Goal: Task Accomplishment & Management: Manage account settings

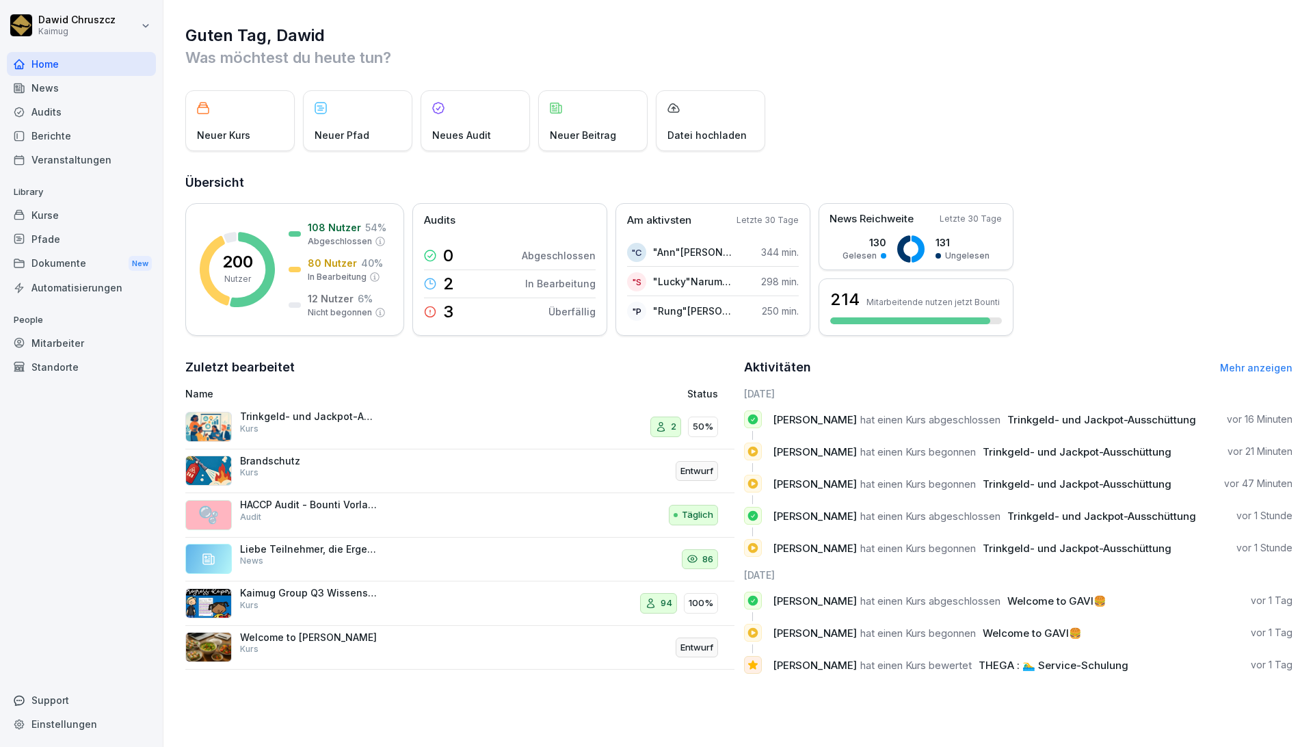
click at [76, 214] on div "Kurse" at bounding box center [81, 215] width 149 height 24
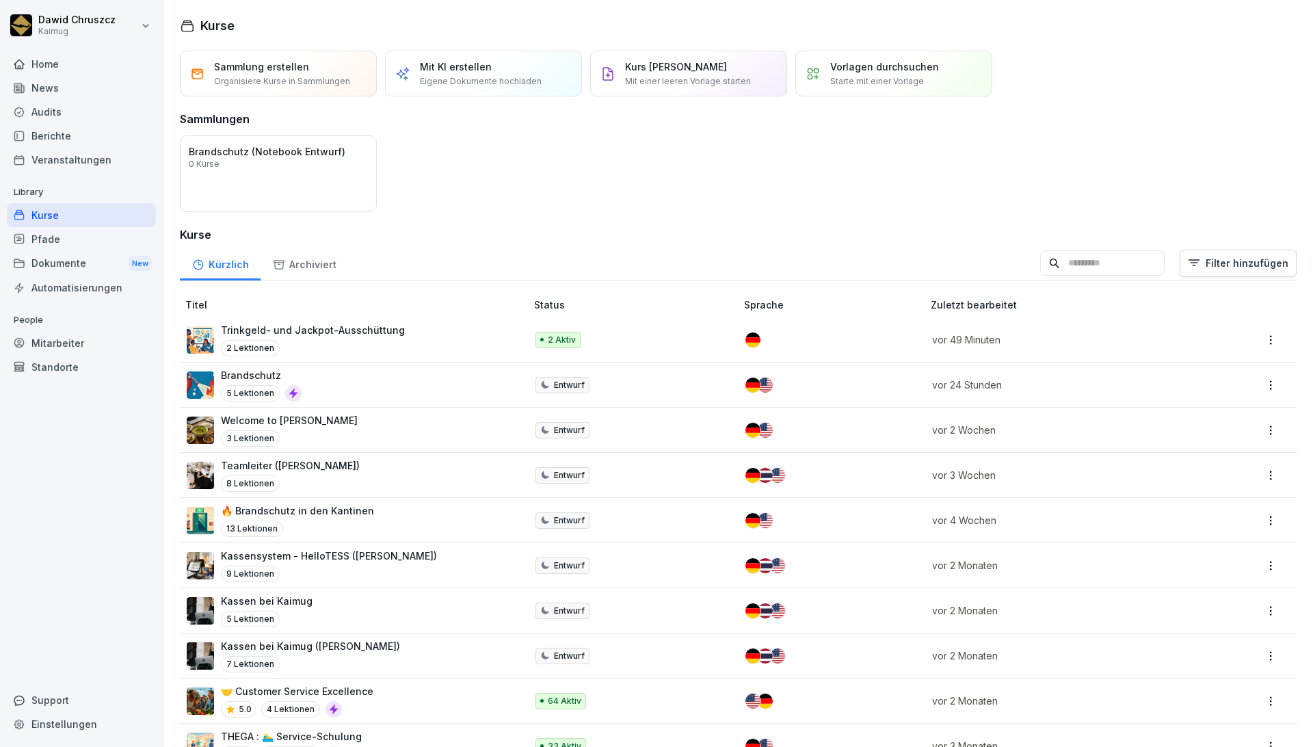
click at [1077, 261] on input at bounding box center [1102, 263] width 124 height 26
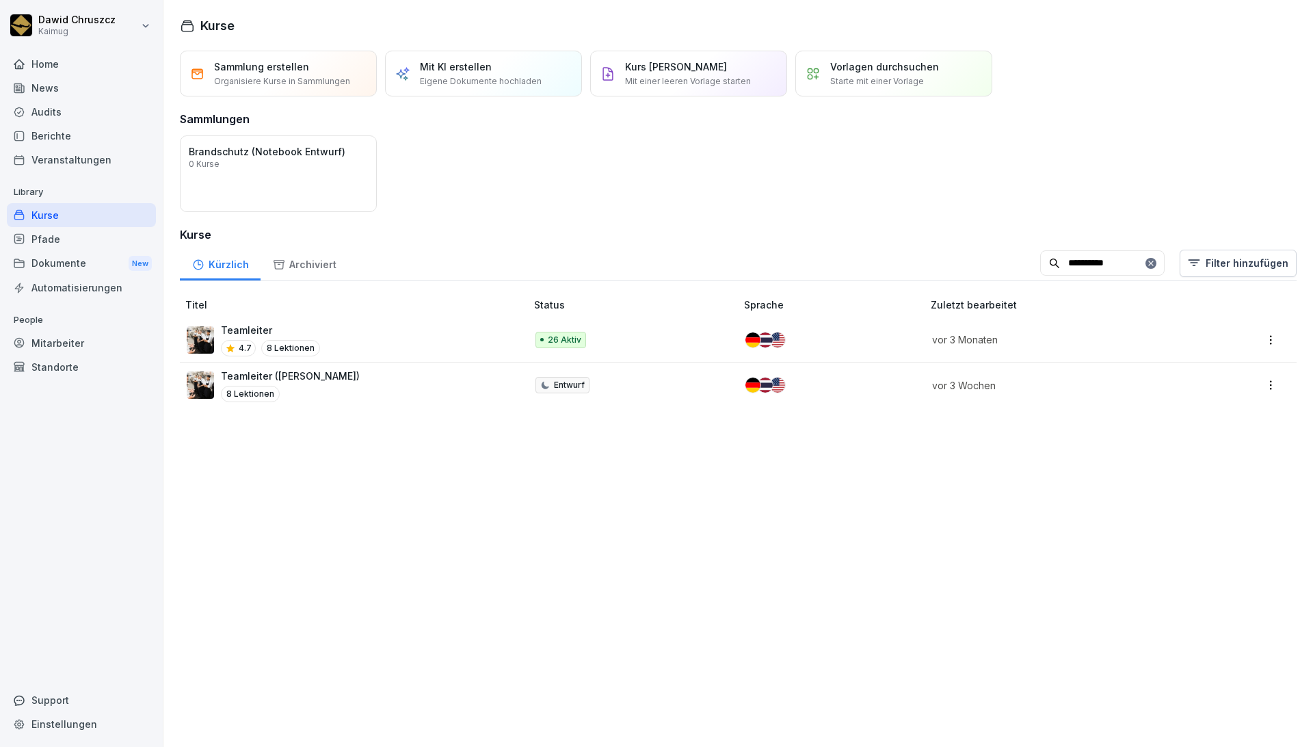
type input "**********"
click at [377, 323] on div "Teamleiter 4.7 8 Lektionen" at bounding box center [349, 339] width 325 height 33
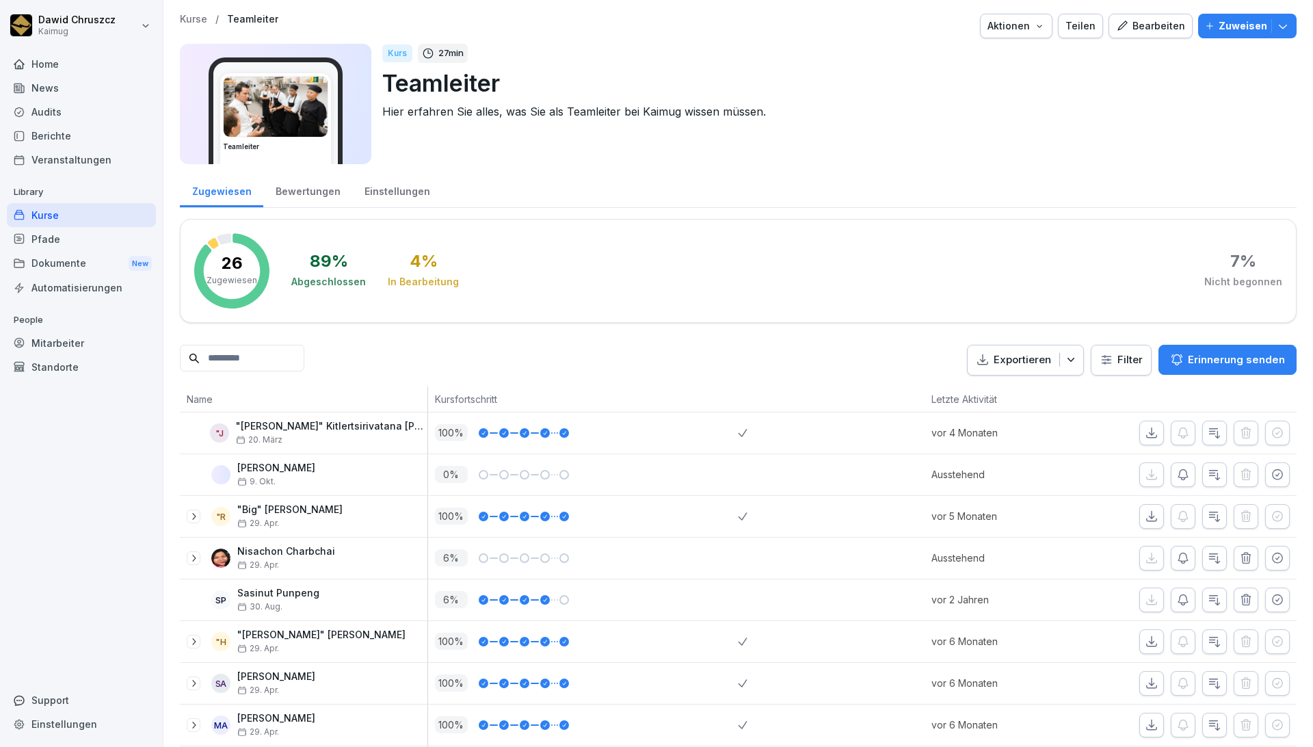
click at [1154, 29] on div "Bearbeiten" at bounding box center [1150, 25] width 69 height 15
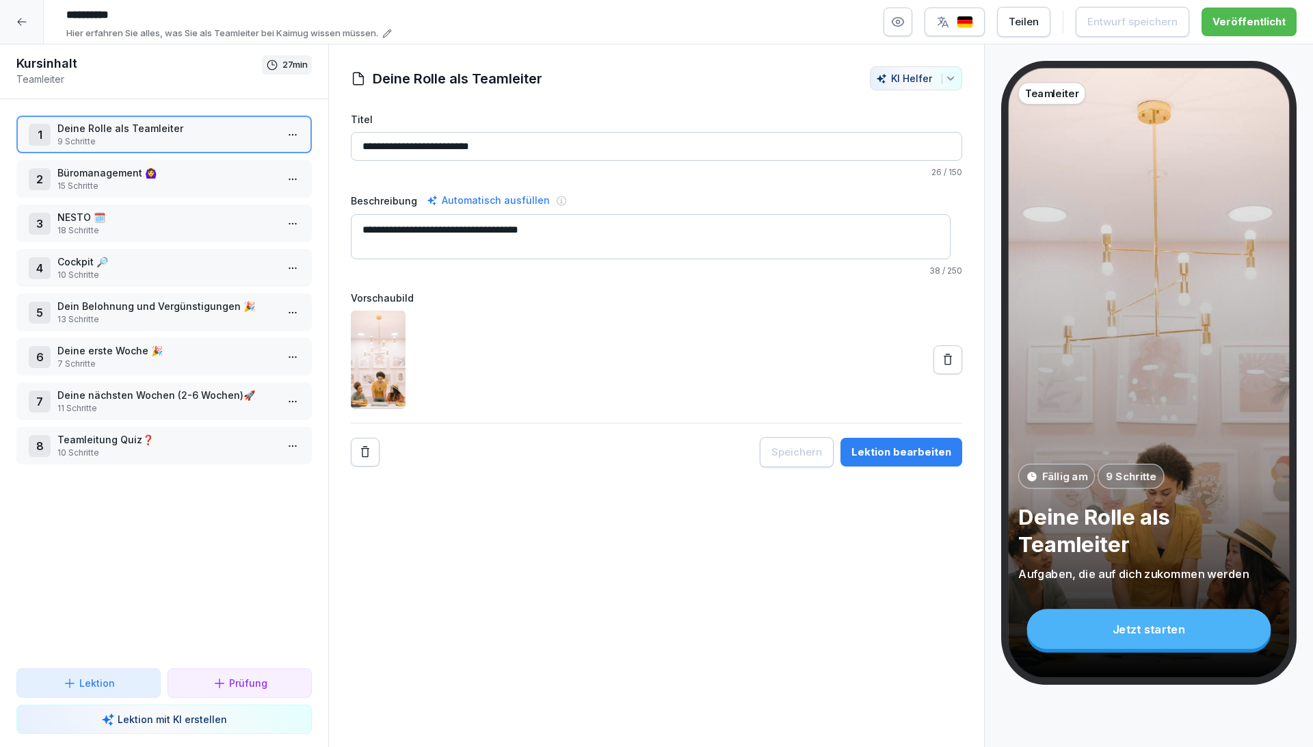
click at [190, 178] on p "Büromanagement 🙆‍♀️" at bounding box center [166, 172] width 219 height 14
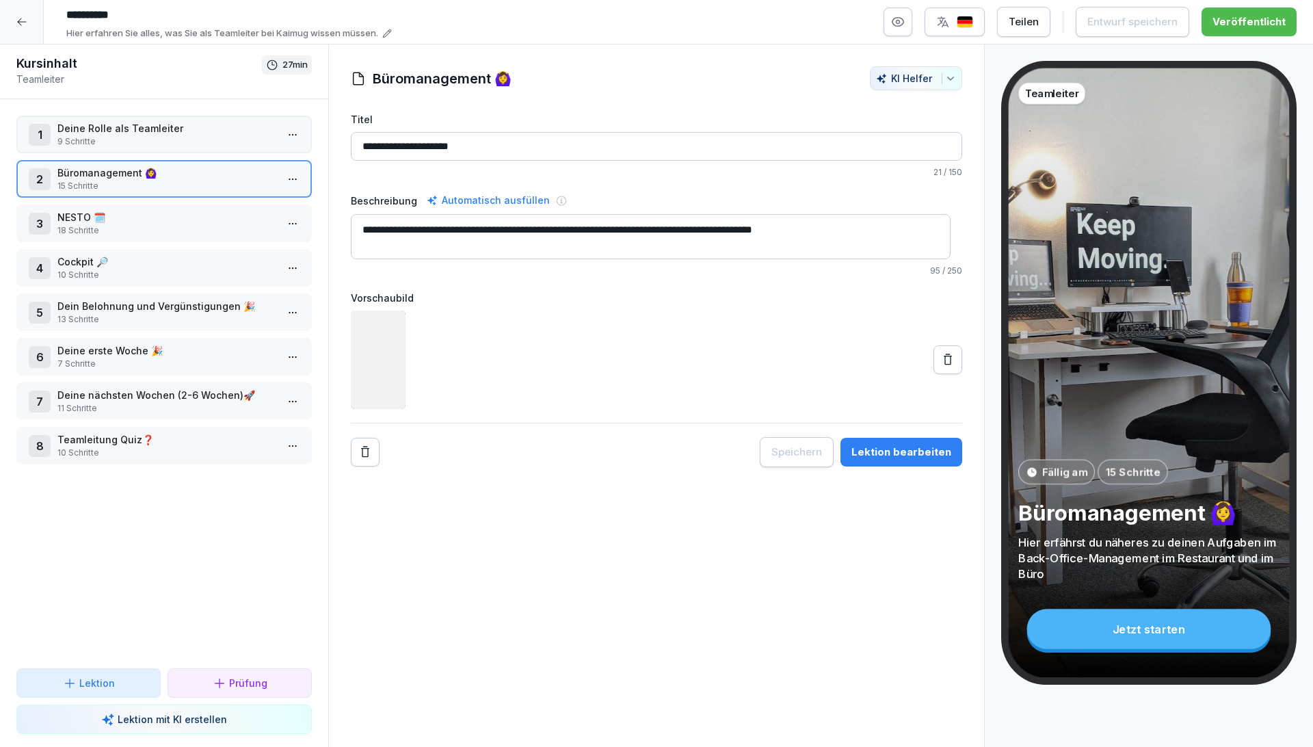
click at [170, 220] on p "NESTO 🗓️" at bounding box center [166, 217] width 219 height 14
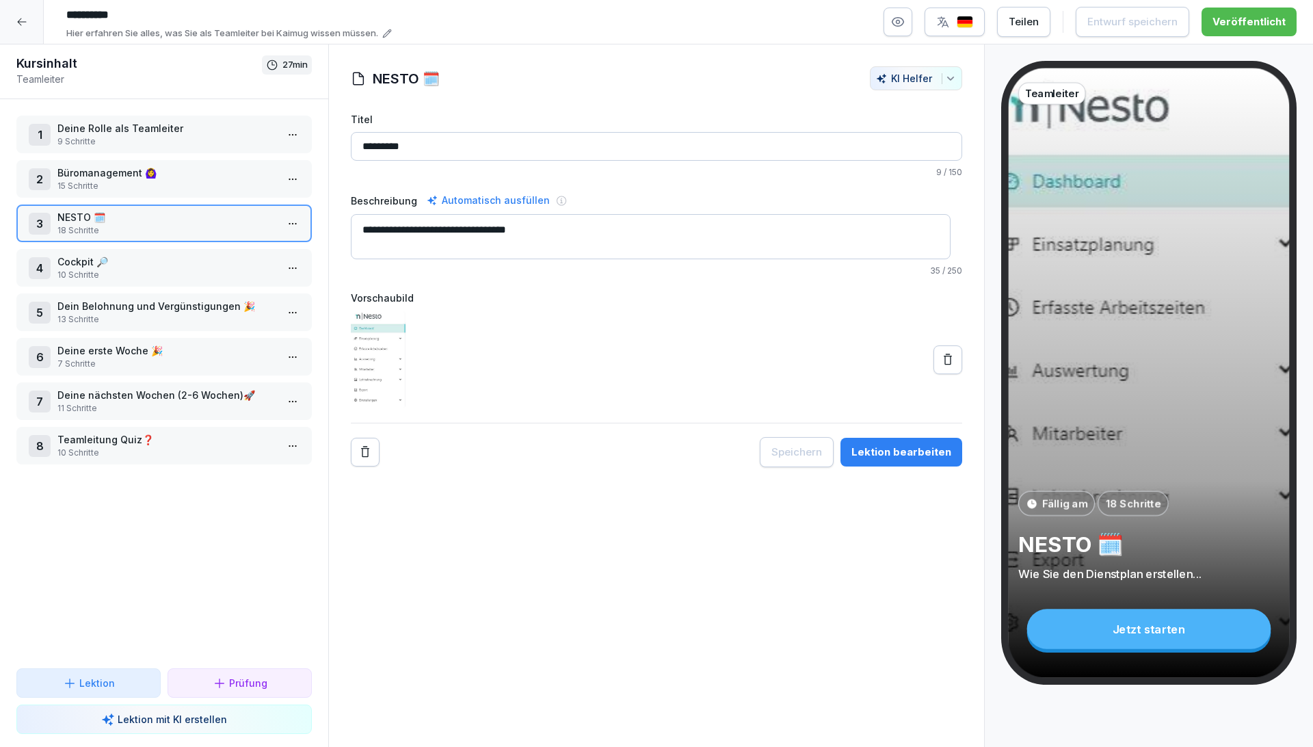
click at [131, 271] on p "10 Schritte" at bounding box center [166, 275] width 219 height 12
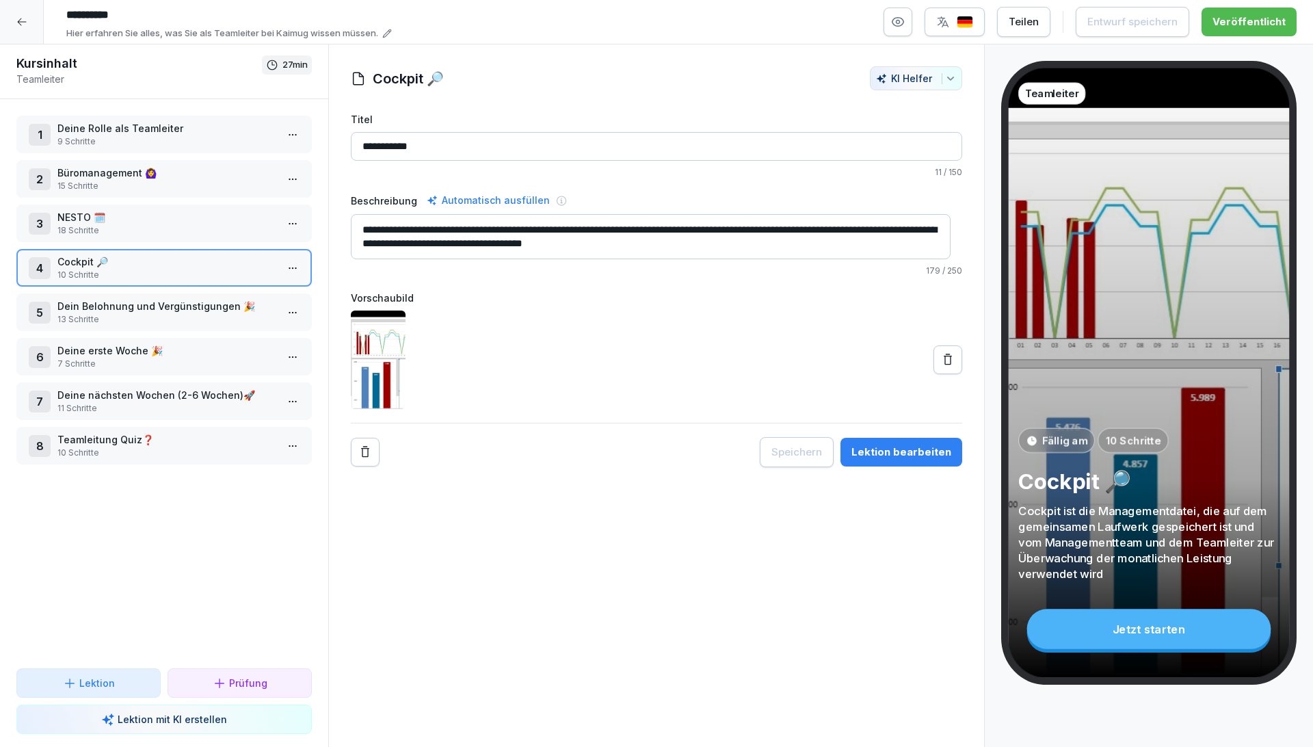
click at [148, 317] on p "13 Schritte" at bounding box center [166, 319] width 219 height 12
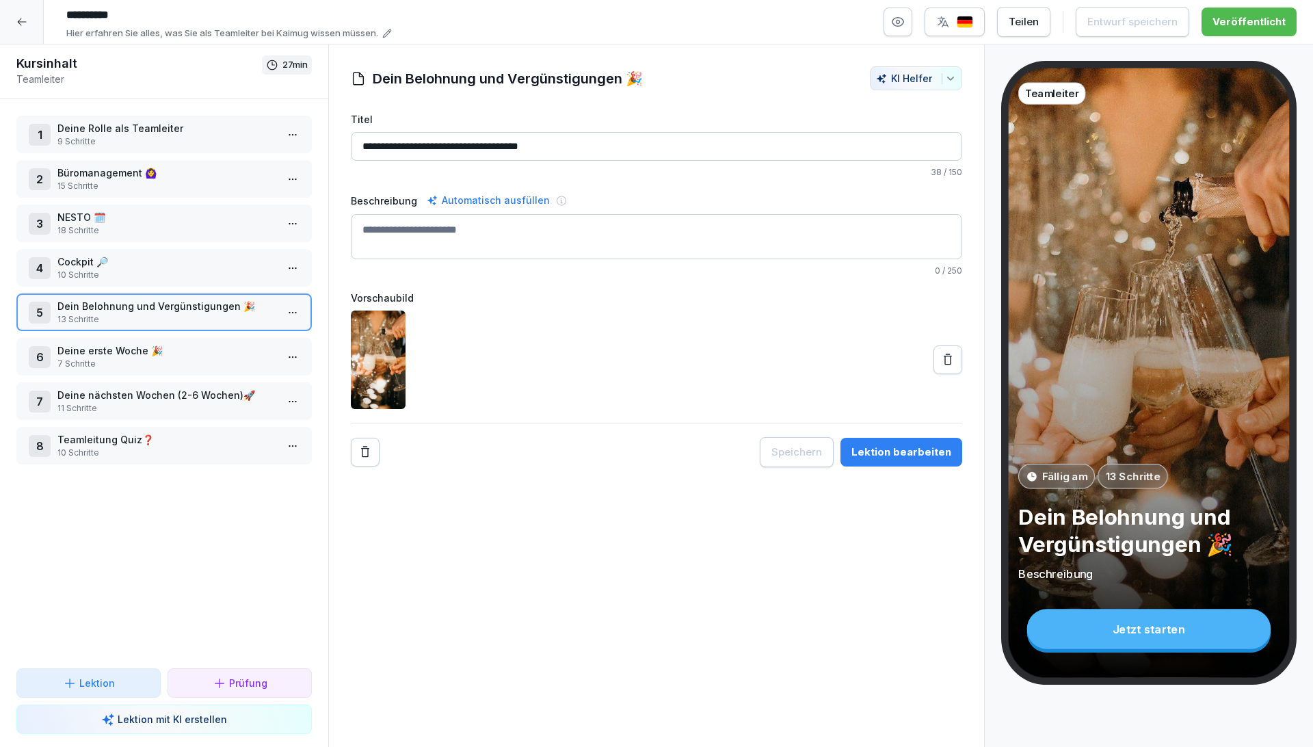
click at [161, 358] on p "7 Schritte" at bounding box center [166, 364] width 219 height 12
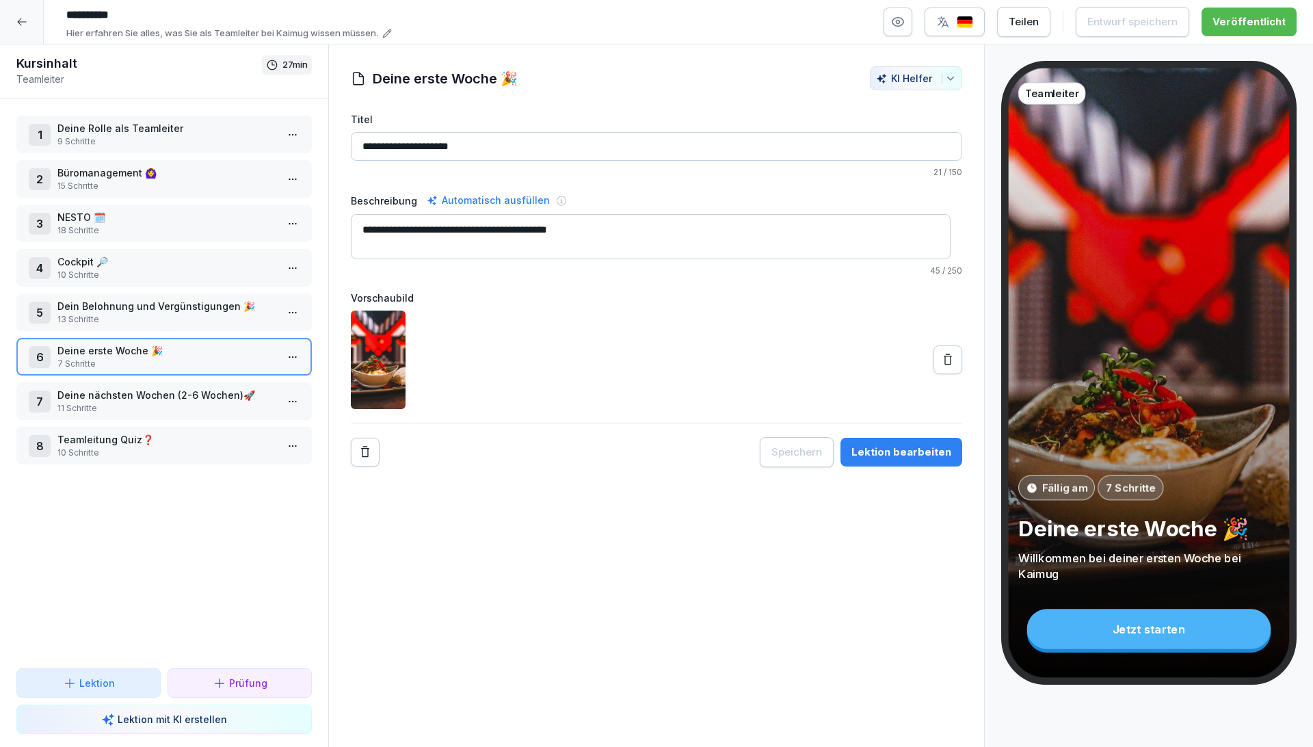
click at [902, 455] on div "Lektion bearbeiten" at bounding box center [901, 451] width 100 height 15
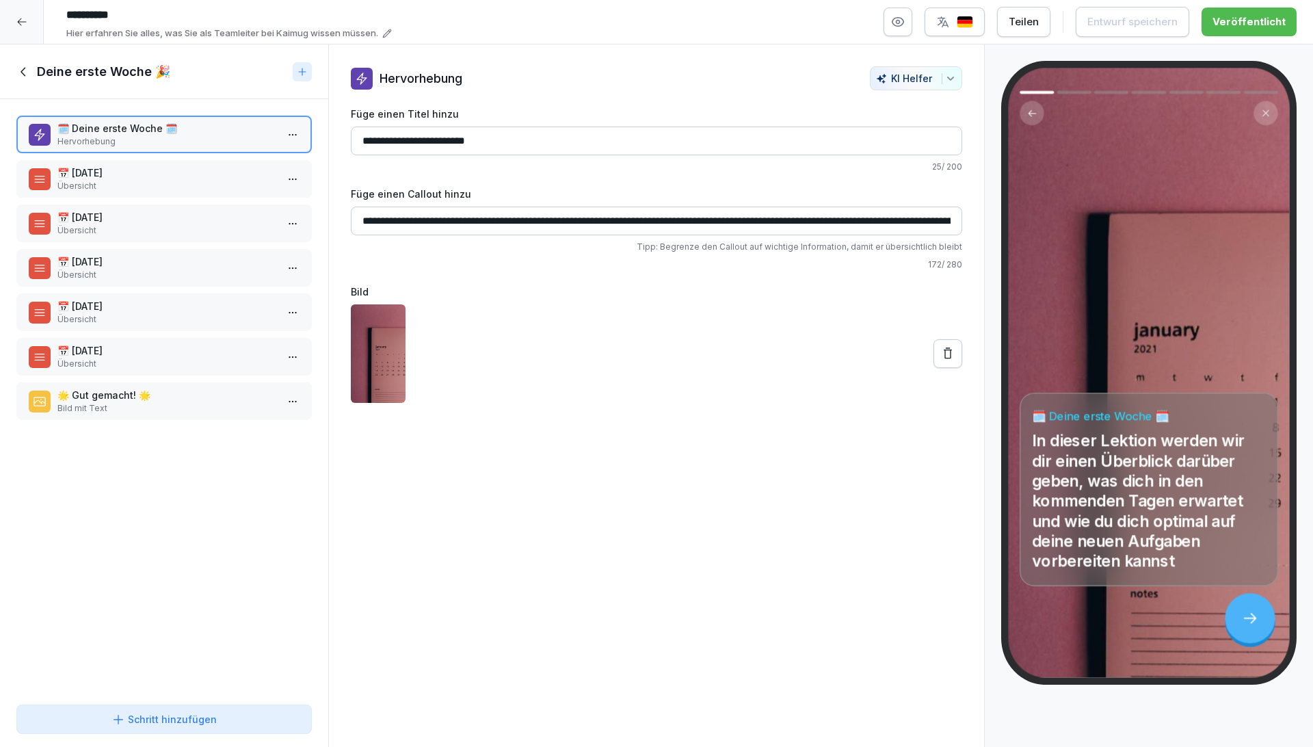
click at [117, 185] on p "Übersicht" at bounding box center [166, 186] width 219 height 12
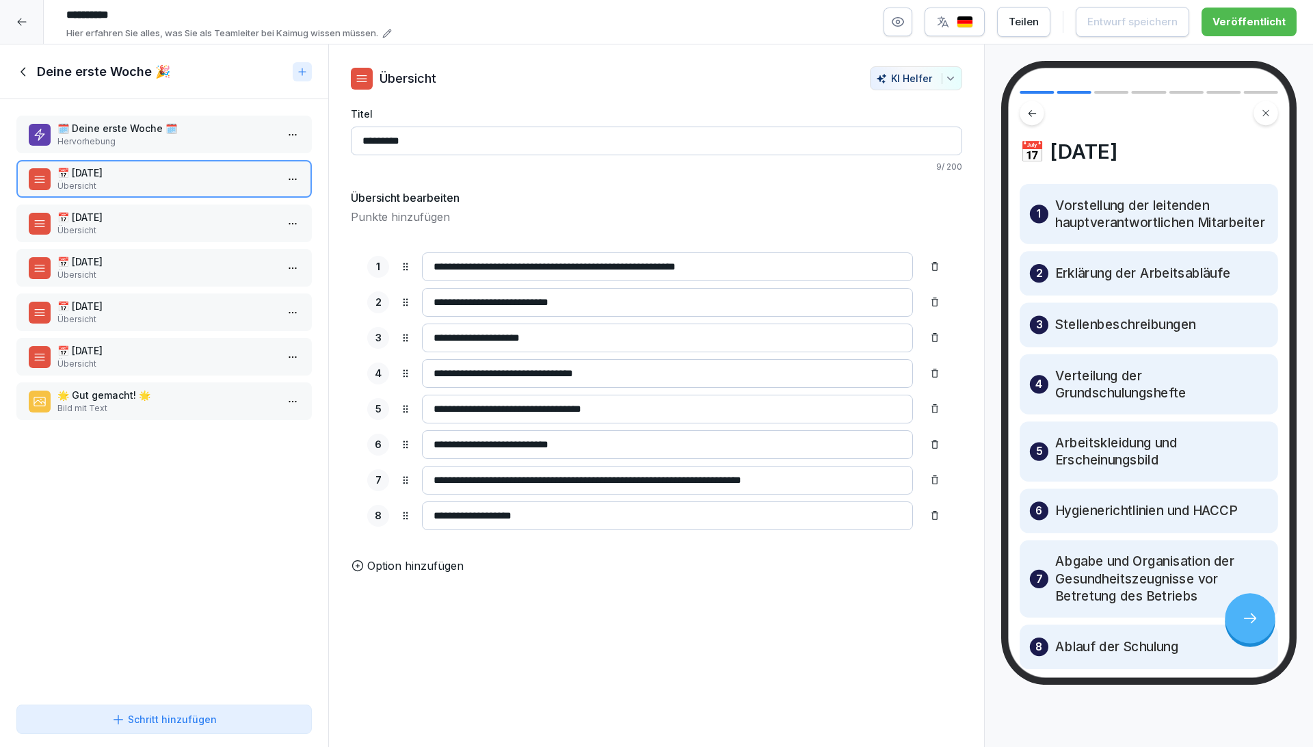
click at [159, 229] on p "Übersicht" at bounding box center [166, 230] width 219 height 12
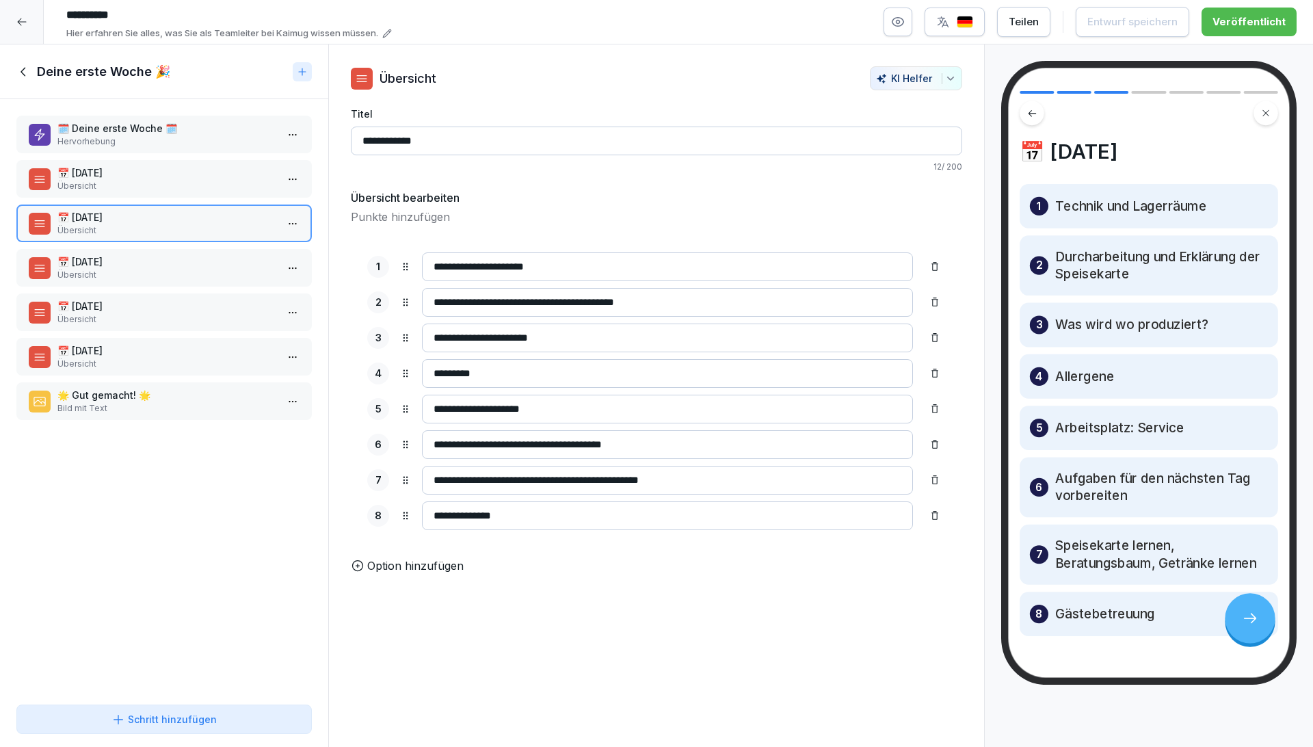
click at [149, 270] on p "Übersicht" at bounding box center [166, 275] width 219 height 12
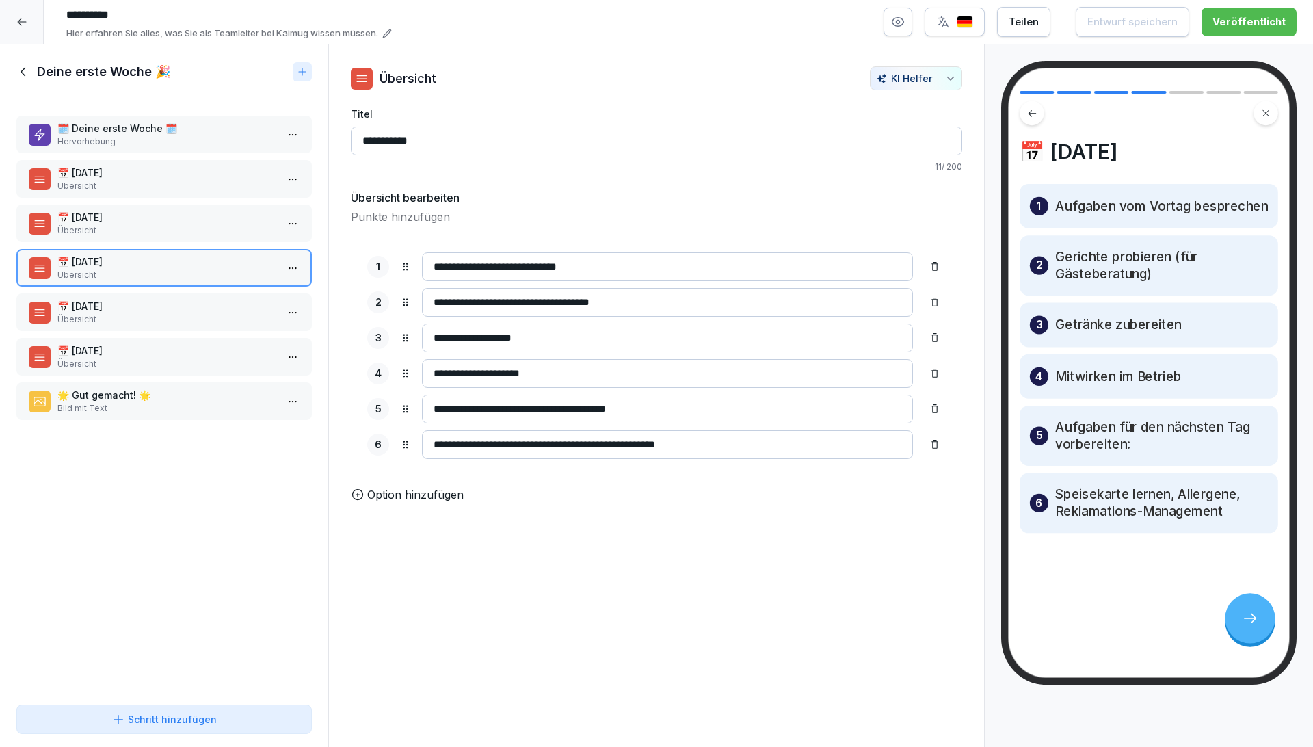
click at [137, 316] on p "Übersicht" at bounding box center [166, 319] width 219 height 12
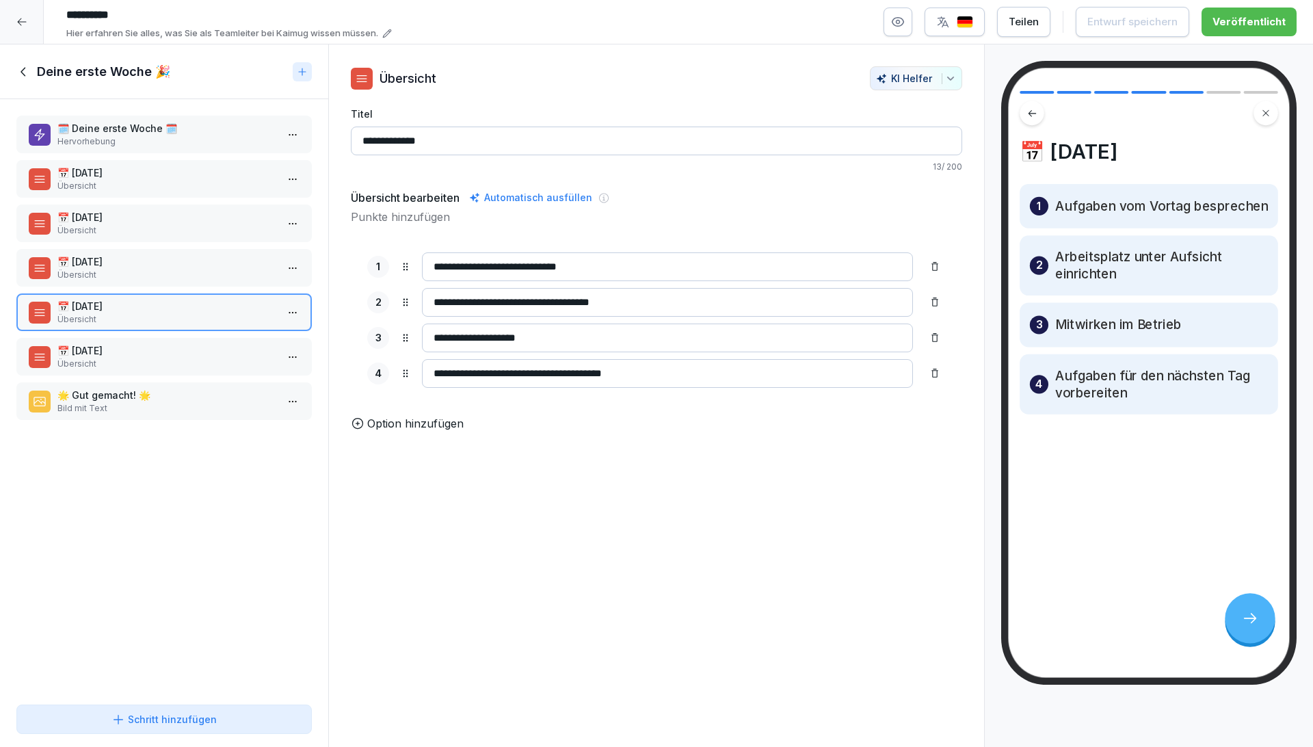
click at [129, 364] on p "Übersicht" at bounding box center [166, 364] width 219 height 12
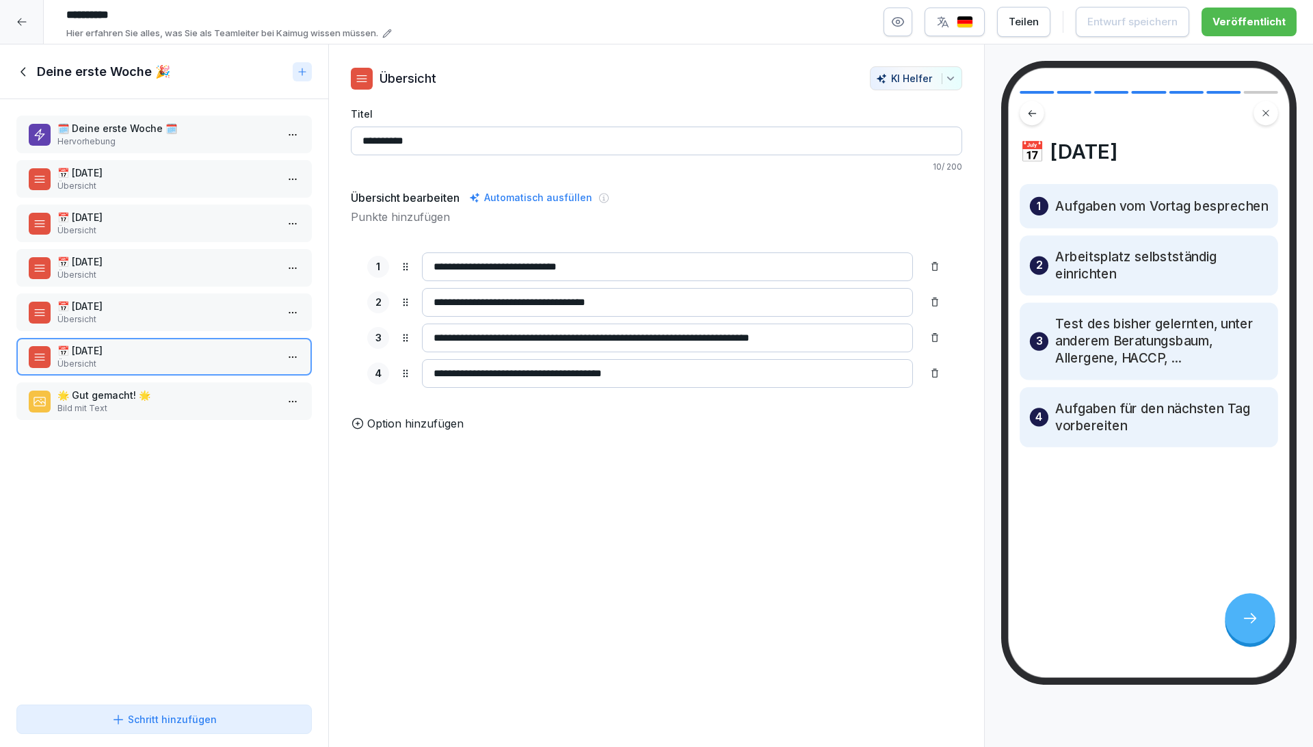
click at [118, 397] on p "🌟 Gut gemacht! 🌟" at bounding box center [166, 395] width 219 height 14
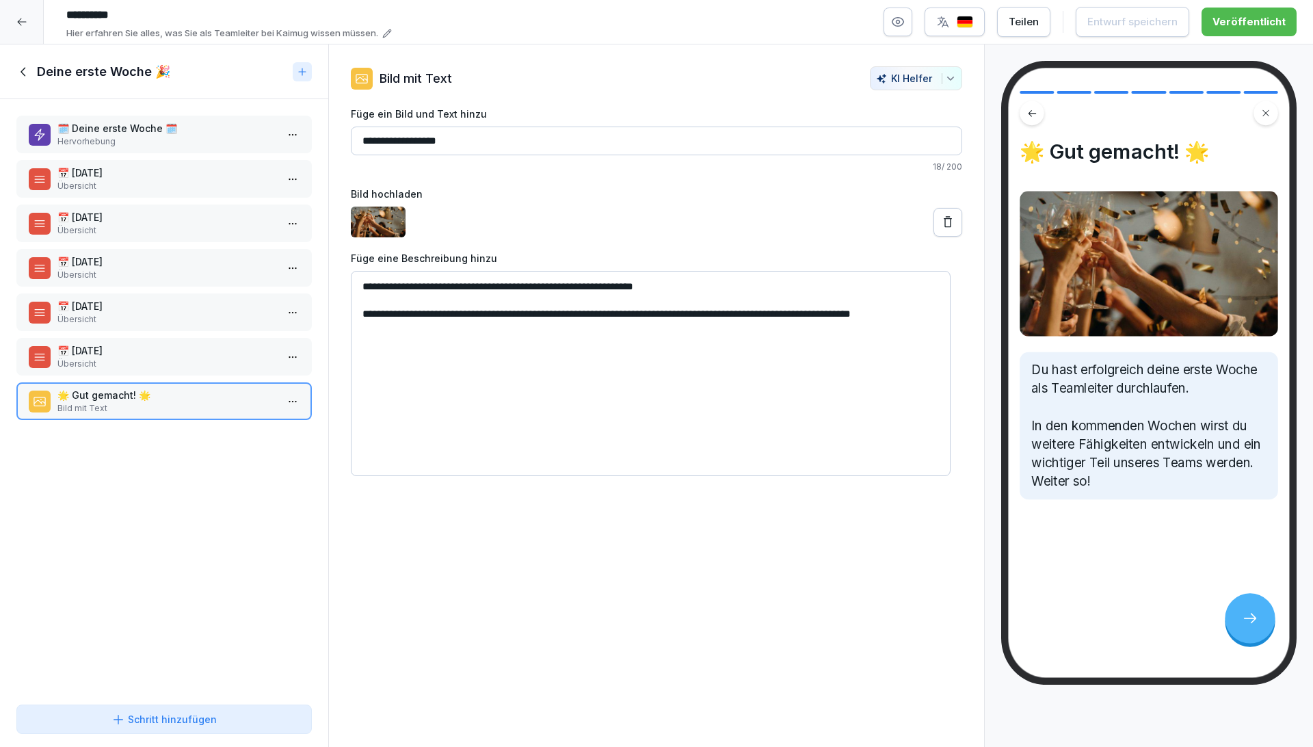
click at [16, 70] on icon at bounding box center [23, 71] width 15 height 15
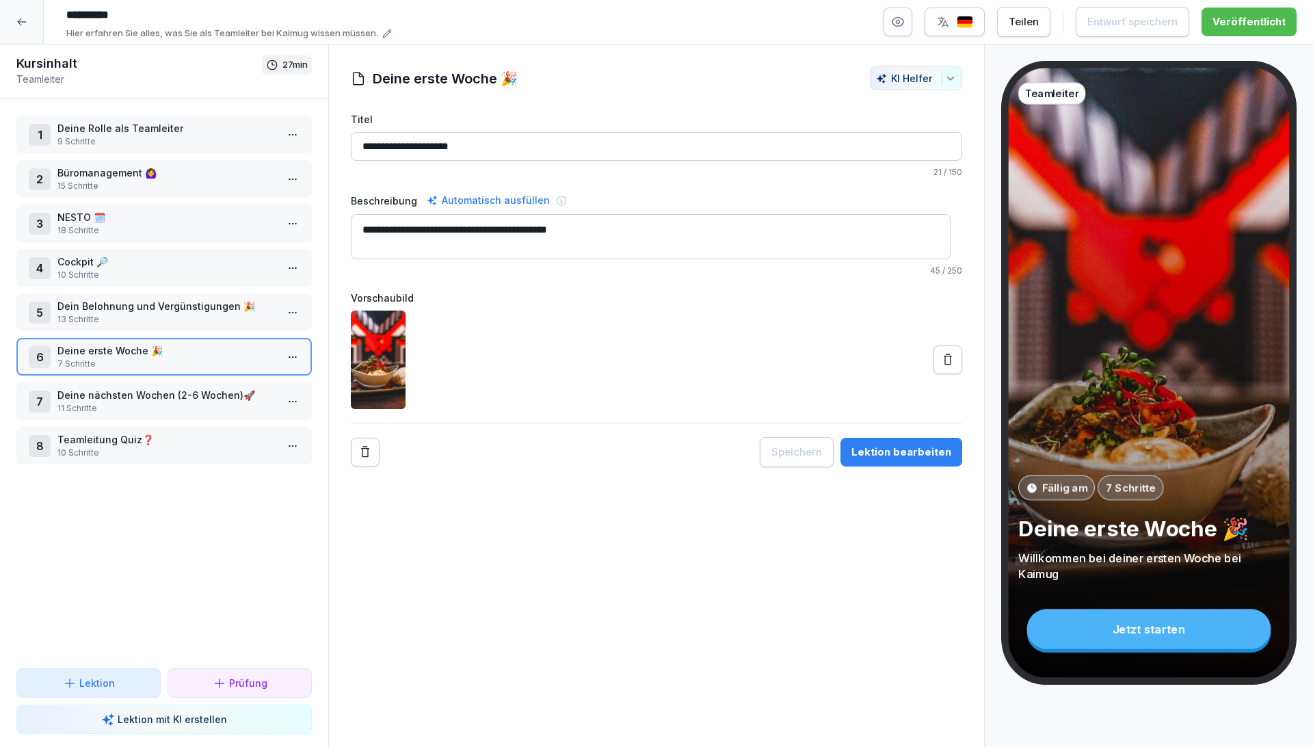
click at [163, 391] on p "Deine nächsten Wochen (2-6 Wochen)🚀" at bounding box center [166, 395] width 219 height 14
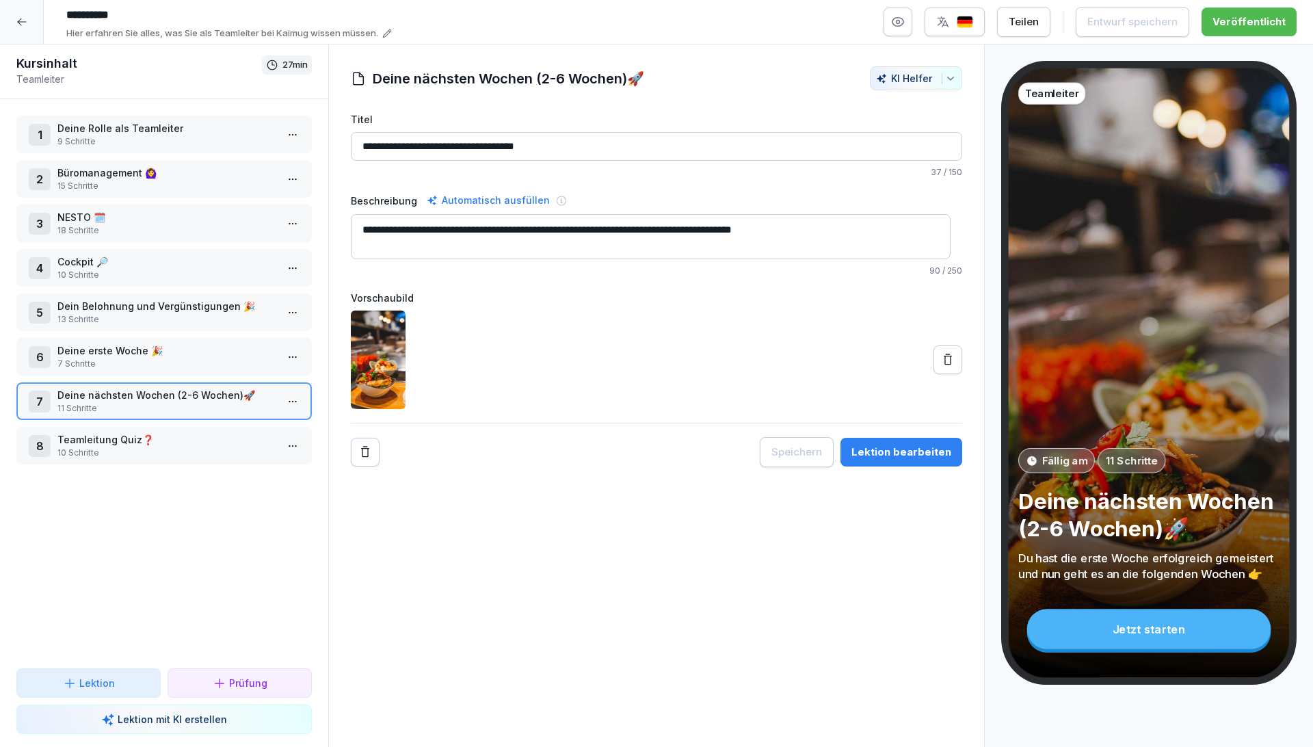
click at [901, 454] on div "Lektion bearbeiten" at bounding box center [901, 451] width 100 height 15
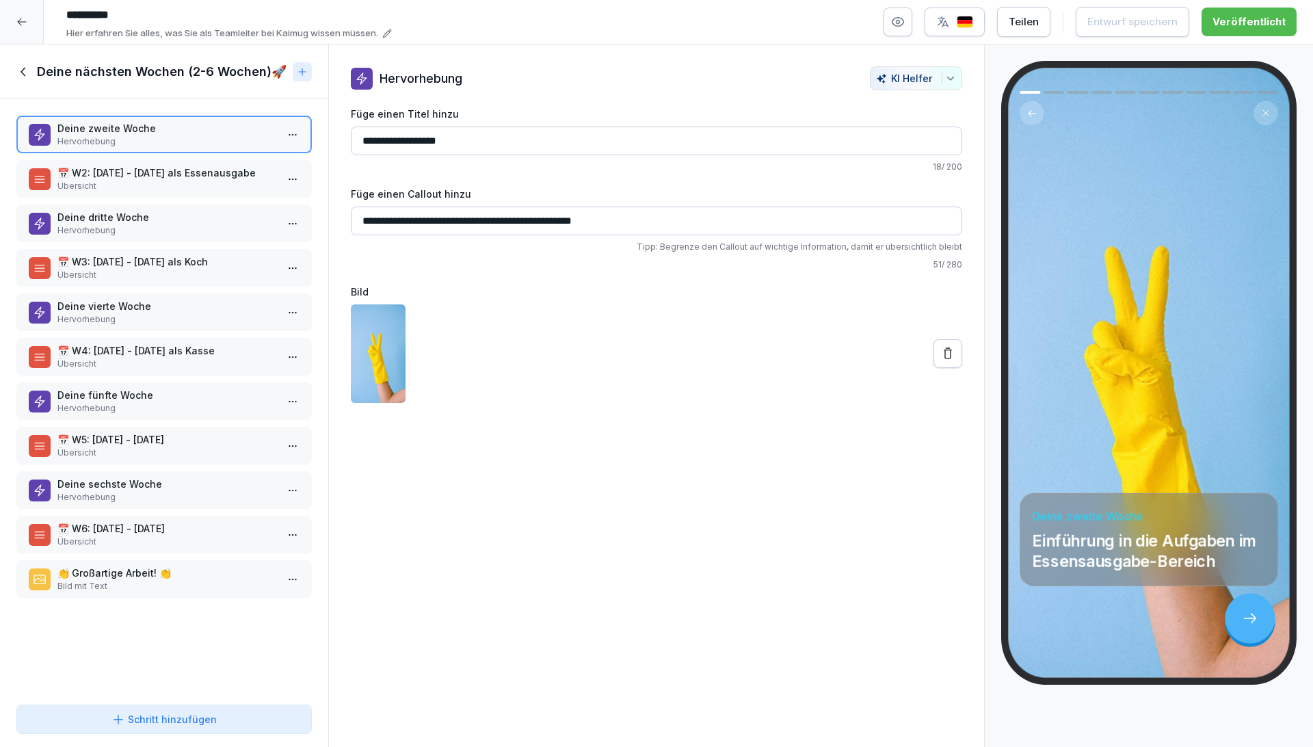
click at [71, 166] on p "📅 W2: Montag - Freitag als Essenausgabe" at bounding box center [166, 172] width 219 height 14
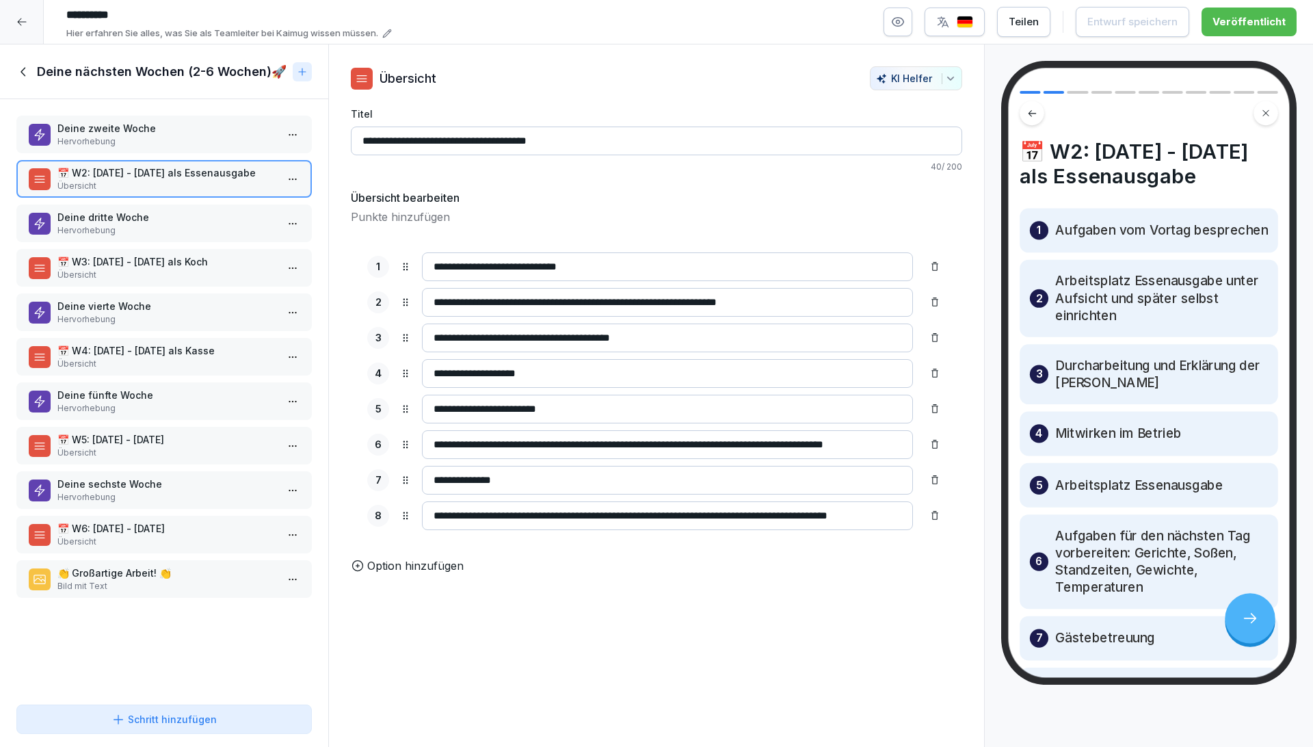
click at [172, 234] on p "Hervorhebung" at bounding box center [166, 230] width 219 height 12
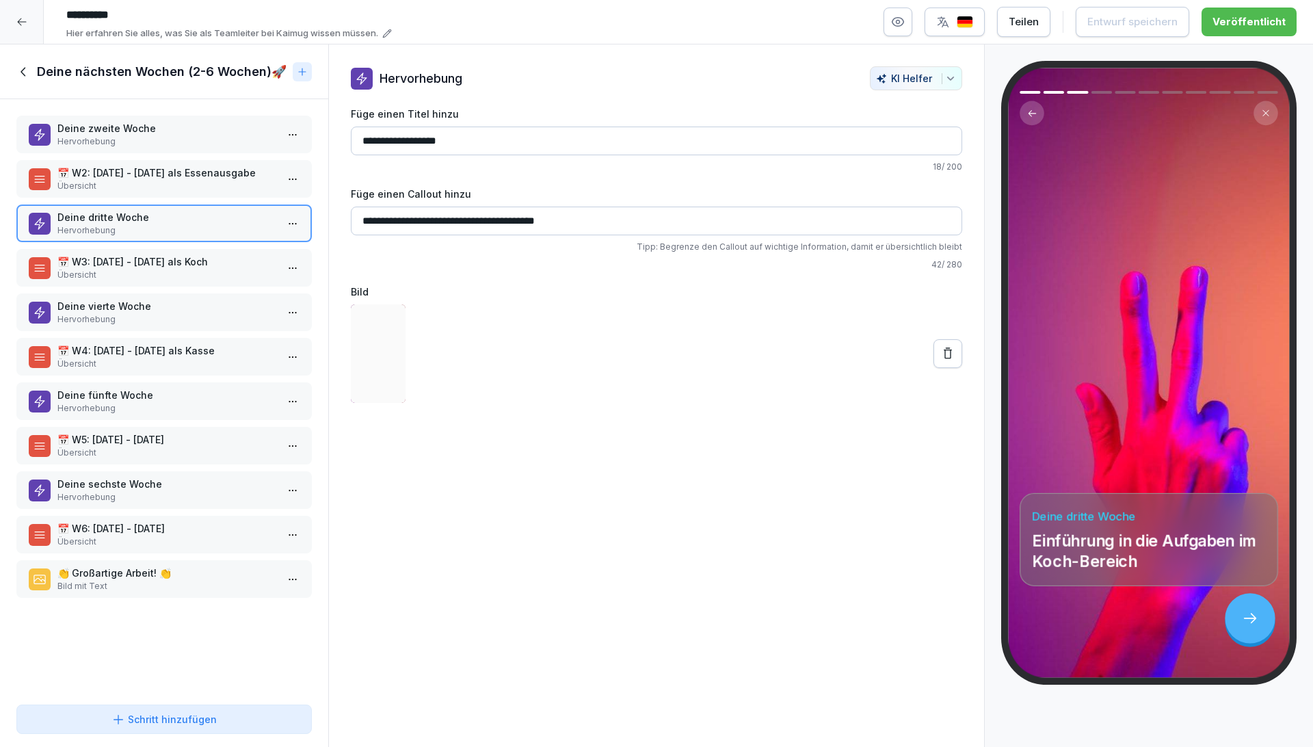
click at [166, 273] on p "Übersicht" at bounding box center [166, 275] width 219 height 12
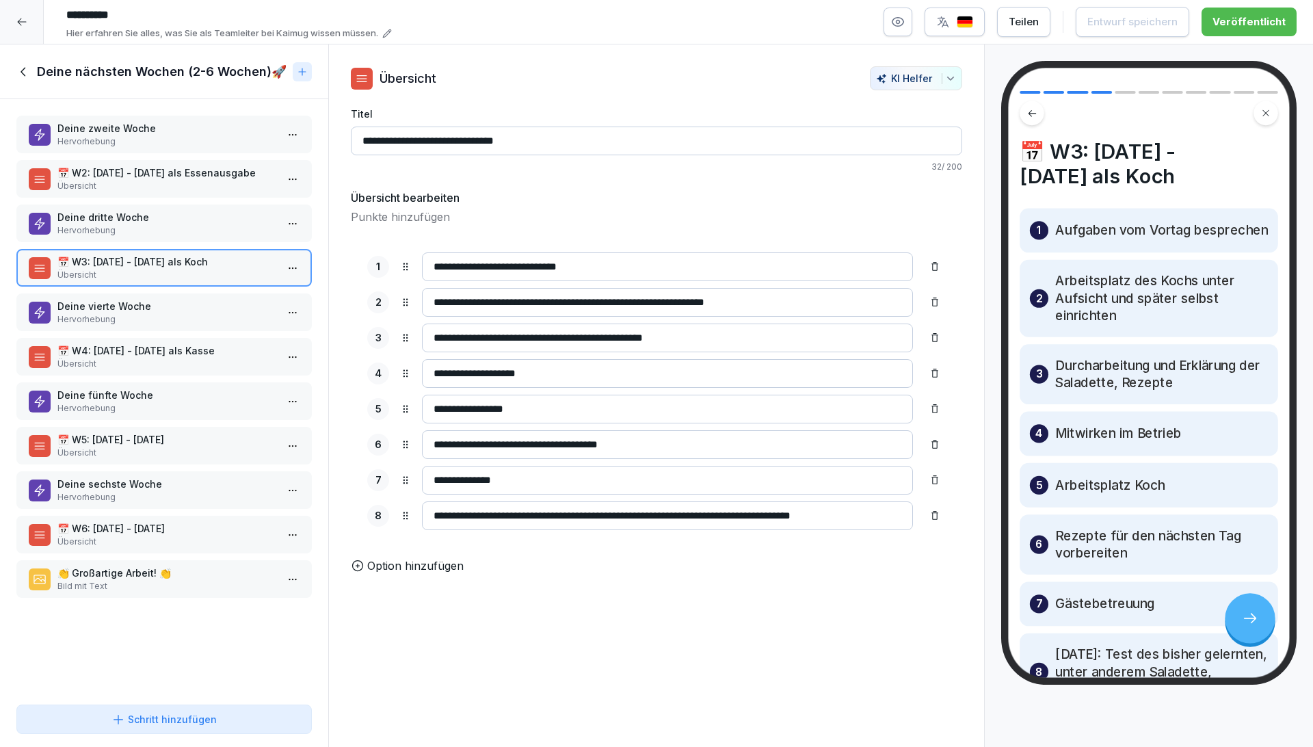
click at [172, 321] on p "Hervorhebung" at bounding box center [166, 319] width 219 height 12
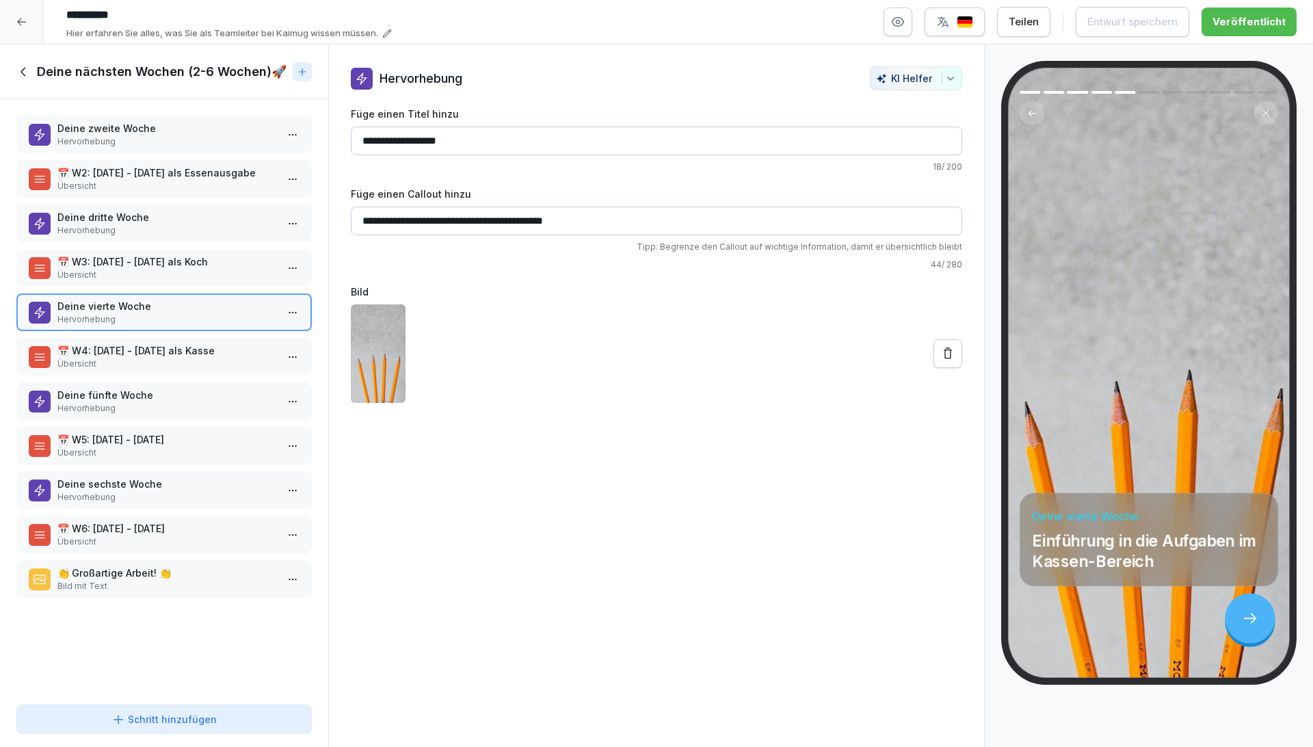
click at [175, 354] on p "📅 W4: Montag - Freitag als Kasse" at bounding box center [166, 350] width 219 height 14
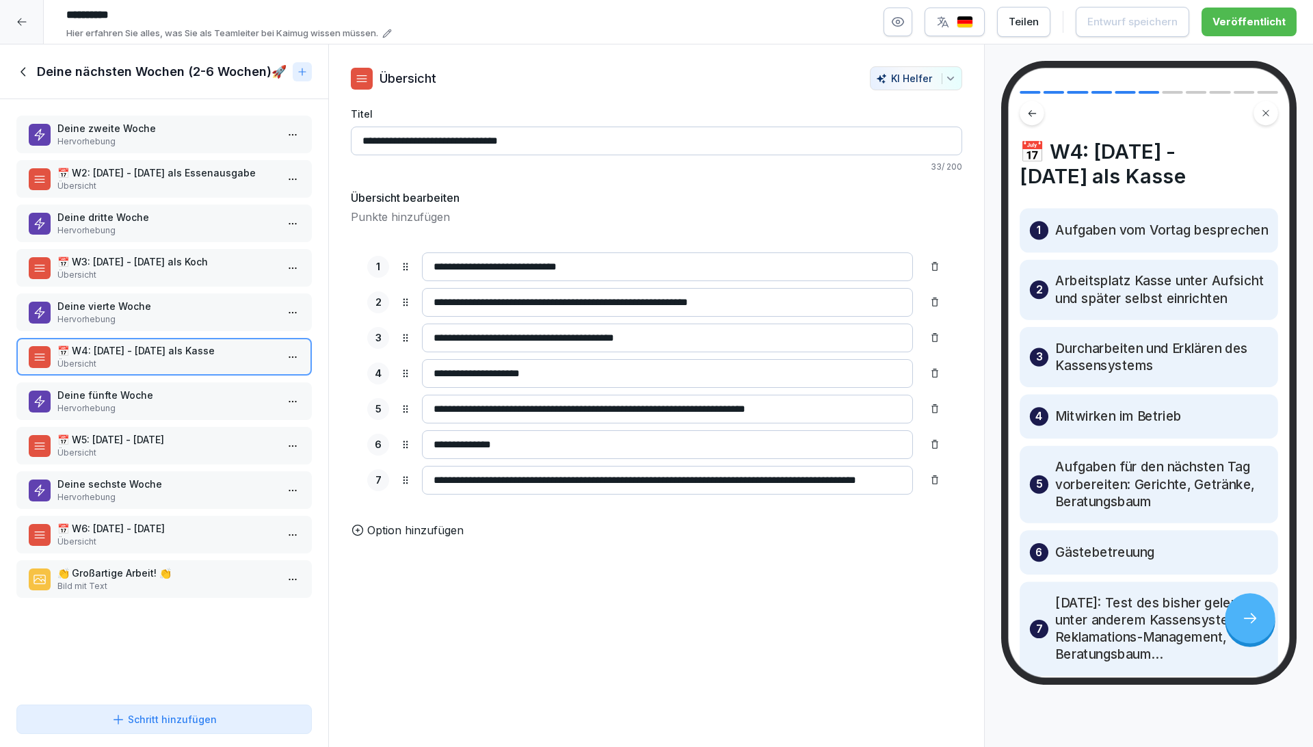
click at [180, 388] on p "Deine fünfte Woche" at bounding box center [166, 395] width 219 height 14
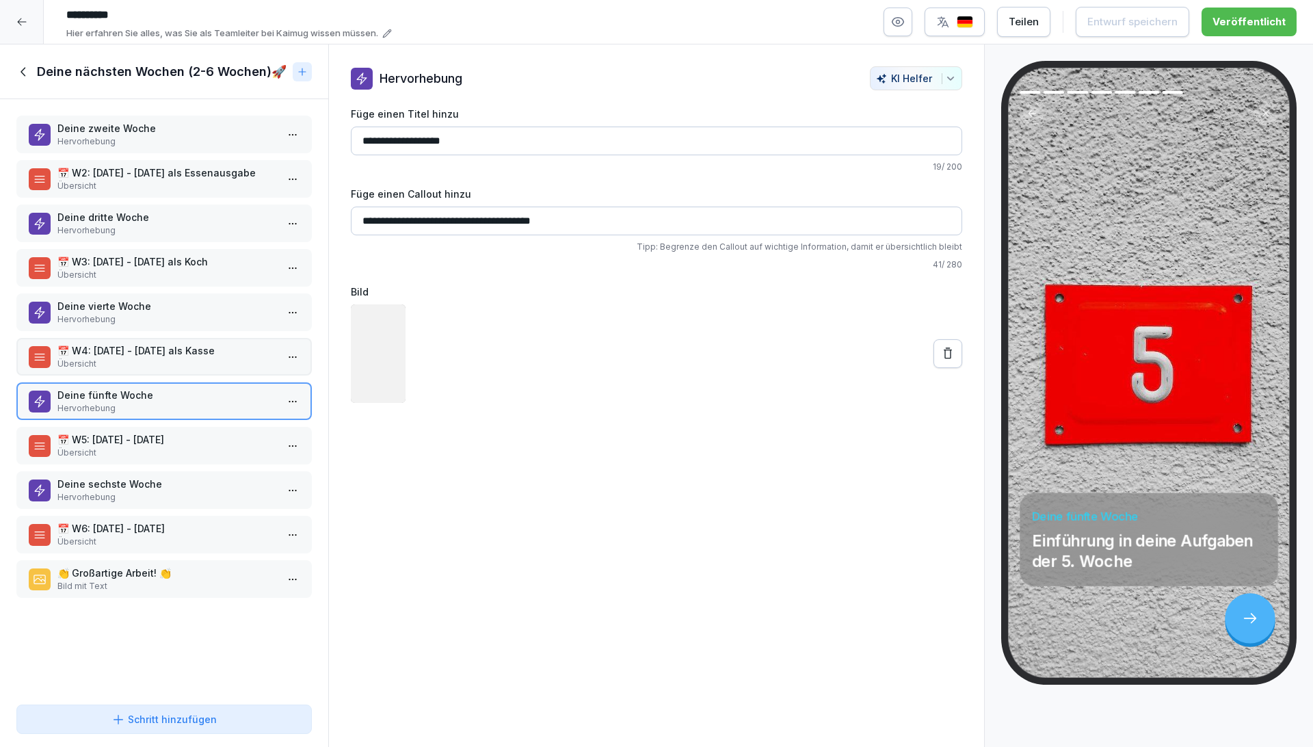
click at [181, 427] on div "📅 W5: Montag - Freitag Übersicht" at bounding box center [163, 446] width 295 height 38
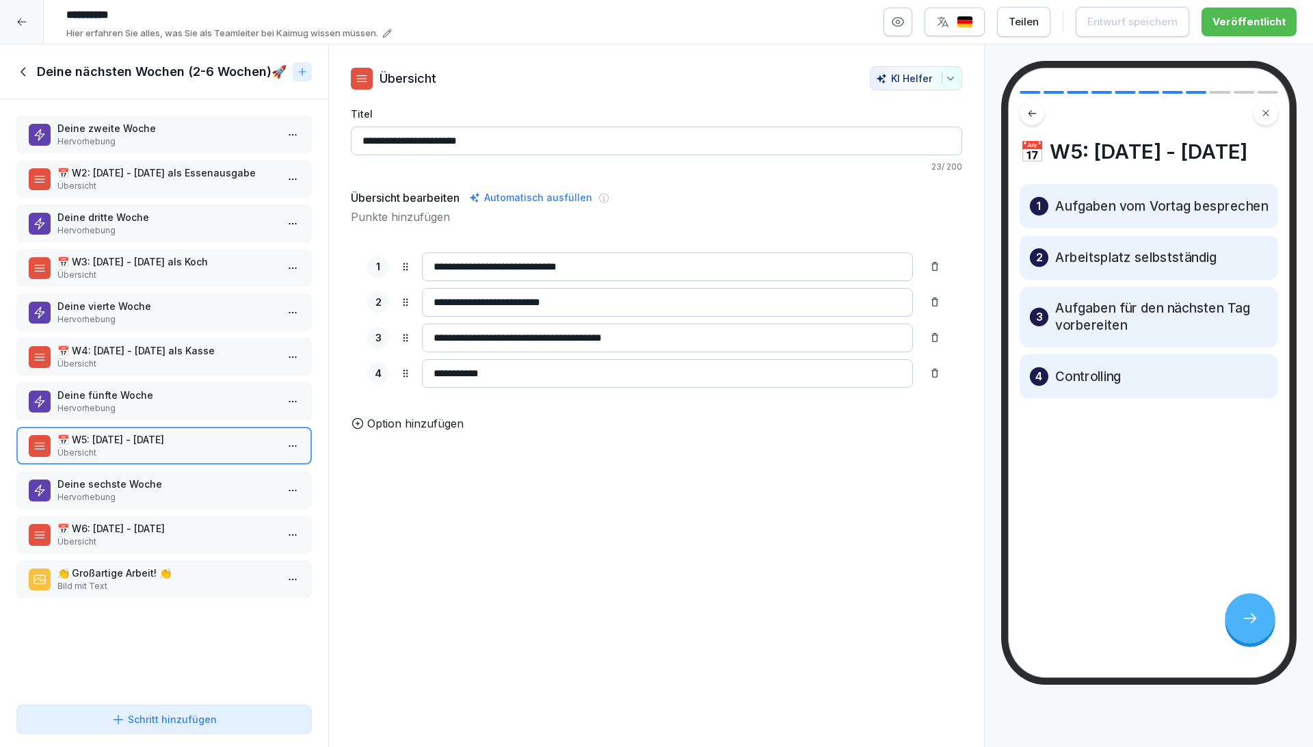
click at [186, 481] on p "Deine sechste Woche" at bounding box center [166, 484] width 219 height 14
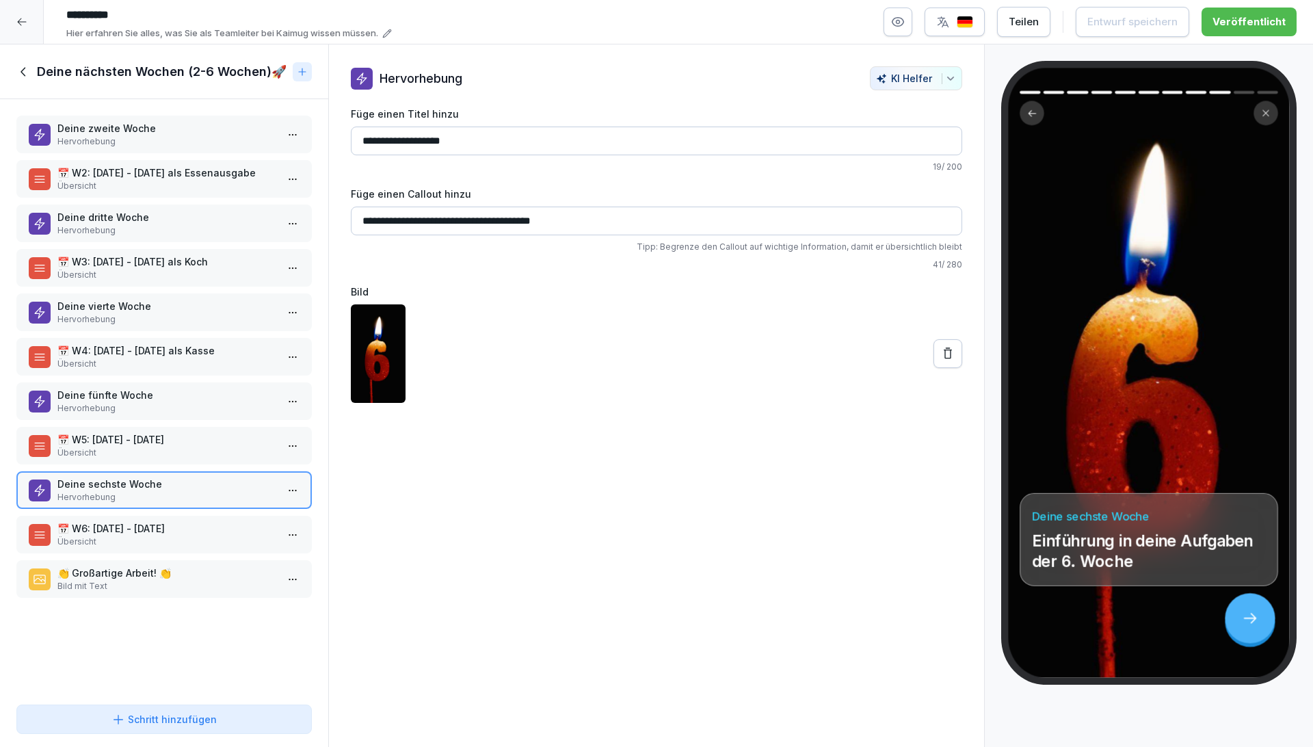
click at [31, 79] on div "Deine nächsten Wochen (2-6 Wochen)🚀" at bounding box center [164, 71] width 328 height 55
click at [28, 75] on icon at bounding box center [23, 71] width 15 height 15
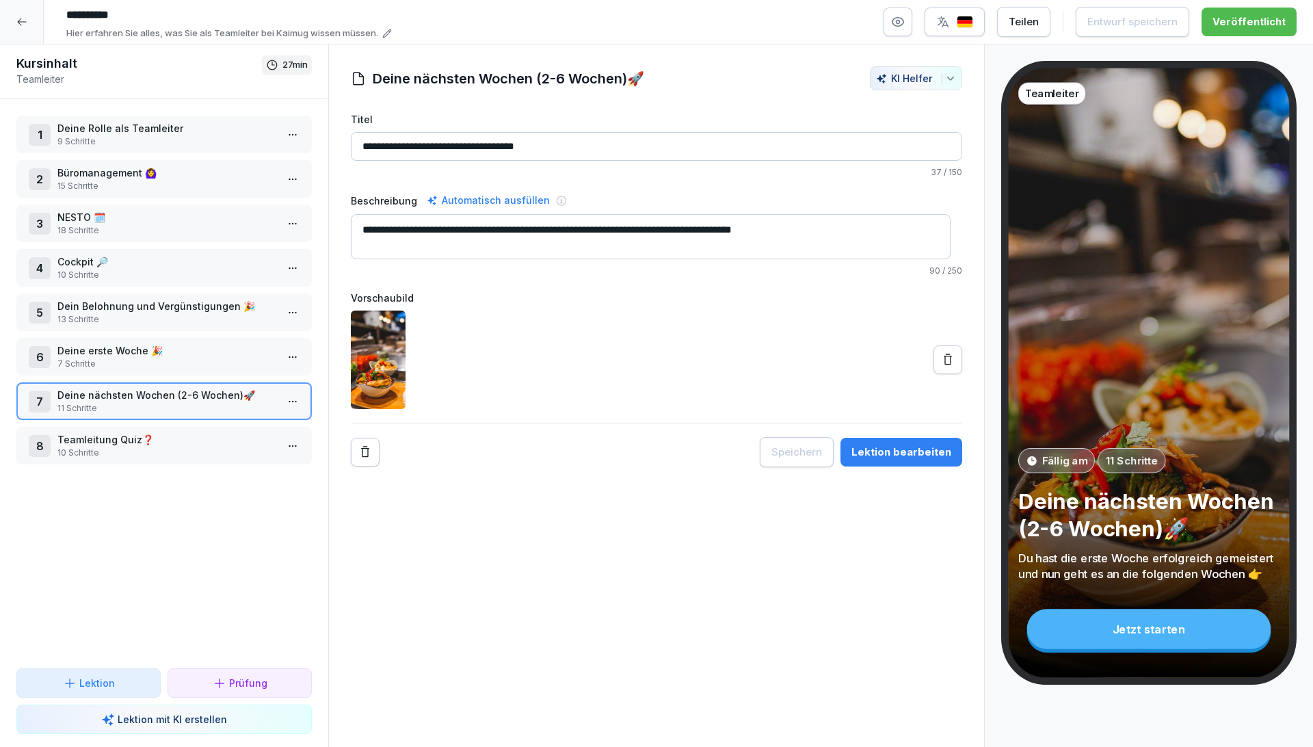
click at [155, 439] on p "Teamleitung Quiz❓" at bounding box center [166, 439] width 219 height 14
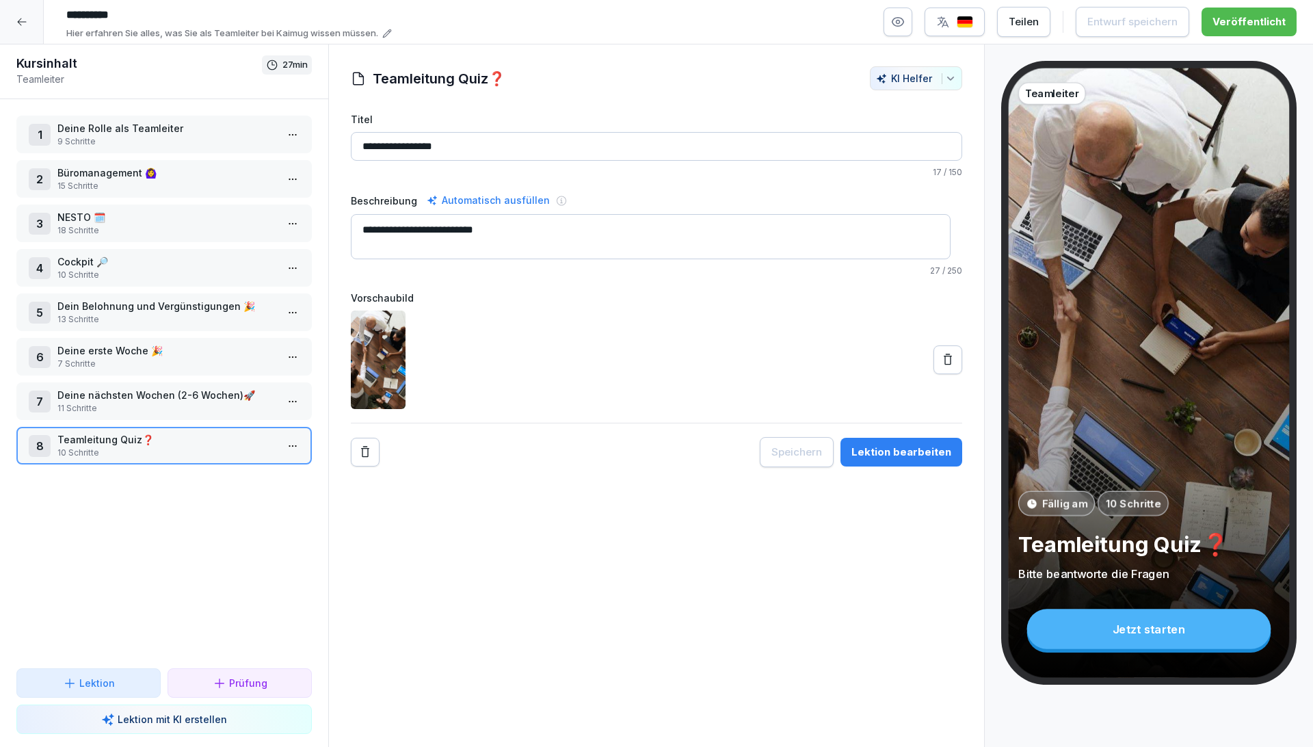
click at [176, 160] on div "2 Büromanagement 🙆‍♀️  15 Schritte" at bounding box center [163, 179] width 295 height 38
click at [93, 188] on p "15 Schritte" at bounding box center [166, 186] width 219 height 12
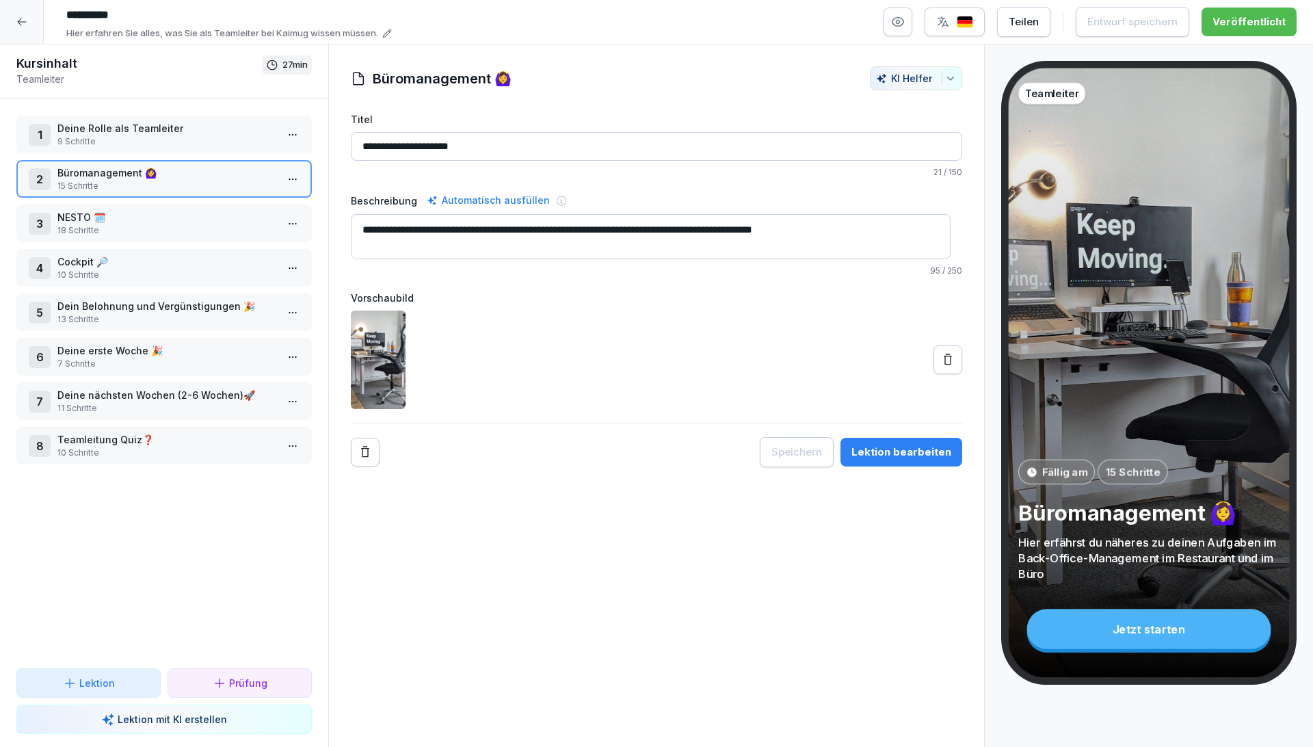
click at [872, 455] on div "Lektion bearbeiten" at bounding box center [901, 451] width 100 height 15
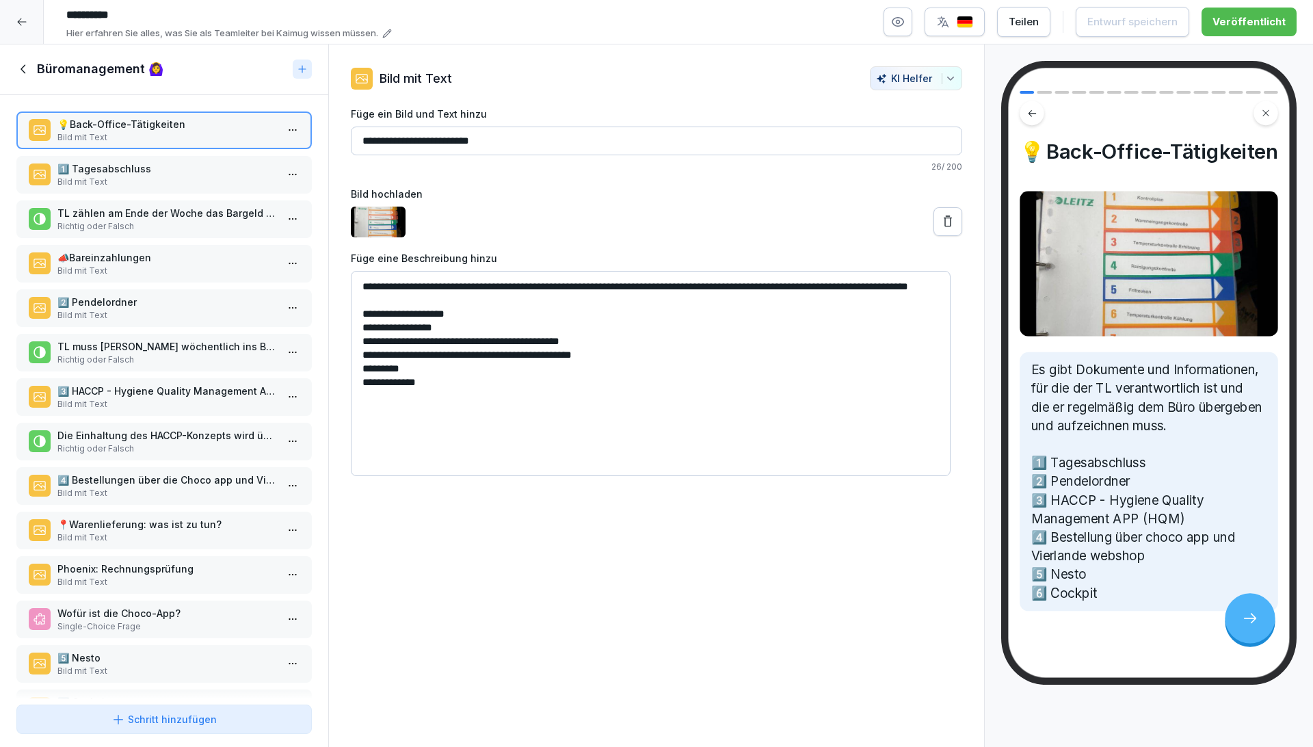
click at [92, 181] on p "Bild mit Text" at bounding box center [166, 182] width 219 height 12
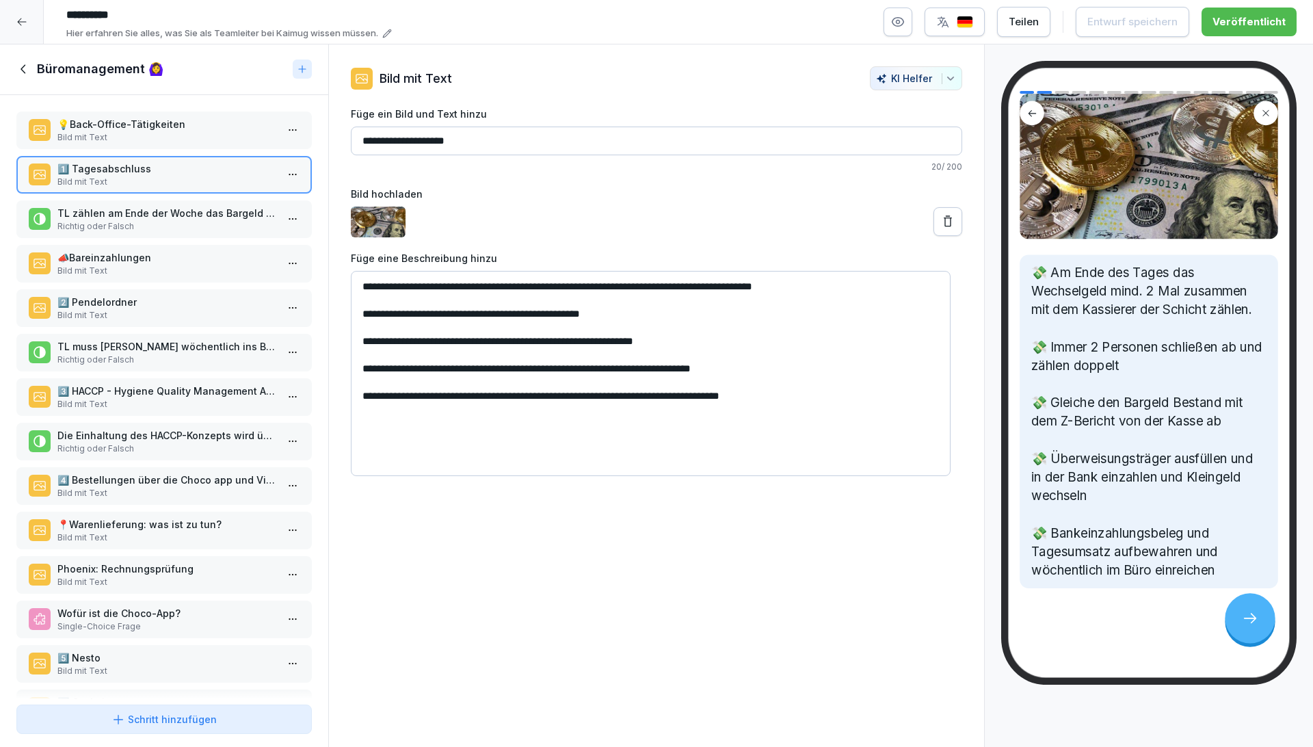
scroll to position [94, 0]
click at [124, 220] on p "Richtig oder Falsch" at bounding box center [166, 226] width 219 height 12
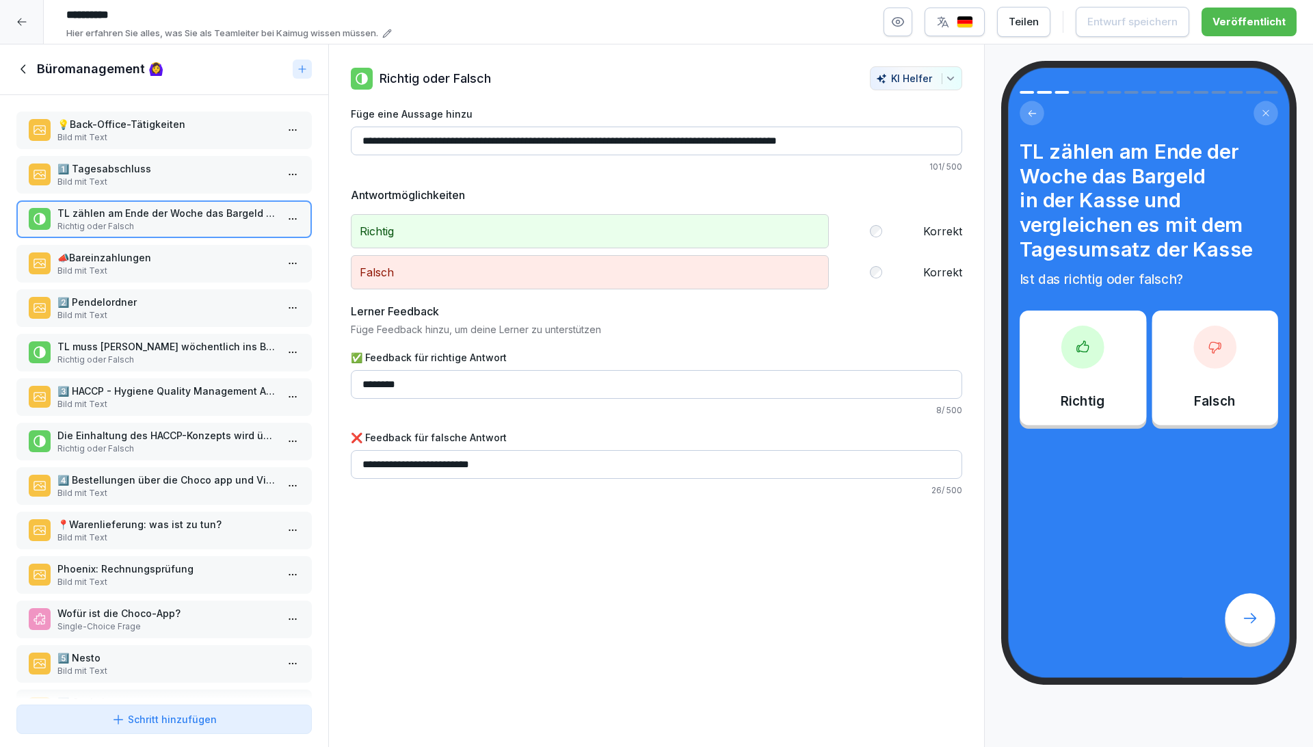
click at [131, 260] on p "📣​​Bareinzahlungen" at bounding box center [166, 257] width 219 height 14
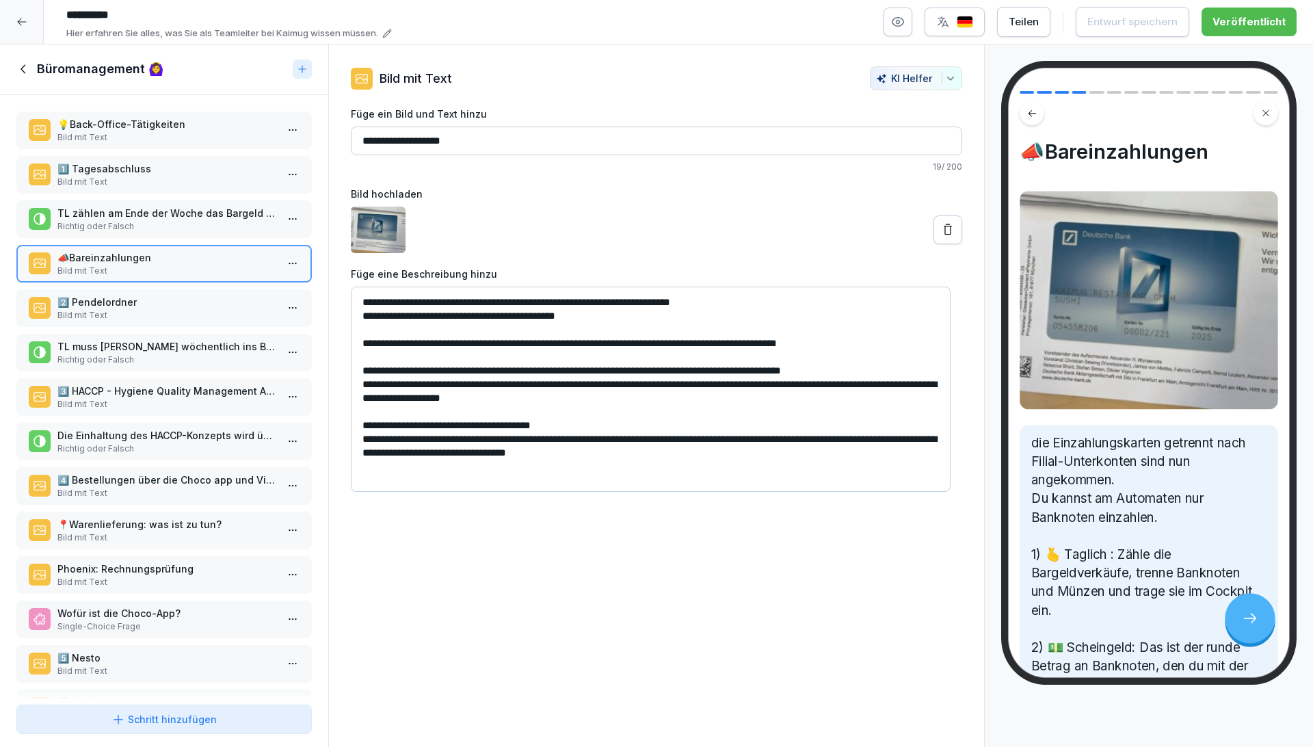
click at [138, 300] on p "2️⃣​​ Pendelordner" at bounding box center [166, 302] width 219 height 14
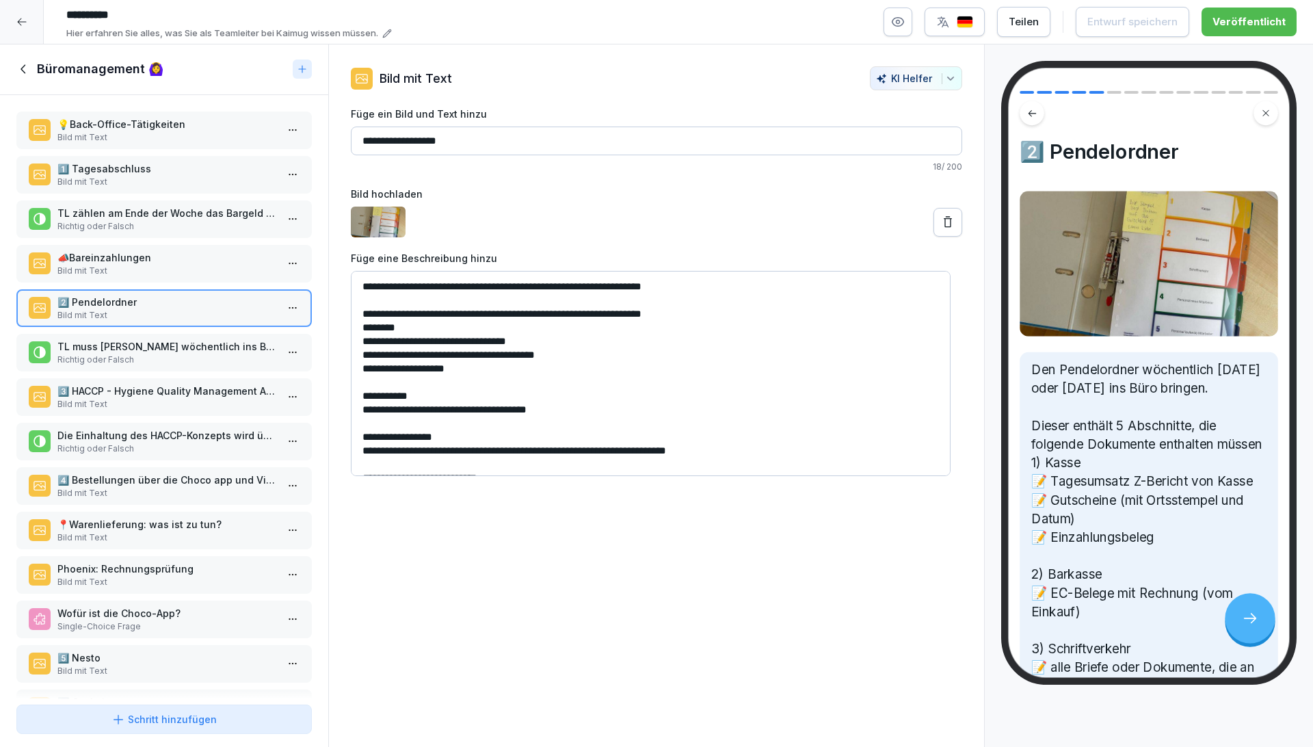
click at [139, 361] on p "Richtig oder Falsch" at bounding box center [166, 359] width 219 height 12
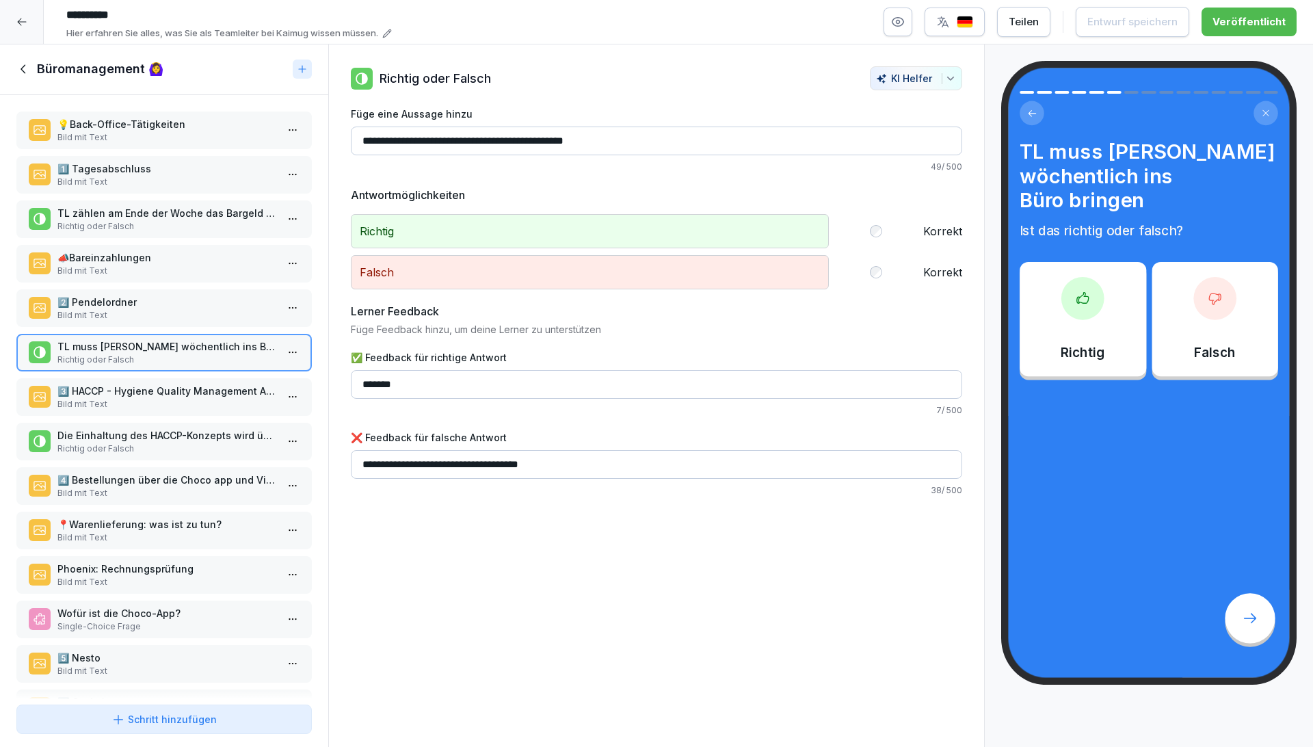
click at [180, 394] on p "3️⃣ HACCP - Hygiene Quality Management APP (HQM)" at bounding box center [166, 391] width 219 height 14
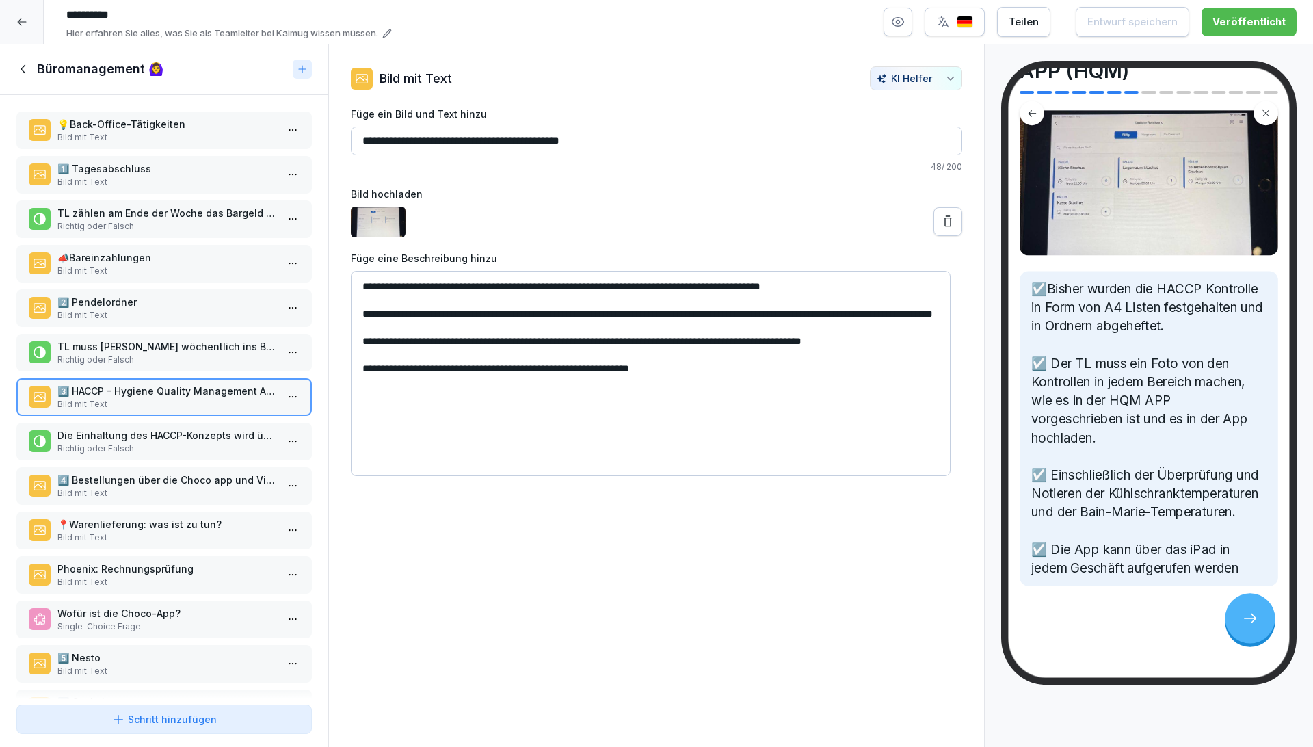
scroll to position [152, 0]
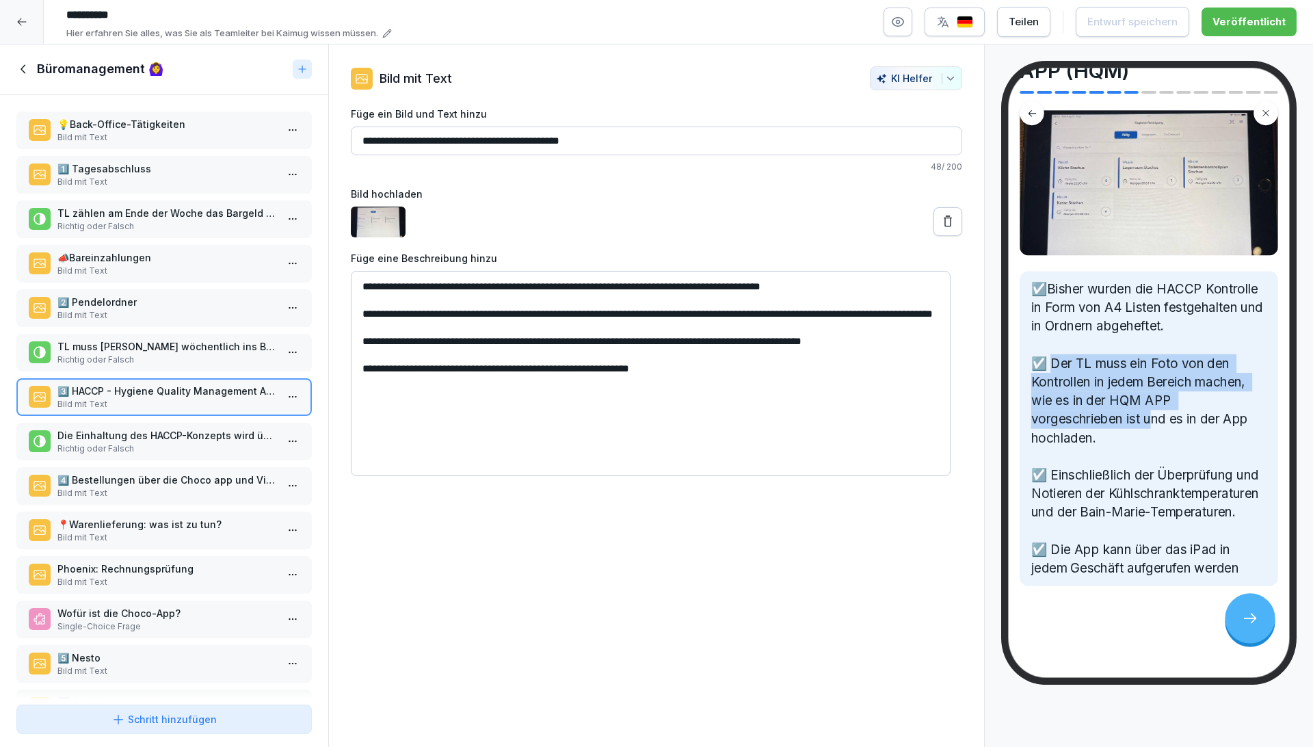
drag, startPoint x: 1051, startPoint y: 357, endPoint x: 1154, endPoint y: 414, distance: 117.5
click at [1154, 414] on p "☑️Bisher wurden die HACCP Kontrolle in Form von A4 Listen festgehalten und in O…" at bounding box center [1148, 428] width 235 height 297
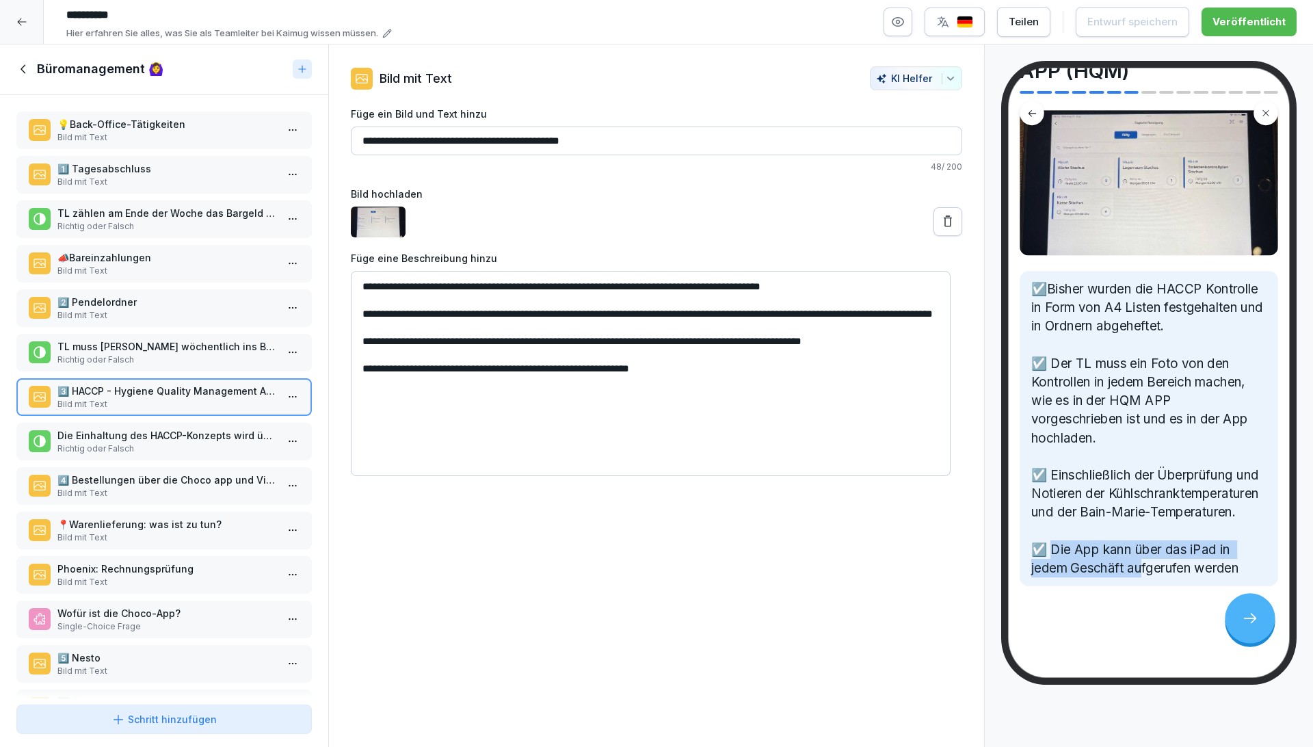
drag, startPoint x: 1054, startPoint y: 552, endPoint x: 1147, endPoint y: 584, distance: 98.8
click at [1145, 577] on p "☑️Bisher wurden die HACCP Kontrolle in Form von A4 Listen festgehalten und in O…" at bounding box center [1148, 428] width 235 height 297
click at [1149, 602] on div "3️⃣ HACCP - Hygiene Quality Management APP (HQM) ☑️Bisher wurden die HACCP Kont…" at bounding box center [1148, 372] width 281 height 609
click at [164, 442] on p "Richtig oder Falsch" at bounding box center [166, 448] width 219 height 12
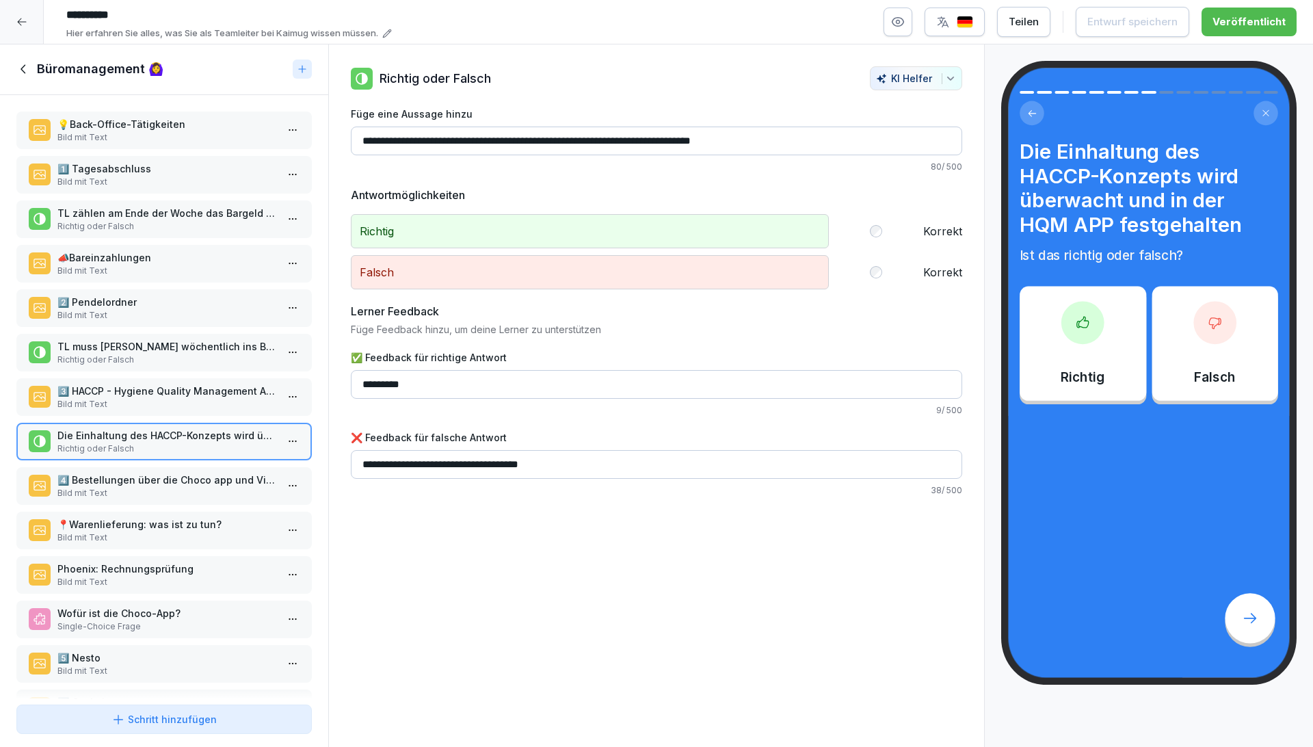
click at [170, 489] on p "Bild mit Text" at bounding box center [166, 493] width 219 height 12
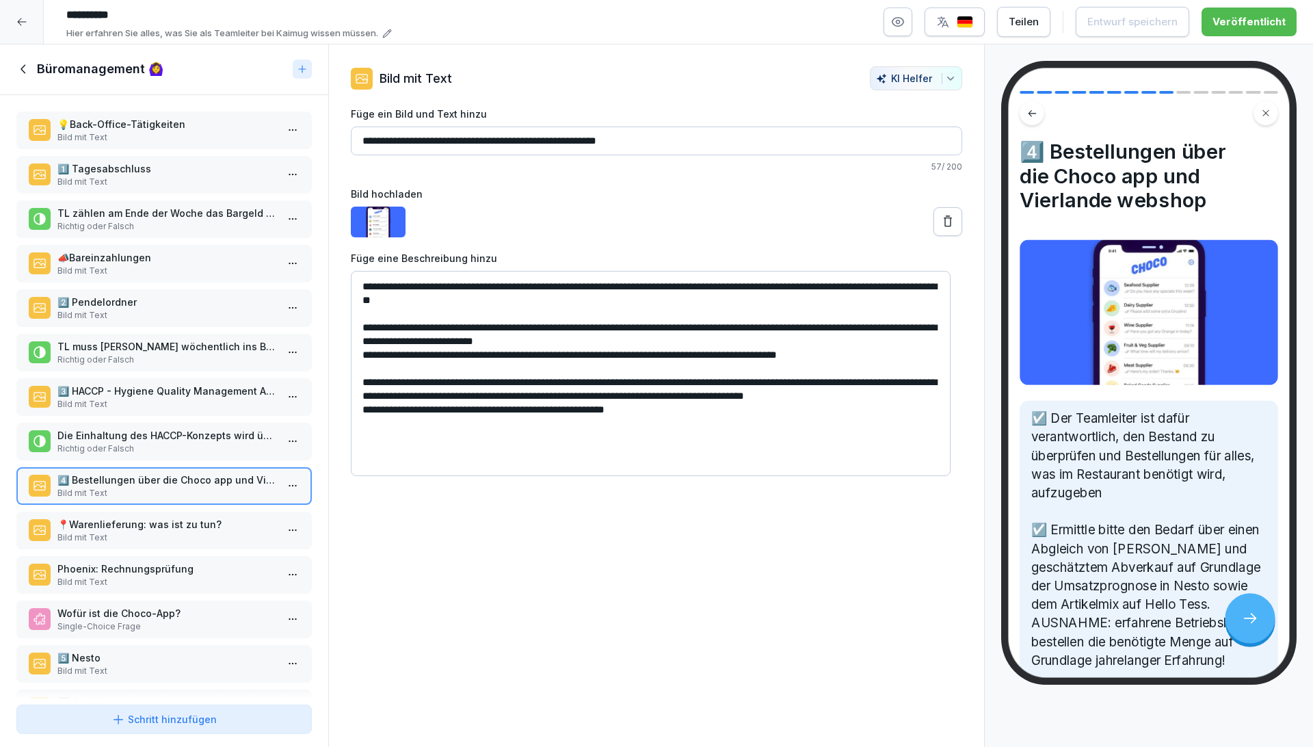
click at [172, 522] on p "📍Warenlieferung: was ist zu tun?" at bounding box center [166, 524] width 219 height 14
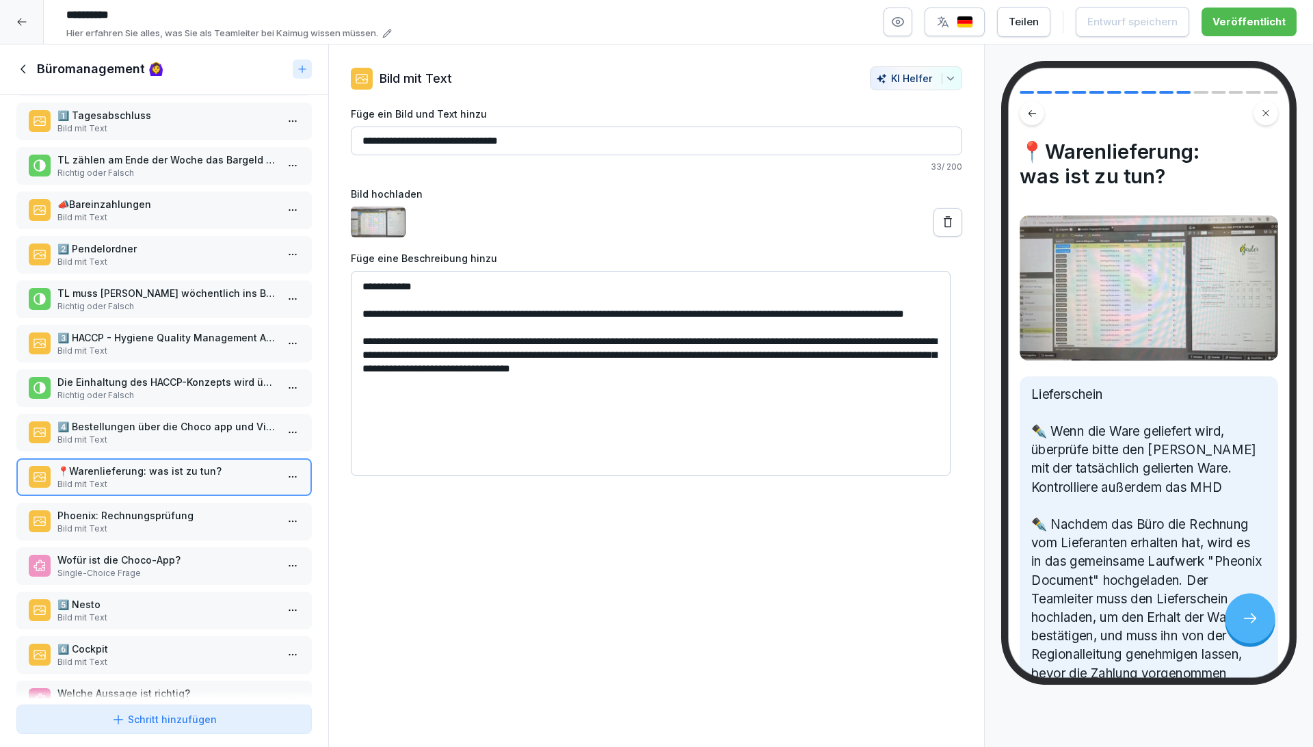
scroll to position [76, 0]
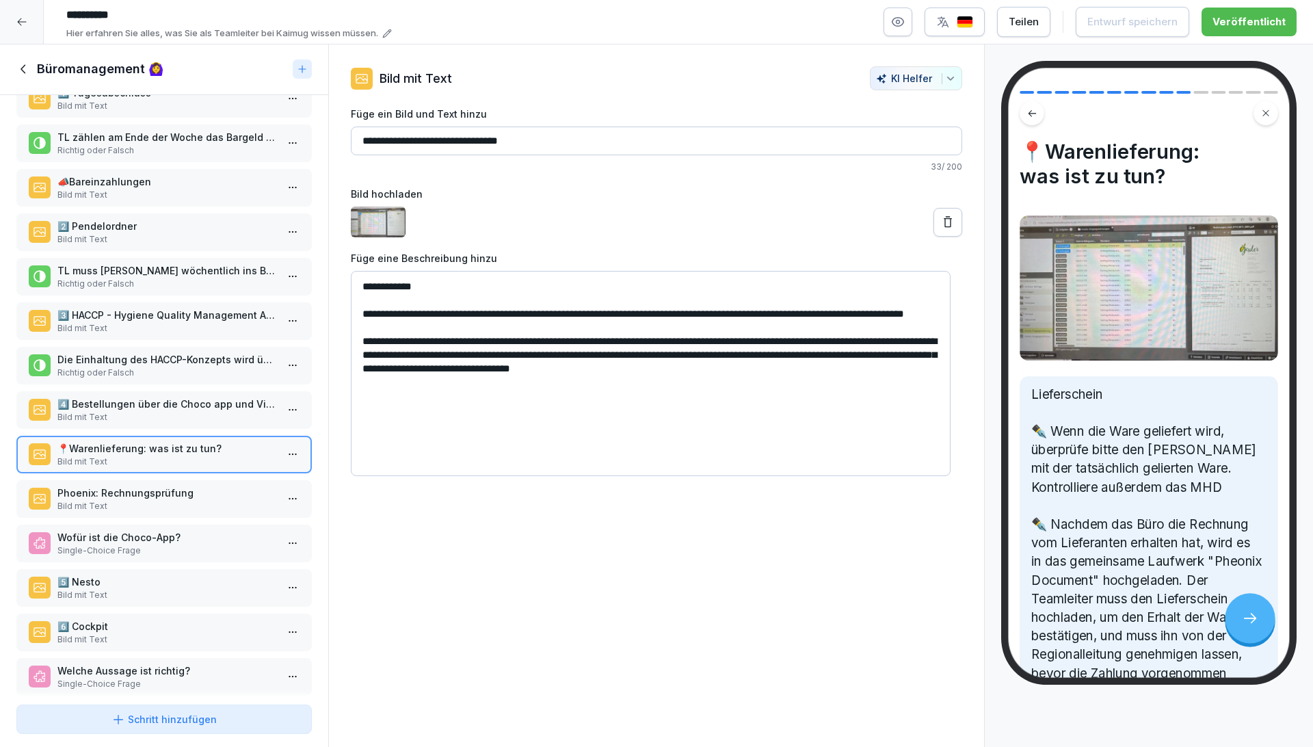
click at [181, 491] on p "Phoenix: Rechnungsprüfung" at bounding box center [166, 492] width 219 height 14
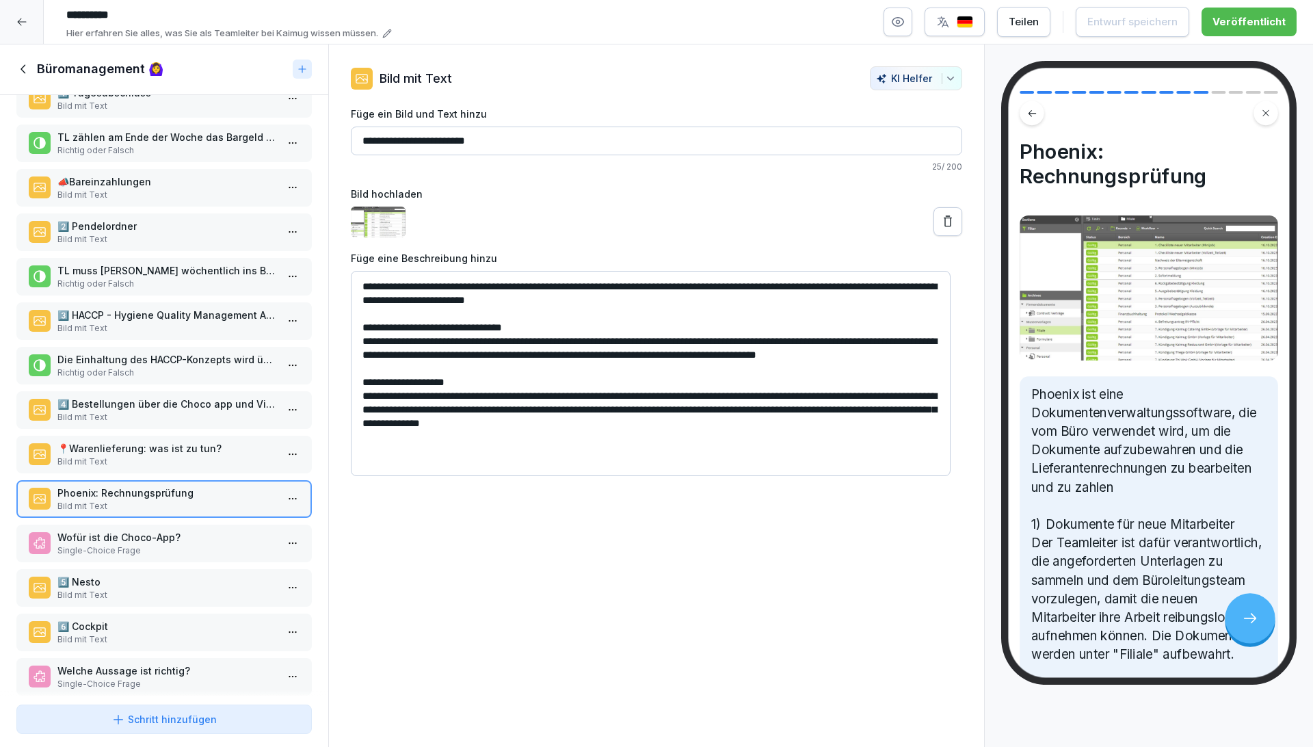
click at [176, 530] on p "Wofür ist die Choco-App?" at bounding box center [166, 537] width 219 height 14
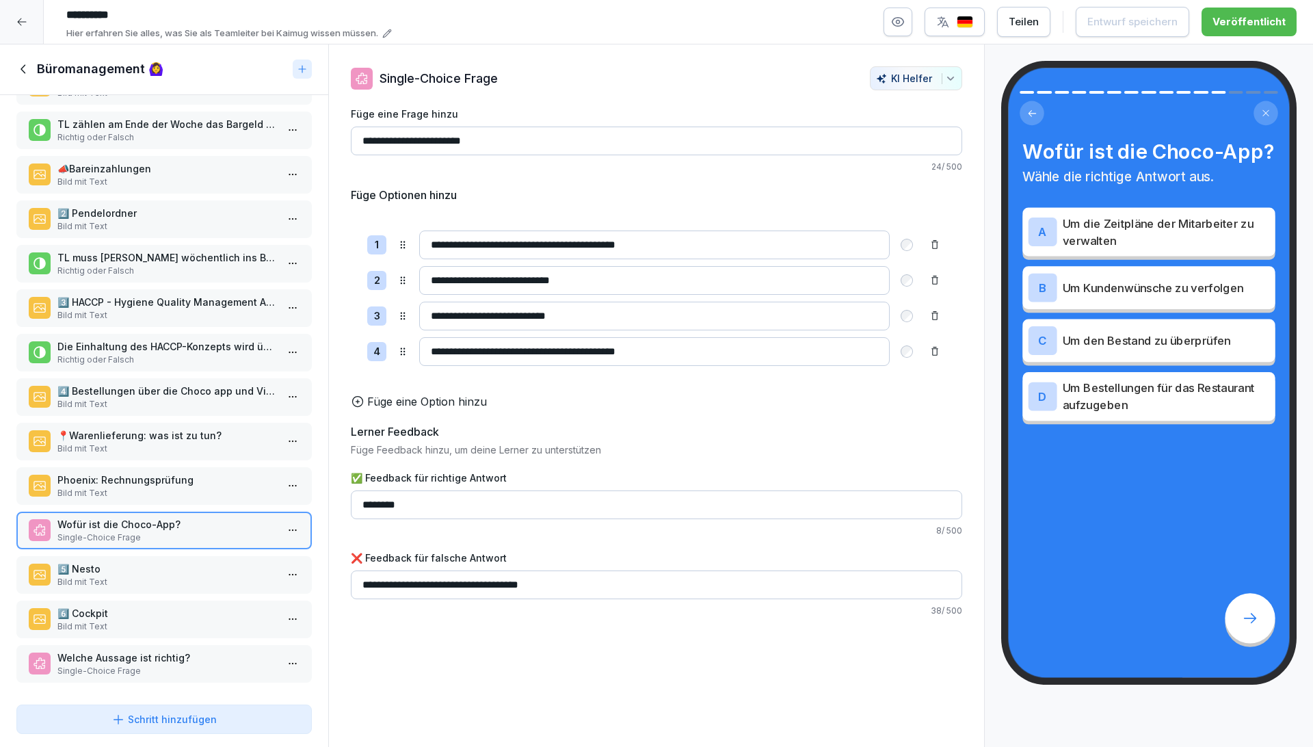
scroll to position [94, 0]
click at [170, 574] on p "Bild mit Text" at bounding box center [165, 580] width 219 height 12
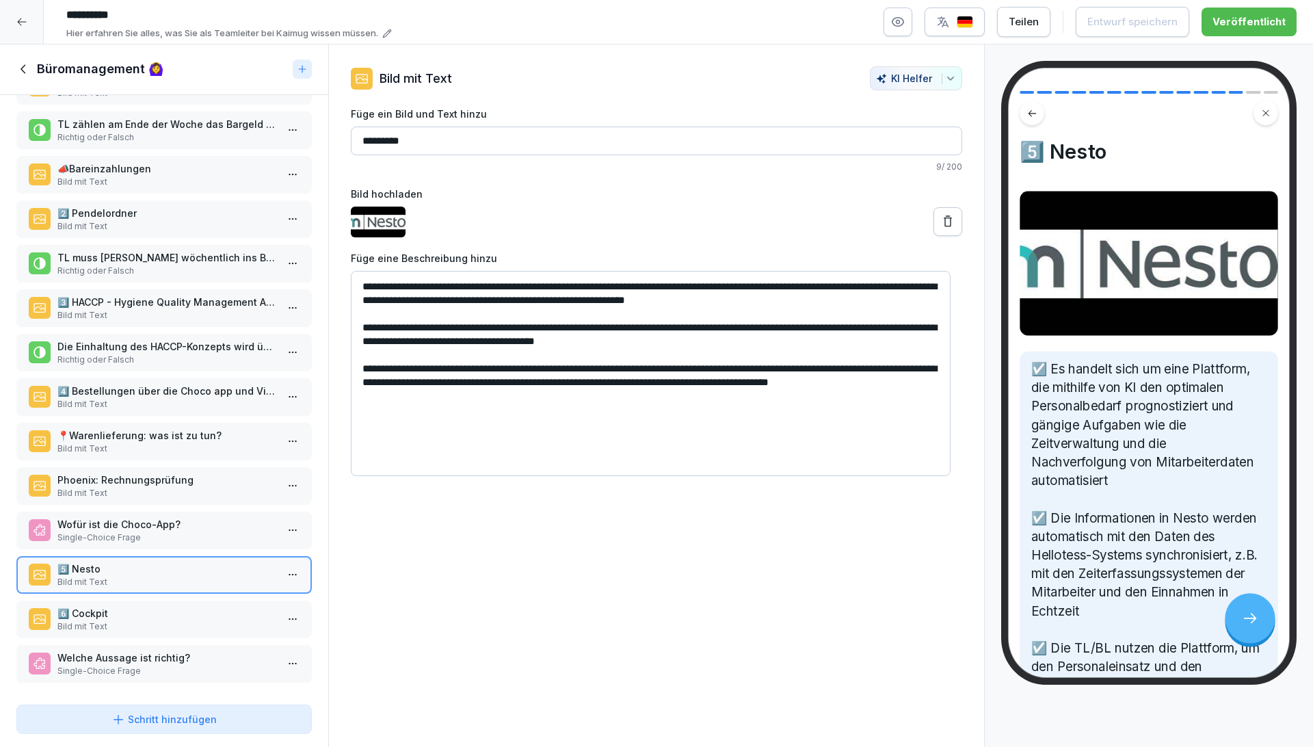
click at [180, 606] on p "6️⃣​ Cockpit" at bounding box center [166, 613] width 219 height 14
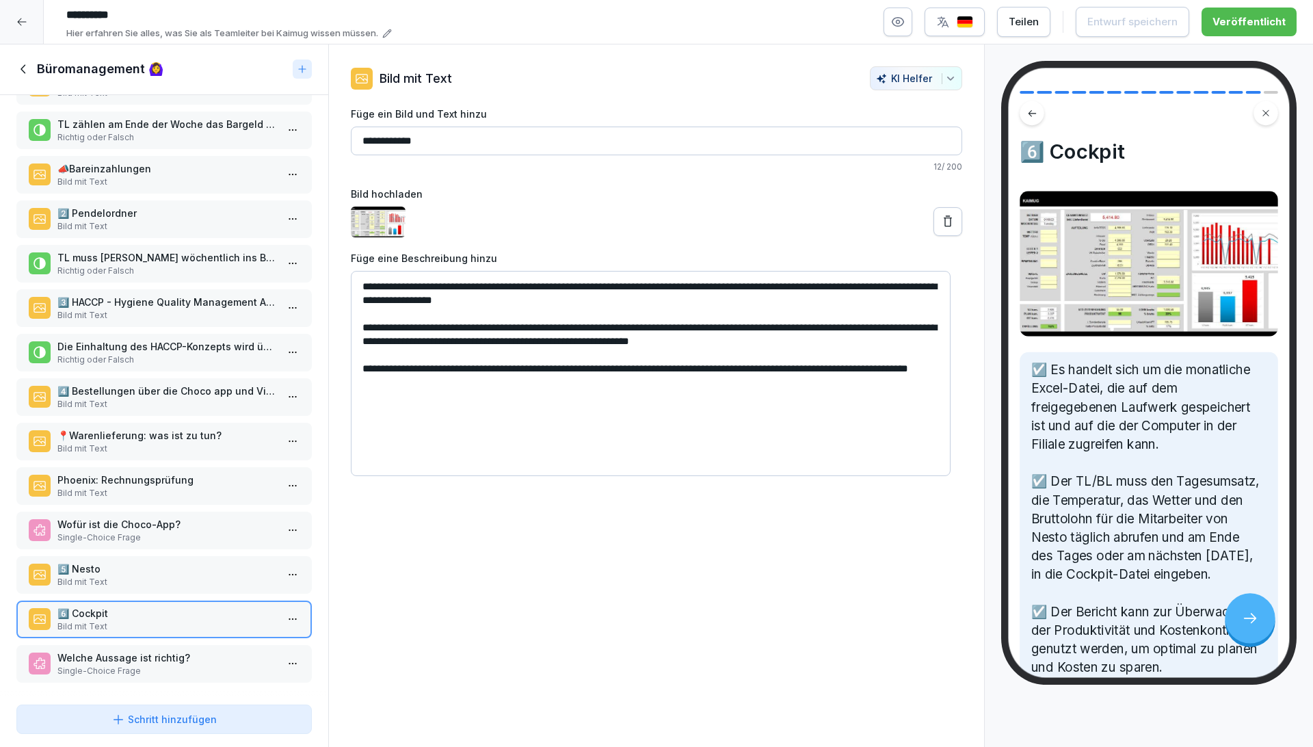
click at [173, 645] on div "Welche Aussage ist richtig? Single-Choice Frage" at bounding box center [163, 664] width 295 height 38
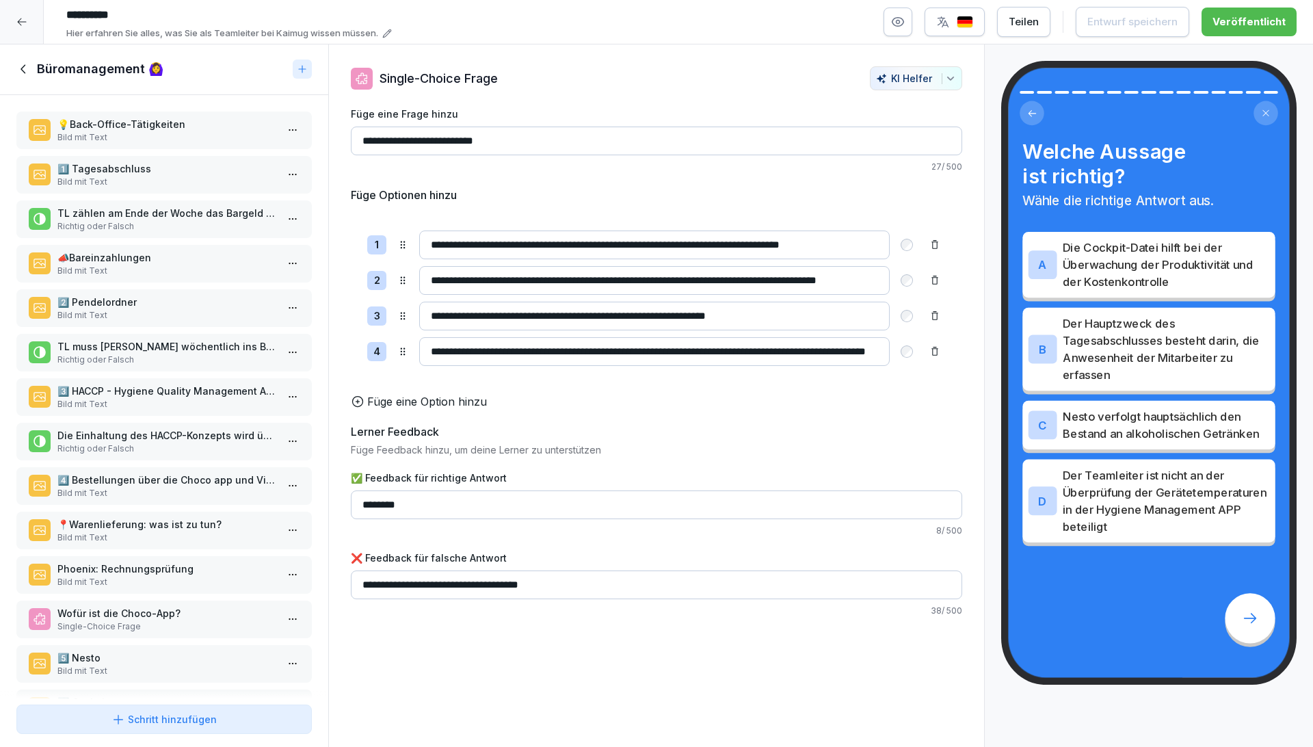
click at [150, 146] on div "💡 Back-Office-Tätigkeiten Bild mit Text" at bounding box center [163, 130] width 295 height 38
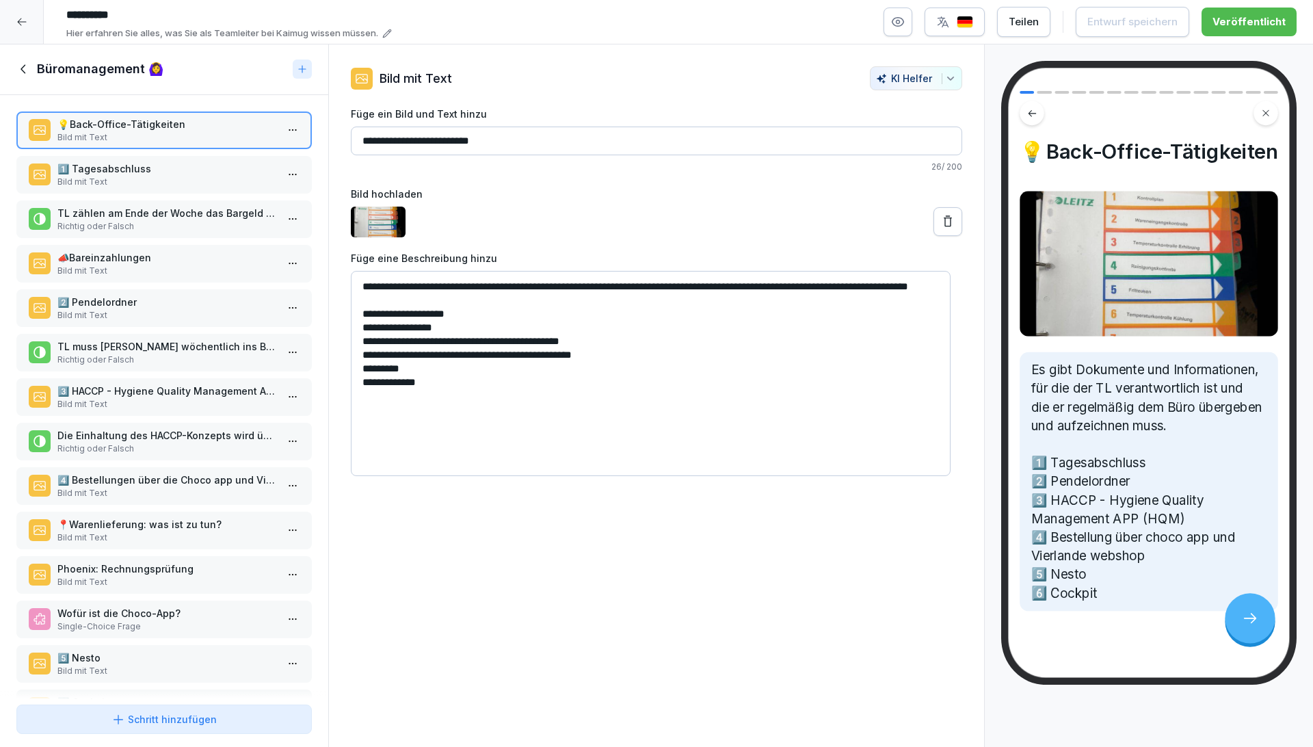
click at [118, 135] on p "Bild mit Text" at bounding box center [166, 137] width 219 height 12
click at [17, 64] on icon at bounding box center [23, 69] width 15 height 15
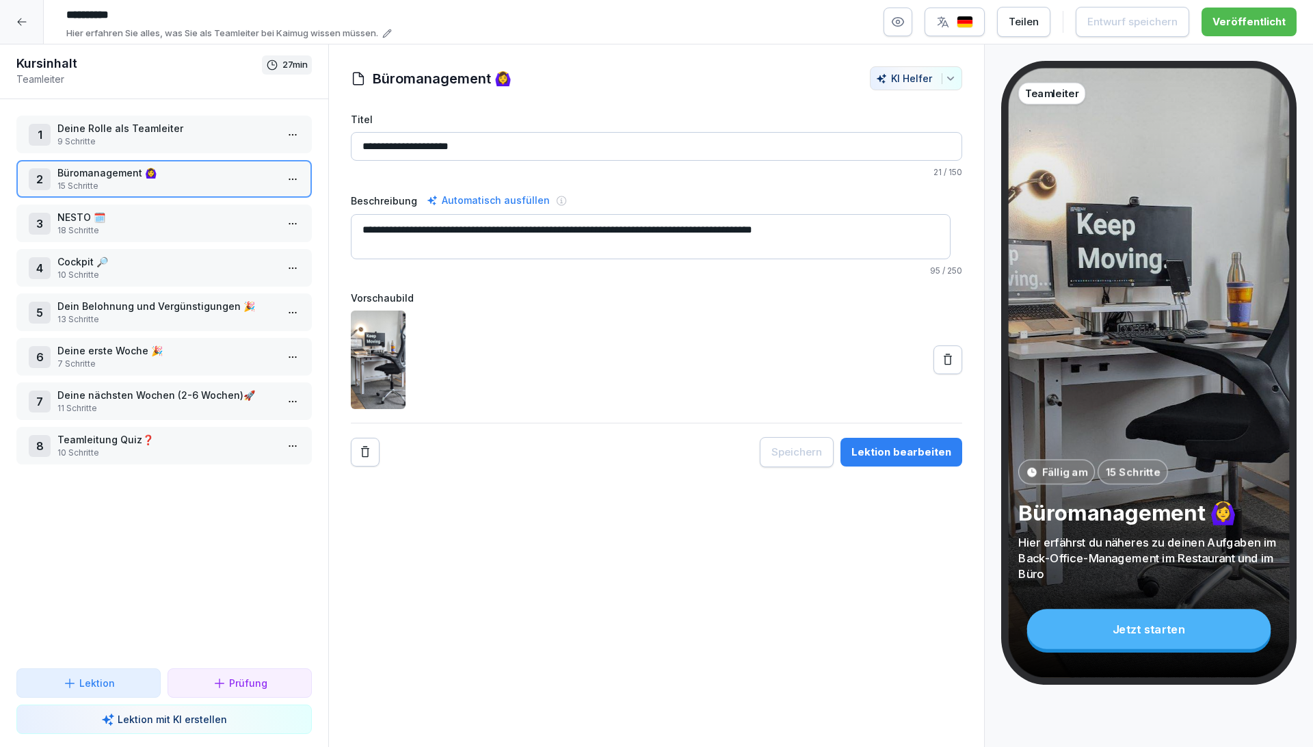
click at [88, 234] on p "18 Schritte" at bounding box center [166, 230] width 219 height 12
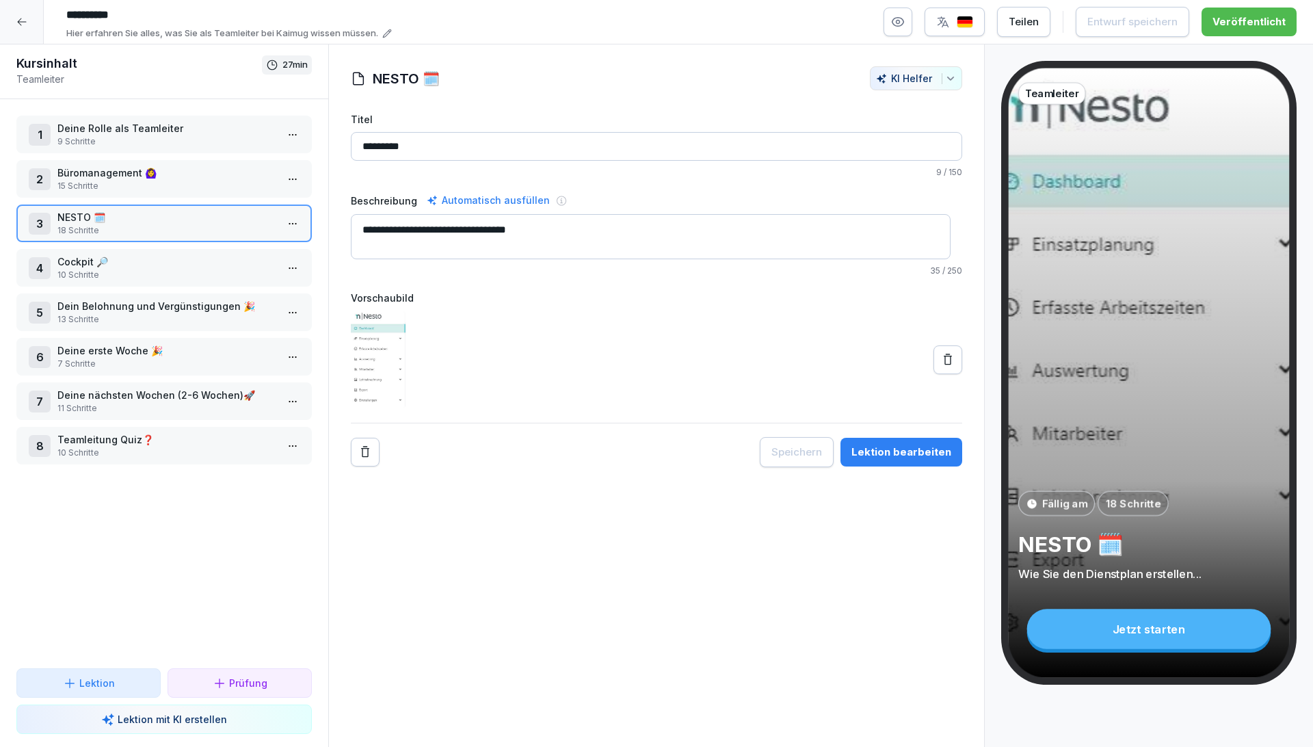
click at [922, 455] on div "Lektion bearbeiten" at bounding box center [901, 451] width 100 height 15
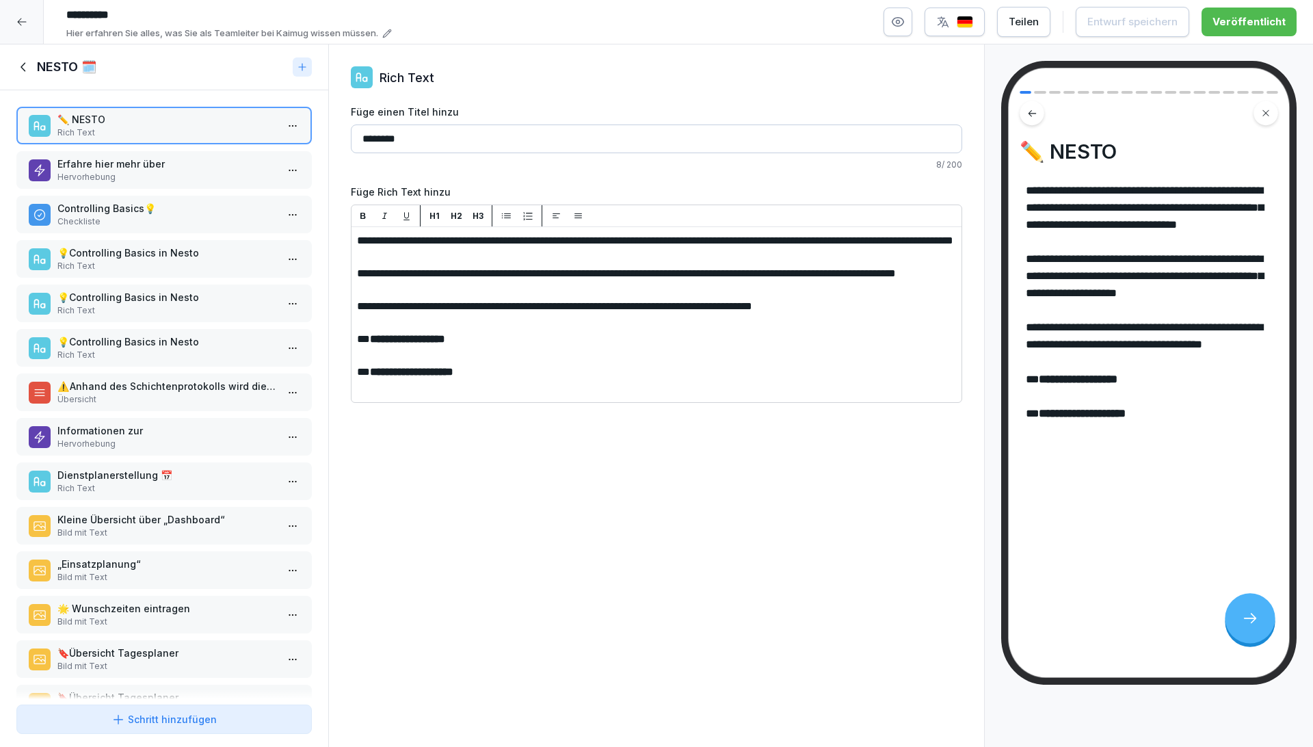
click at [126, 174] on p "Hervorhebung" at bounding box center [166, 177] width 219 height 12
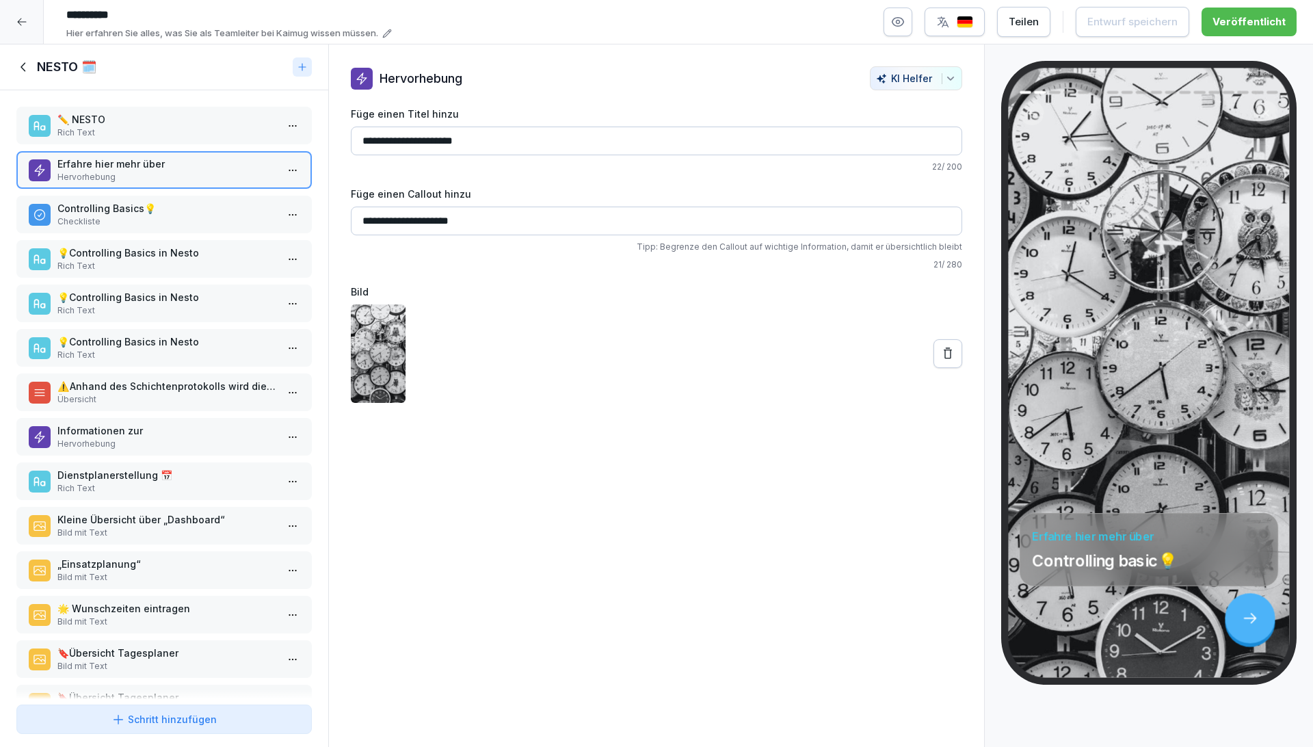
click at [127, 215] on p "Checkliste" at bounding box center [166, 221] width 219 height 12
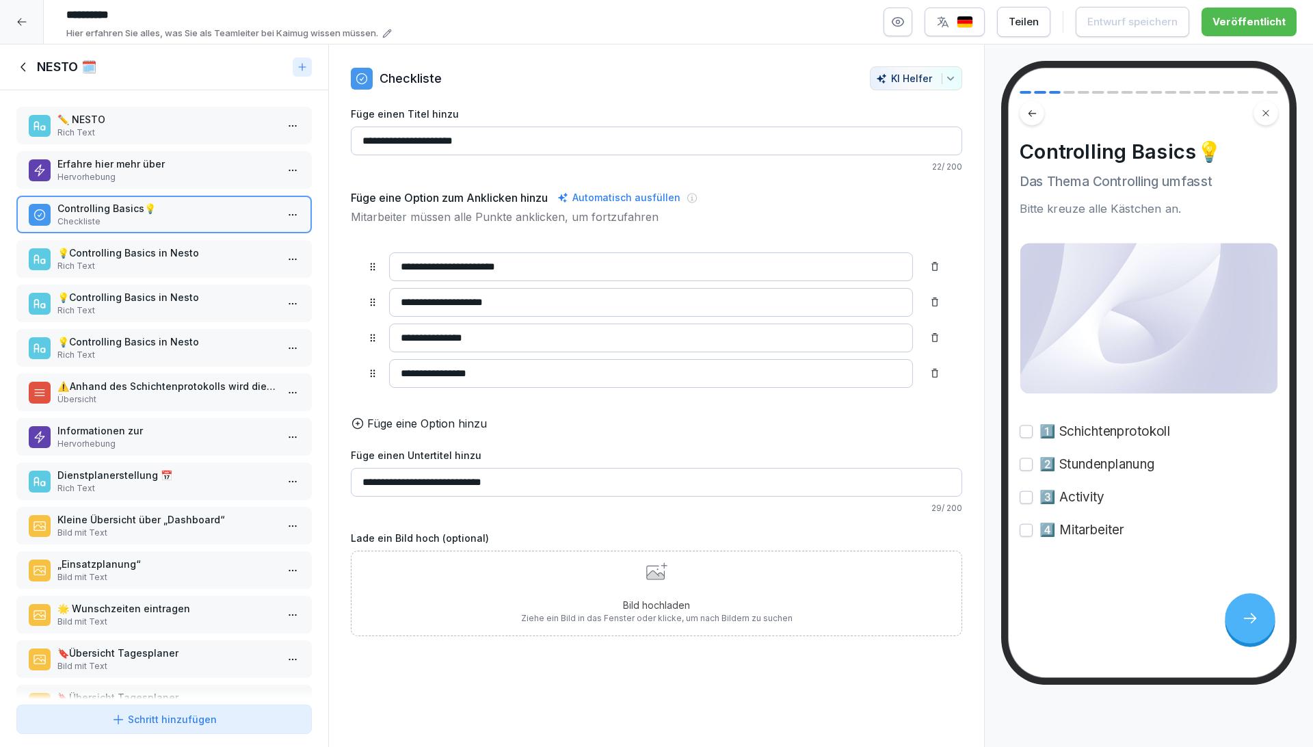
click at [97, 258] on p "💡Controlling Basics in Nesto" at bounding box center [166, 252] width 219 height 14
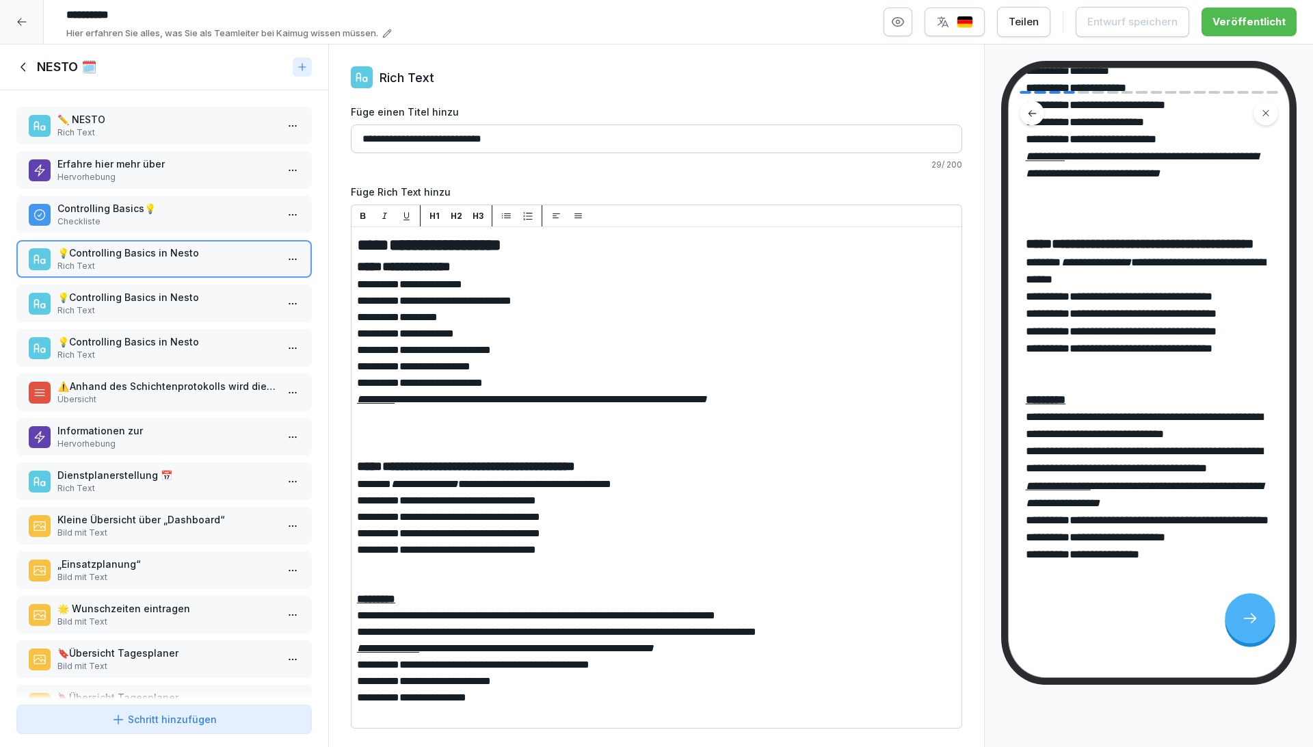
scroll to position [298, 0]
click at [178, 304] on p "Rich Text" at bounding box center [166, 310] width 219 height 12
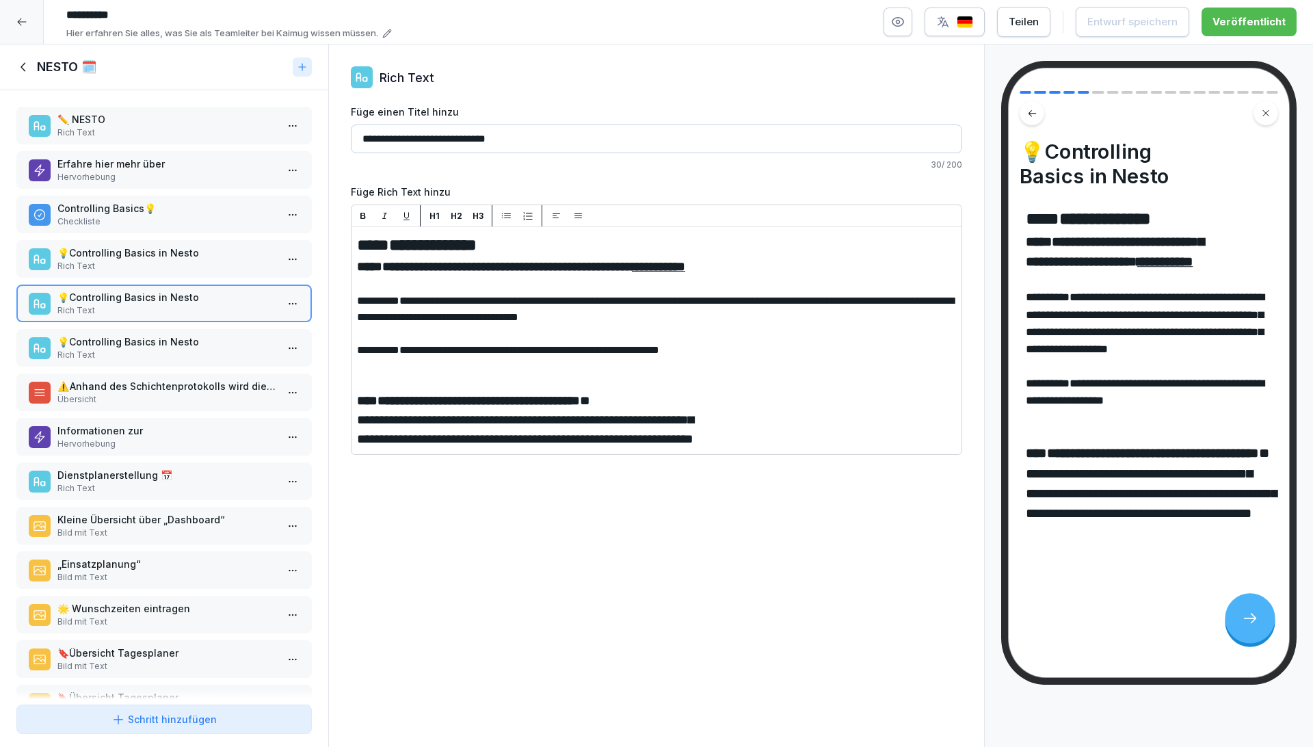
click at [1030, 334] on span "**********" at bounding box center [1144, 323] width 238 height 62
drag, startPoint x: 1075, startPoint y: 297, endPoint x: 1149, endPoint y: 310, distance: 74.3
click at [1149, 310] on span "**********" at bounding box center [1144, 323] width 238 height 62
click at [196, 340] on p "💡Controlling Basics in Nesto" at bounding box center [166, 341] width 219 height 14
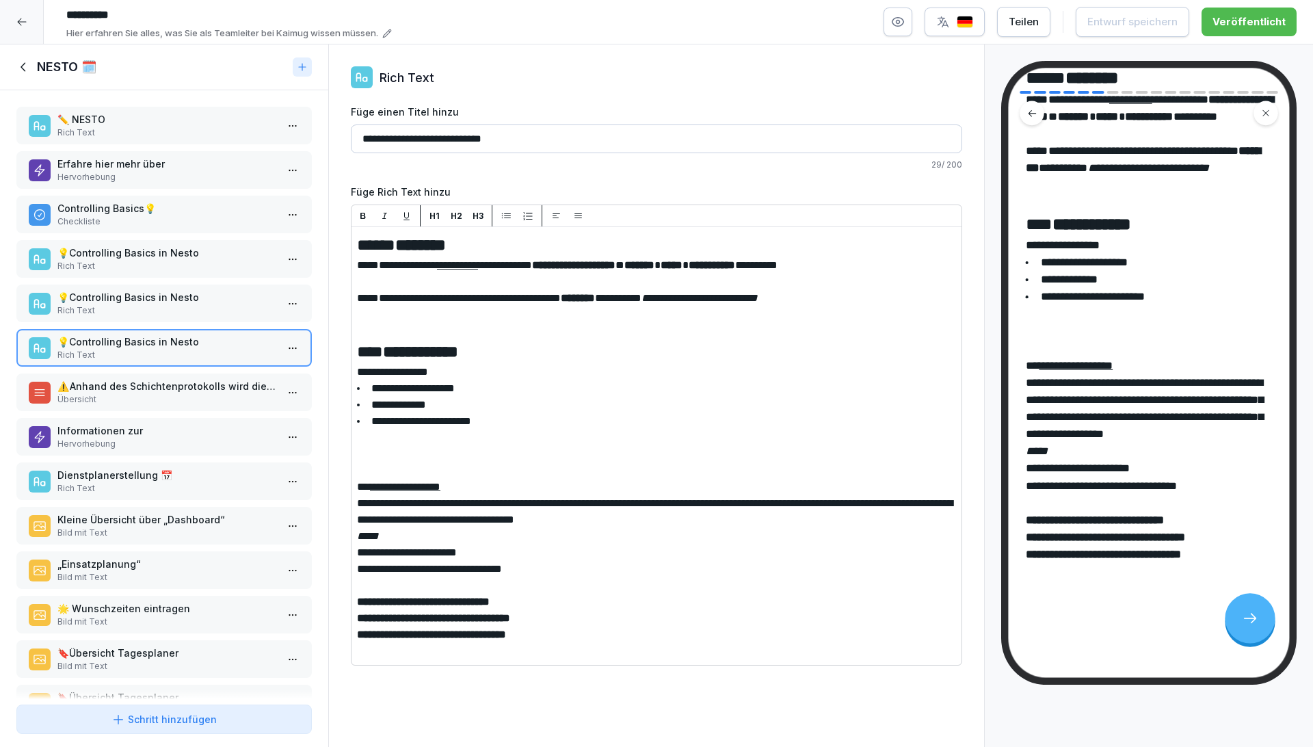
scroll to position [183, 0]
click at [145, 390] on p "⚠️ Anhand des Schichtenprotokolls wird die Abrechnung aller Mitarbeiter erstell…" at bounding box center [166, 386] width 219 height 14
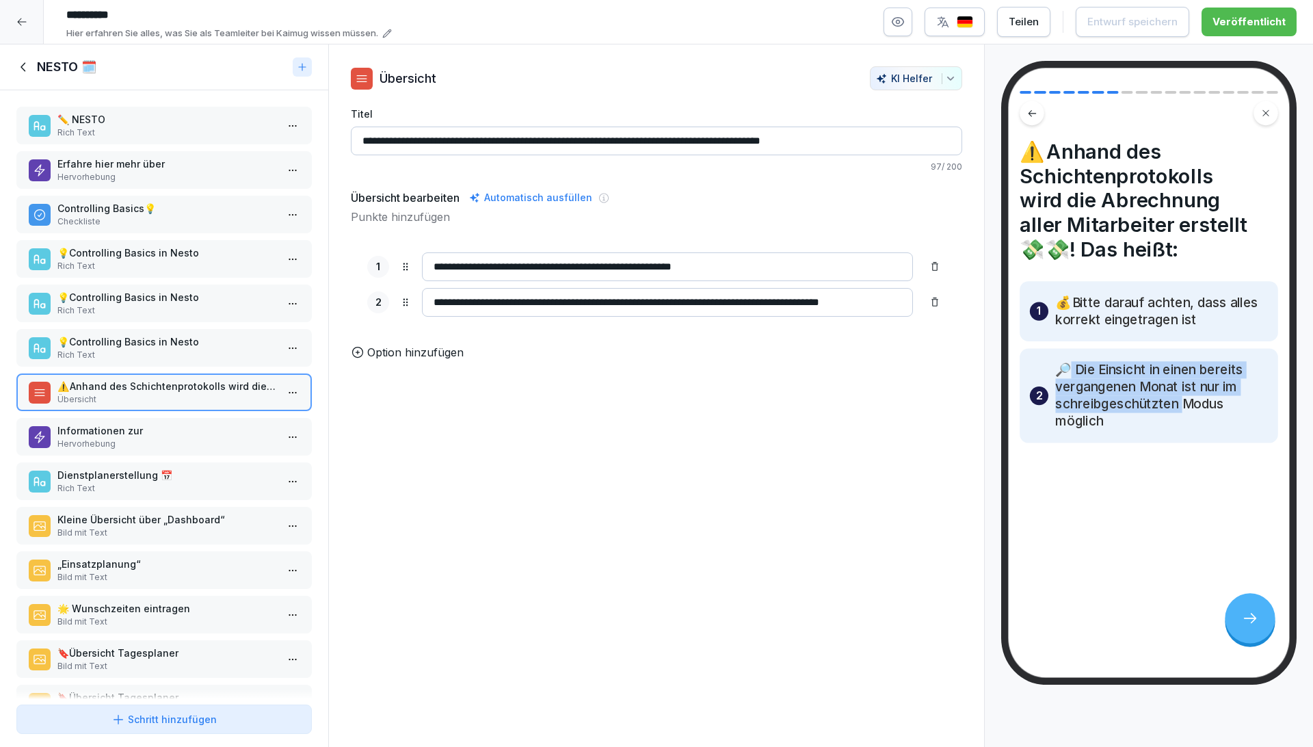
drag, startPoint x: 1068, startPoint y: 375, endPoint x: 1181, endPoint y: 401, distance: 116.4
click at [1181, 401] on p "🔎 Die Einsicht in einen bereits vergangenen Monat ist nur im schreibgeschützten…" at bounding box center [1161, 395] width 213 height 68
click at [1154, 440] on div "2 🔎 Die Einsicht in einen bereits vergangenen Monat ist nur im schreibgeschützt…" at bounding box center [1148, 395] width 258 height 94
click at [150, 438] on p "Hervorhebung" at bounding box center [166, 444] width 219 height 12
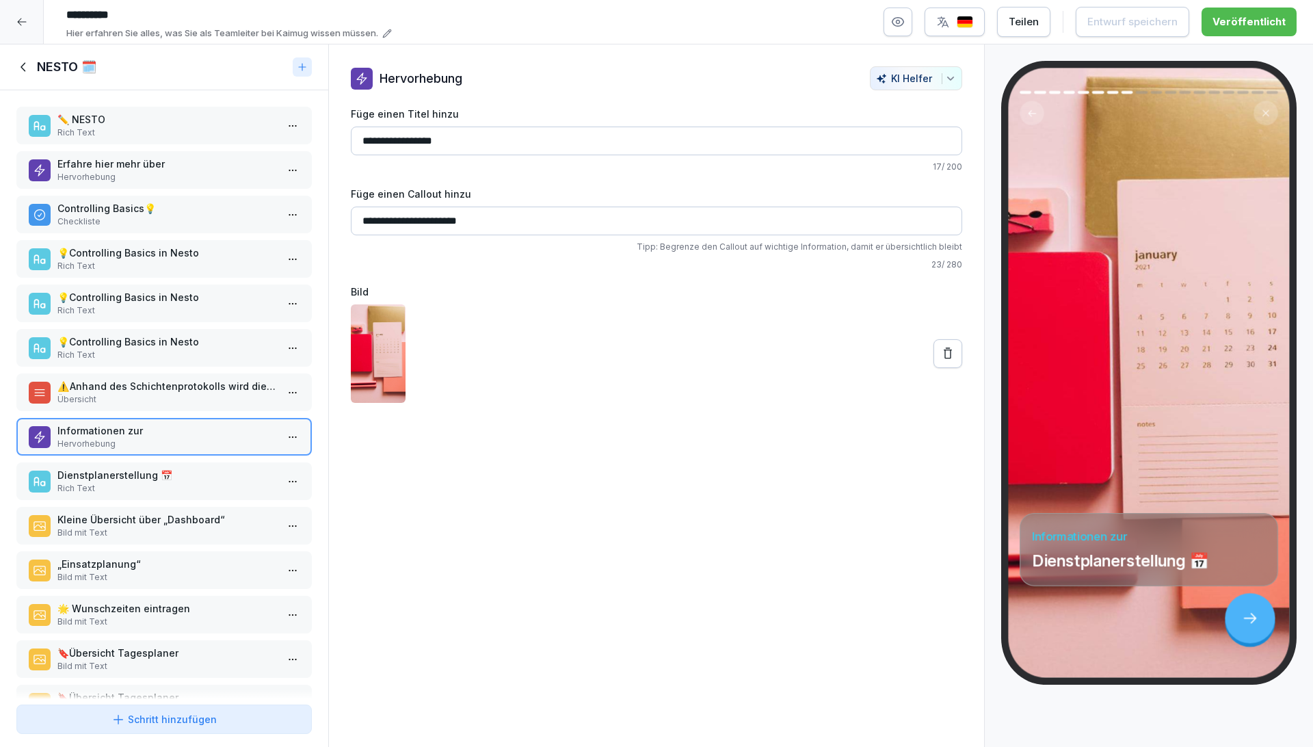
click at [148, 482] on p "Rich Text" at bounding box center [166, 488] width 219 height 12
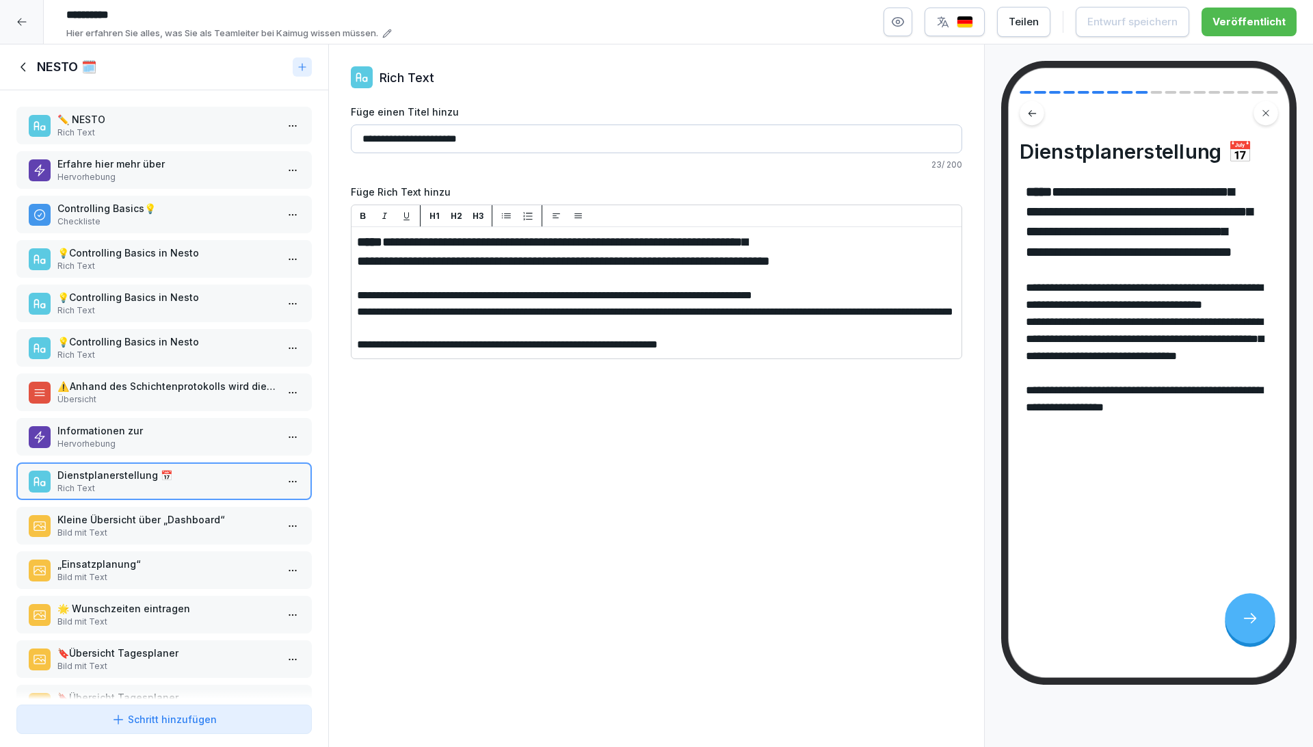
click at [109, 519] on p "Kleine Übersicht über „Dashboard“" at bounding box center [166, 519] width 219 height 14
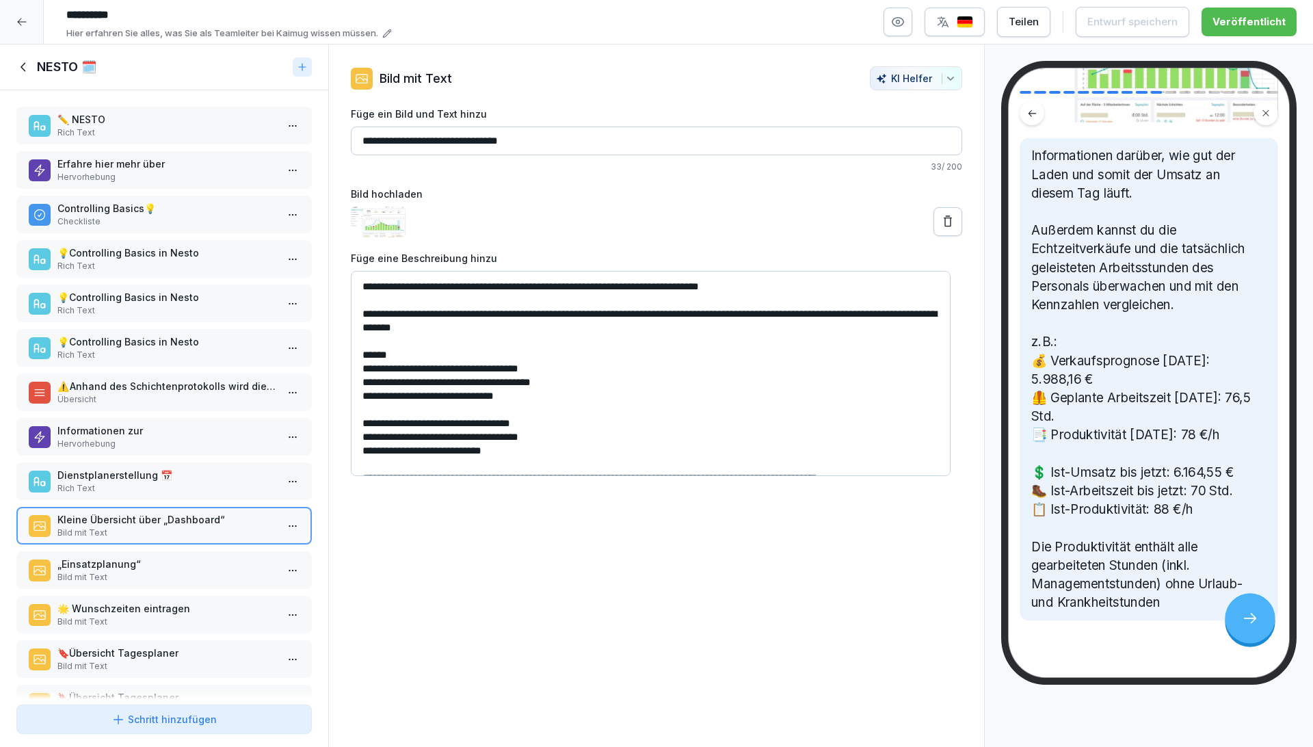
scroll to position [260, 0]
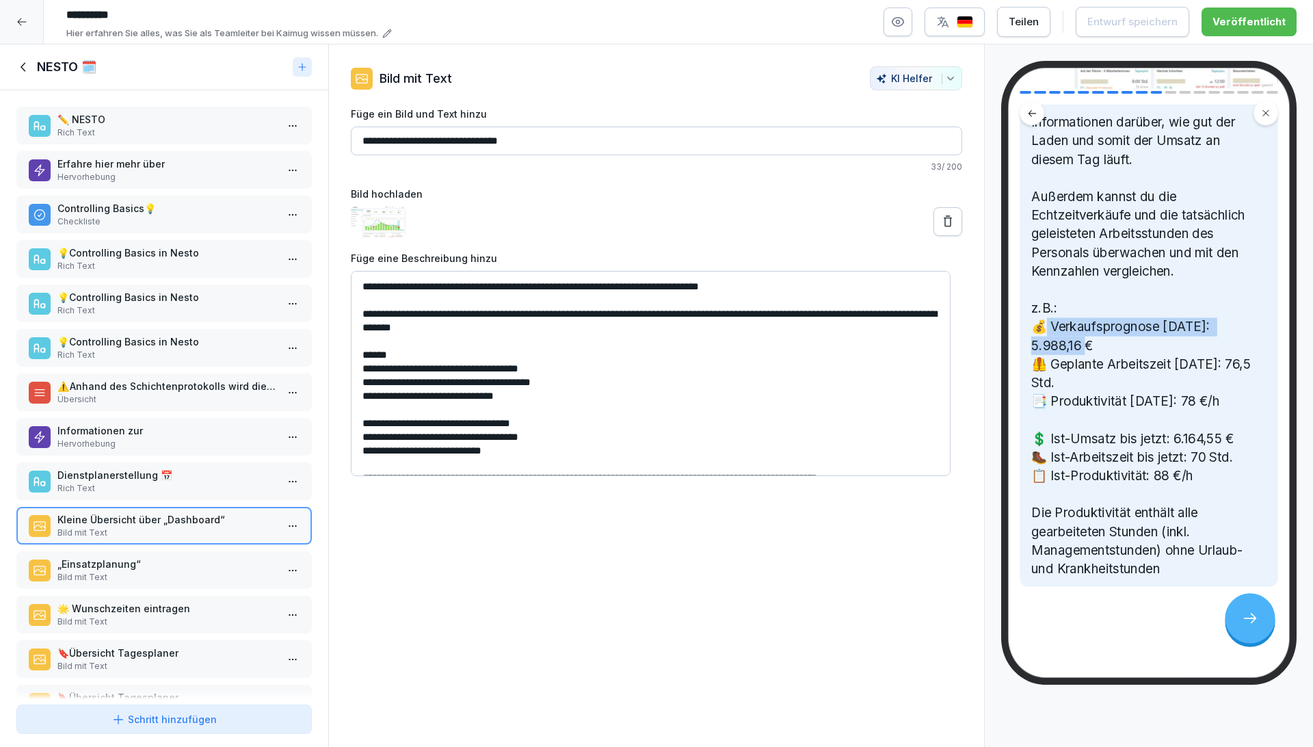
drag, startPoint x: 1050, startPoint y: 326, endPoint x: 1084, endPoint y: 347, distance: 39.6
click at [1079, 344] on p "Informationen darüber, wie gut der Laden und somit der Umsatz an diesem Tag läu…" at bounding box center [1148, 345] width 235 height 465
click at [1088, 356] on p "Informationen darüber, wie gut der Laden und somit der Umsatz an diesem Tag läu…" at bounding box center [1148, 345] width 235 height 465
drag, startPoint x: 1051, startPoint y: 440, endPoint x: 1179, endPoint y: 442, distance: 127.2
click at [1179, 442] on p "Informationen darüber, wie gut der Laden und somit der Umsatz an diesem Tag läu…" at bounding box center [1148, 345] width 235 height 465
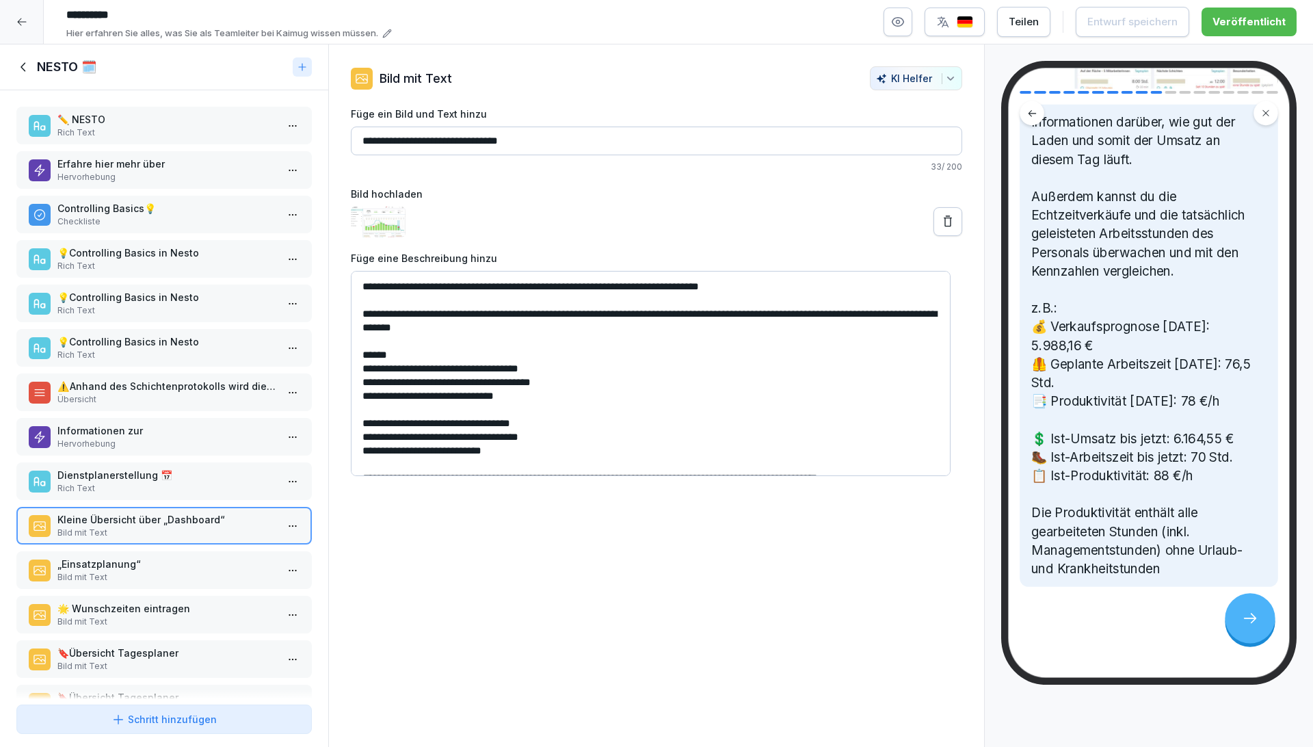
click at [1169, 469] on p "Informationen darüber, wie gut der Laden und somit der Umsatz an diesem Tag läu…" at bounding box center [1148, 345] width 235 height 465
click at [144, 561] on p "„Einsatzplanung“" at bounding box center [166, 563] width 219 height 14
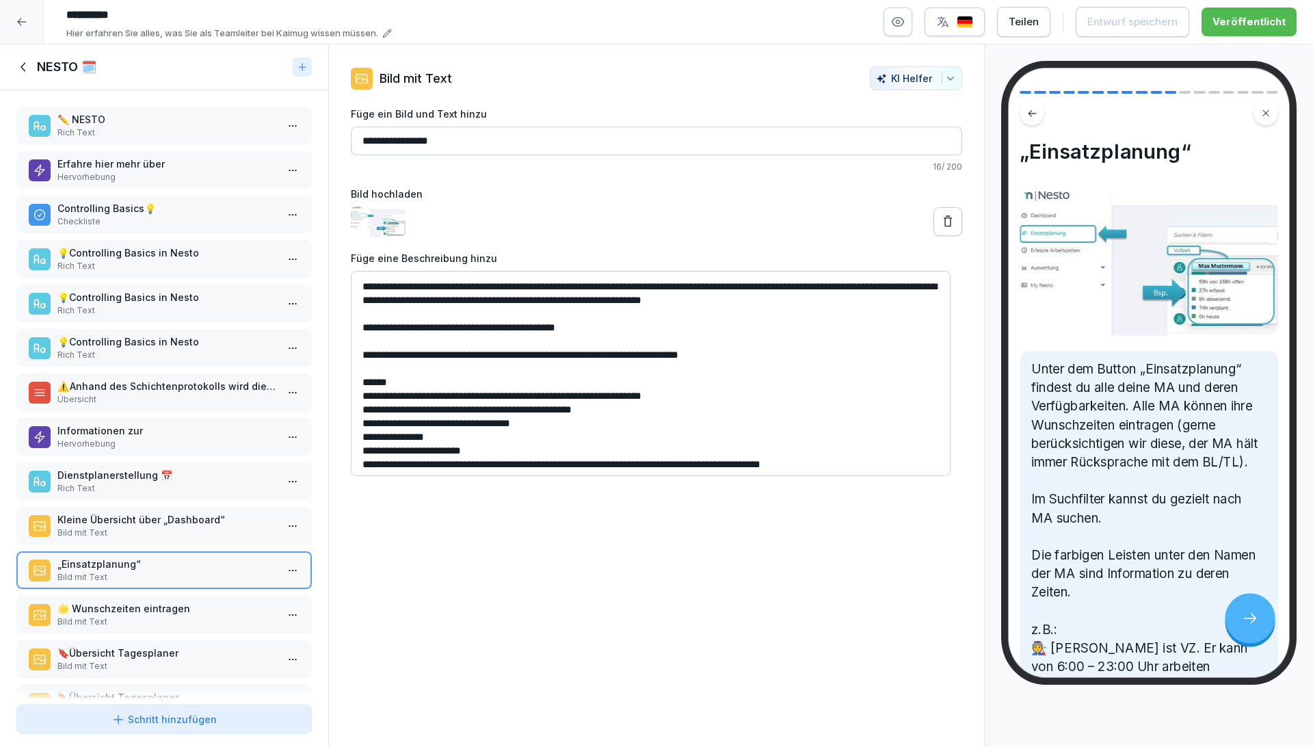
click at [16, 66] on div "NESTO 🗓️" at bounding box center [164, 67] width 328 height 46
click at [22, 65] on icon at bounding box center [23, 66] width 5 height 9
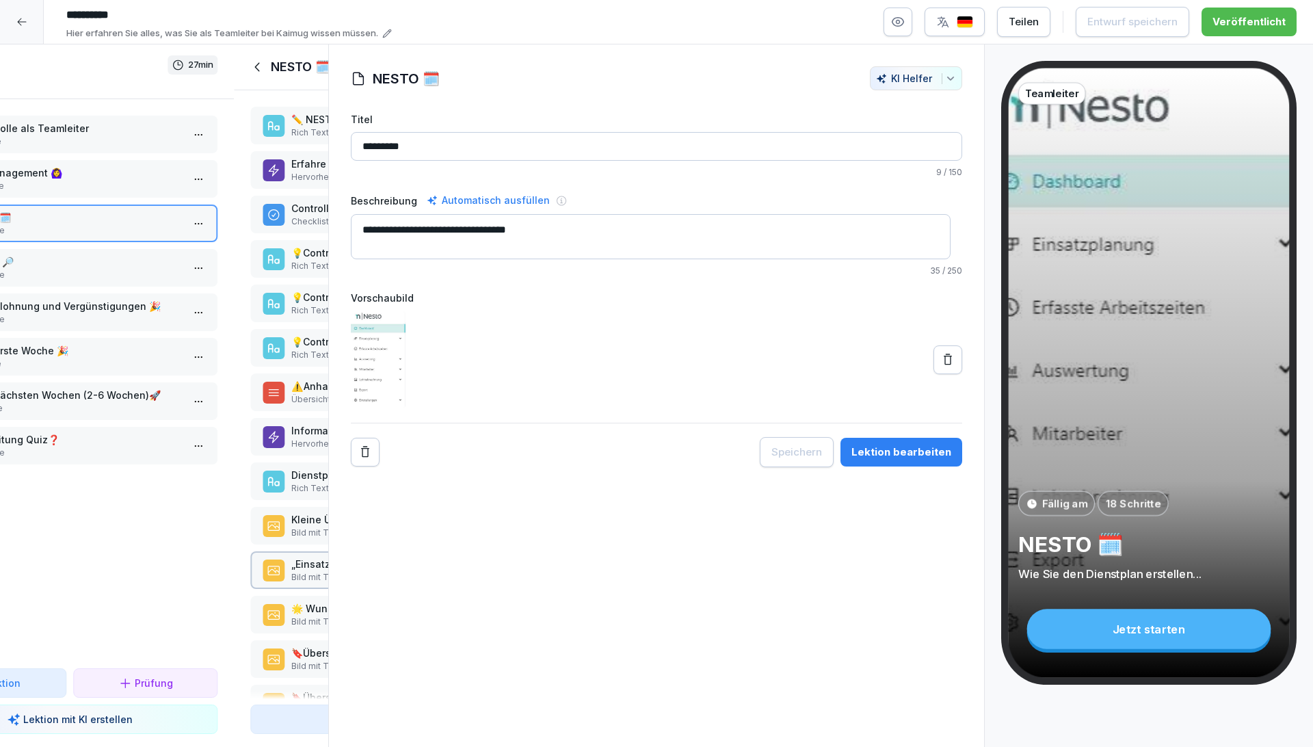
click at [24, 15] on div at bounding box center [22, 22] width 44 height 44
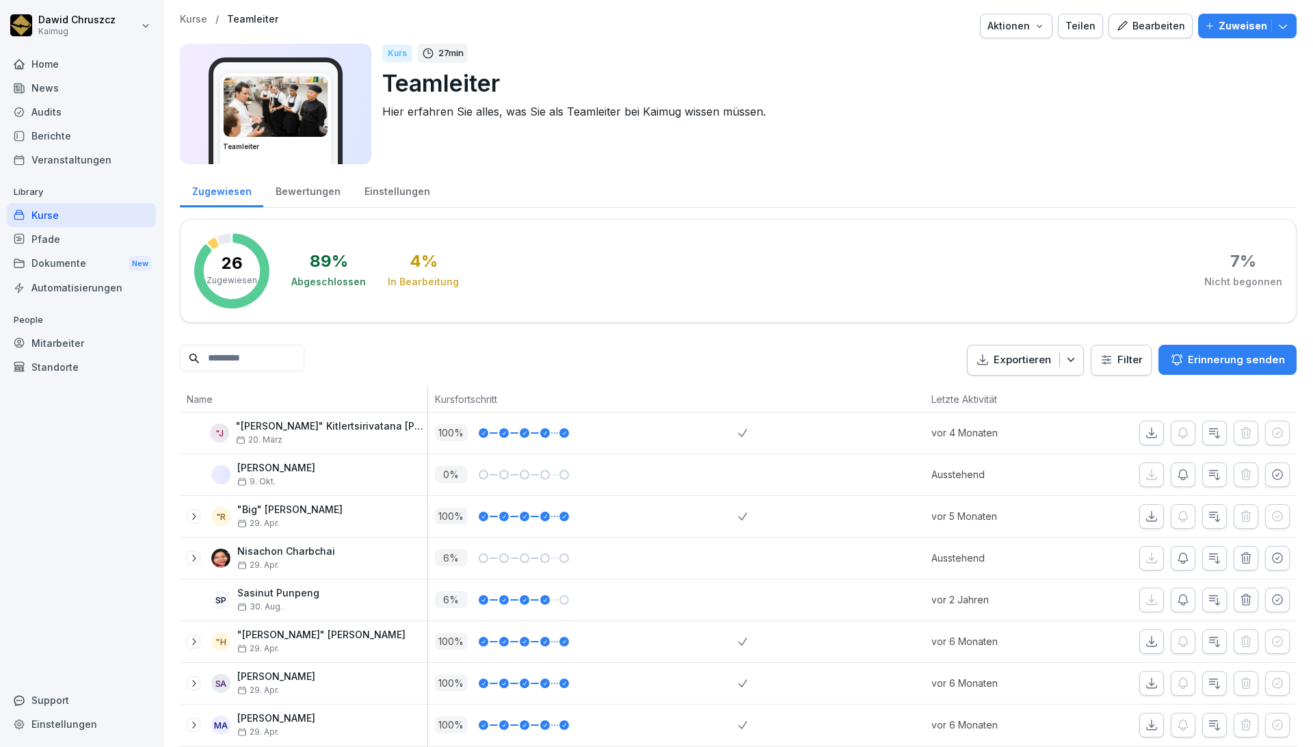
click at [52, 218] on div "Kurse" at bounding box center [81, 215] width 149 height 24
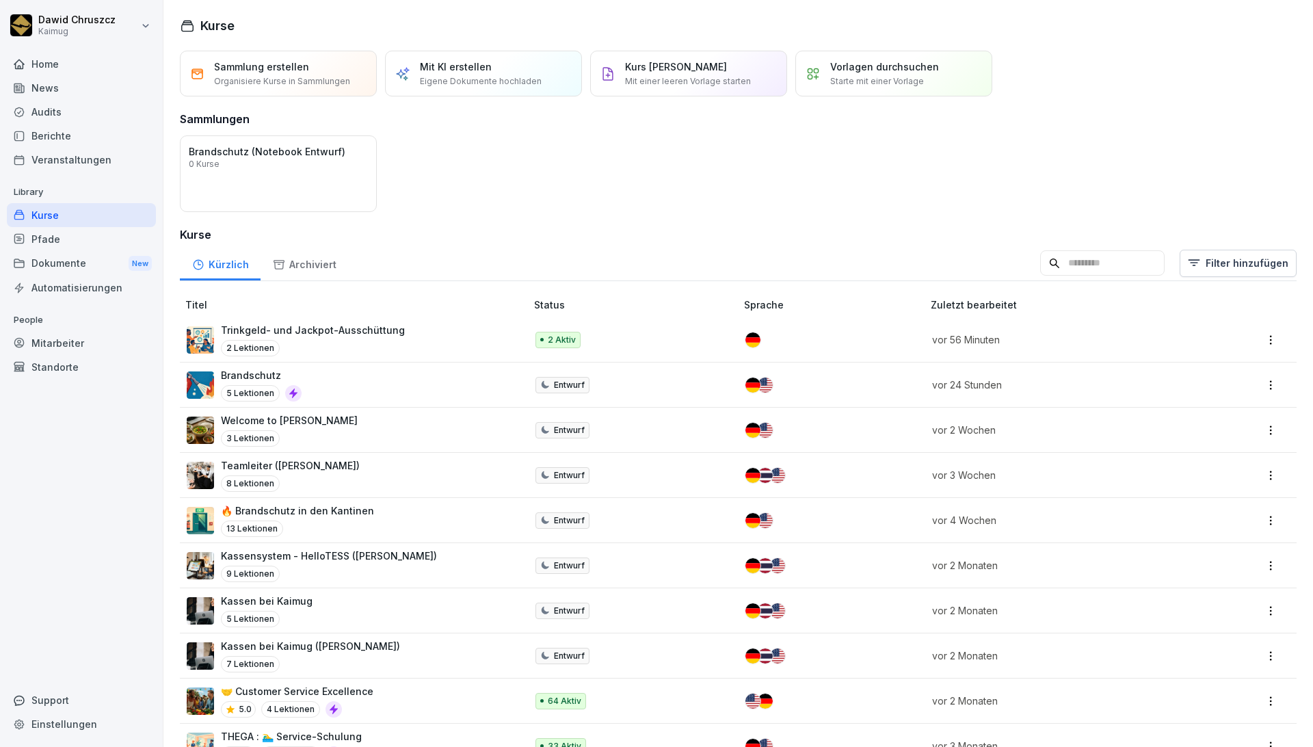
click at [356, 332] on p "Trinkgeld- und Jackpot-Ausschüttung" at bounding box center [313, 330] width 184 height 14
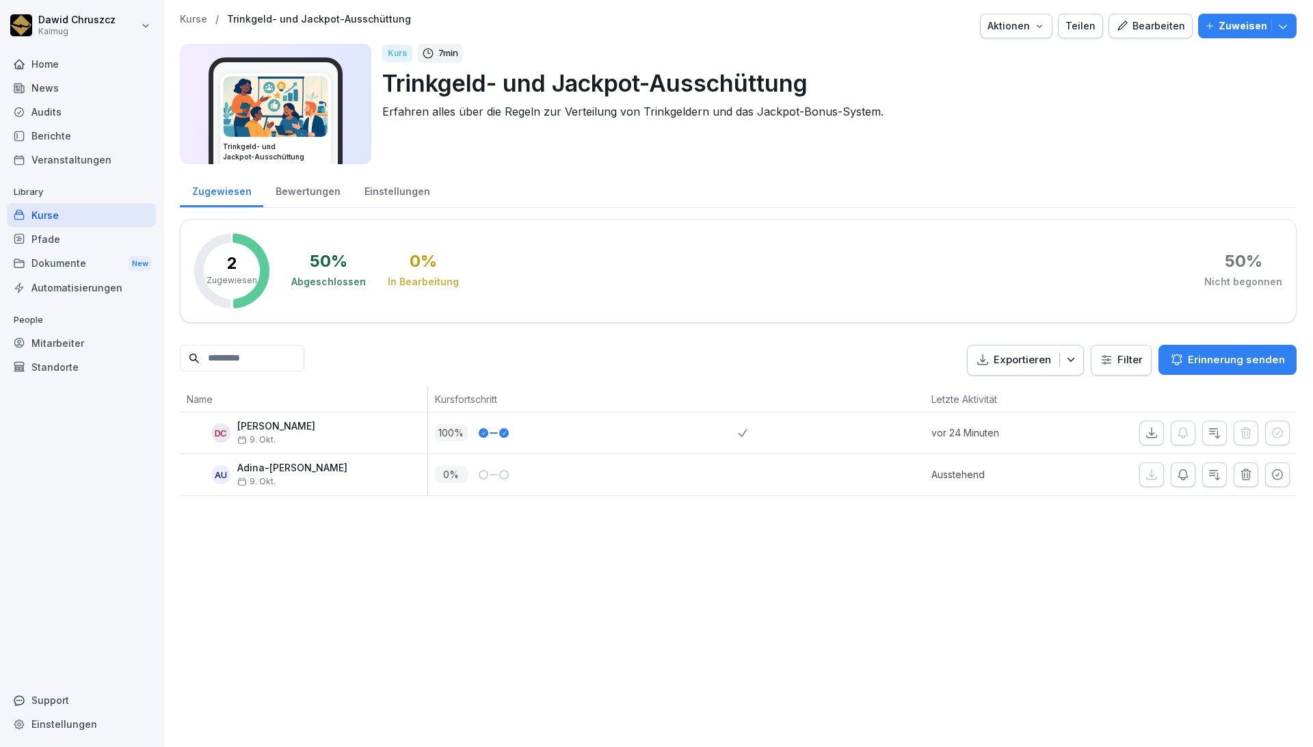
click at [1149, 27] on div "Bearbeiten" at bounding box center [1150, 25] width 69 height 15
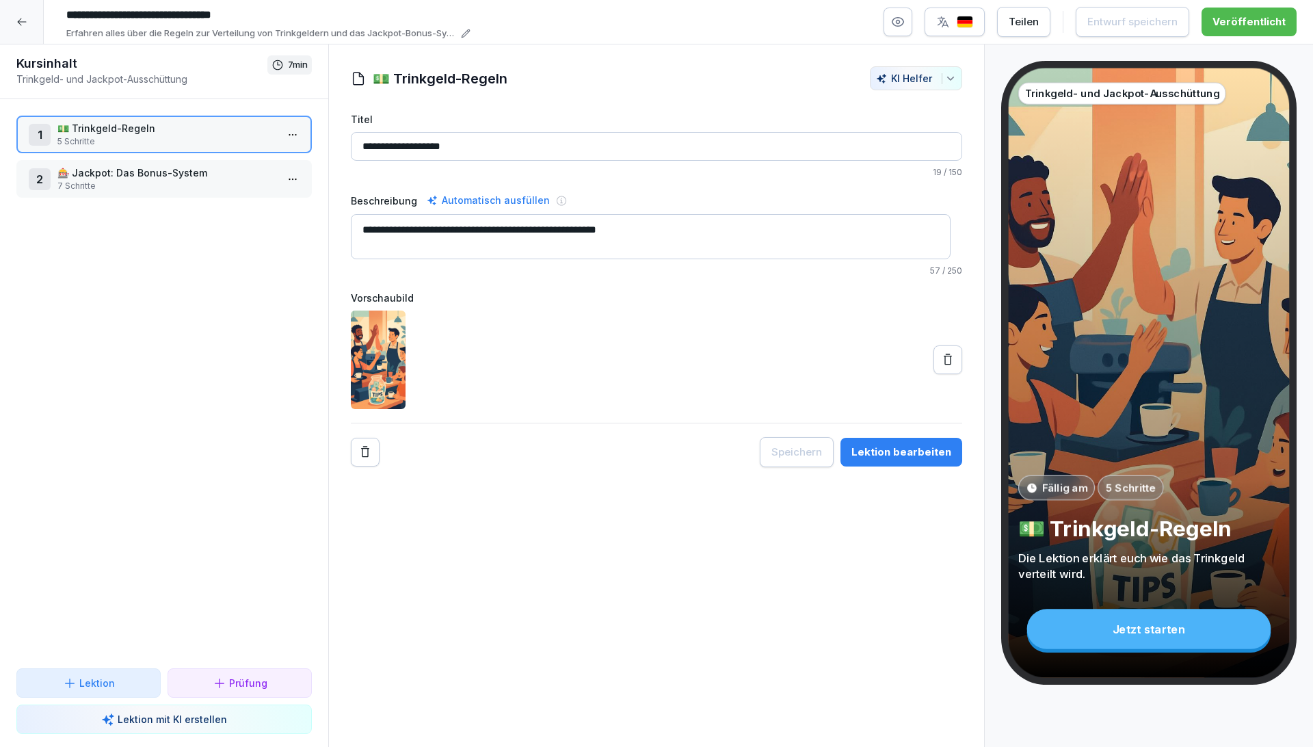
click at [18, 24] on icon at bounding box center [21, 21] width 11 height 11
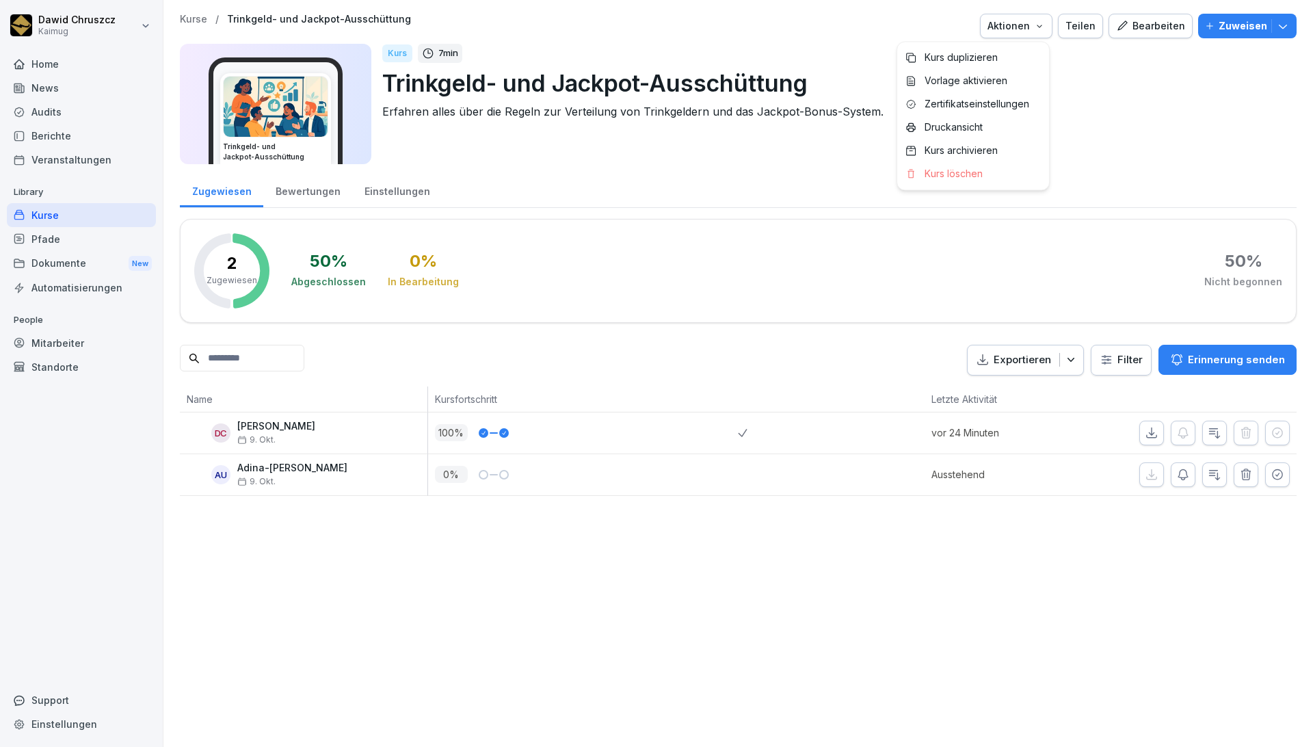
click at [1034, 29] on icon "button" at bounding box center [1039, 26] width 11 height 11
click at [802, 172] on html "Dawid Chruszcz Kaimug Home News Audits Berichte Veranstaltungen Library Kurse P…" at bounding box center [656, 373] width 1313 height 747
click at [1276, 26] on icon "button" at bounding box center [1283, 26] width 14 height 14
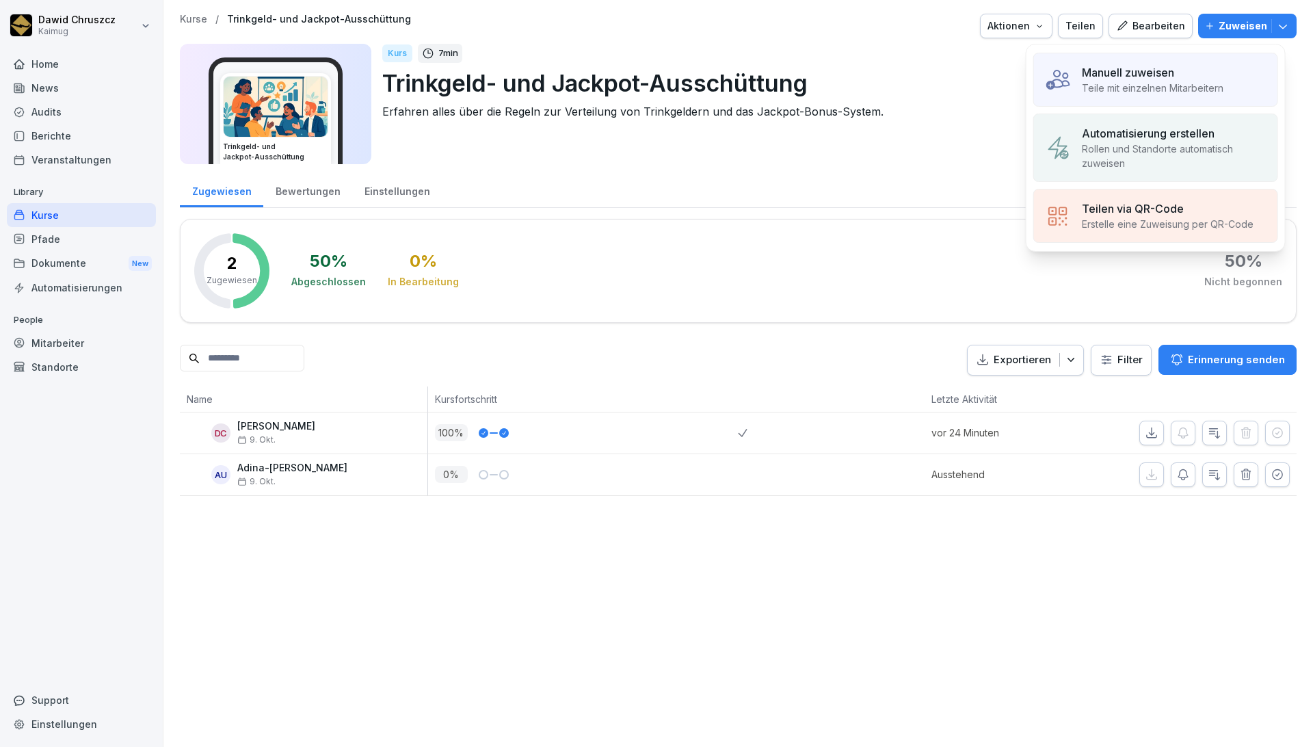
click at [1201, 143] on p "Rollen und Standorte automatisch zuweisen" at bounding box center [1174, 156] width 185 height 29
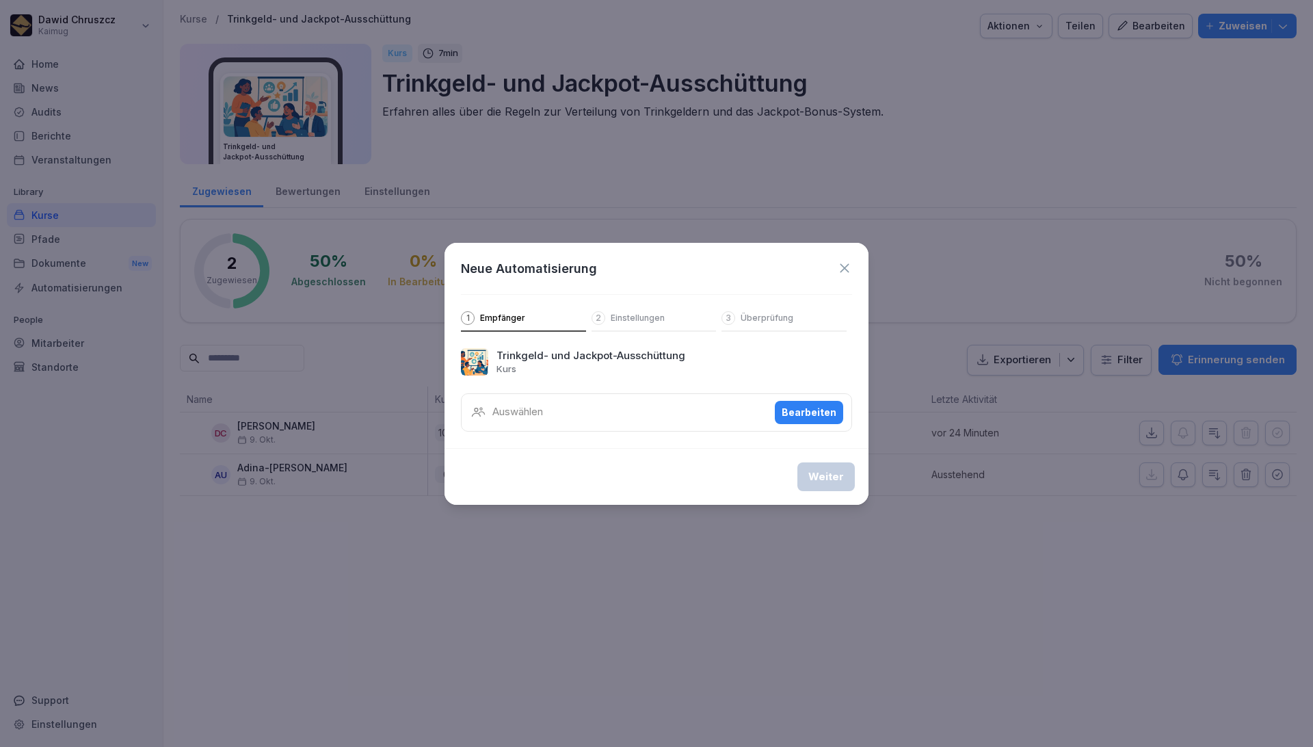
click at [824, 409] on div "Bearbeiten" at bounding box center [808, 412] width 55 height 15
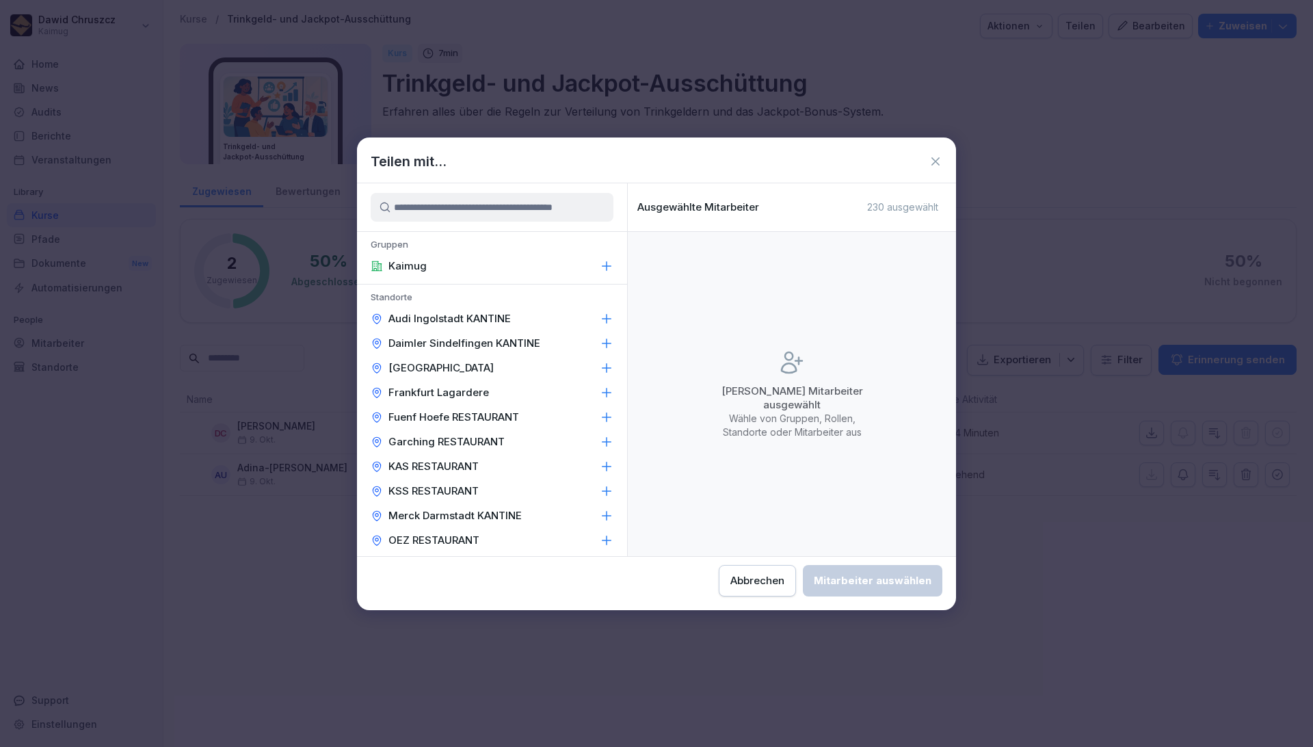
click at [443, 208] on input at bounding box center [492, 207] width 243 height 29
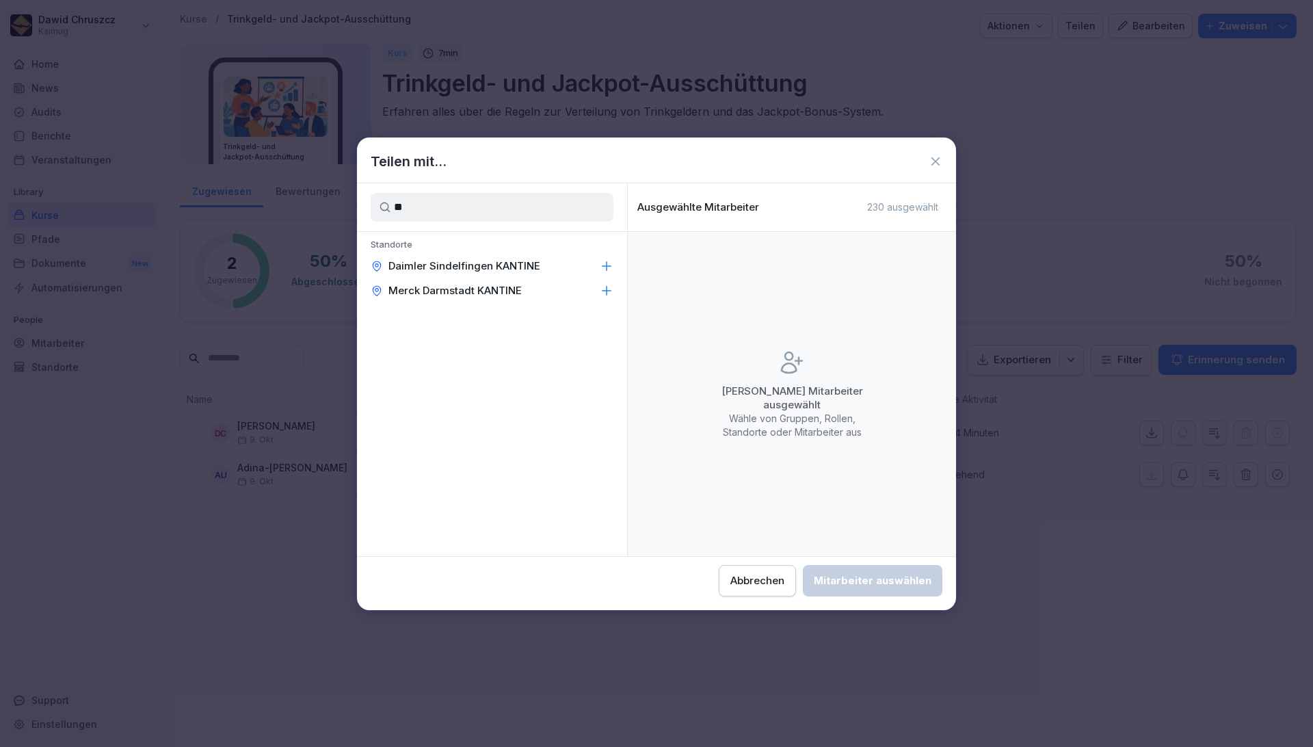
type input "***"
drag, startPoint x: 459, startPoint y: 215, endPoint x: 325, endPoint y: 209, distance: 134.8
click at [325, 209] on body "Dawid Chruszcz Kaimug Home News Audits Berichte Veranstaltungen Library Kurse P…" at bounding box center [656, 373] width 1313 height 747
type input "*"
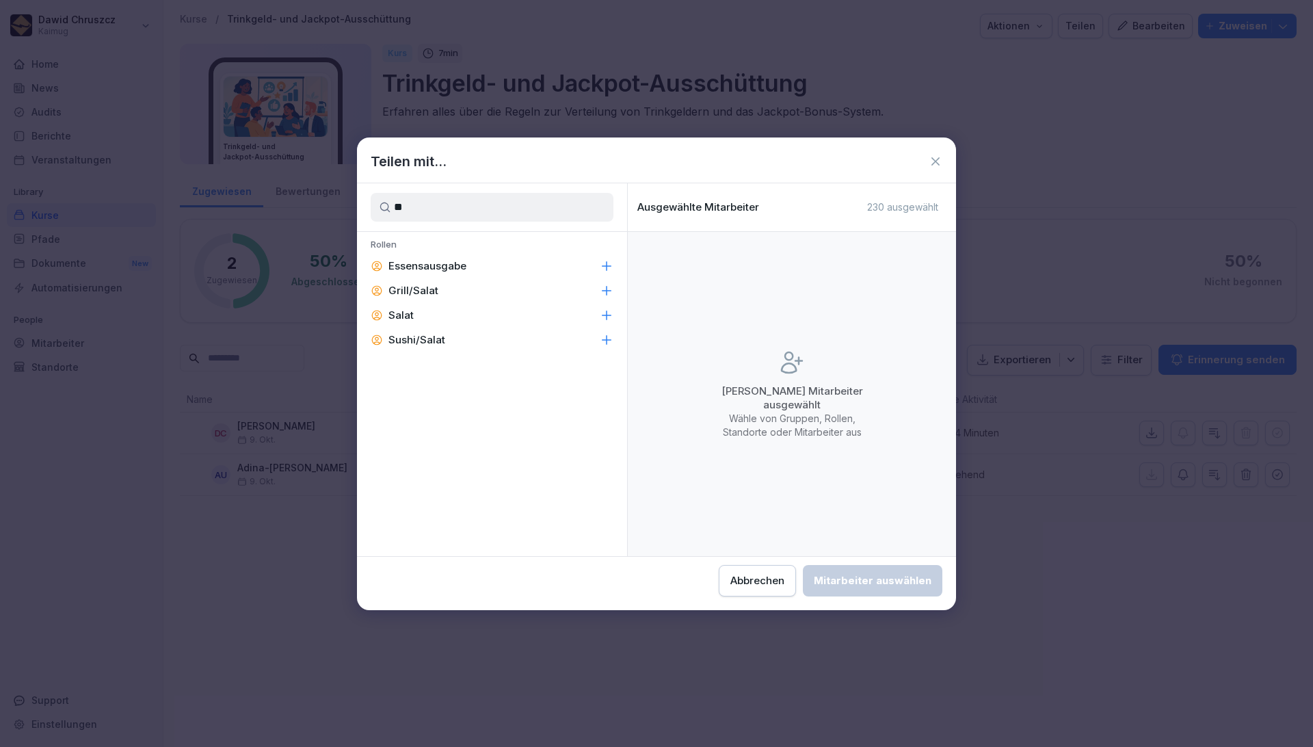
type input "*"
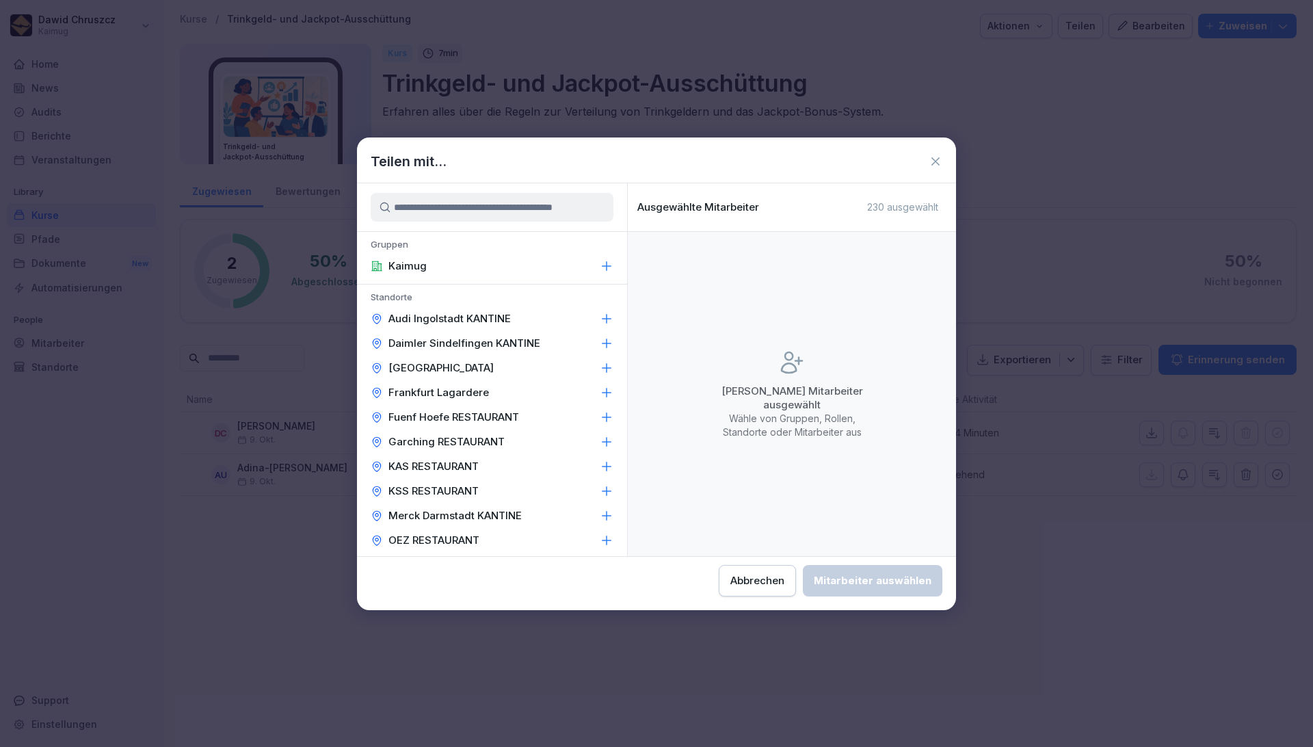
click at [937, 163] on icon at bounding box center [935, 161] width 8 height 8
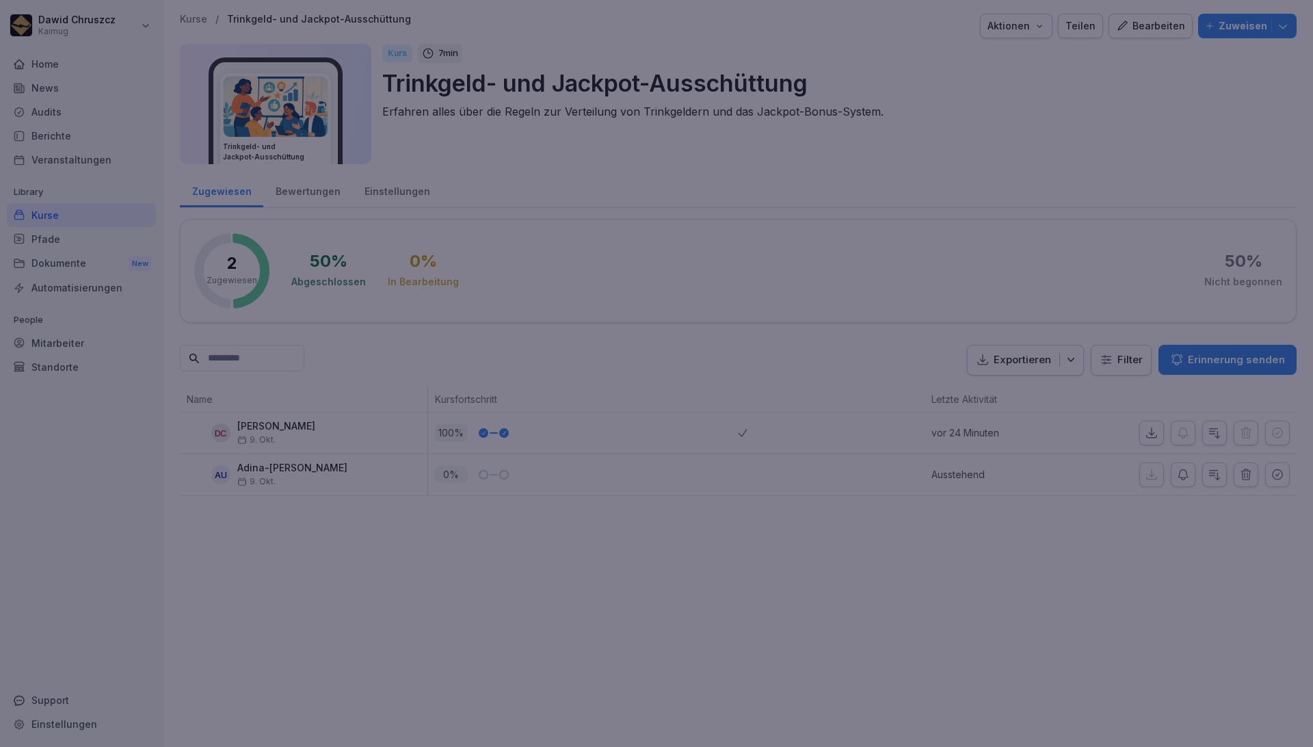
click at [768, 634] on div at bounding box center [656, 373] width 1313 height 747
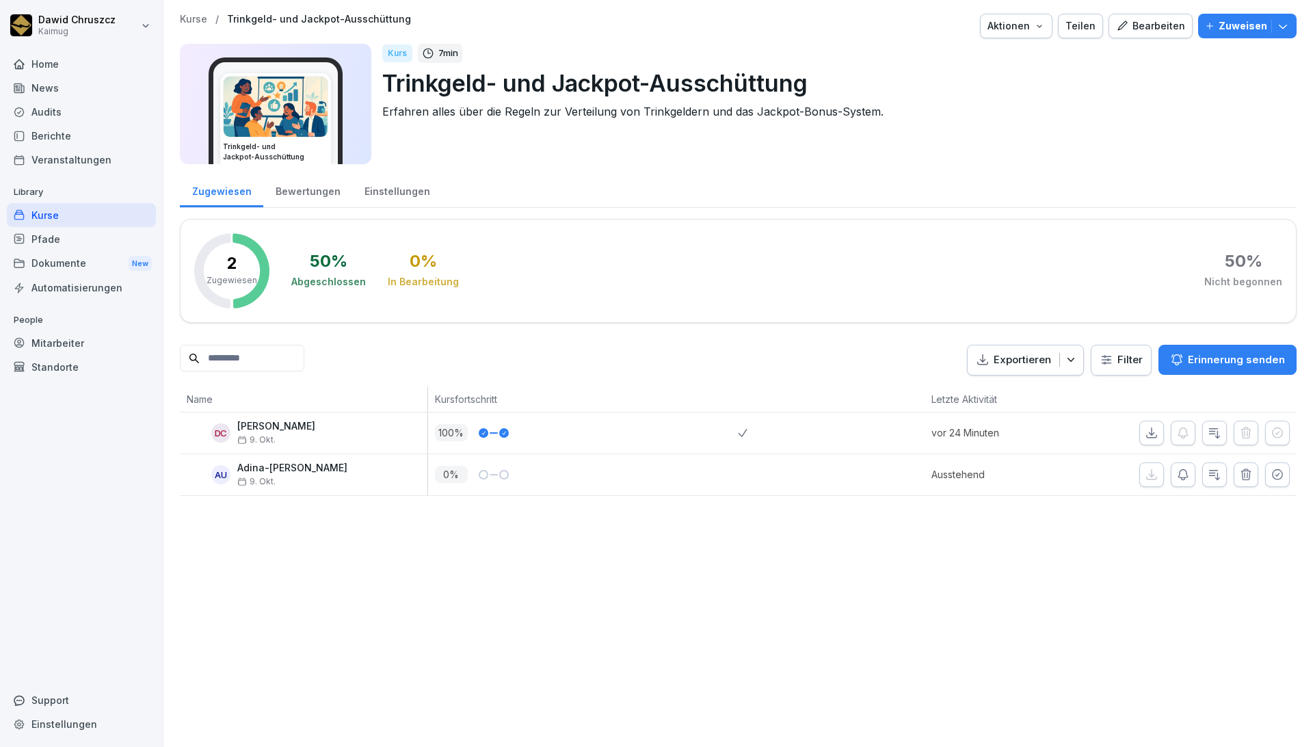
click at [1048, 29] on button "Aktionen" at bounding box center [1016, 26] width 72 height 25
click at [987, 62] on p "Kurs duplizieren" at bounding box center [960, 57] width 73 height 12
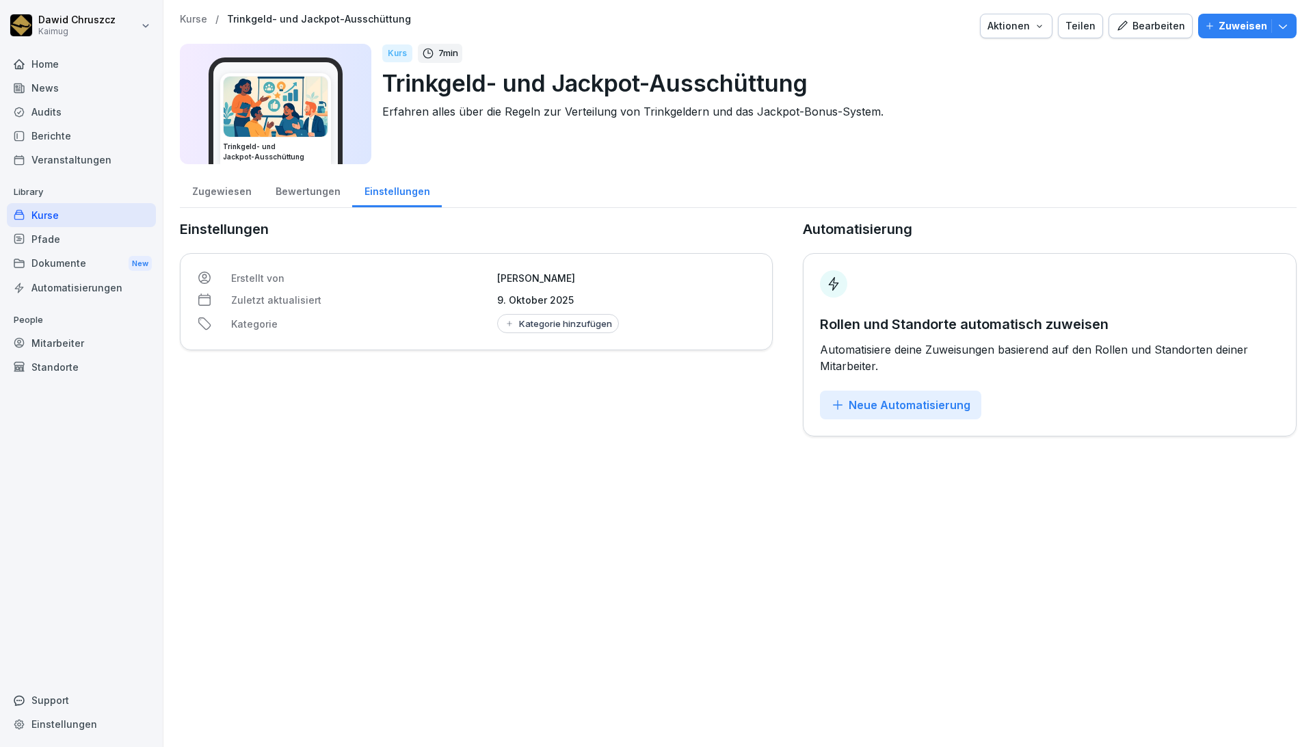
click at [76, 211] on div "Kurse" at bounding box center [81, 215] width 149 height 24
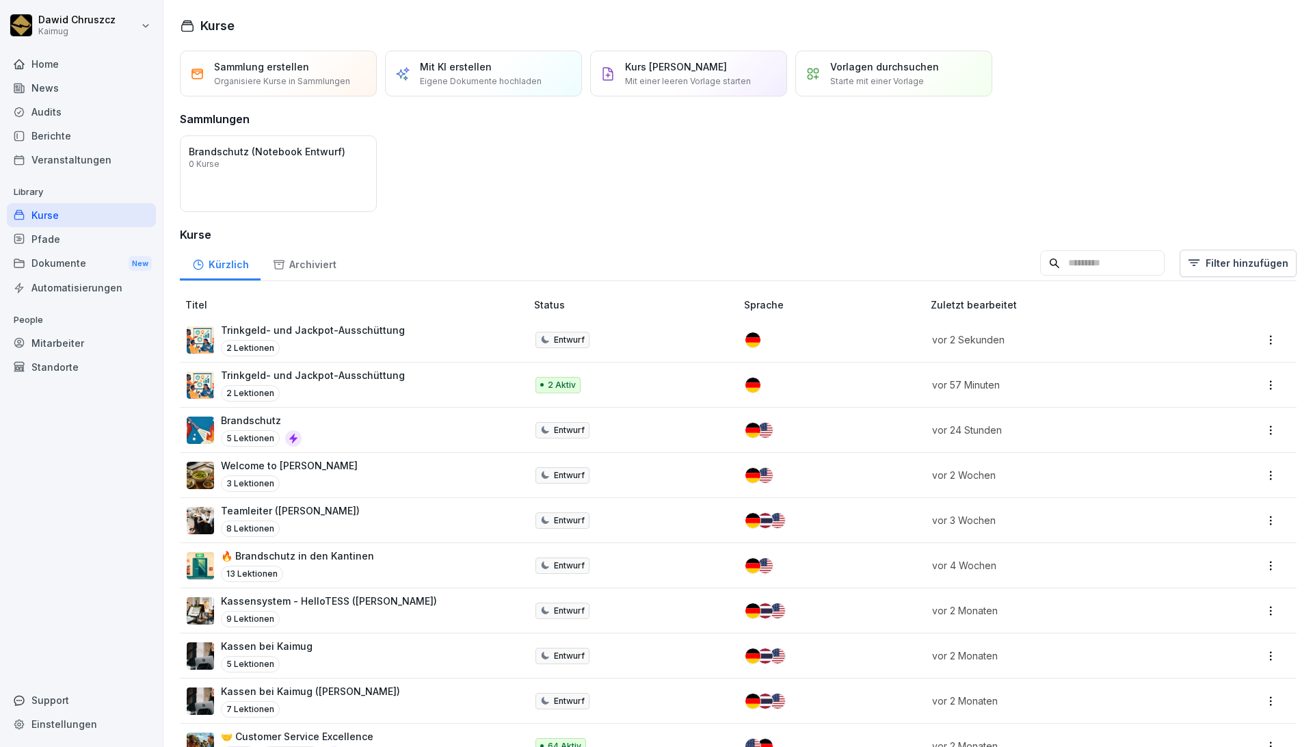
click at [384, 383] on div "Trinkgeld- und Jackpot-Ausschüttung 2 Lektionen" at bounding box center [313, 384] width 184 height 33
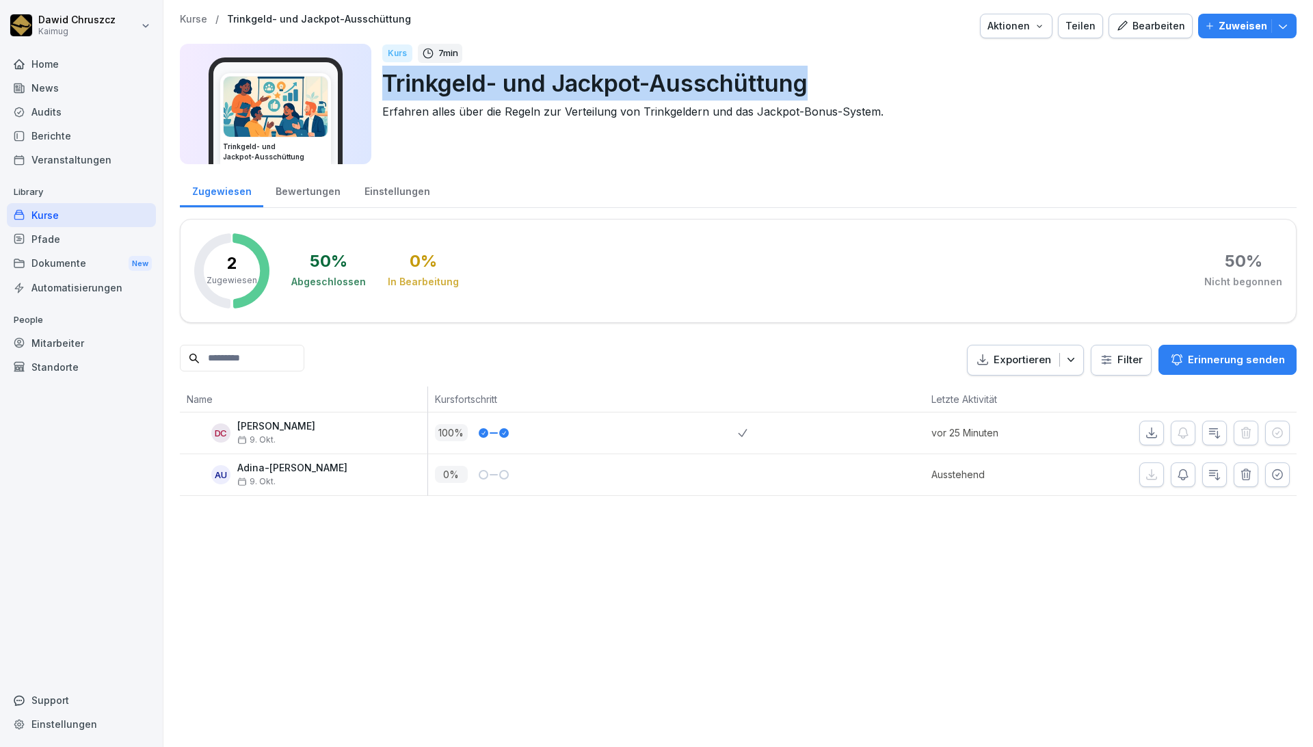
drag, startPoint x: 809, startPoint y: 84, endPoint x: 386, endPoint y: 85, distance: 422.5
click at [386, 85] on p "Trinkgeld- und Jackpot-Ausschüttung" at bounding box center [833, 83] width 903 height 35
copy p "Trinkgeld- und Jackpot-Ausschüttung"
click at [109, 212] on div "Kurse" at bounding box center [81, 215] width 149 height 24
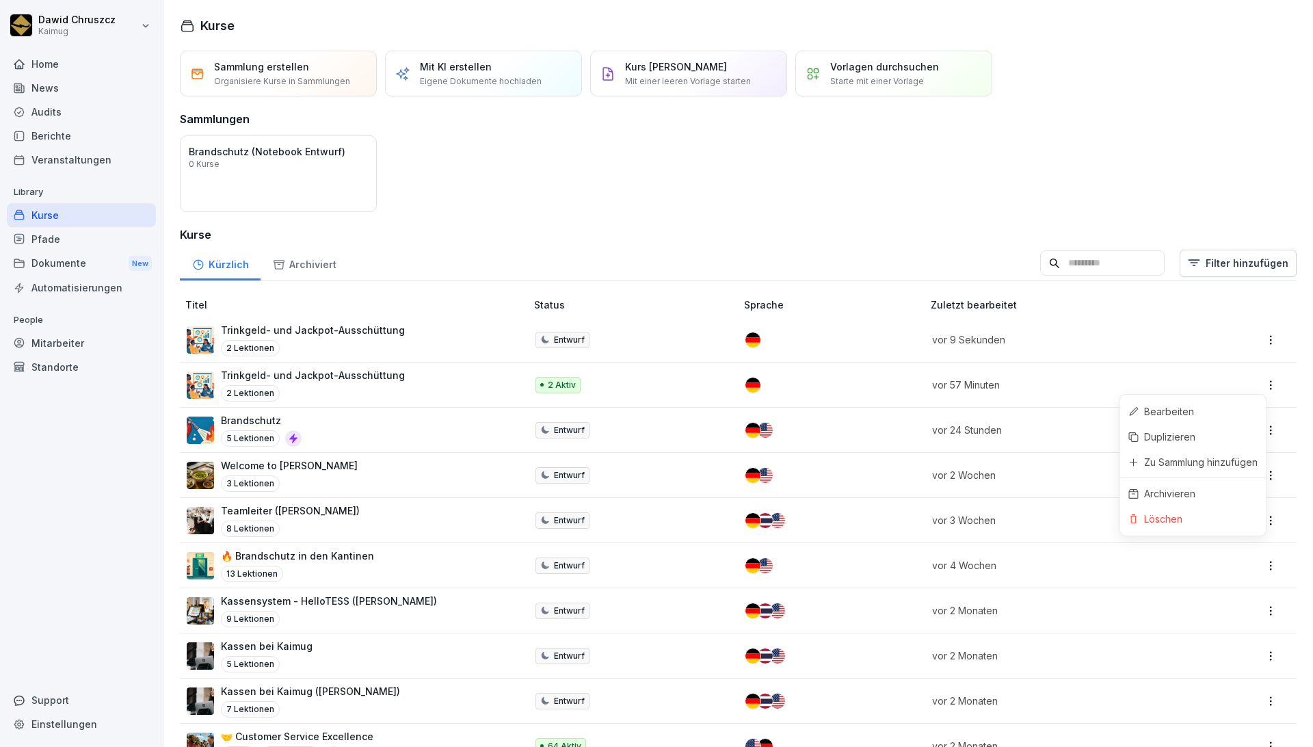
click at [1258, 381] on html "Dawid Chruszcz Kaimug Home News Audits Berichte Veranstaltungen Library Kurse P…" at bounding box center [656, 373] width 1313 height 747
click at [1188, 518] on div "Löschen" at bounding box center [1192, 518] width 146 height 25
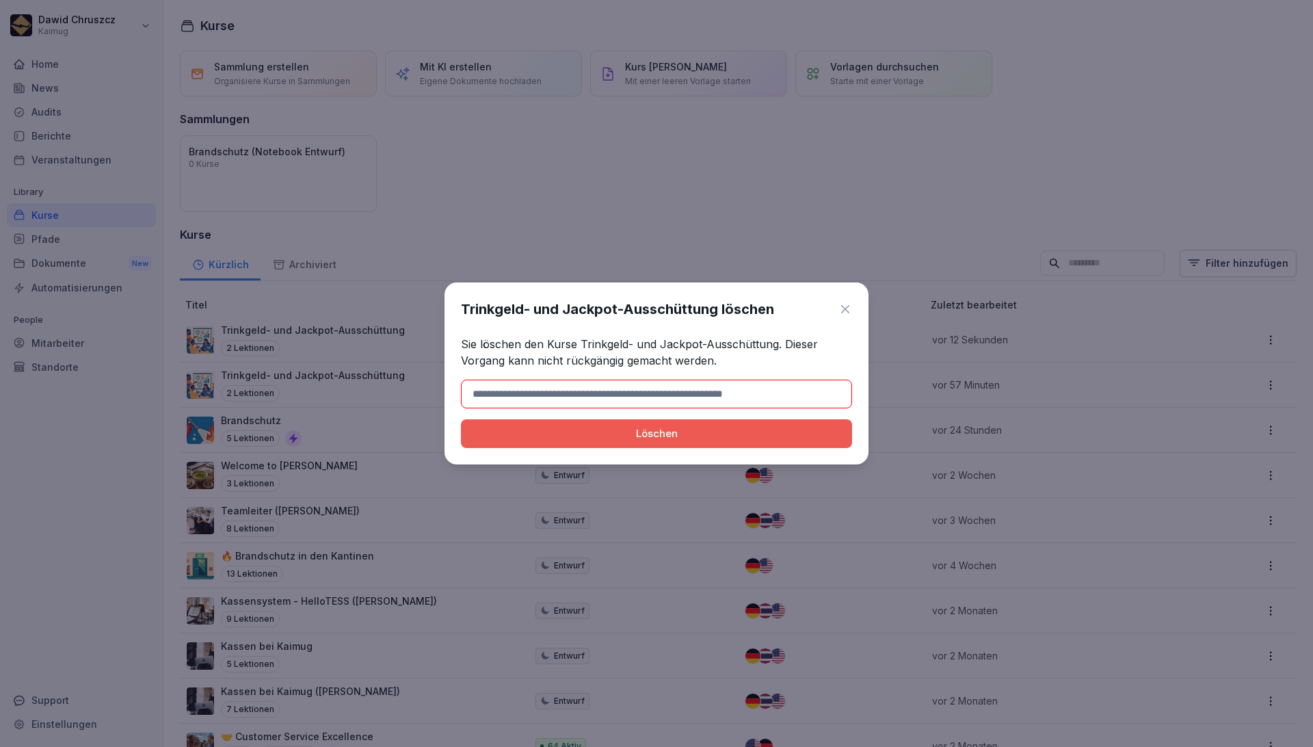
click at [541, 409] on div "Trinkgeld- und Jackpot-Ausschüttung löschen Sie löschen den Kurse Trinkgeld- un…" at bounding box center [656, 373] width 424 height 182
click at [533, 387] on input at bounding box center [656, 393] width 391 height 29
paste input "**********"
type input "**********"
click at [641, 431] on div "Löschen" at bounding box center [656, 433] width 369 height 15
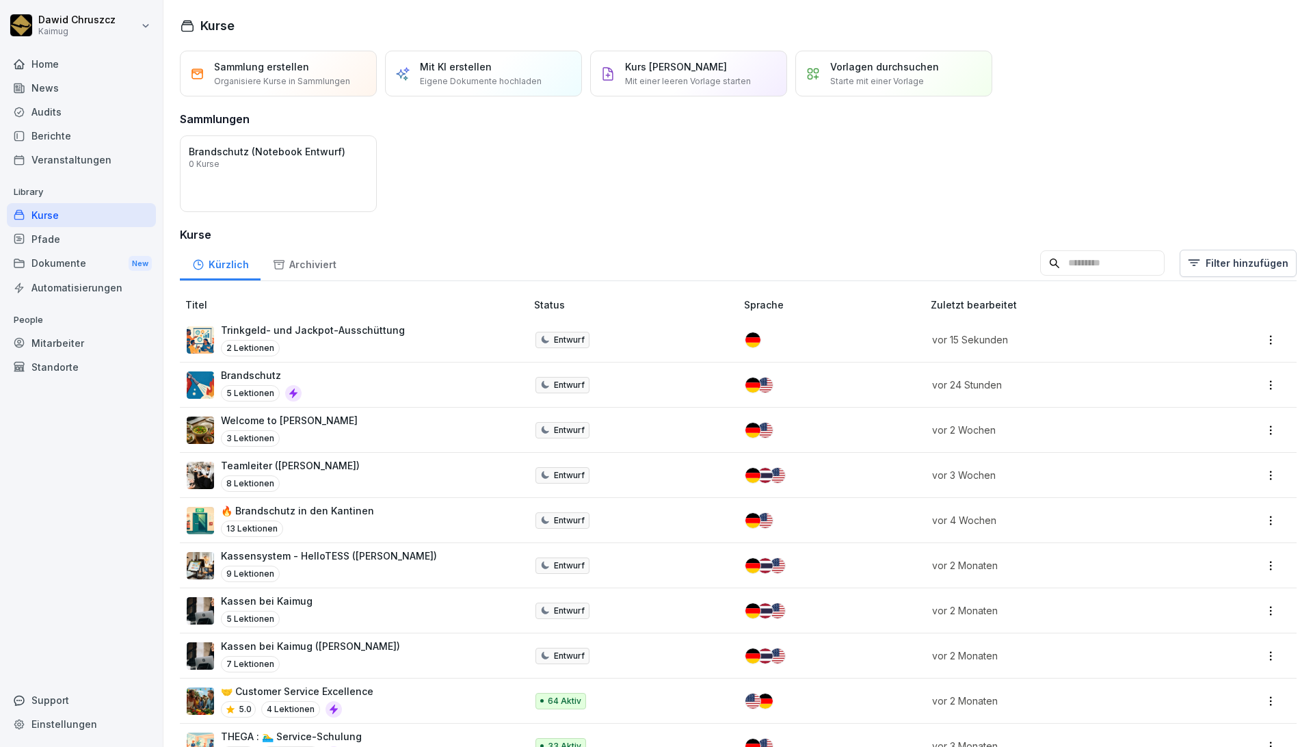
click at [379, 333] on p "Trinkgeld- und Jackpot-Ausschüttung" at bounding box center [313, 330] width 184 height 14
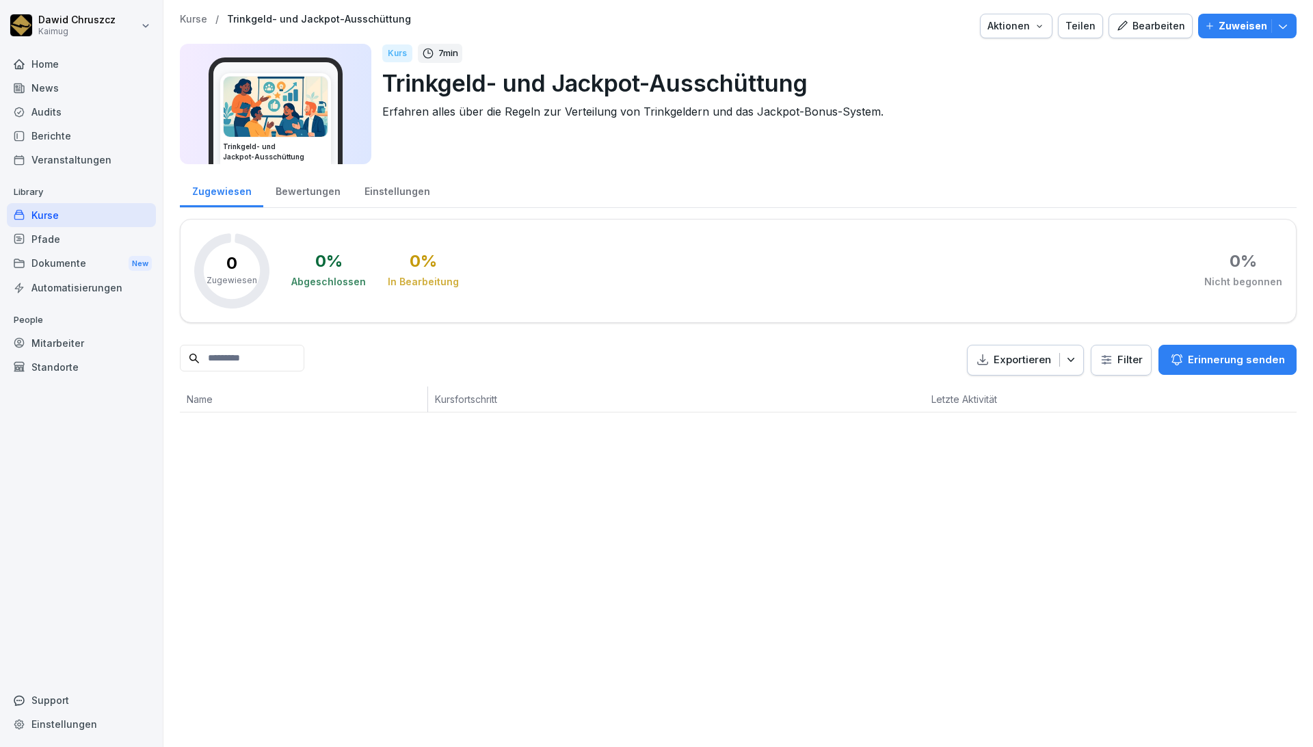
click at [1162, 31] on div "Bearbeiten" at bounding box center [1150, 25] width 69 height 15
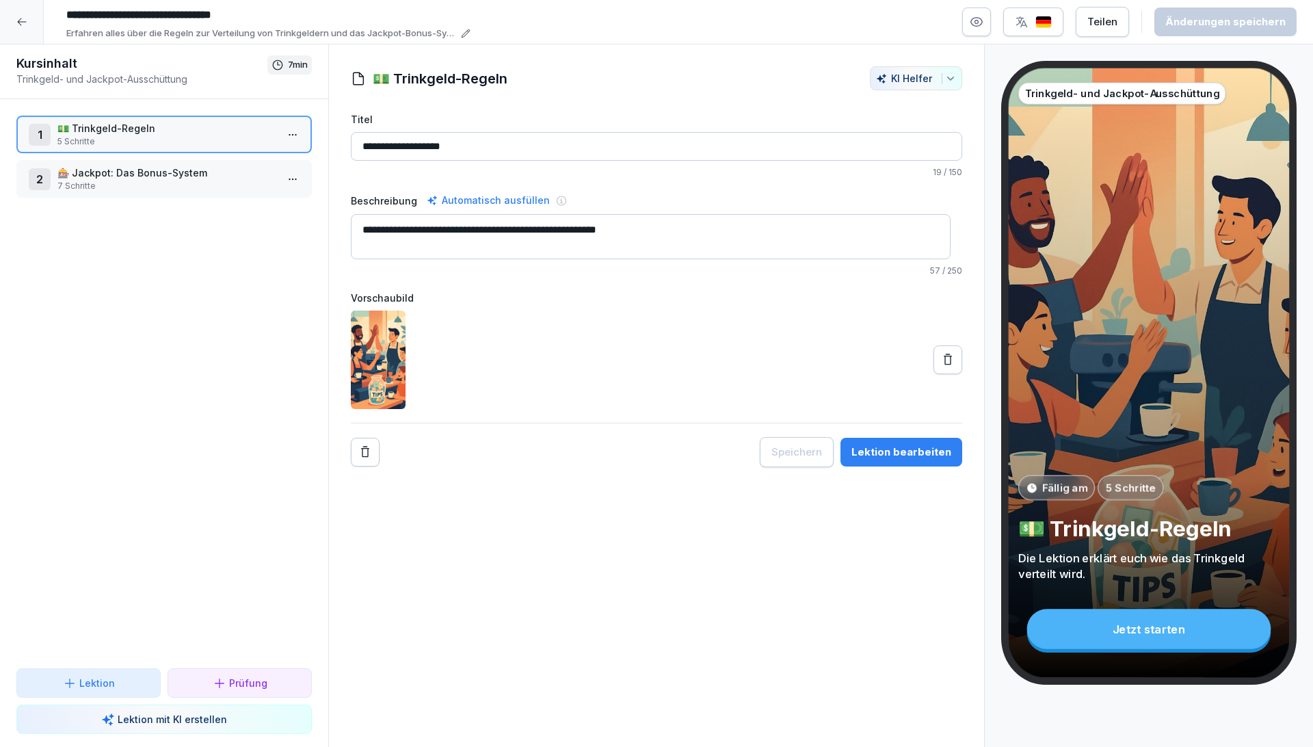
click at [924, 447] on div "Lektion bearbeiten" at bounding box center [901, 451] width 100 height 15
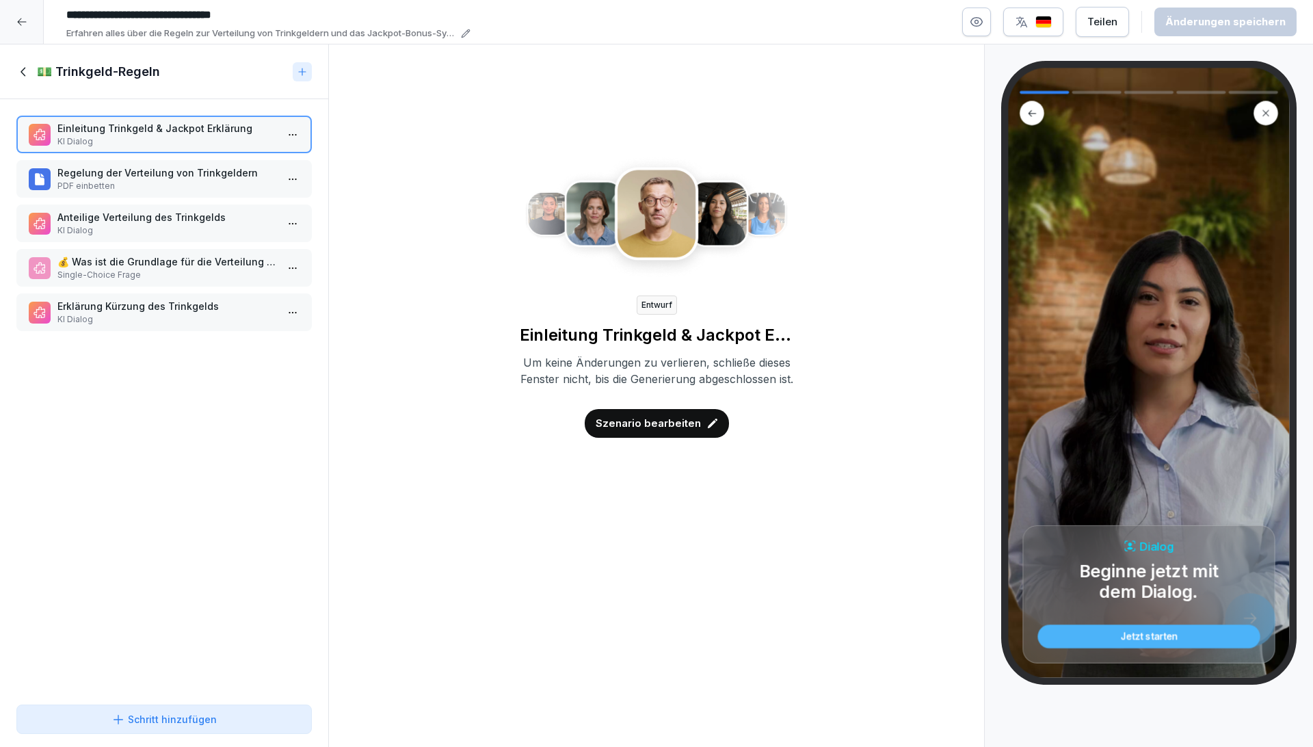
click at [129, 172] on p "Regelung der Verteilung von Trinkgeldern" at bounding box center [166, 172] width 219 height 14
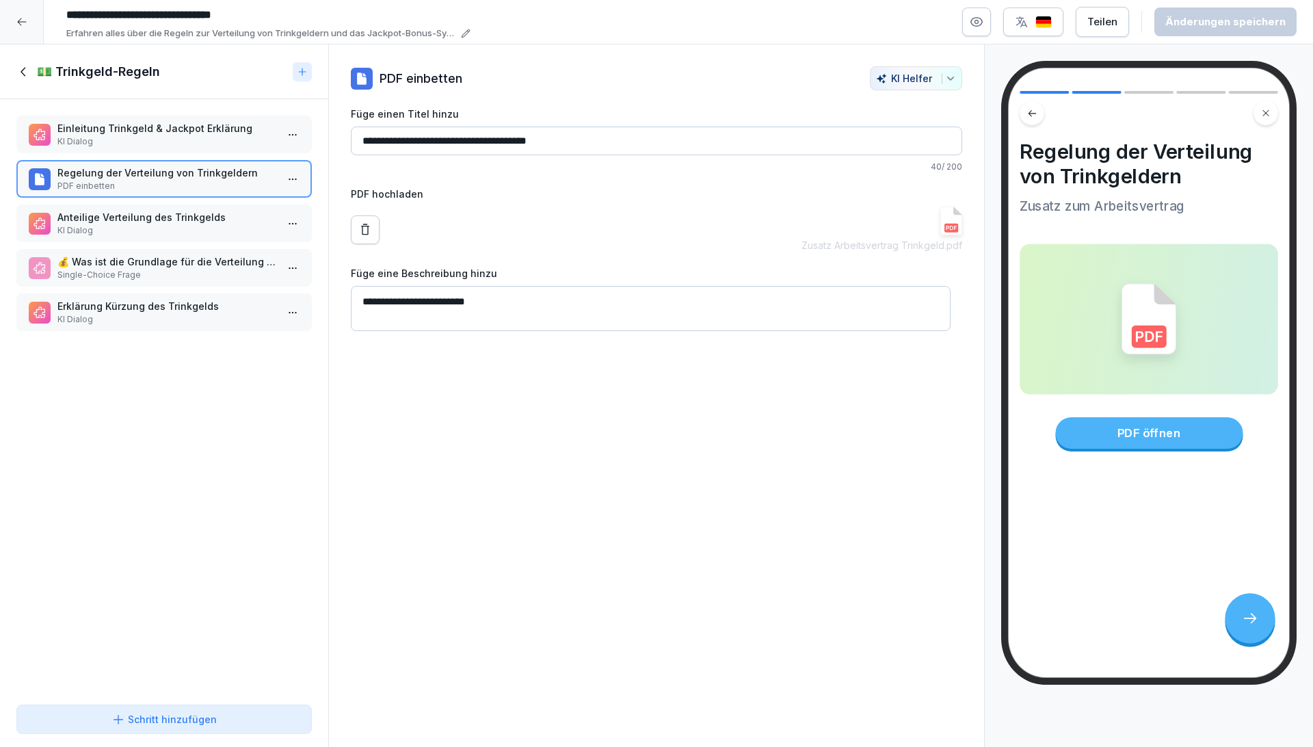
click at [149, 214] on p "Anteilige Verteilung des Trinkgelds" at bounding box center [166, 217] width 219 height 14
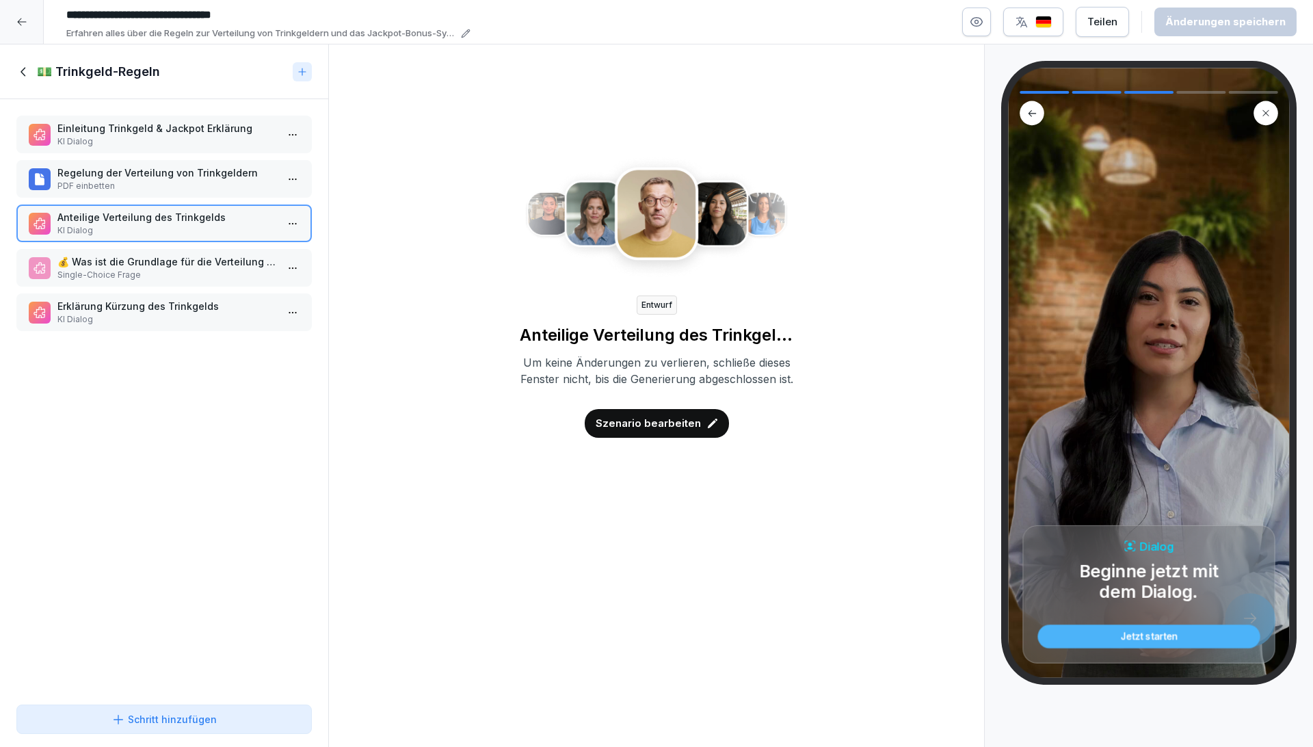
click at [164, 263] on p "💰 Was ist die Grundlage für die Verteilung der Trinkgelder?" at bounding box center [166, 261] width 219 height 14
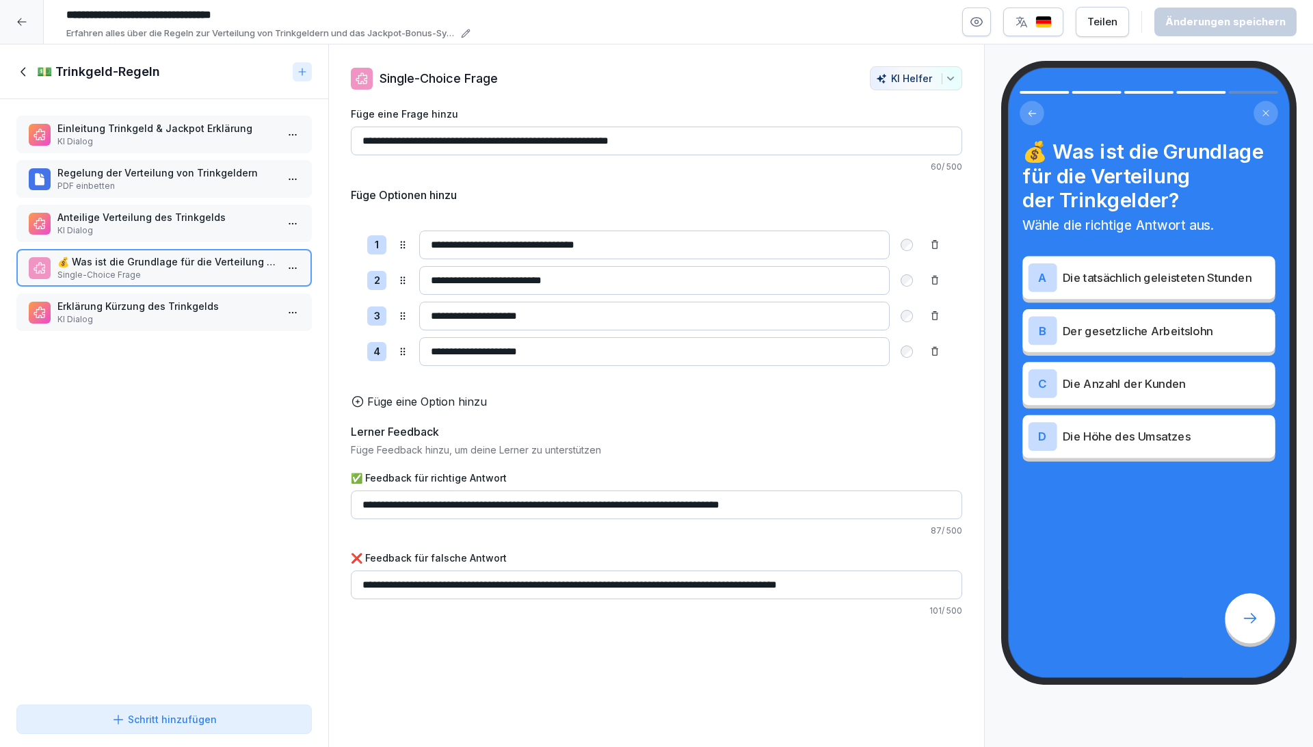
click at [188, 318] on p "KI Dialog" at bounding box center [166, 319] width 219 height 12
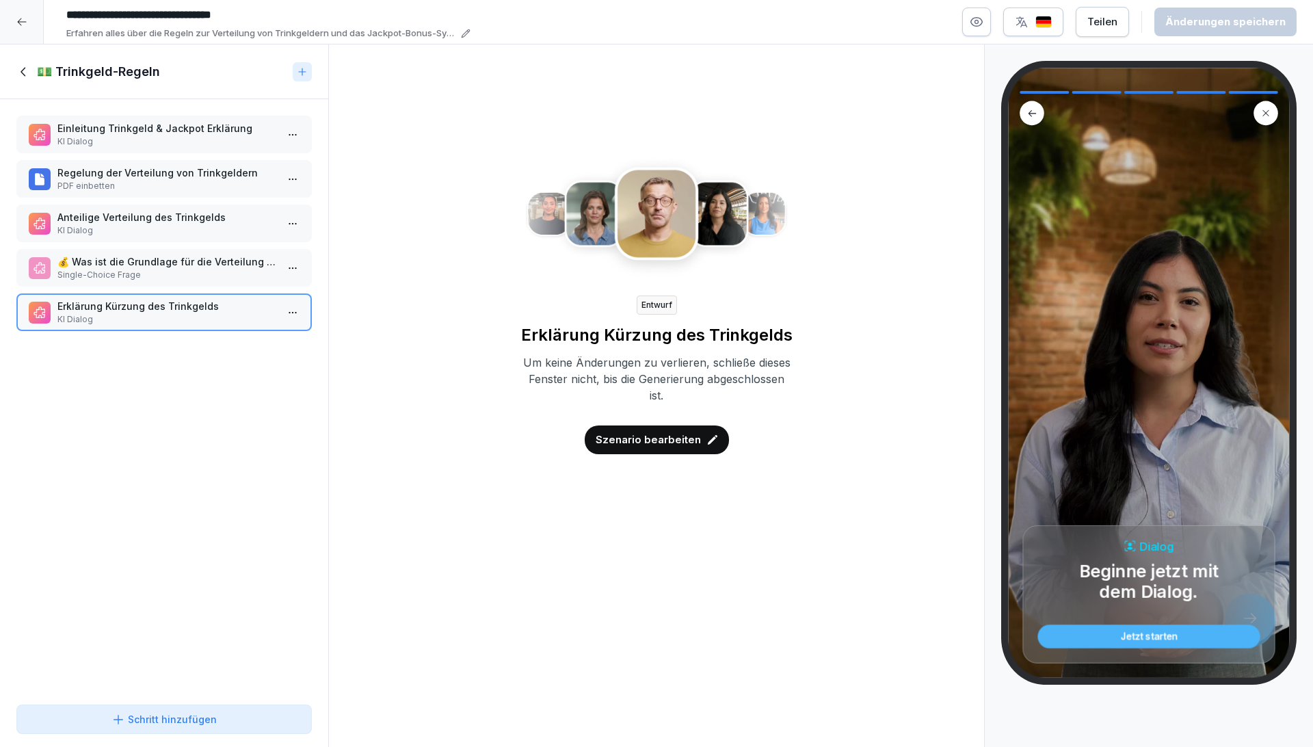
click at [206, 217] on p "Anteilige Verteilung des Trinkgelds" at bounding box center [166, 217] width 219 height 14
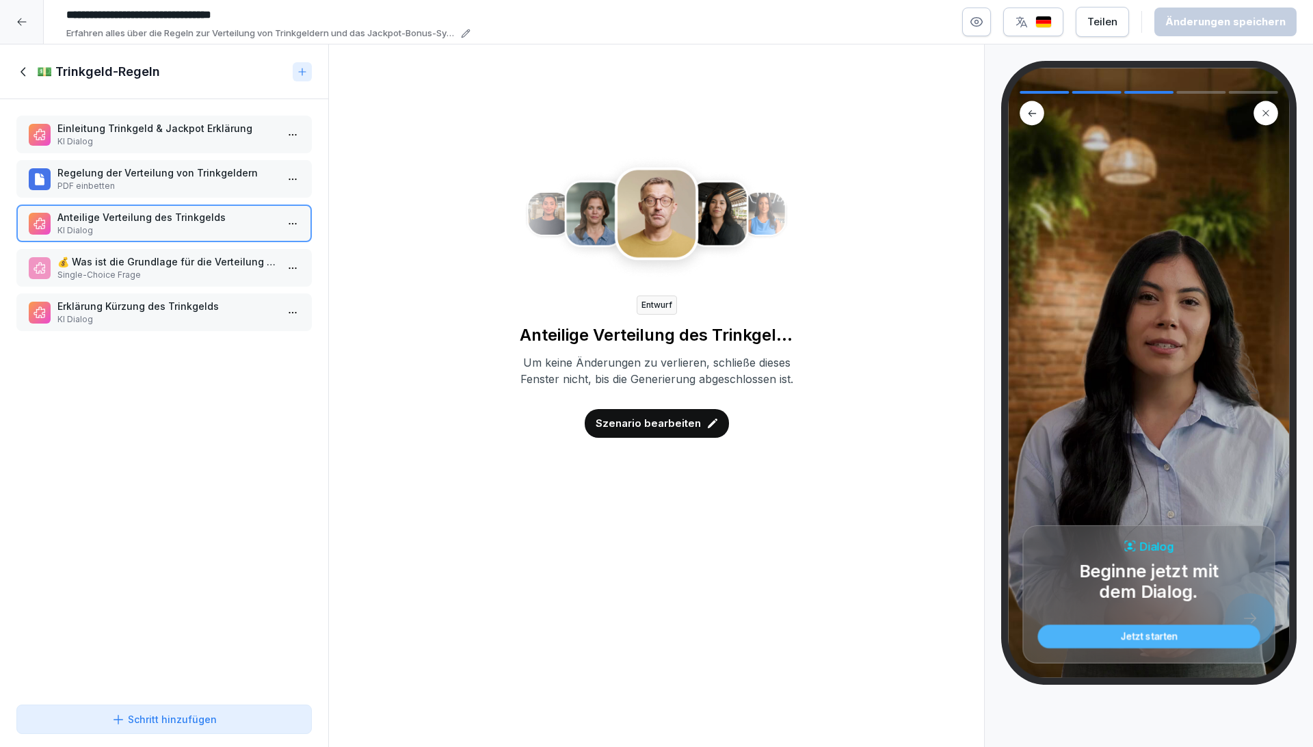
click at [669, 431] on p "Szenario bearbeiten" at bounding box center [647, 423] width 105 height 15
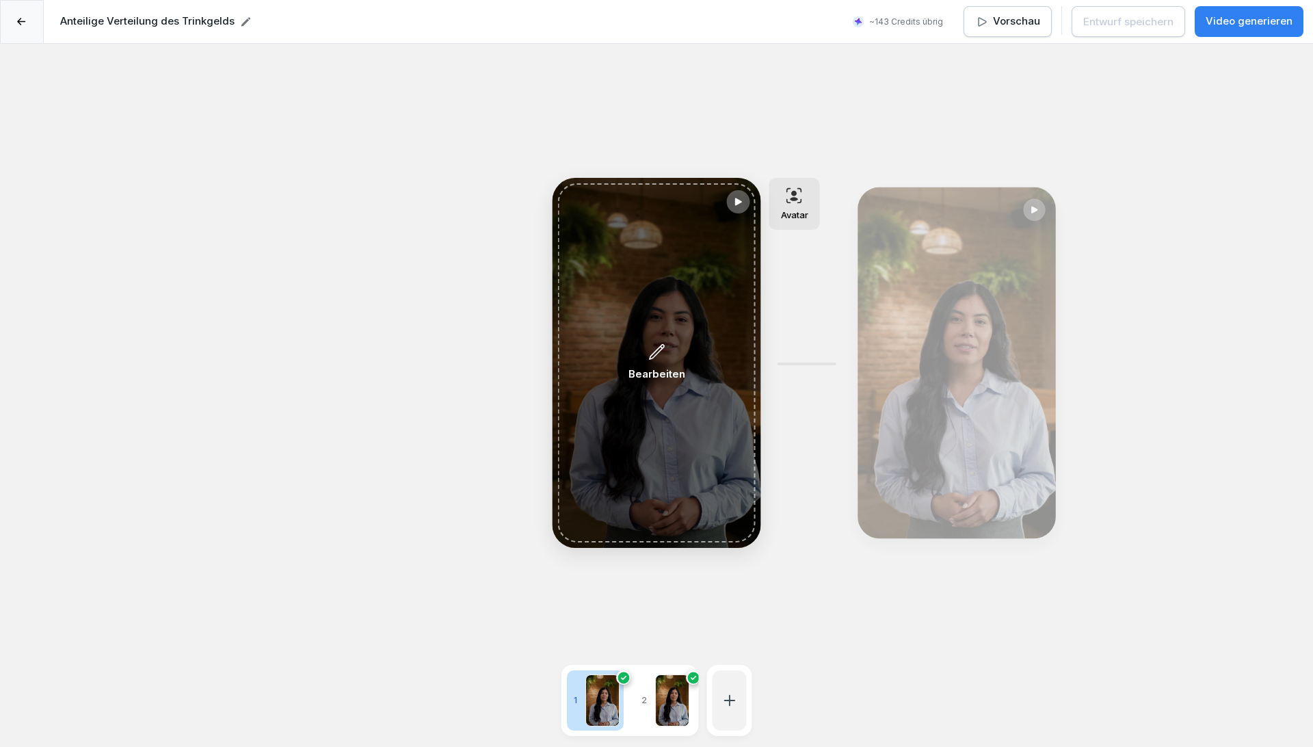
click at [663, 364] on div "Bearbeiten" at bounding box center [656, 363] width 57 height 40
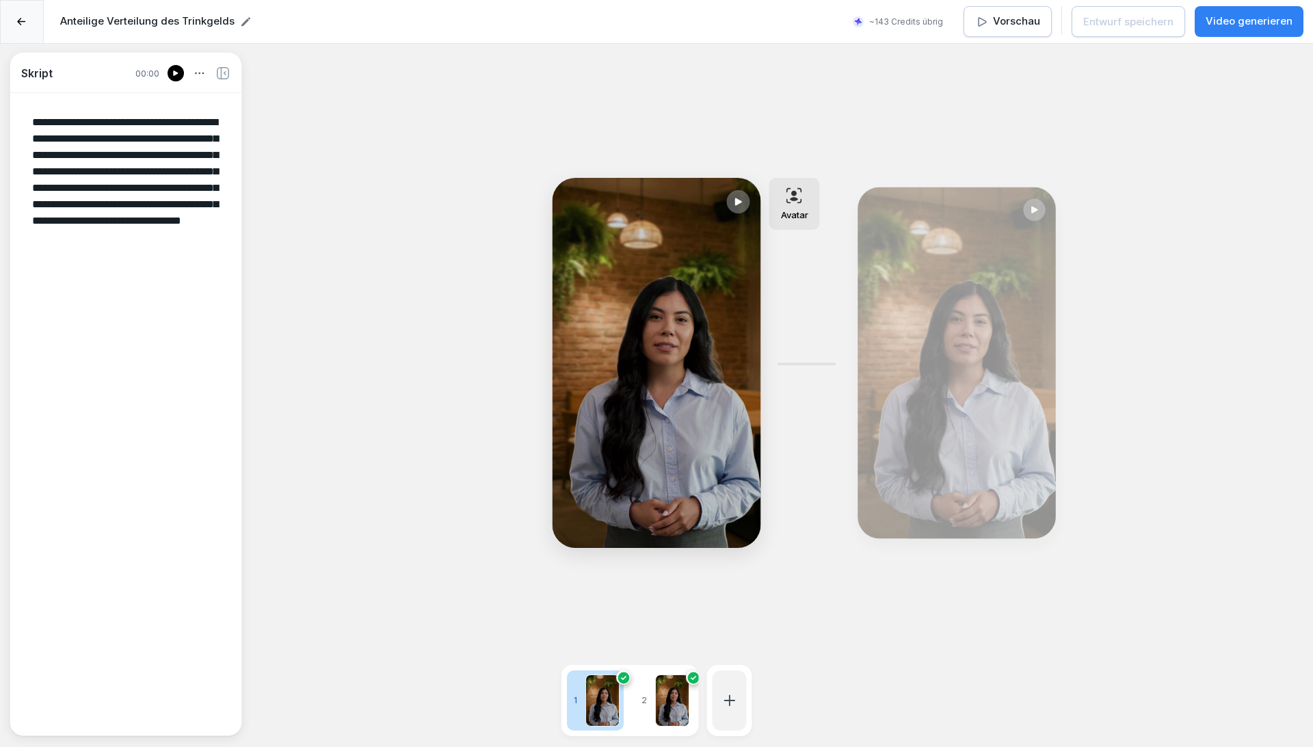
click at [930, 387] on div "Bearbeiten" at bounding box center [957, 362] width 188 height 341
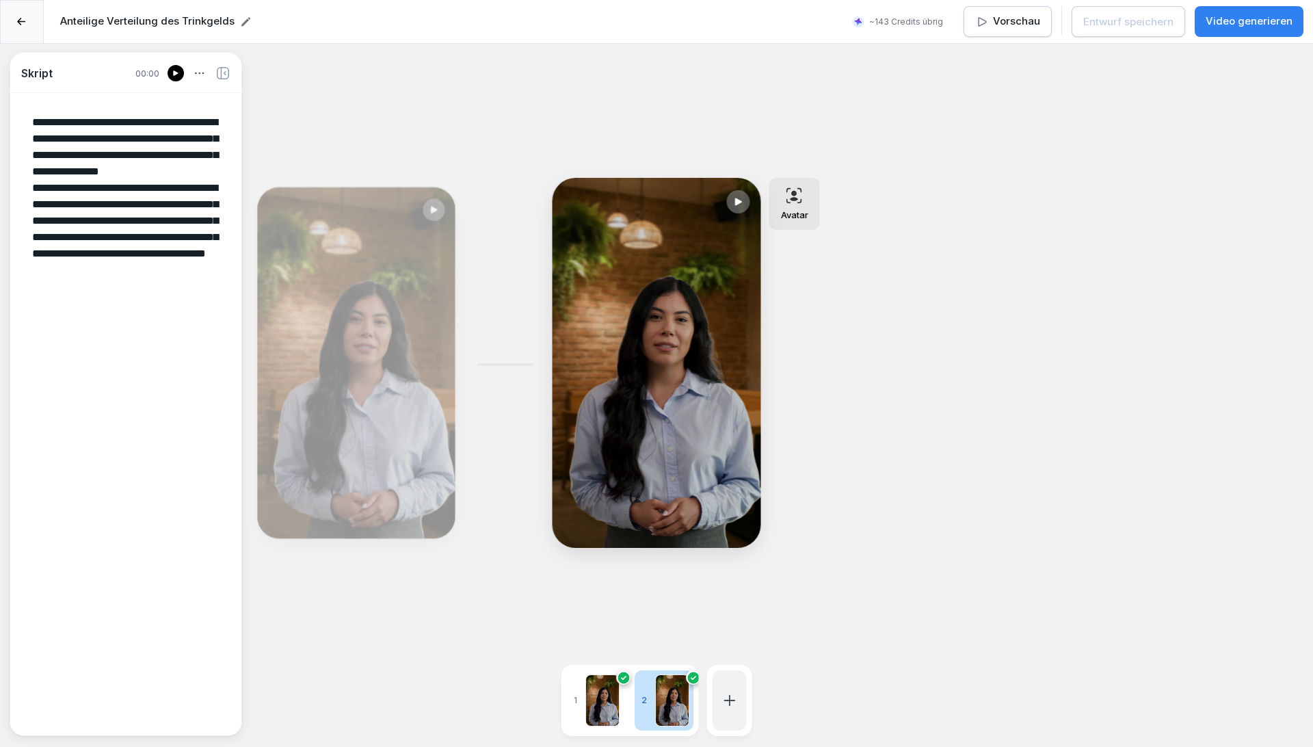
drag, startPoint x: 187, startPoint y: 124, endPoint x: 134, endPoint y: 123, distance: 52.6
click at [134, 123] on textarea "**********" at bounding box center [125, 412] width 209 height 619
click at [1248, 23] on p "Video generieren" at bounding box center [1248, 22] width 87 height 16
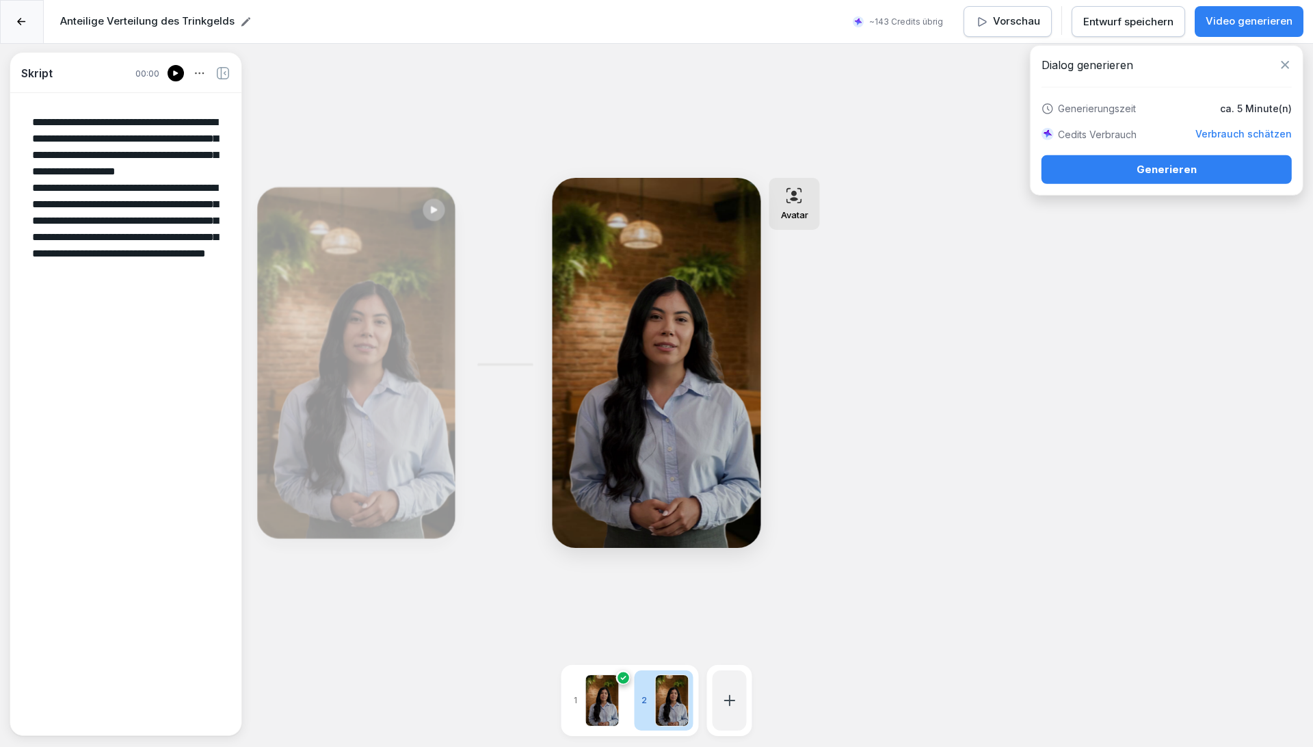
click at [1192, 161] on button "Generieren" at bounding box center [1166, 169] width 250 height 29
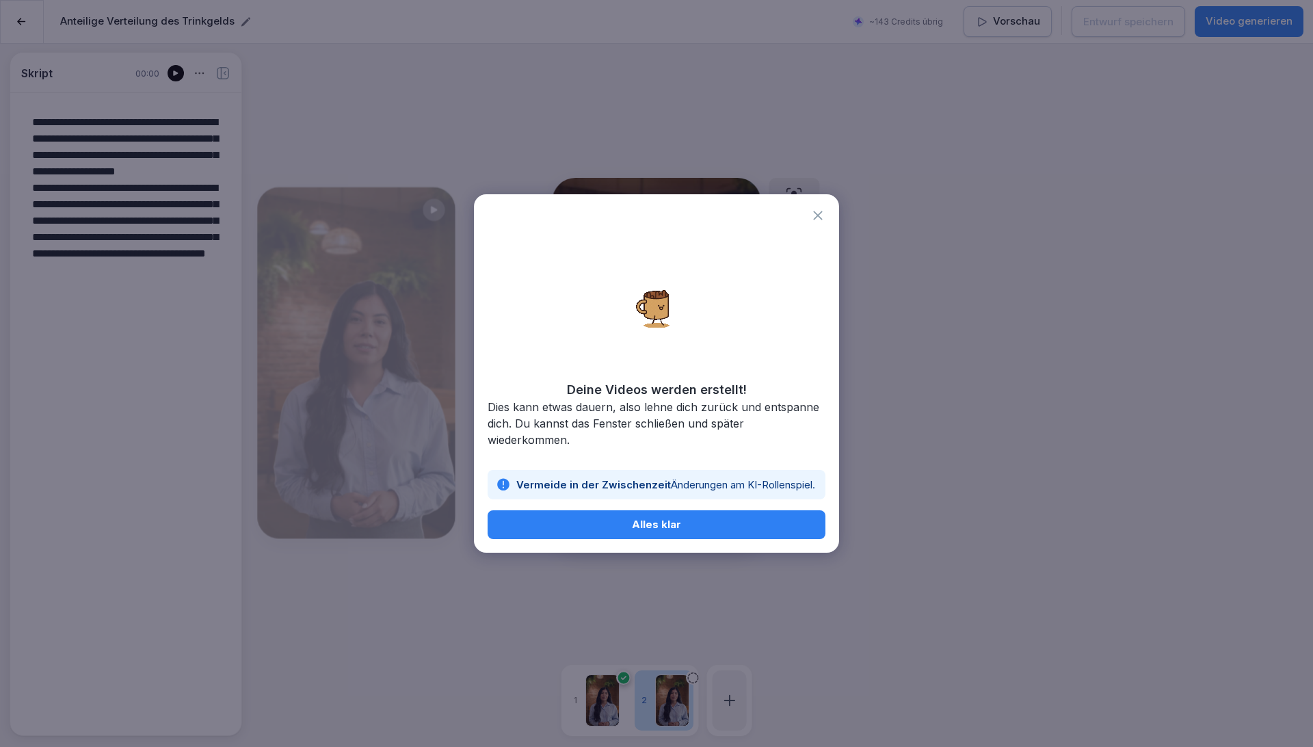
click at [696, 532] on button "Alles klar" at bounding box center [656, 524] width 338 height 29
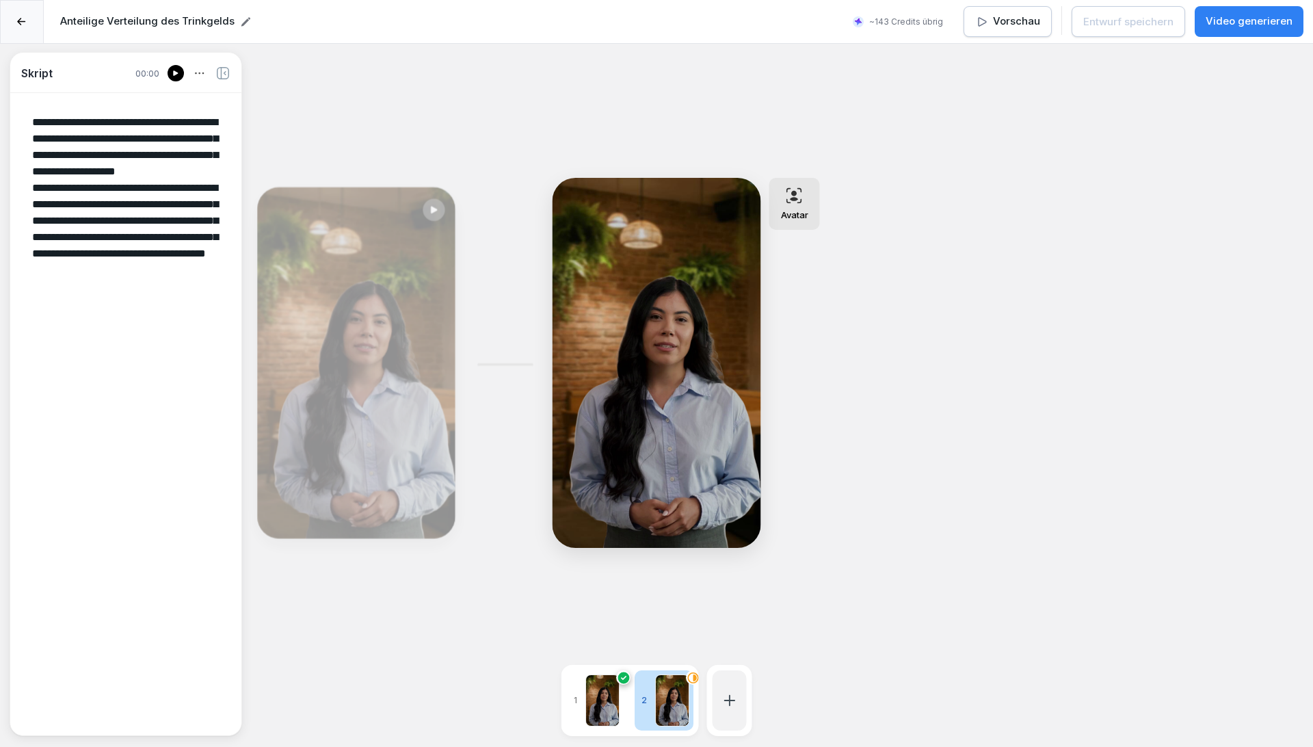
click at [939, 336] on div "**********" at bounding box center [656, 417] width 1313 height 747
click at [968, 366] on div "**********" at bounding box center [656, 417] width 1313 height 747
click at [960, 417] on div "**********" at bounding box center [656, 417] width 1313 height 747
drag, startPoint x: 1247, startPoint y: 356, endPoint x: 1179, endPoint y: 323, distance: 75.5
click at [1247, 356] on div "**********" at bounding box center [656, 417] width 1313 height 747
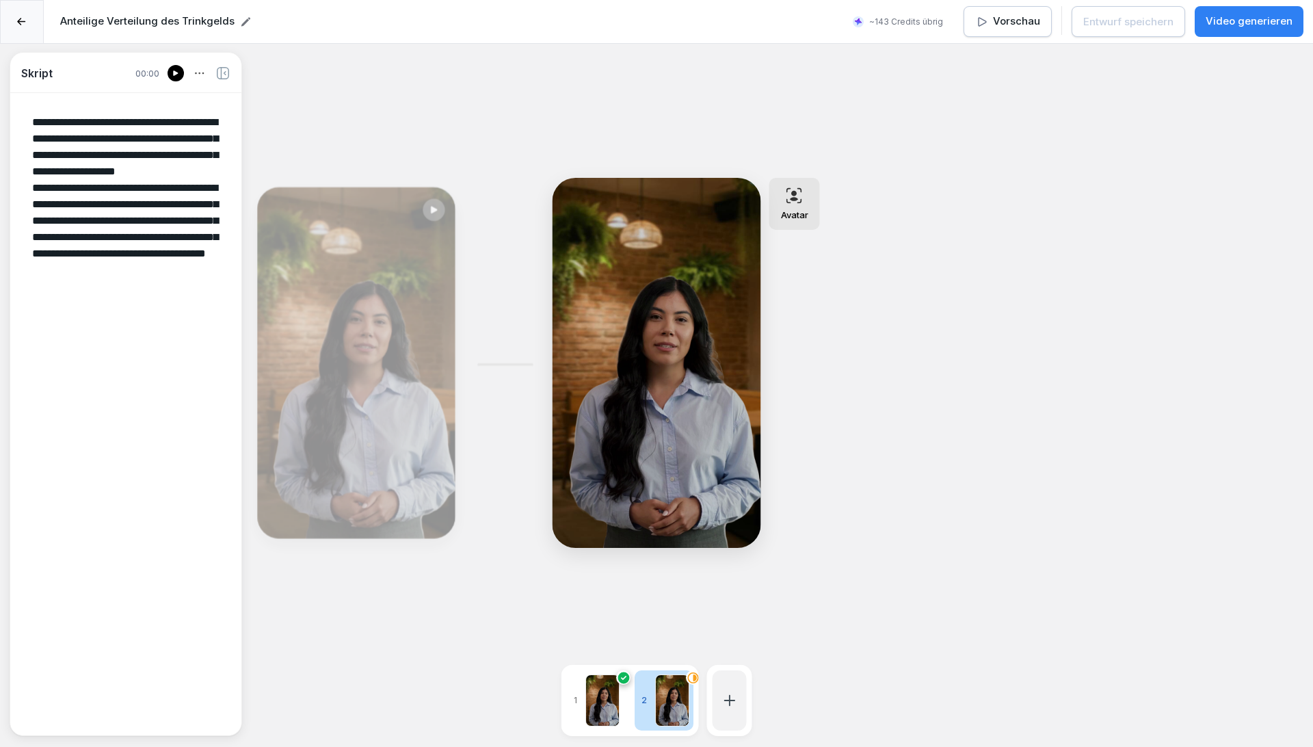
click at [969, 142] on div "**********" at bounding box center [656, 417] width 1313 height 747
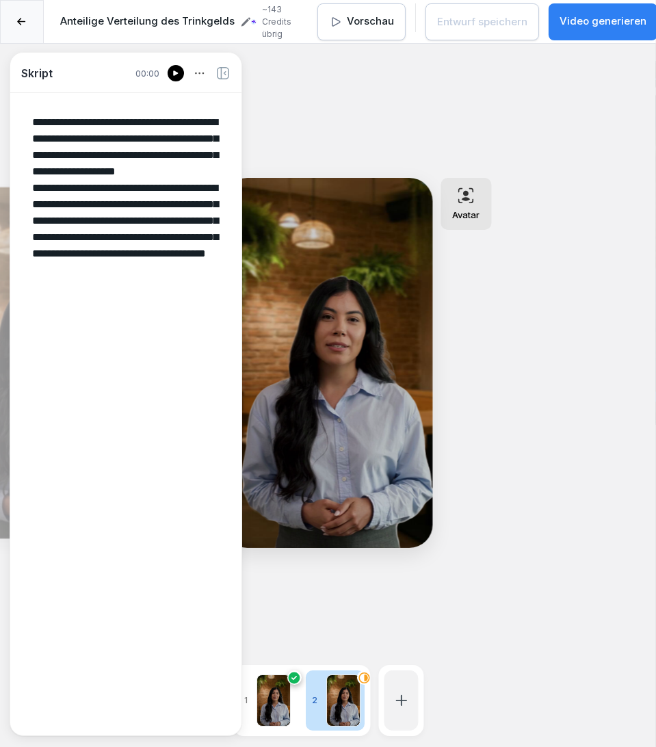
click at [572, 666] on div "**********" at bounding box center [328, 417] width 656 height 747
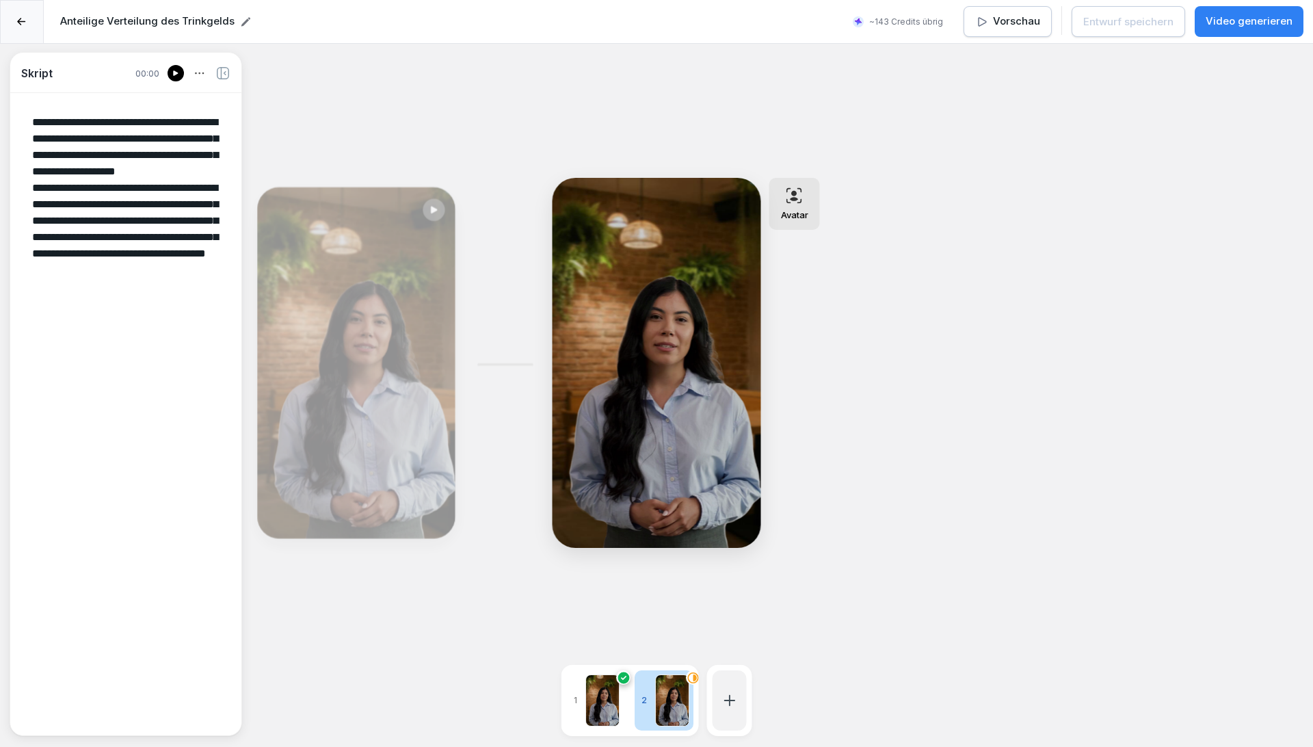
click at [419, 392] on div "Bearbeiten" at bounding box center [357, 362] width 188 height 341
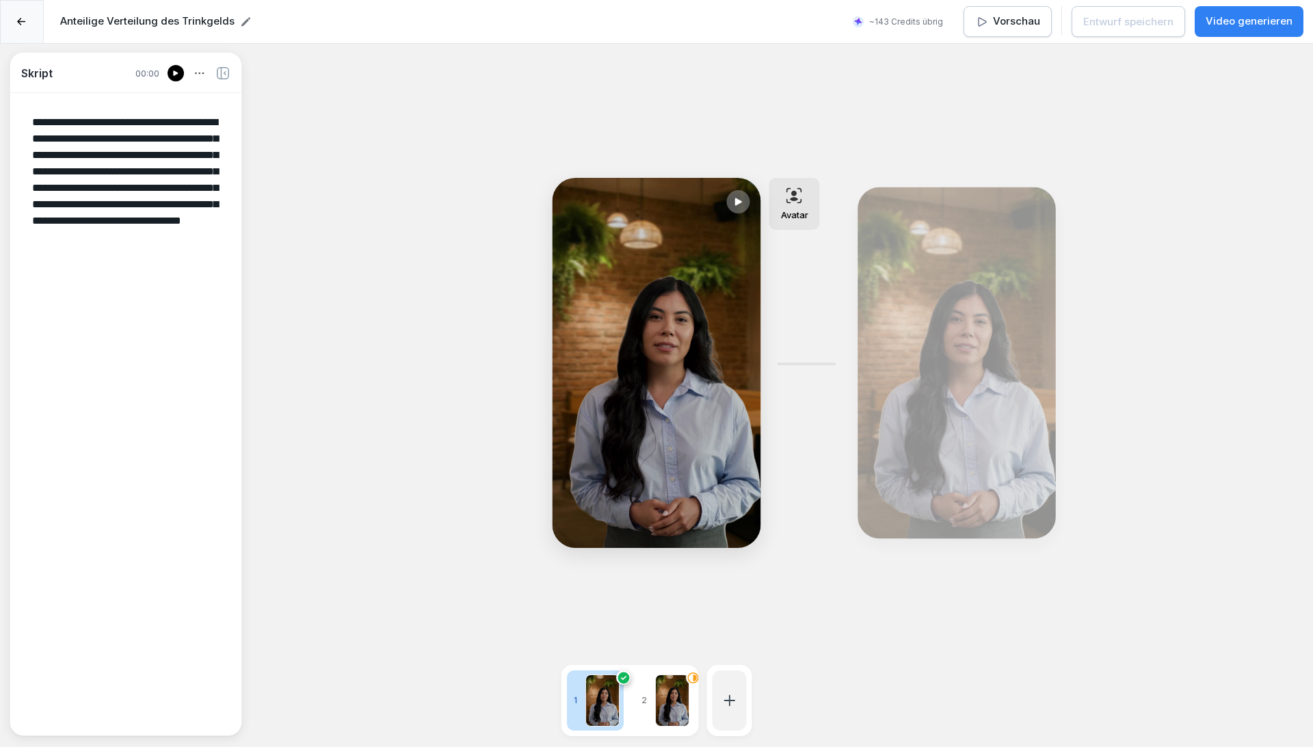
click at [1006, 379] on div "Bearbeiten" at bounding box center [957, 362] width 188 height 341
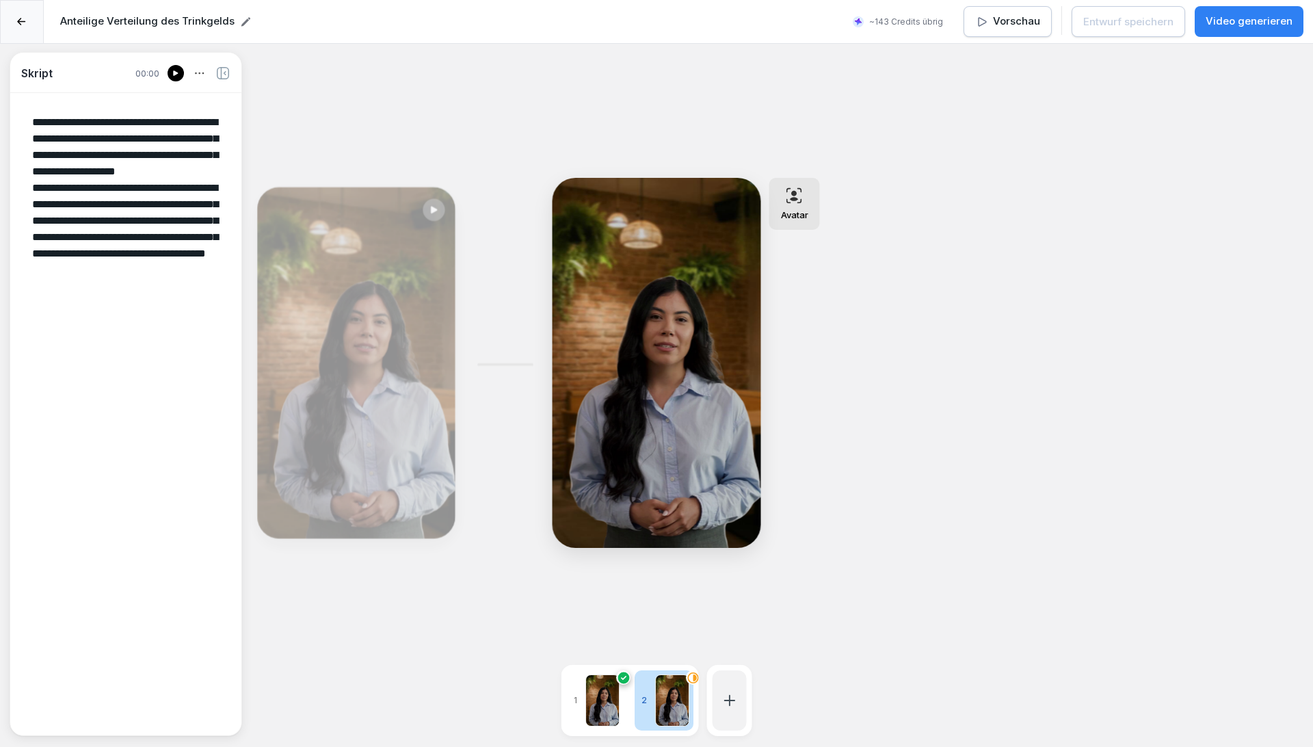
click at [899, 503] on div "**********" at bounding box center [656, 417] width 1313 height 747
click at [1137, 407] on div "**********" at bounding box center [656, 417] width 1313 height 747
click at [515, 659] on div "**********" at bounding box center [656, 417] width 1313 height 747
click at [401, 438] on div "Bearbeiten" at bounding box center [357, 362] width 188 height 341
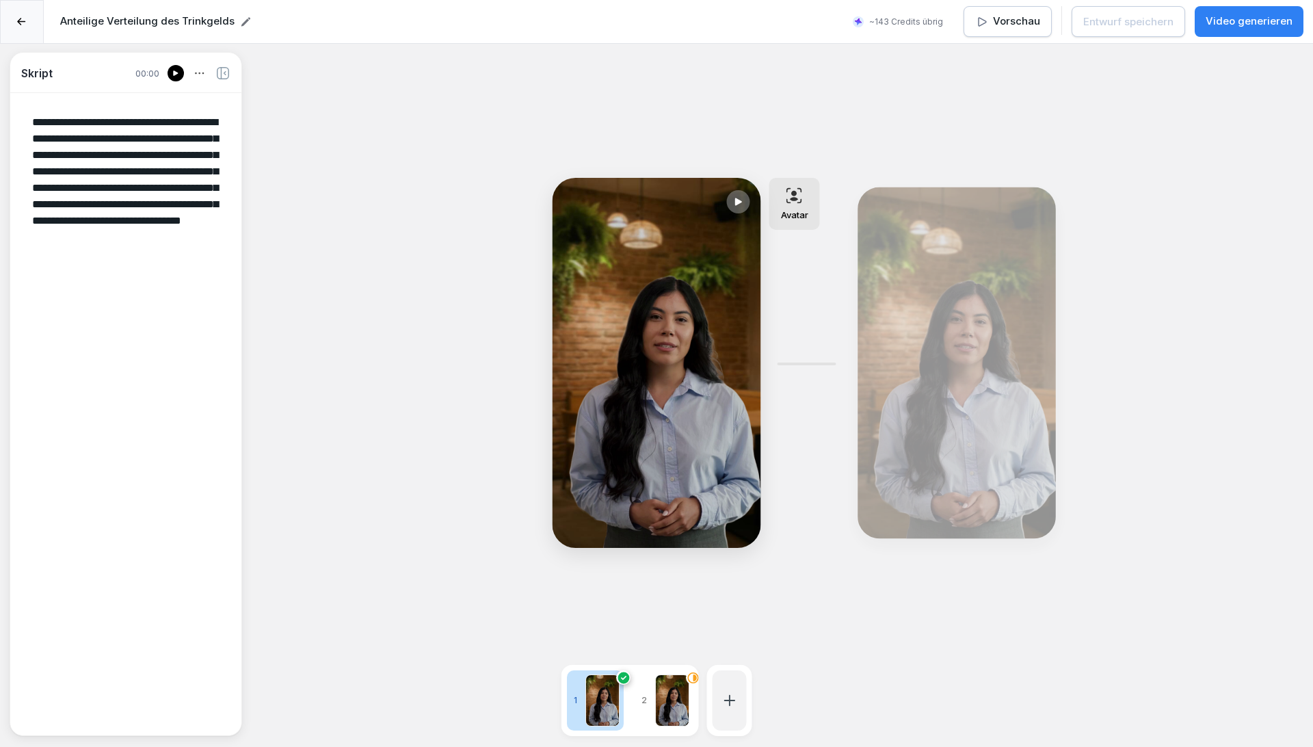
click at [976, 376] on p "Bearbeiten" at bounding box center [957, 373] width 54 height 14
type textarea "**********"
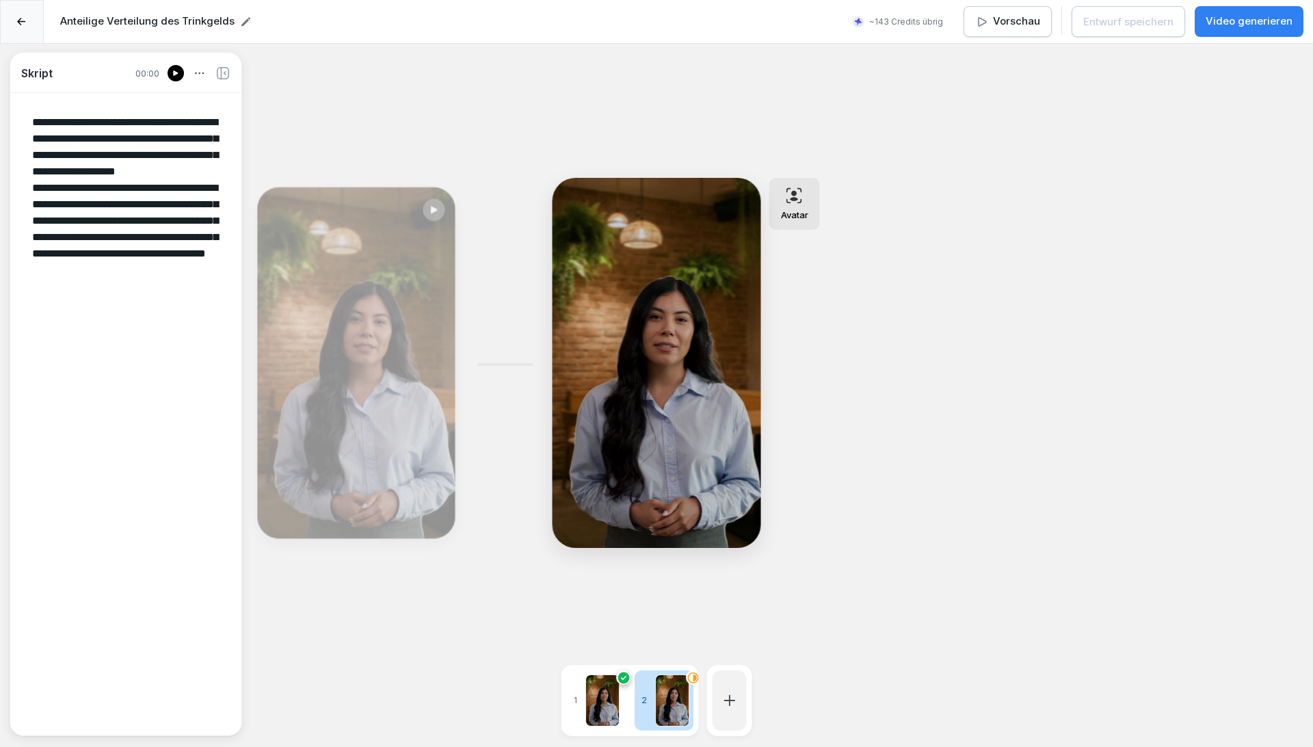
click at [20, 23] on icon at bounding box center [22, 22] width 9 height 8
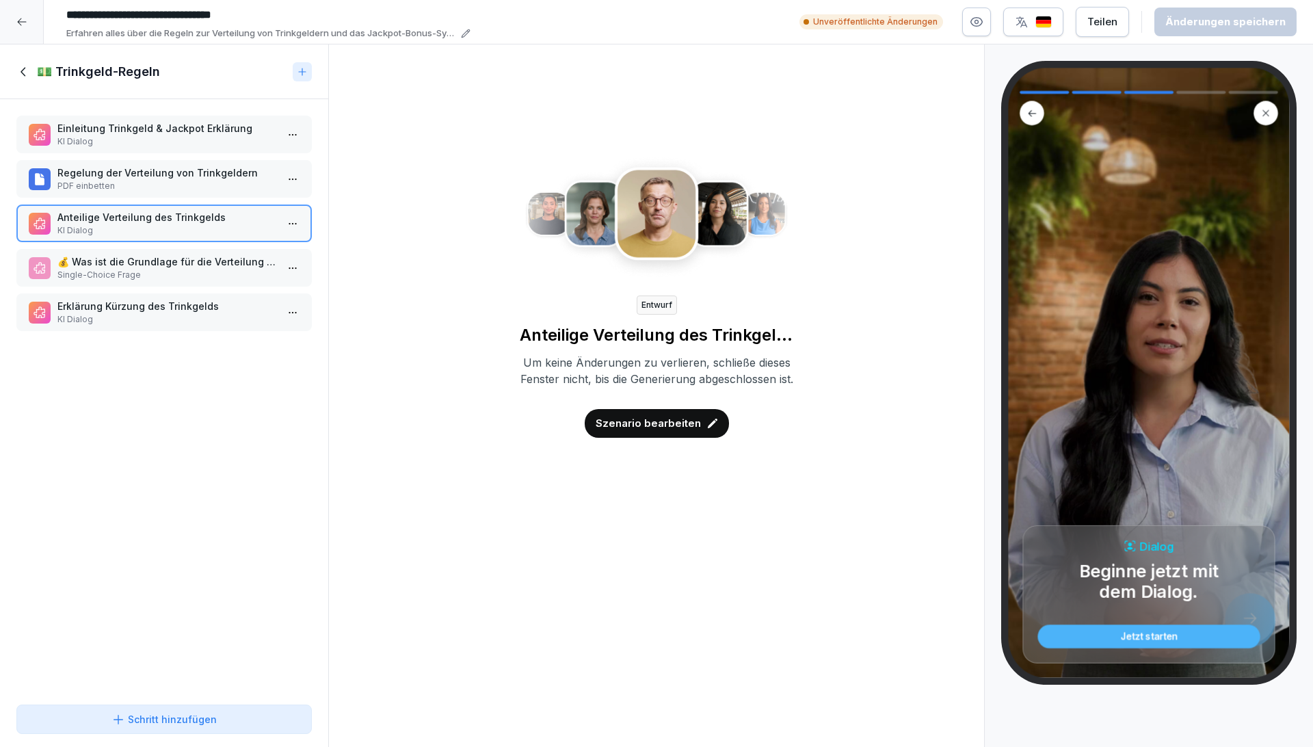
click at [677, 431] on p "Szenario bearbeiten" at bounding box center [647, 423] width 105 height 15
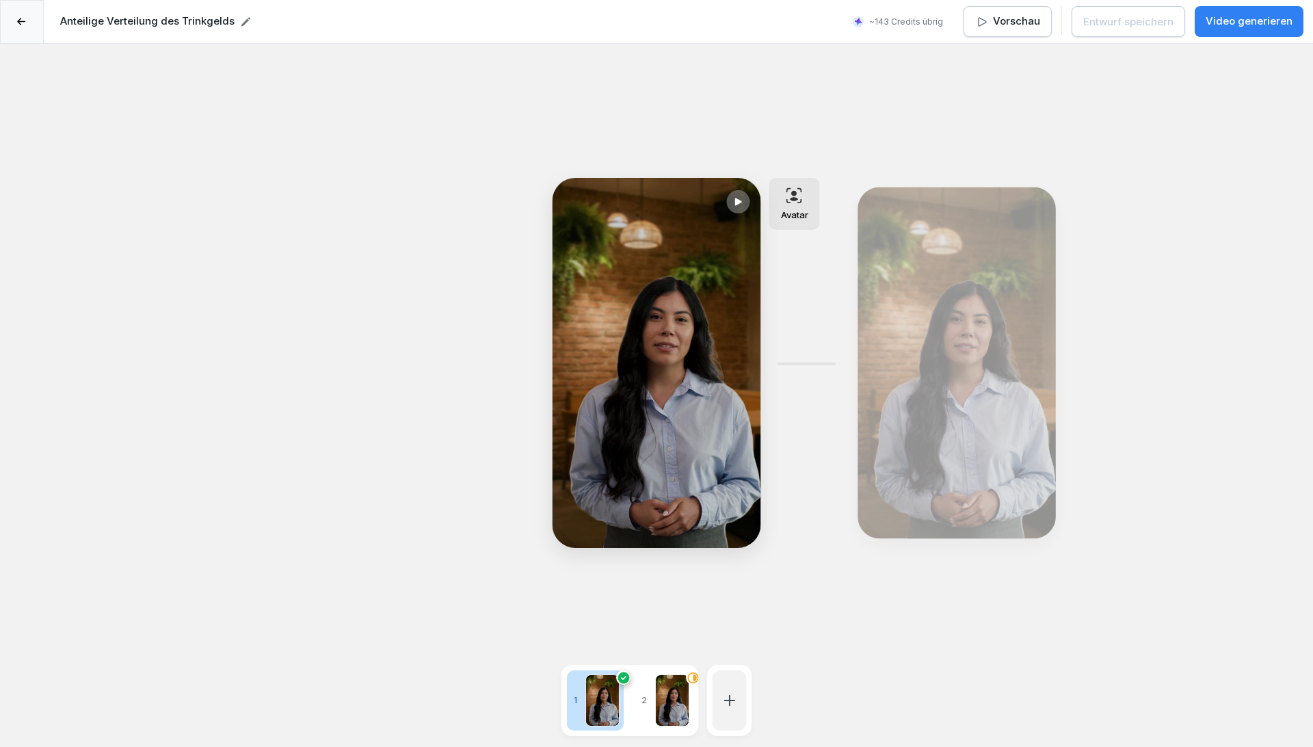
click at [680, 674] on div at bounding box center [672, 700] width 34 height 52
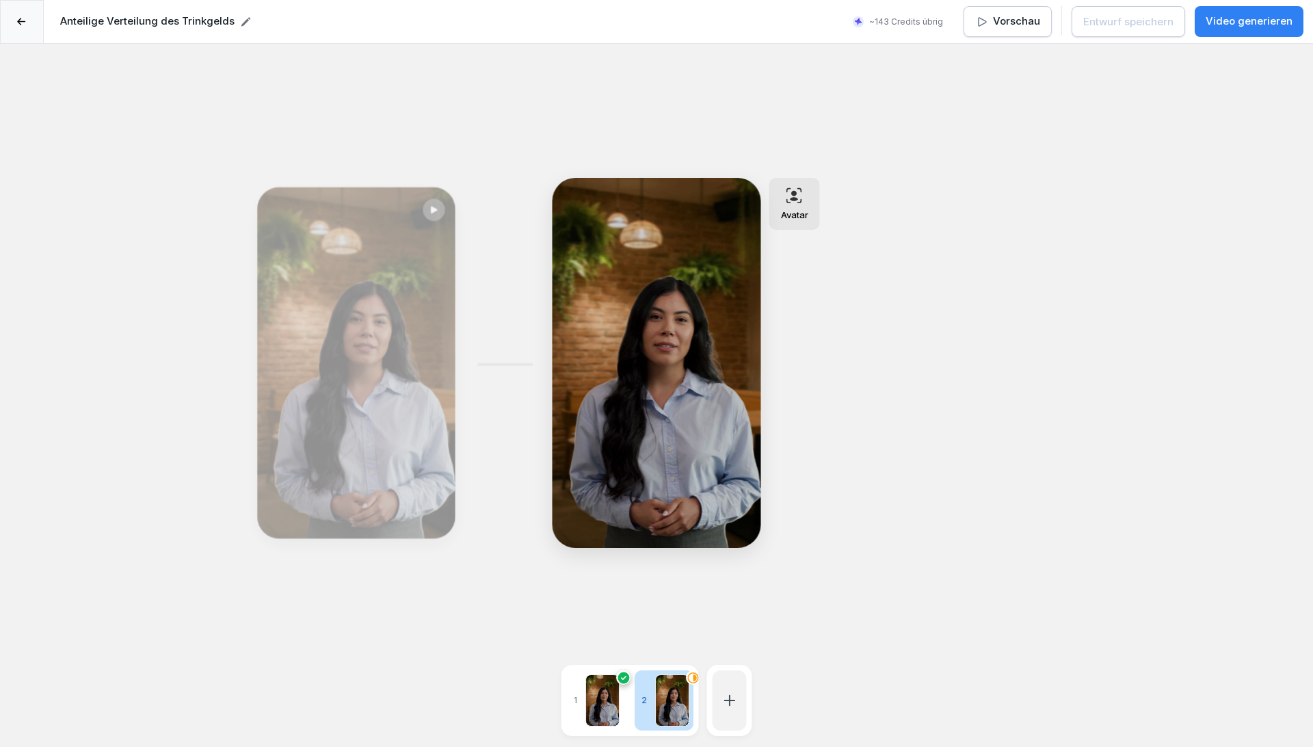
click at [1237, 20] on p "Video generieren" at bounding box center [1248, 22] width 87 height 16
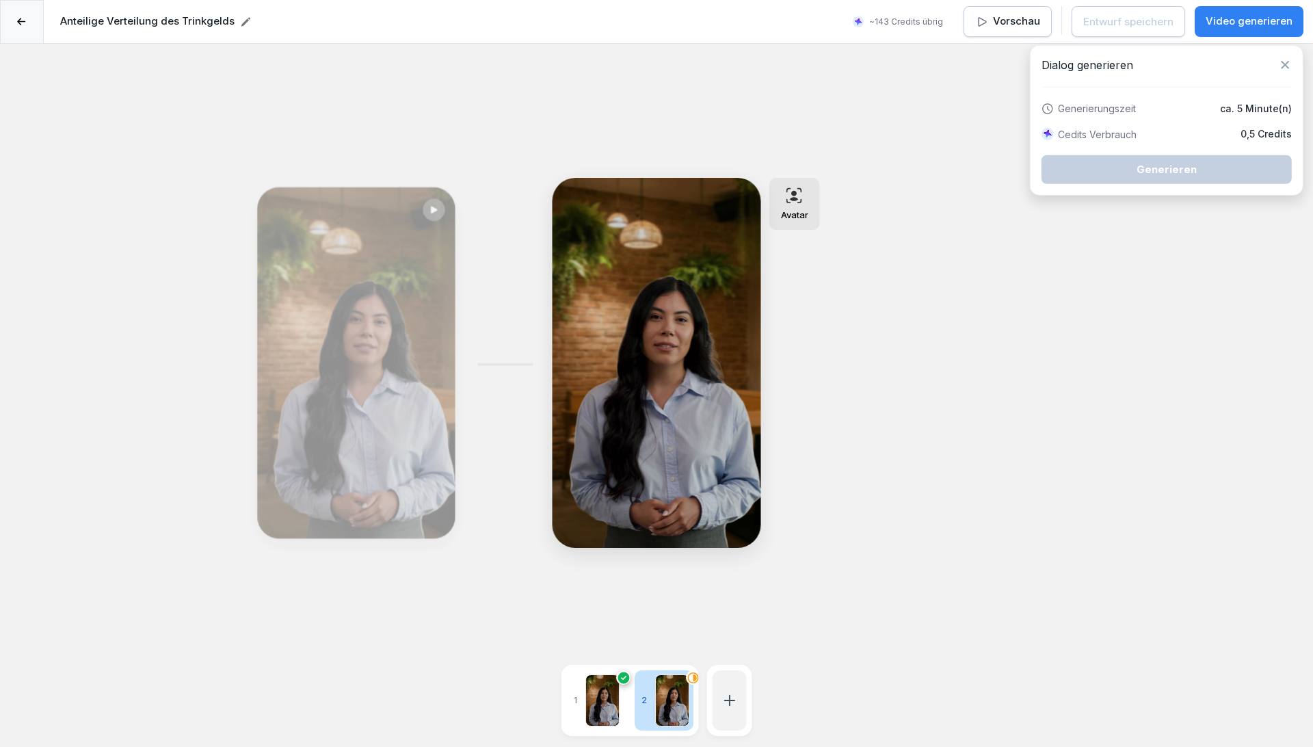
click at [1012, 361] on div "**********" at bounding box center [656, 417] width 1313 height 747
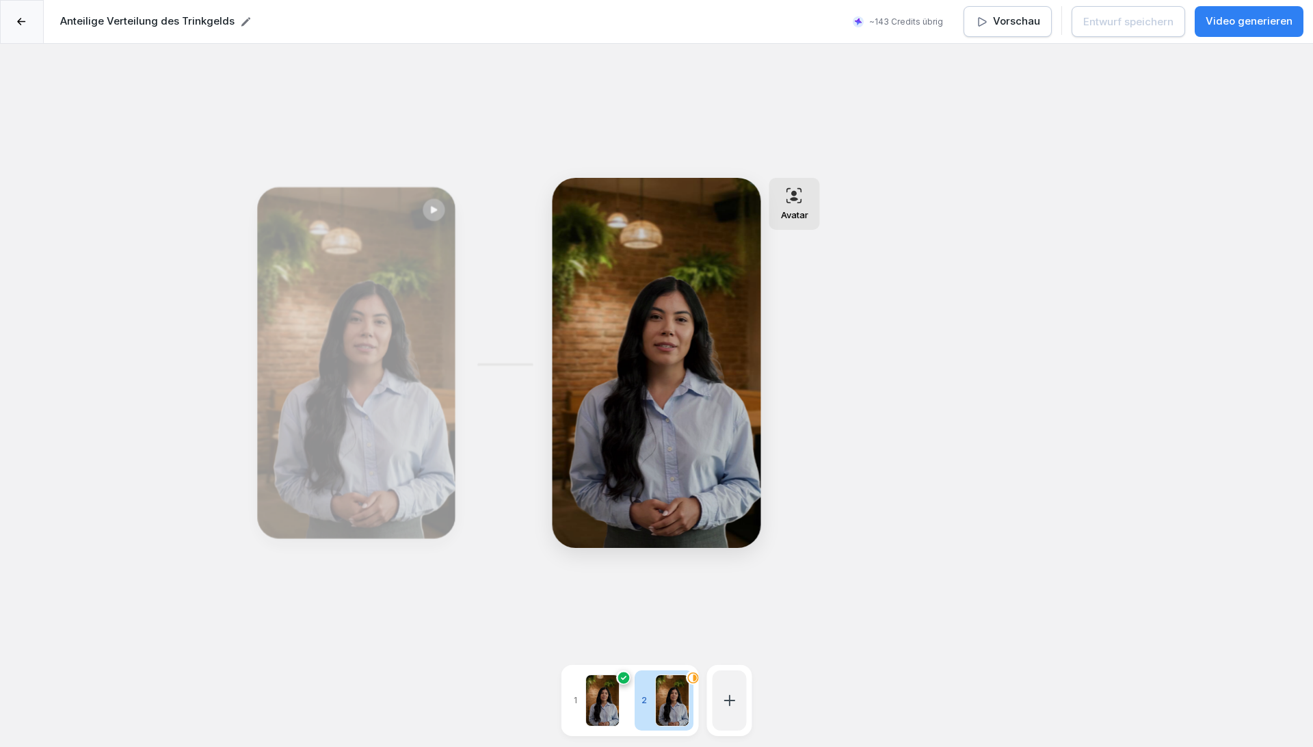
click at [613, 678] on div at bounding box center [602, 700] width 34 height 52
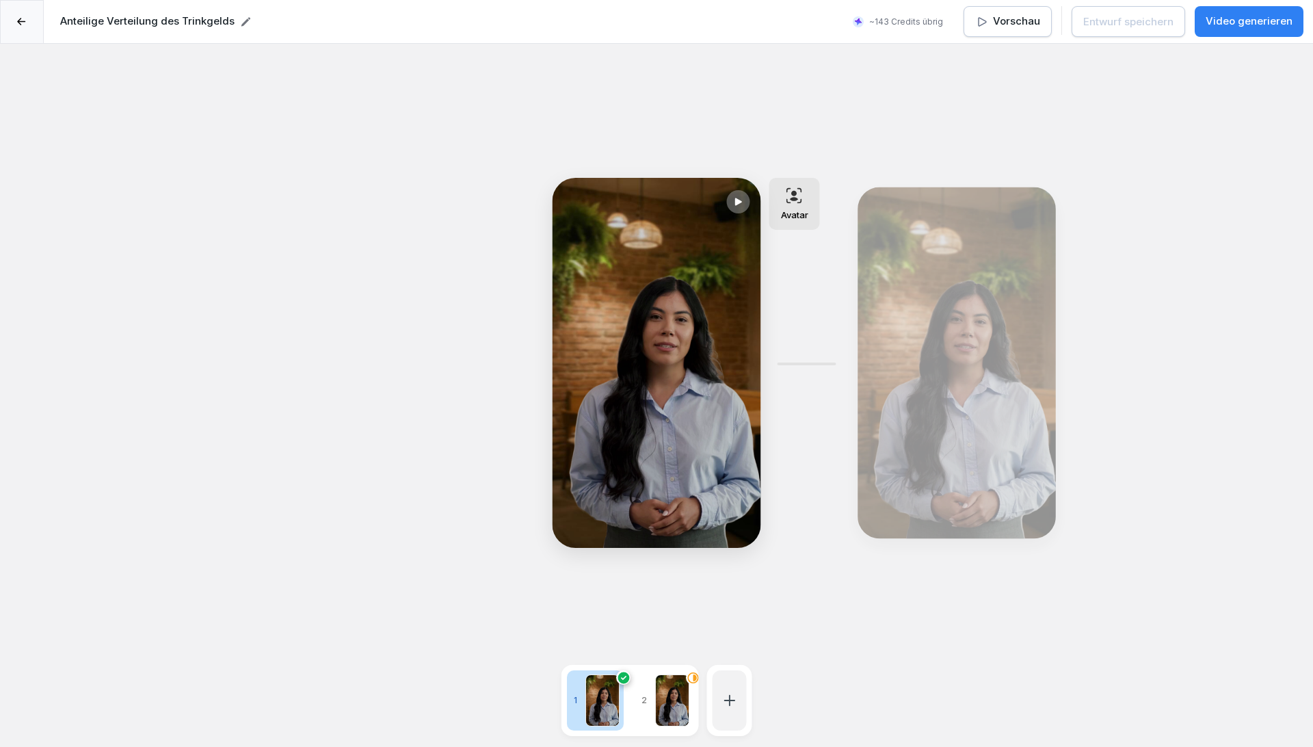
click at [678, 688] on div at bounding box center [672, 700] width 34 height 52
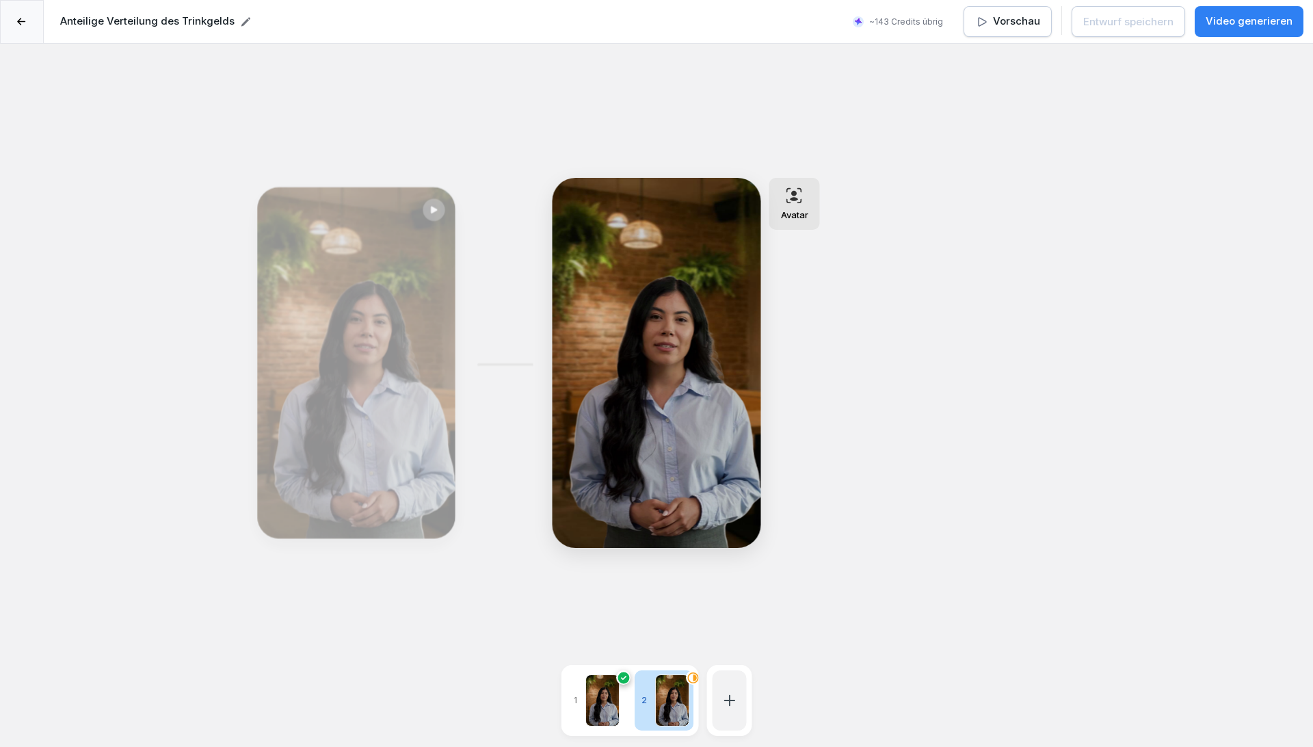
scroll to position [0, 1]
click at [675, 693] on div at bounding box center [671, 700] width 34 height 52
click at [608, 696] on div at bounding box center [601, 700] width 34 height 52
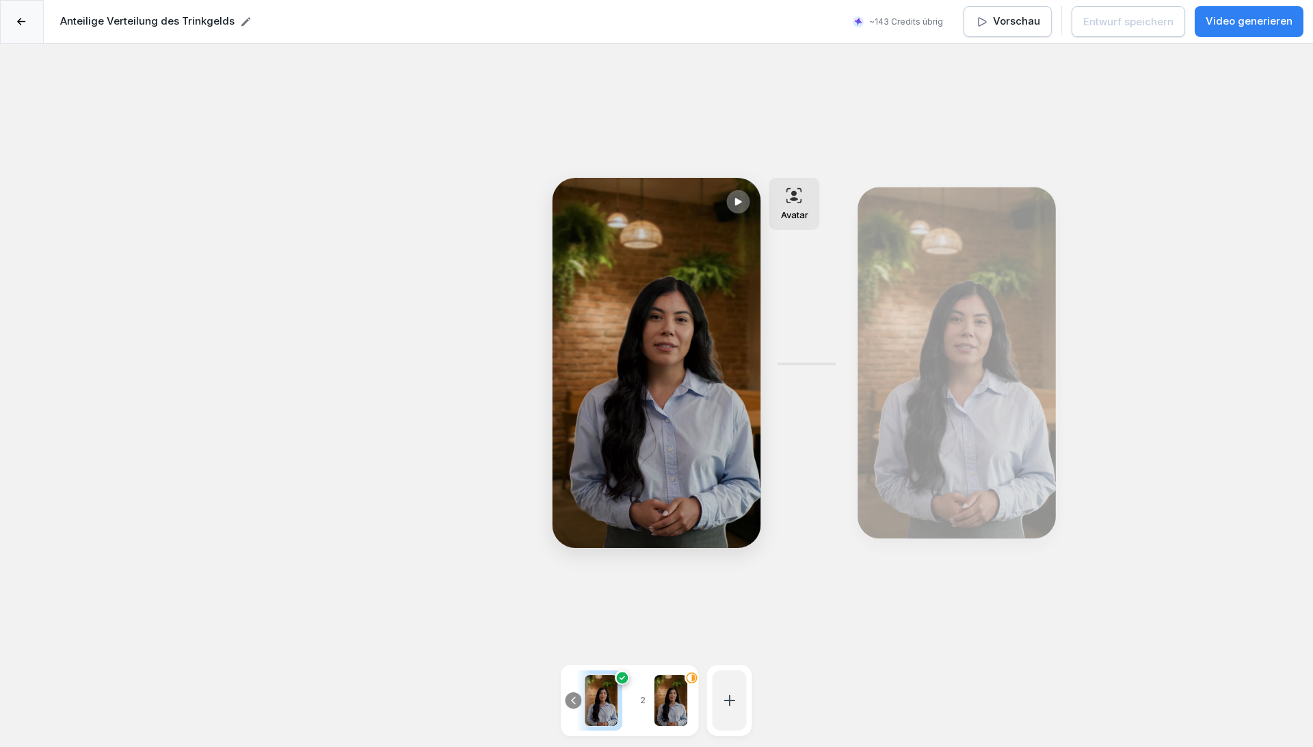
click at [678, 687] on div at bounding box center [671, 700] width 34 height 52
type textarea "**********"
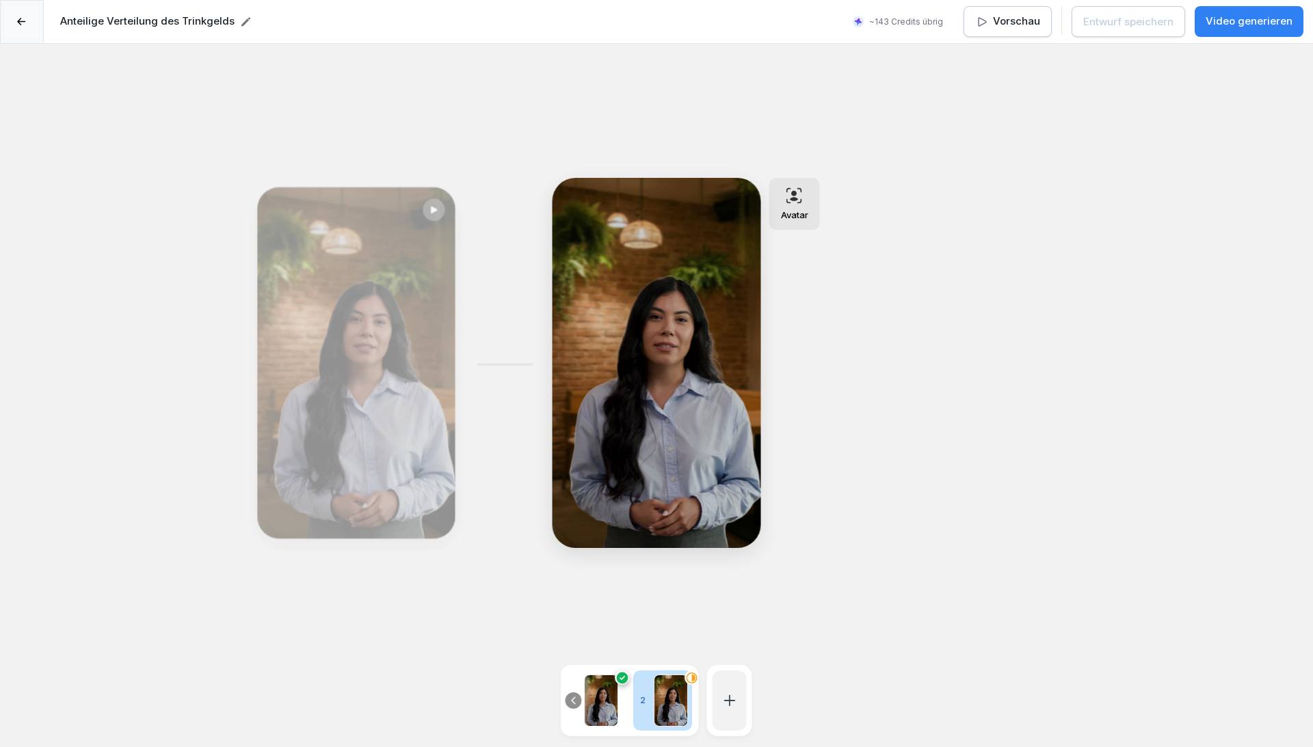
click at [22, 23] on icon at bounding box center [21, 22] width 9 height 8
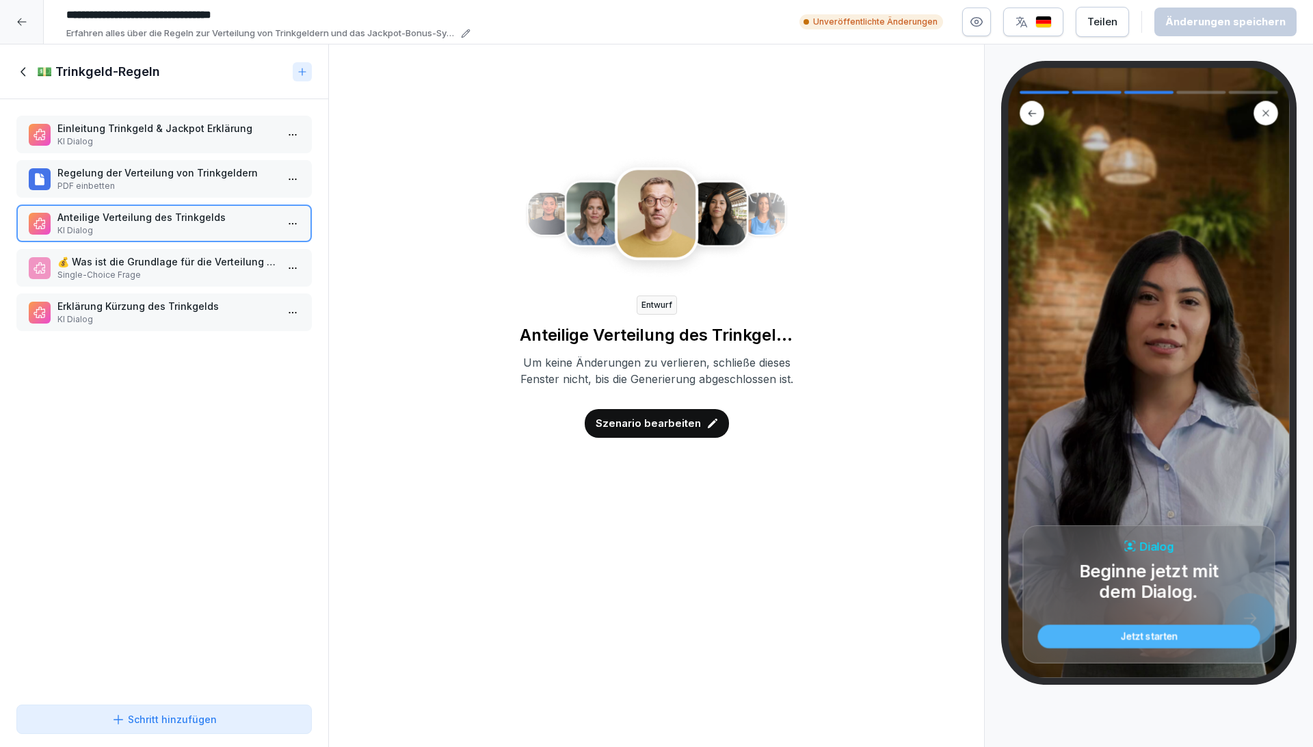
click at [146, 194] on div "Regelung der Verteilung von Trinkgeldern PDF einbetten" at bounding box center [163, 179] width 295 height 38
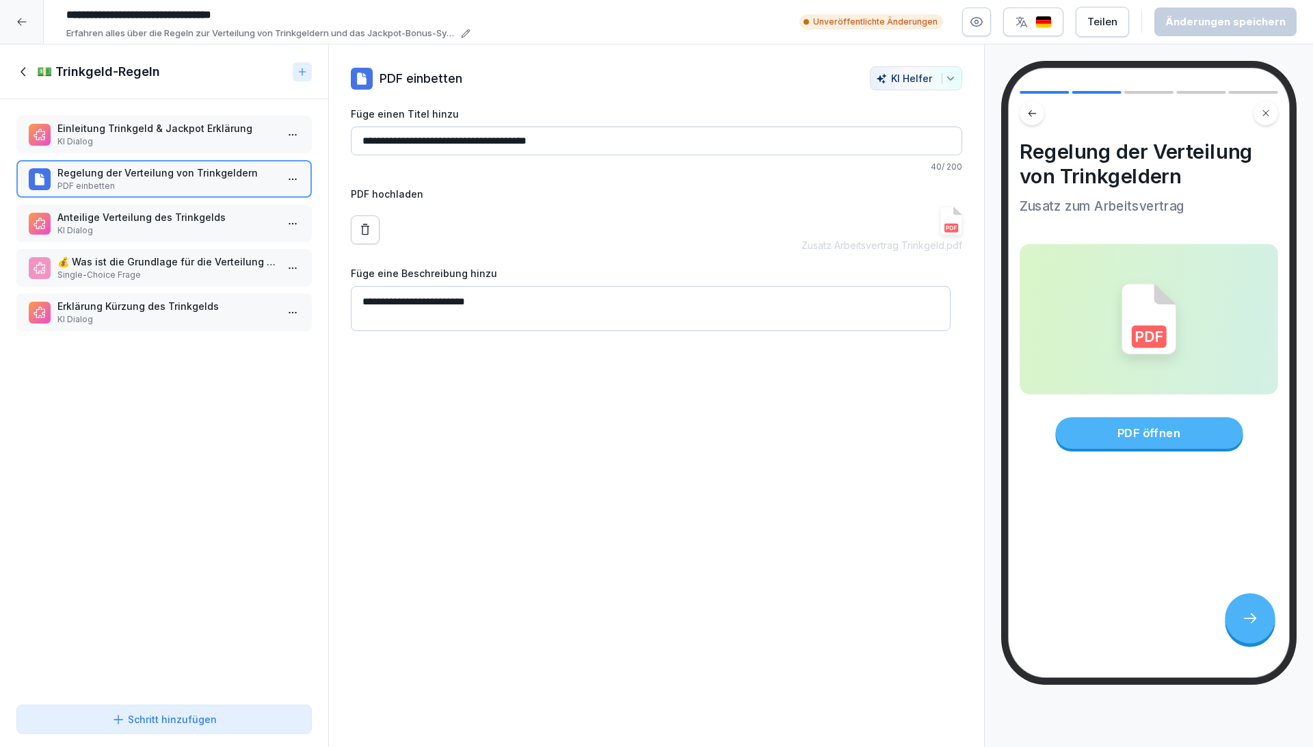
click at [139, 228] on p "KI Dialog" at bounding box center [166, 230] width 219 height 12
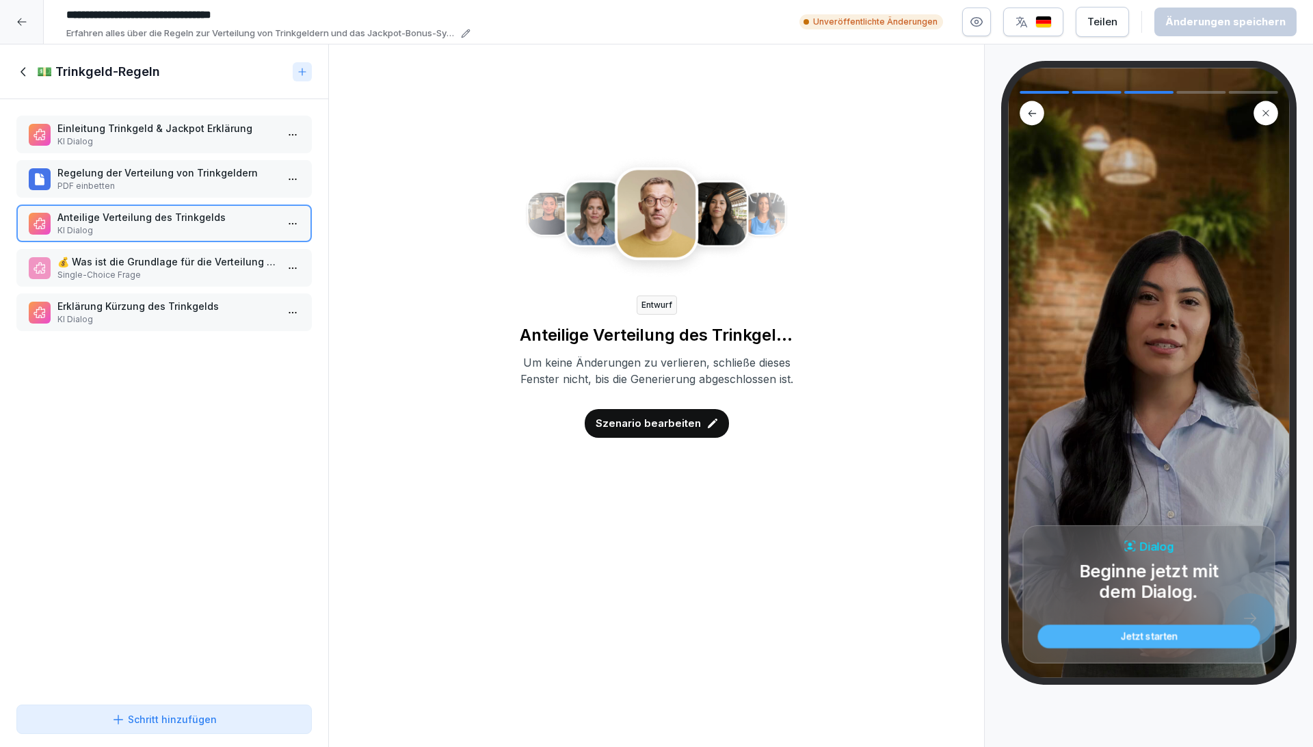
click at [651, 438] on div "Szenario bearbeiten" at bounding box center [657, 423] width 144 height 29
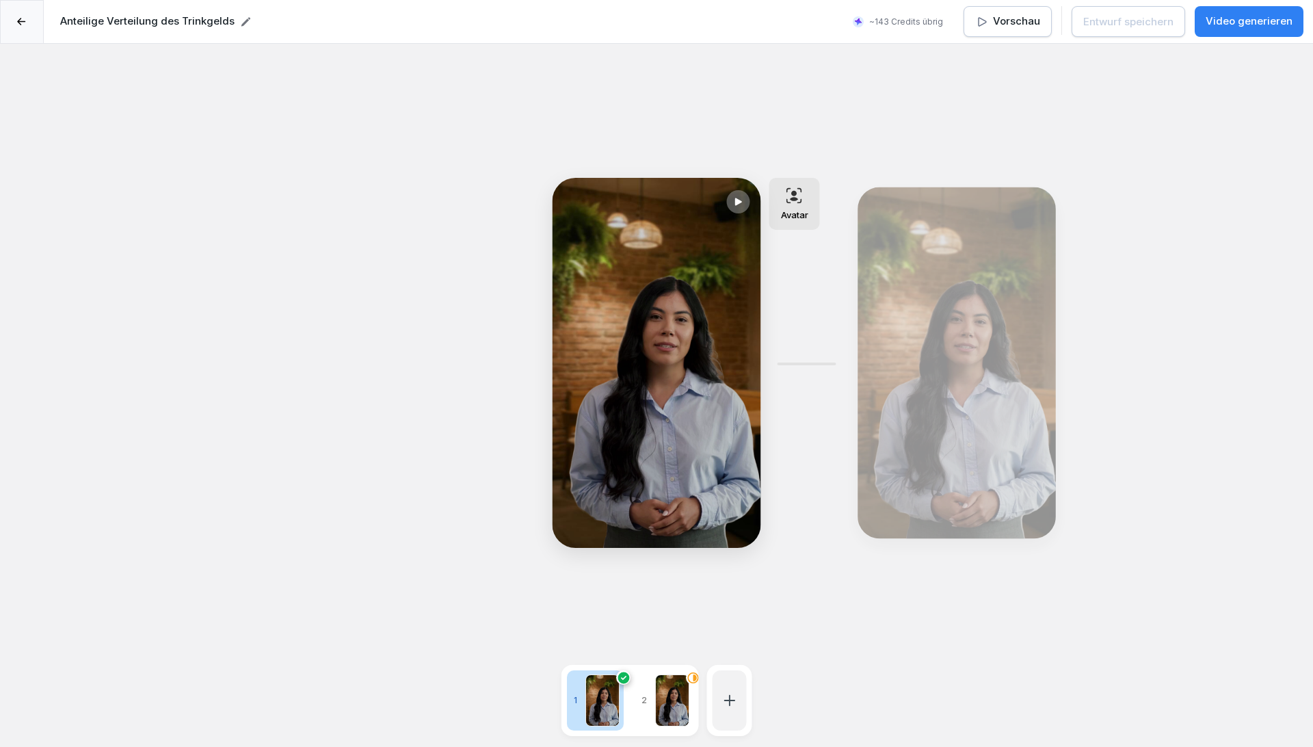
click at [671, 690] on div at bounding box center [672, 700] width 34 height 52
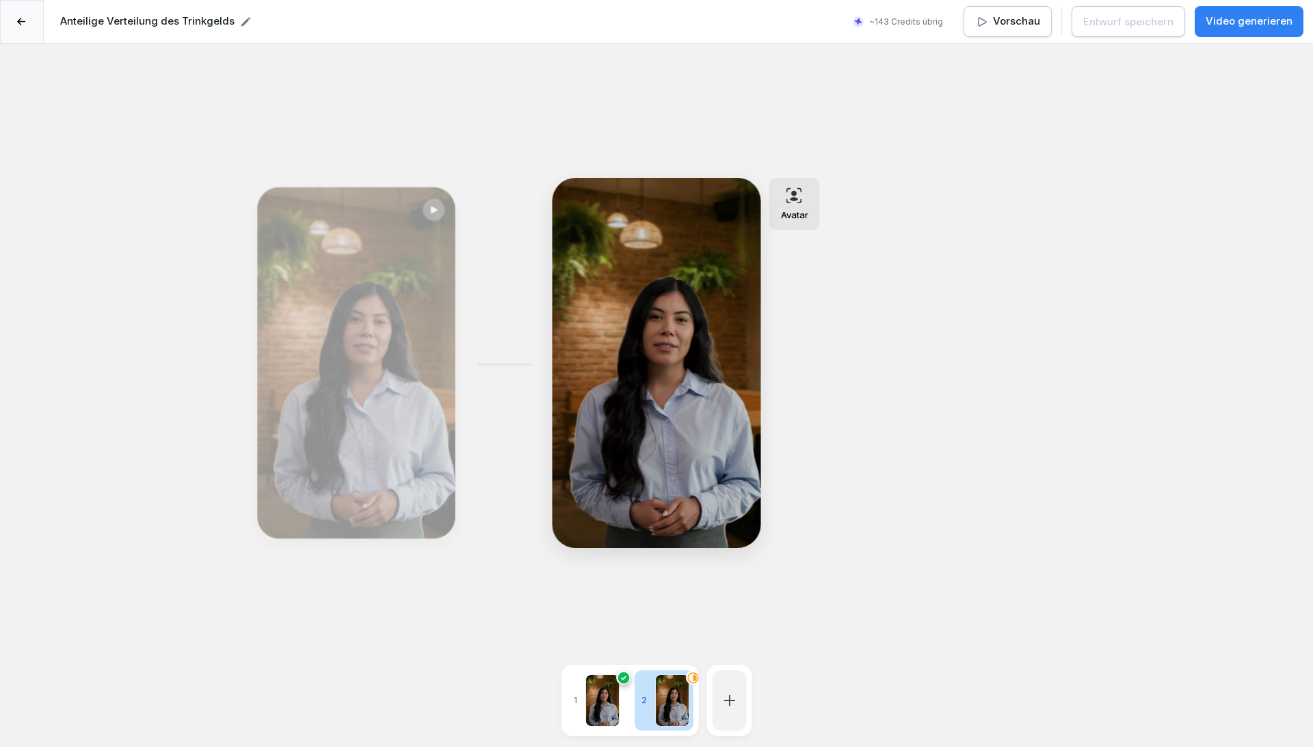
click at [1001, 304] on div "**********" at bounding box center [656, 417] width 1313 height 747
drag, startPoint x: 919, startPoint y: 589, endPoint x: 574, endPoint y: 486, distance: 359.7
click at [919, 589] on div "**********" at bounding box center [656, 417] width 1313 height 747
click at [682, 704] on div at bounding box center [672, 700] width 34 height 52
click at [674, 697] on div at bounding box center [672, 700] width 34 height 52
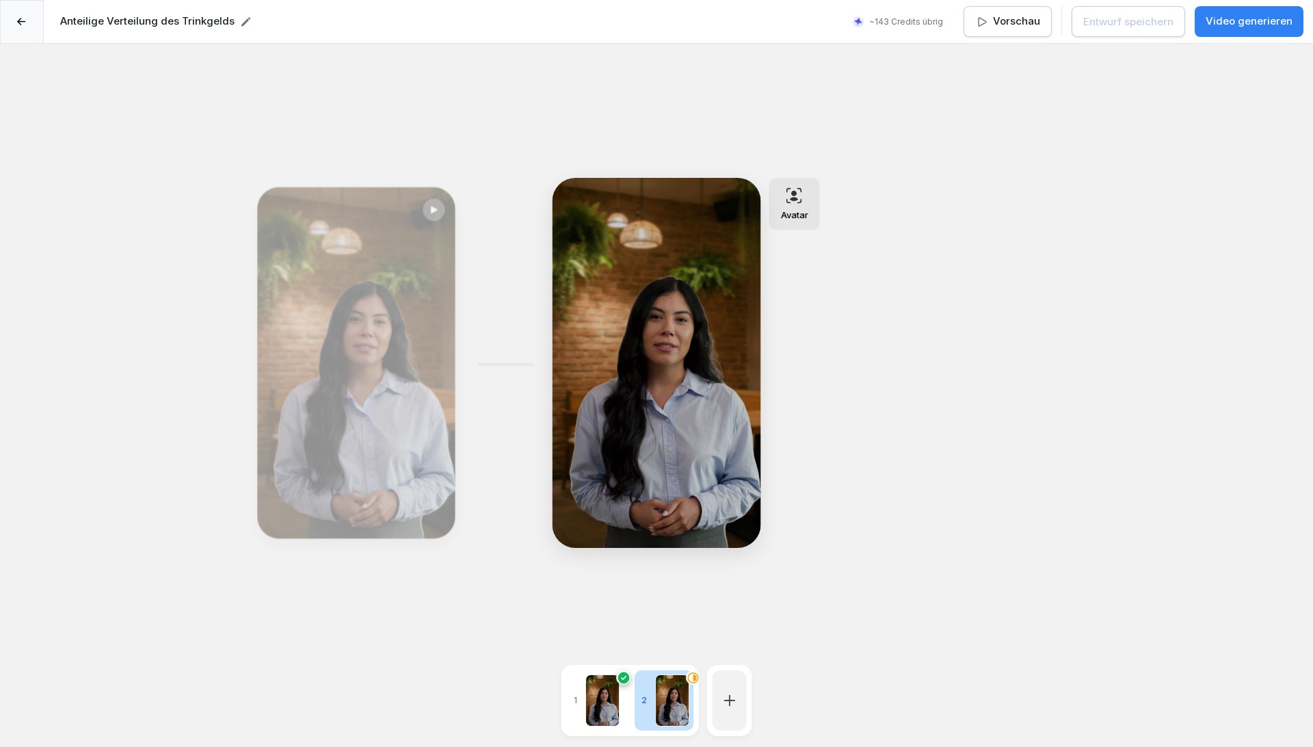
click at [674, 697] on div at bounding box center [672, 700] width 34 height 52
click at [674, 693] on div at bounding box center [672, 700] width 34 height 52
drag, startPoint x: 674, startPoint y: 693, endPoint x: 678, endPoint y: 453, distance: 240.0
click at [673, 665] on div "1 2" at bounding box center [629, 700] width 137 height 71
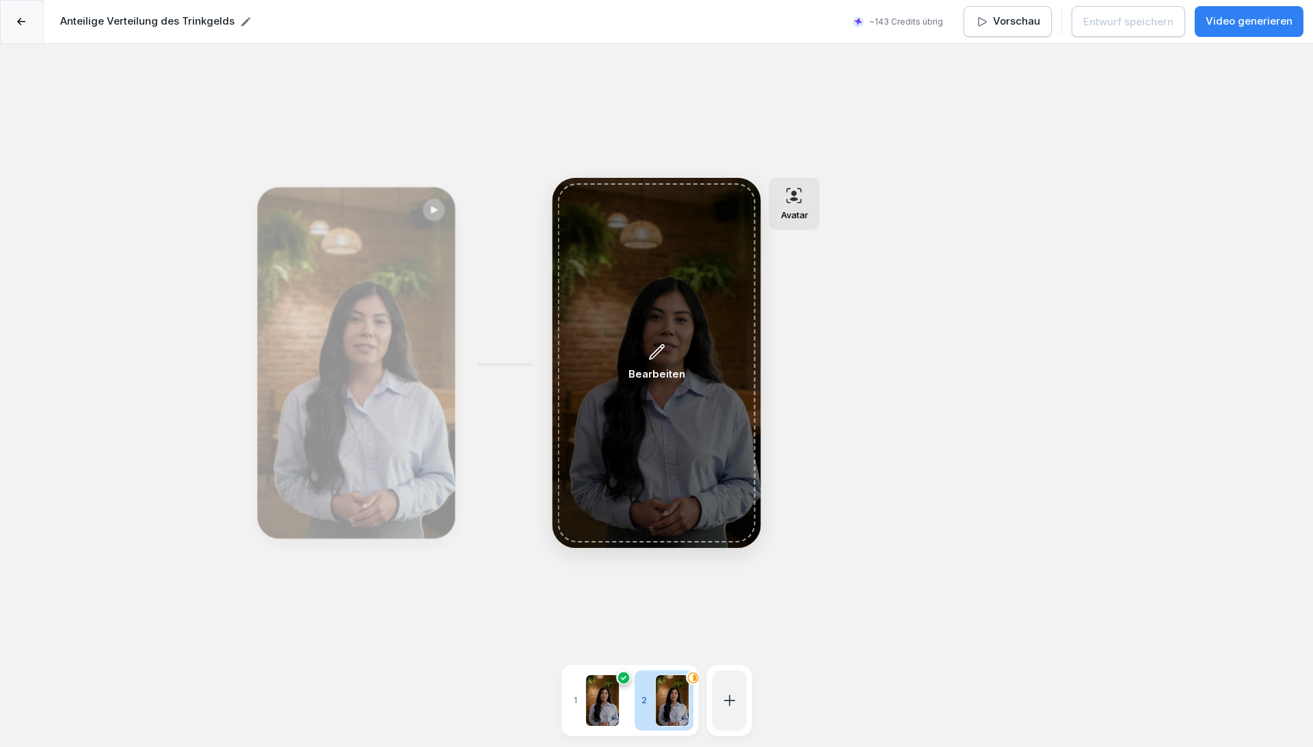
drag, startPoint x: 652, startPoint y: 346, endPoint x: 946, endPoint y: 327, distance: 294.6
click at [652, 346] on icon at bounding box center [656, 352] width 18 height 18
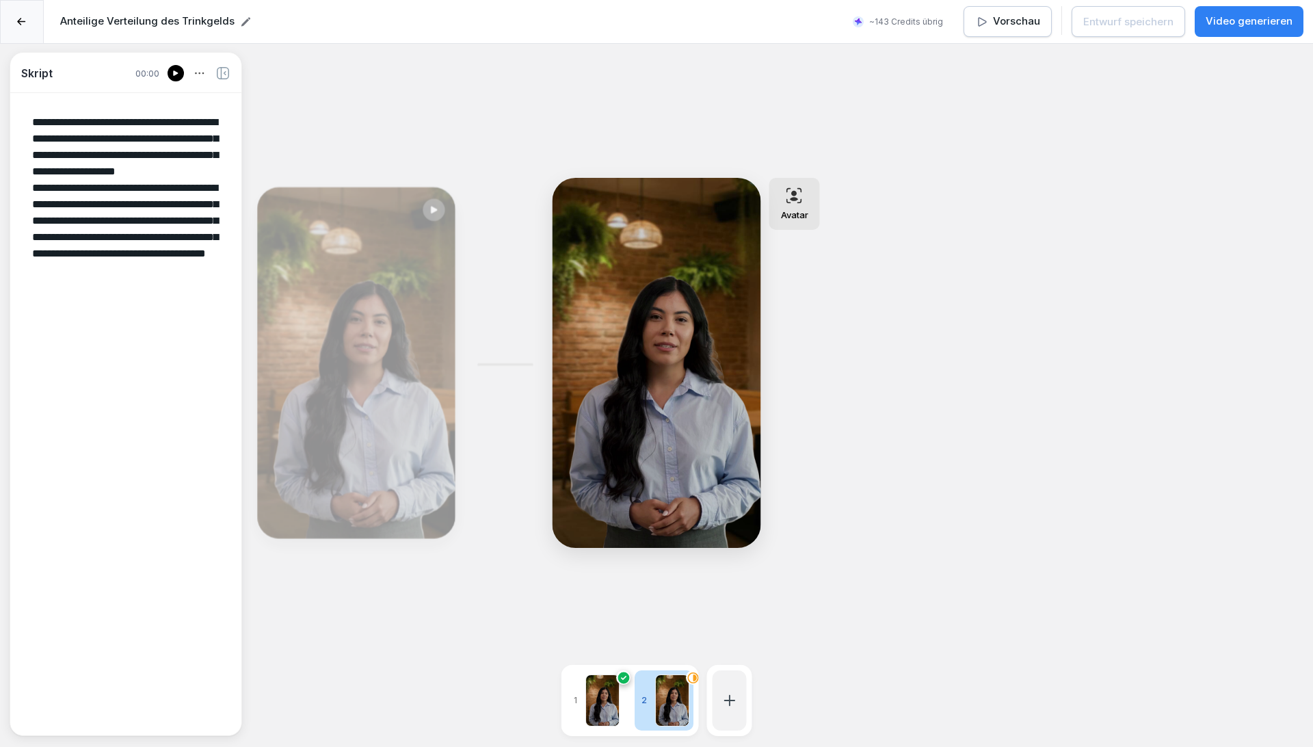
click at [1264, 29] on button "Video generieren" at bounding box center [1248, 21] width 109 height 31
click at [1263, 29] on button "Video generieren" at bounding box center [1248, 21] width 109 height 31
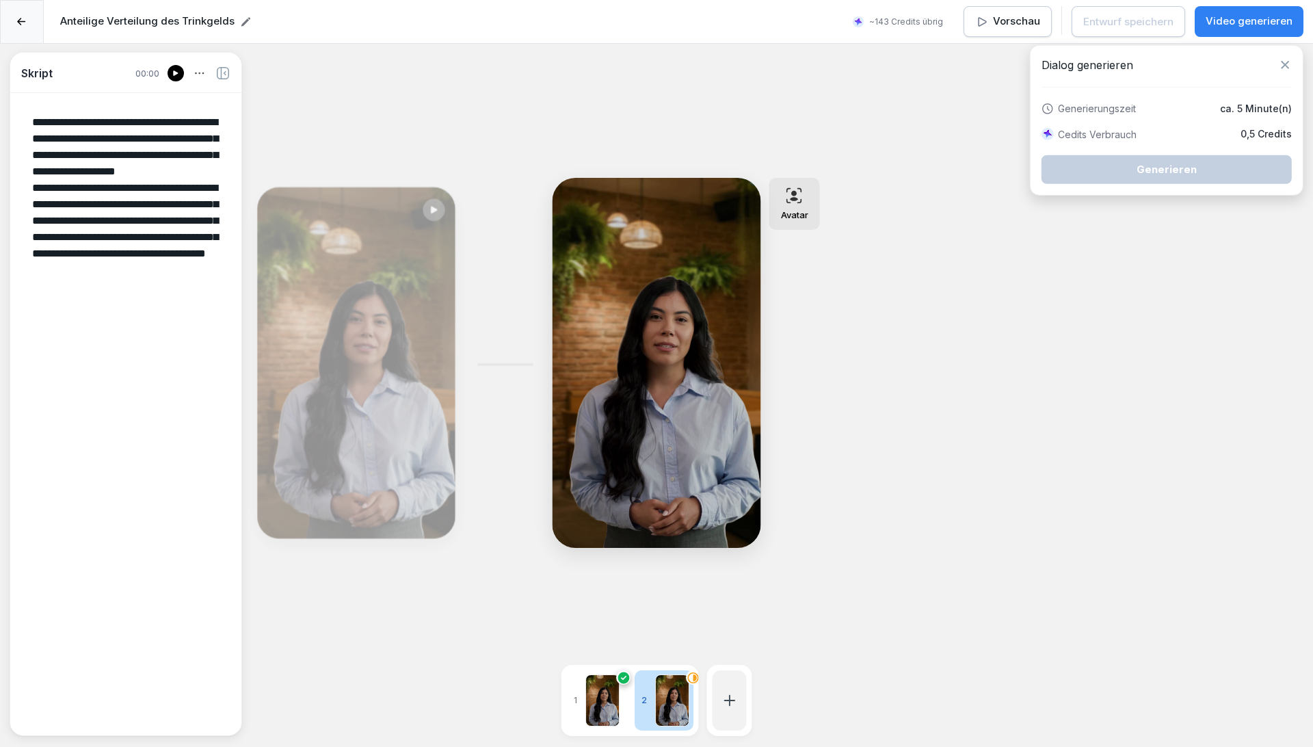
click at [1263, 29] on button "Video generieren" at bounding box center [1248, 21] width 109 height 31
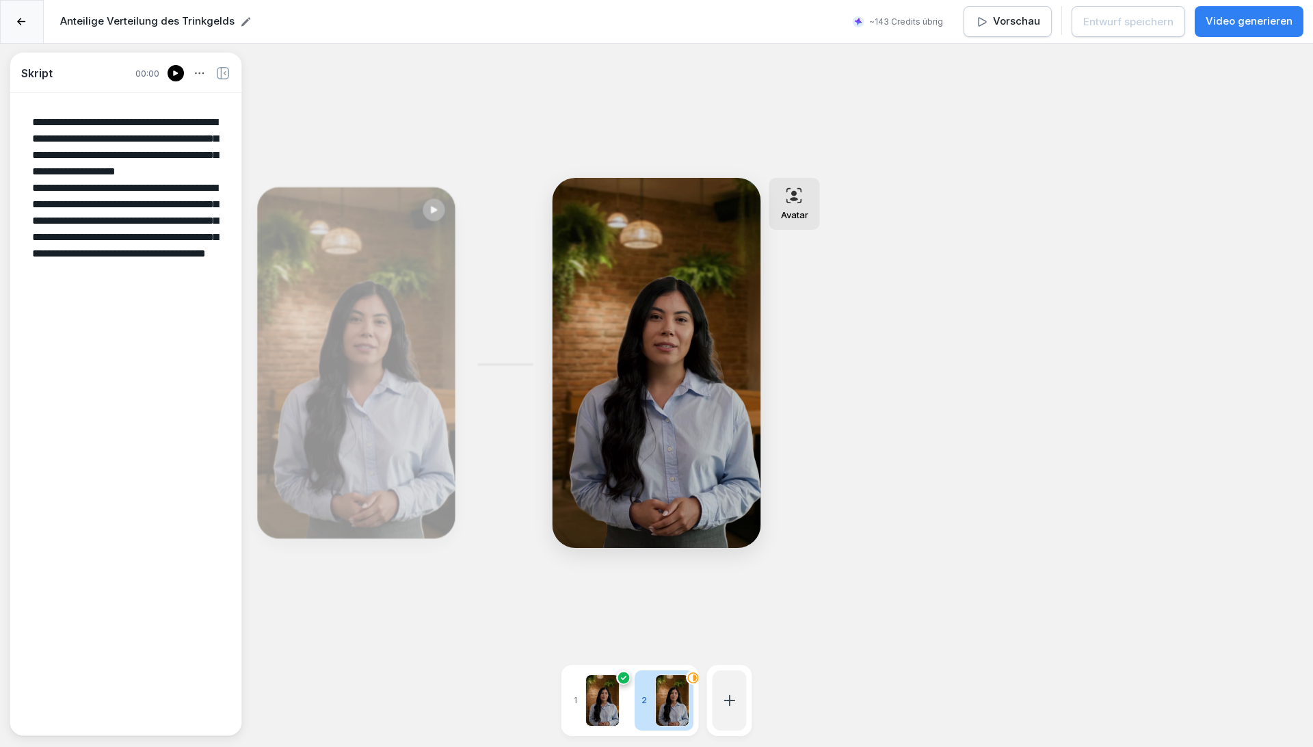
click at [1263, 29] on button "Video generieren" at bounding box center [1248, 21] width 109 height 31
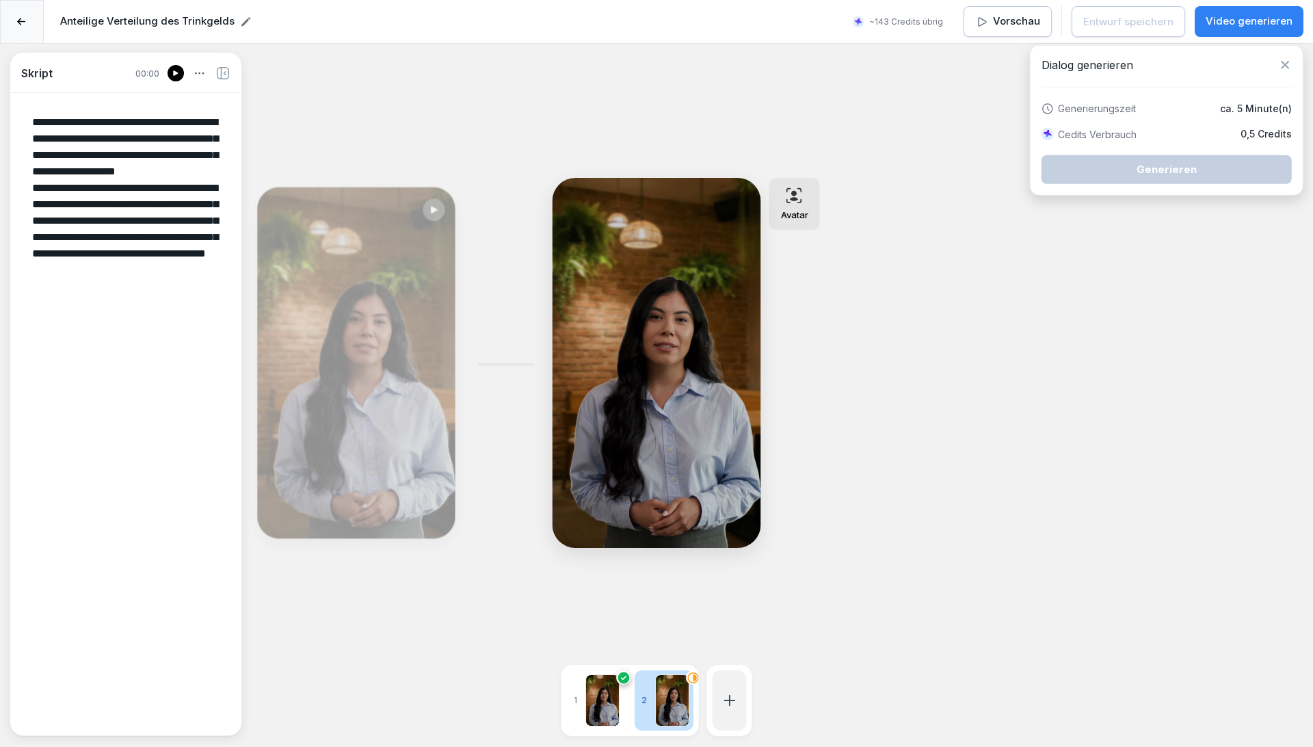
click at [1263, 29] on button "Video generieren" at bounding box center [1248, 21] width 109 height 31
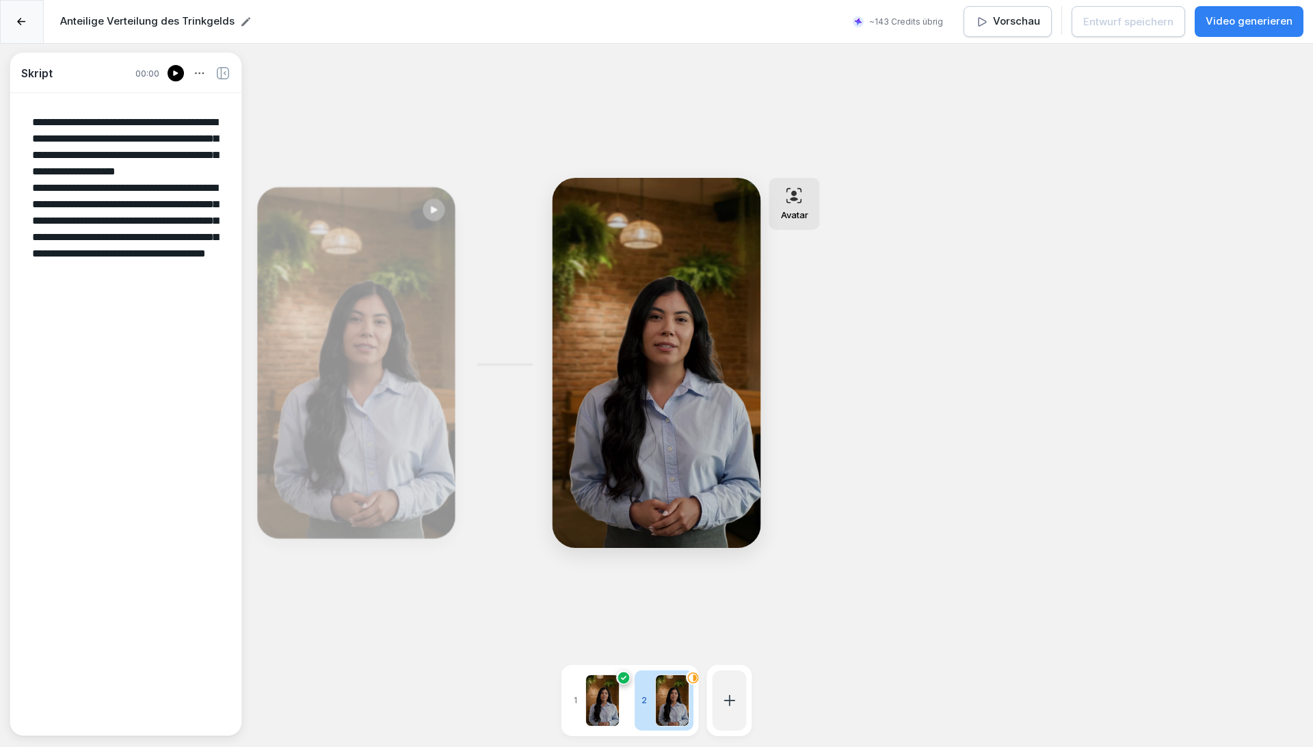
click at [1267, 16] on p "Video generieren" at bounding box center [1248, 22] width 87 height 16
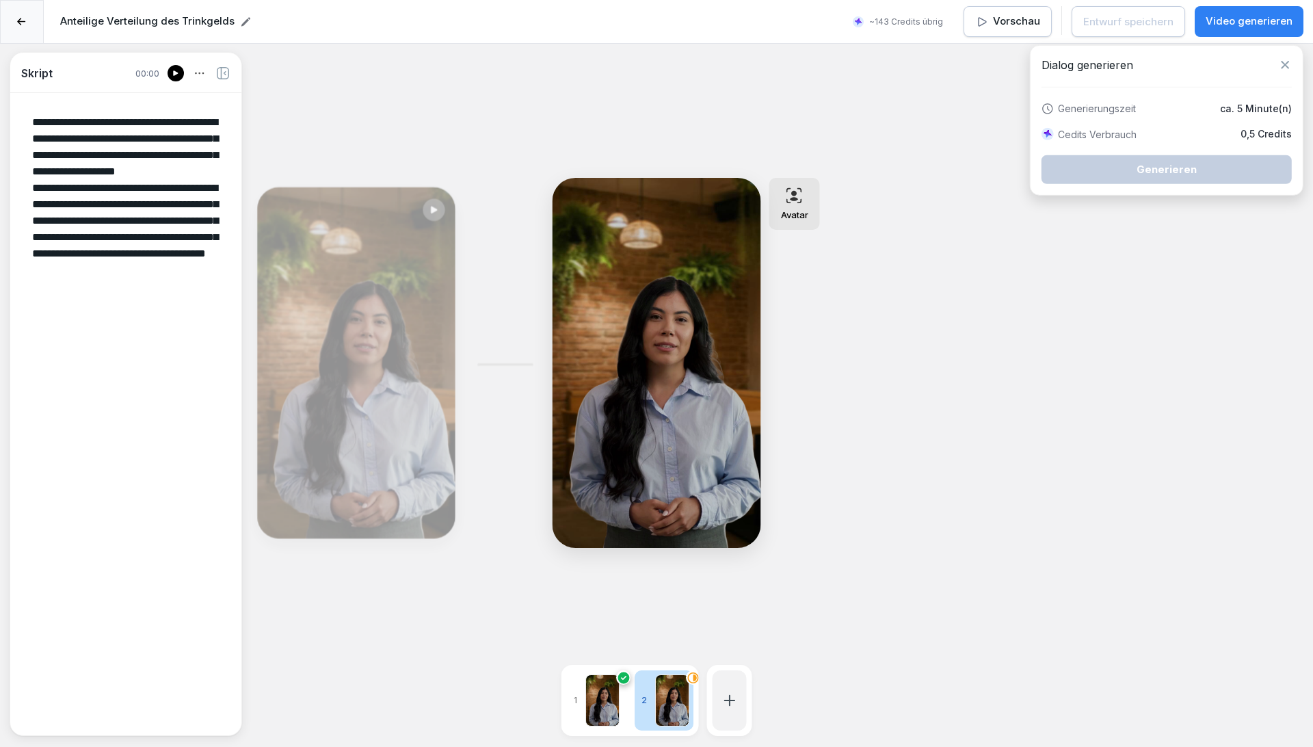
drag, startPoint x: 1118, startPoint y: 272, endPoint x: 1120, endPoint y: 312, distance: 39.7
click at [1118, 276] on div "**********" at bounding box center [656, 417] width 1313 height 747
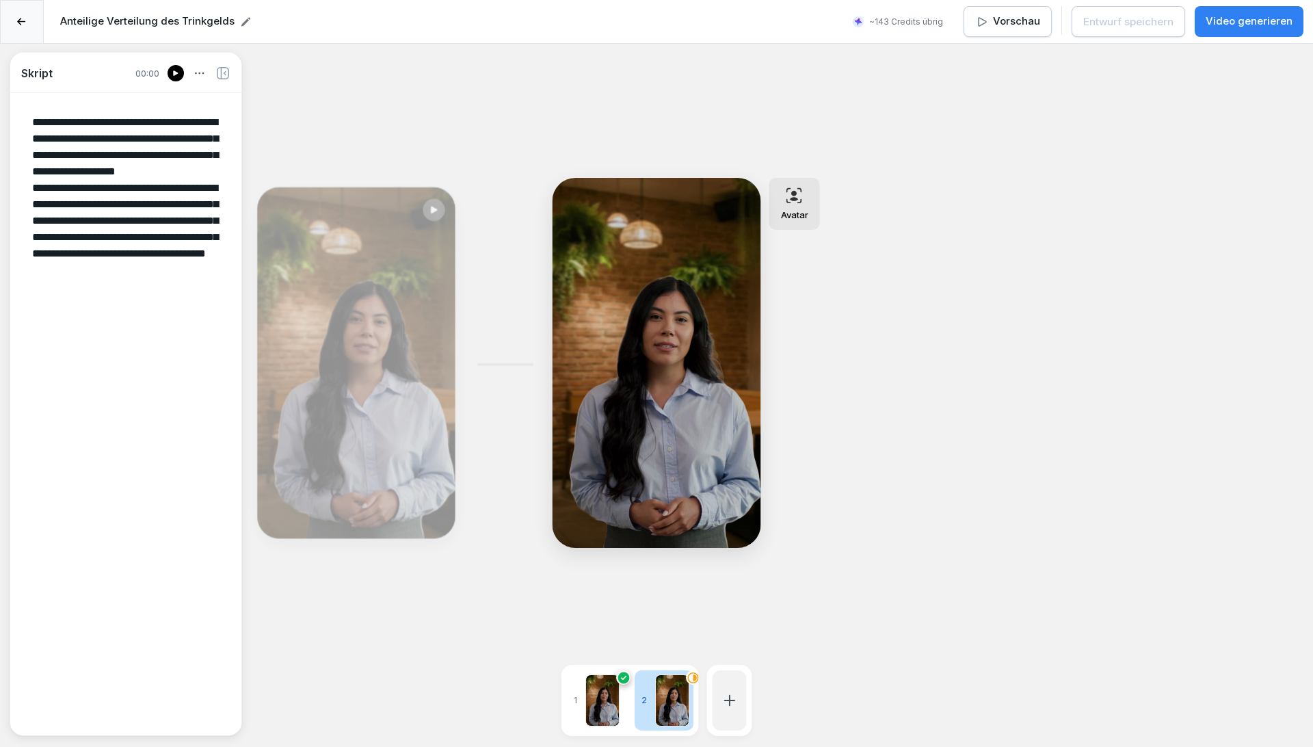
click at [1000, 10] on button "Vorschau" at bounding box center [1007, 21] width 88 height 31
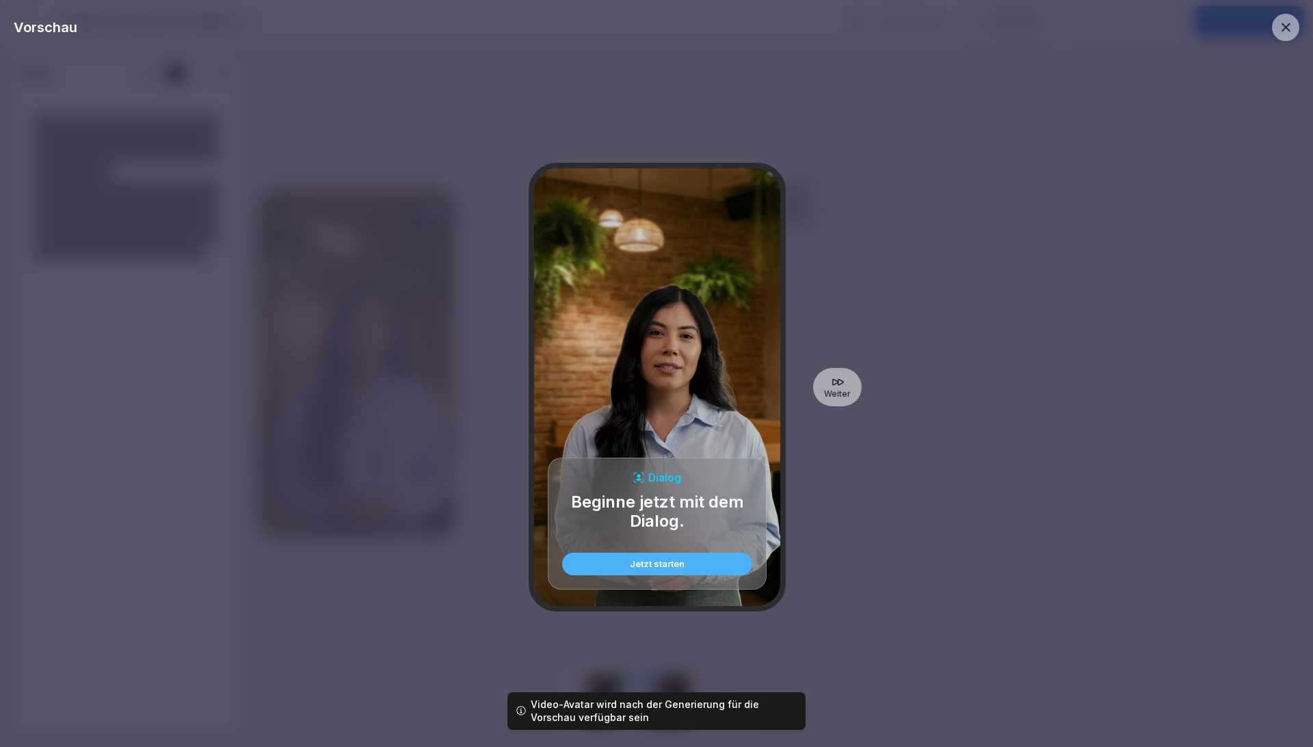
click at [822, 403] on div "Zurück Dialog Beginne jetzt mit dem Dialog. Jetzt starten Weiter" at bounding box center [656, 387] width 1285 height 692
click at [835, 387] on icon at bounding box center [838, 382] width 14 height 14
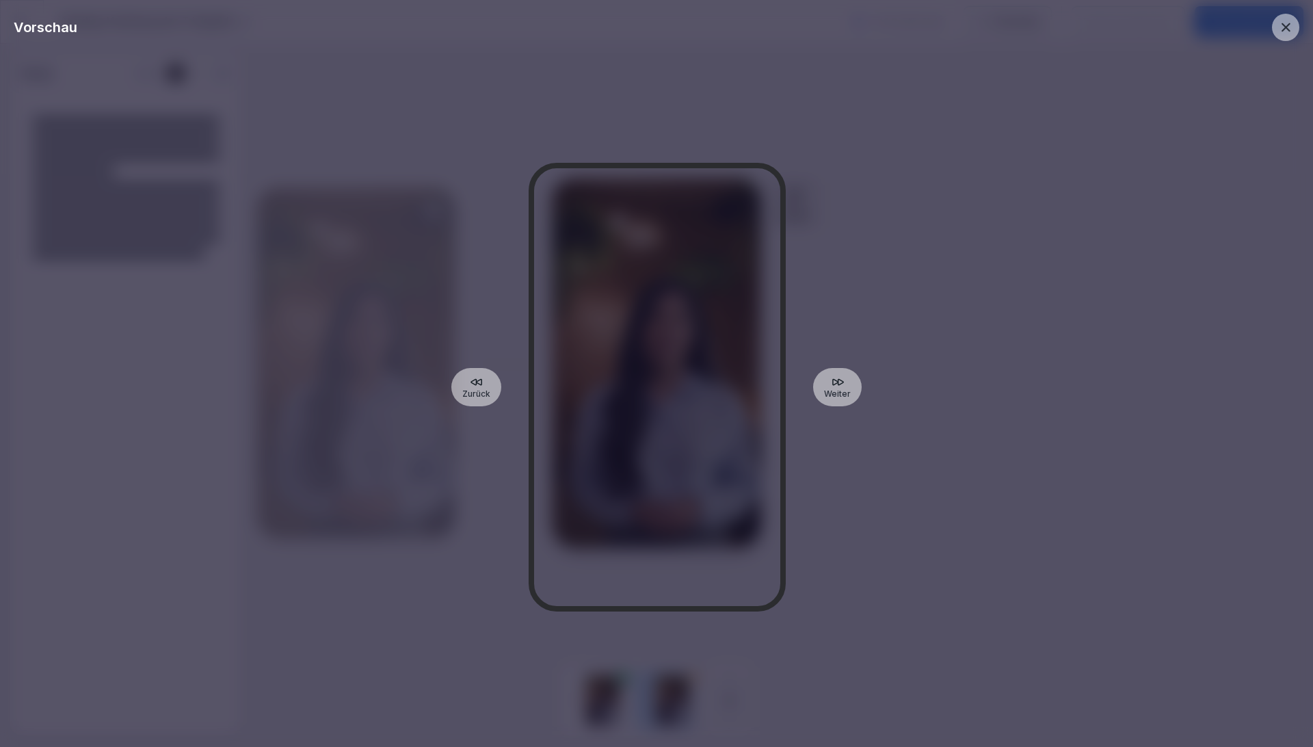
click at [909, 367] on div "Zurück Weiter" at bounding box center [656, 387] width 1285 height 692
click at [853, 271] on div "Zurück Weiter" at bounding box center [656, 387] width 1285 height 692
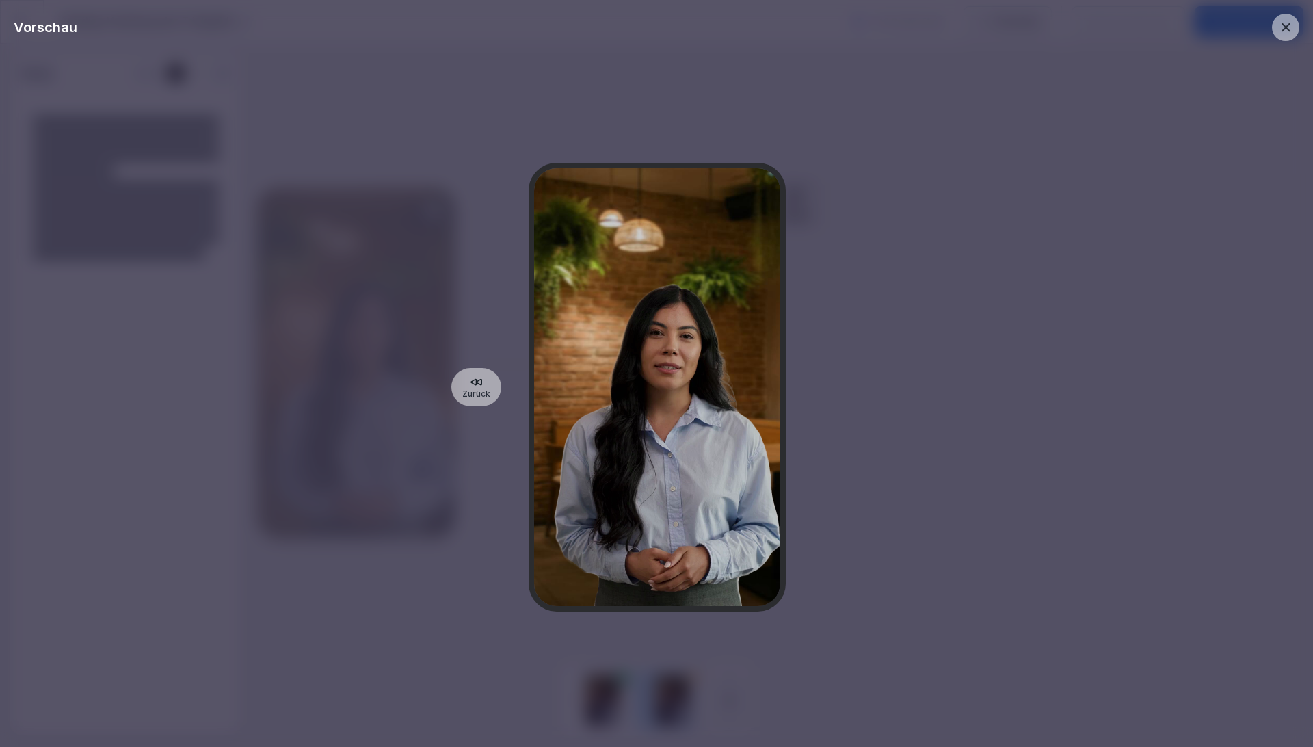
click at [476, 387] on icon at bounding box center [477, 382] width 14 height 14
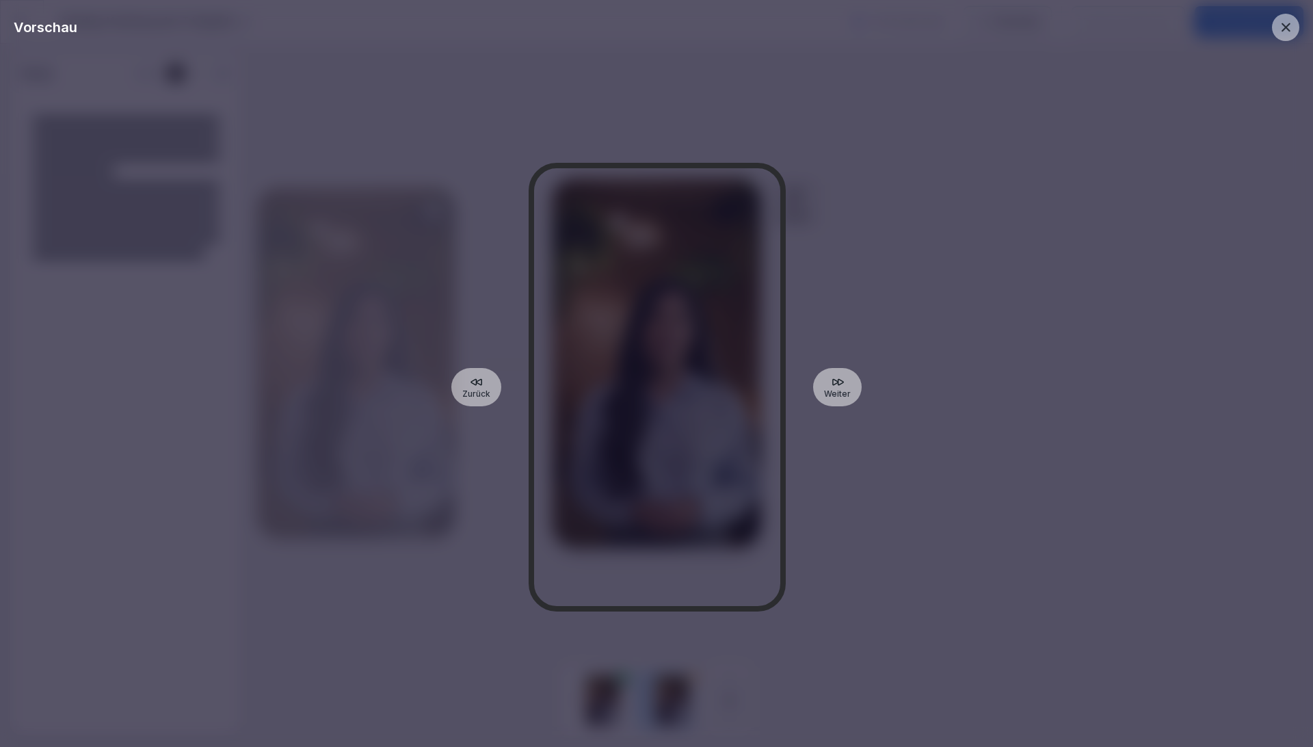
click at [839, 392] on p "Weiter" at bounding box center [837, 393] width 27 height 11
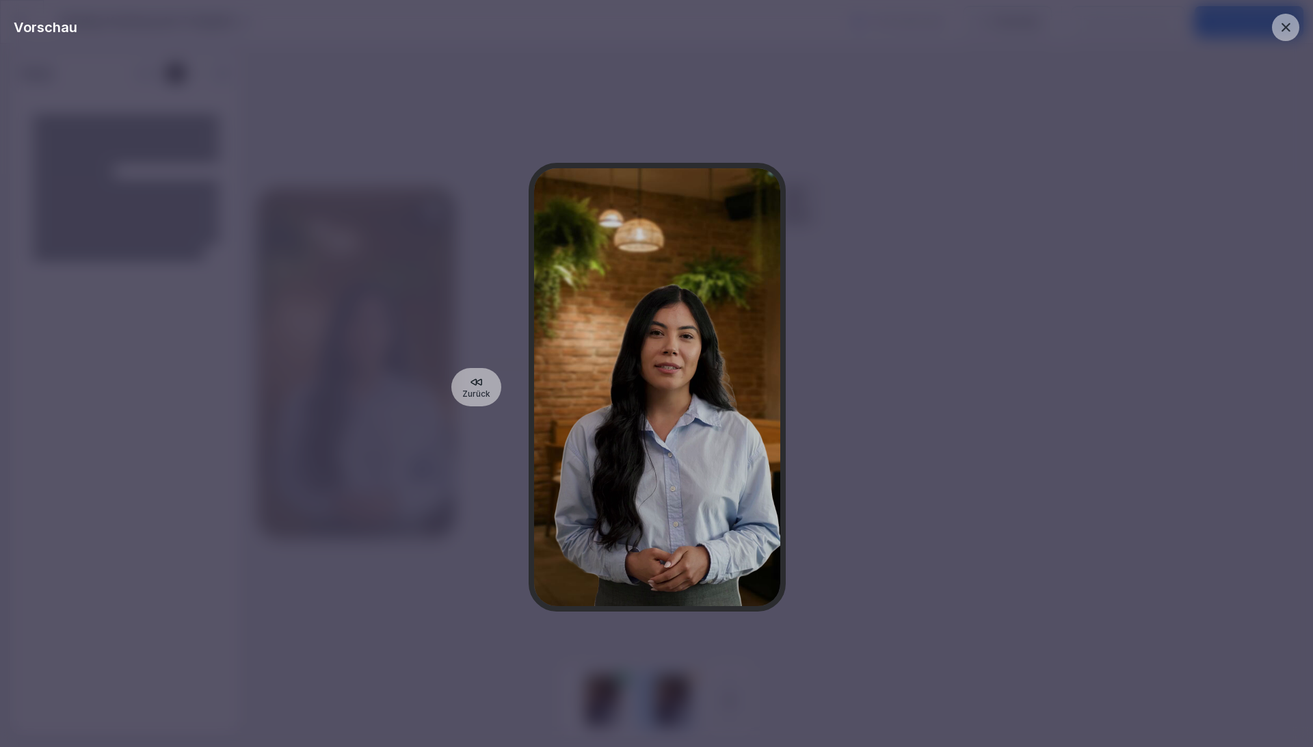
click at [1288, 31] on icon at bounding box center [1285, 27] width 15 height 15
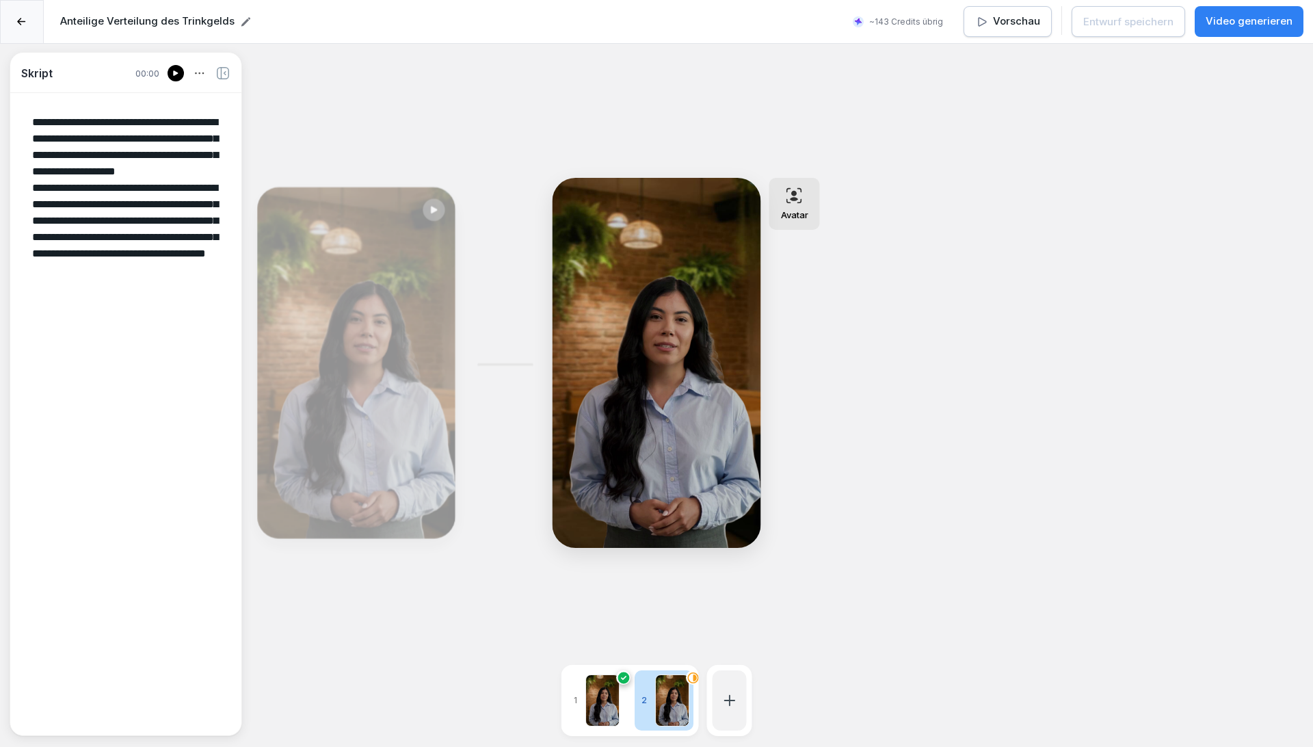
click at [383, 329] on div "Bearbeiten" at bounding box center [357, 362] width 188 height 341
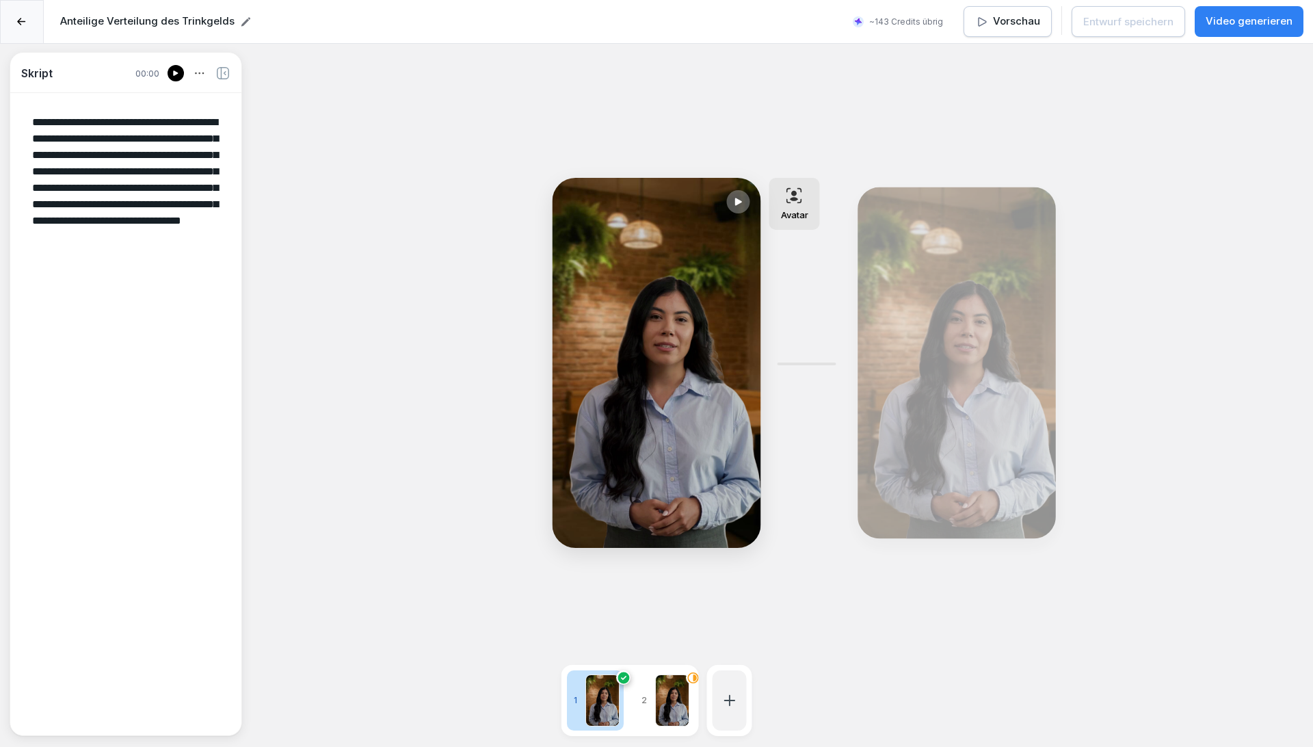
click at [969, 327] on div "Bearbeiten" at bounding box center [957, 362] width 188 height 341
type textarea "**********"
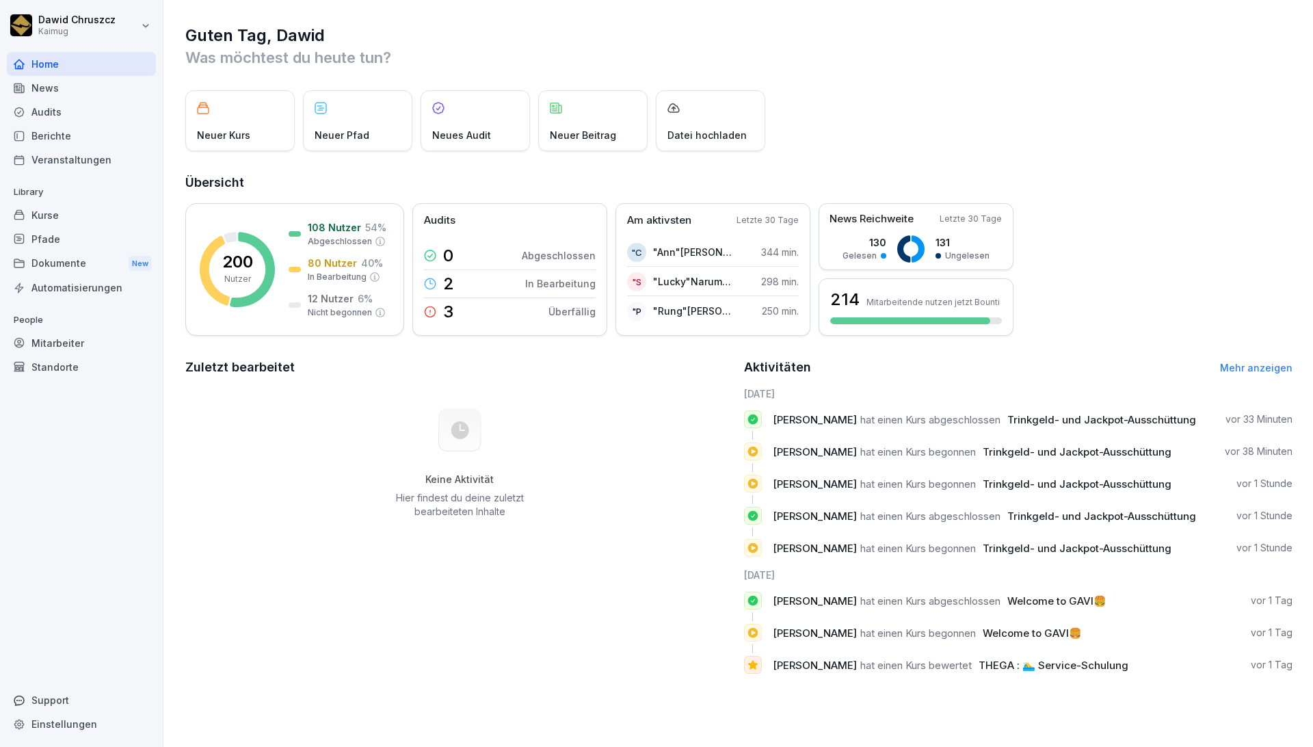
click at [79, 217] on div "Kurse" at bounding box center [81, 215] width 149 height 24
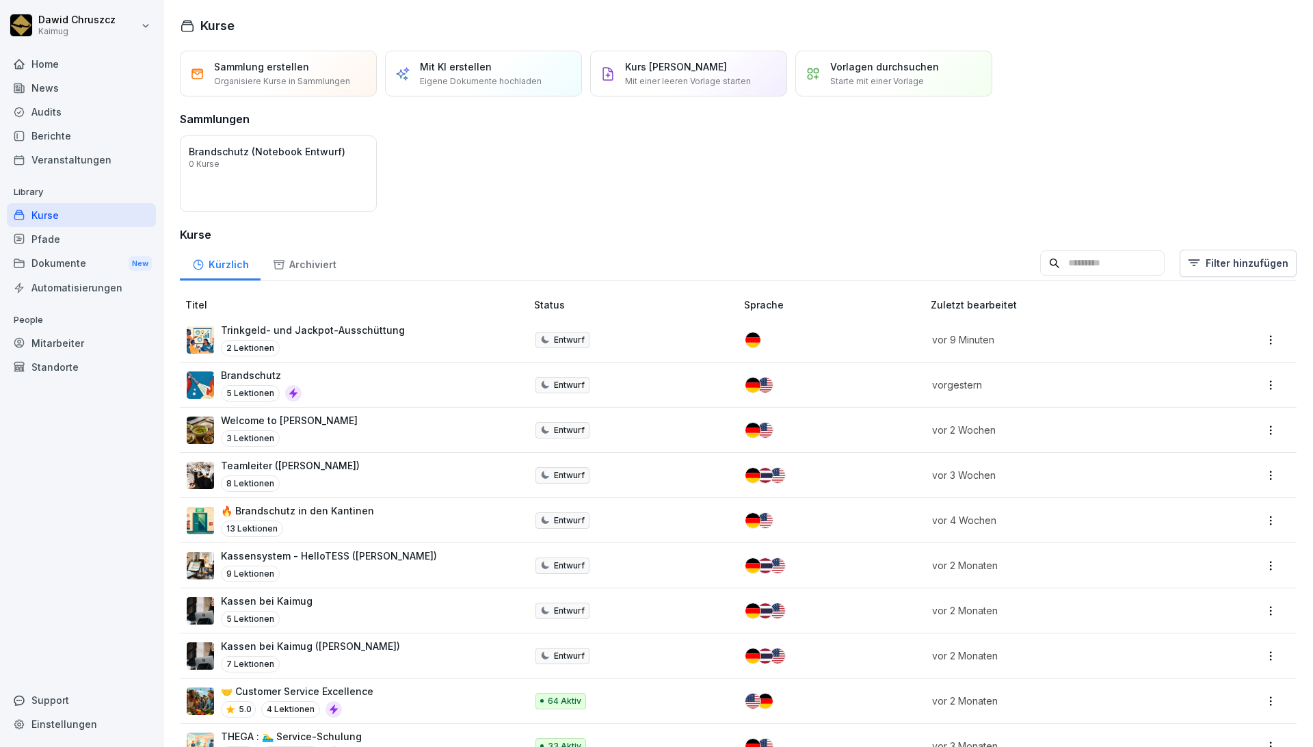
click at [85, 137] on div "Berichte" at bounding box center [81, 136] width 149 height 24
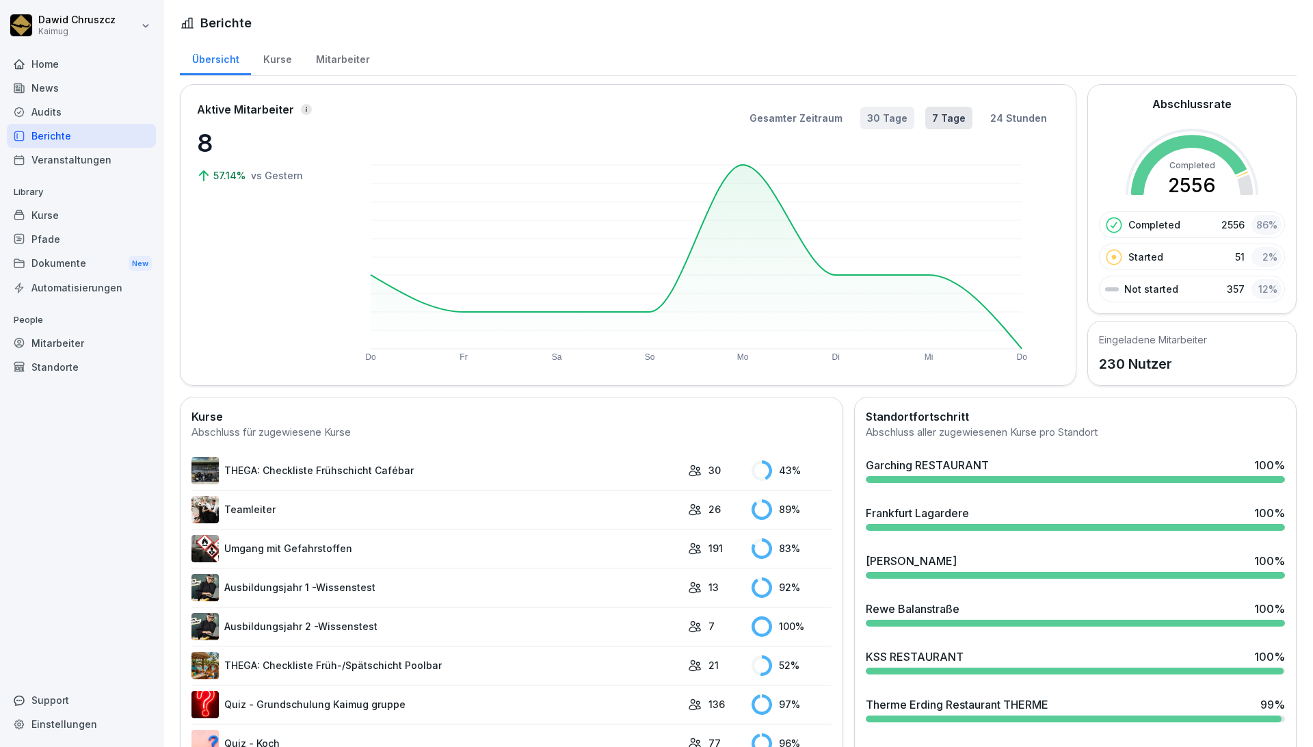
click at [887, 116] on button "30 Tage" at bounding box center [887, 118] width 54 height 23
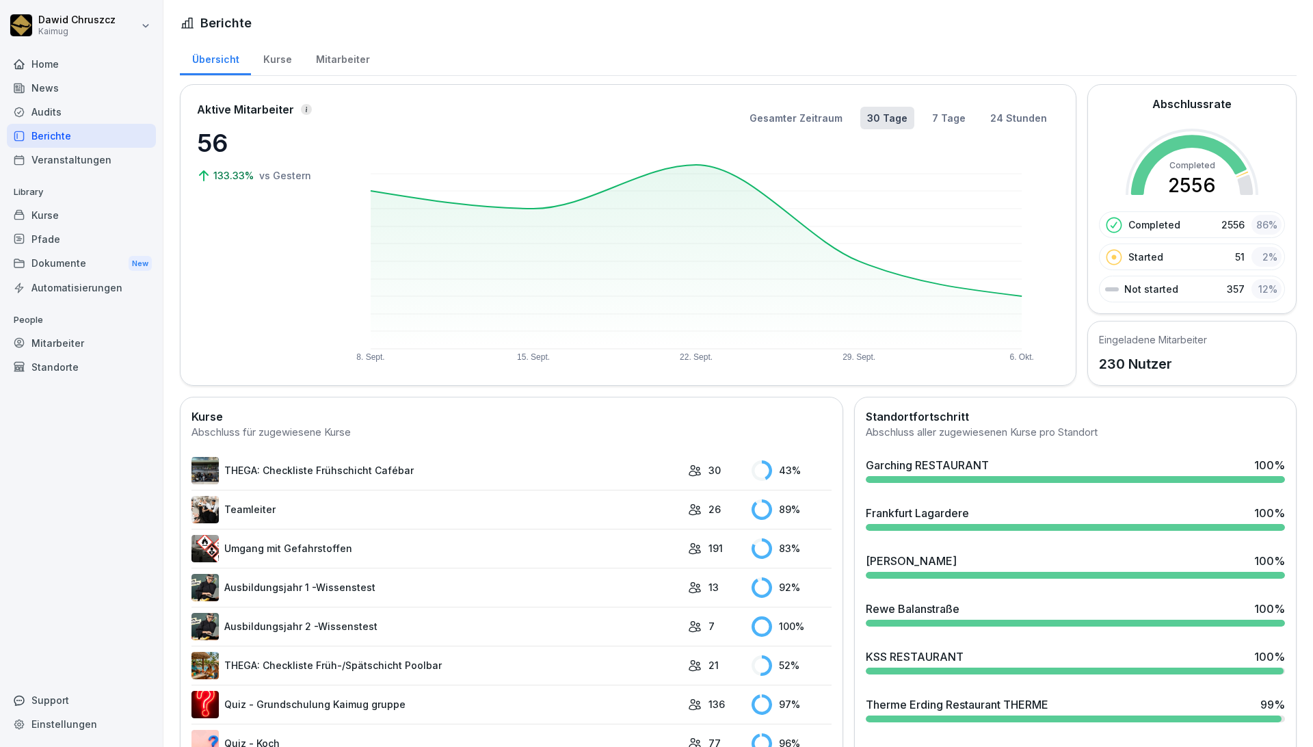
click at [805, 104] on div "Gesamter Zeitraum 30 Tage 7 Tage 24 Stunden [DATE]. [DATE] [DATE] [DATE] Okt." at bounding box center [702, 234] width 714 height 267
click at [804, 118] on button "Gesamter Zeitraum" at bounding box center [795, 118] width 107 height 23
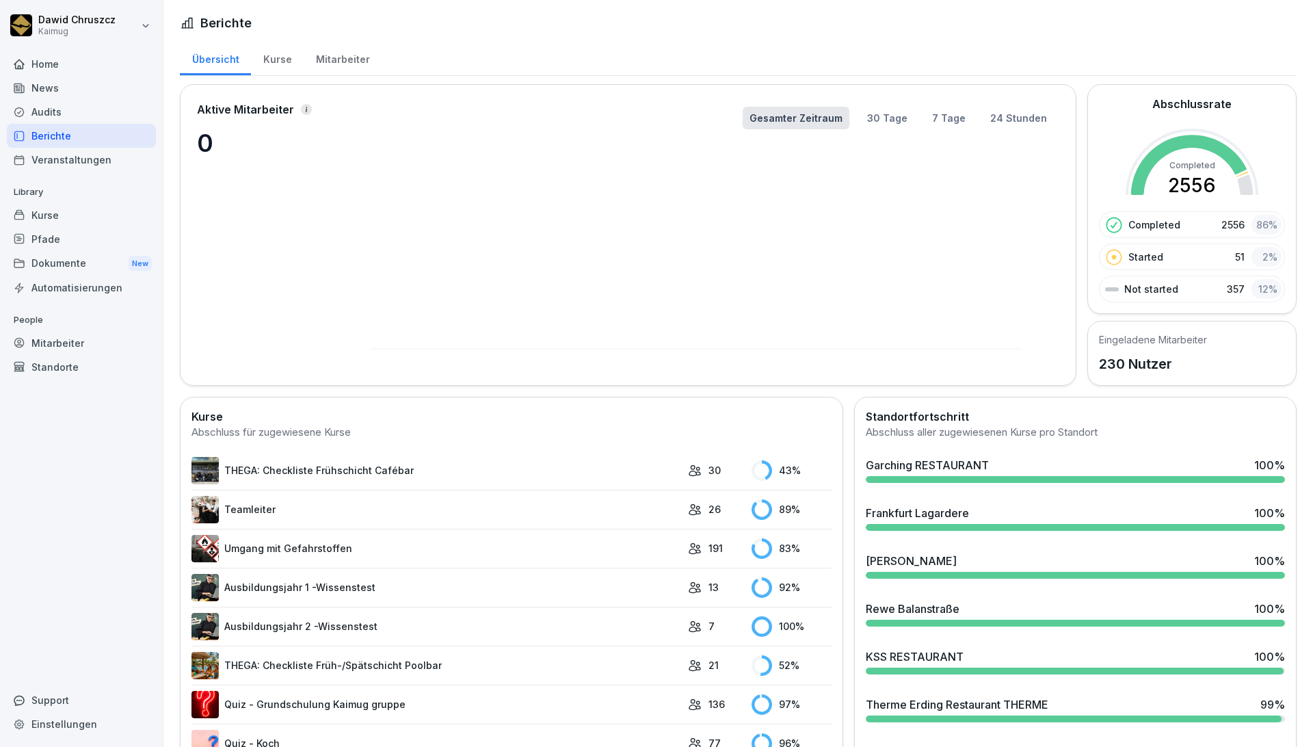
click at [431, 245] on rect at bounding box center [697, 257] width 652 height 184
drag, startPoint x: 414, startPoint y: 216, endPoint x: 533, endPoint y: 226, distance: 120.0
click at [429, 222] on rect at bounding box center [697, 257] width 652 height 184
click at [613, 238] on rect at bounding box center [697, 257] width 652 height 184
drag, startPoint x: 588, startPoint y: 202, endPoint x: 714, endPoint y: 261, distance: 139.8
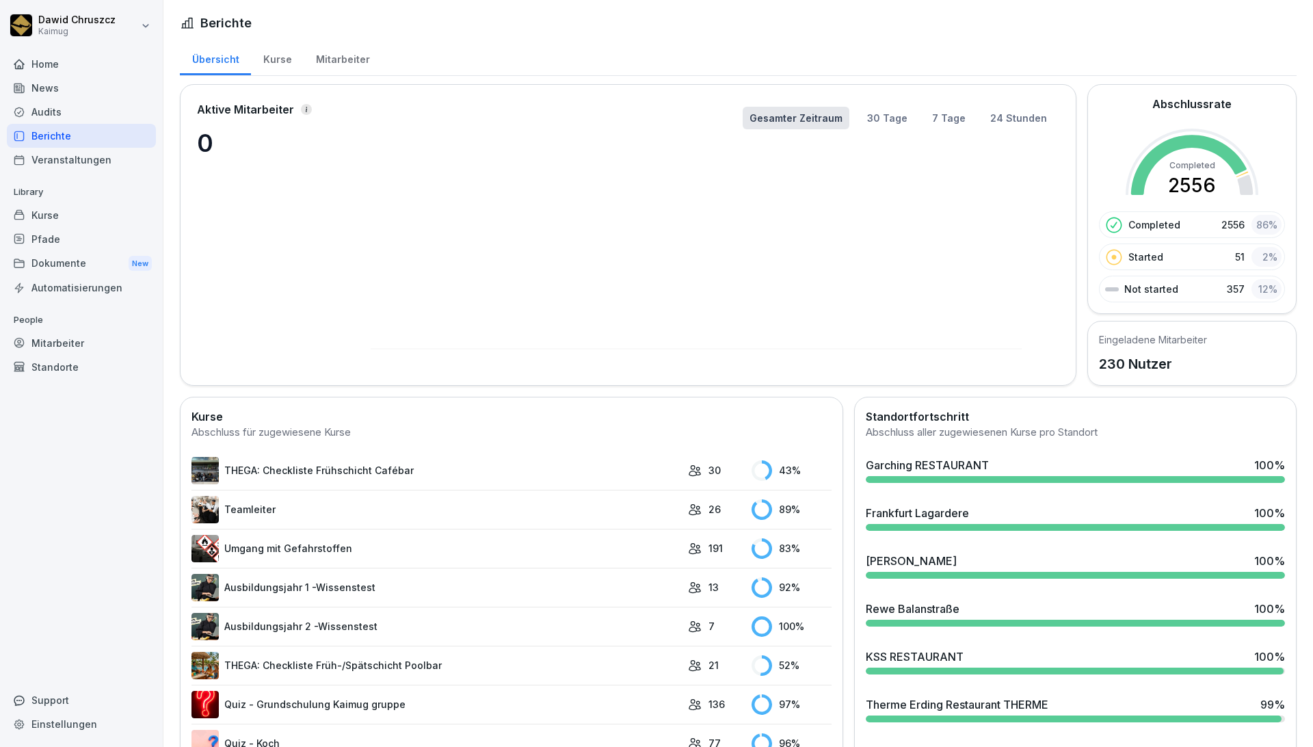
click at [688, 272] on div "Gesamter Zeitraum 30 Tage 7 Tage 24 Stunden" at bounding box center [702, 234] width 714 height 267
click at [884, 107] on button "30 Tage" at bounding box center [887, 118] width 54 height 23
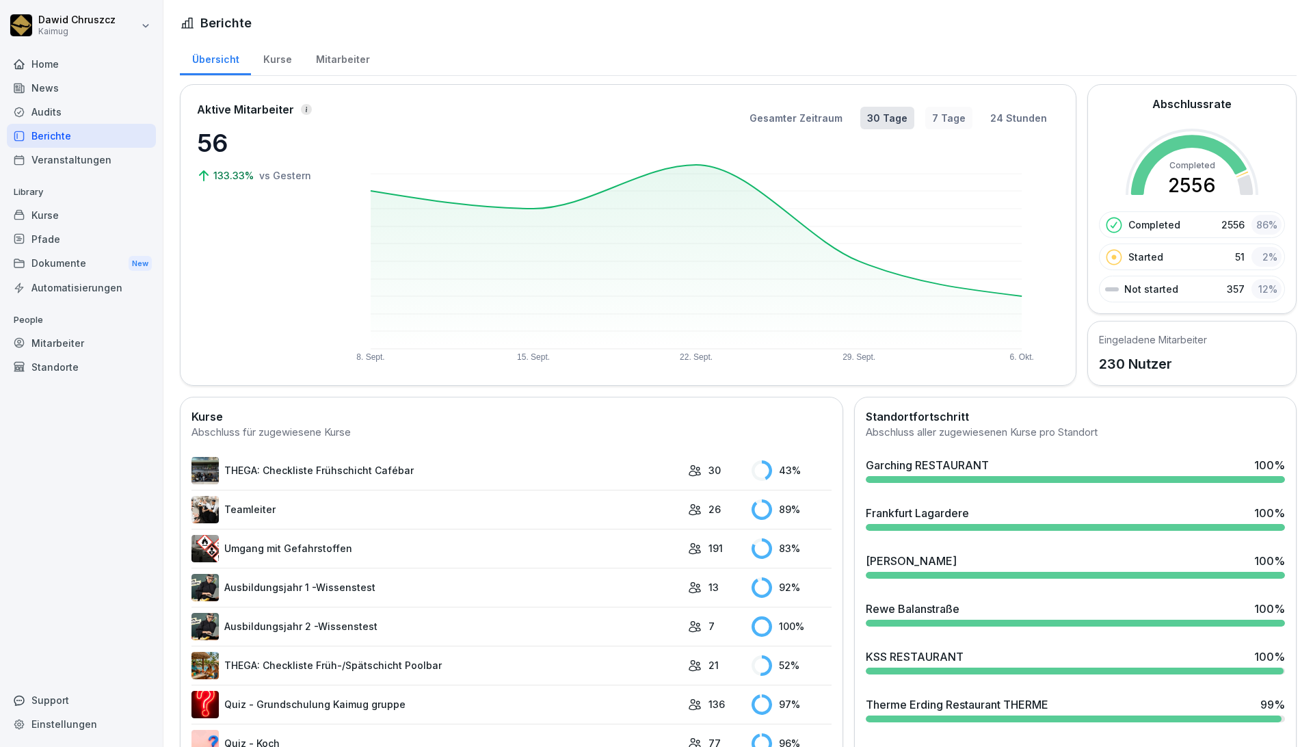
click at [943, 118] on button "7 Tage" at bounding box center [948, 118] width 47 height 23
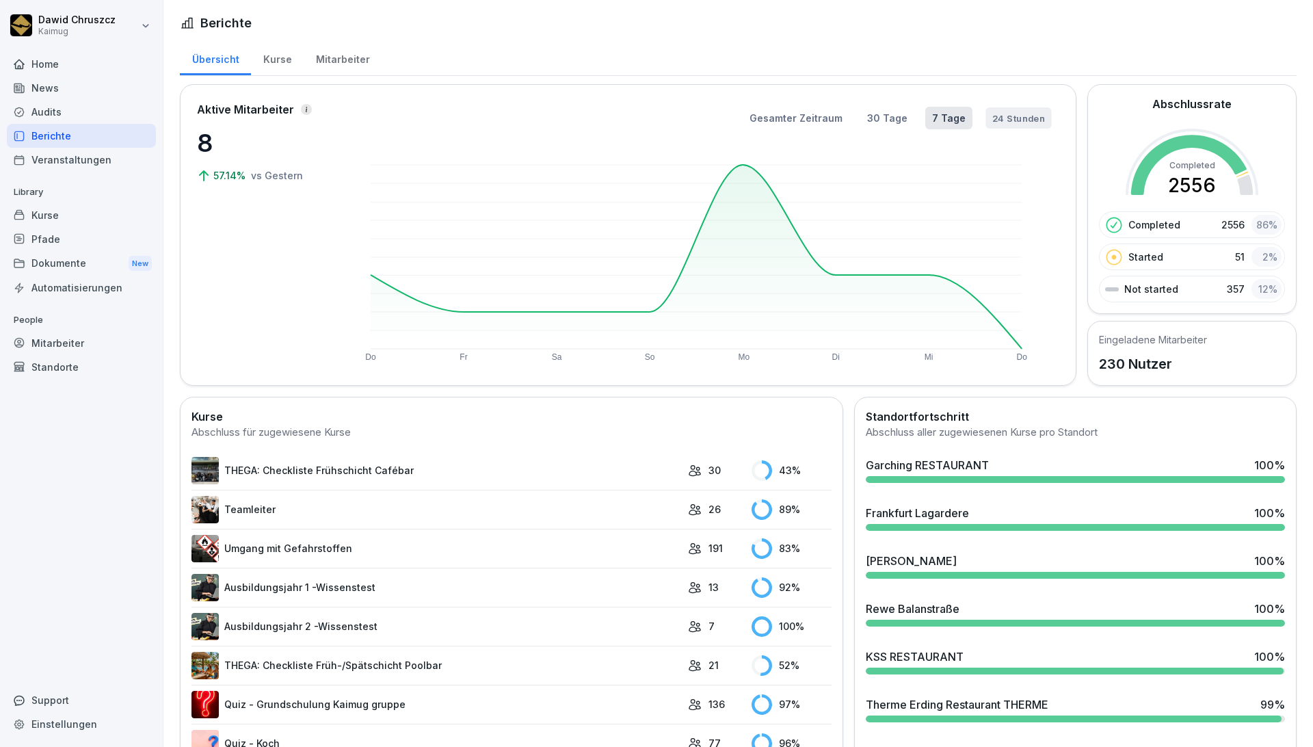
click at [995, 120] on button "24 Stunden" at bounding box center [1018, 117] width 66 height 21
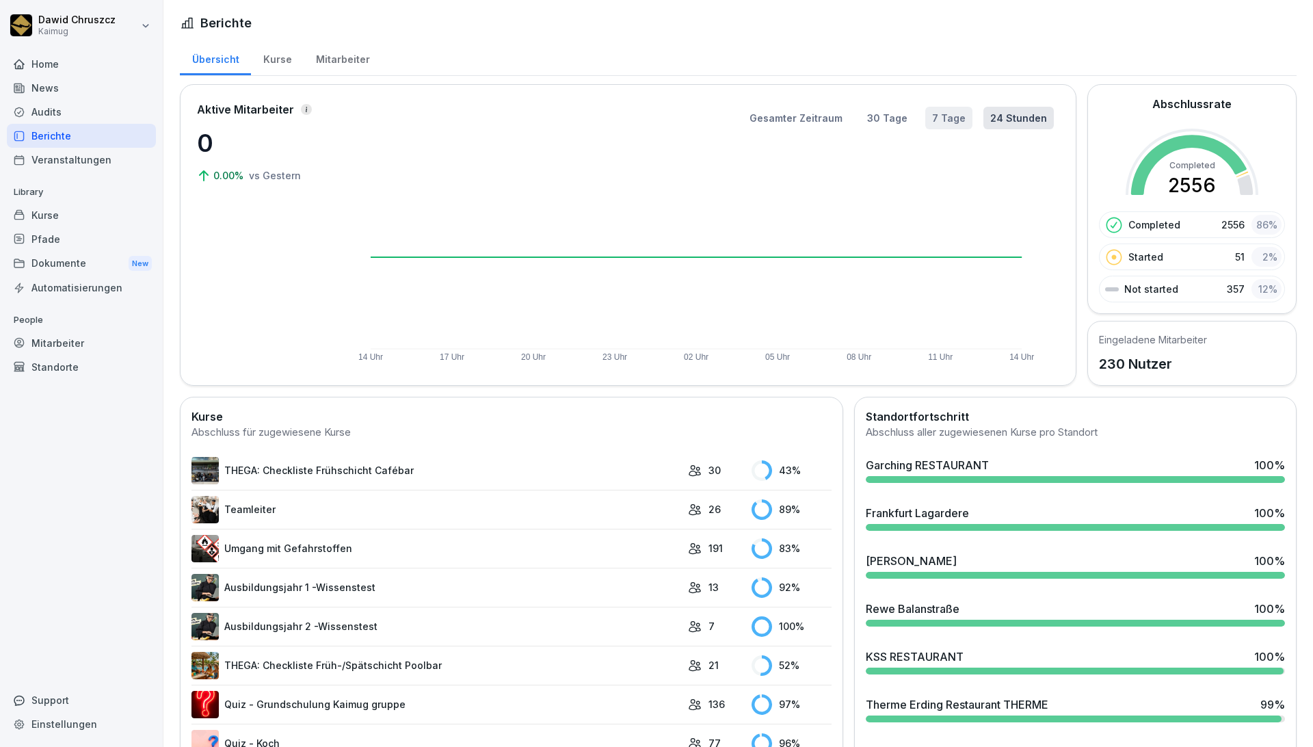
click at [935, 113] on button "7 Tage" at bounding box center [948, 118] width 47 height 23
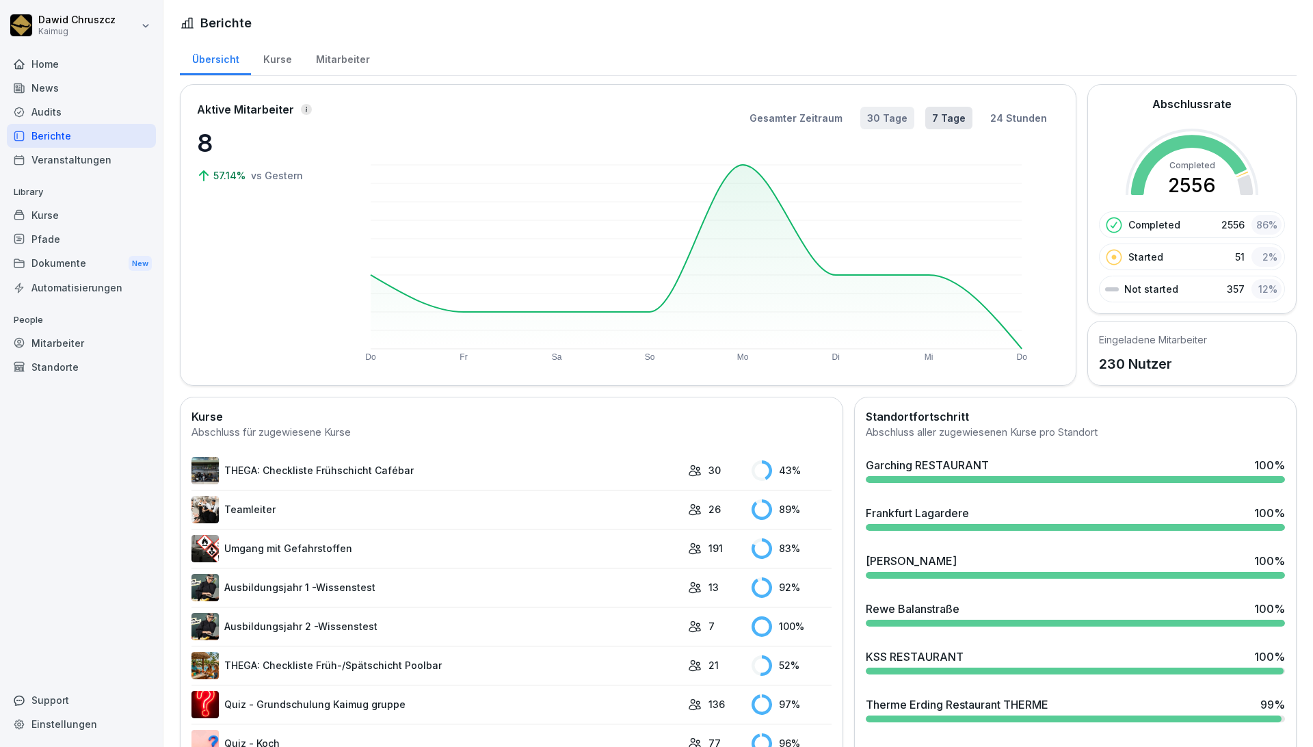
click at [887, 122] on button "30 Tage" at bounding box center [887, 118] width 54 height 23
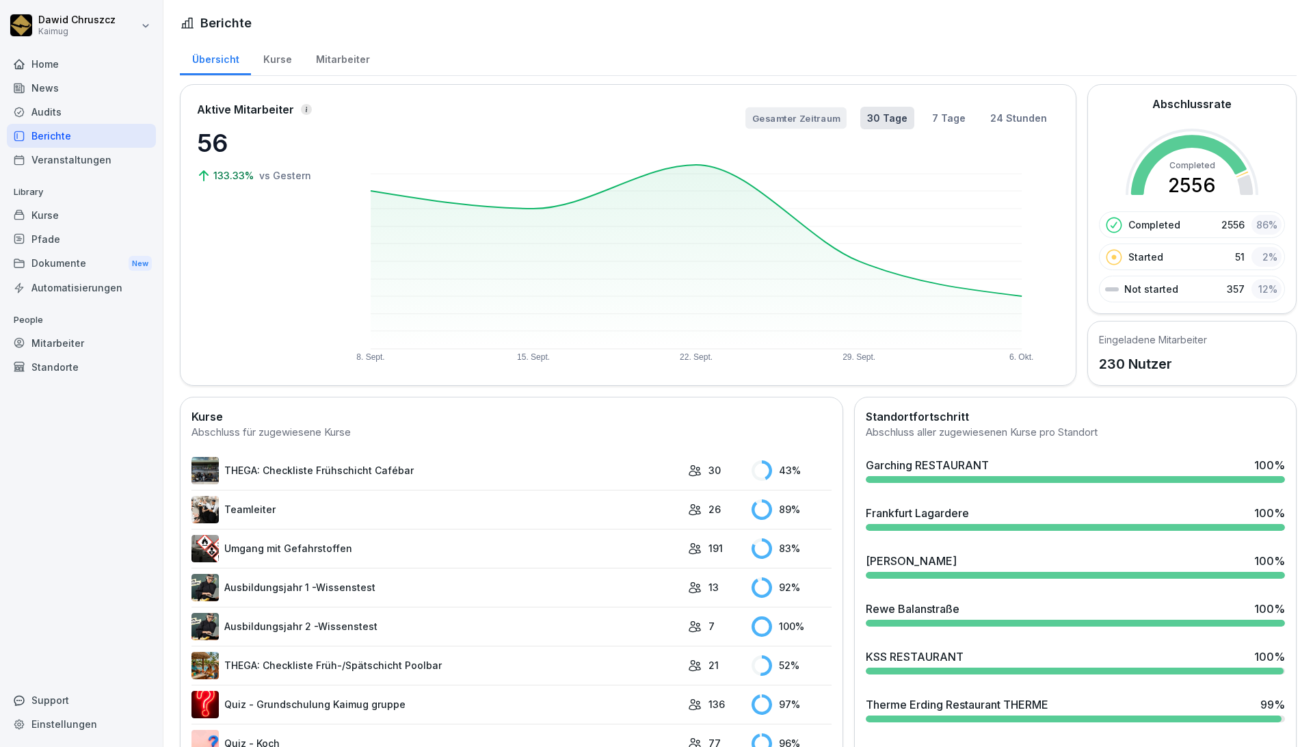
click at [822, 116] on button "Gesamter Zeitraum" at bounding box center [795, 117] width 101 height 21
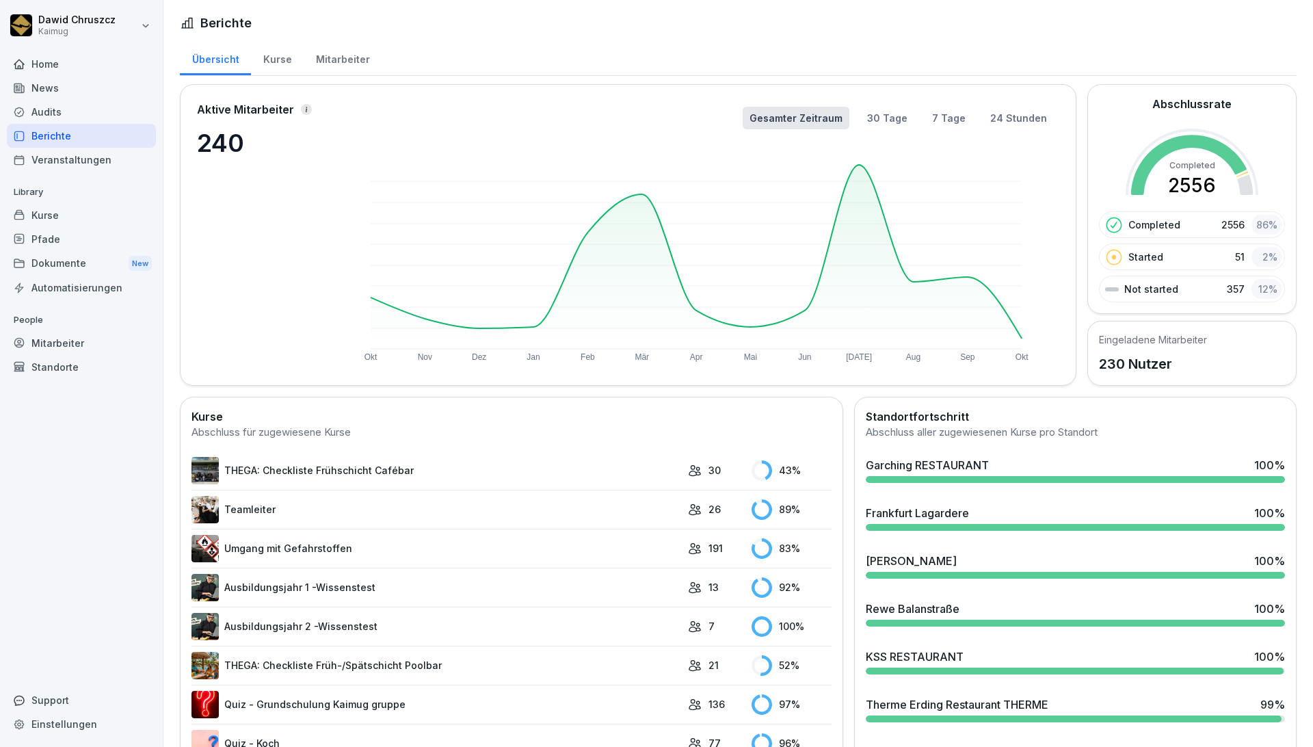
click at [859, 165] on rect at bounding box center [697, 257] width 652 height 184
click at [44, 111] on div "Audits" at bounding box center [81, 112] width 149 height 24
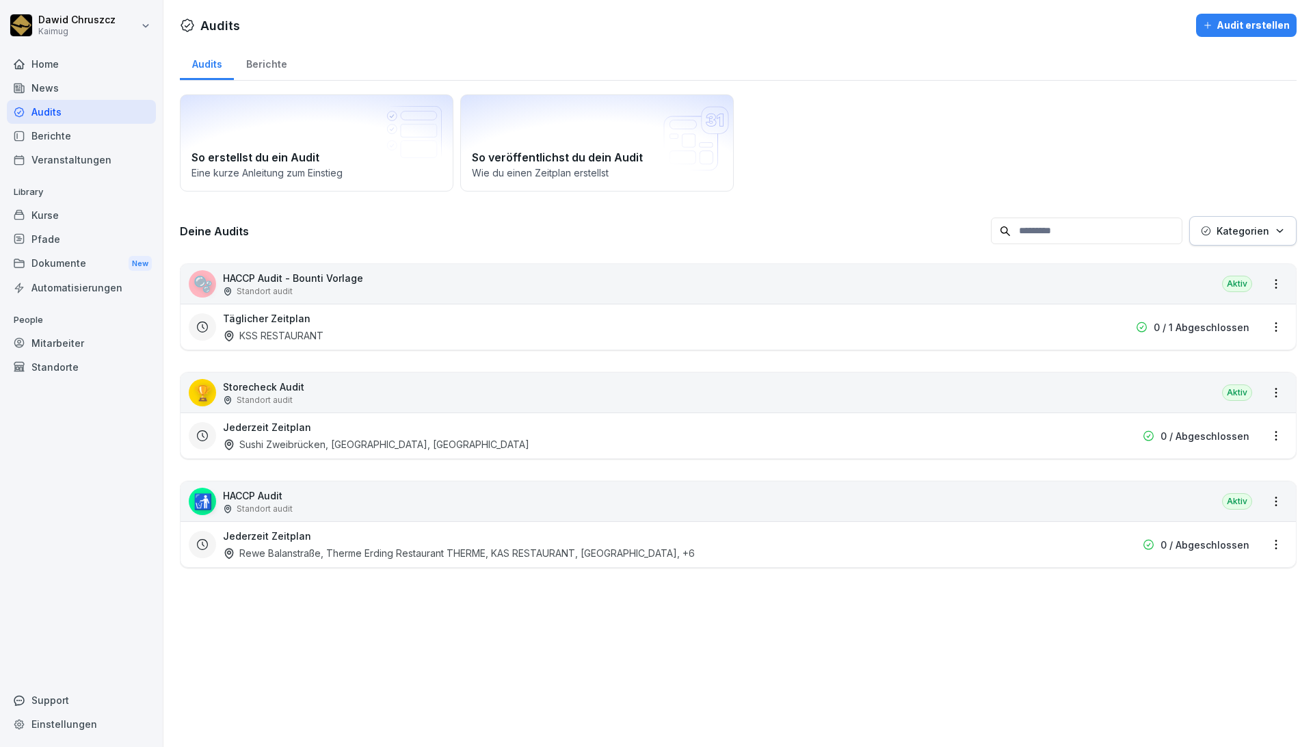
click at [38, 212] on div "Kurse" at bounding box center [81, 215] width 149 height 24
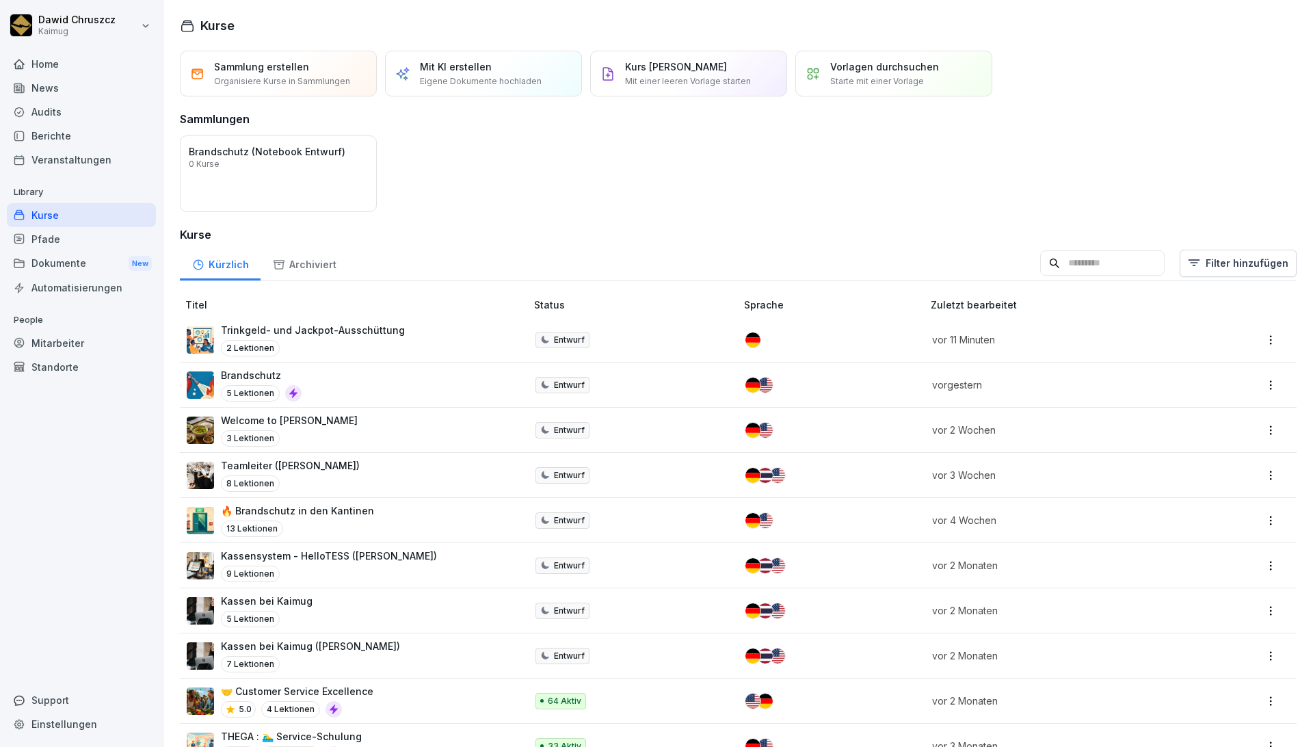
click at [371, 332] on p "Trinkgeld- und Jackpot-Ausschüttung" at bounding box center [313, 330] width 184 height 14
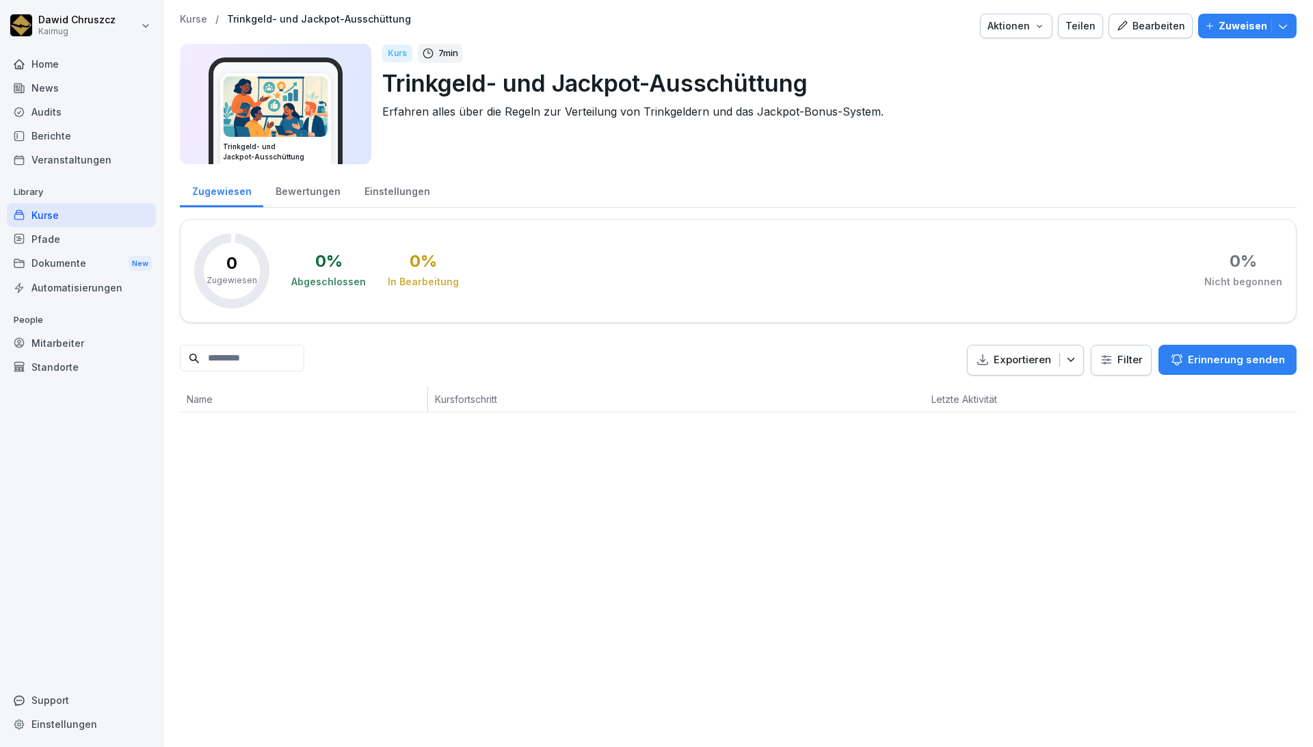
click at [1161, 28] on div "Bearbeiten" at bounding box center [1150, 25] width 69 height 15
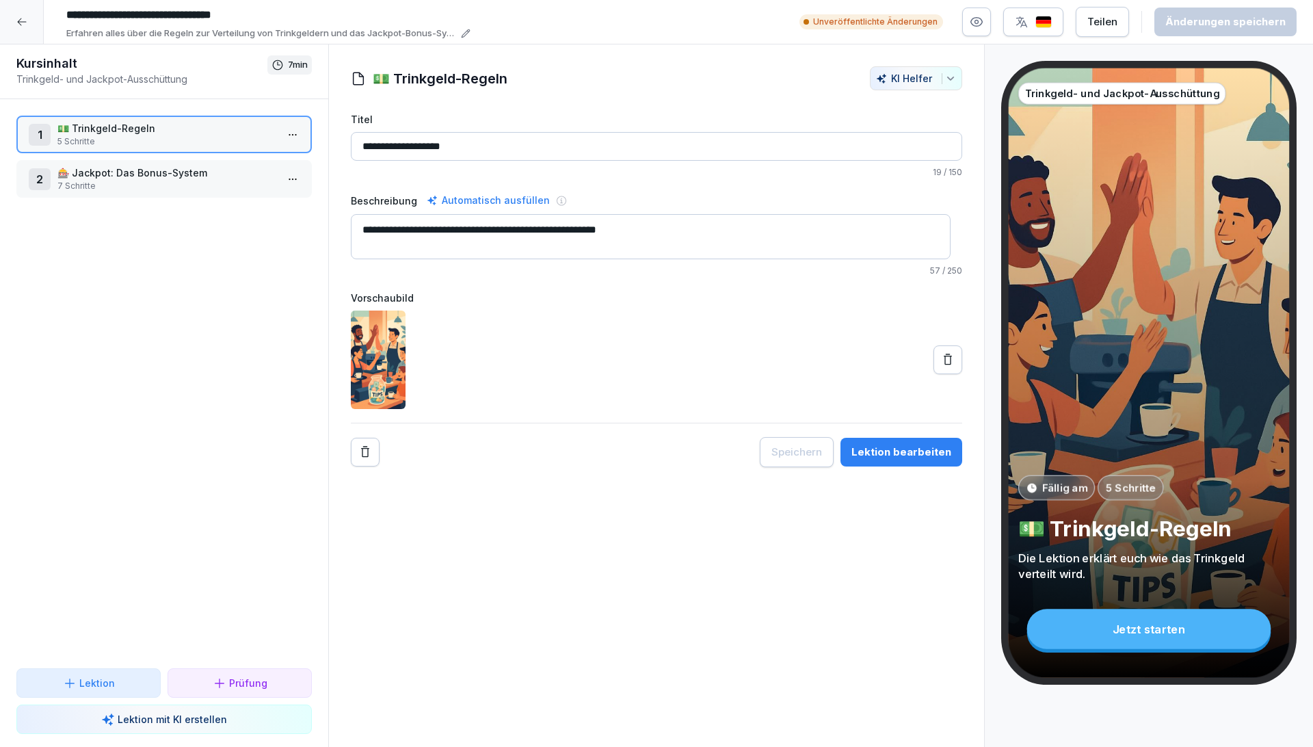
click at [927, 442] on button "Lektion bearbeiten" at bounding box center [901, 452] width 122 height 29
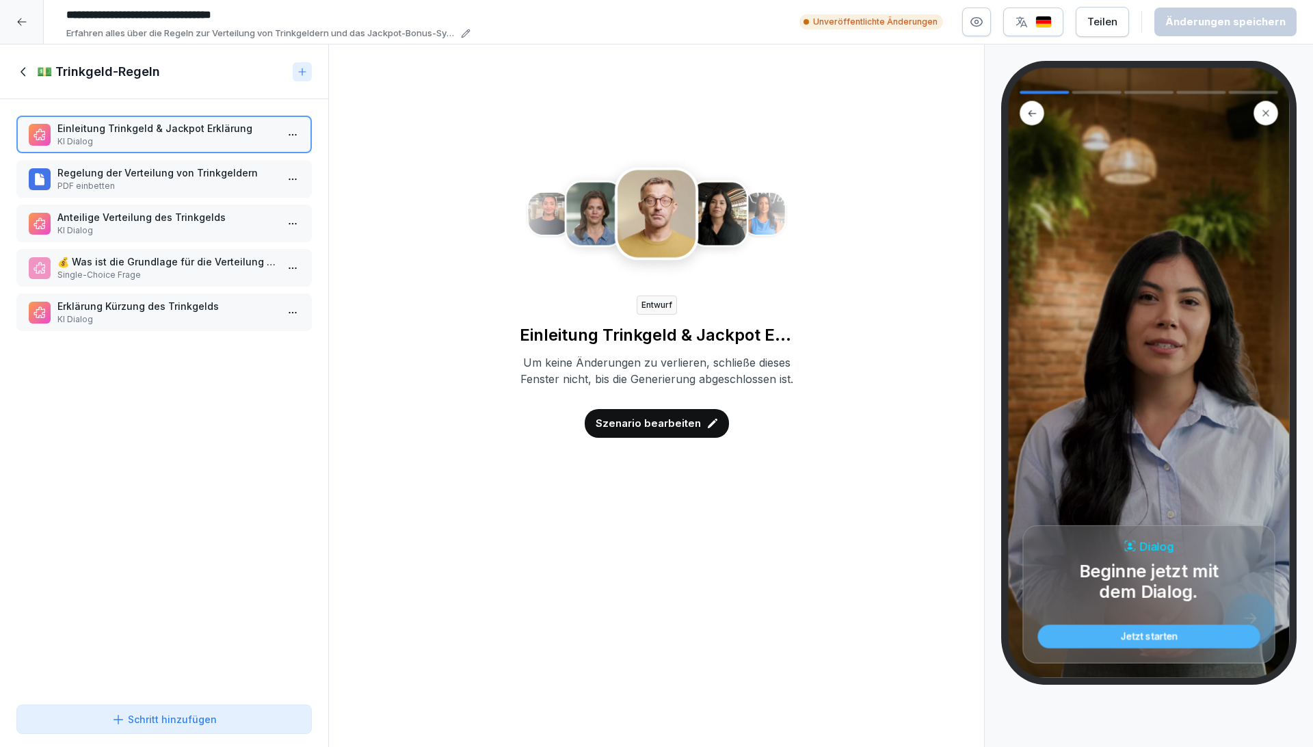
click at [145, 235] on p "KI Dialog" at bounding box center [166, 230] width 219 height 12
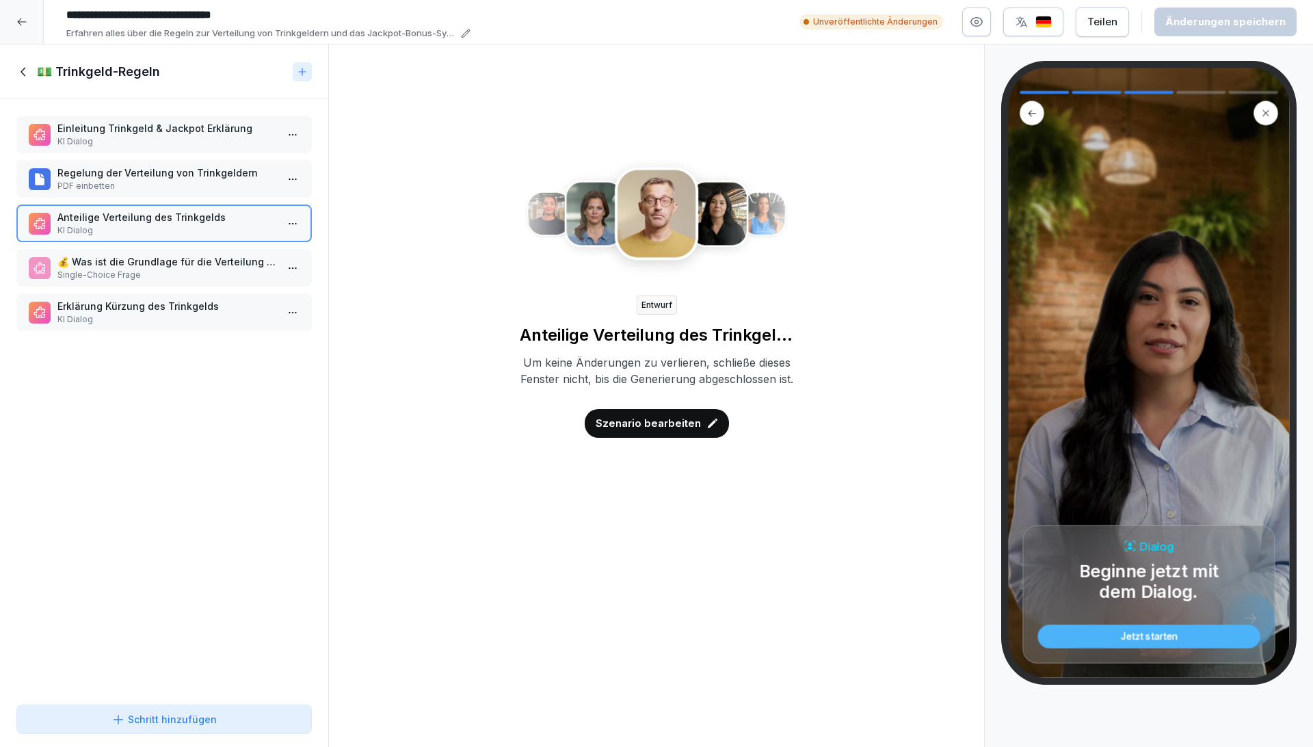
click at [618, 431] on p "Szenario bearbeiten" at bounding box center [647, 423] width 105 height 15
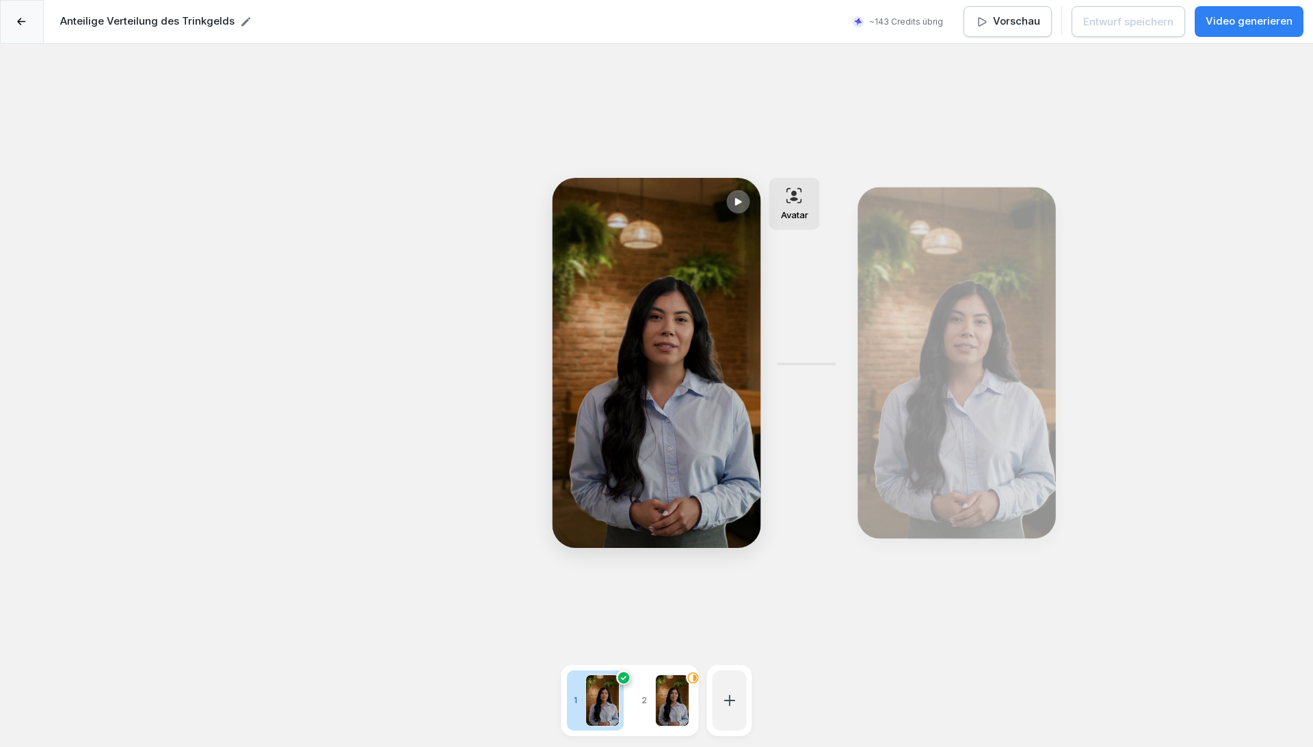
click at [927, 340] on div "Bearbeiten" at bounding box center [957, 362] width 188 height 341
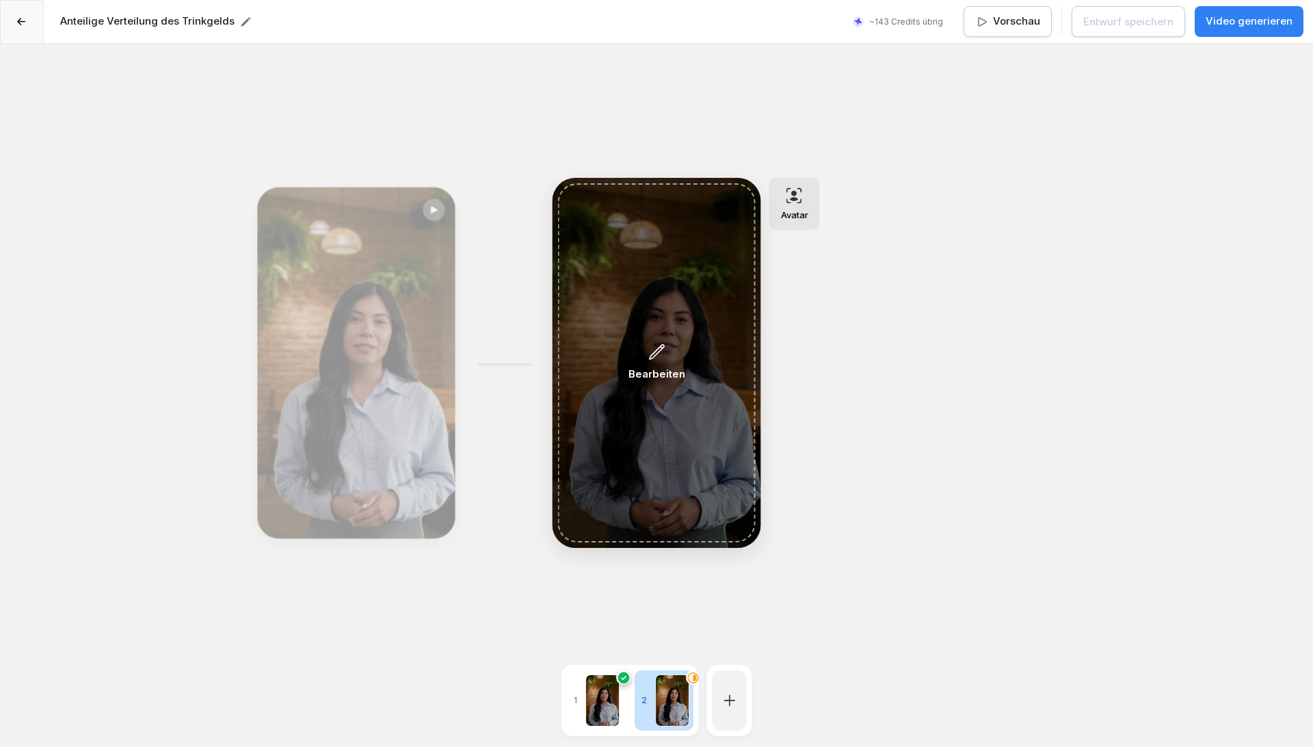
click at [661, 354] on icon at bounding box center [656, 352] width 18 height 18
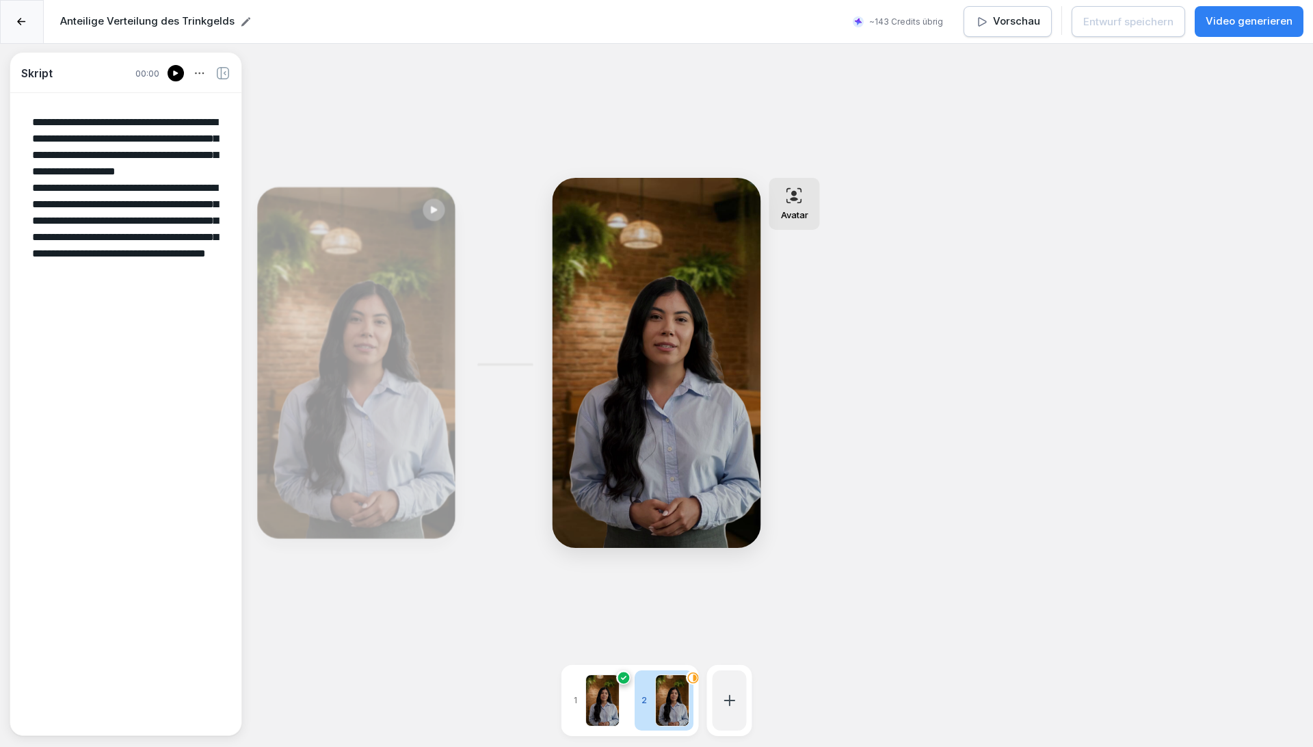
click at [1229, 17] on p "Video generieren" at bounding box center [1248, 22] width 87 height 16
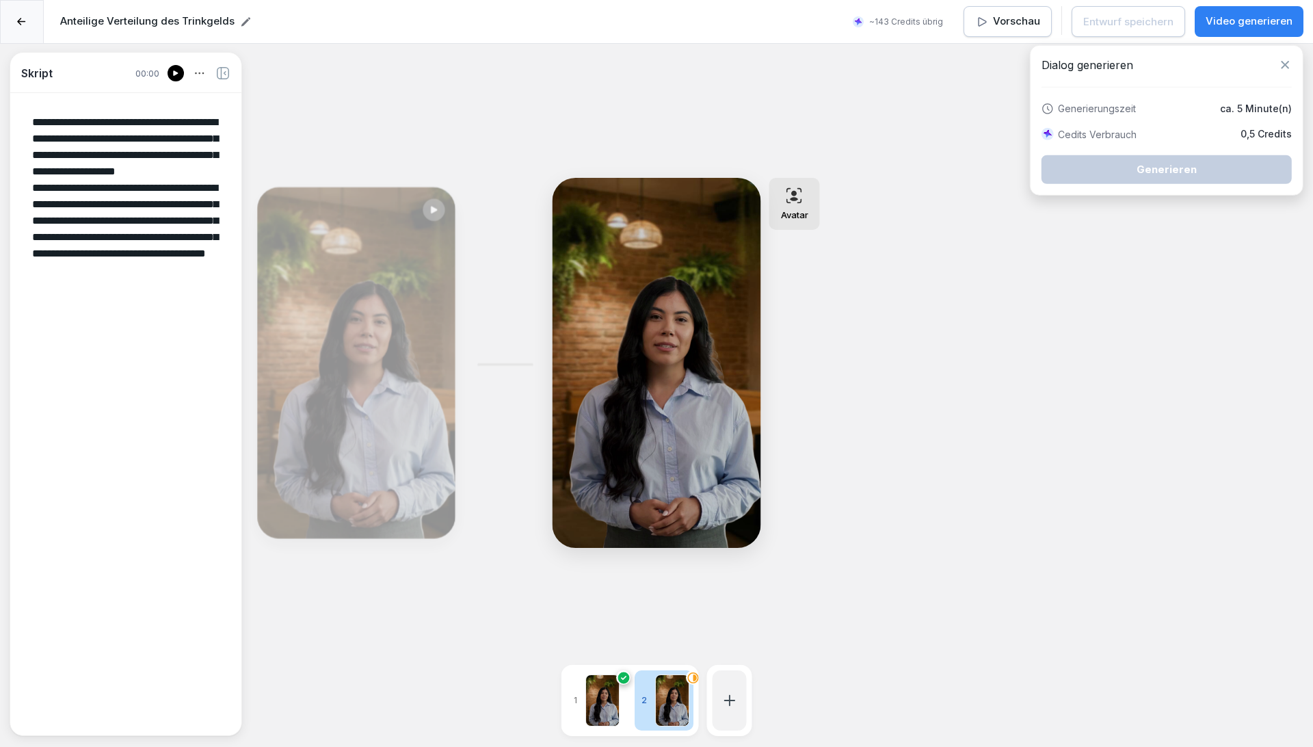
click at [980, 365] on div "**********" at bounding box center [656, 417] width 1313 height 747
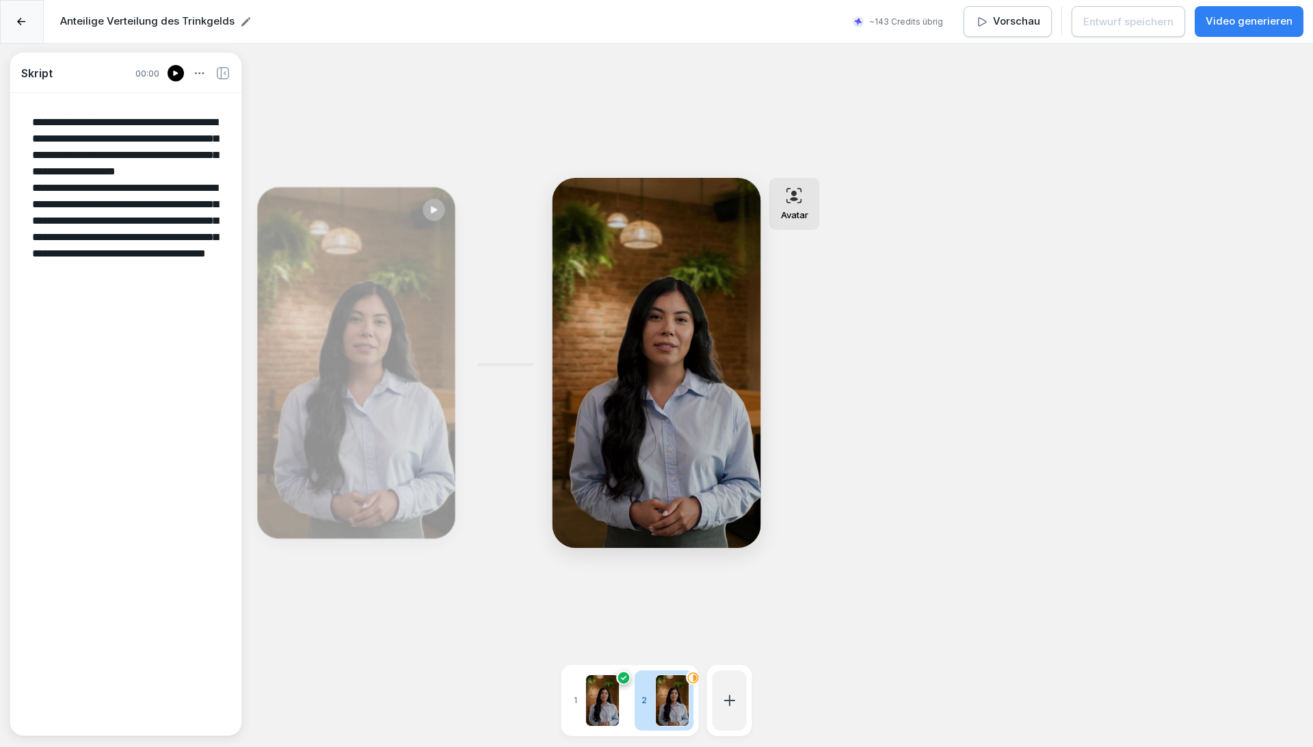
click at [966, 396] on div "**********" at bounding box center [656, 417] width 1313 height 747
drag, startPoint x: 196, startPoint y: 307, endPoint x: 0, endPoint y: 68, distance: 309.0
click at [0, 68] on div "**********" at bounding box center [656, 417] width 1313 height 747
click at [725, 692] on icon at bounding box center [729, 700] width 16 height 16
click at [802, 534] on div "Video Sprechender KI-Avatar. Geeignet für einfache Gespräche" at bounding box center [811, 561] width 187 height 60
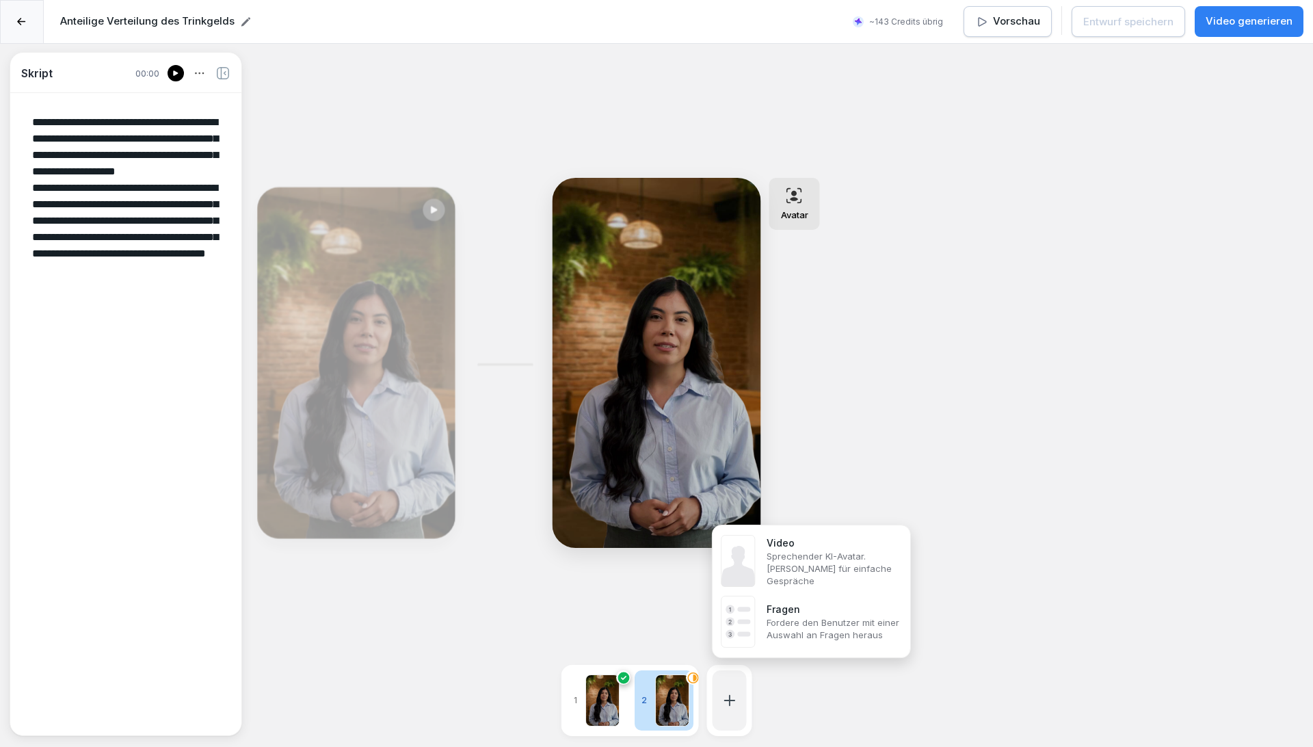
type textarea "**********"
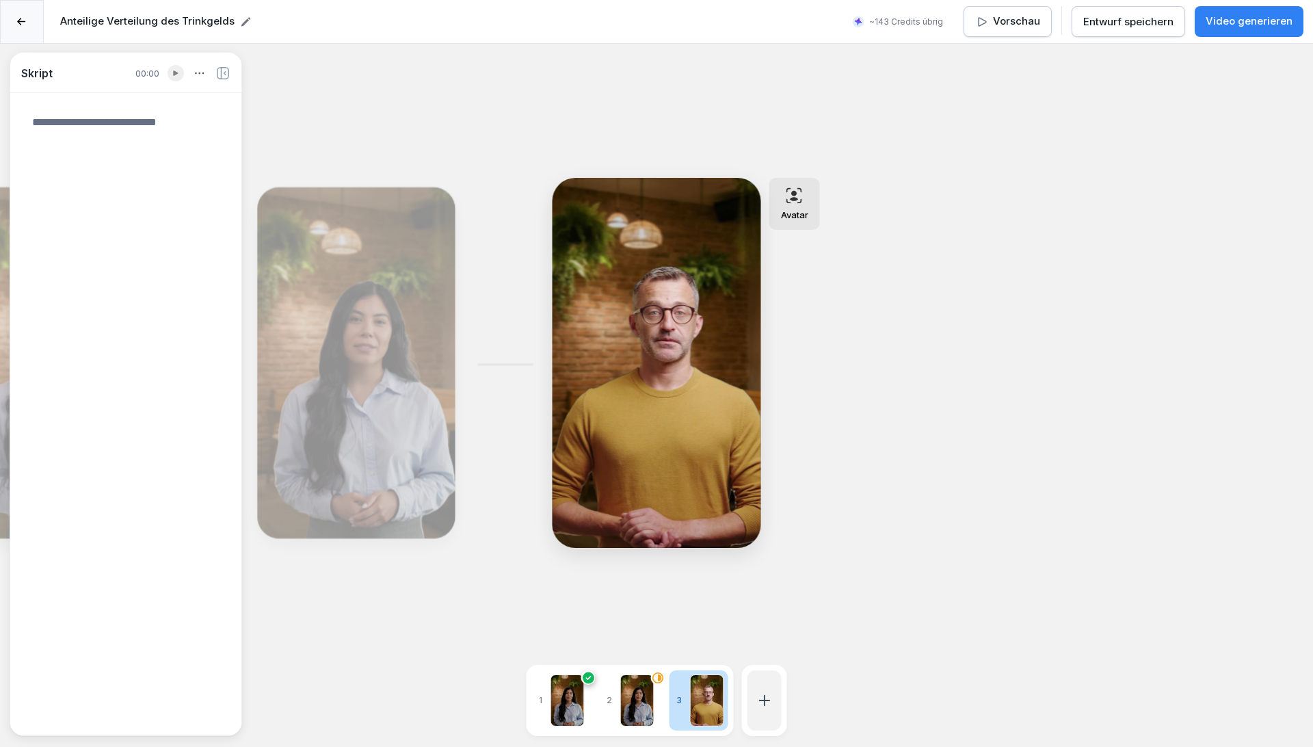
click at [794, 180] on div "Avatar" at bounding box center [794, 204] width 51 height 52
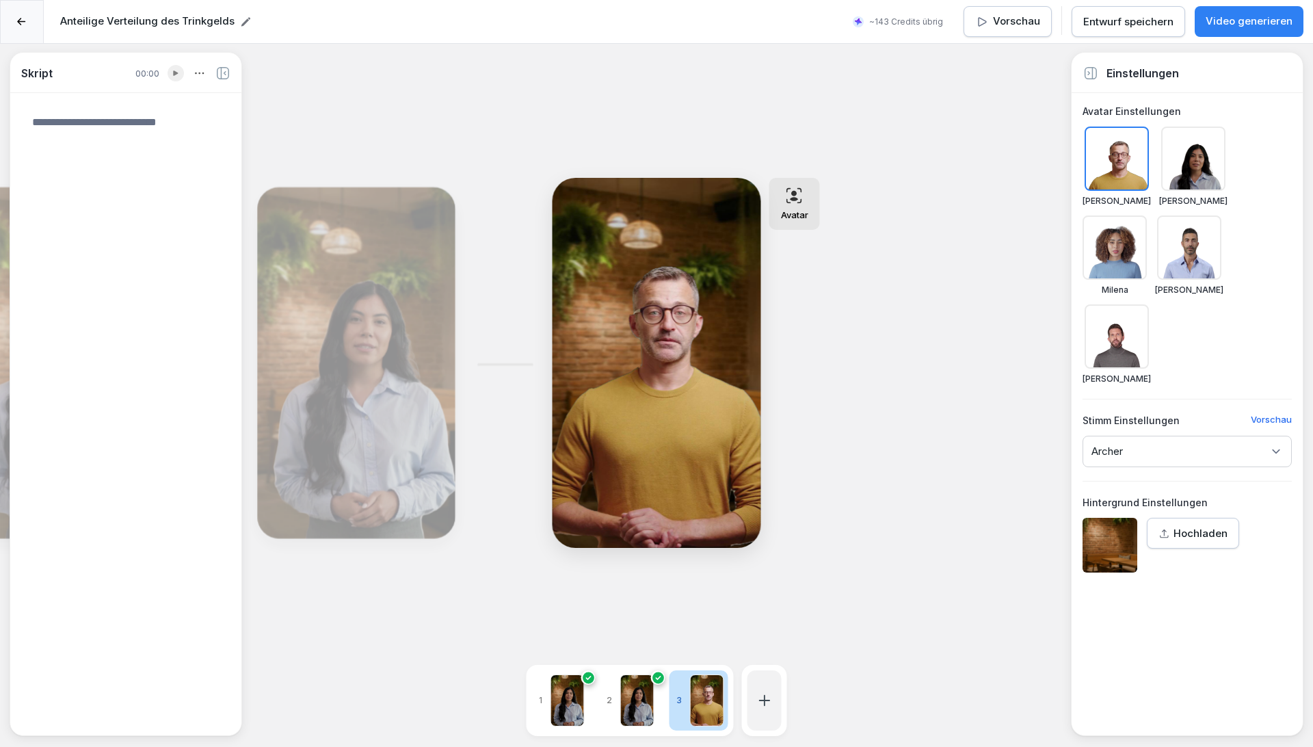
click at [1196, 165] on div at bounding box center [1193, 158] width 64 height 64
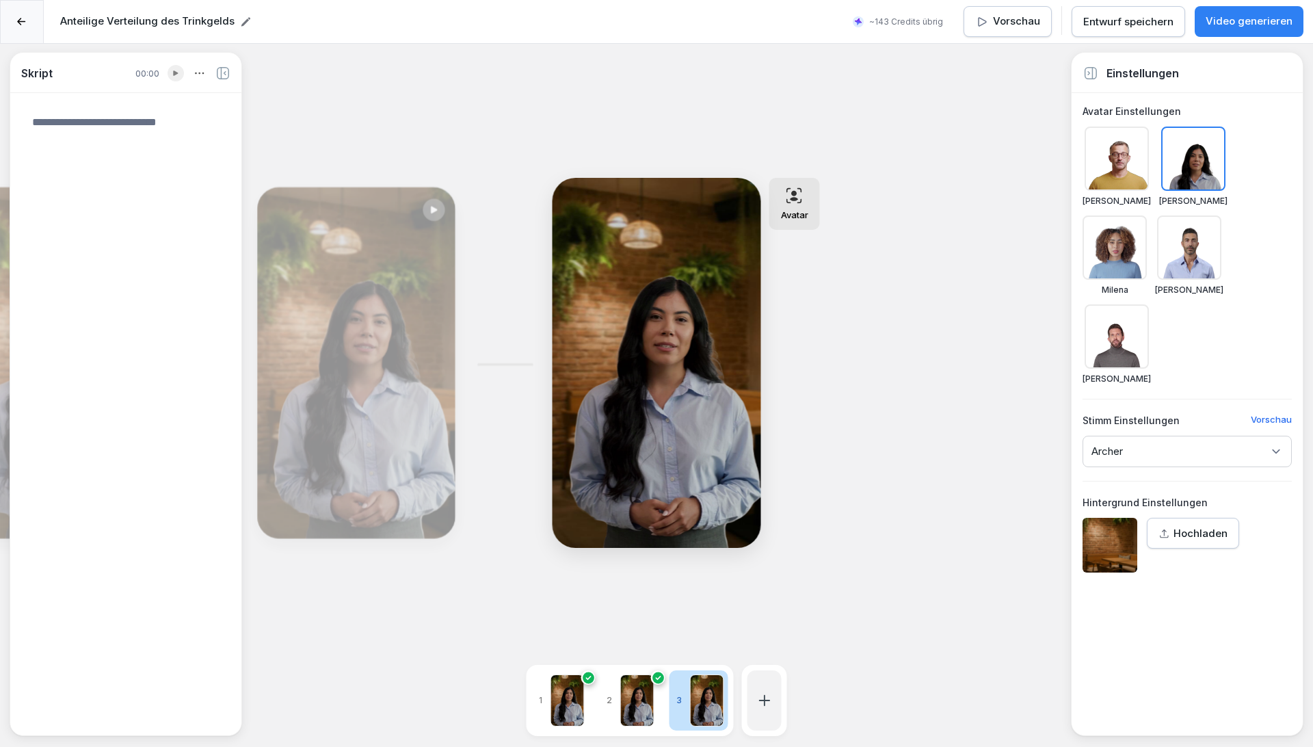
drag, startPoint x: 1199, startPoint y: 366, endPoint x: 1203, endPoint y: 379, distance: 14.3
click at [1199, 435] on div "Archer" at bounding box center [1186, 450] width 209 height 31
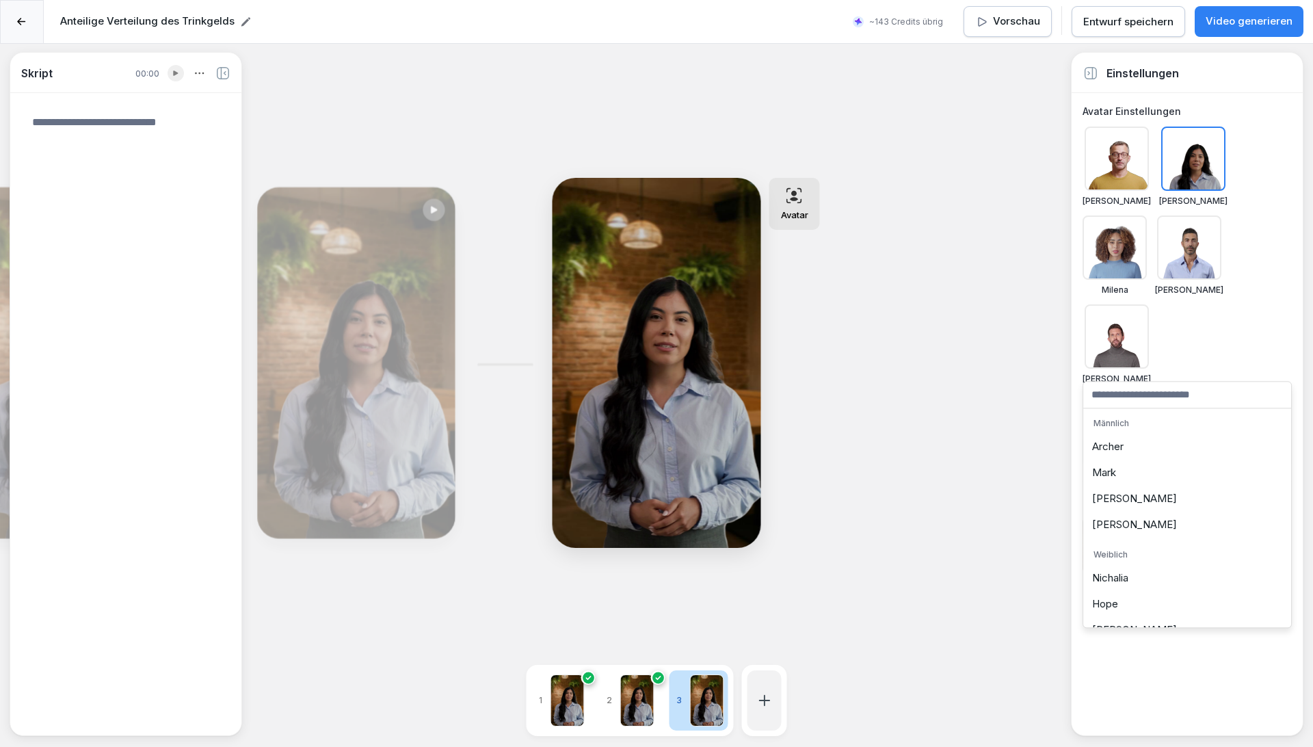
click at [1137, 608] on div "Hope" at bounding box center [1186, 604] width 201 height 26
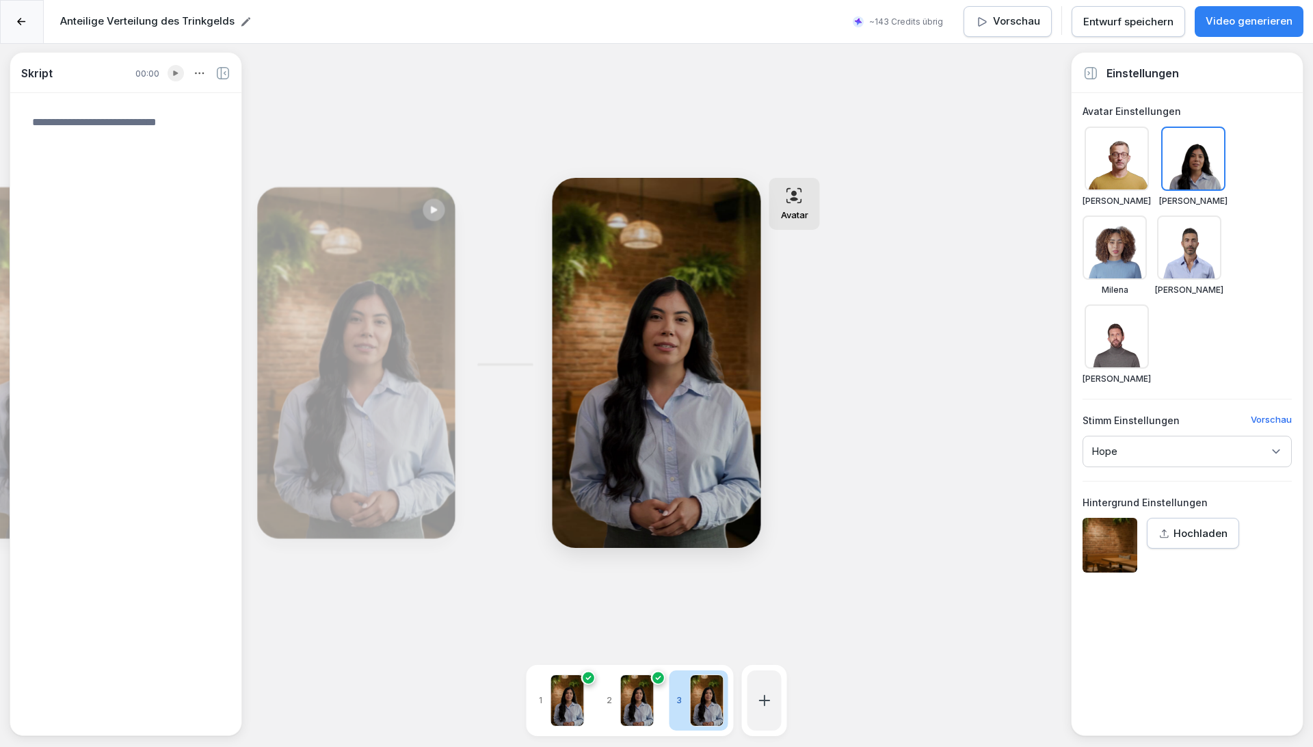
click at [169, 120] on textarea at bounding box center [125, 412] width 209 height 619
paste textarea "**********"
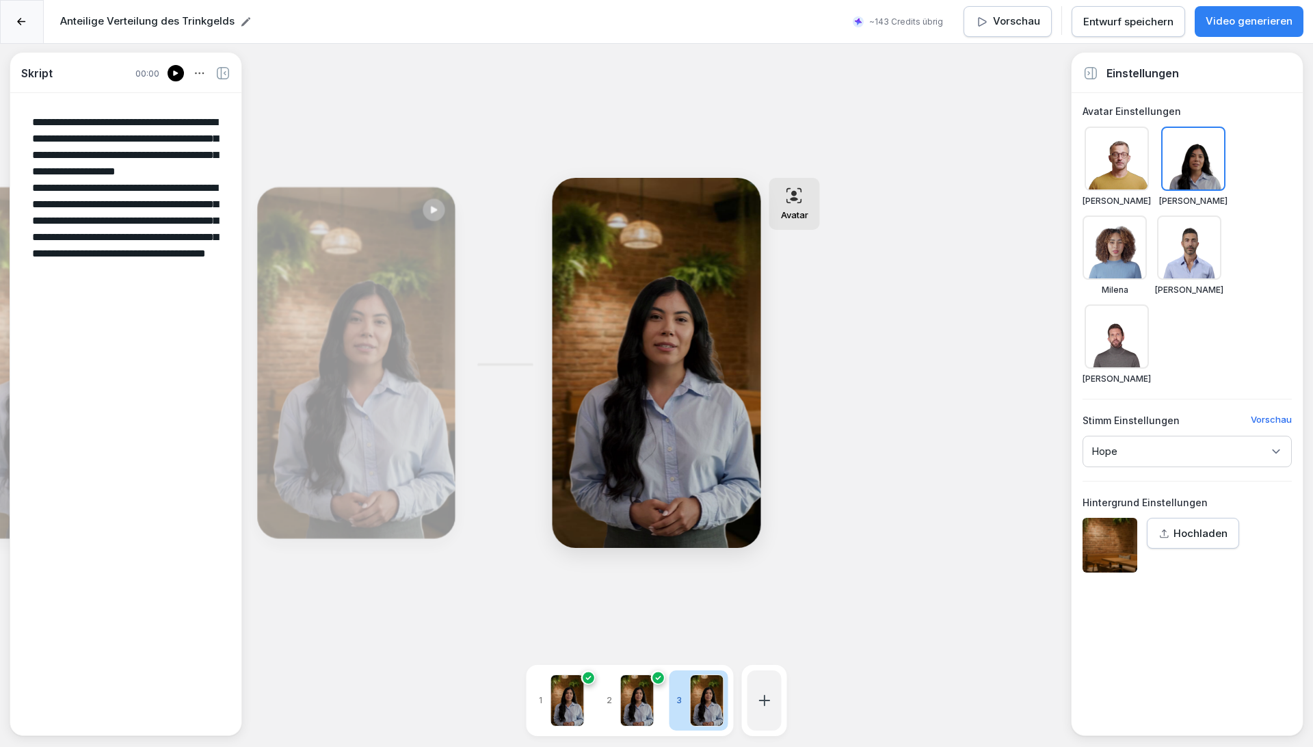
type textarea "**********"
click at [298, 293] on div "Bearbeiten" at bounding box center [357, 362] width 188 height 341
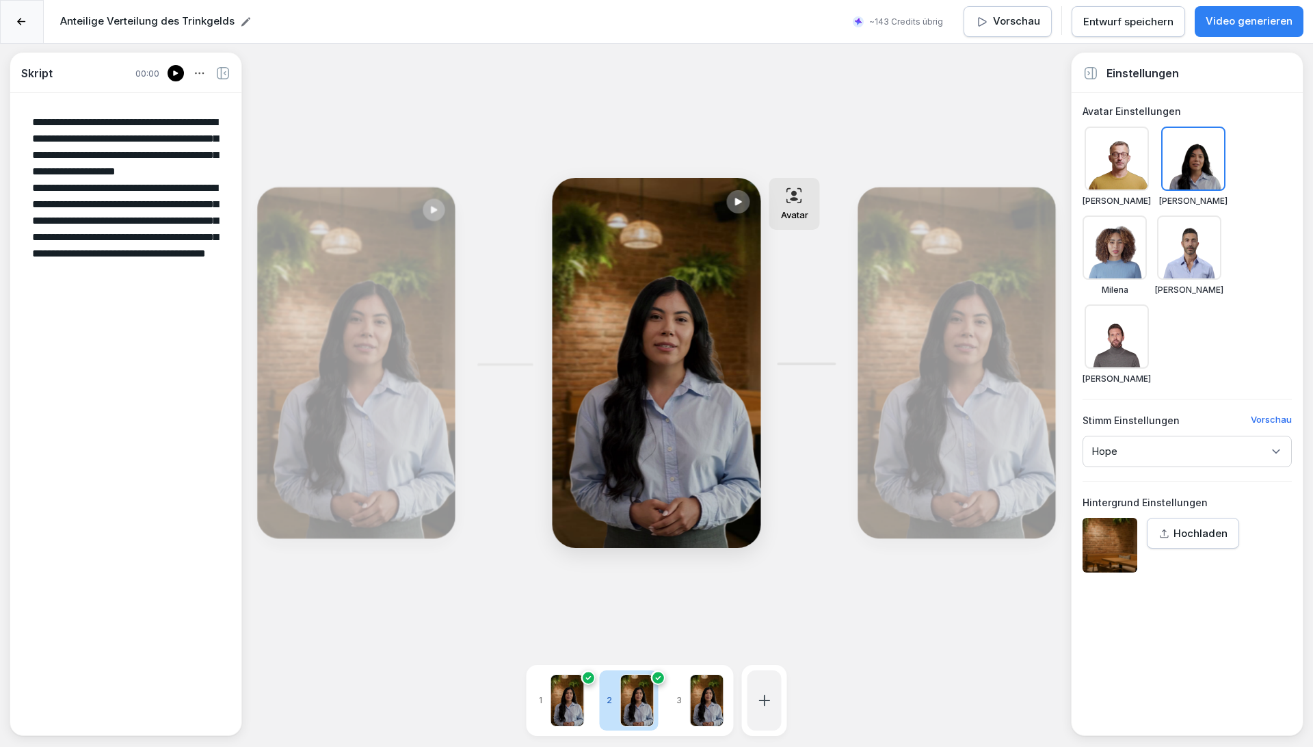
click at [712, 700] on div at bounding box center [707, 700] width 34 height 52
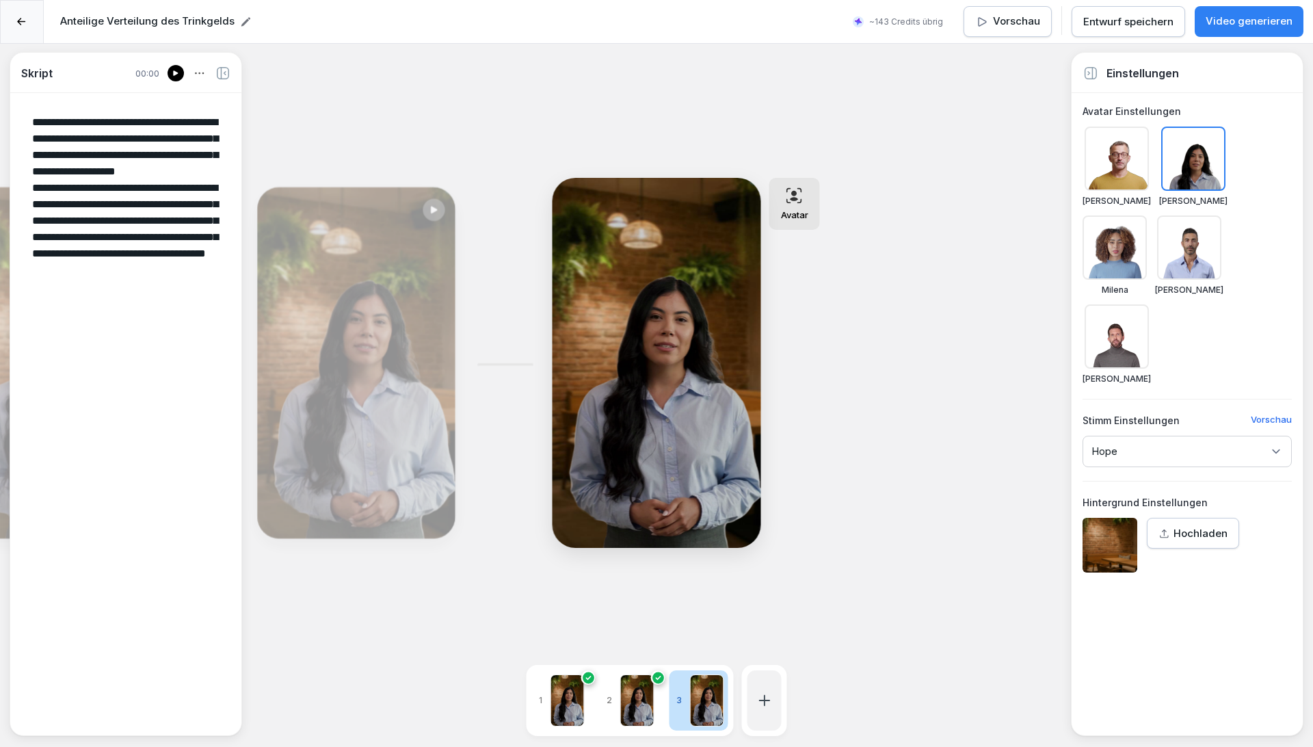
drag, startPoint x: 706, startPoint y: 689, endPoint x: 1023, endPoint y: 201, distance: 581.8
click at [1023, 201] on div "**********" at bounding box center [656, 417] width 1313 height 747
click at [198, 75] on icon at bounding box center [199, 73] width 15 height 15
click at [198, 71] on icon at bounding box center [199, 73] width 15 height 15
click at [930, 330] on div "**********" at bounding box center [656, 417] width 1313 height 747
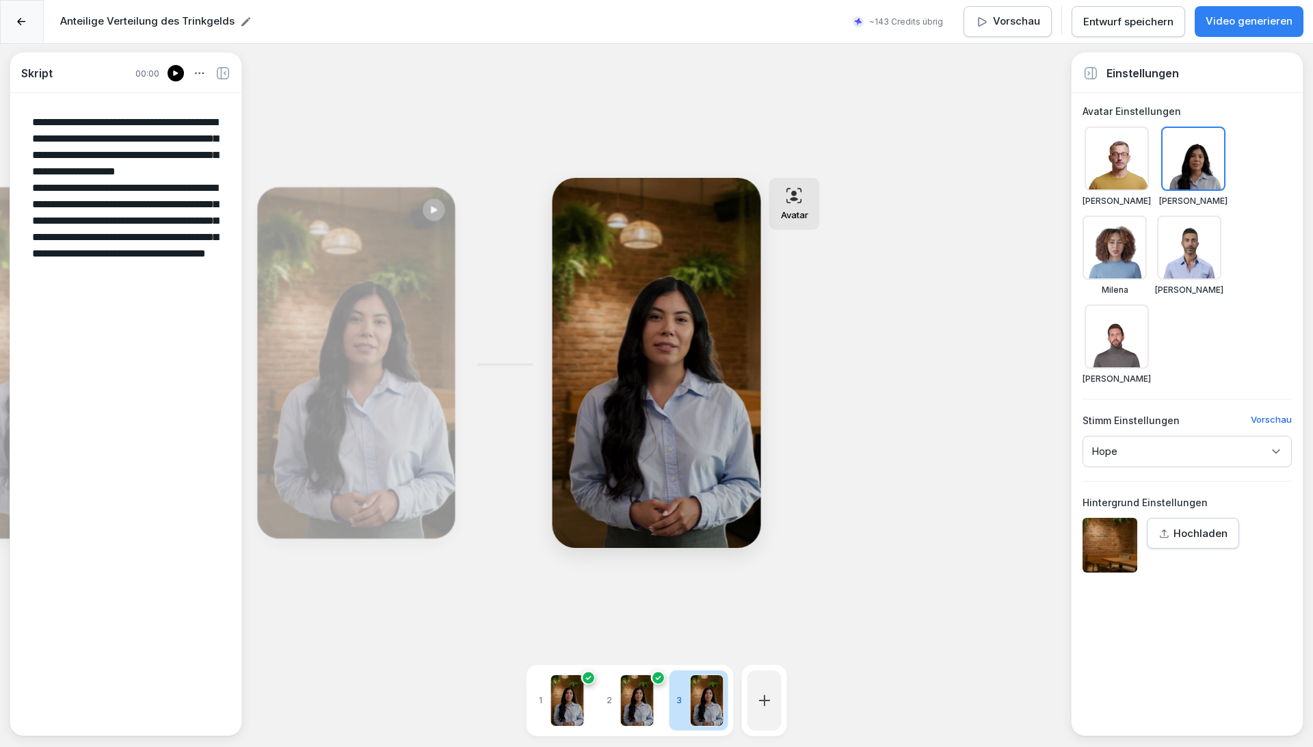
click at [33, 18] on div at bounding box center [22, 22] width 44 height 44
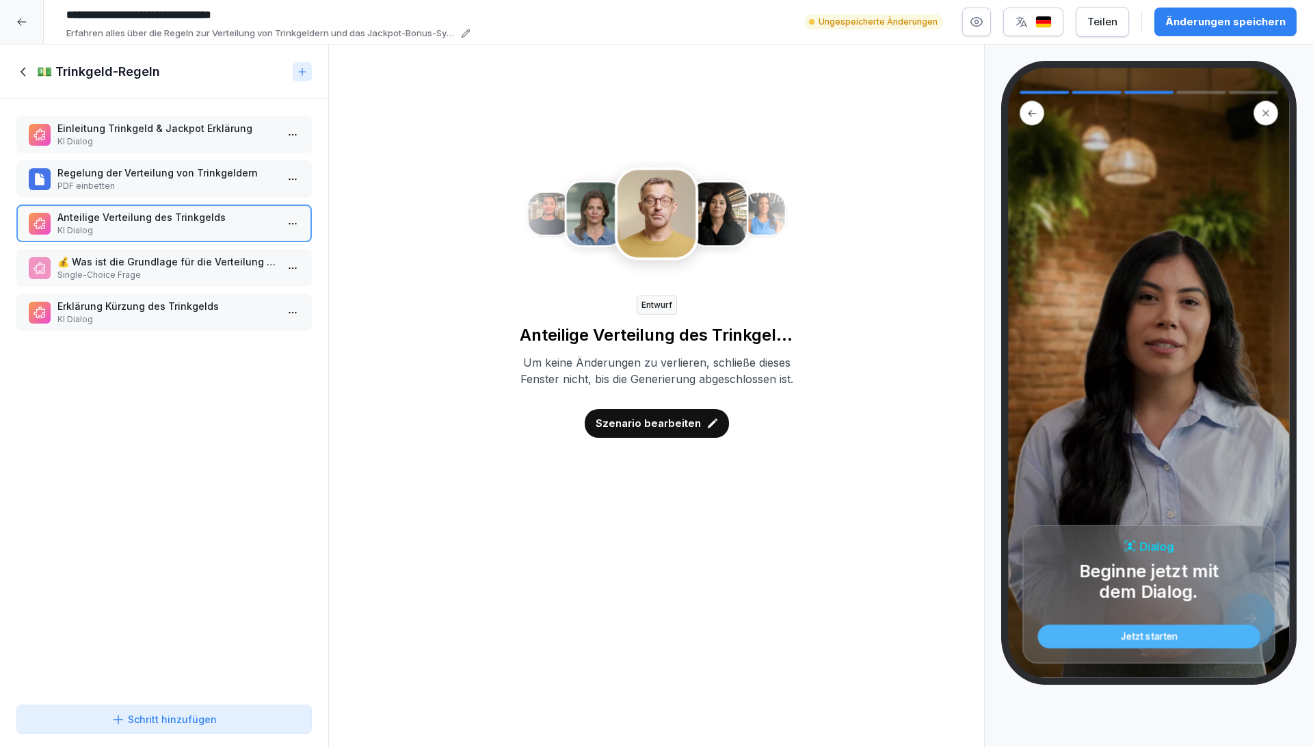
click at [678, 438] on div "Szenario bearbeiten" at bounding box center [657, 423] width 144 height 29
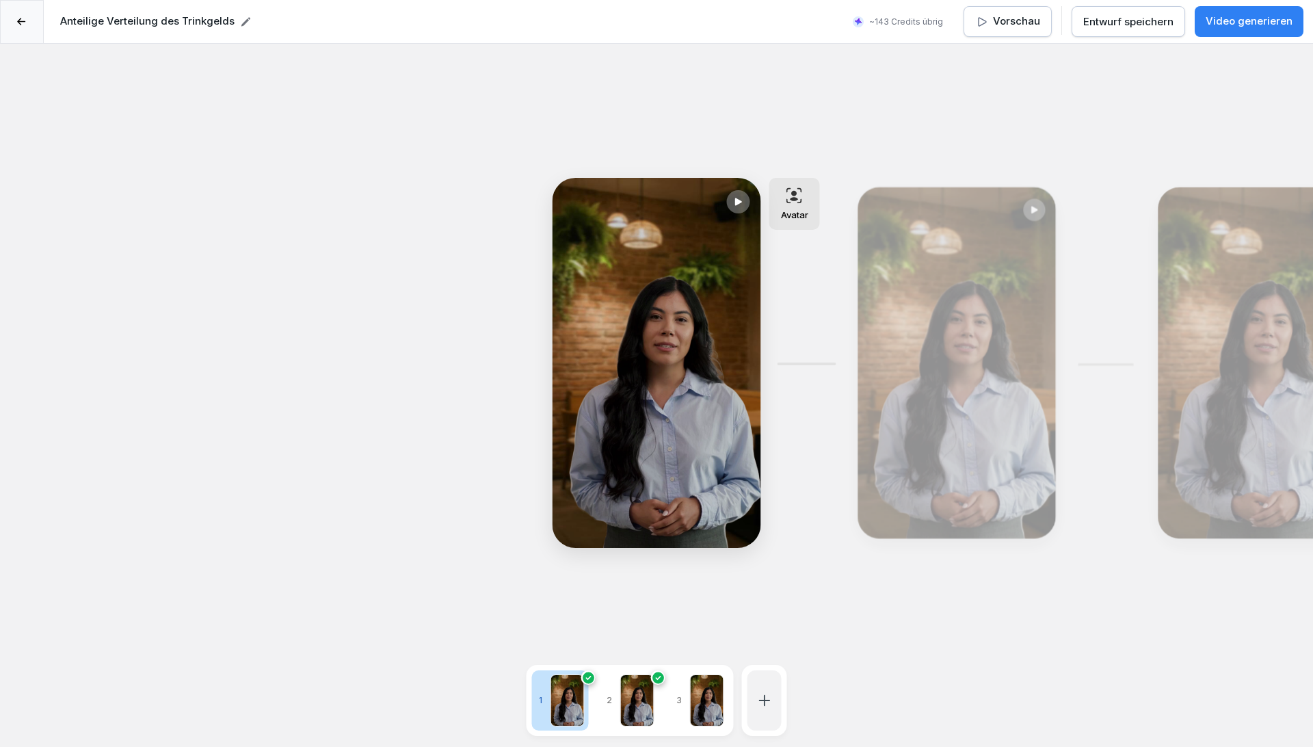
click at [17, 21] on icon at bounding box center [21, 22] width 9 height 8
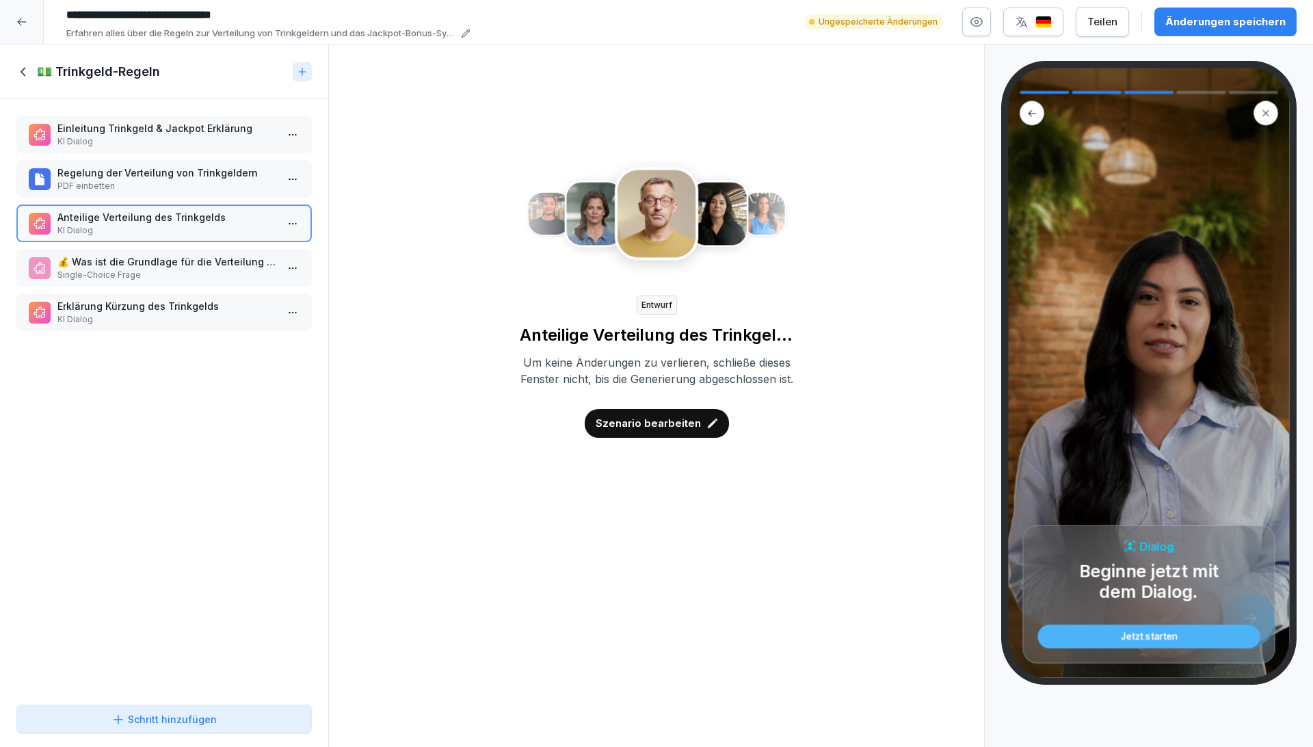
click at [1198, 24] on div "Änderungen speichern" at bounding box center [1225, 21] width 120 height 15
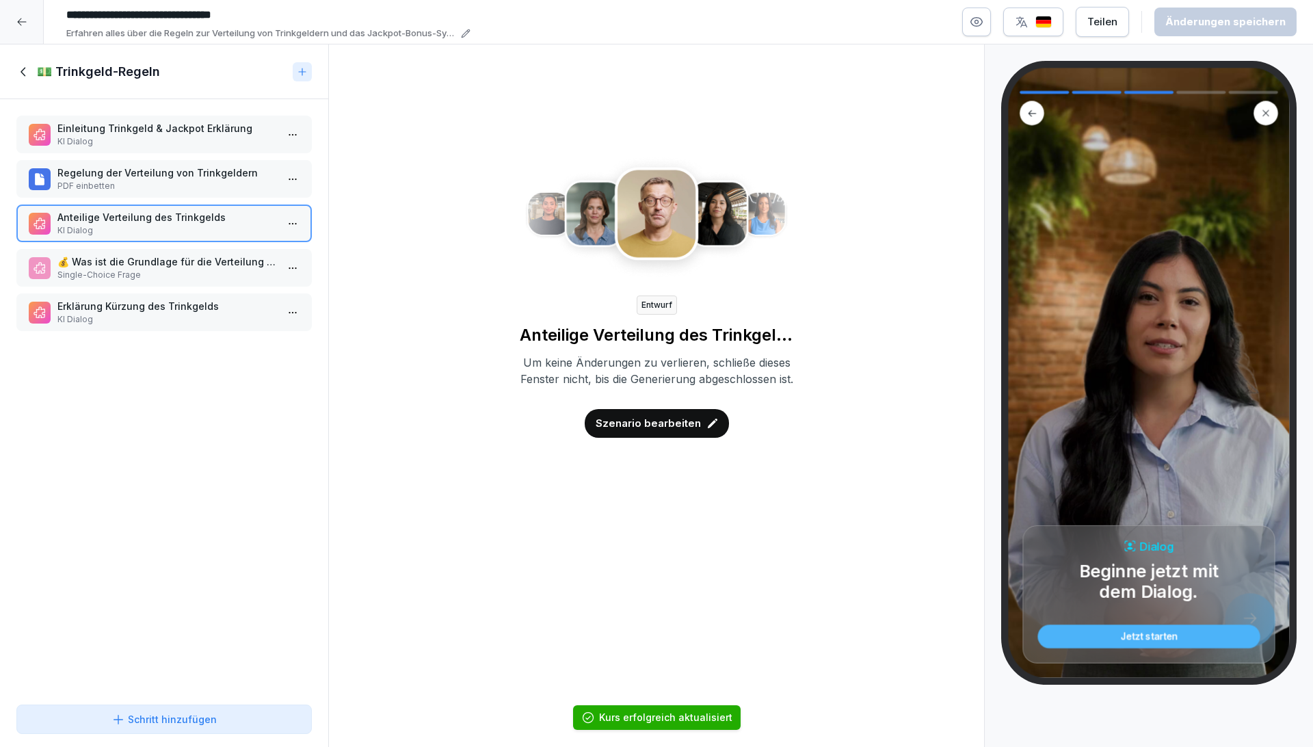
click at [623, 431] on p "Szenario bearbeiten" at bounding box center [647, 423] width 105 height 15
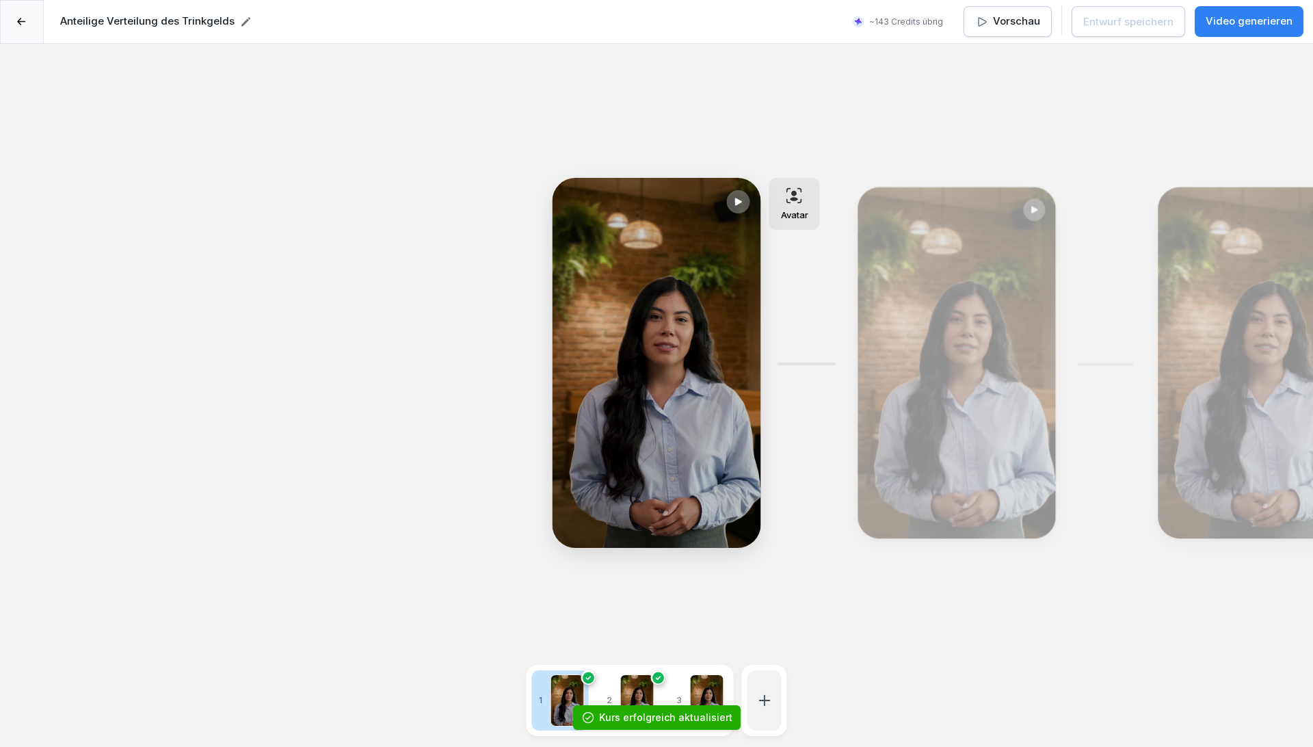
click at [706, 691] on div at bounding box center [707, 700] width 34 height 52
type textarea "**********"
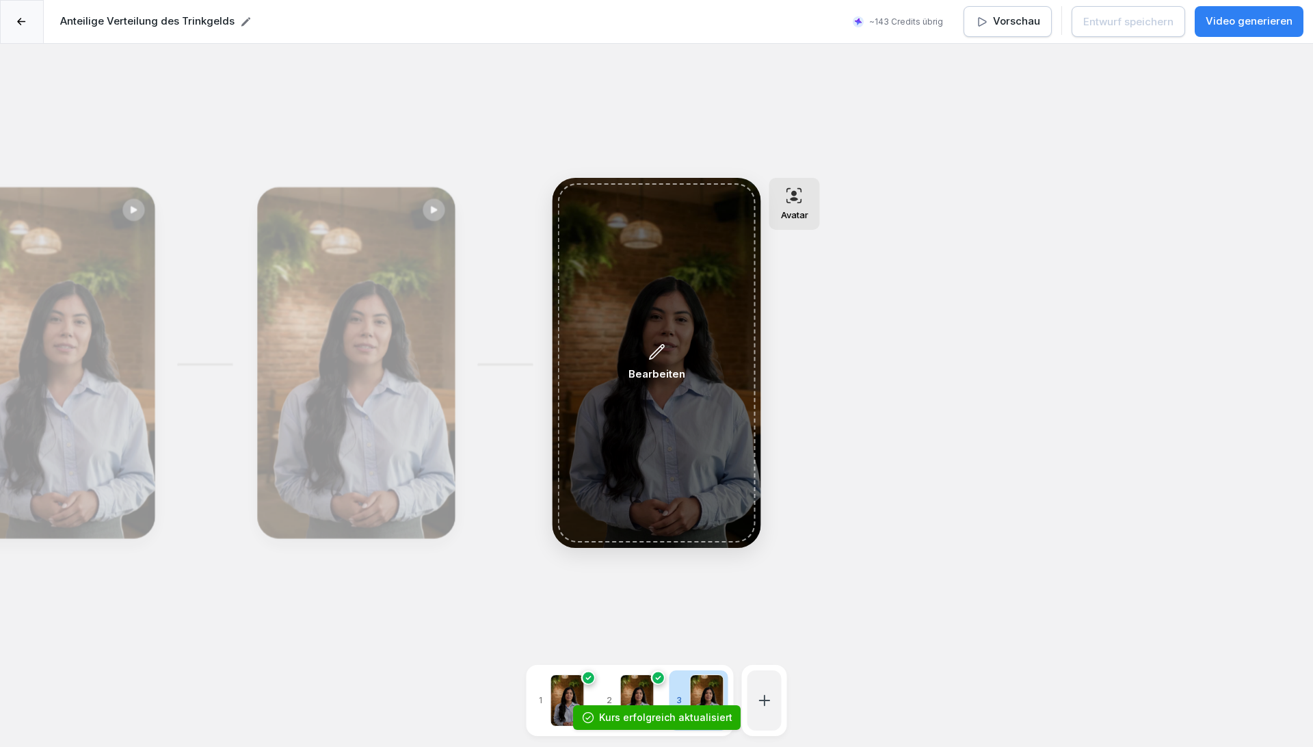
click at [654, 358] on icon at bounding box center [656, 352] width 18 height 18
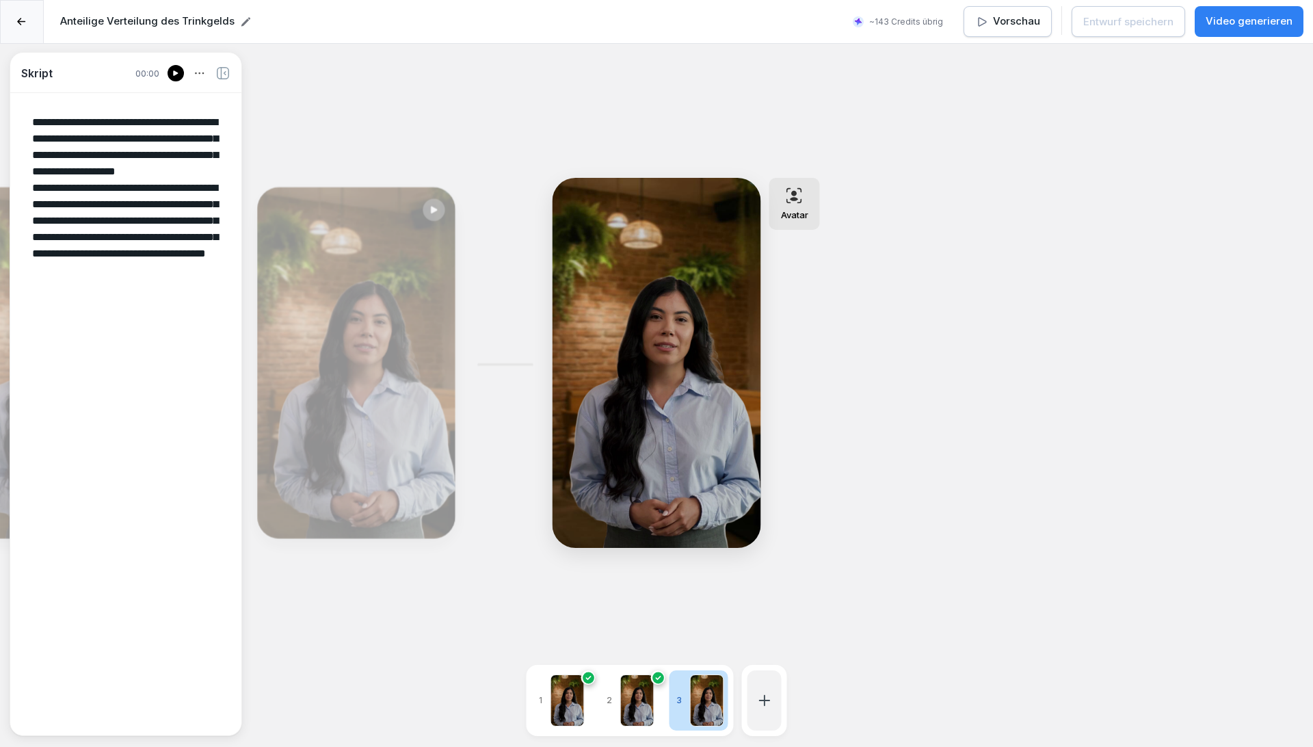
click at [807, 200] on div "Avatar" at bounding box center [794, 204] width 51 height 52
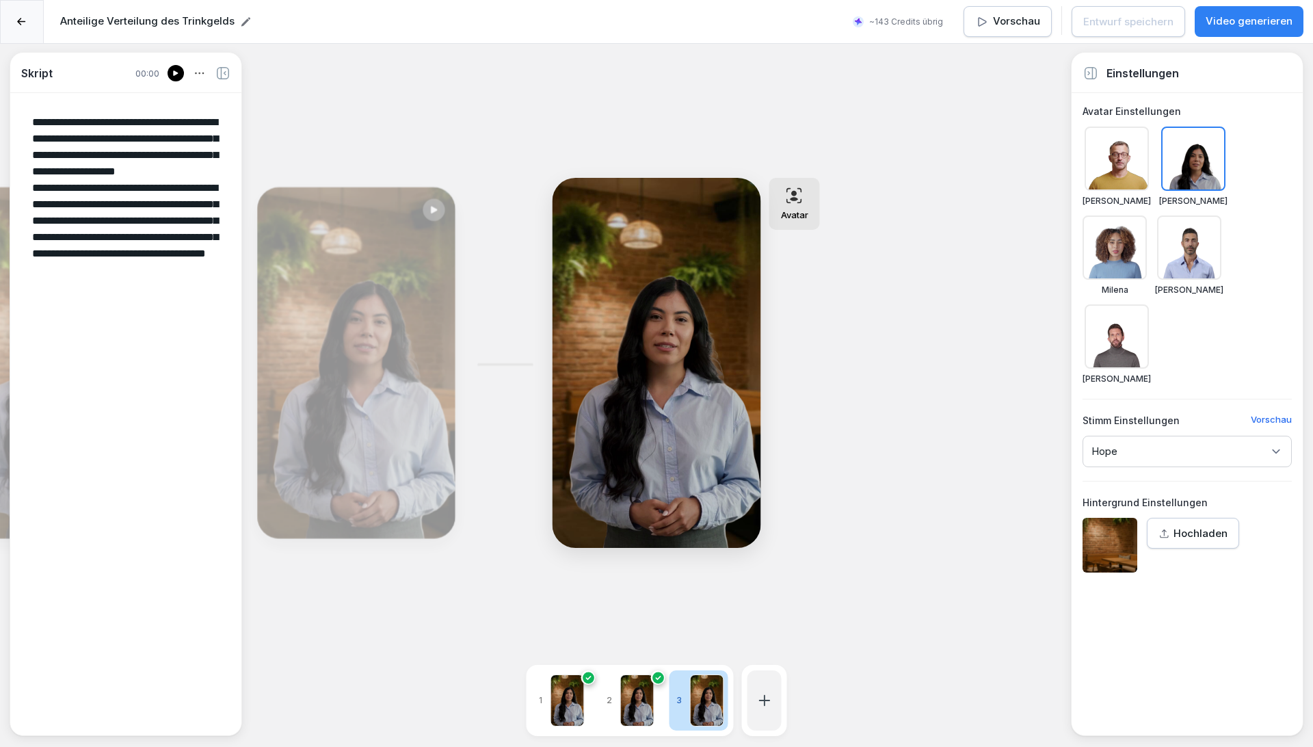
click at [1090, 72] on icon at bounding box center [1090, 73] width 13 height 12
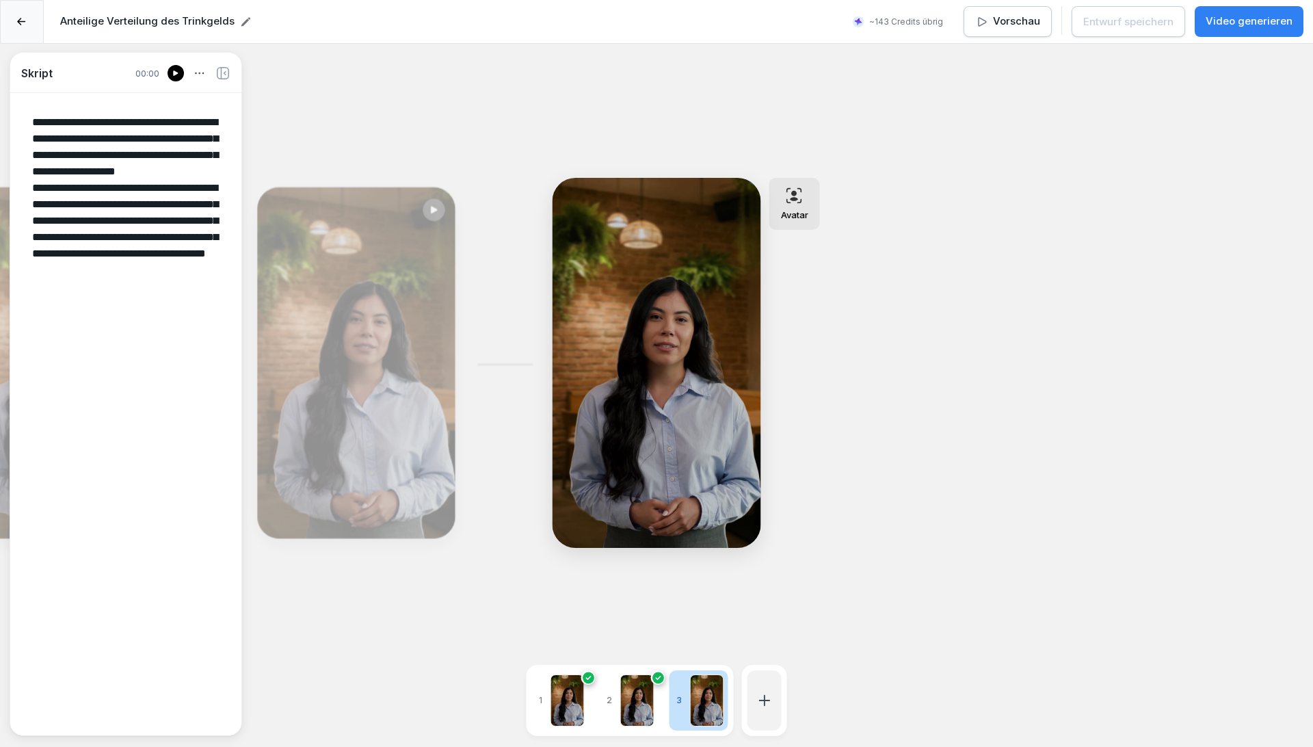
drag, startPoint x: 660, startPoint y: 356, endPoint x: 186, endPoint y: 306, distance: 476.4
click at [186, 306] on textarea "**********" at bounding box center [125, 412] width 209 height 619
drag, startPoint x: 186, startPoint y: 306, endPoint x: 0, endPoint y: 92, distance: 283.5
click at [0, 92] on div "**********" at bounding box center [656, 417] width 1313 height 747
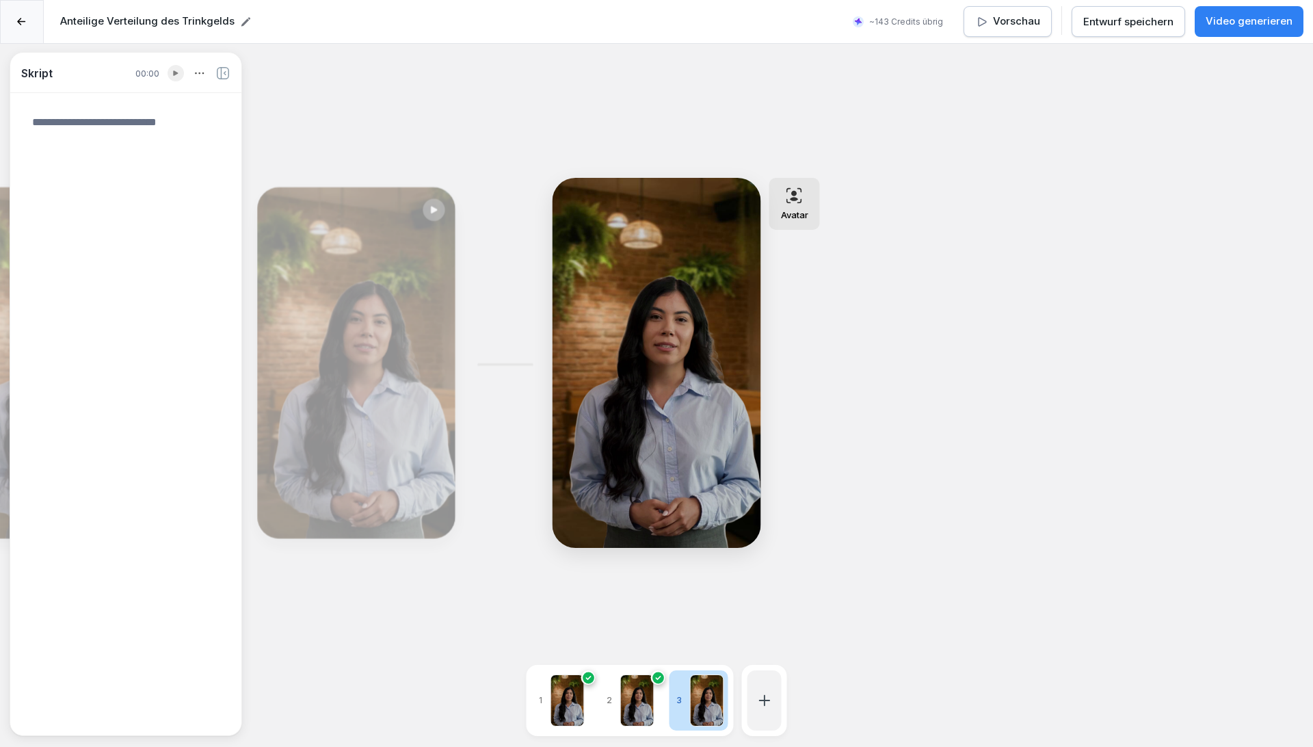
click at [1131, 184] on div "Skript 00:00 Bearbeiten Bearbeiten Avatar Bearbeiten 1 2 3 Einstellungen Avatar…" at bounding box center [656, 417] width 1313 height 747
click at [1127, 21] on div "Entwurf speichern" at bounding box center [1128, 21] width 90 height 15
click at [293, 416] on div "Bearbeiten" at bounding box center [357, 362] width 188 height 341
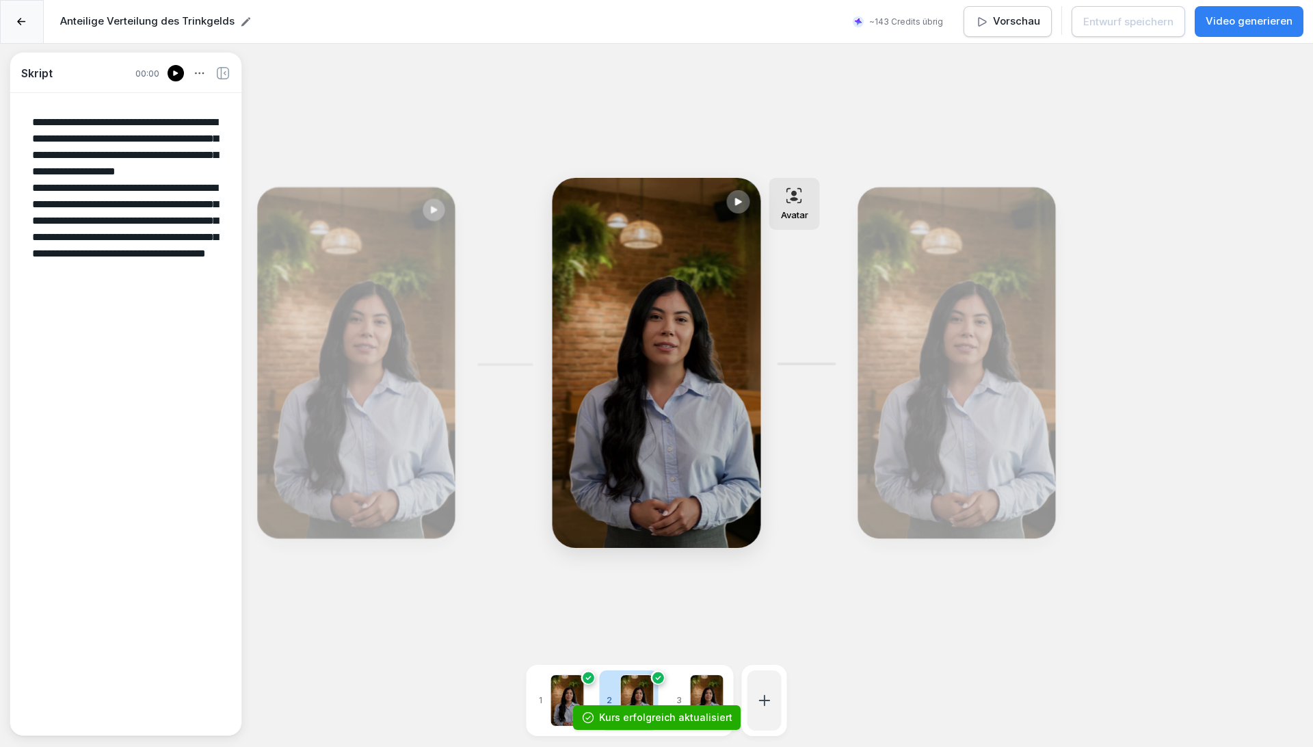
click at [312, 353] on div "Bearbeiten" at bounding box center [357, 362] width 188 height 341
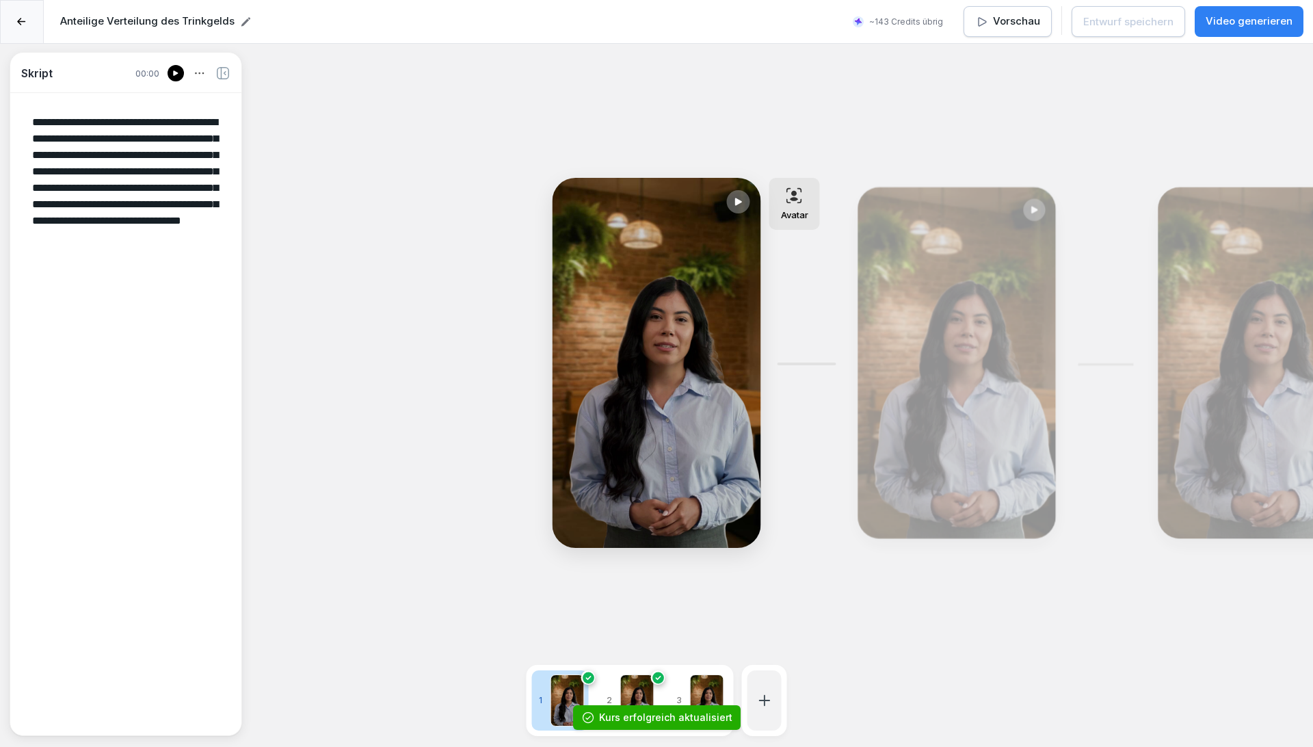
click at [987, 345] on div "Bearbeiten" at bounding box center [957, 362] width 188 height 341
type textarea "**********"
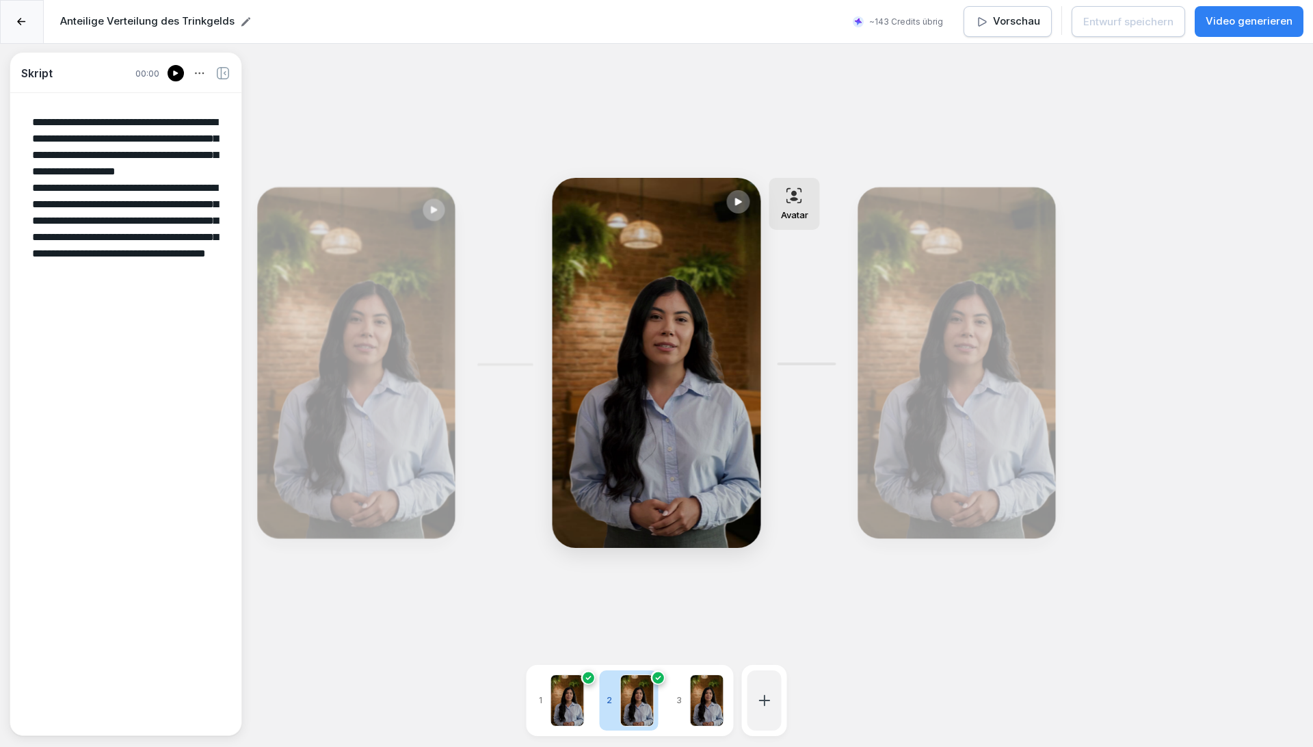
click at [742, 196] on icon at bounding box center [738, 201] width 12 height 11
click at [667, 382] on video at bounding box center [656, 363] width 209 height 370
drag, startPoint x: 667, startPoint y: 382, endPoint x: 837, endPoint y: 210, distance: 241.7
click at [667, 382] on video at bounding box center [656, 363] width 209 height 370
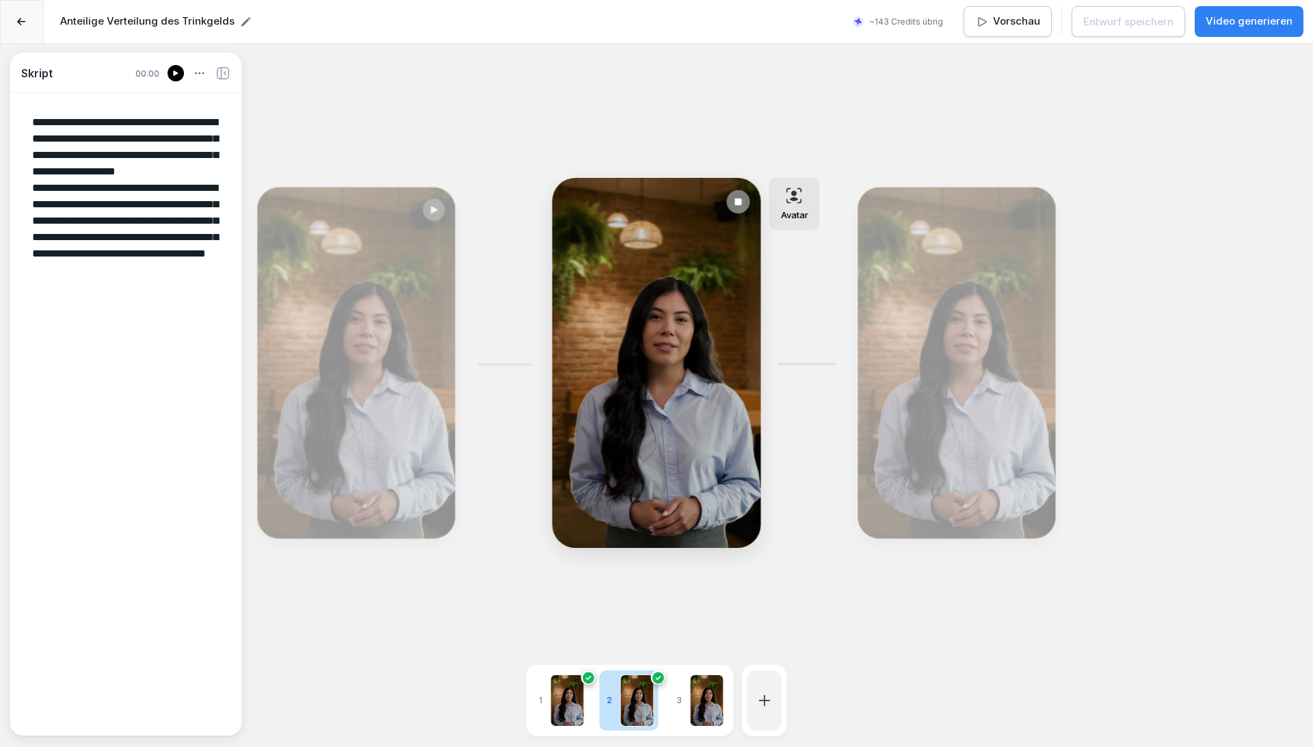
click at [992, 29] on button "Vorschau" at bounding box center [1007, 21] width 88 height 31
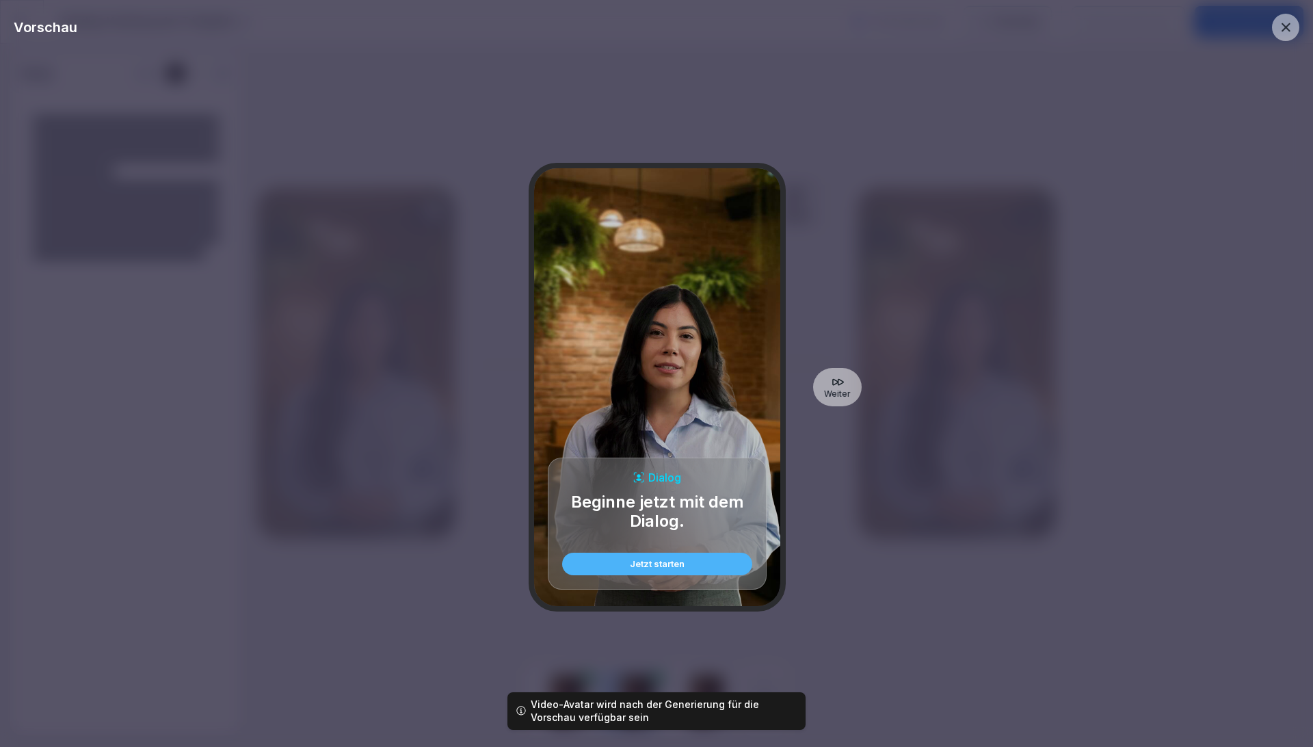
click at [847, 388] on p "Weiter" at bounding box center [837, 393] width 27 height 11
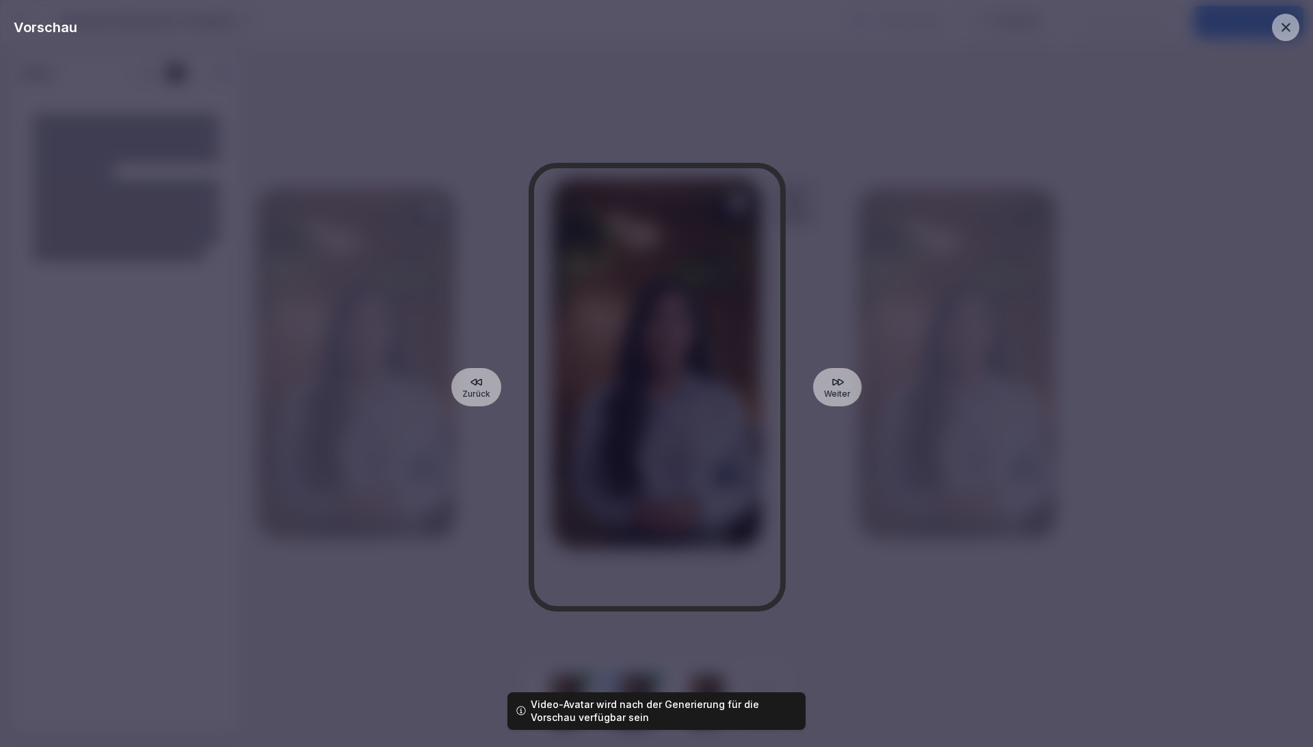
click at [845, 387] on div "Weiter" at bounding box center [837, 387] width 49 height 38
click at [839, 394] on p "Weiter" at bounding box center [837, 393] width 27 height 11
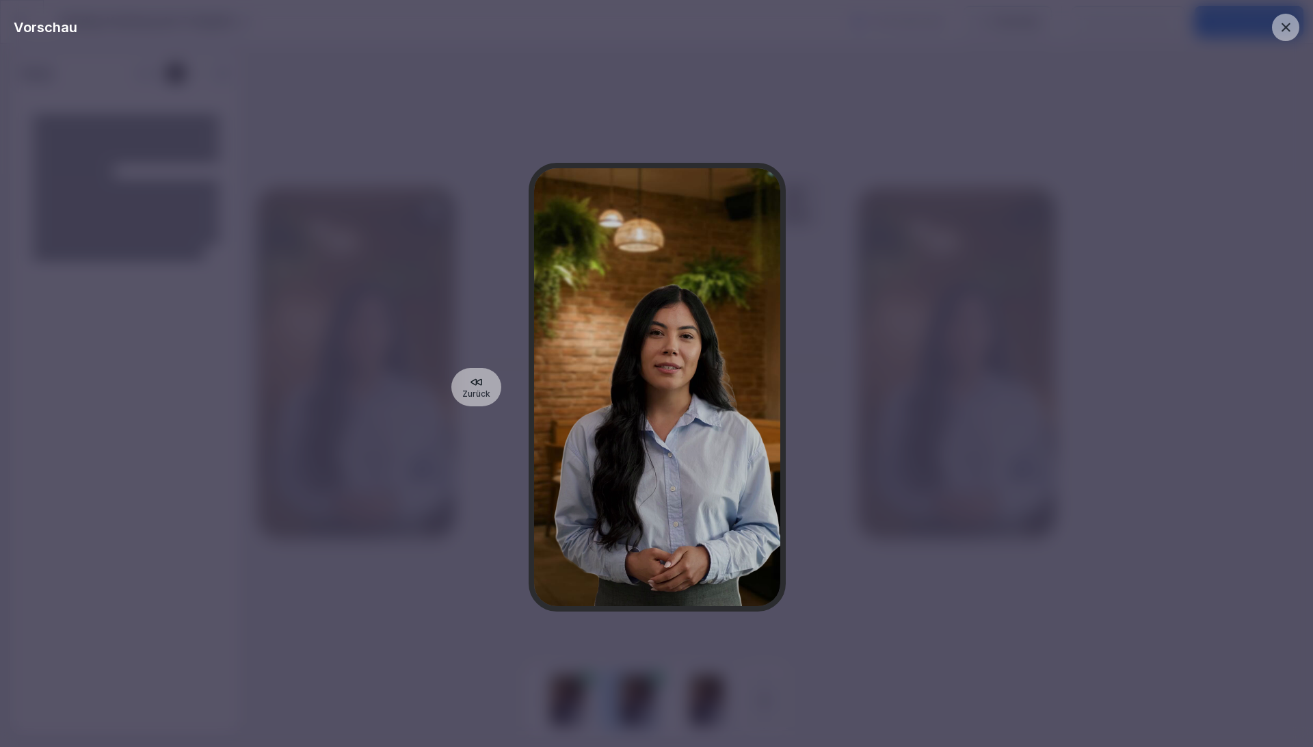
click at [1284, 27] on icon at bounding box center [1285, 27] width 15 height 15
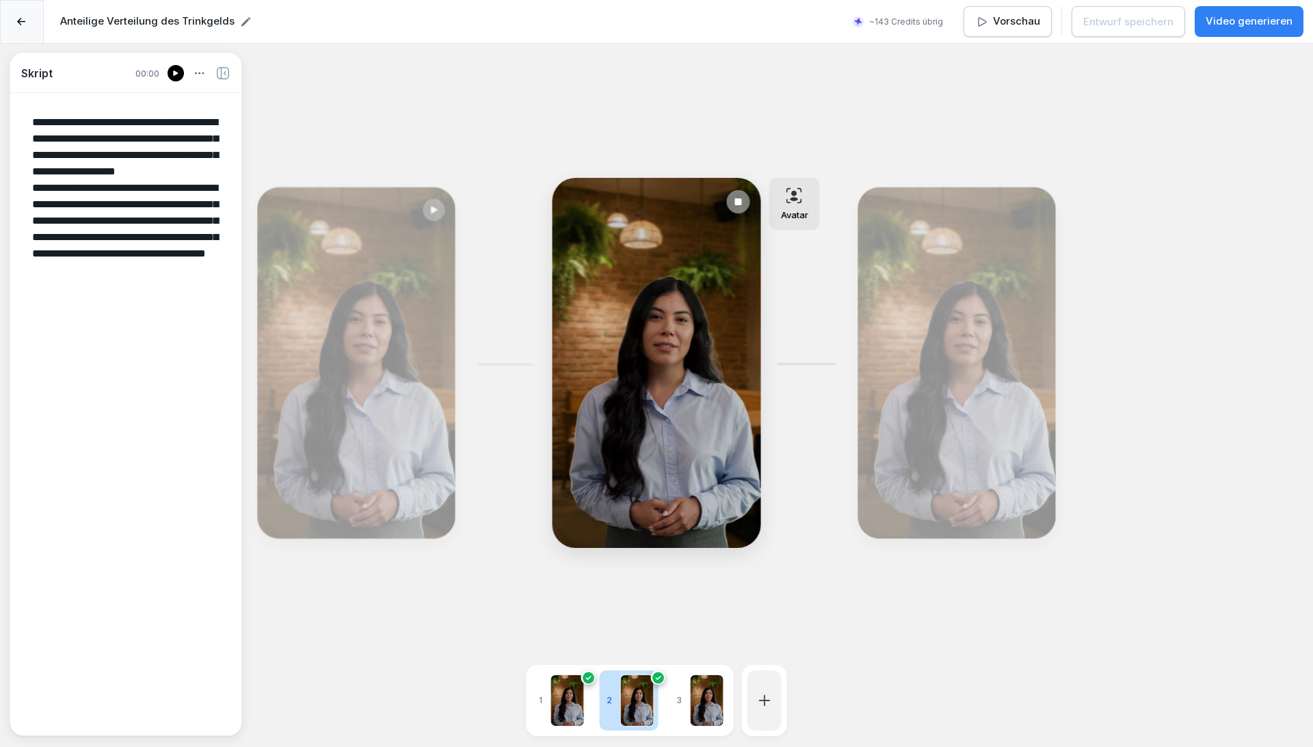
click at [183, 303] on textarea "**********" at bounding box center [125, 412] width 209 height 619
drag, startPoint x: 195, startPoint y: 303, endPoint x: 14, endPoint y: 286, distance: 182.0
click at [14, 286] on div "**********" at bounding box center [125, 412] width 231 height 619
click at [666, 330] on video at bounding box center [656, 363] width 209 height 370
click at [666, 380] on video at bounding box center [656, 363] width 209 height 370
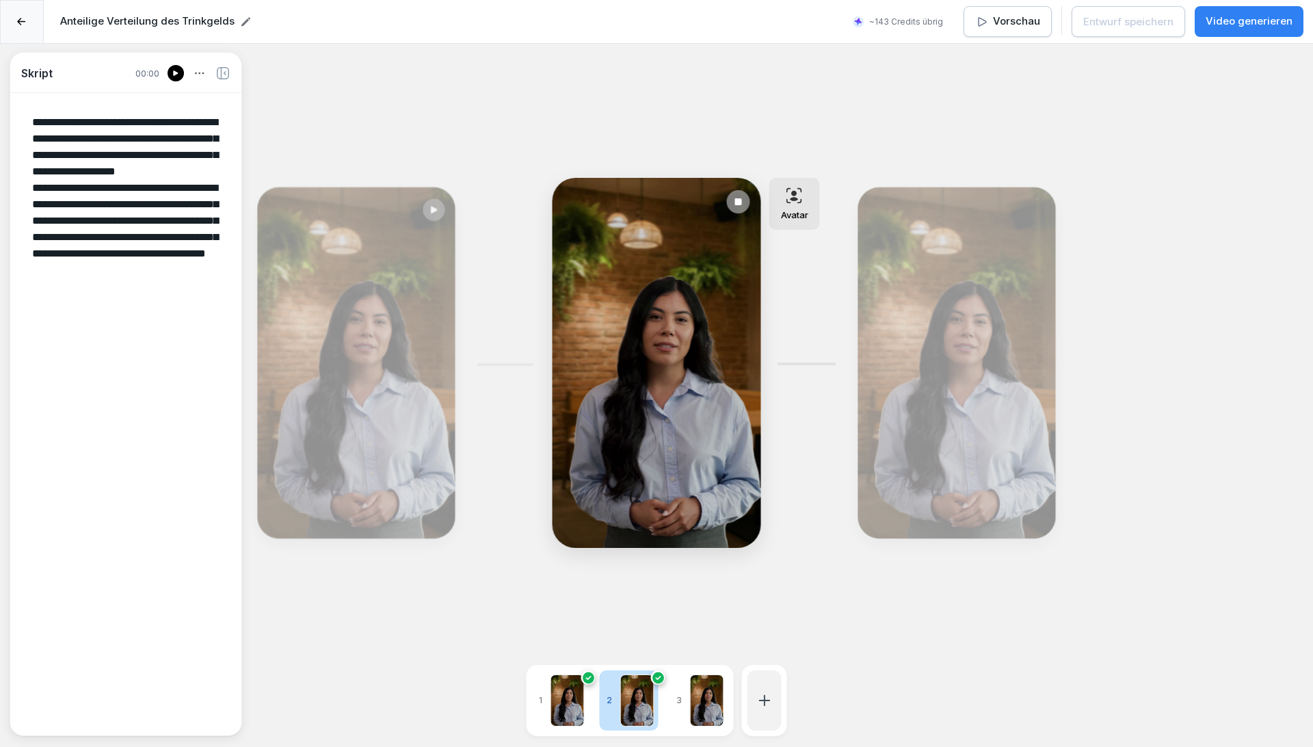
click at [667, 379] on video at bounding box center [656, 363] width 209 height 370
click at [742, 198] on icon at bounding box center [738, 201] width 11 height 11
click at [953, 388] on div "Bearbeiten" at bounding box center [957, 362] width 188 height 341
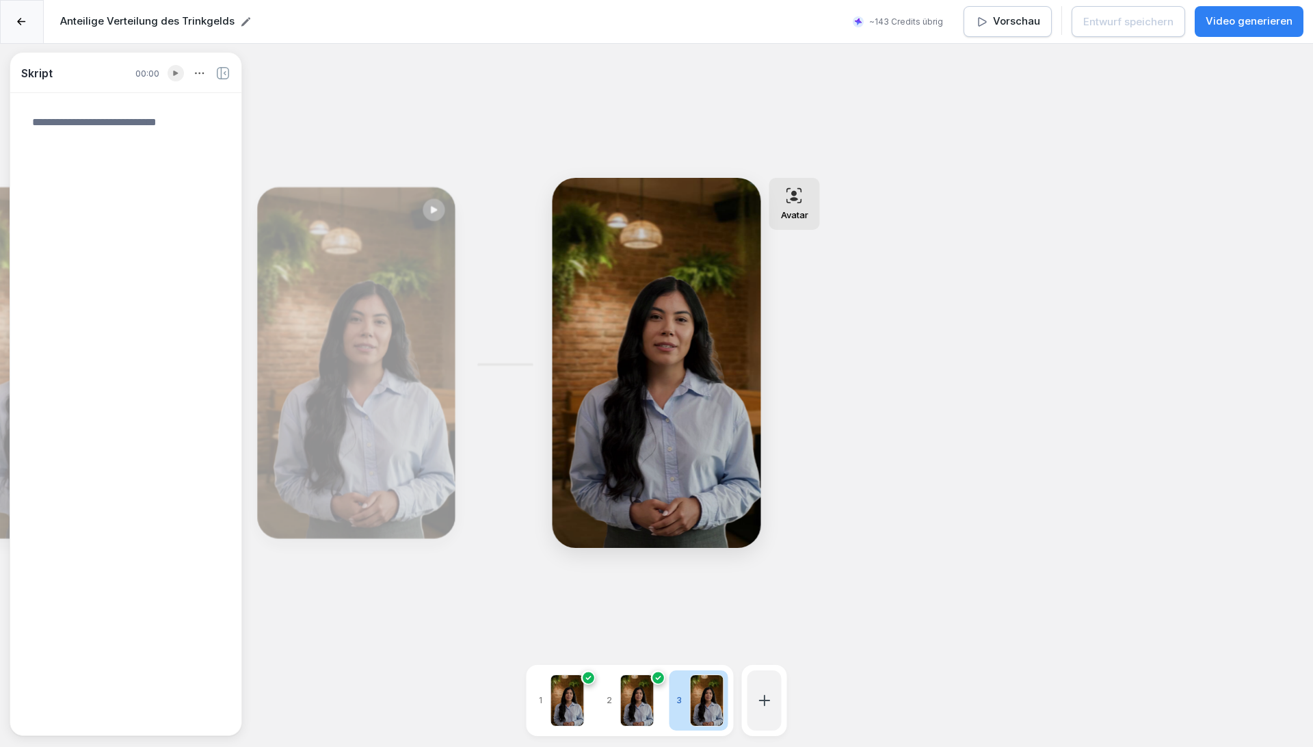
click at [49, 151] on textarea at bounding box center [125, 412] width 209 height 619
paste textarea "**********"
click at [1262, 31] on button "Video generieren" at bounding box center [1248, 21] width 109 height 31
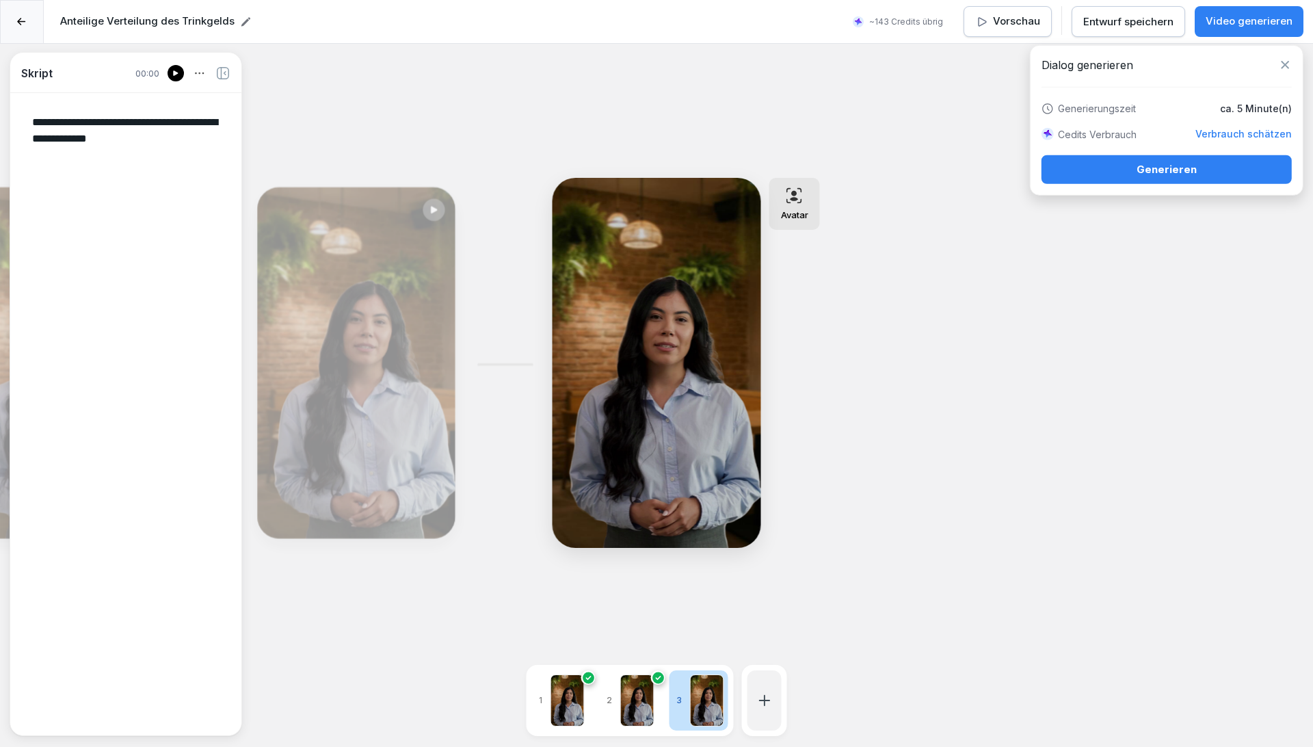
click at [1165, 170] on div "Generieren" at bounding box center [1166, 169] width 228 height 15
click at [374, 290] on div "Bearbeiten" at bounding box center [357, 362] width 188 height 341
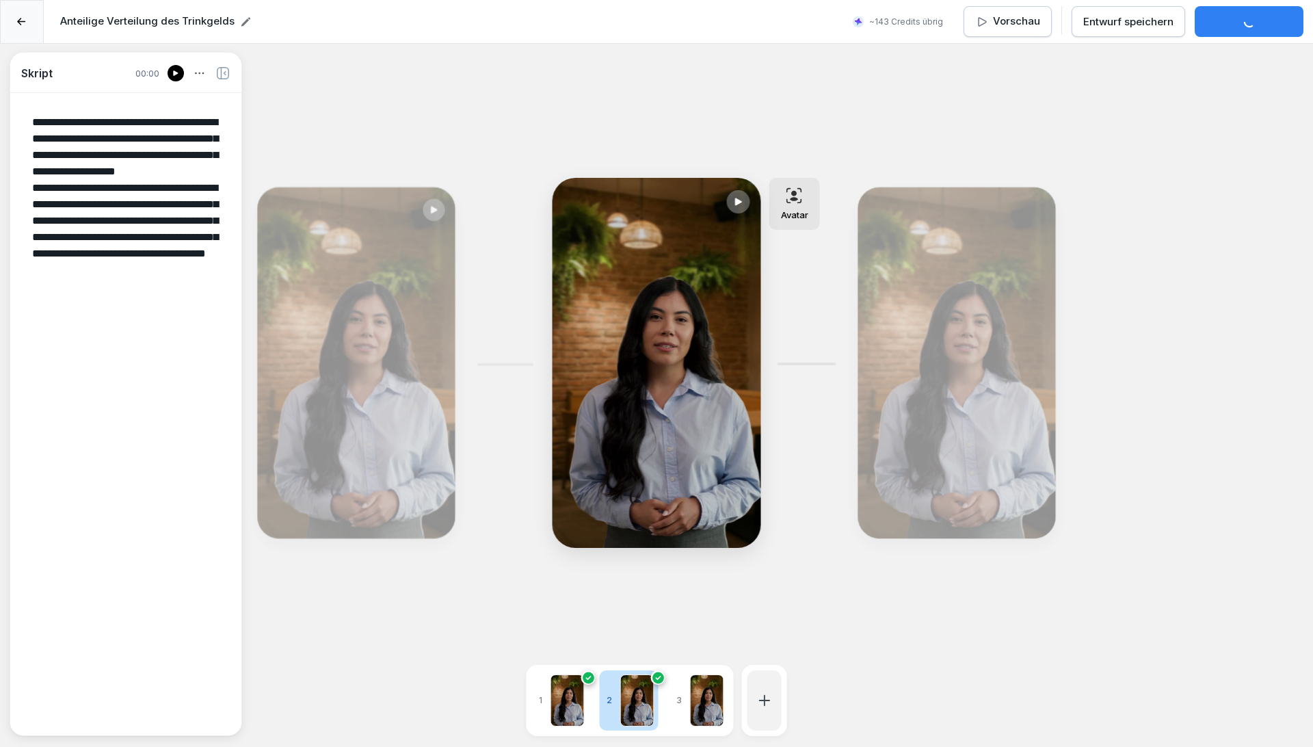
drag, startPoint x: 185, startPoint y: 305, endPoint x: 0, endPoint y: 289, distance: 185.3
click at [0, 289] on div "**********" at bounding box center [656, 417] width 1313 height 747
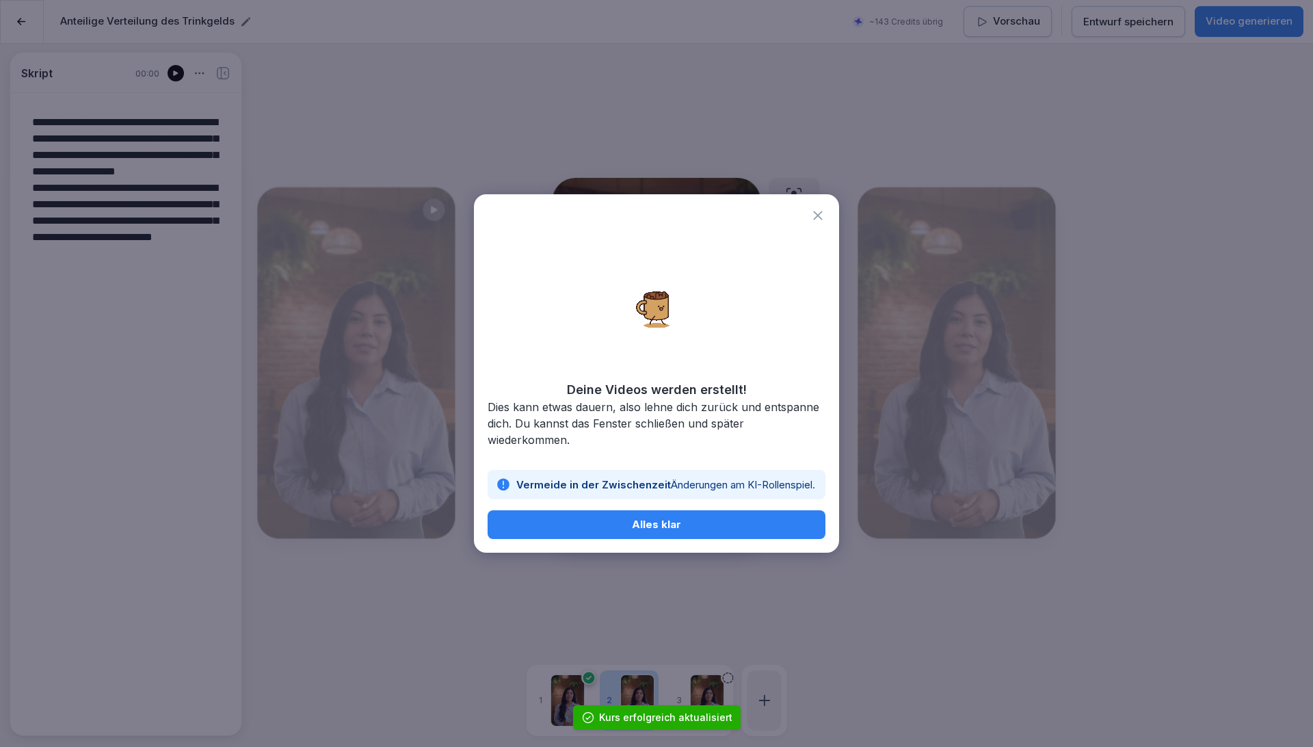
click at [684, 522] on div "Alles klar" at bounding box center [656, 524] width 316 height 15
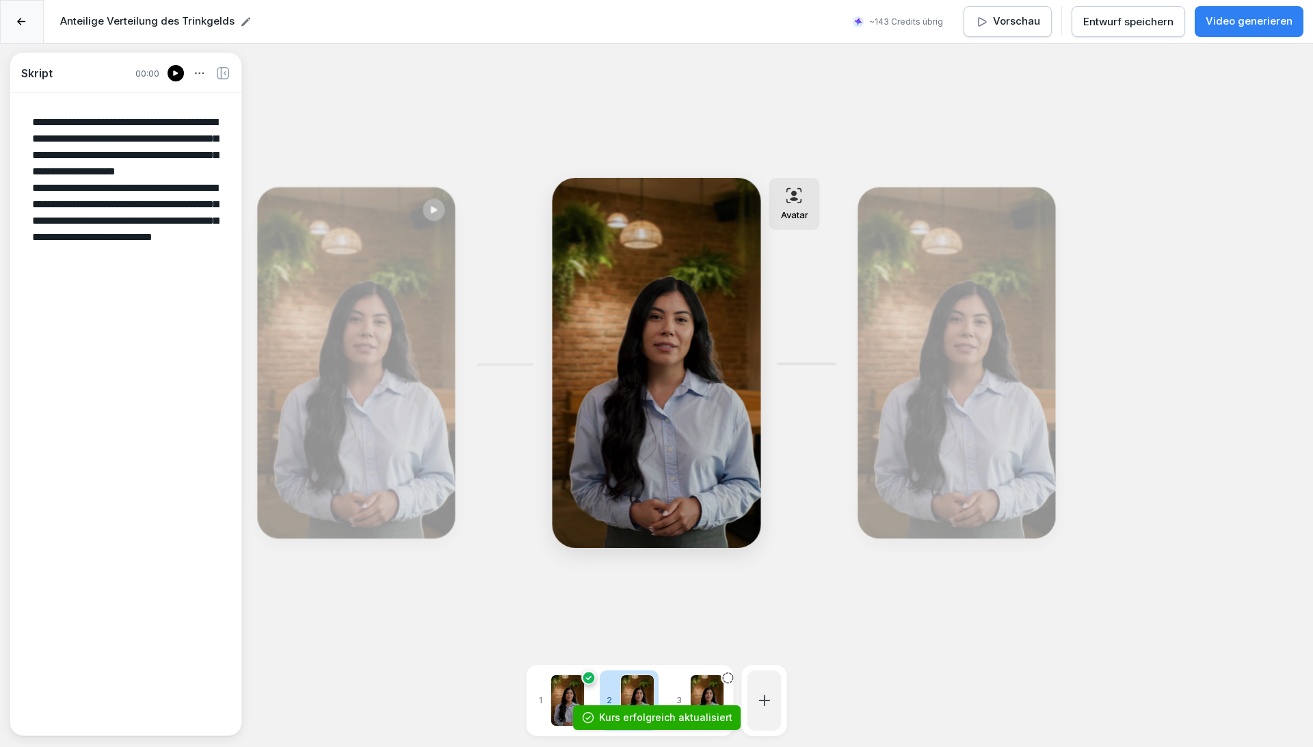
click at [1257, 33] on button "Video generieren" at bounding box center [1248, 21] width 109 height 31
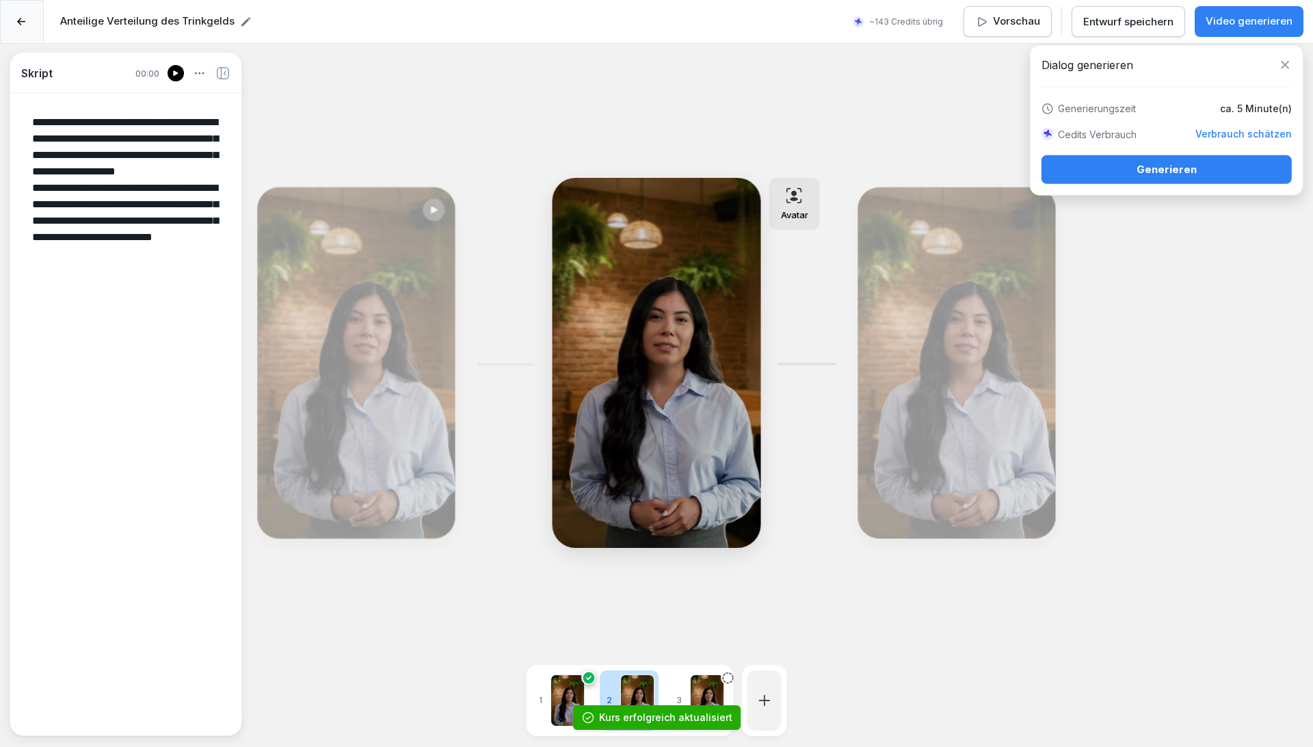
click at [1211, 157] on button "Generieren" at bounding box center [1166, 169] width 250 height 29
click at [719, 684] on div at bounding box center [707, 700] width 34 height 52
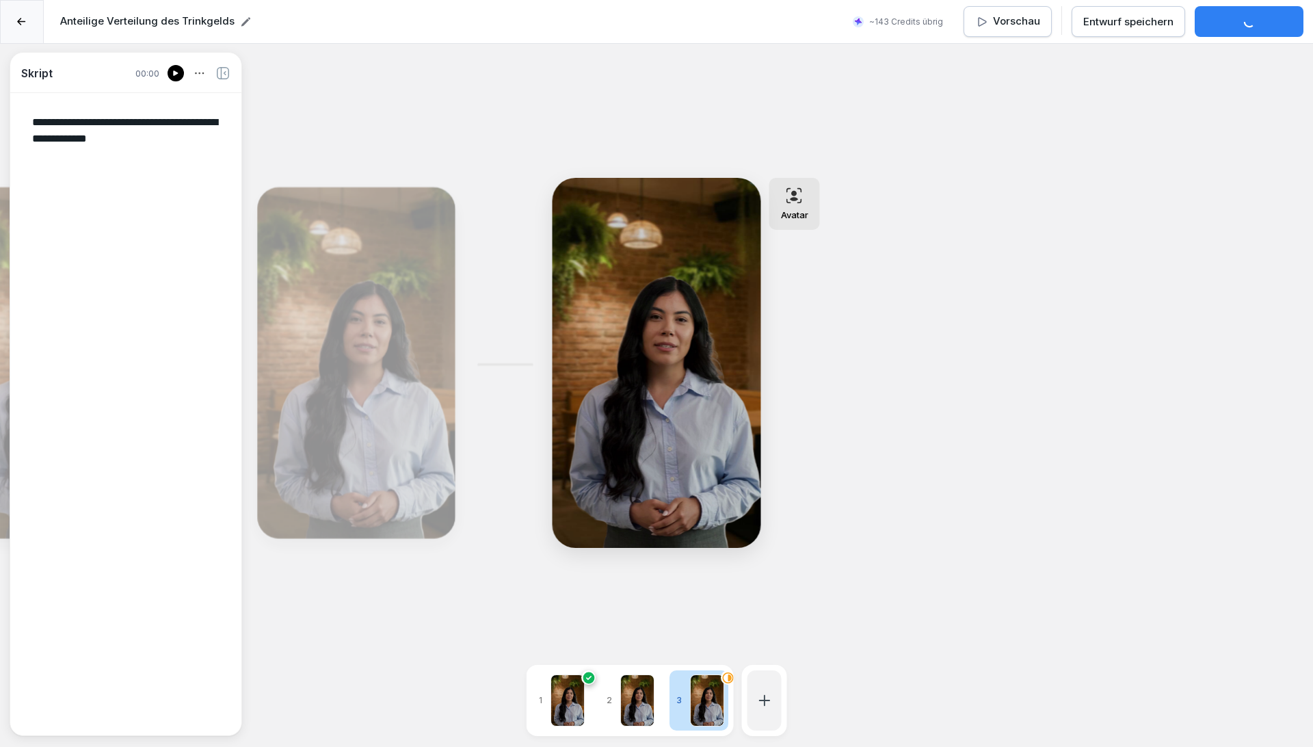
click at [647, 686] on div at bounding box center [637, 700] width 34 height 52
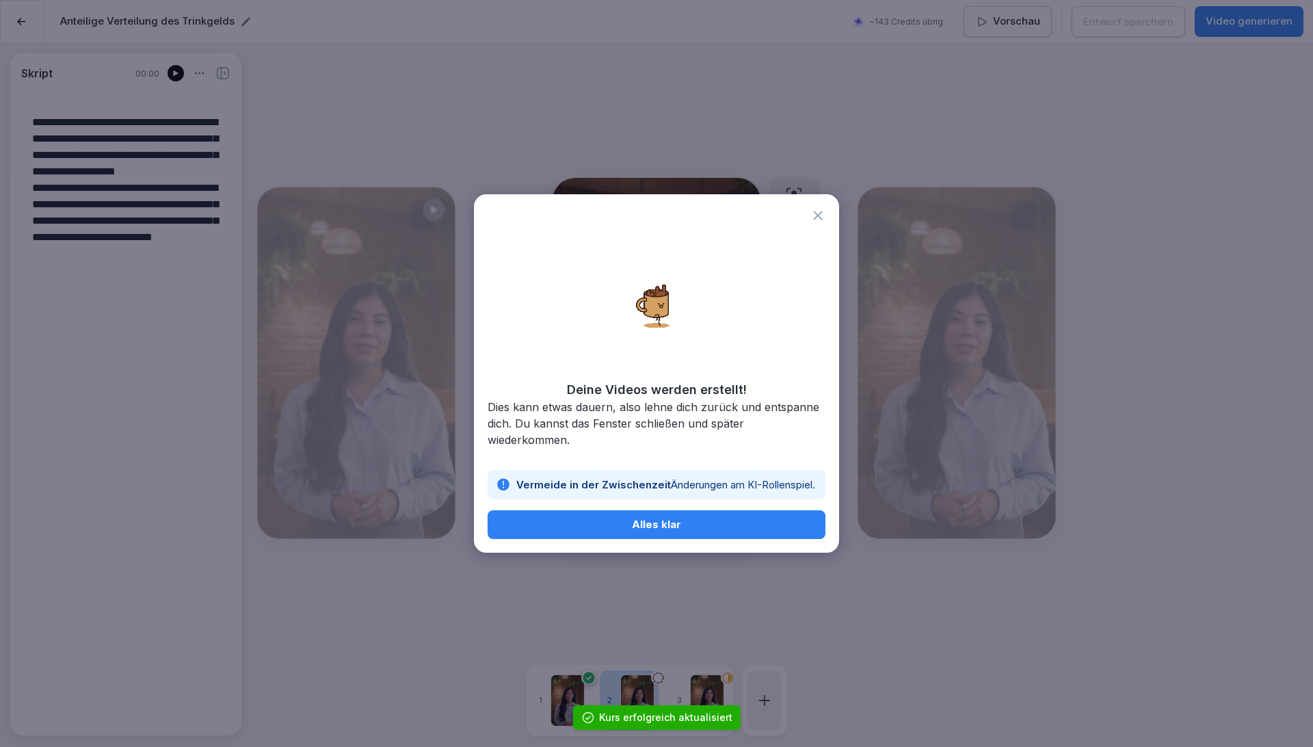
click at [694, 524] on div "Alles klar" at bounding box center [656, 524] width 316 height 15
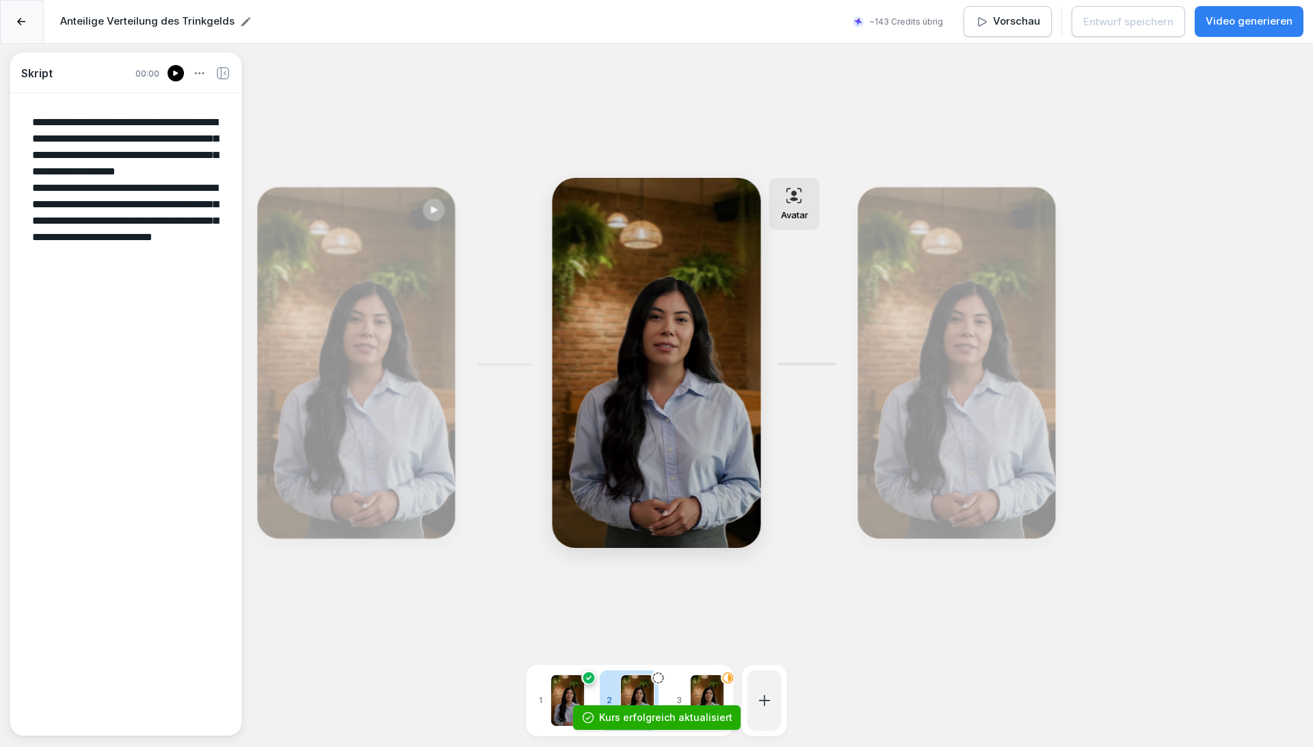
click at [703, 701] on div at bounding box center [707, 700] width 34 height 52
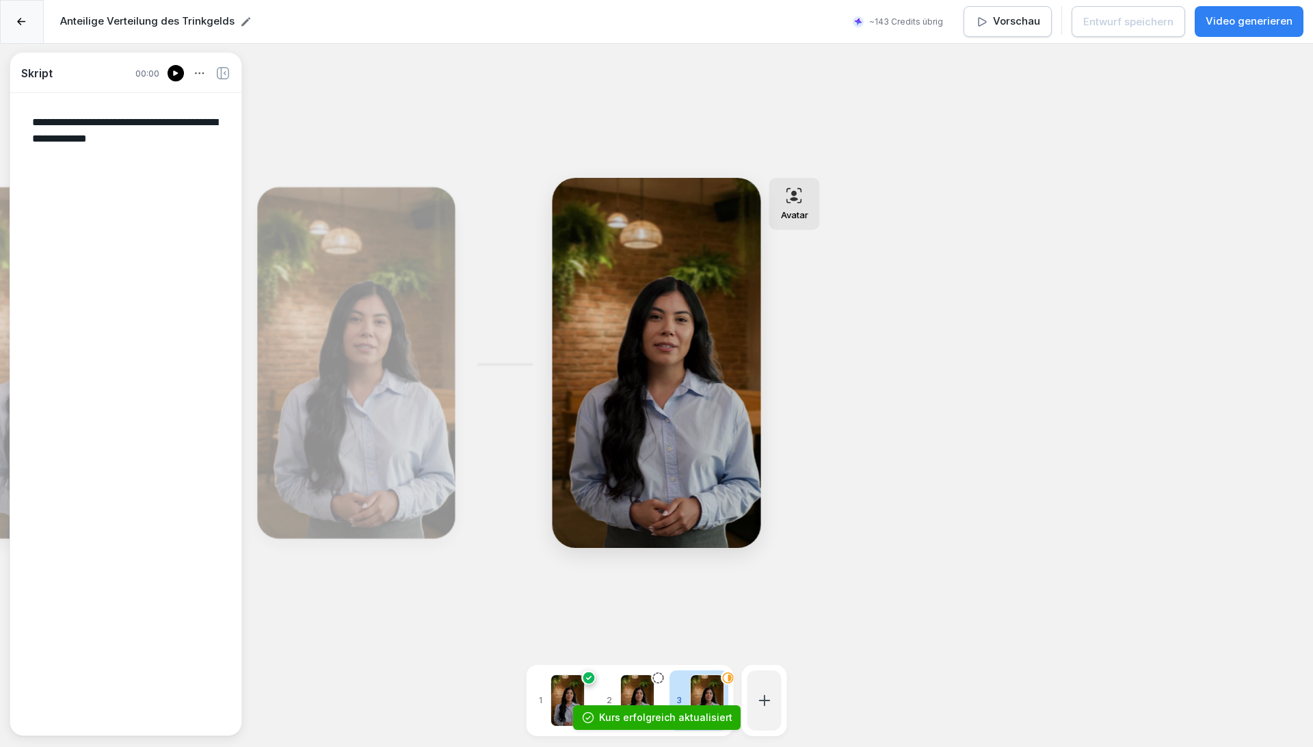
click at [639, 684] on div at bounding box center [637, 700] width 34 height 52
type textarea "**********"
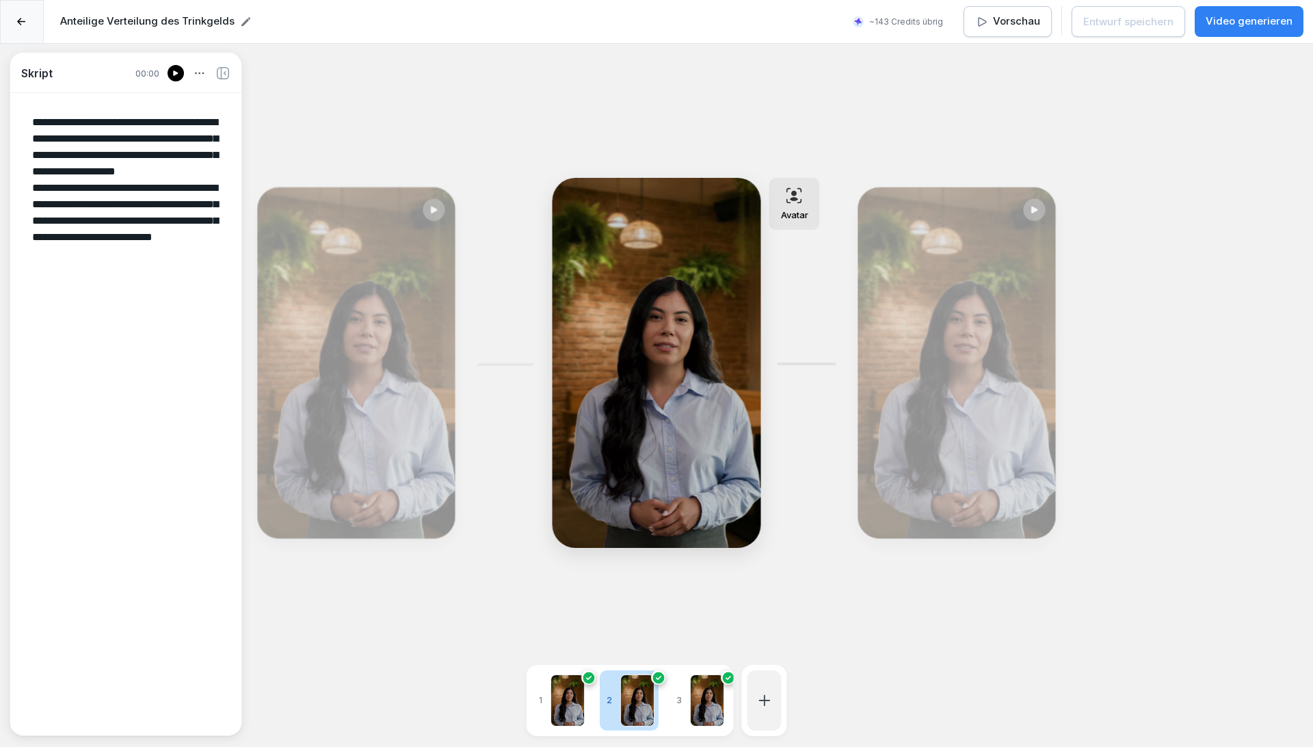
click at [16, 15] on div at bounding box center [22, 22] width 44 height 44
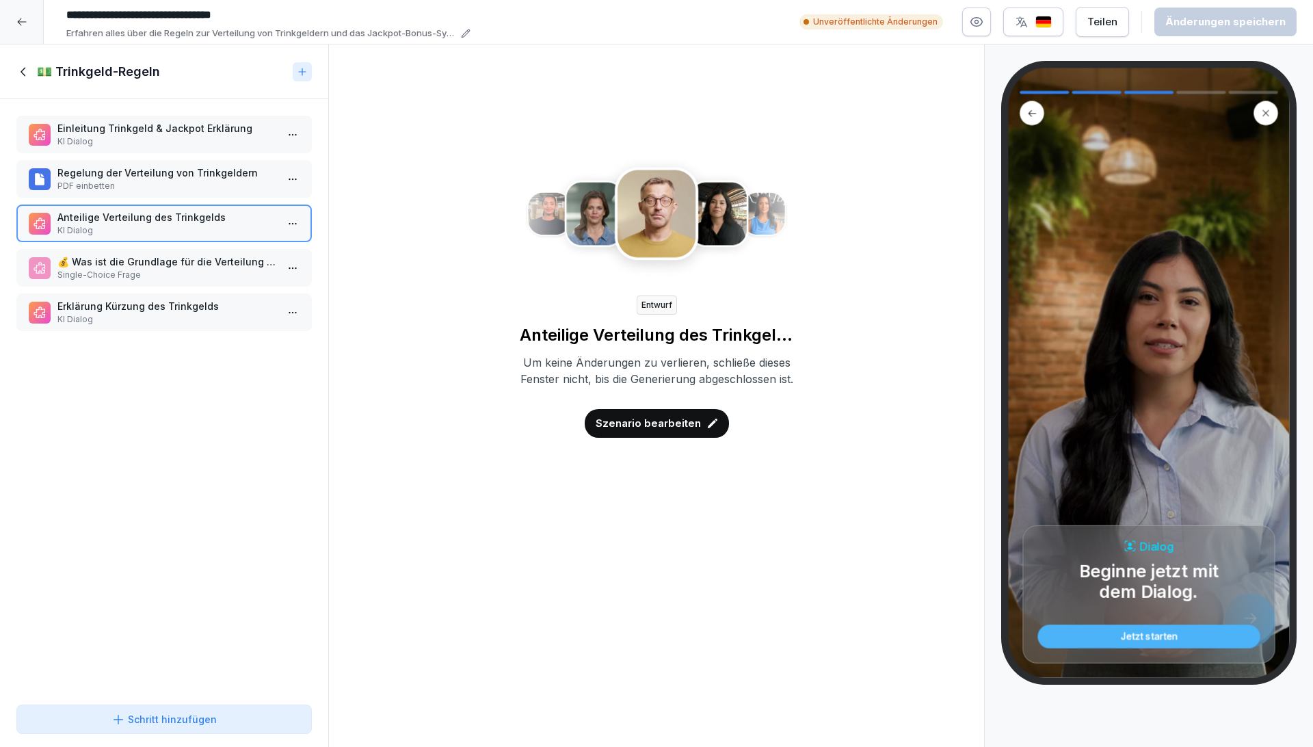
click at [26, 72] on icon at bounding box center [23, 71] width 15 height 15
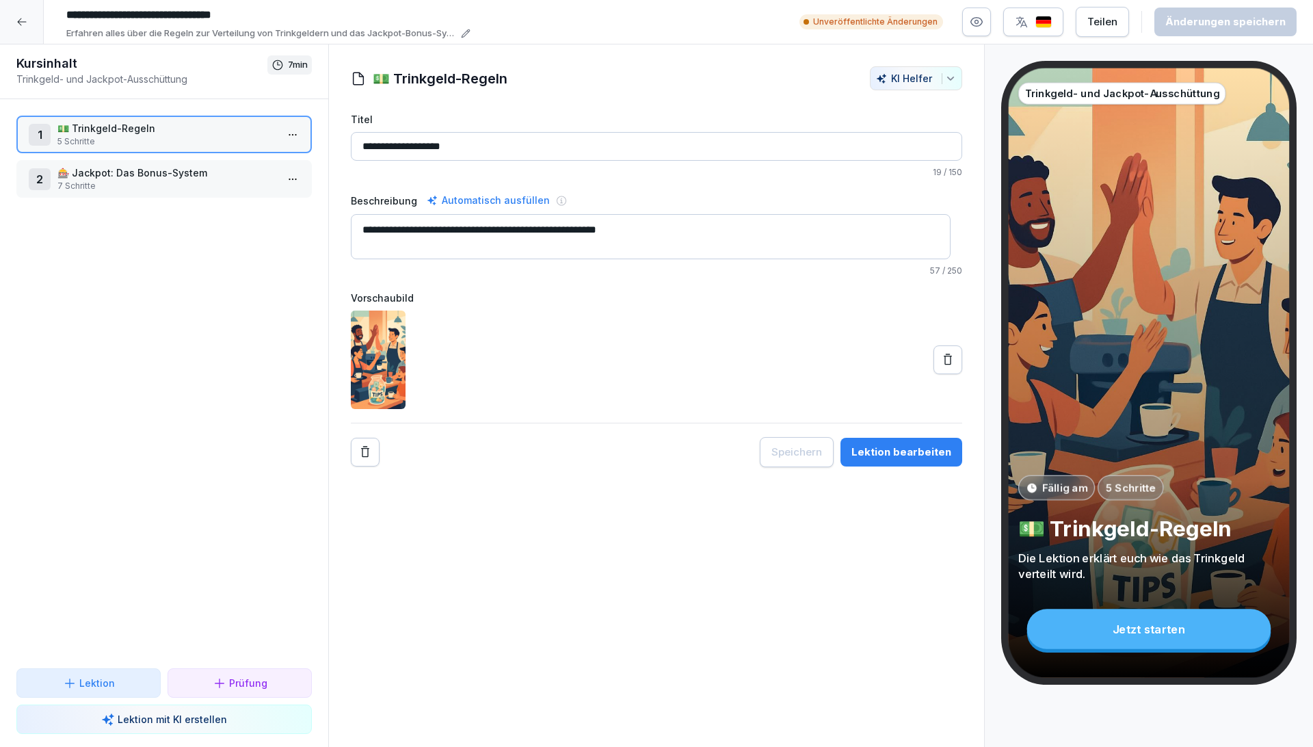
click at [896, 450] on div "Lektion bearbeiten" at bounding box center [901, 451] width 100 height 15
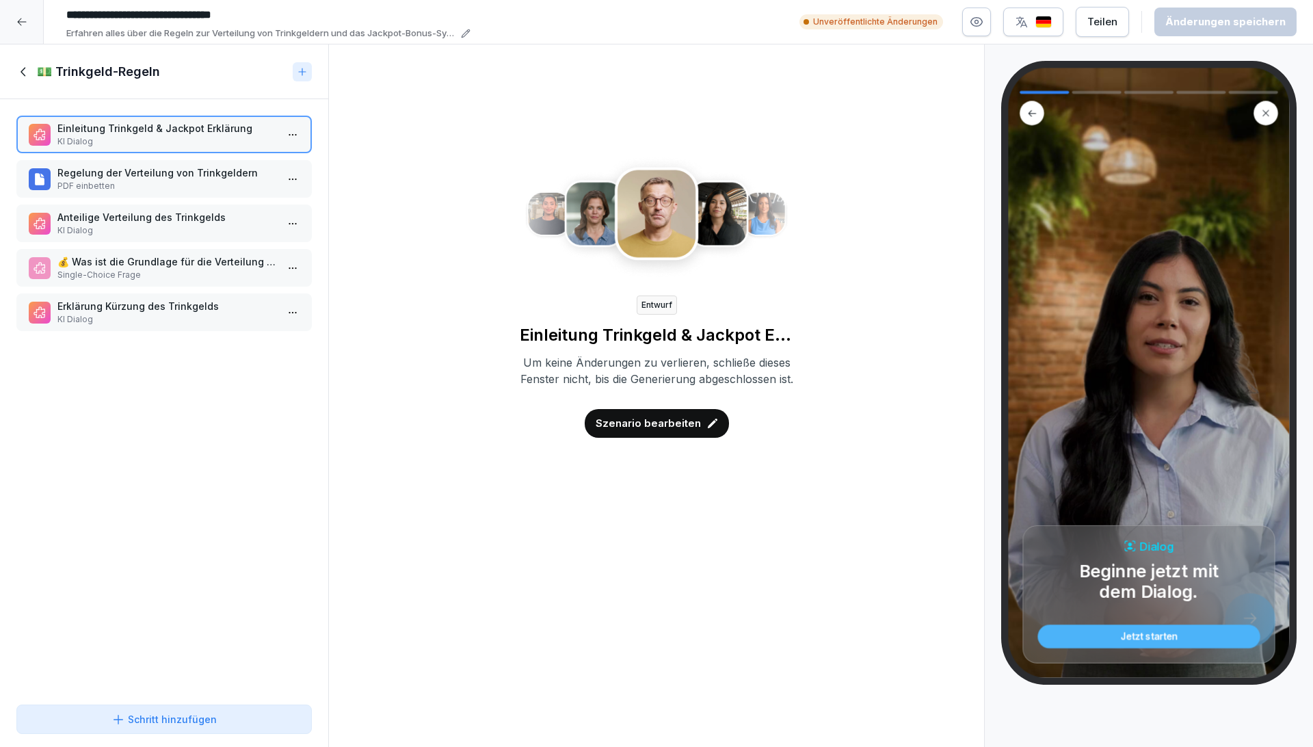
click at [1105, 23] on div "Teilen" at bounding box center [1102, 21] width 30 height 15
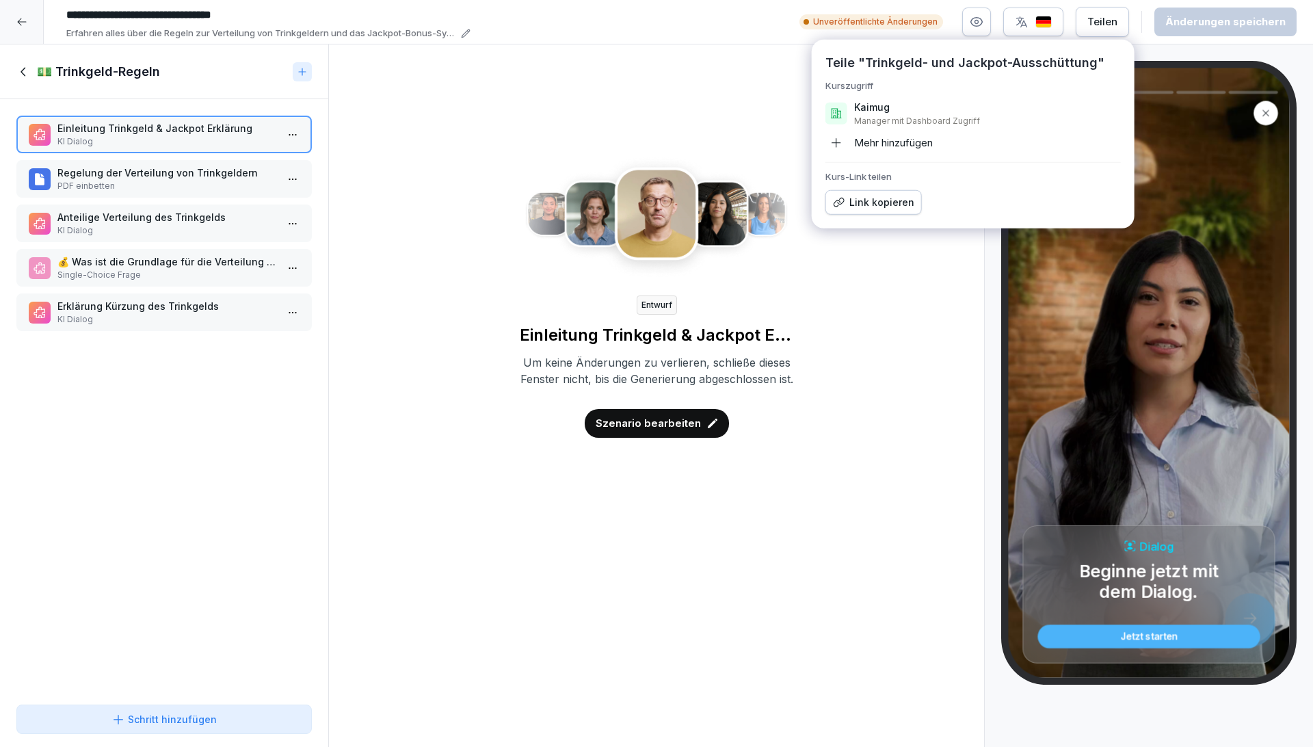
click at [470, 118] on div "Entwurf Einleitung Trinkgeld & Jackpot Erklärung Um keine Änderungen zu verlier…" at bounding box center [656, 251] width 611 height 371
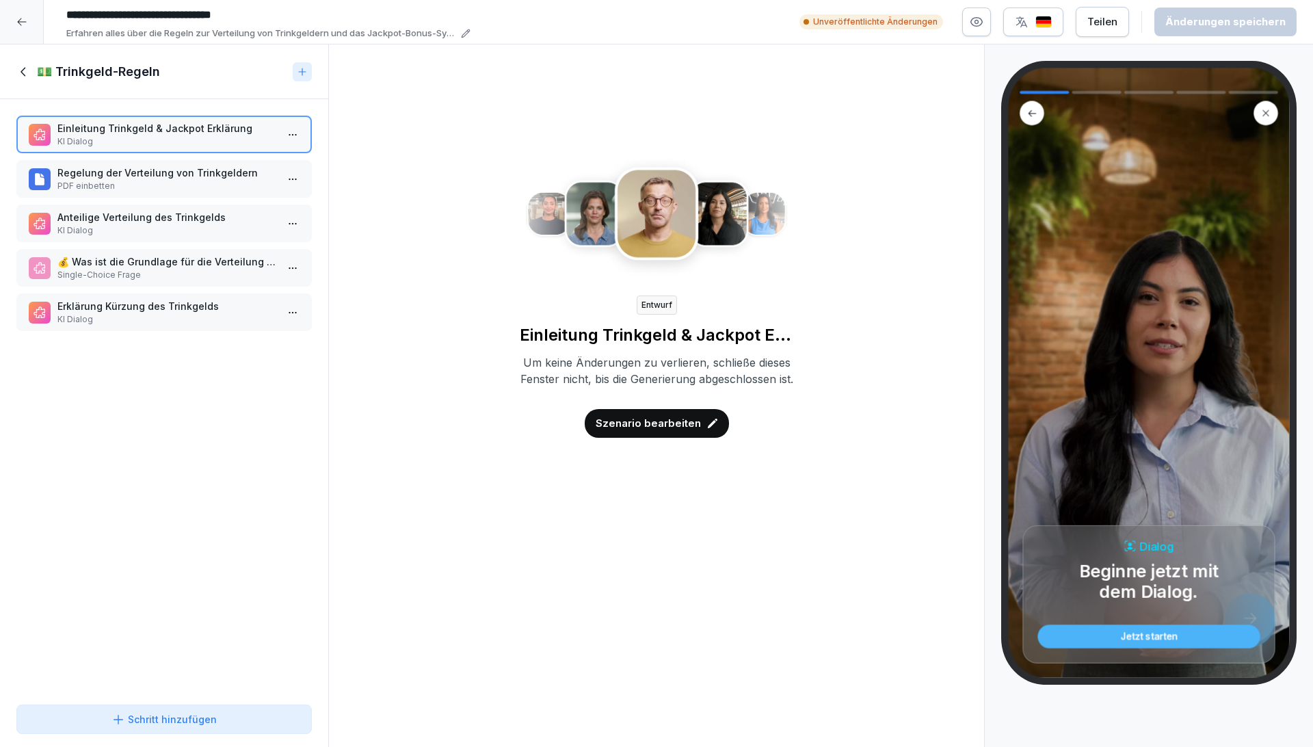
click at [17, 80] on div "💵 Trinkgeld-Regeln" at bounding box center [164, 71] width 328 height 55
click at [21, 70] on icon at bounding box center [23, 71] width 15 height 15
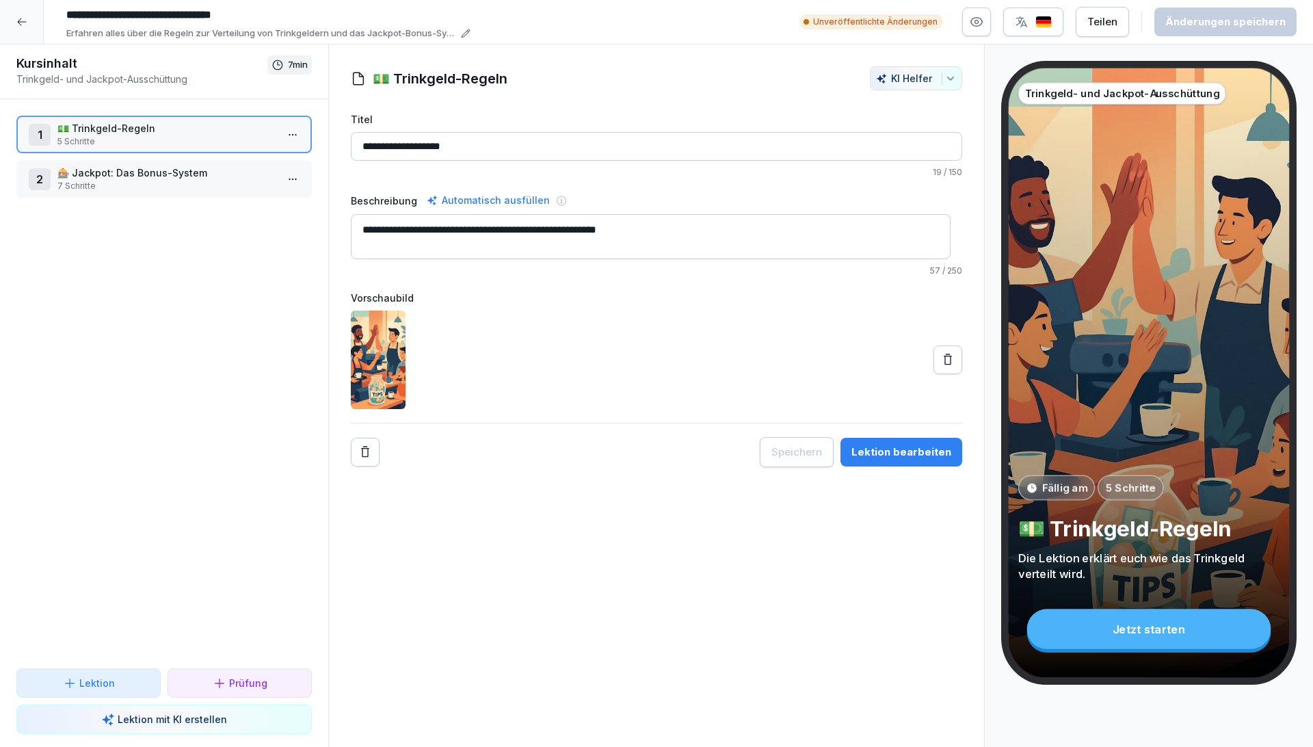
click at [176, 182] on p "7 Schritte" at bounding box center [166, 186] width 219 height 12
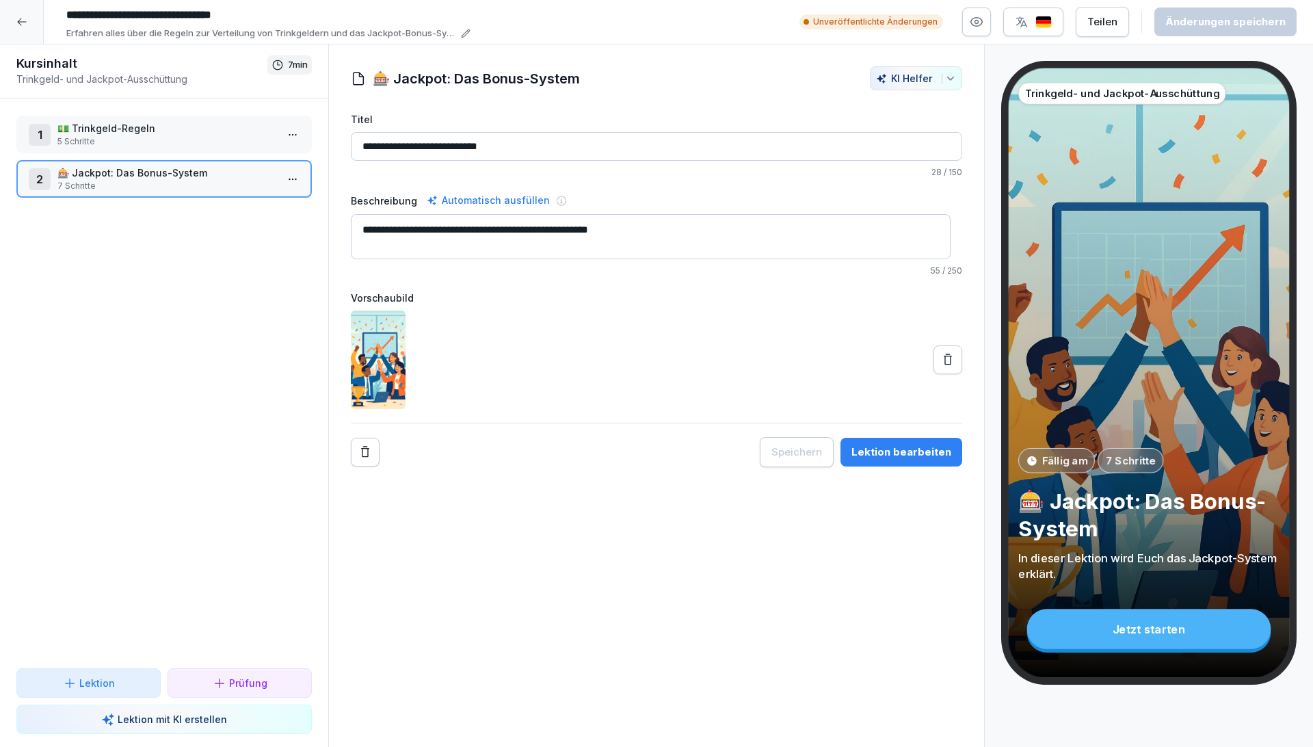
click at [941, 354] on icon at bounding box center [948, 360] width 14 height 14
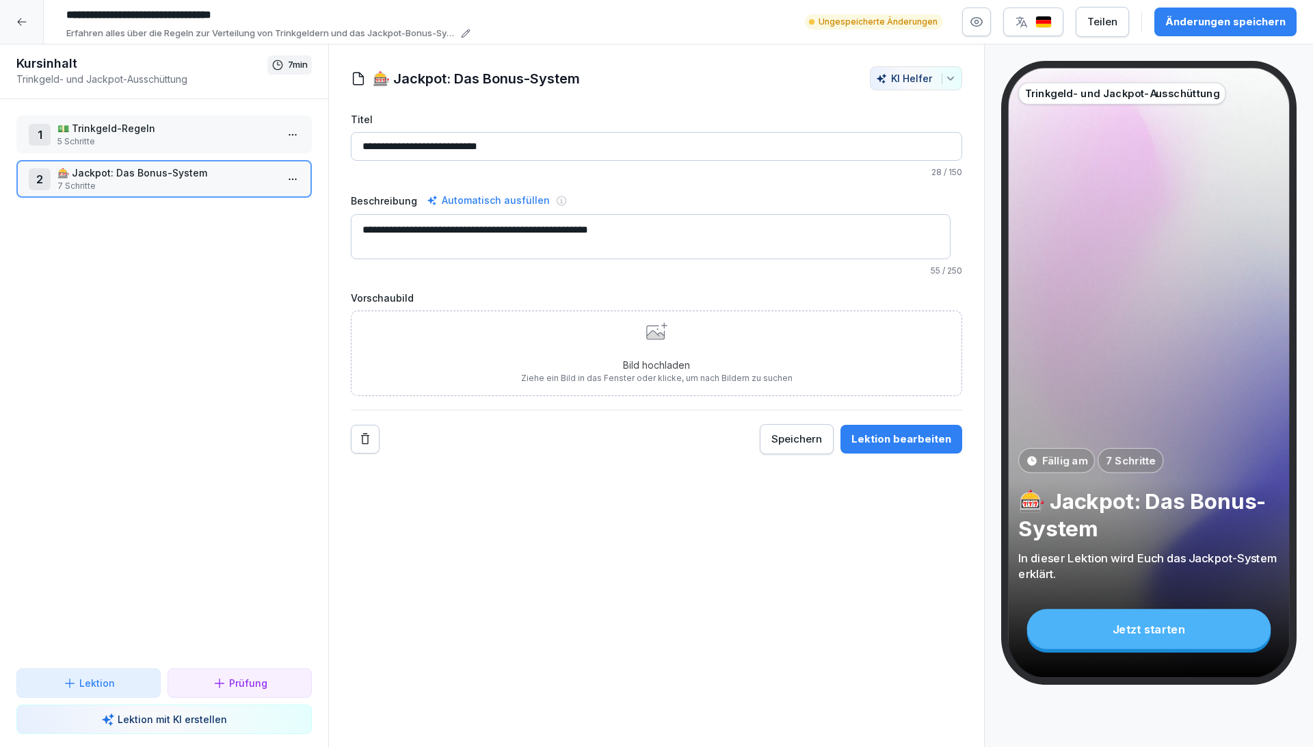
click at [594, 348] on div "Bild hochladen Ziehe ein Bild in das Fenster oder klicke, um nach Bildern zu su…" at bounding box center [656, 353] width 271 height 62
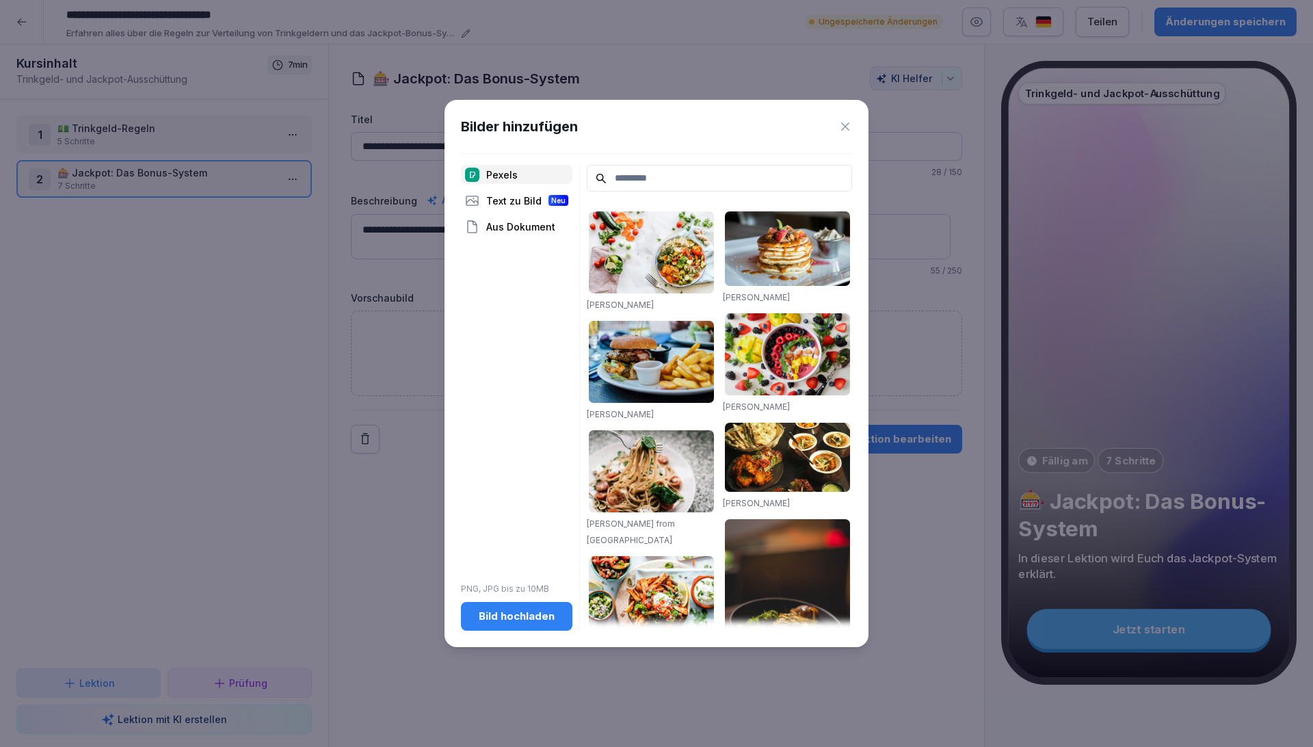
click at [512, 615] on div "Bild hochladen" at bounding box center [517, 615] width 90 height 15
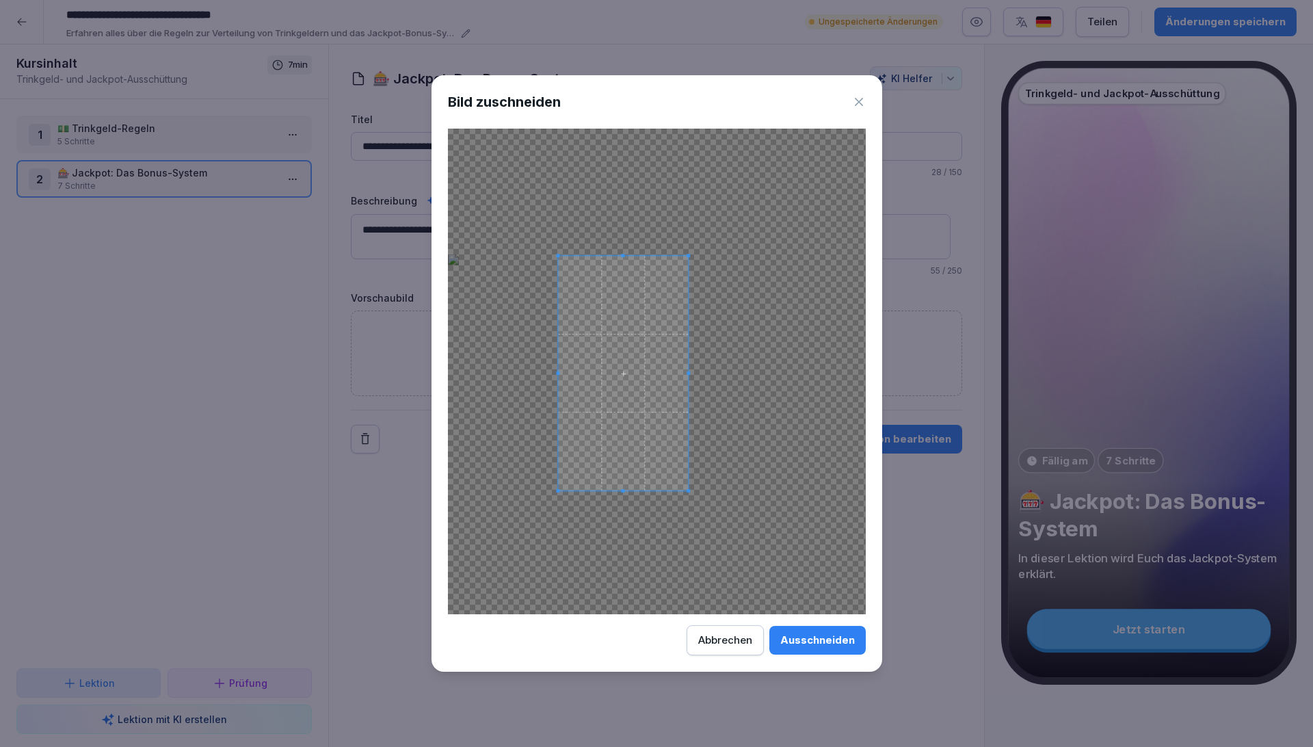
click at [671, 397] on span at bounding box center [623, 373] width 131 height 234
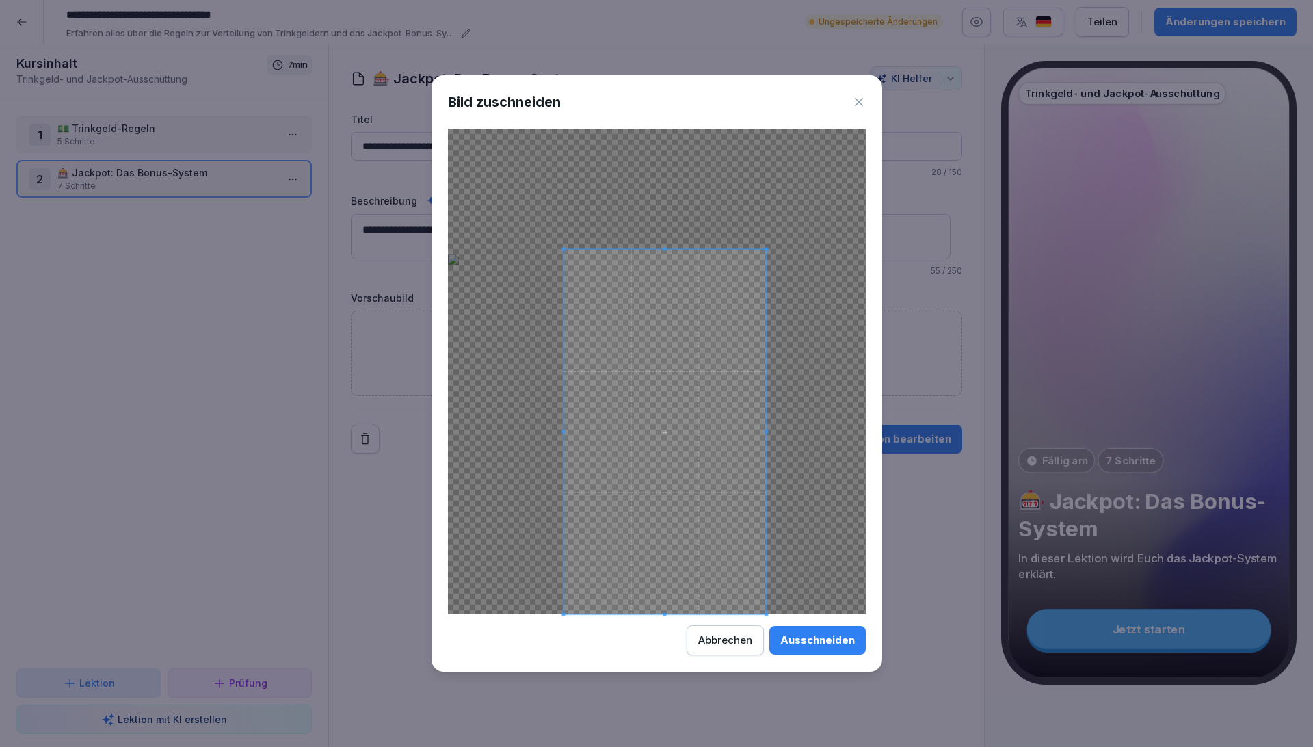
click at [804, 511] on div at bounding box center [657, 371] width 418 height 485
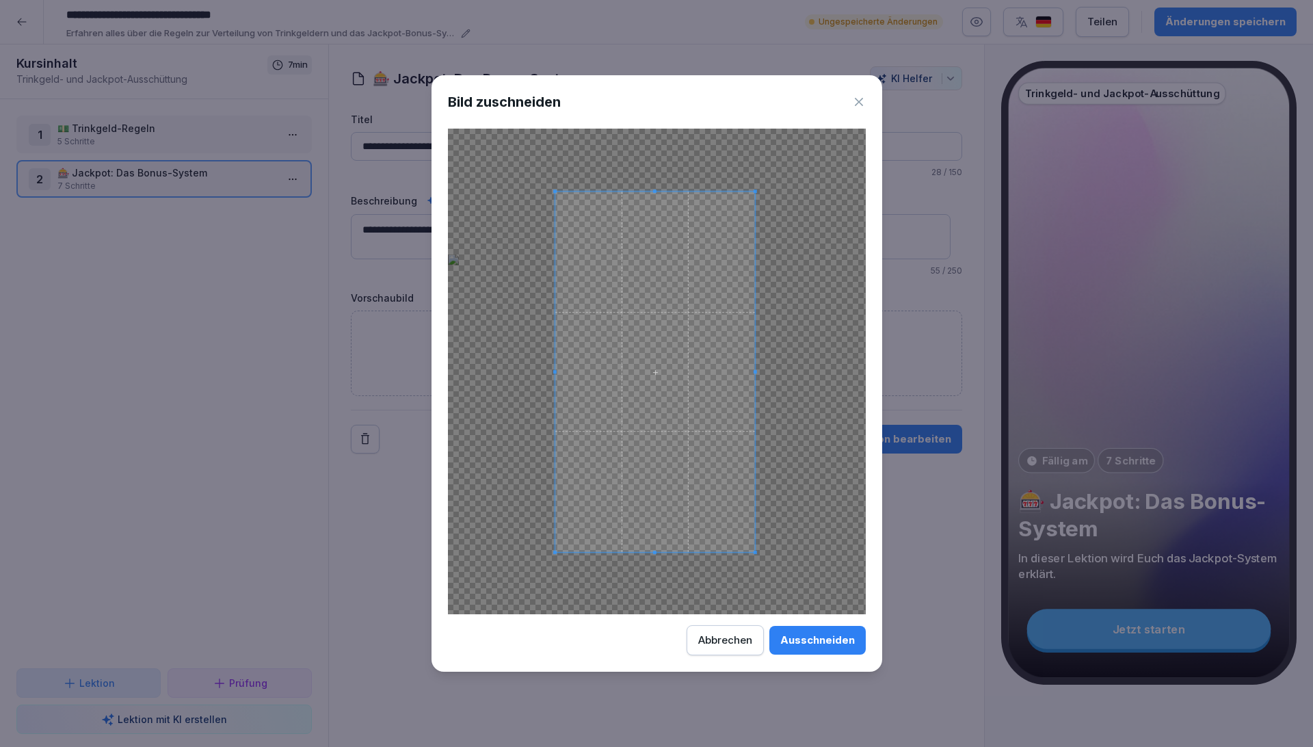
click at [725, 446] on span at bounding box center [654, 371] width 200 height 360
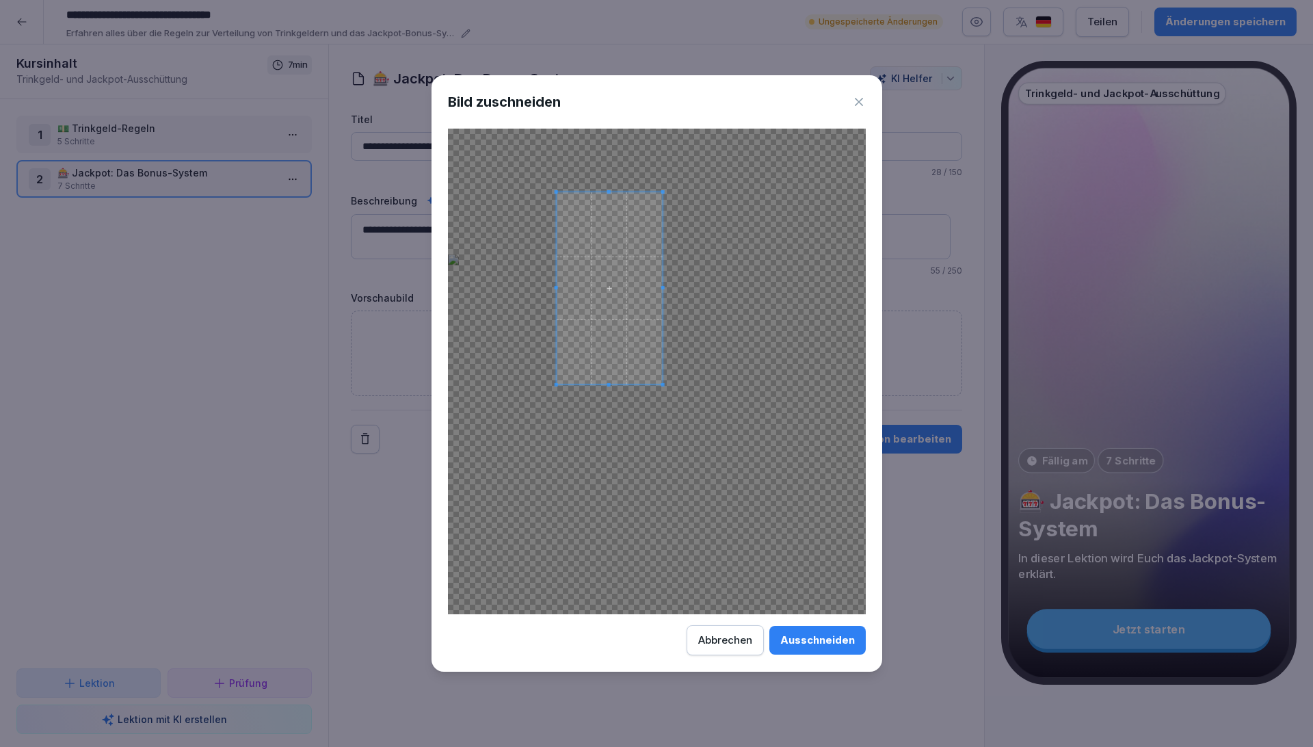
click at [656, 432] on div at bounding box center [657, 371] width 418 height 485
drag, startPoint x: 748, startPoint y: 633, endPoint x: 751, endPoint y: 626, distance: 8.0
click at [746, 632] on div "Abbrechen" at bounding box center [725, 639] width 54 height 15
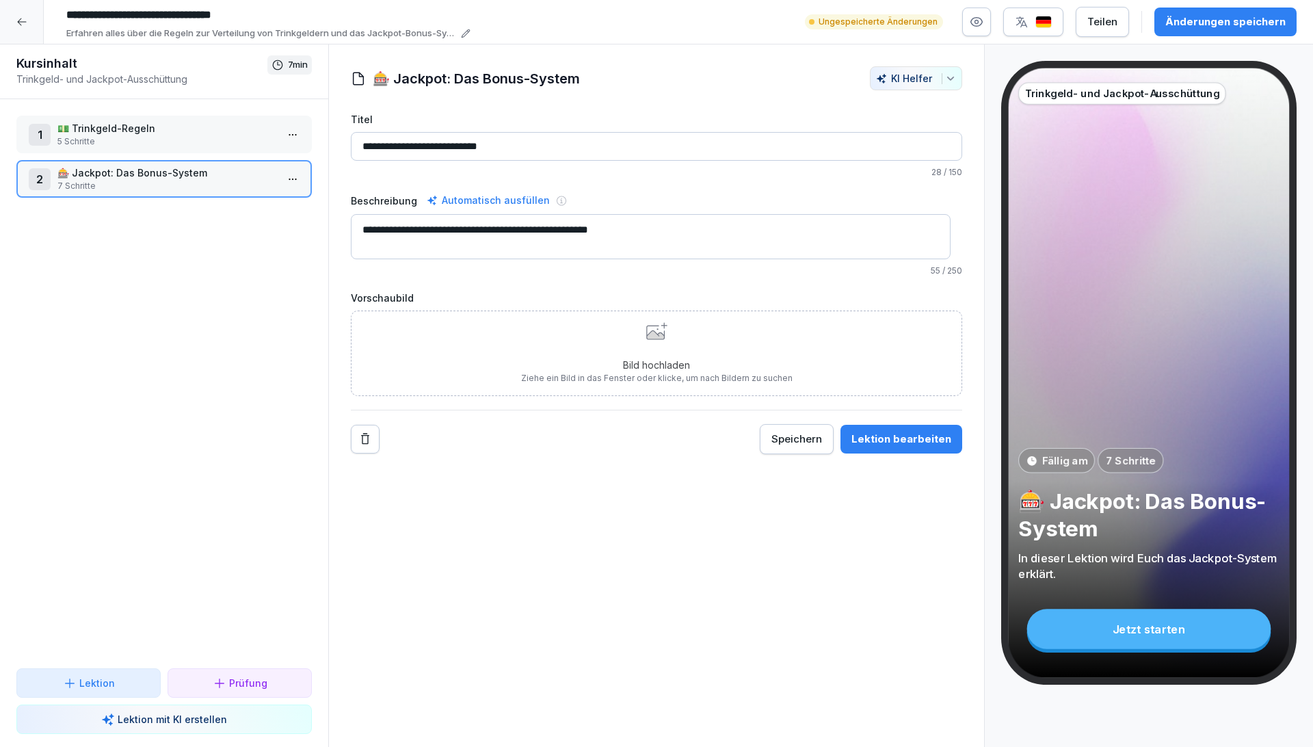
click at [642, 348] on div "Bild hochladen Ziehe ein Bild in das Fenster oder klicke, um nach Bildern zu su…" at bounding box center [656, 353] width 271 height 62
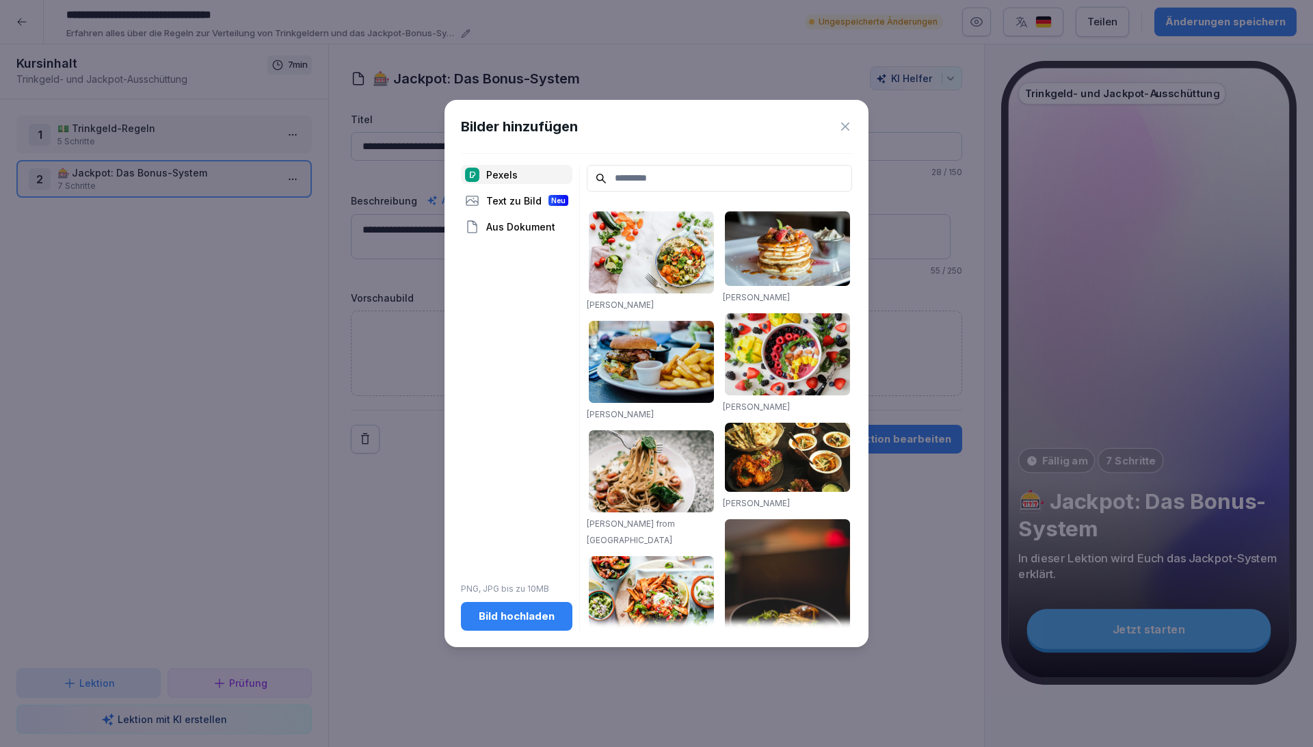
click at [628, 168] on input at bounding box center [719, 178] width 265 height 27
click at [515, 204] on div "Text zu Bild Neu" at bounding box center [516, 200] width 111 height 19
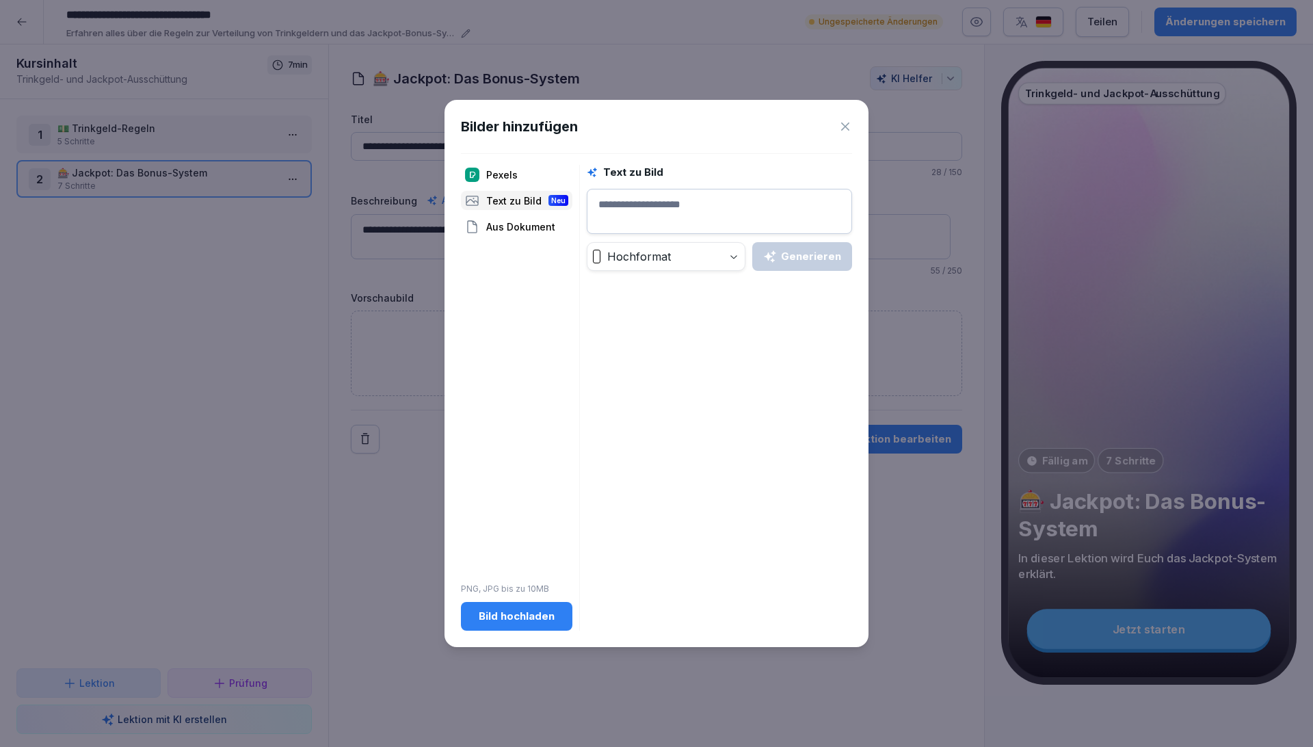
click at [683, 200] on textarea at bounding box center [719, 211] width 265 height 45
type textarea "*******"
click at [783, 252] on div "Generieren" at bounding box center [802, 256] width 78 height 15
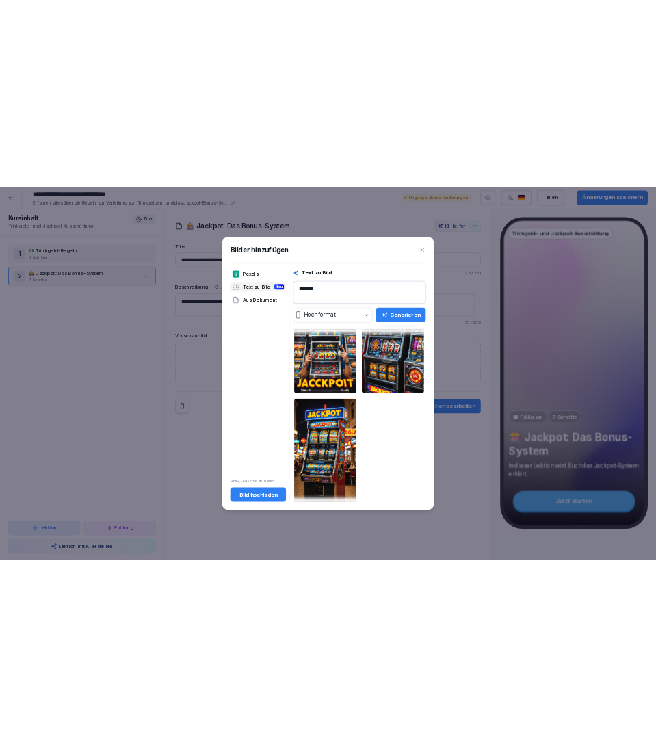
scroll to position [137, 0]
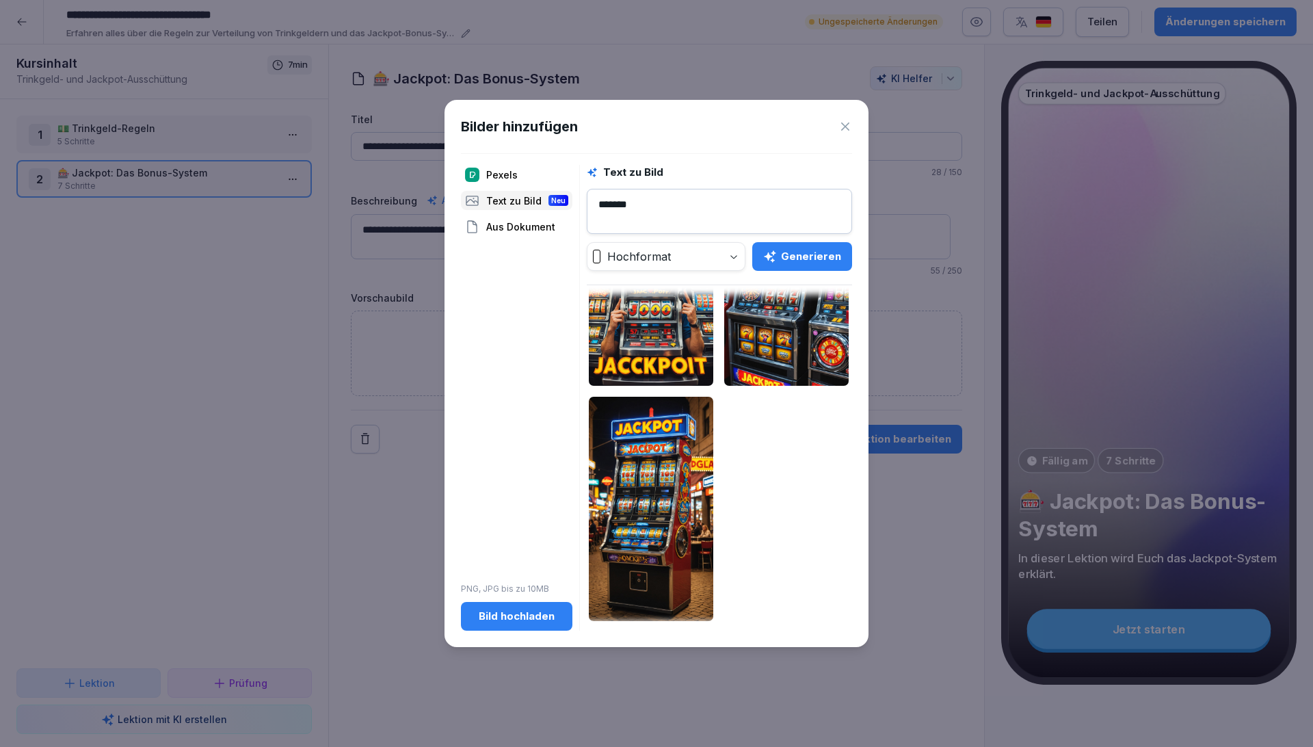
click at [664, 518] on img at bounding box center [651, 509] width 124 height 224
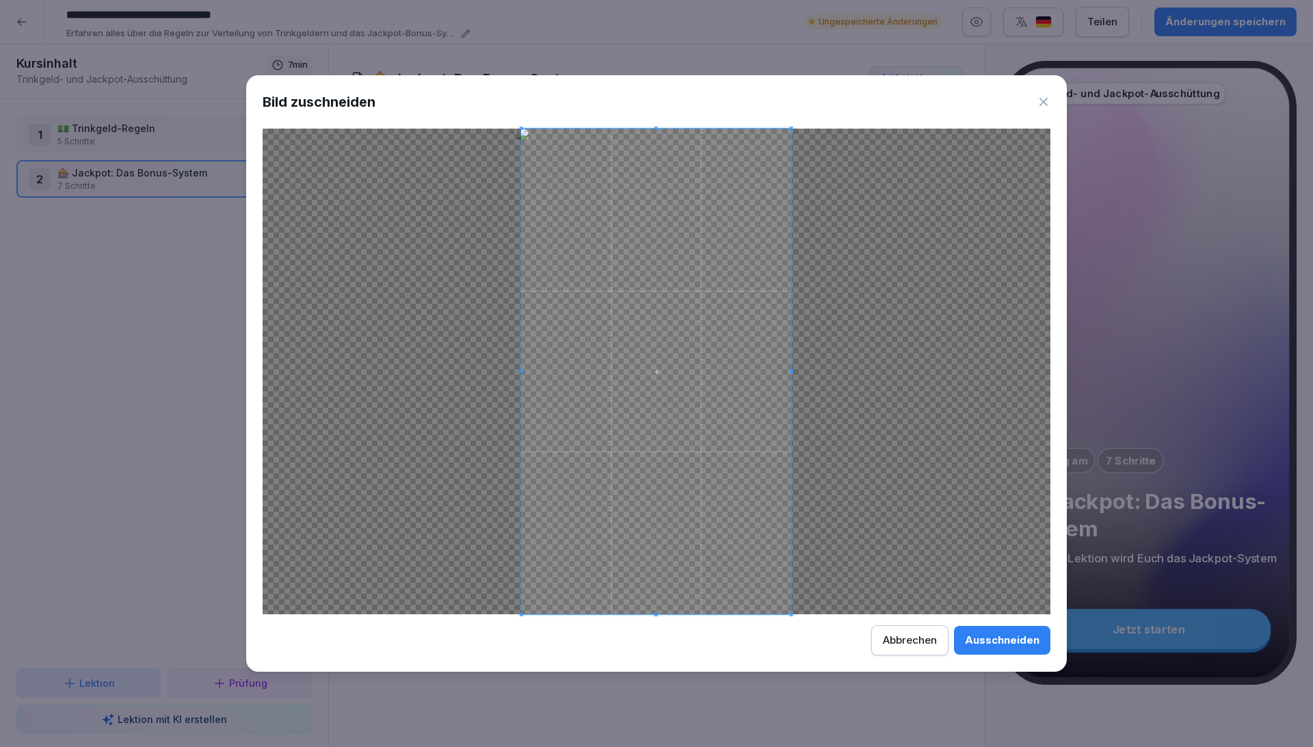
click at [995, 643] on div "Ausschneiden" at bounding box center [1002, 639] width 75 height 15
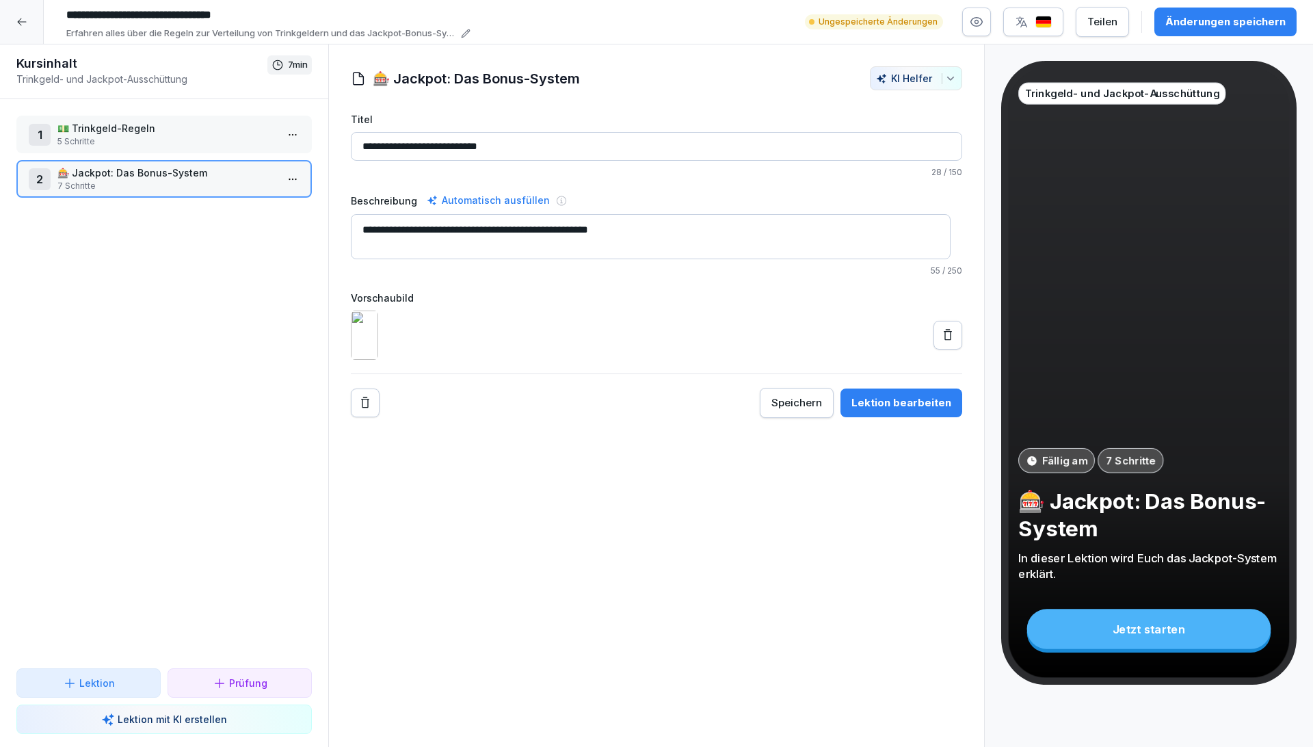
click at [1245, 38] on div "**********" at bounding box center [678, 21] width 1236 height 37
click at [1234, 25] on div "Änderungen speichern" at bounding box center [1225, 21] width 120 height 15
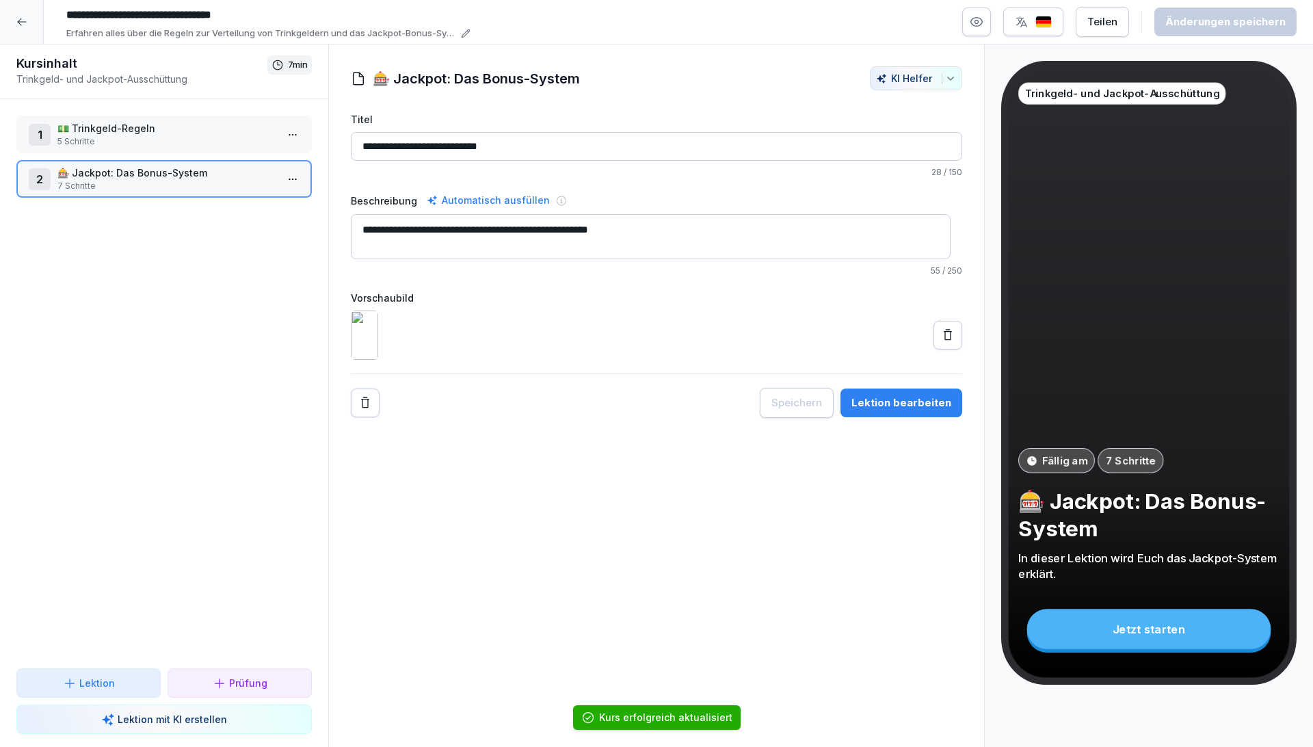
click at [17, 33] on div at bounding box center [22, 22] width 44 height 44
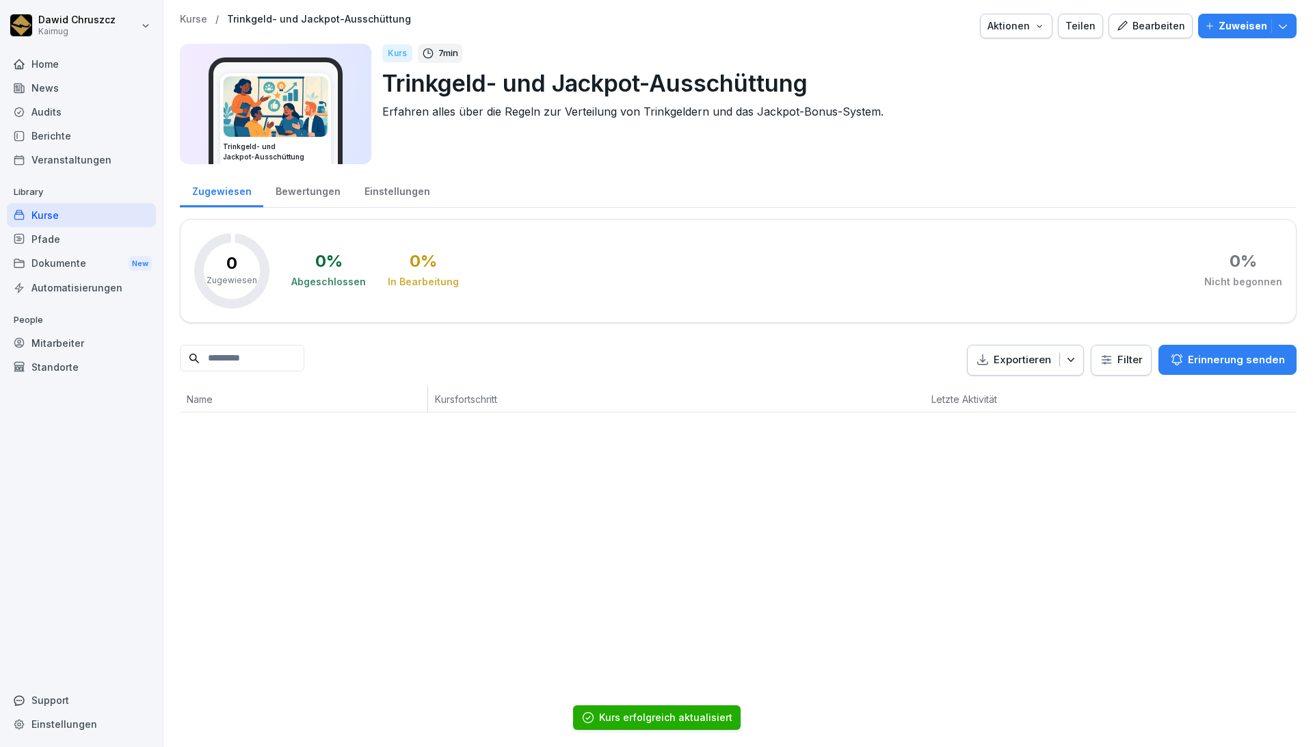
click at [544, 529] on div "Kurse / Trinkgeld- und Jackpot-Ausschüttung Aktionen Teilen Bearbeiten Zuweisen…" at bounding box center [737, 373] width 1149 height 747
click at [279, 187] on div "Bewertungen" at bounding box center [307, 189] width 89 height 35
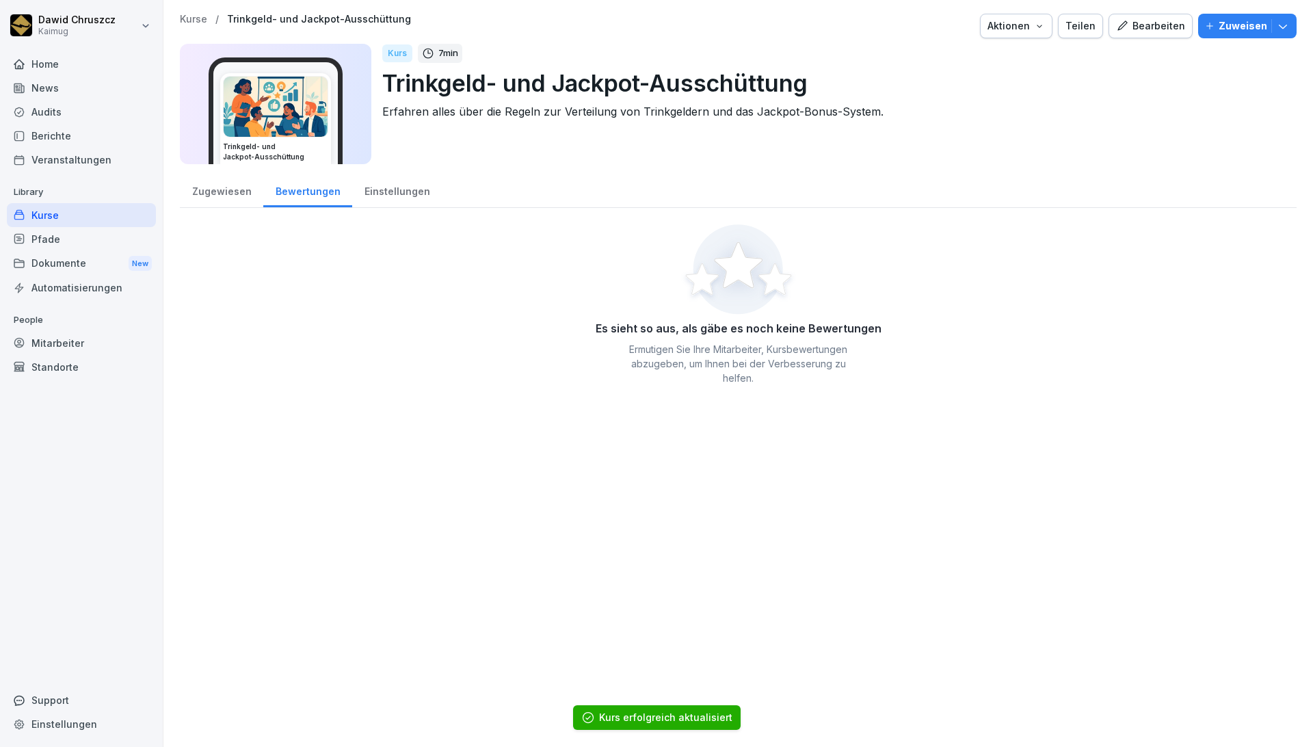
click at [386, 195] on div "Einstellungen" at bounding box center [397, 189] width 90 height 35
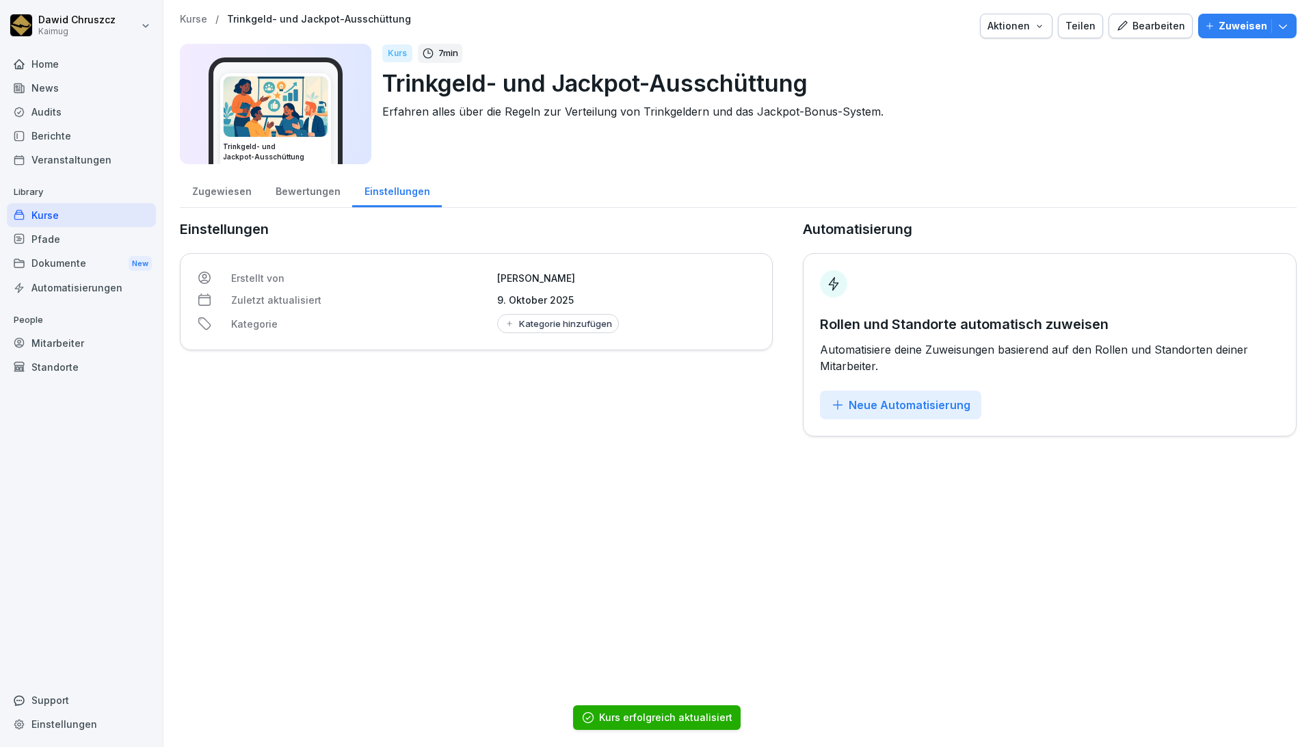
click at [209, 200] on div "Zugewiesen" at bounding box center [221, 189] width 83 height 35
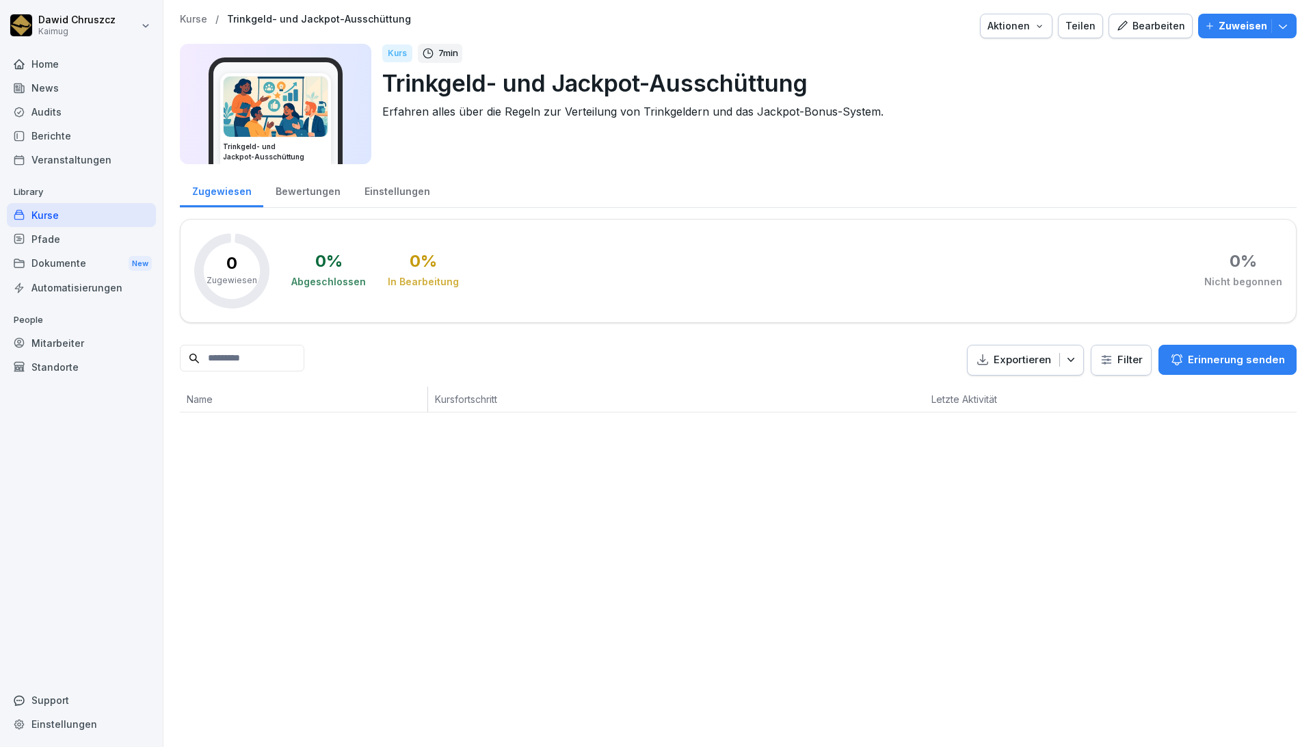
click at [1259, 36] on button "Zuweisen" at bounding box center [1247, 26] width 98 height 25
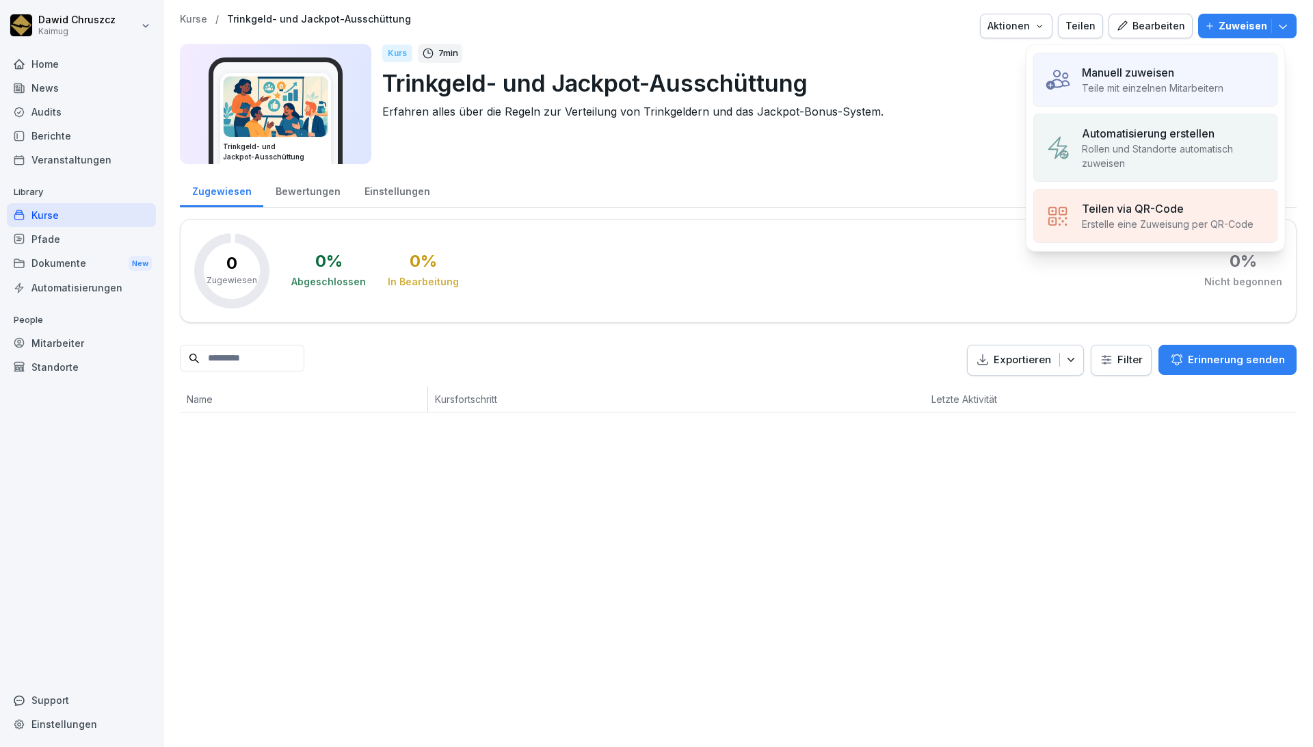
click at [1170, 77] on p "Manuell zuweisen" at bounding box center [1128, 72] width 92 height 16
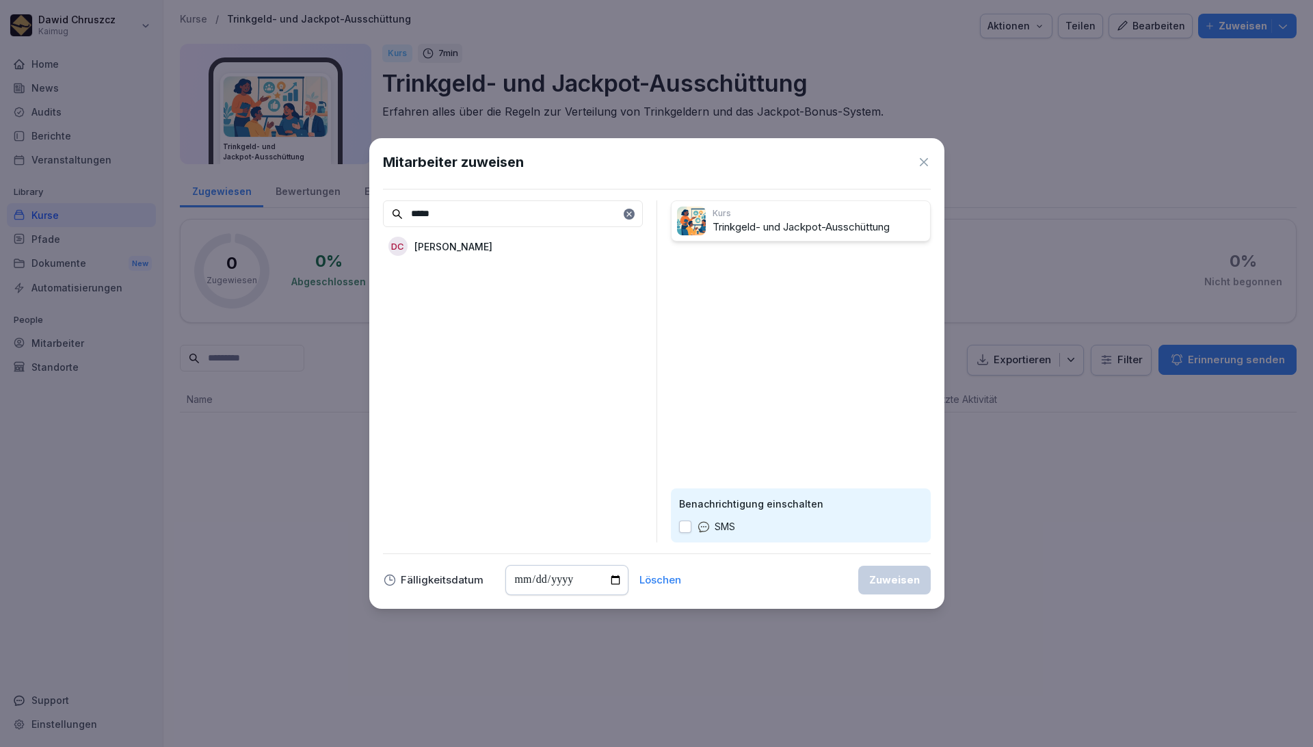
type input "*****"
click at [485, 239] on p "[PERSON_NAME]" at bounding box center [453, 246] width 78 height 14
click at [915, 583] on div "Zuweisen" at bounding box center [894, 579] width 51 height 15
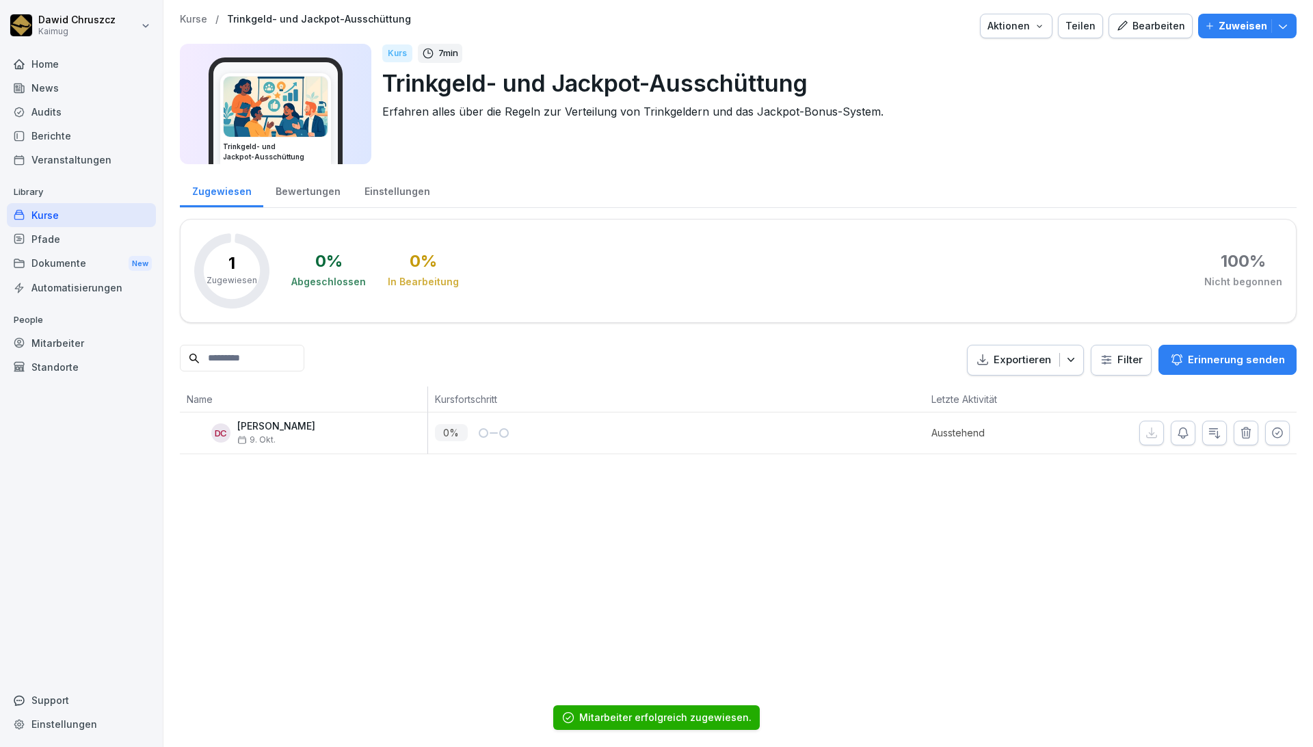
click at [814, 491] on div "Kurse / Trinkgeld- und Jackpot-Ausschüttung Aktionen Teilen Bearbeiten Zuweisen…" at bounding box center [737, 373] width 1149 height 747
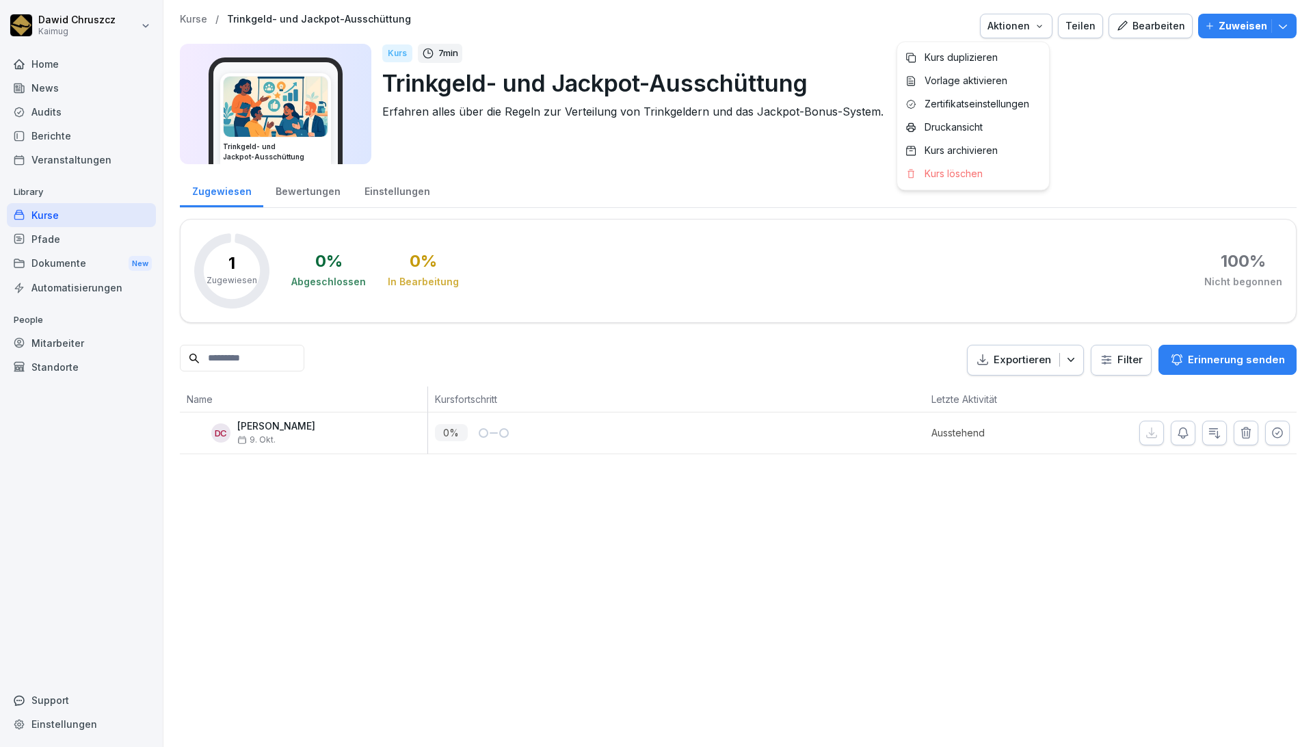
click at [1034, 23] on icon "button" at bounding box center [1039, 26] width 11 height 11
click at [1102, 101] on html "Dawid Chruszcz Kaimug Home News Audits Berichte Veranstaltungen Library Kurse P…" at bounding box center [656, 373] width 1313 height 747
click at [1142, 29] on div "Bearbeiten" at bounding box center [1150, 25] width 69 height 15
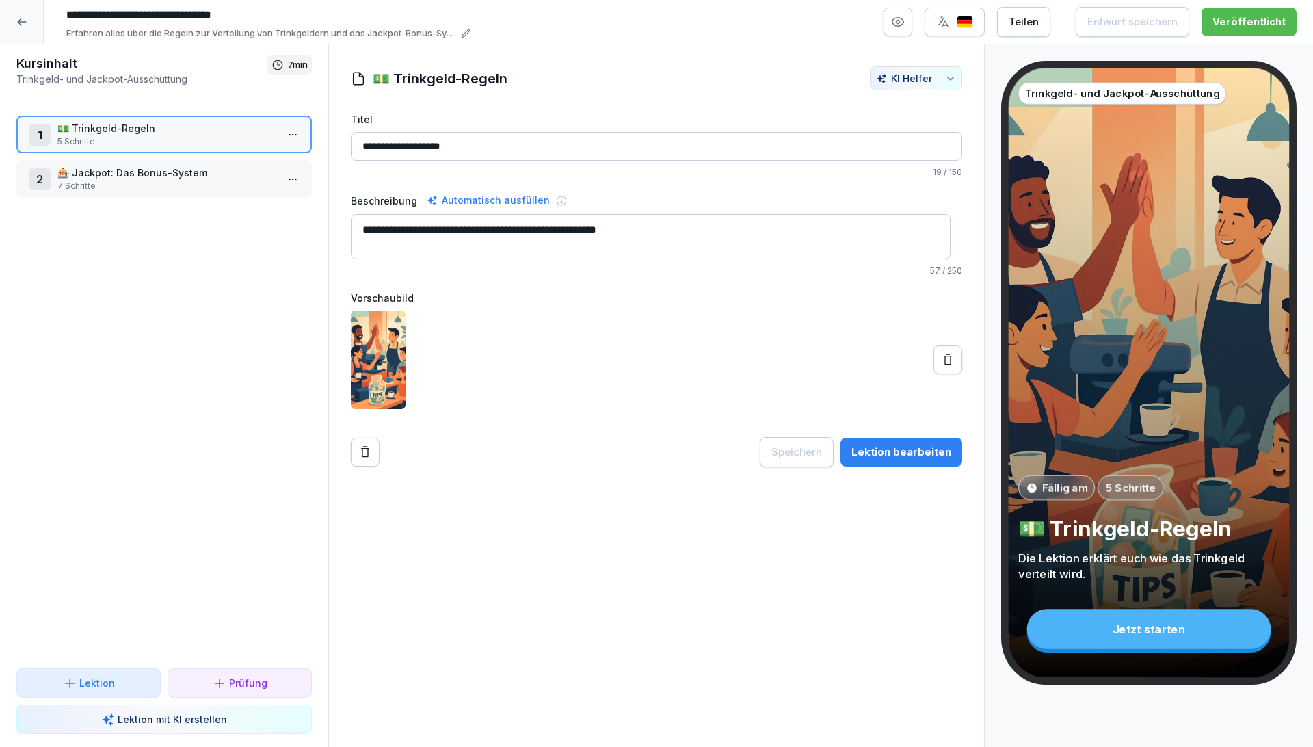
click at [973, 21] on img "button" at bounding box center [964, 22] width 16 height 13
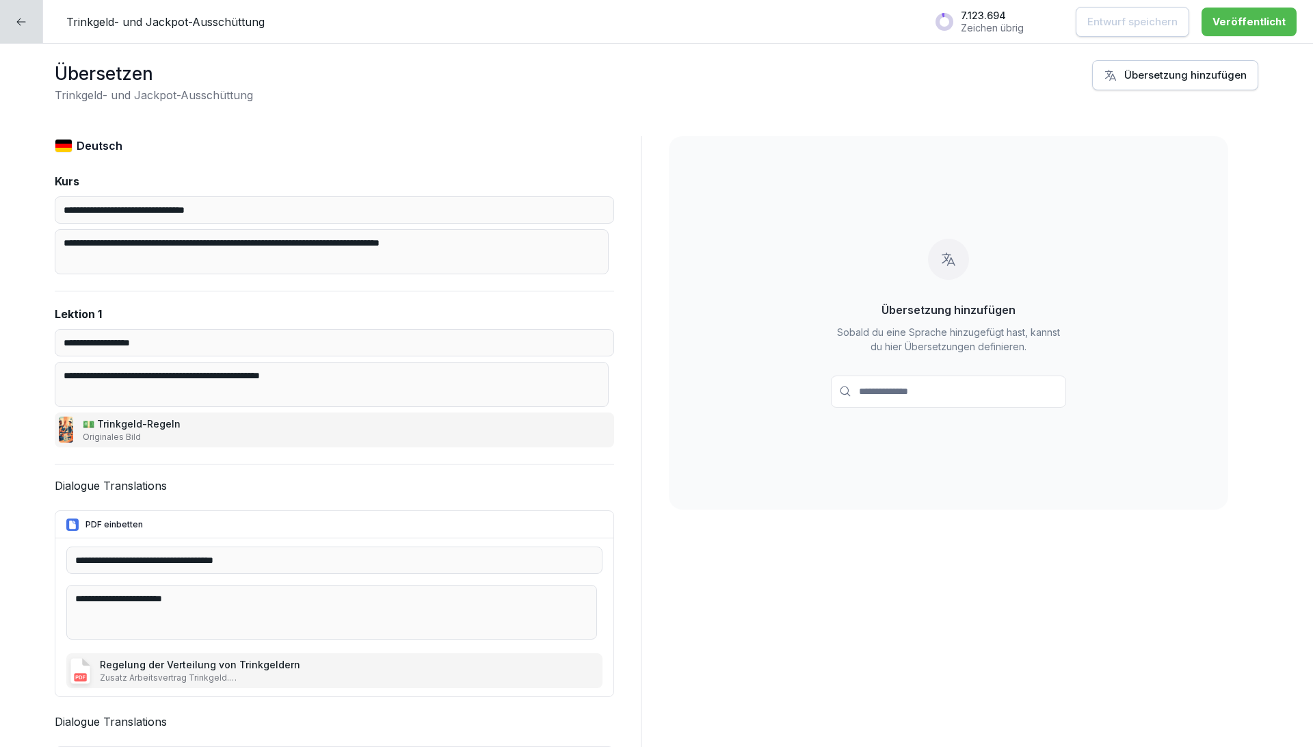
click at [930, 386] on input at bounding box center [948, 391] width 235 height 32
type input "***"
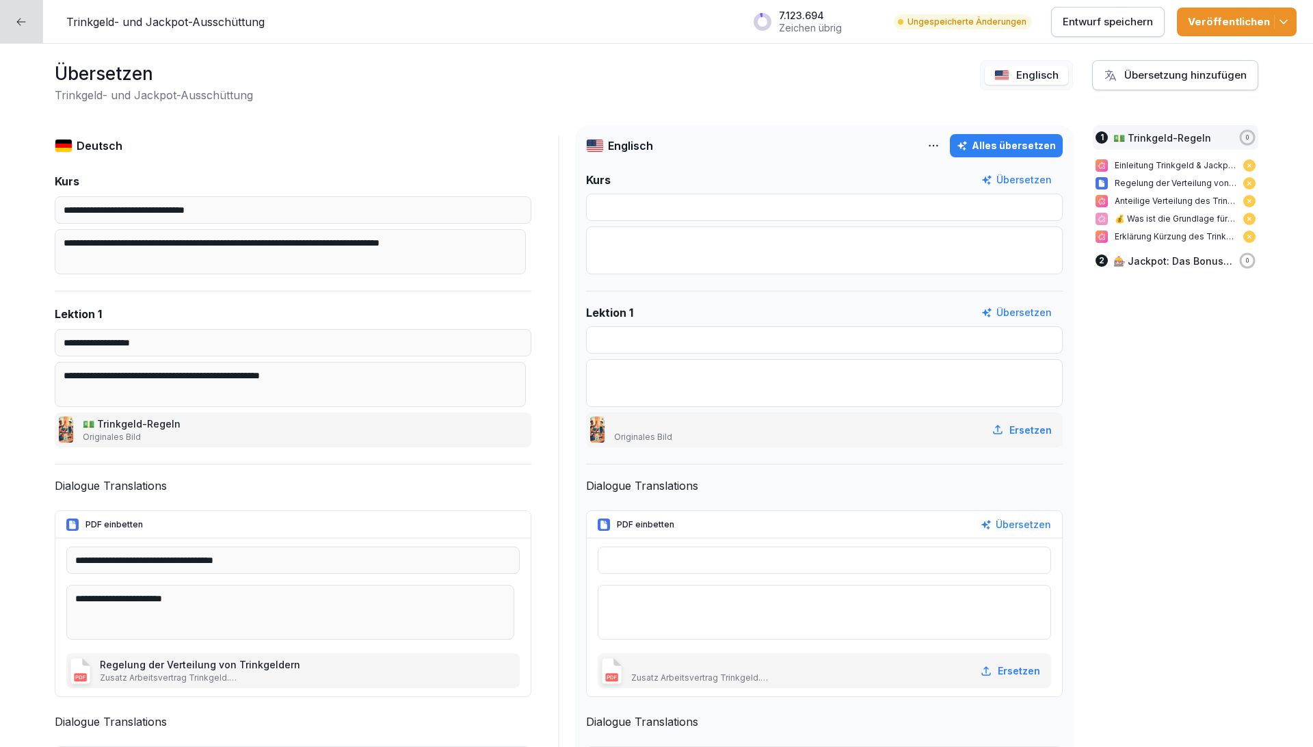
click at [1009, 148] on div "Alles übersetzen" at bounding box center [1005, 145] width 99 height 15
type input "**********"
type textarea "**********"
type input "**********"
type textarea "**********"
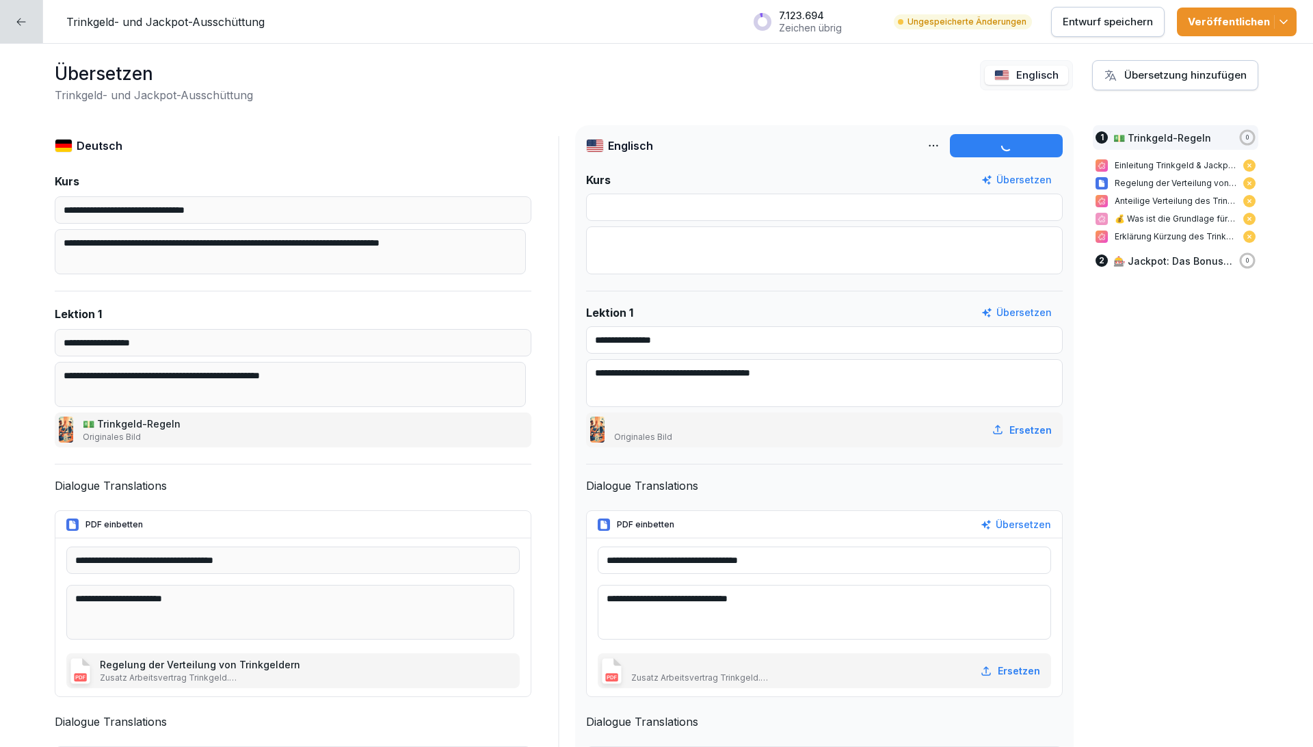
type input "**********"
type textarea "**********"
type input "**********"
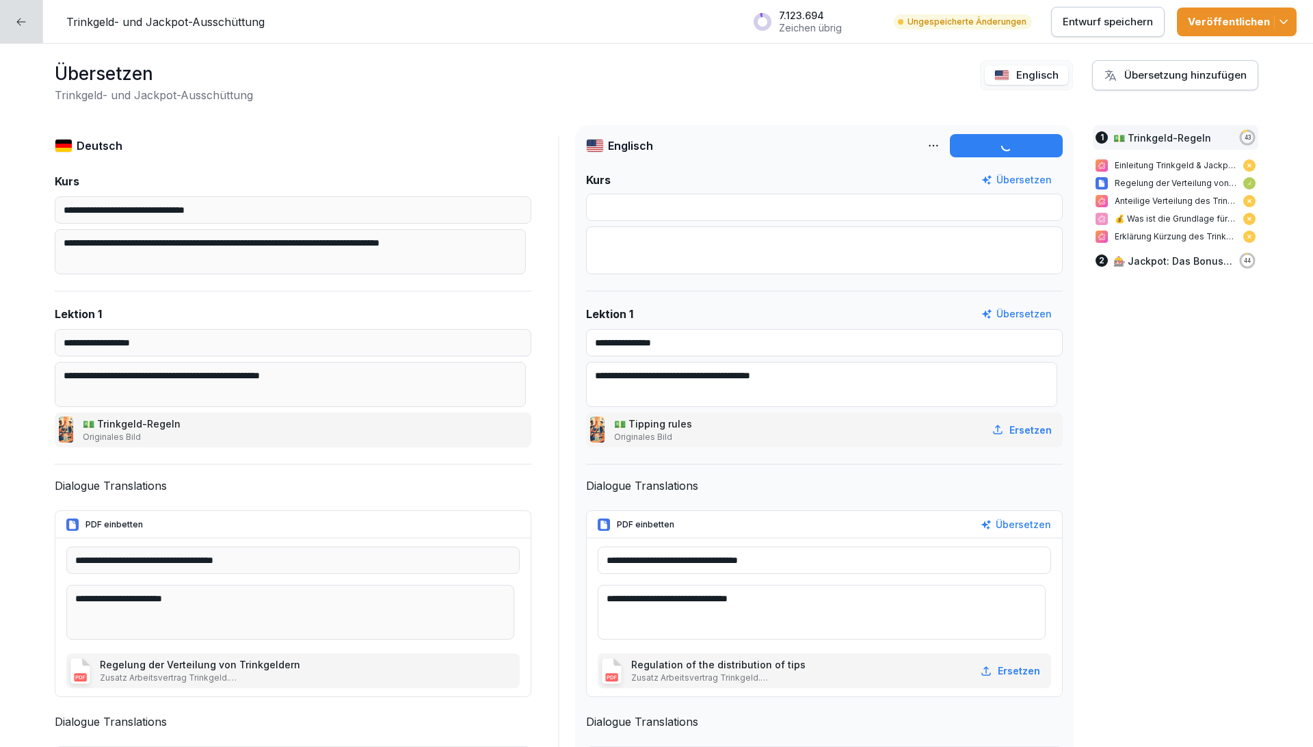
type input "**********"
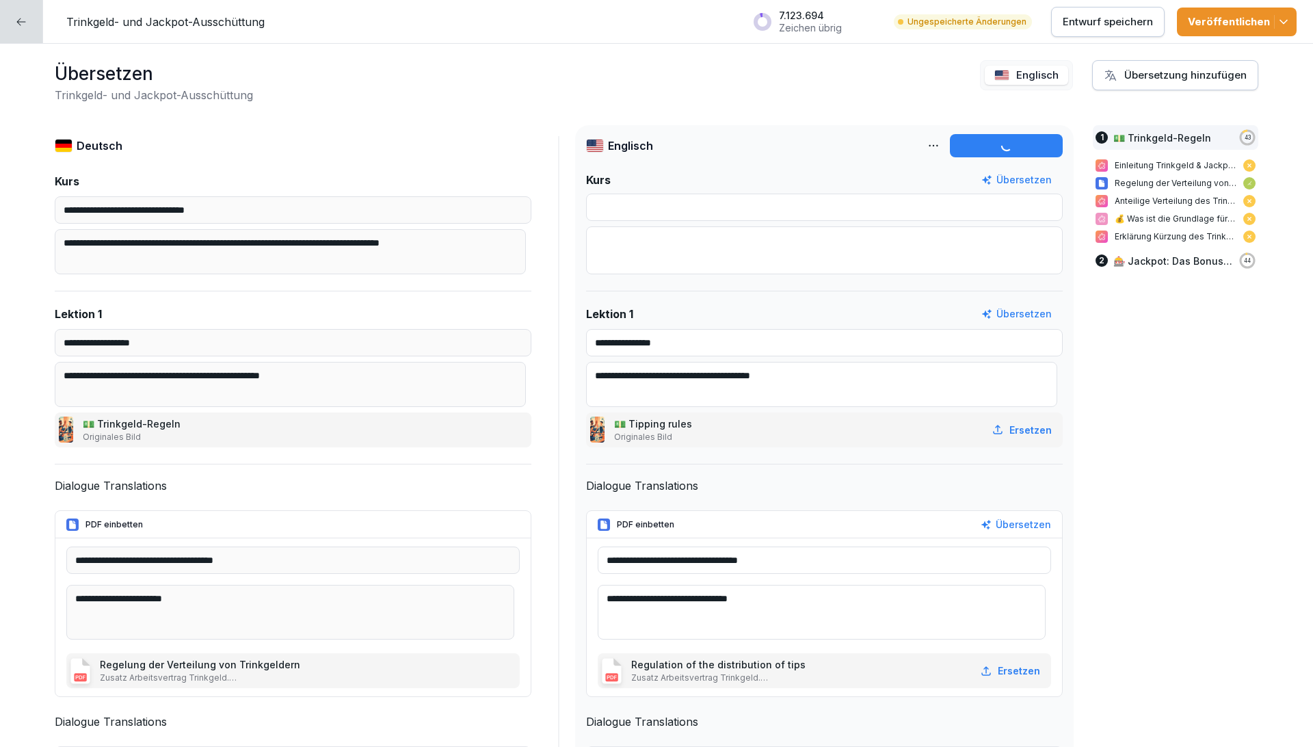
type input "**********"
type textarea "**********"
click at [1242, 21] on div "Veröffentlichen" at bounding box center [1237, 21] width 98 height 15
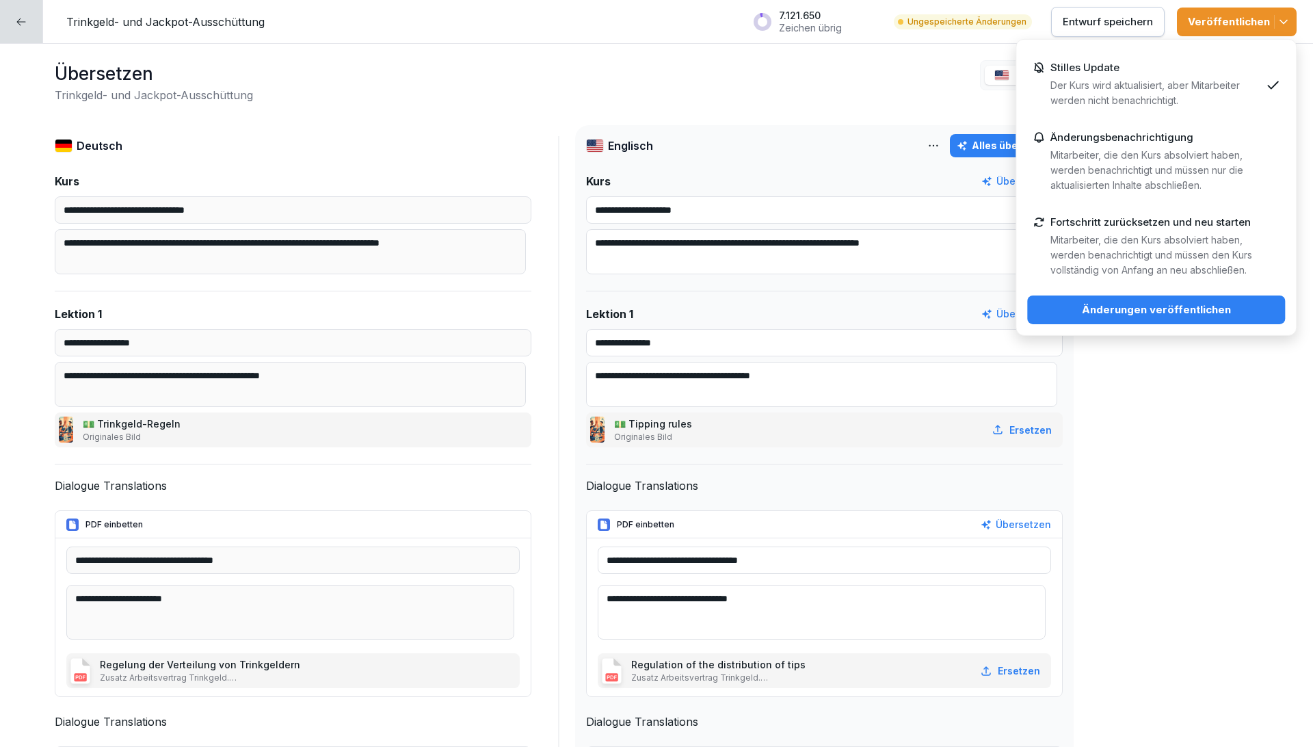
click at [1172, 318] on button "Änderungen veröffentlichen" at bounding box center [1156, 309] width 258 height 29
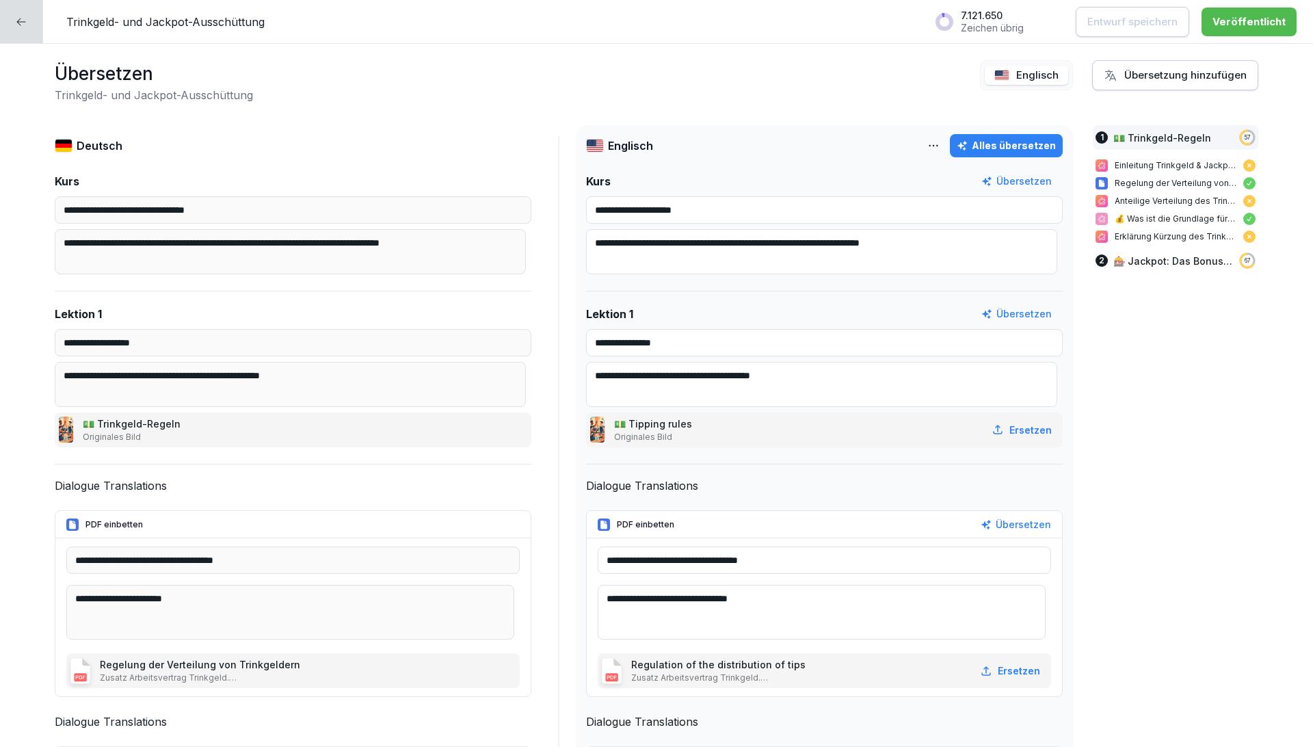
click at [15, 27] on div at bounding box center [21, 21] width 43 height 43
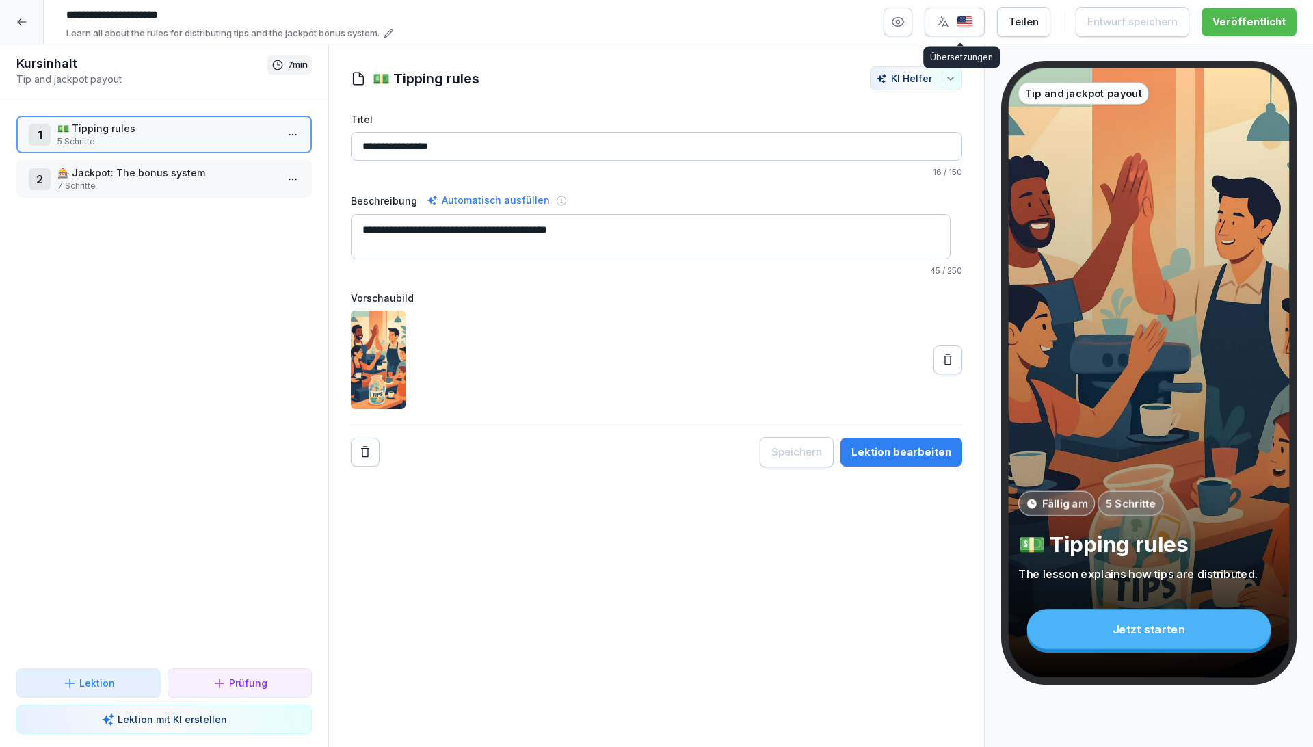
click at [973, 16] on img "button" at bounding box center [964, 22] width 16 height 13
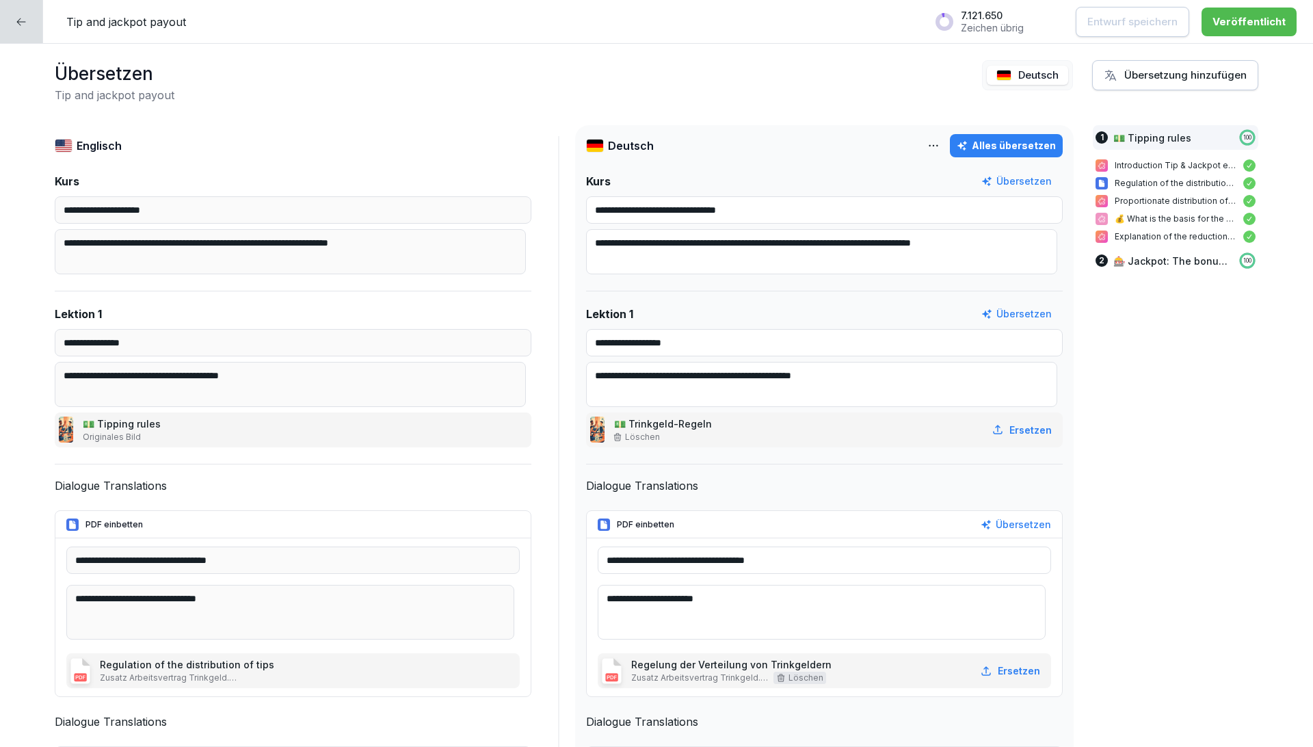
click at [1000, 72] on img at bounding box center [1003, 75] width 15 height 11
click at [930, 142] on html "**********" at bounding box center [656, 373] width 1313 height 747
click at [849, 174] on div "Als Basissprache festlegen" at bounding box center [848, 178] width 175 height 27
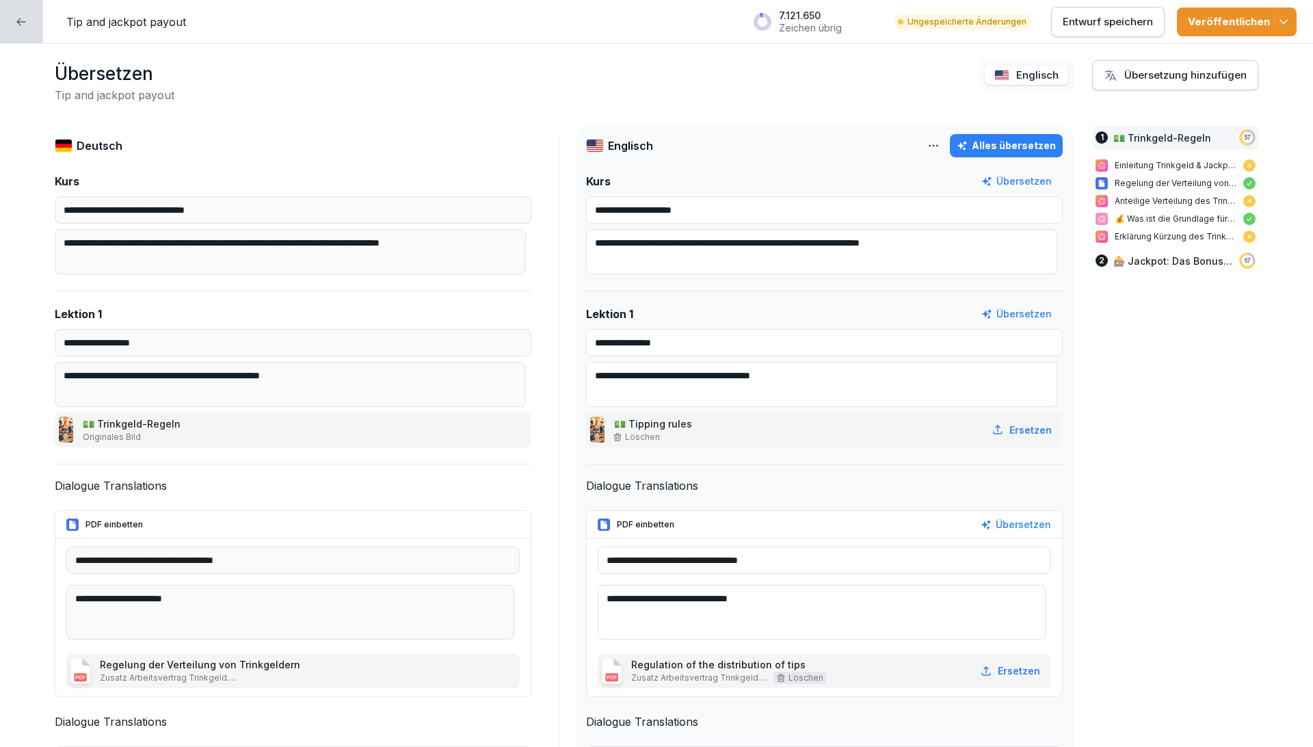
click at [9, 24] on div at bounding box center [21, 21] width 43 height 43
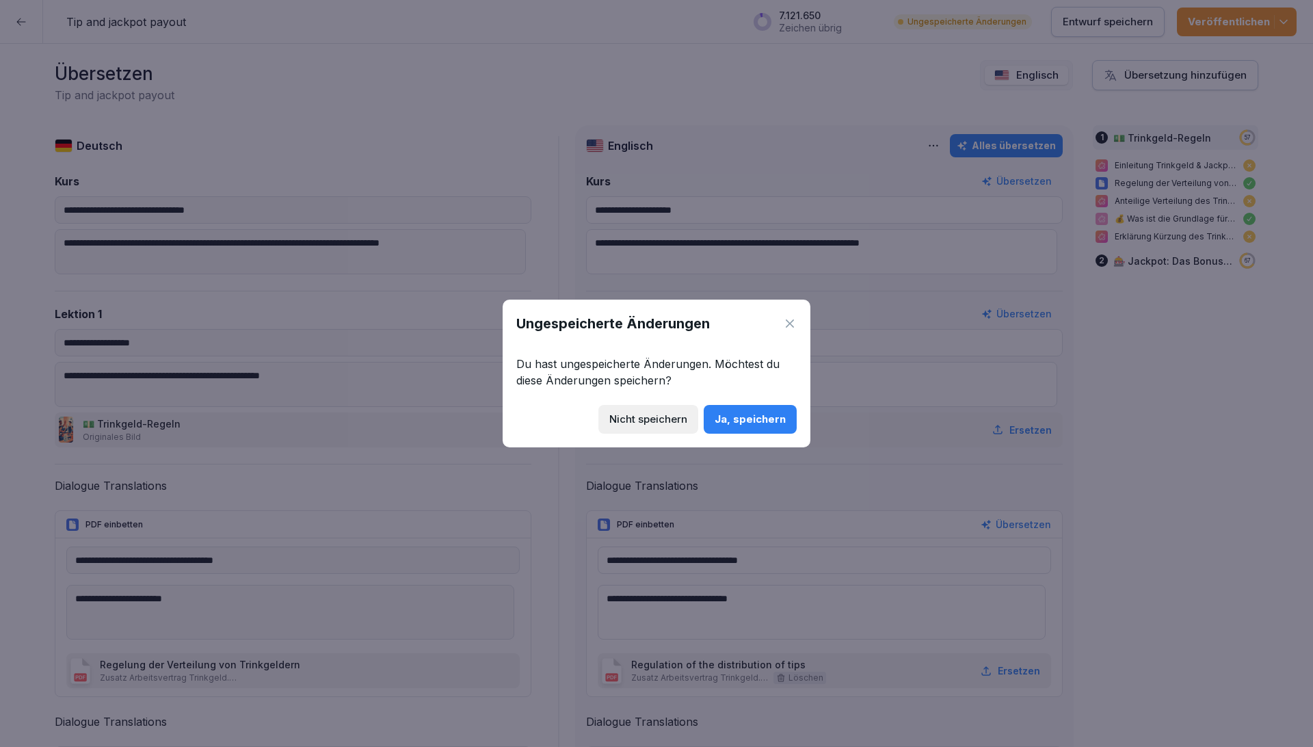
click at [655, 420] on div "Nicht speichern" at bounding box center [648, 419] width 78 height 15
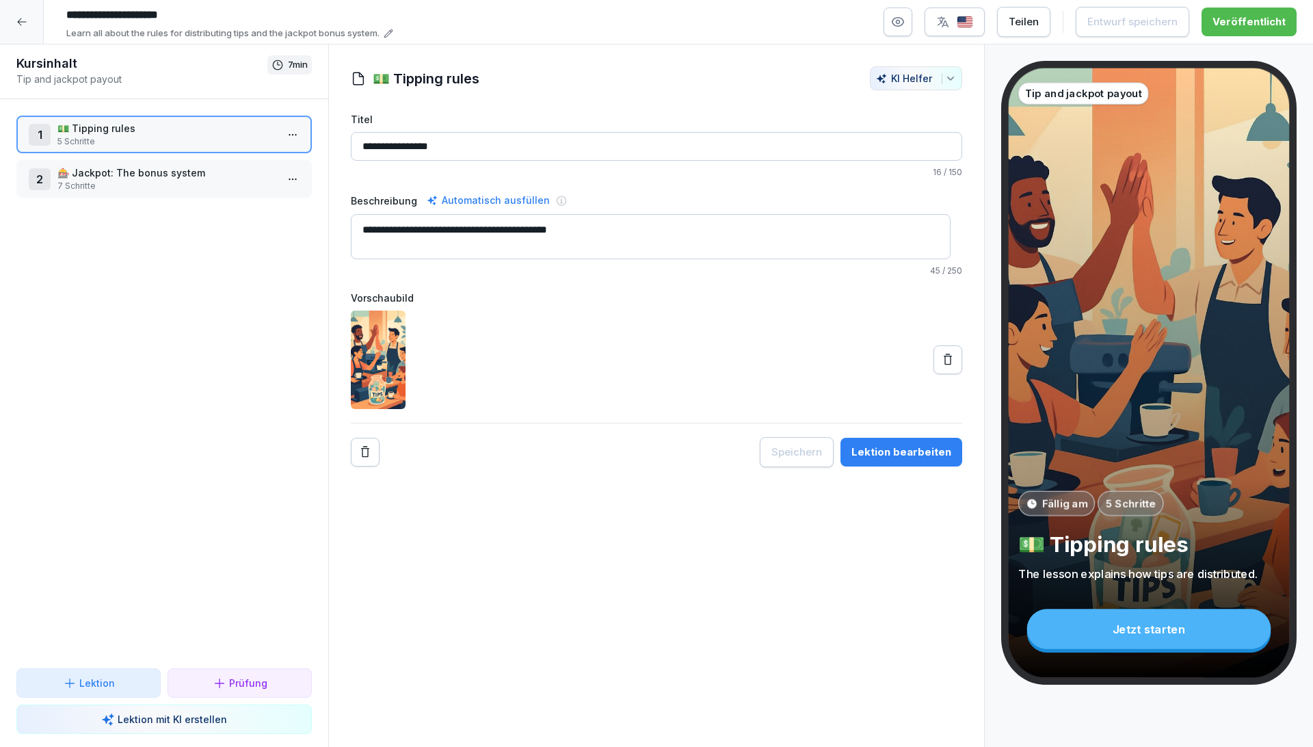
click at [955, 25] on div "button" at bounding box center [954, 22] width 37 height 14
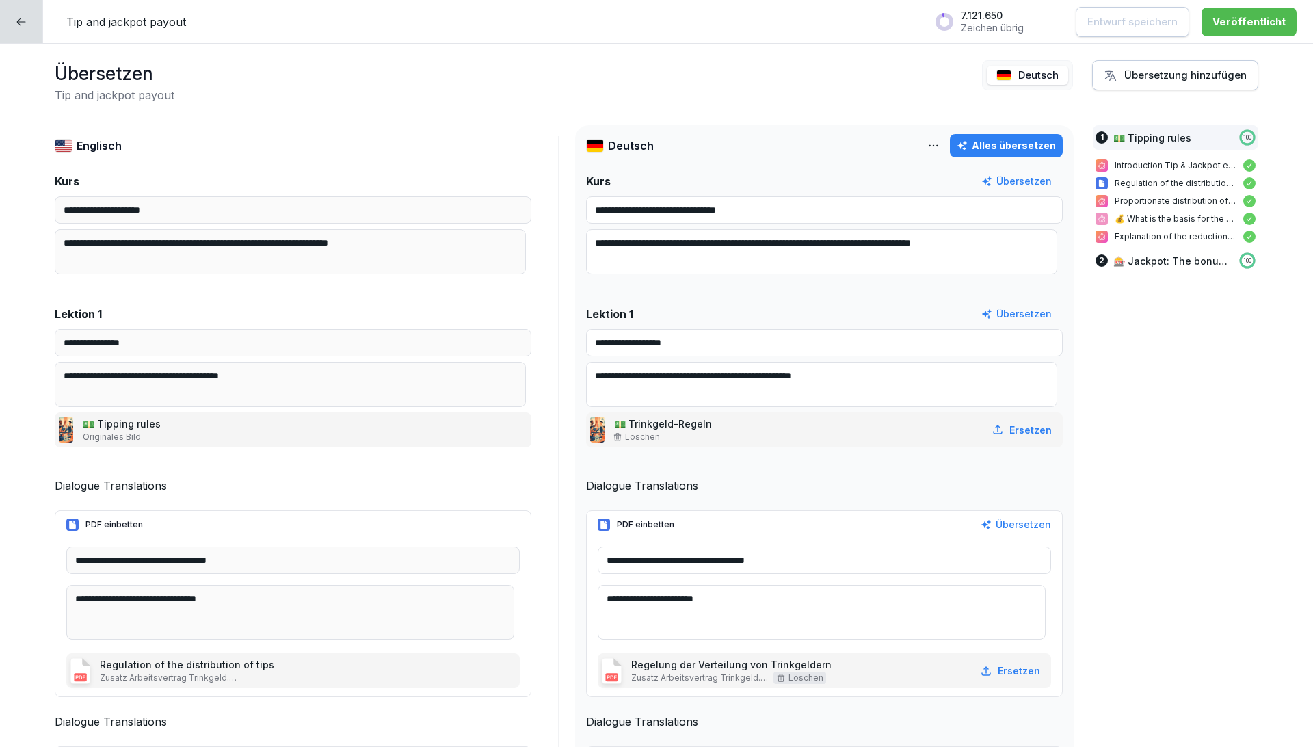
click at [1012, 64] on div "Deutsch" at bounding box center [1027, 75] width 91 height 30
click at [1018, 71] on p "Deutsch" at bounding box center [1038, 76] width 40 height 16
click at [933, 146] on html "**********" at bounding box center [656, 373] width 1313 height 747
click at [867, 180] on div "Als Basissprache festlegen" at bounding box center [848, 178] width 175 height 27
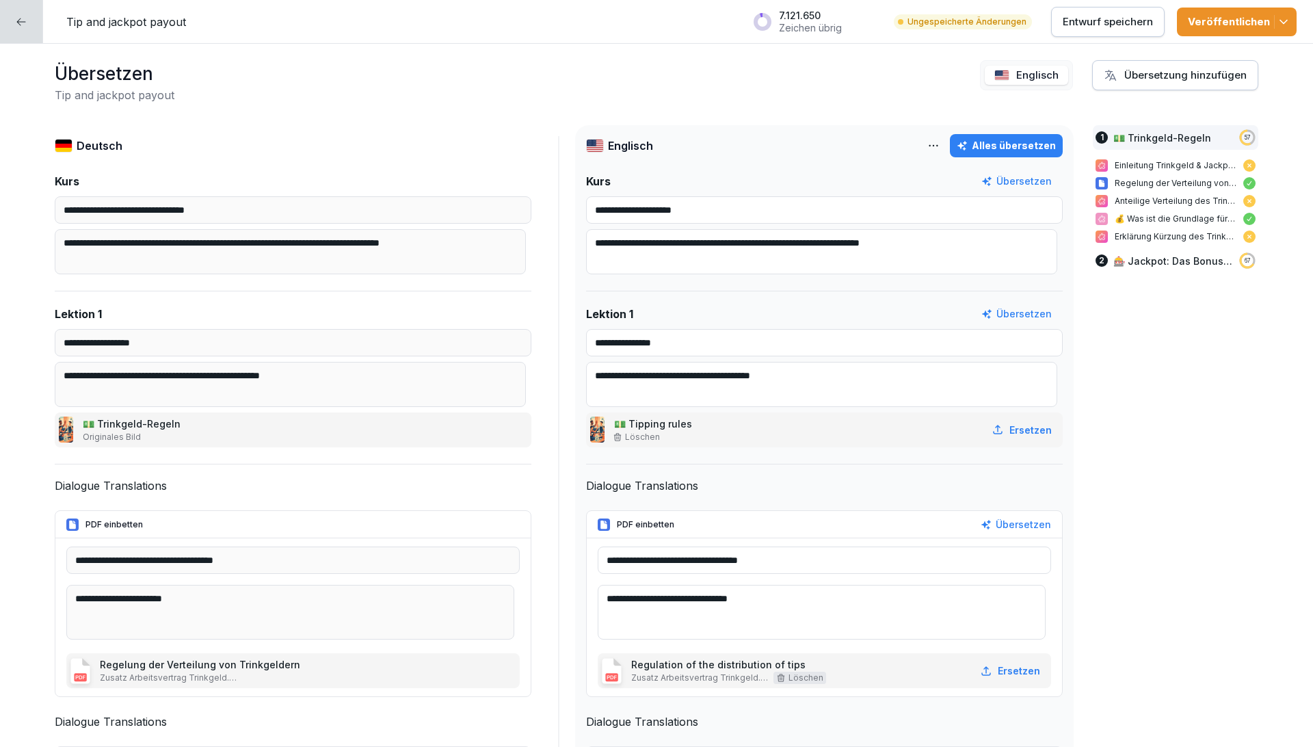
click at [1098, 19] on p "Entwurf speichern" at bounding box center [1107, 21] width 90 height 15
click at [22, 18] on icon at bounding box center [21, 21] width 11 height 11
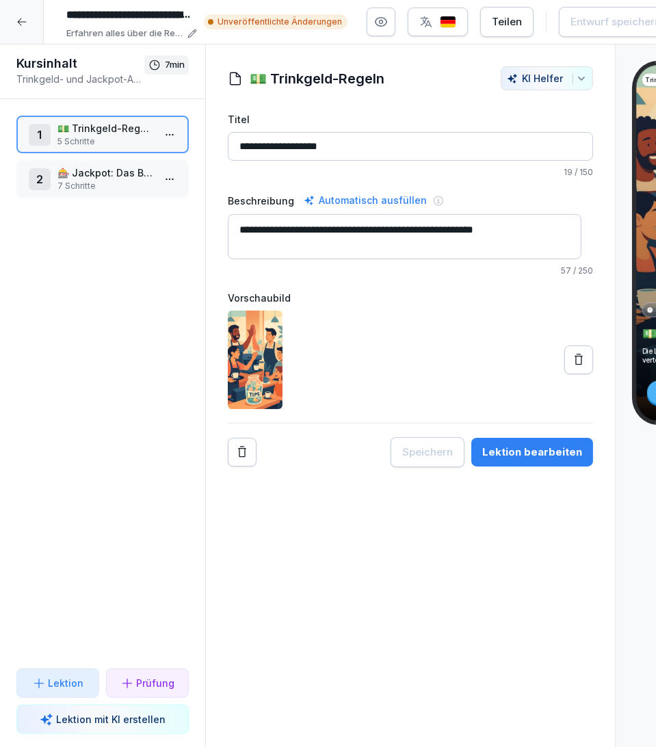
click at [537, 453] on div "Lektion bearbeiten" at bounding box center [532, 451] width 100 height 15
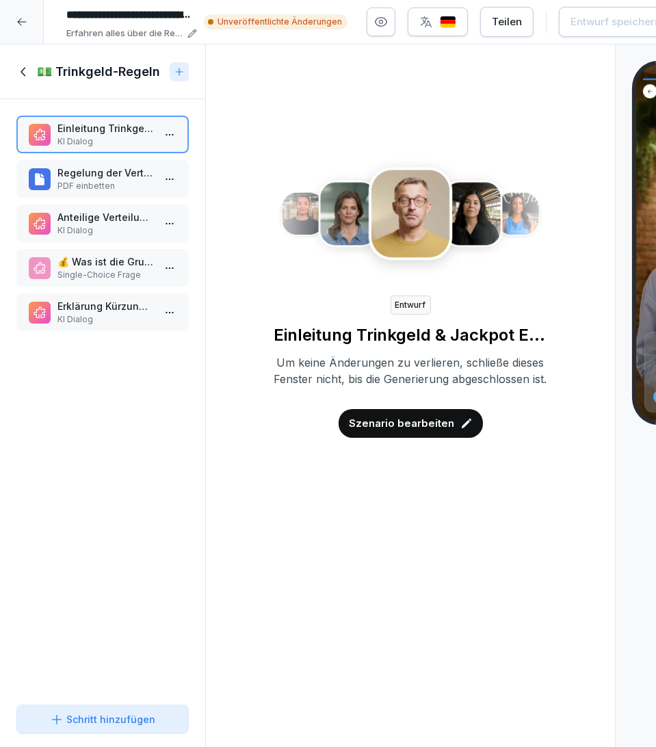
click at [413, 431] on p "Szenario bearbeiten" at bounding box center [401, 423] width 105 height 15
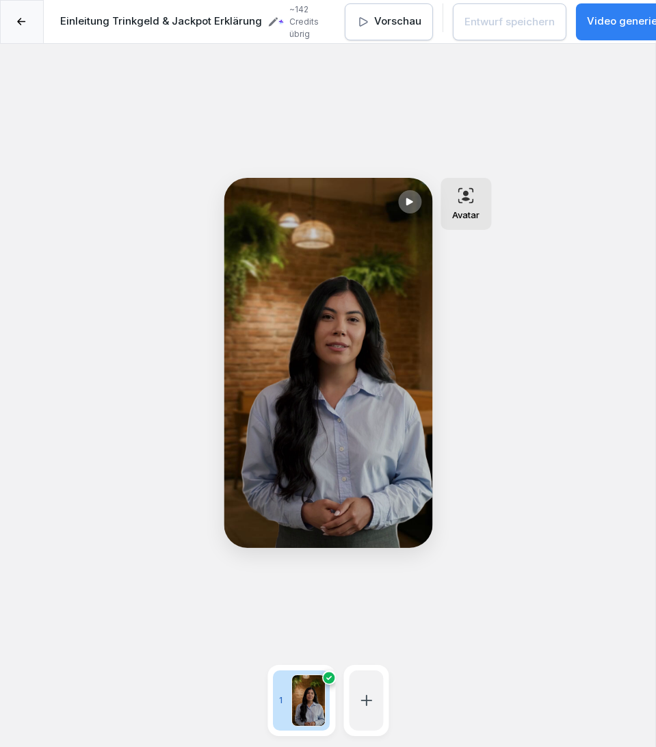
drag, startPoint x: 459, startPoint y: 605, endPoint x: 474, endPoint y: 596, distance: 18.1
click at [459, 605] on div "**********" at bounding box center [328, 417] width 656 height 747
click at [470, 215] on p "Avatar" at bounding box center [465, 214] width 27 height 11
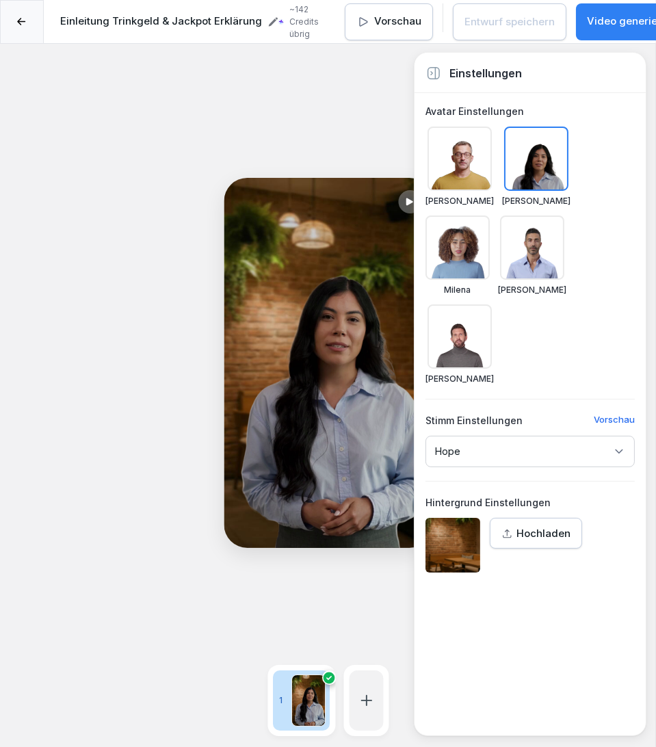
click at [187, 399] on div "**********" at bounding box center [328, 417] width 656 height 747
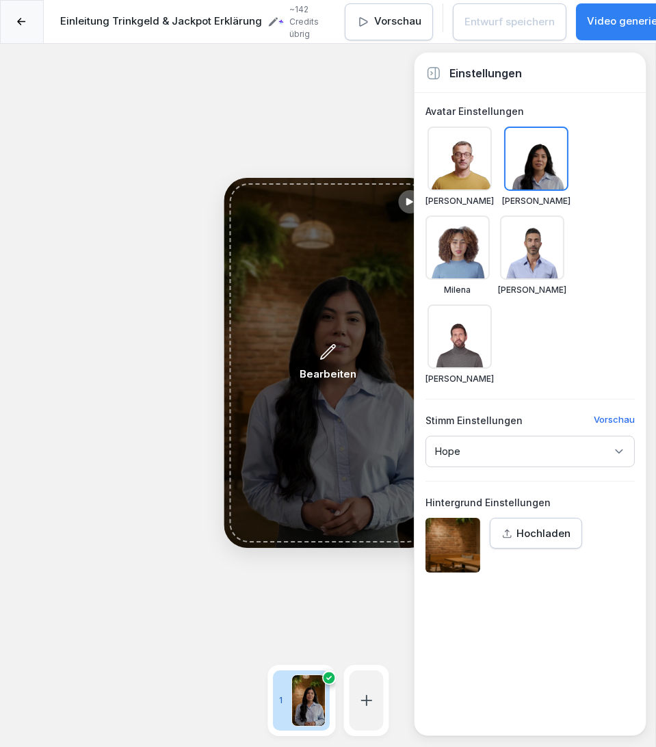
click at [313, 371] on p "Bearbeiten" at bounding box center [327, 374] width 57 height 16
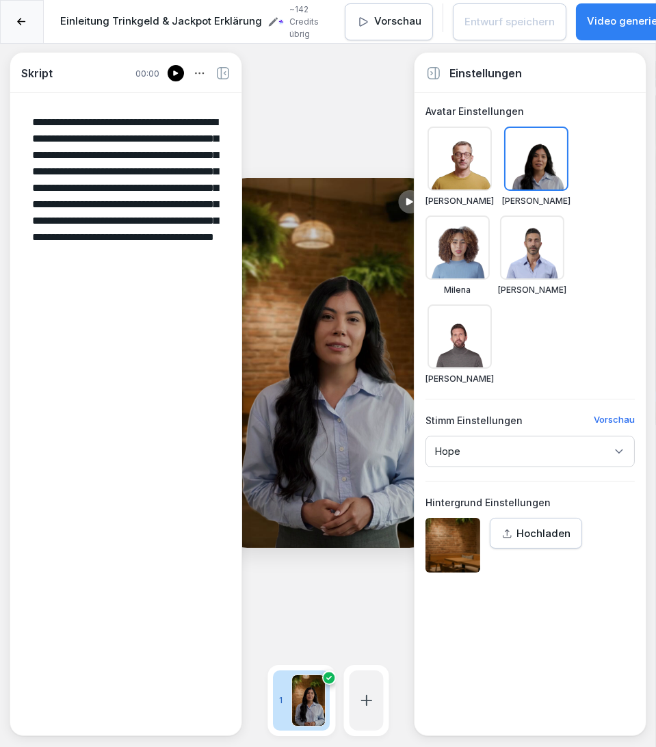
drag, startPoint x: 148, startPoint y: 282, endPoint x: -1, endPoint y: 105, distance: 230.5
click at [0, 105] on html "**********" at bounding box center [328, 373] width 656 height 747
click at [336, 80] on div "**********" at bounding box center [328, 417] width 656 height 747
click at [316, 108] on div "**********" at bounding box center [328, 417] width 656 height 747
click at [17, 22] on icon at bounding box center [21, 22] width 9 height 8
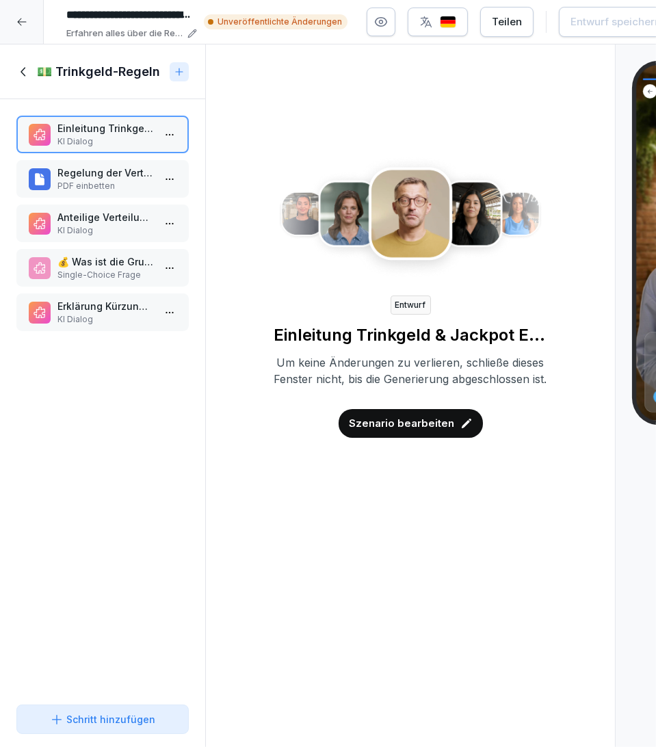
click at [104, 166] on p "Regelung der Verteilung von Trinkgeldern" at bounding box center [105, 172] width 96 height 14
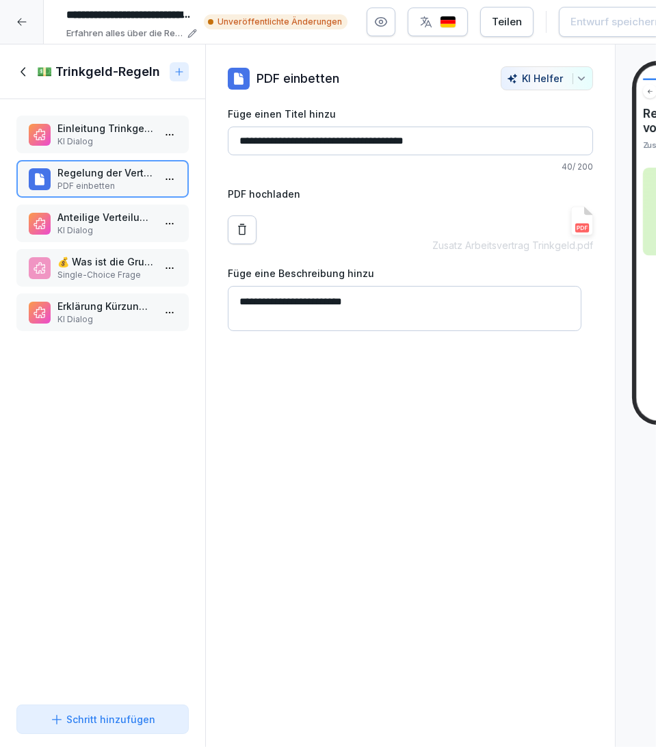
click at [110, 208] on div "Anteilige Verteilung des Trinkgelds KI Dialog" at bounding box center [102, 223] width 172 height 38
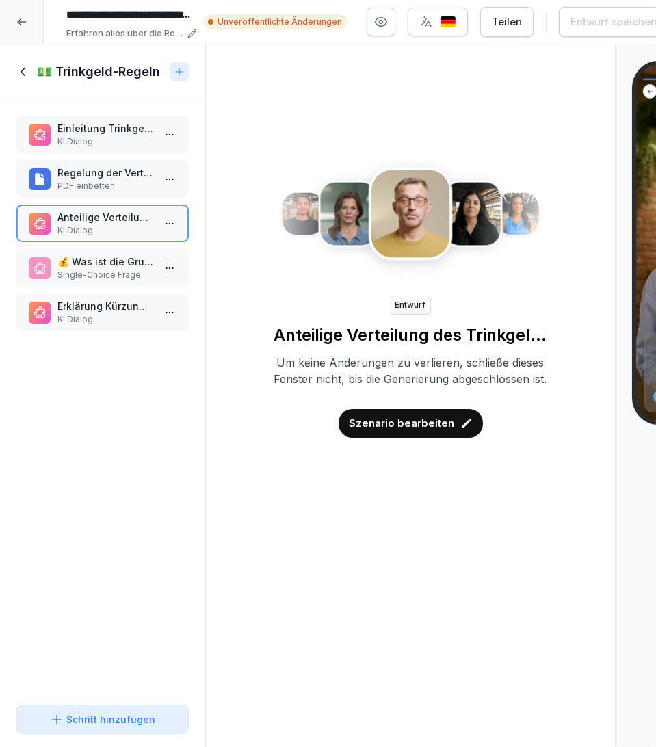
click at [377, 431] on p "Szenario bearbeiten" at bounding box center [401, 423] width 105 height 15
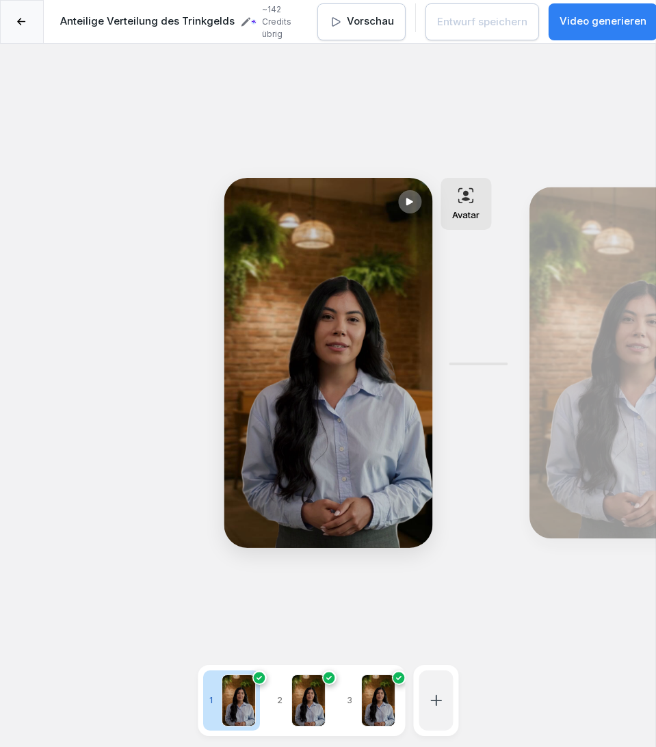
click at [505, 126] on div "**********" at bounding box center [328, 417] width 656 height 747
click at [23, 30] on div at bounding box center [22, 22] width 44 height 44
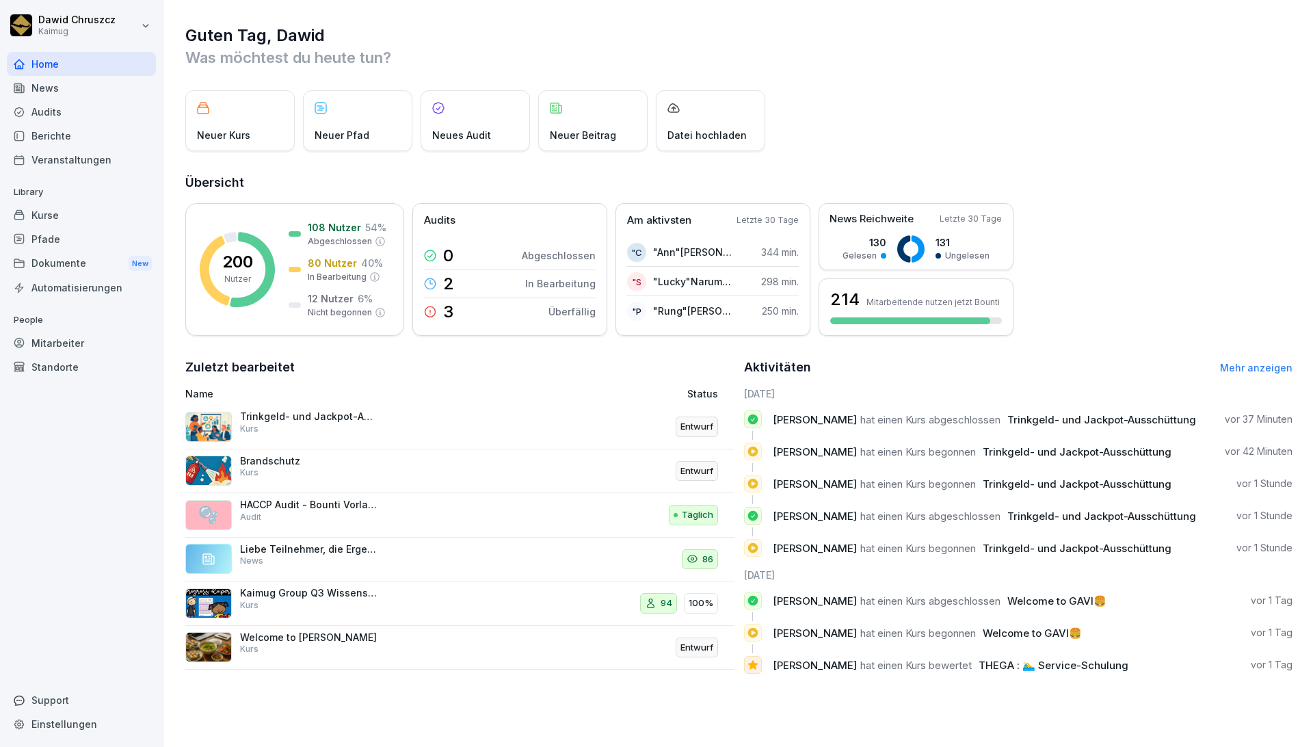
click at [99, 212] on div "Kurse" at bounding box center [81, 215] width 149 height 24
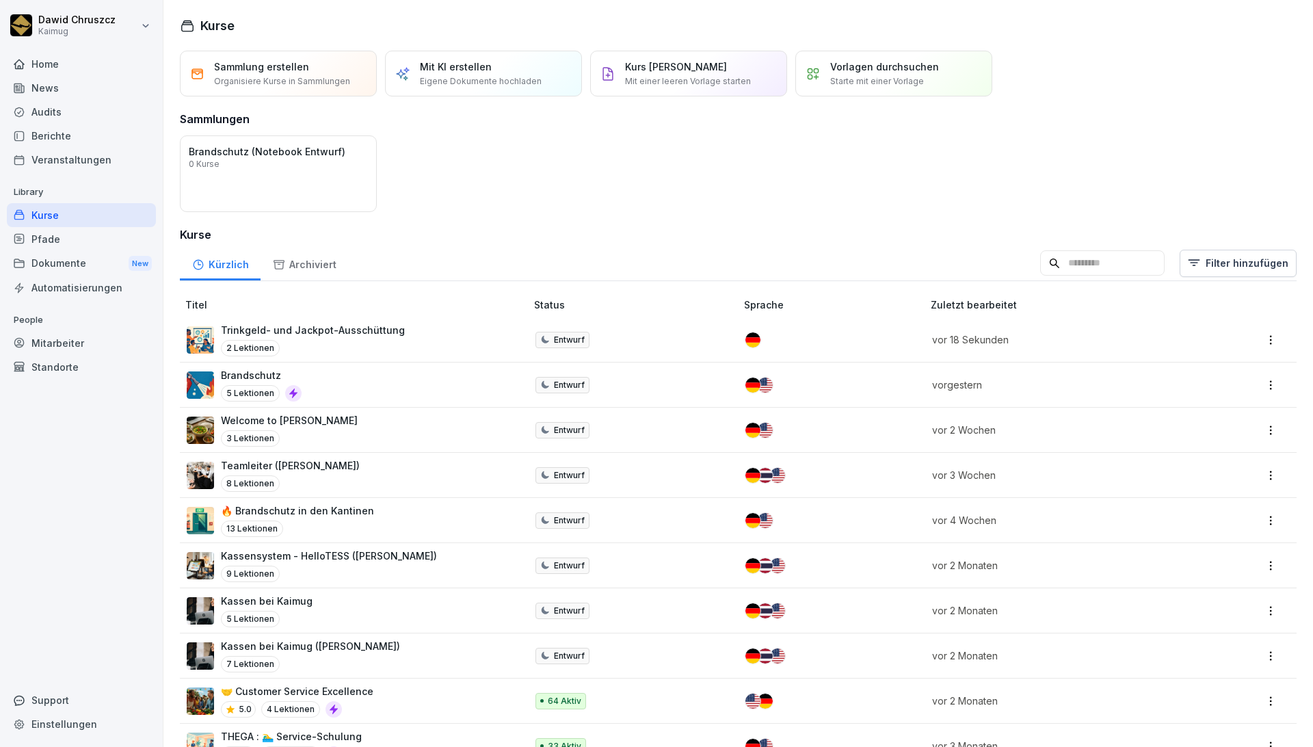
drag, startPoint x: 1099, startPoint y: 256, endPoint x: 1097, endPoint y: 267, distance: 11.3
click at [1097, 267] on input at bounding box center [1102, 263] width 124 height 26
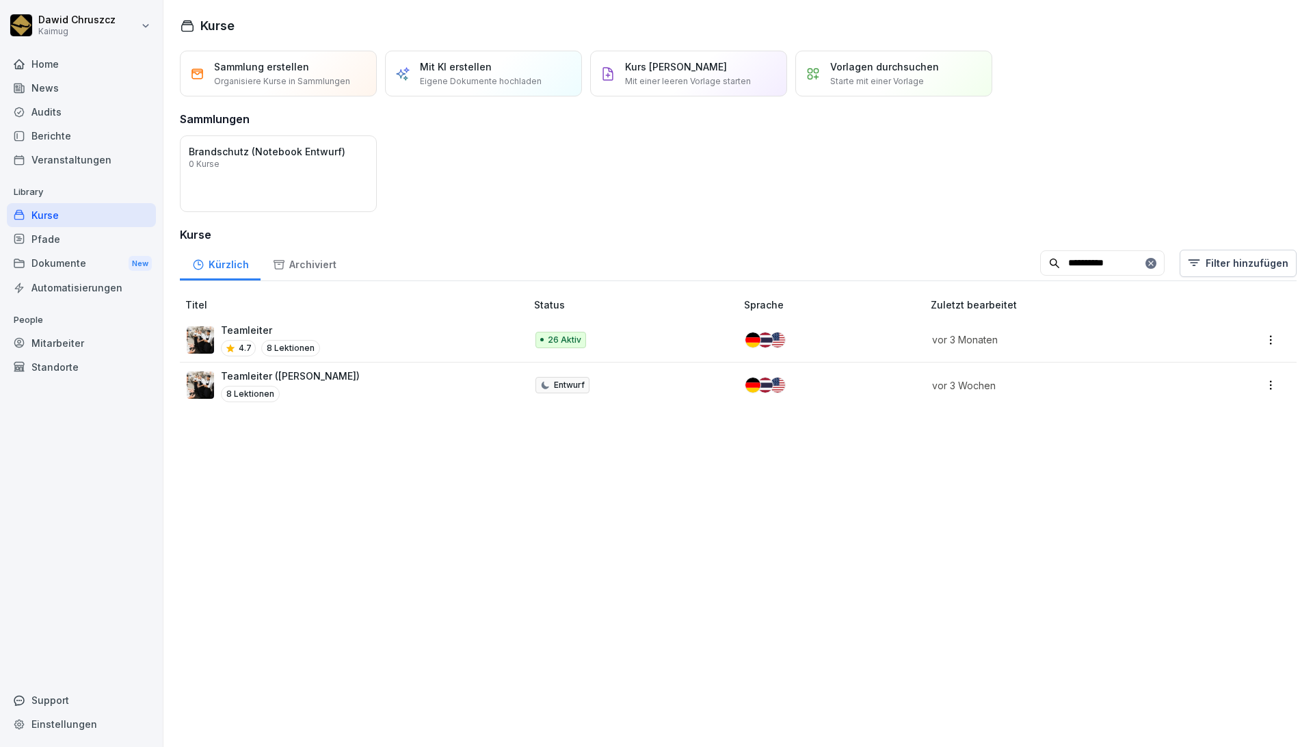
type input "**********"
click at [312, 378] on div "Teamleiter ([PERSON_NAME]) 8 Lektionen" at bounding box center [349, 384] width 325 height 33
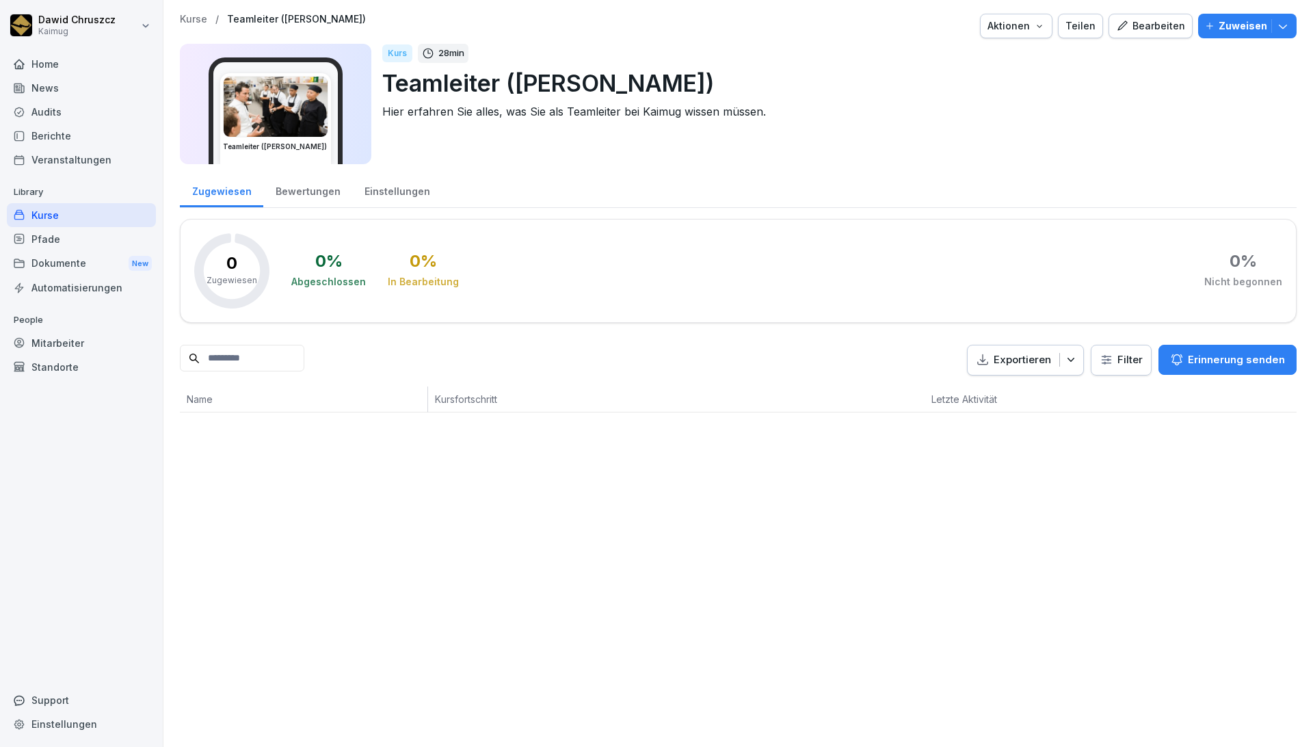
click at [1142, 27] on div "Bearbeiten" at bounding box center [1150, 25] width 69 height 15
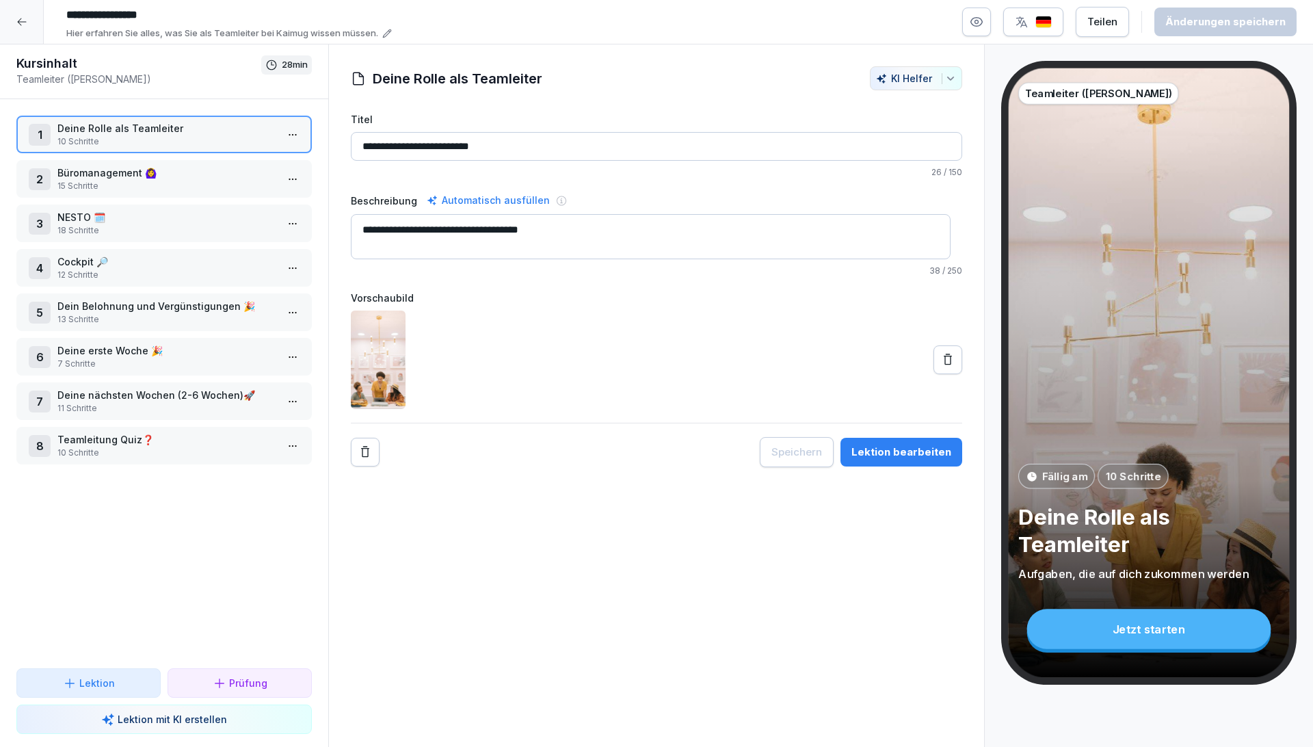
click at [115, 179] on div "Büromanagement 🙆‍♀️  15 Schritte" at bounding box center [166, 178] width 219 height 27
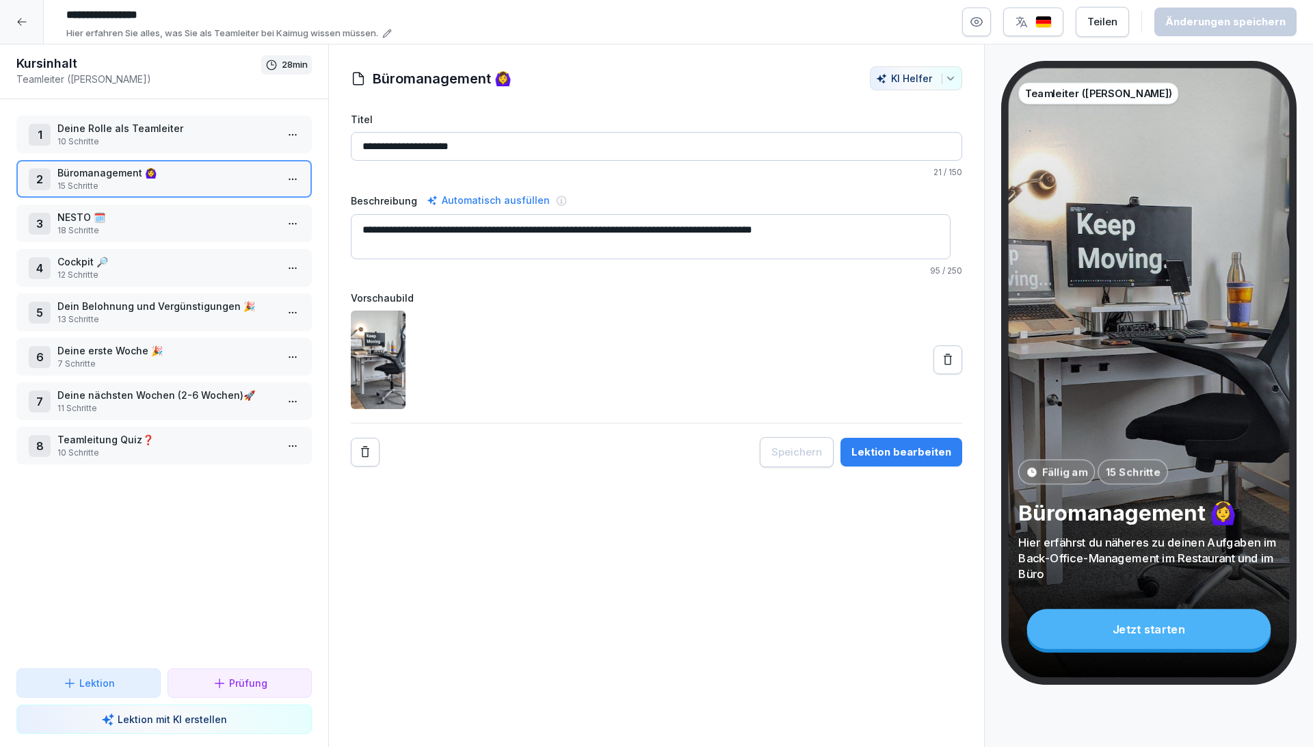
click at [21, 17] on icon at bounding box center [21, 21] width 11 height 11
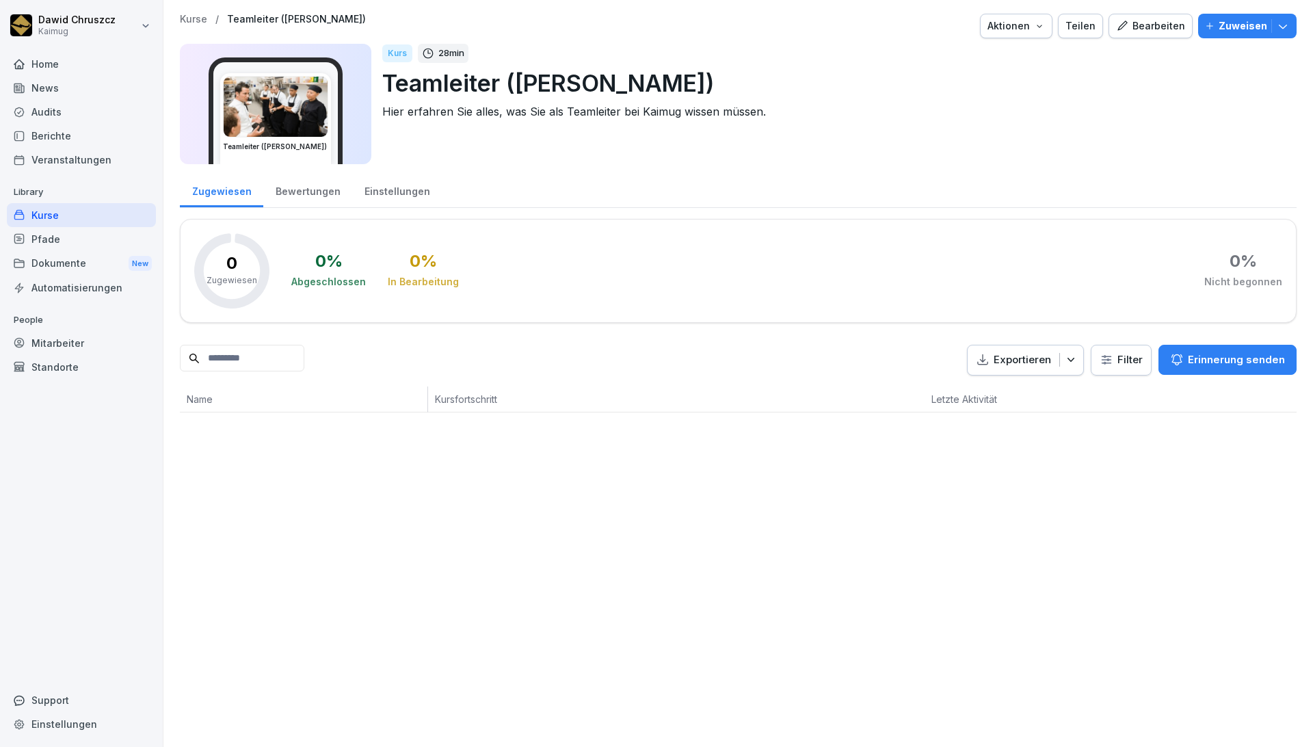
click at [1149, 23] on div "Bearbeiten" at bounding box center [1150, 25] width 69 height 15
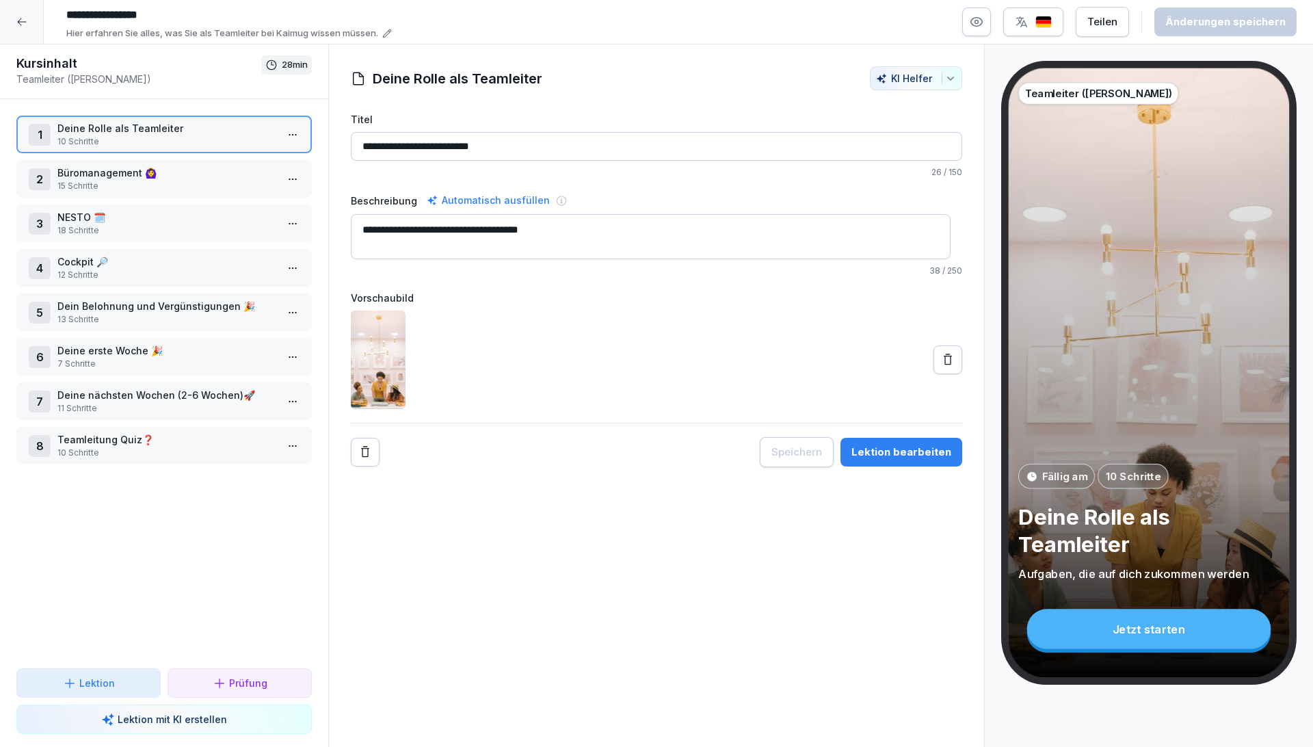
click at [34, 22] on div at bounding box center [22, 22] width 44 height 44
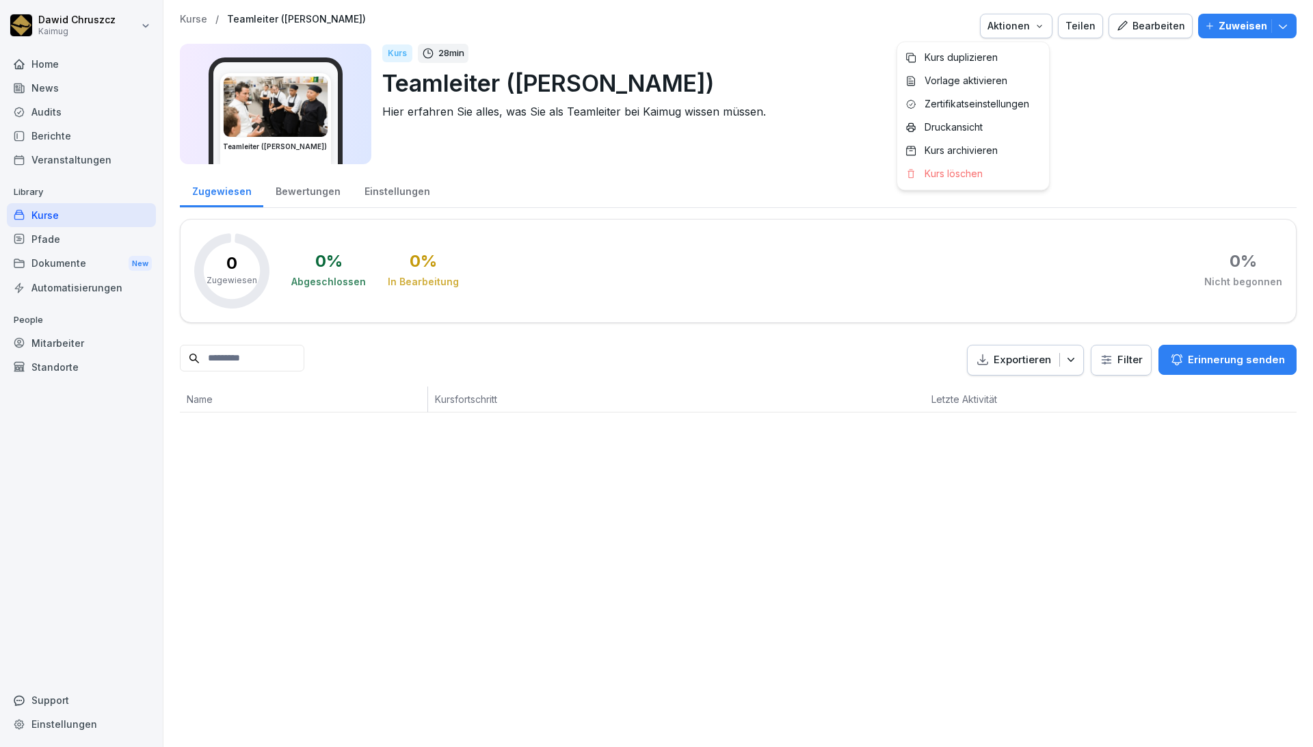
click at [1038, 29] on icon "button" at bounding box center [1039, 26] width 11 height 11
click at [971, 123] on p "Druckansicht" at bounding box center [953, 127] width 58 height 12
drag, startPoint x: 64, startPoint y: 217, endPoint x: 133, endPoint y: 130, distance: 111.5
click at [64, 215] on div "Kurse" at bounding box center [81, 215] width 149 height 24
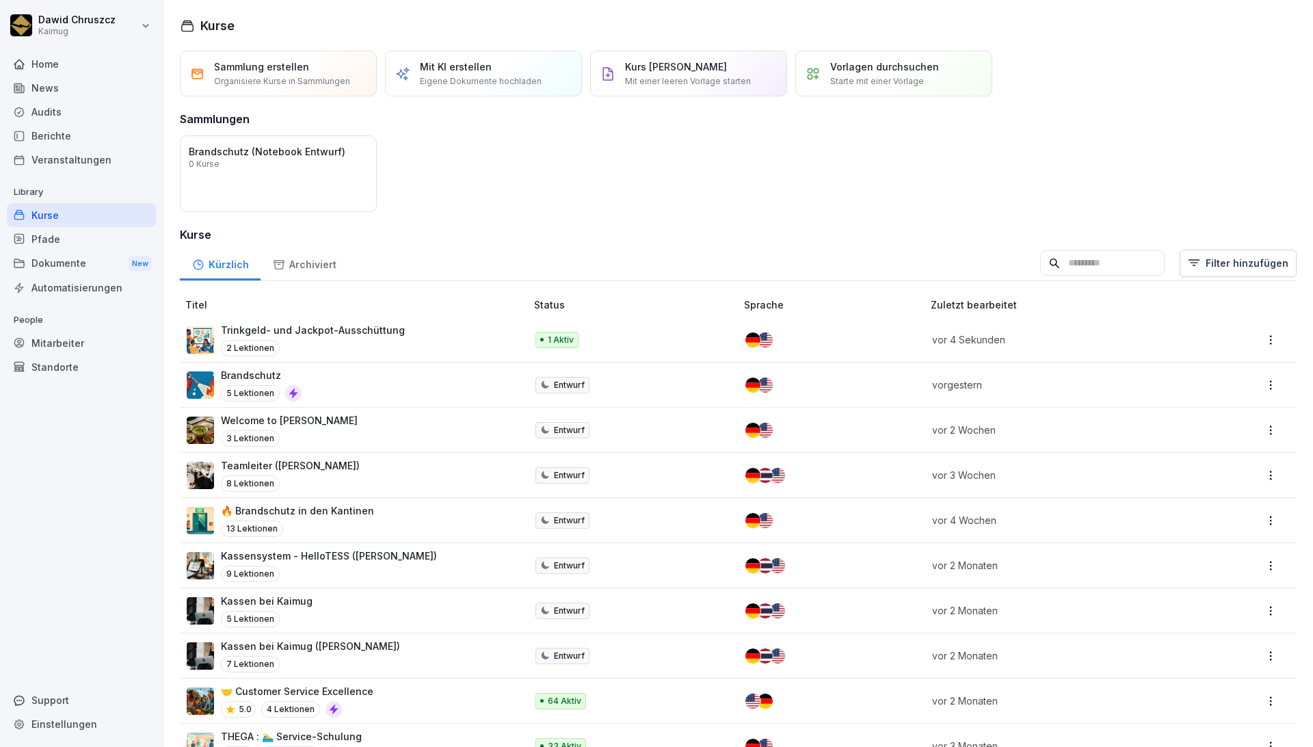
click at [371, 326] on p "Trinkgeld- und Jackpot-Ausschüttung" at bounding box center [313, 330] width 184 height 14
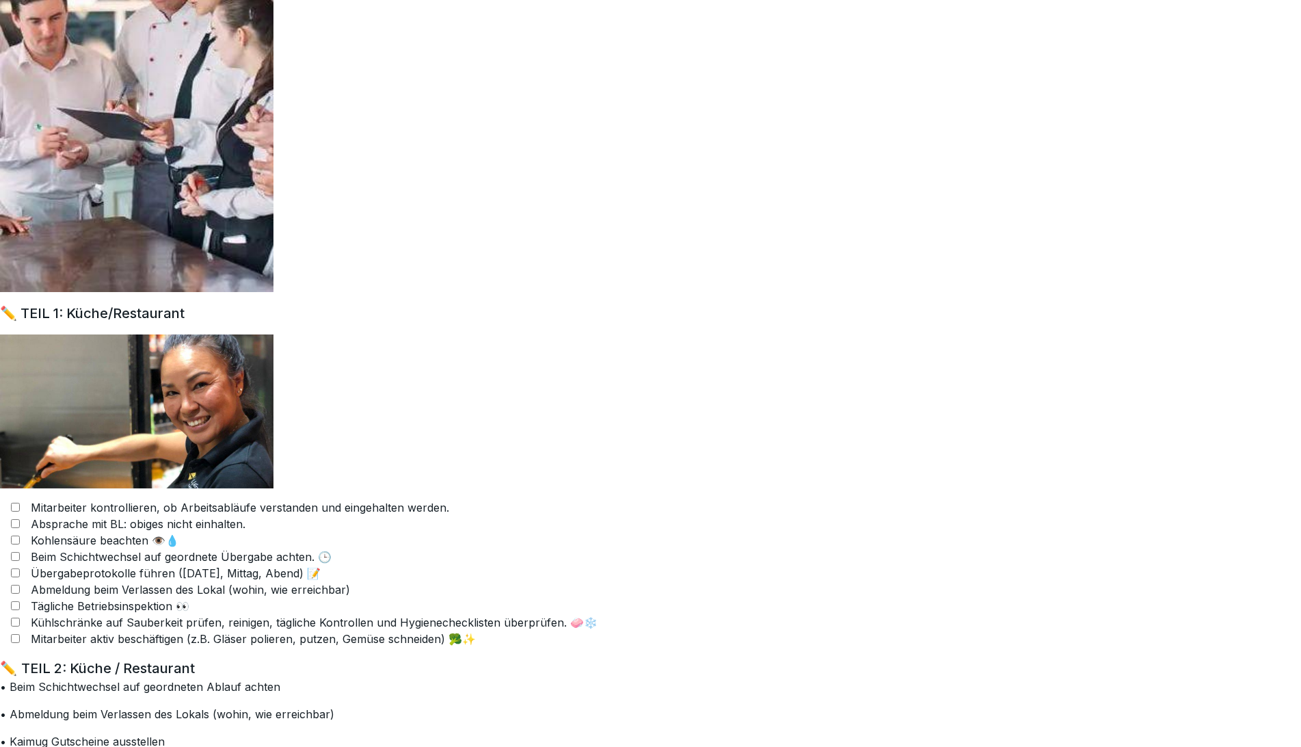
scroll to position [1747, 0]
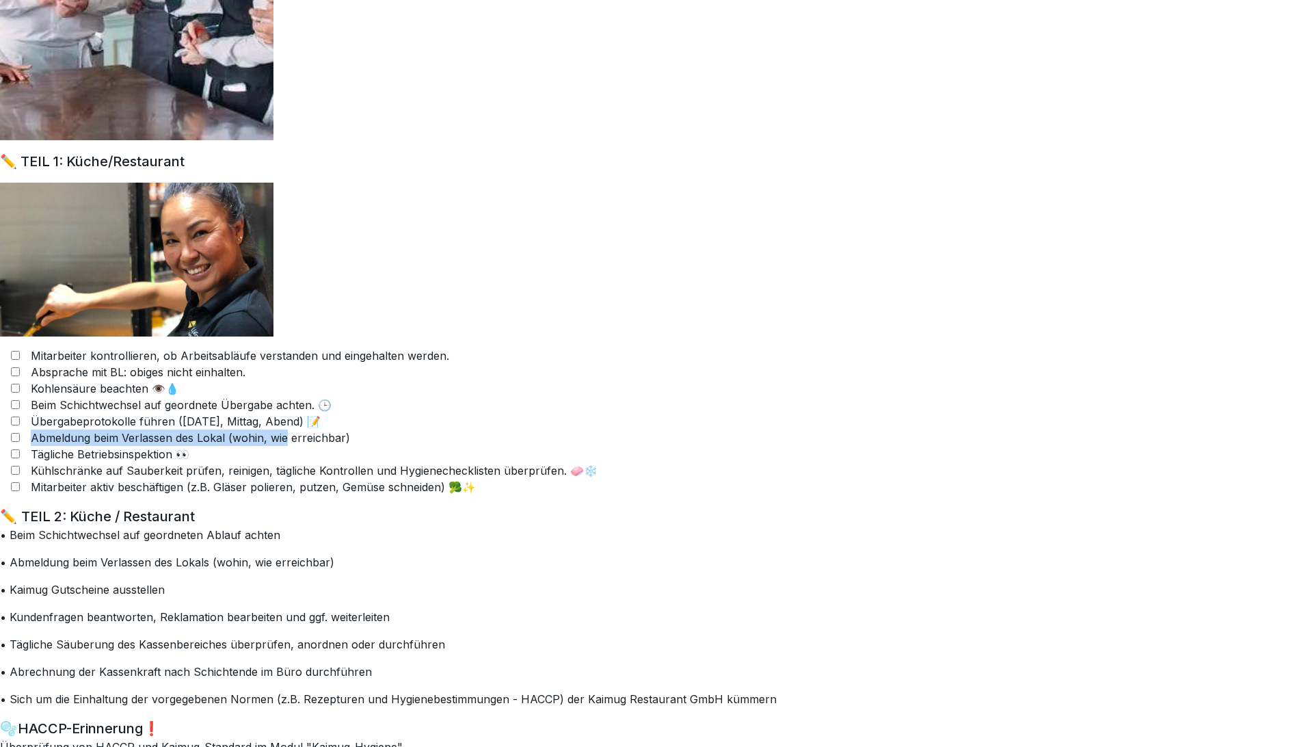
drag, startPoint x: 124, startPoint y: 437, endPoint x: 296, endPoint y: 450, distance: 172.1
click at [287, 435] on div "Abmeldung beim Verlassen des Lokal (wohin, wie erreichbar)" at bounding box center [650, 437] width 1301 height 16
click at [296, 454] on div "Tägliche Betriebsinspektion 👀" at bounding box center [650, 454] width 1301 height 16
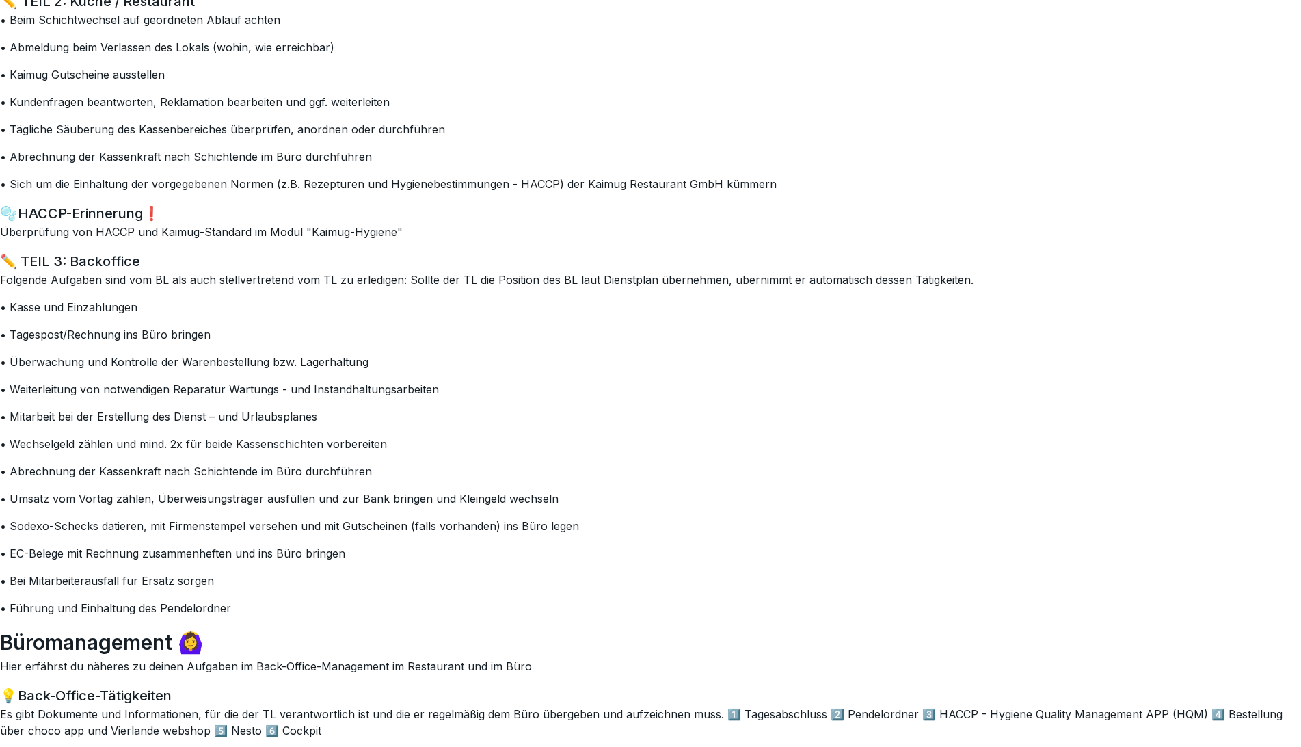
scroll to position [2279, 0]
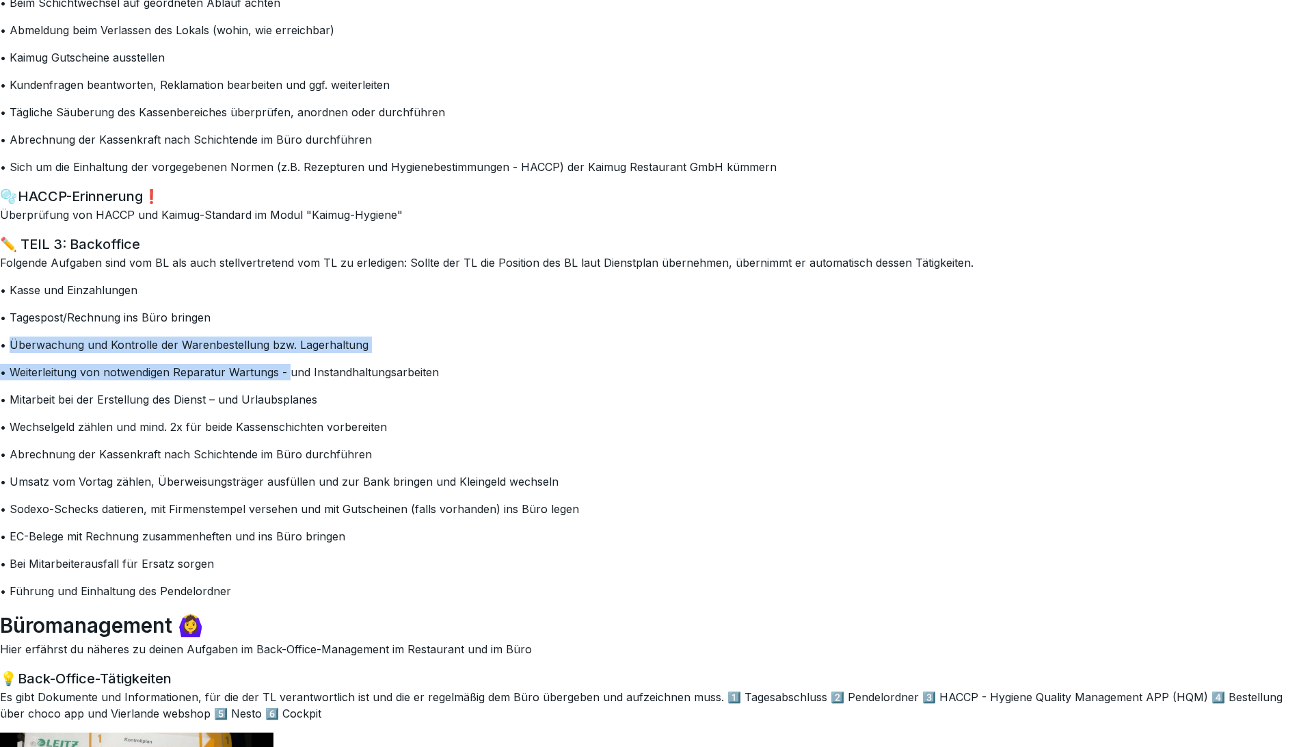
drag, startPoint x: 12, startPoint y: 345, endPoint x: 291, endPoint y: 369, distance: 279.3
click at [289, 362] on div "Folgende Aufgaben sind vom BL als auch stellvertretend vom TL zu erledigen: Sol…" at bounding box center [650, 426] width 1301 height 345
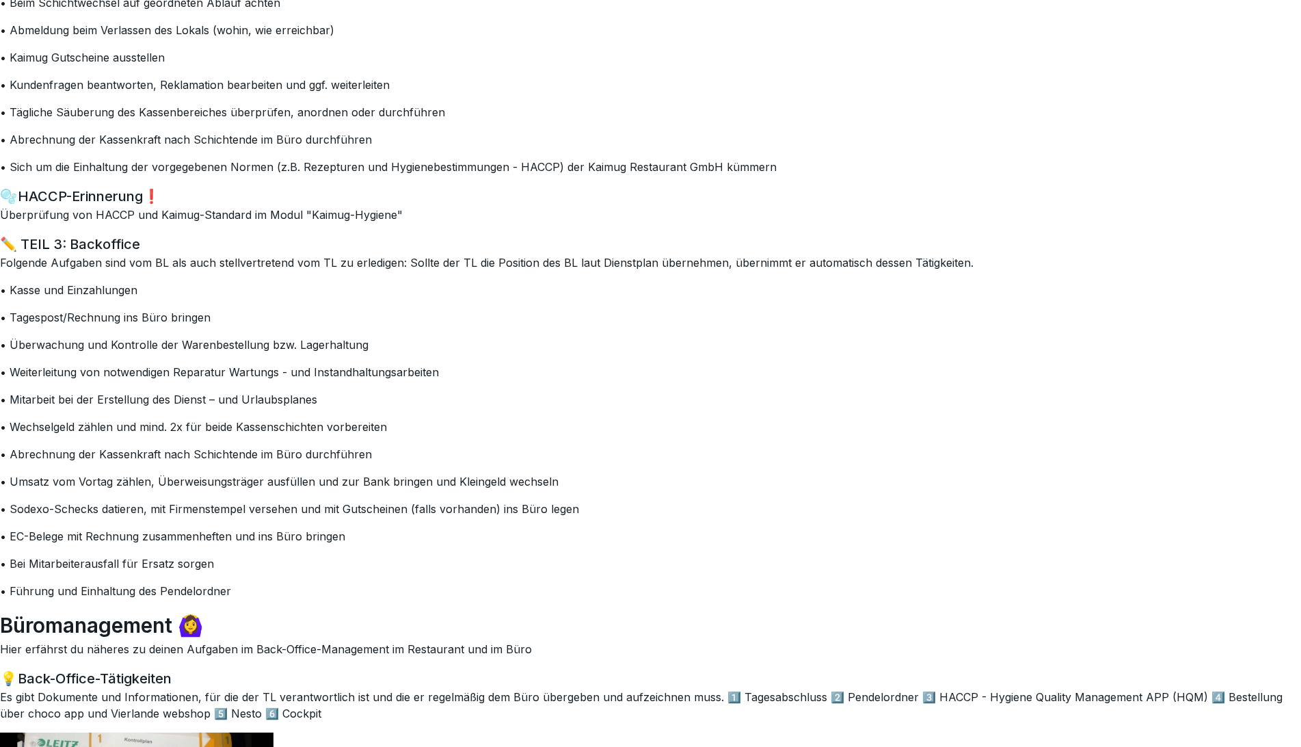
click at [295, 381] on div "Folgende Aufgaben sind vom BL als auch stellvertretend vom TL zu erledigen: Sol…" at bounding box center [650, 426] width 1301 height 345
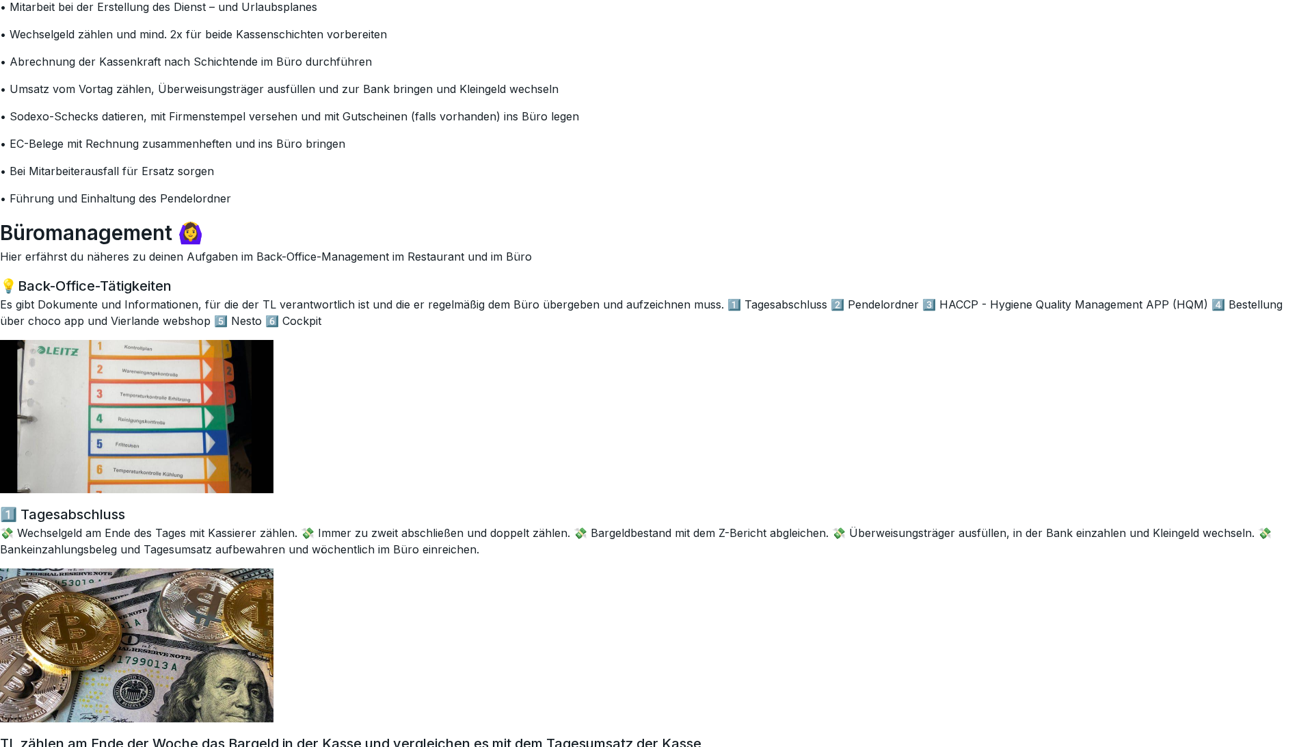
scroll to position [2735, 0]
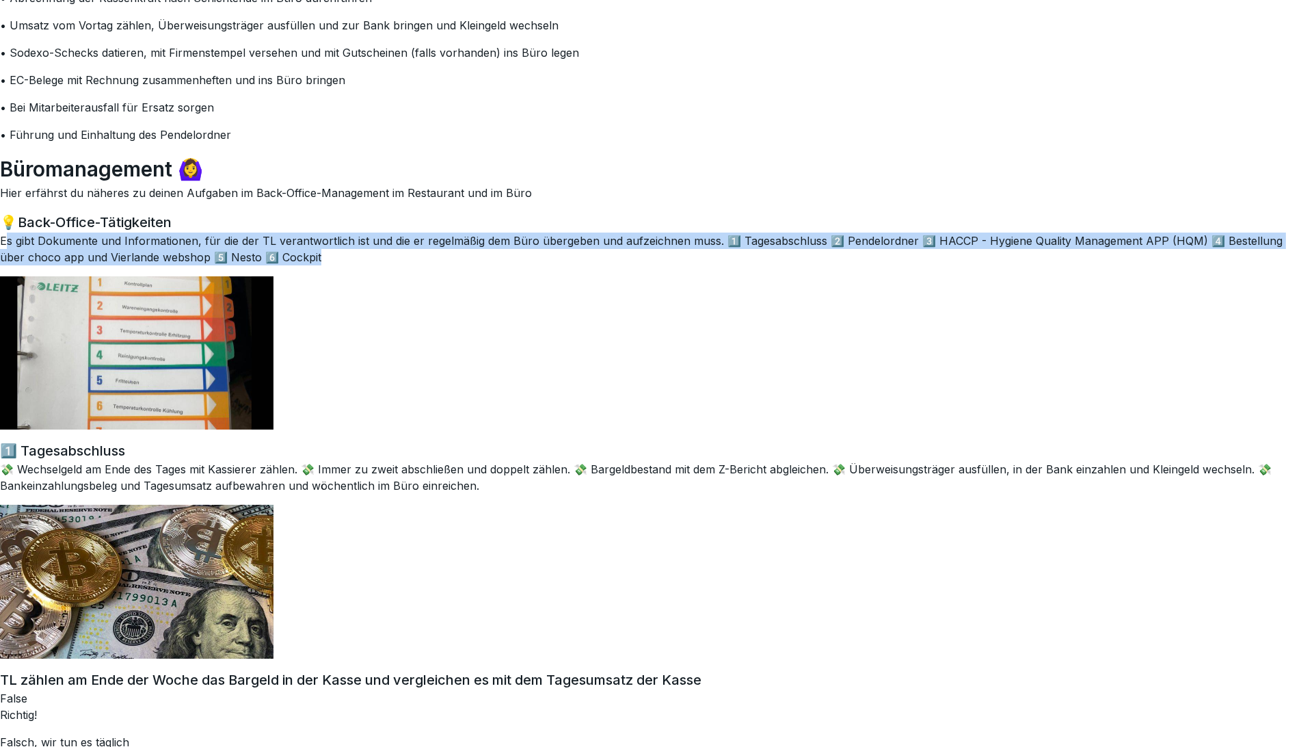
drag, startPoint x: 5, startPoint y: 245, endPoint x: 403, endPoint y: 254, distance: 398.0
click at [403, 254] on p "Es gibt Dokumente und Informationen, für die der TL verantwortlich ist und die …" at bounding box center [650, 248] width 1301 height 33
click at [431, 256] on p "Es gibt Dokumente und Informationen, für die der TL verantwortlich ist und die …" at bounding box center [650, 248] width 1301 height 33
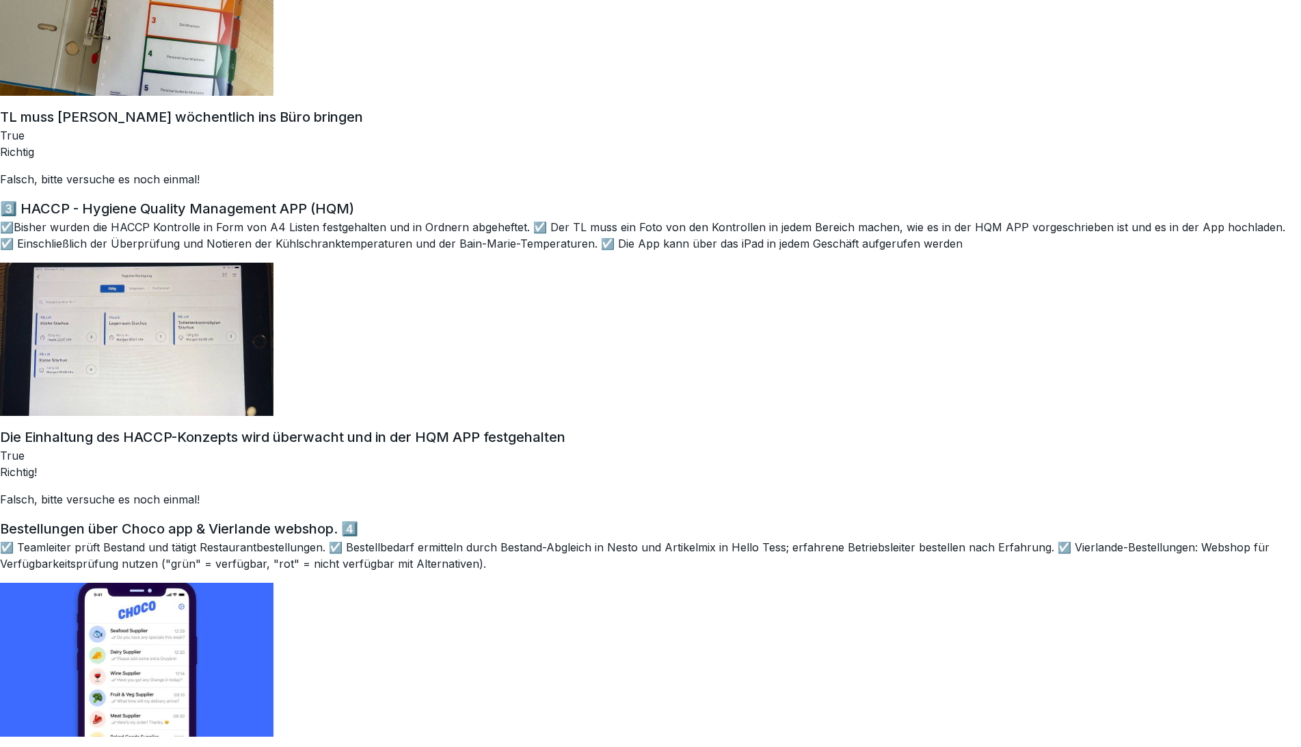
scroll to position [3949, 0]
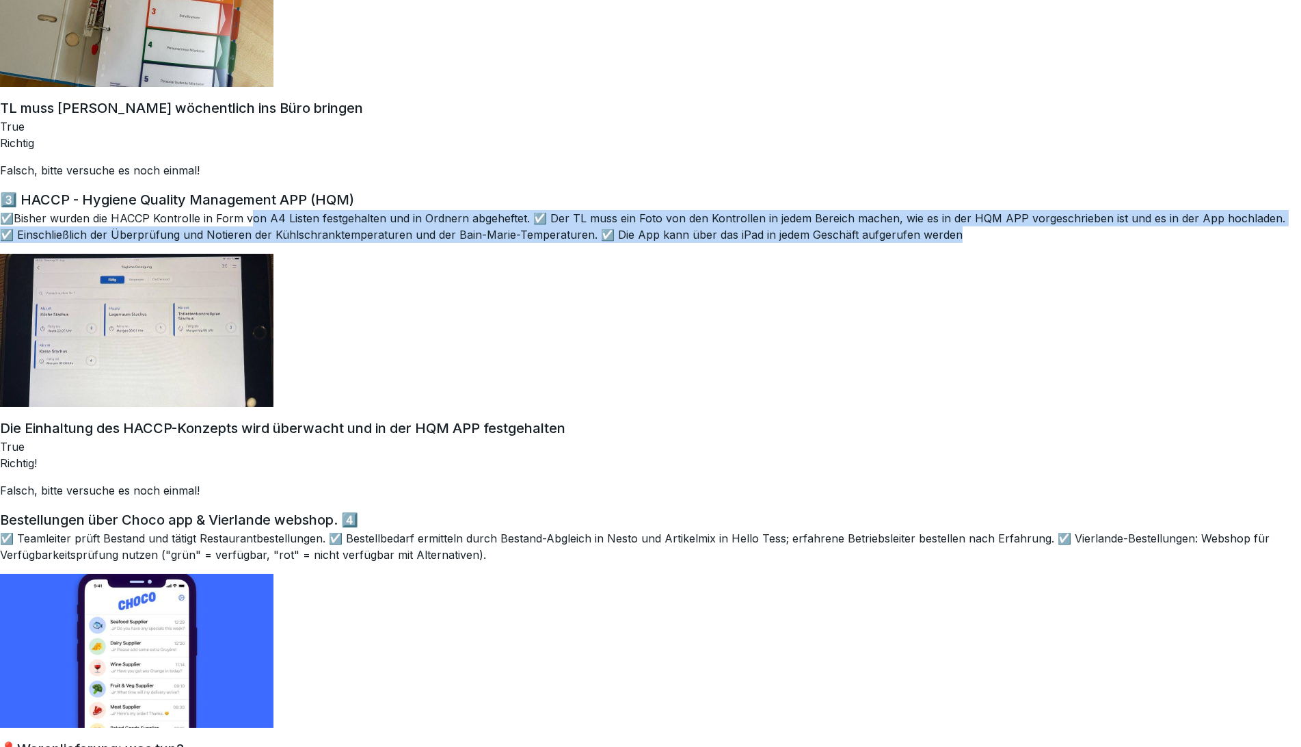
drag, startPoint x: 247, startPoint y: 224, endPoint x: 1006, endPoint y: 232, distance: 759.6
click at [1006, 232] on p "☑️Bisher wurden die HACCP Kontrolle in Form von A4 Listen festgehalten und in O…" at bounding box center [650, 226] width 1301 height 33
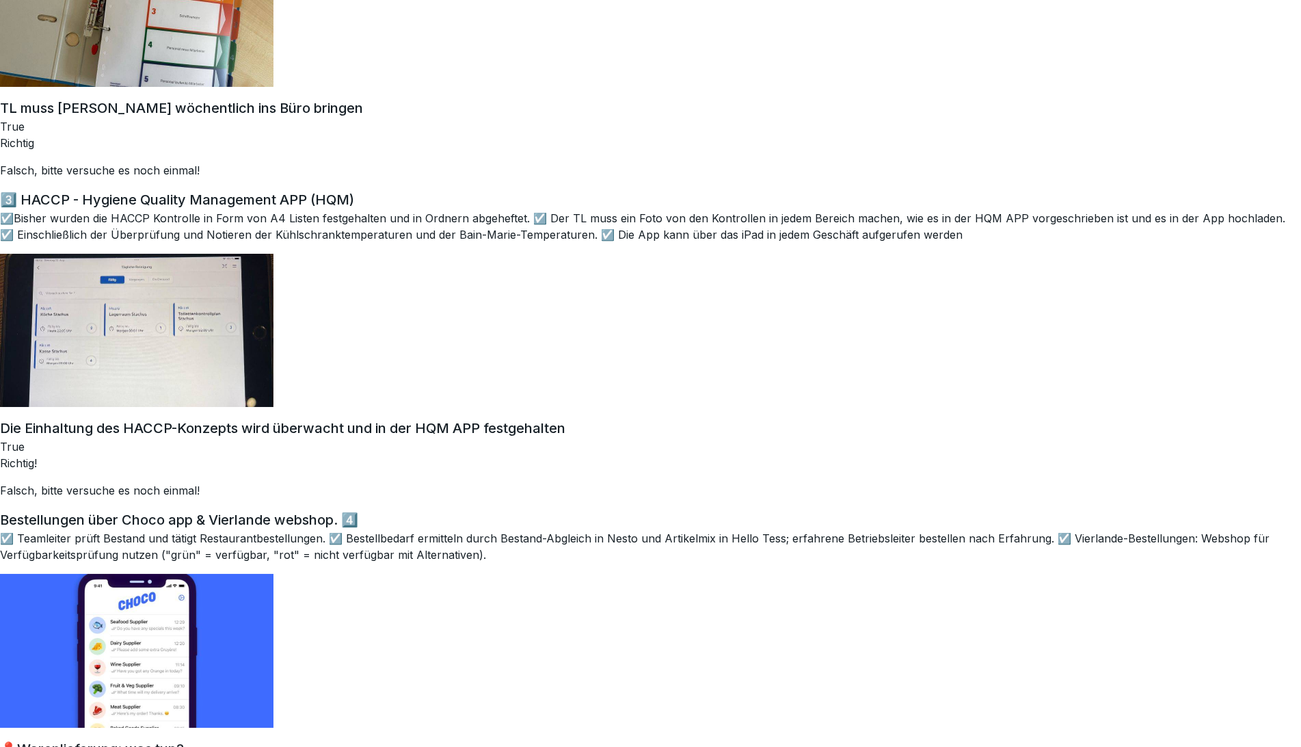
click at [630, 303] on div "3️⃣ HACCP - Hygiene Quality Management APP (HQM) ☑️Bisher wurden die HACCP Kont…" at bounding box center [650, 298] width 1301 height 218
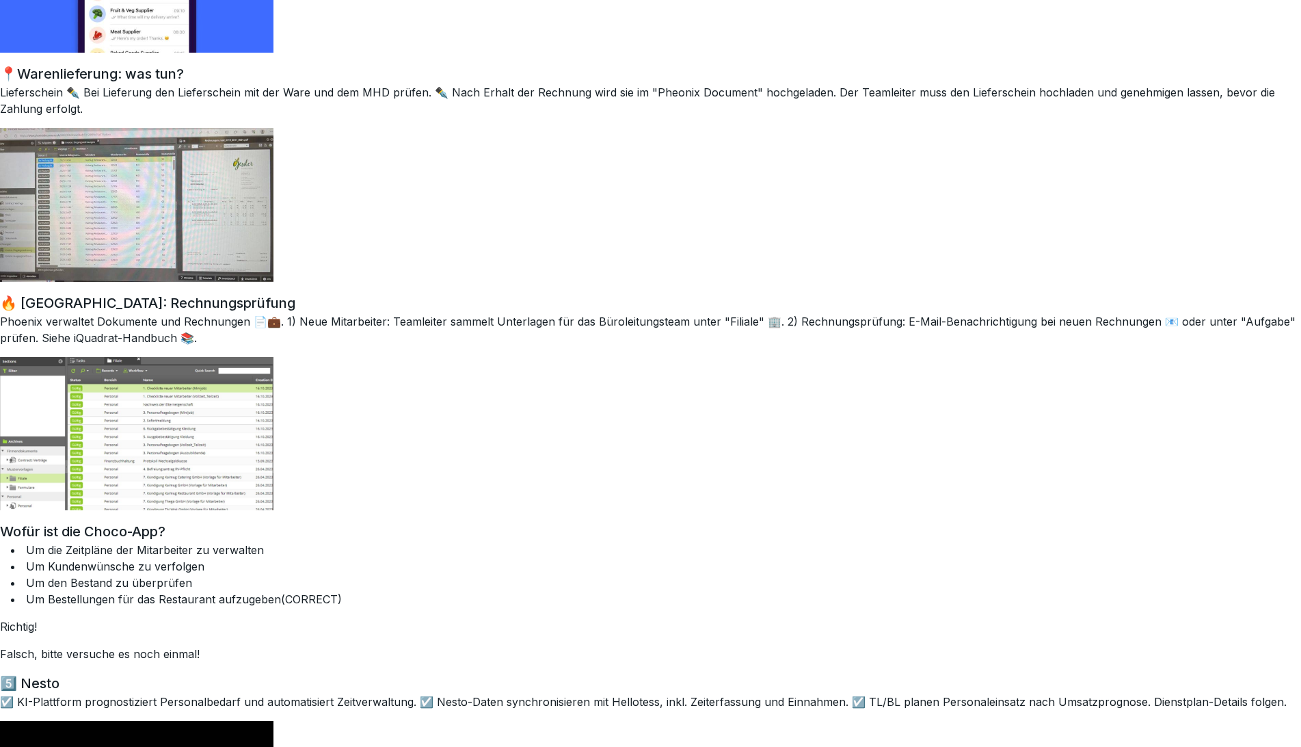
scroll to position [4633, 0]
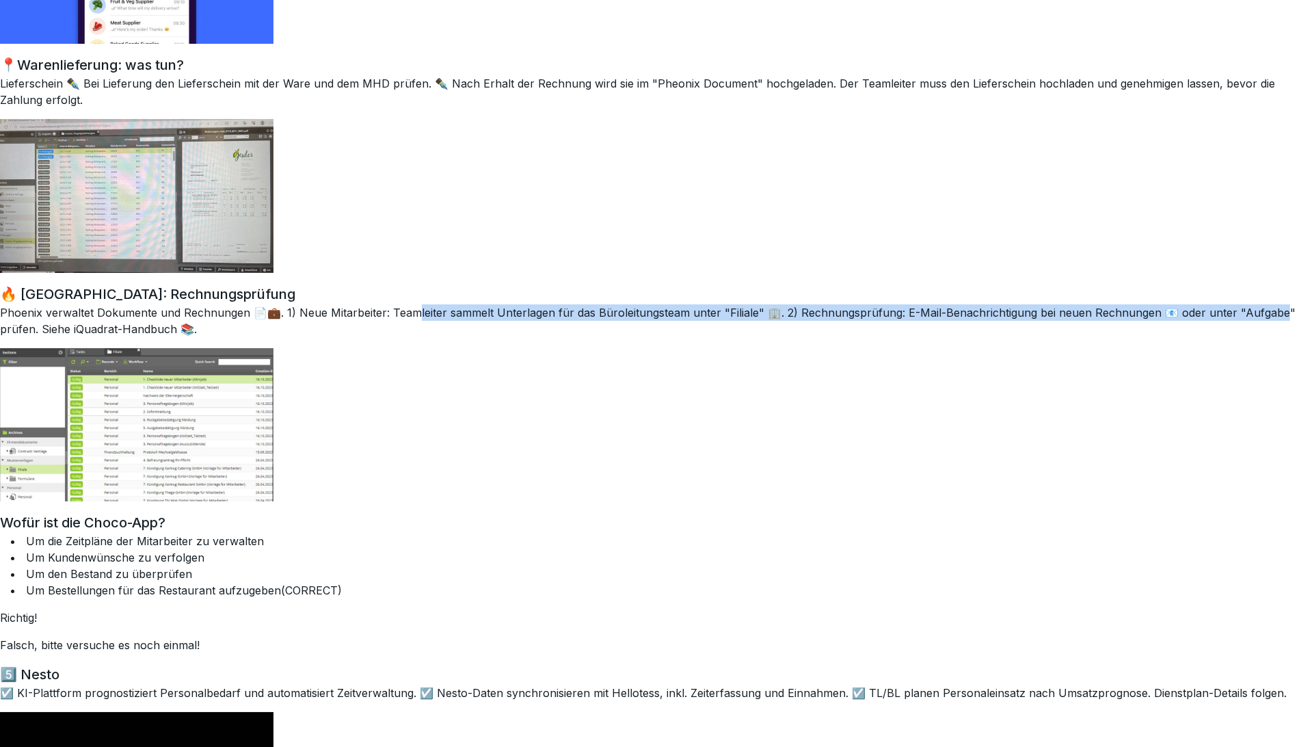
drag, startPoint x: 414, startPoint y: 308, endPoint x: 877, endPoint y: 332, distance: 463.5
click at [1261, 310] on p "Phoenix verwaltet Dokumente und Rechnungen 📄💼. 1) Neue Mitarbeiter: Teamleiter …" at bounding box center [650, 320] width 1301 height 33
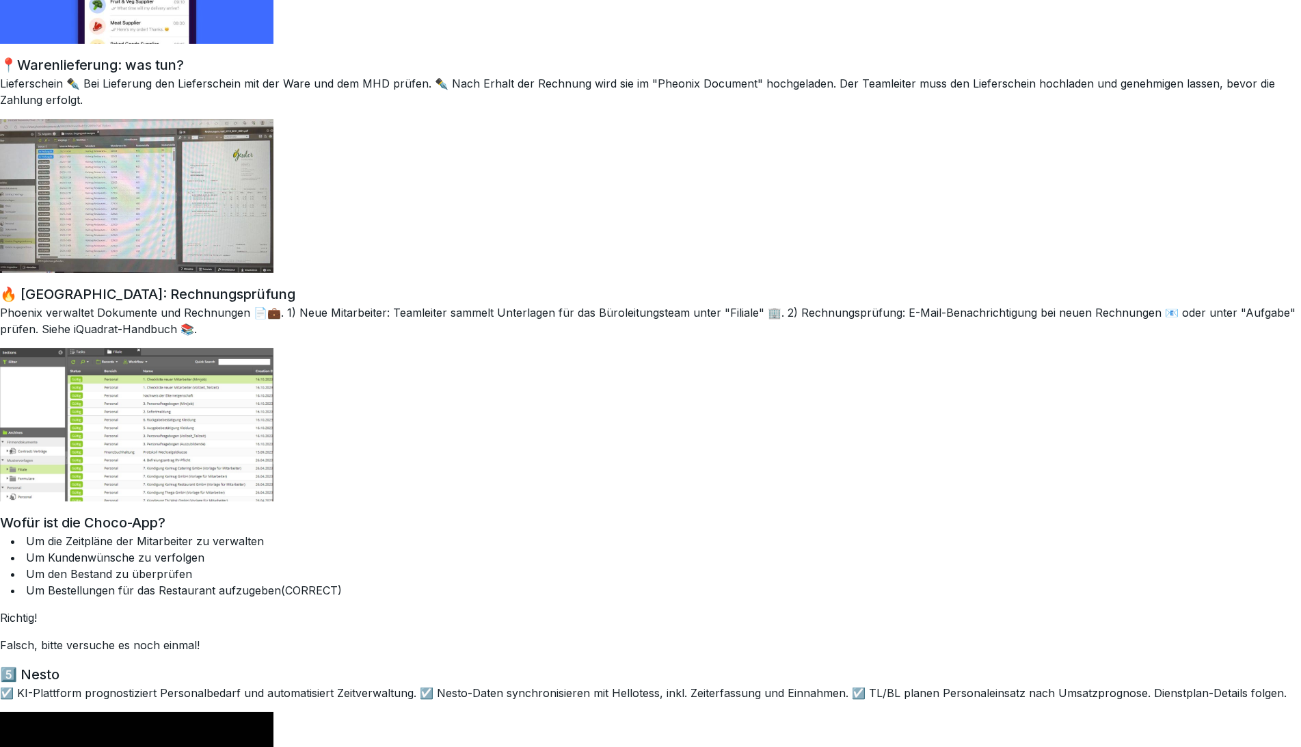
drag, startPoint x: 777, startPoint y: 347, endPoint x: 518, endPoint y: 317, distance: 260.8
click at [775, 347] on div "🔥 Phoenix: Rechnungsprüfung Phoenix verwaltet Dokumente und Rechnungen 📄💼. 1) N…" at bounding box center [650, 393] width 1301 height 218
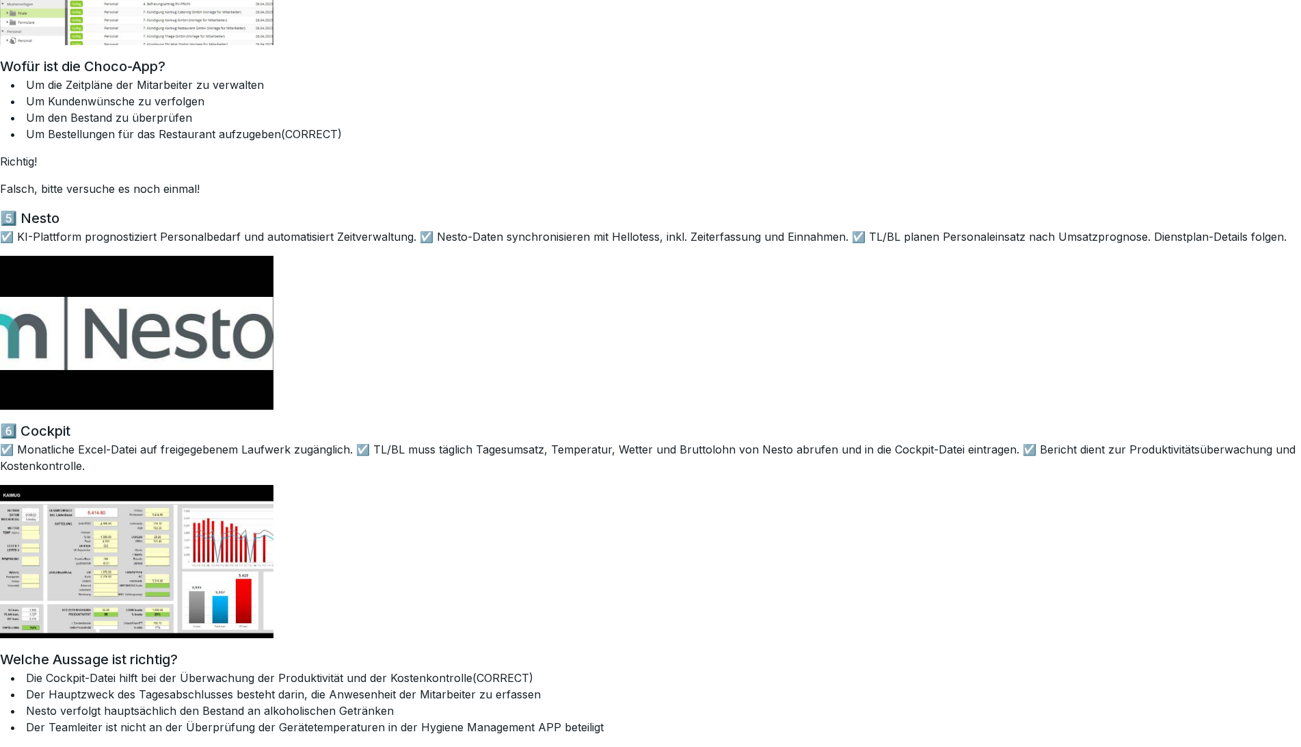
scroll to position [5165, 0]
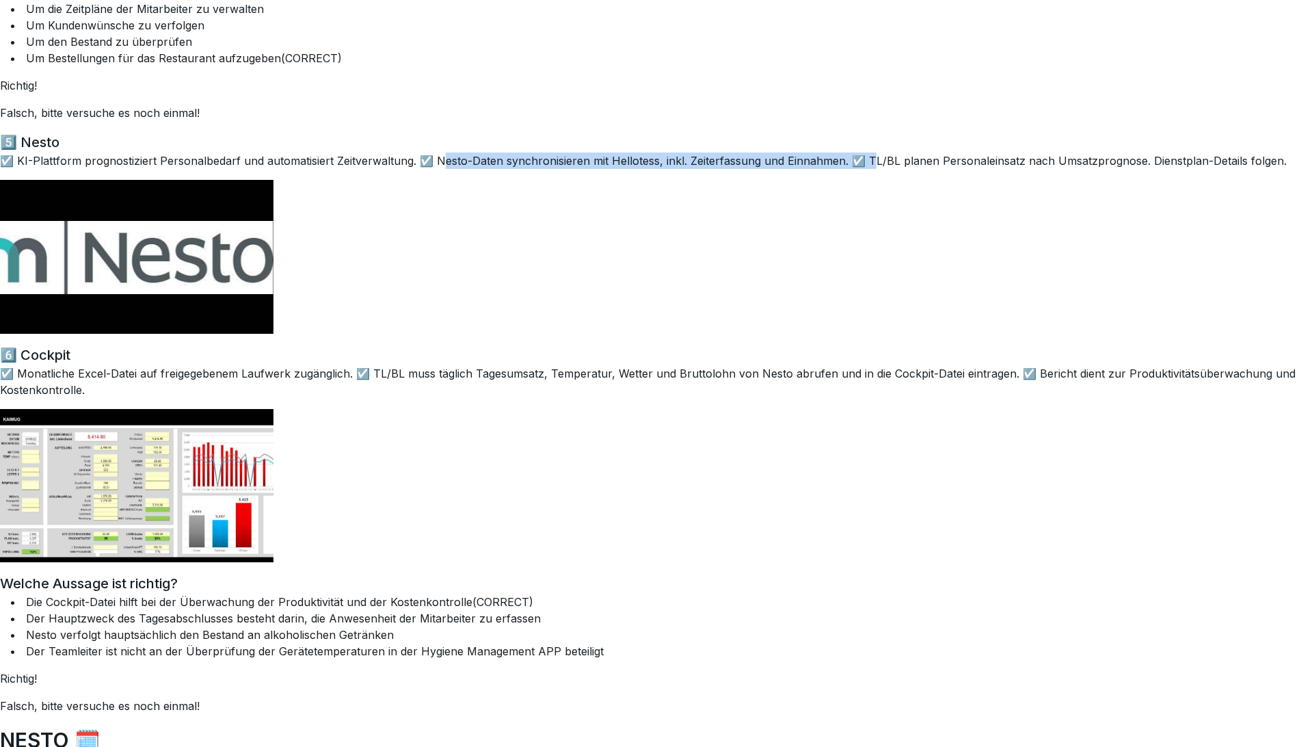
drag, startPoint x: 442, startPoint y: 159, endPoint x: 875, endPoint y: 161, distance: 433.4
click at [875, 161] on p "☑️ KI-Plattform prognostiziert Personalbedarf und automatisiert Zeitverwaltung.…" at bounding box center [650, 160] width 1301 height 16
click at [866, 197] on div "5️⃣ Nesto ☑️ KI-Plattform prognostiziert Personalbedarf und automatisiert Zeitv…" at bounding box center [650, 232] width 1301 height 201
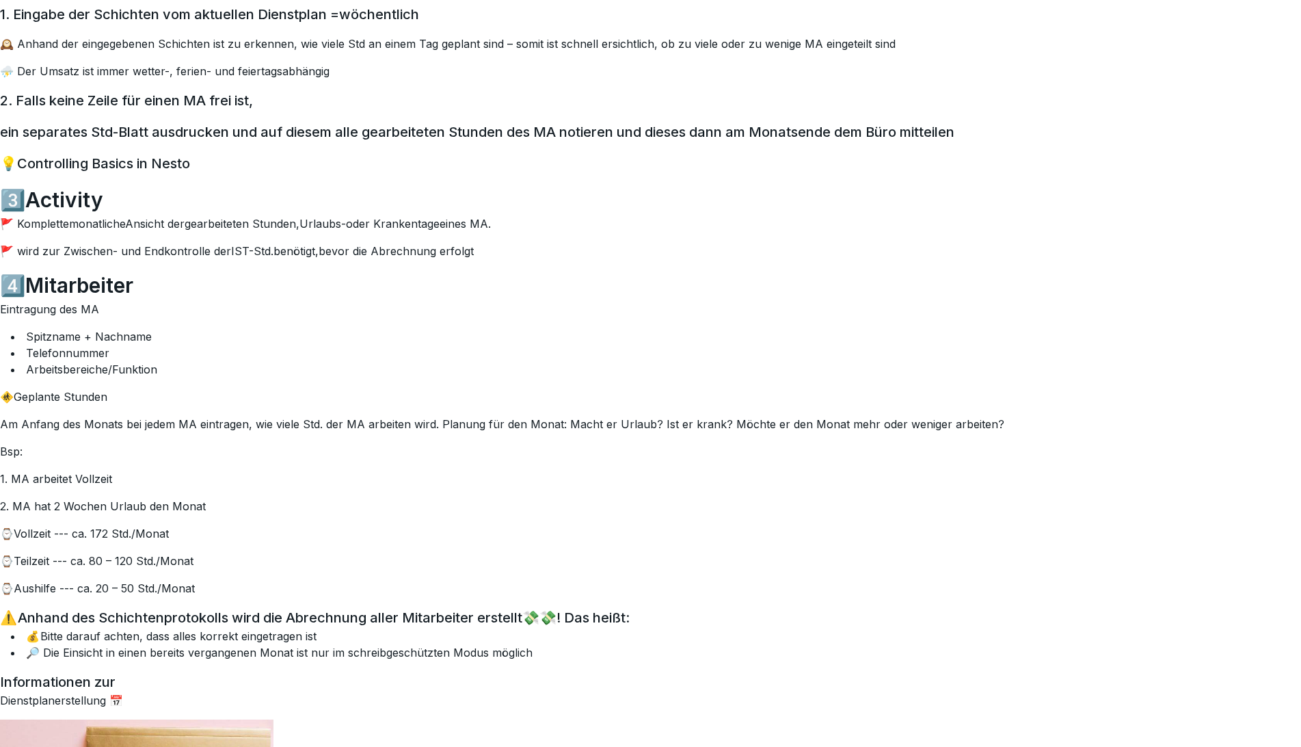
scroll to position [7520, 0]
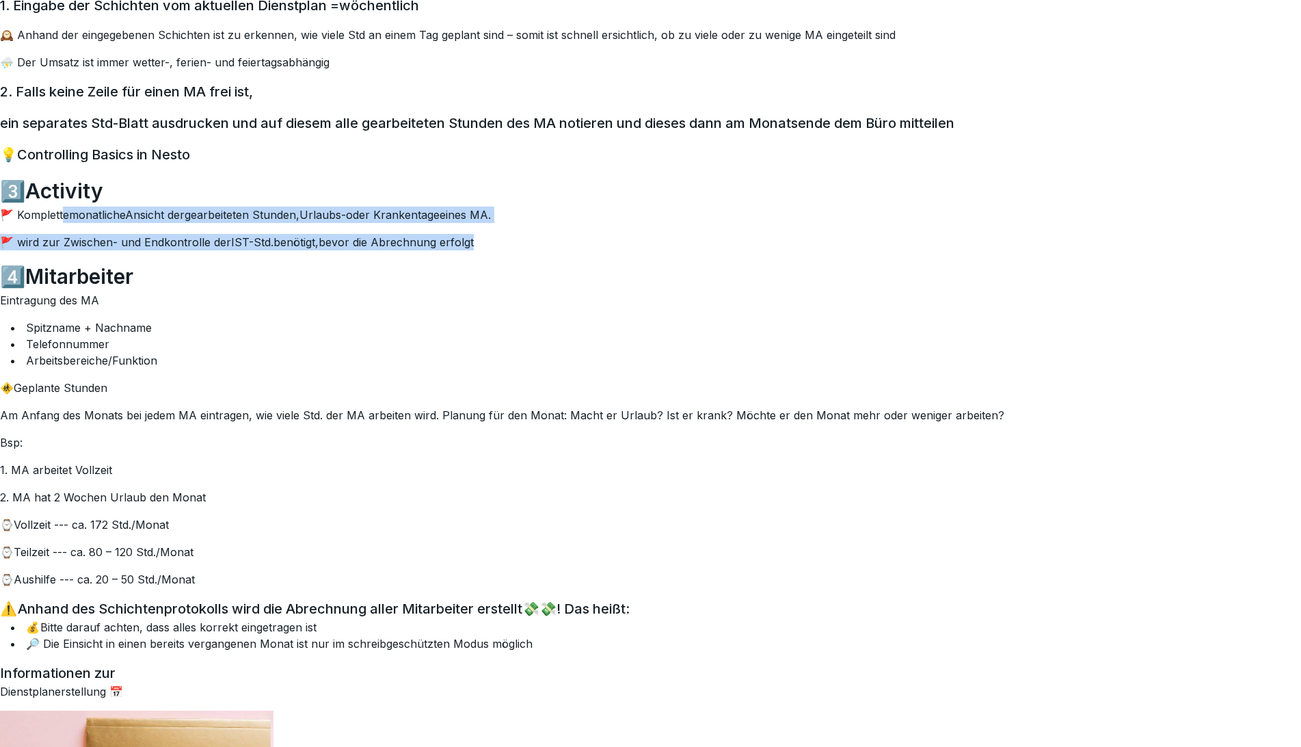
drag, startPoint x: 477, startPoint y: 245, endPoint x: 36, endPoint y: 217, distance: 441.2
click at [36, 217] on div "3️⃣​​ Activity 🚩​ Komplette monatliche Ansicht der gearbeiteten Stunden , Urlau…" at bounding box center [650, 382] width 1301 height 412
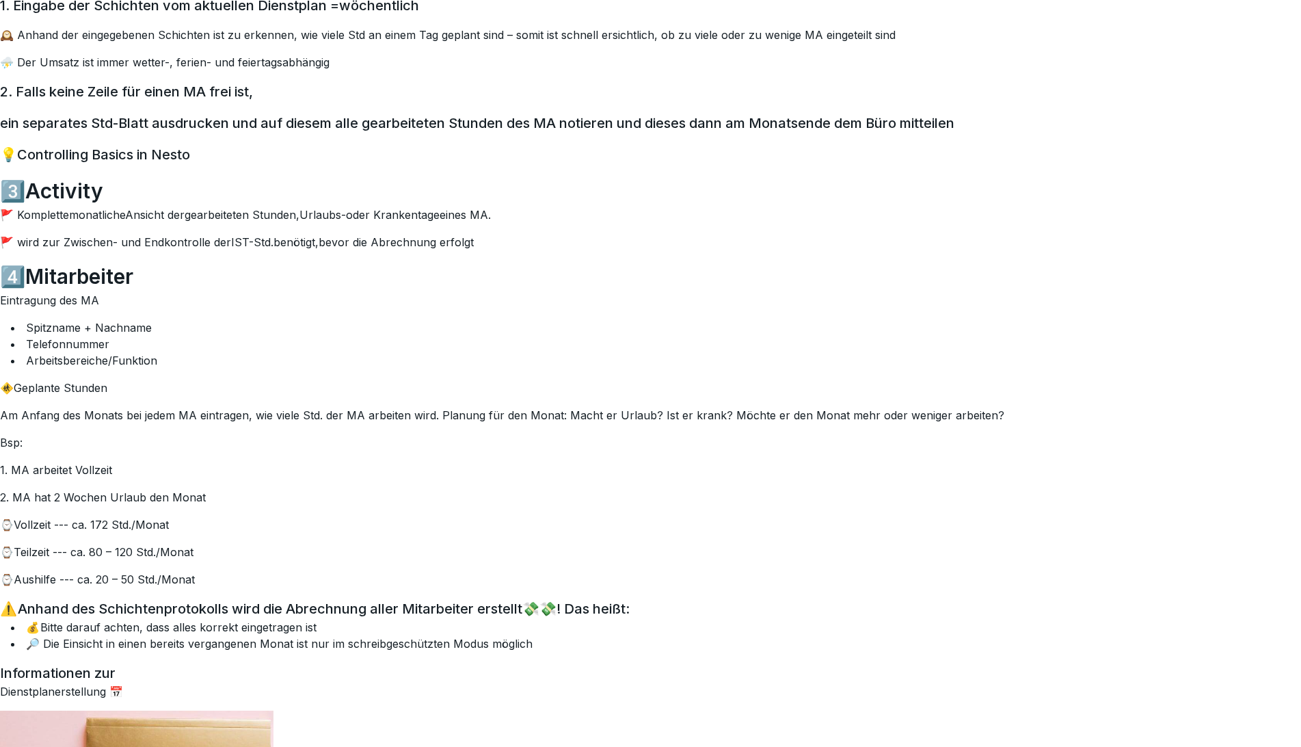
click at [345, 266] on h2 "4️⃣ Mitarbeiter​" at bounding box center [650, 276] width 1301 height 31
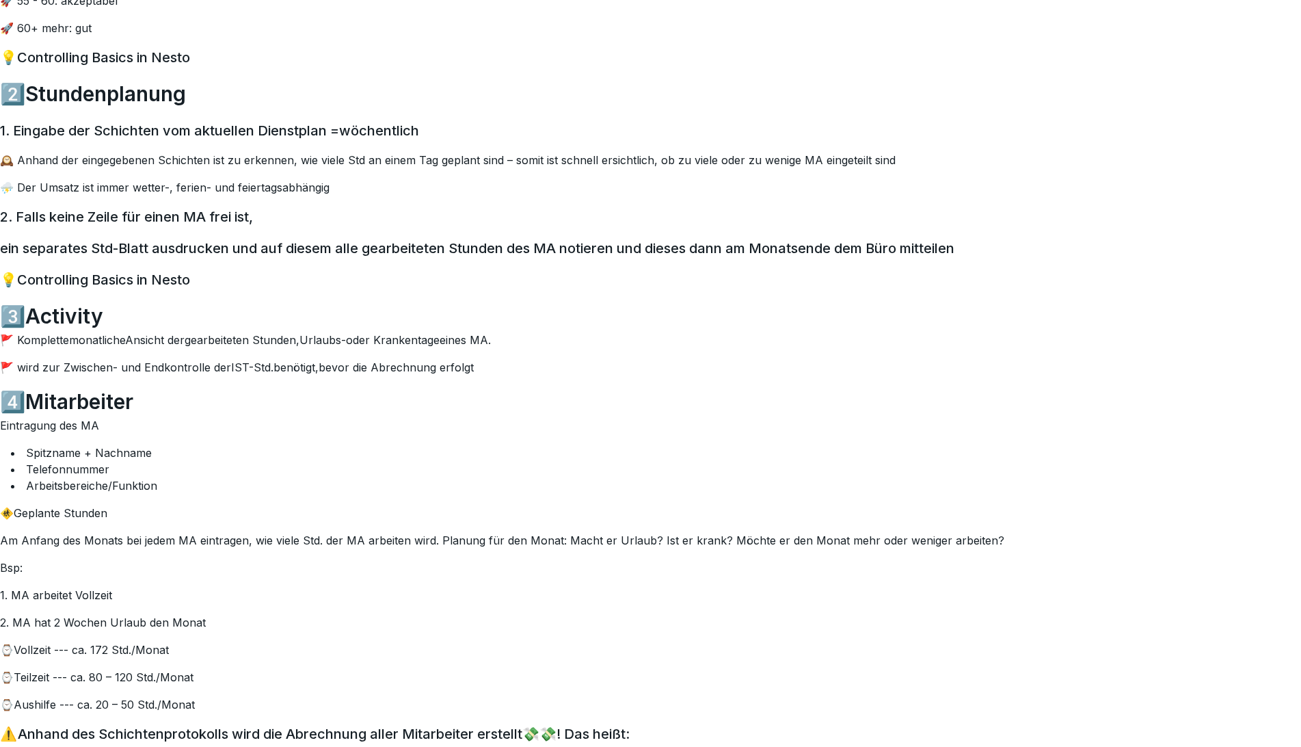
scroll to position [7368, 0]
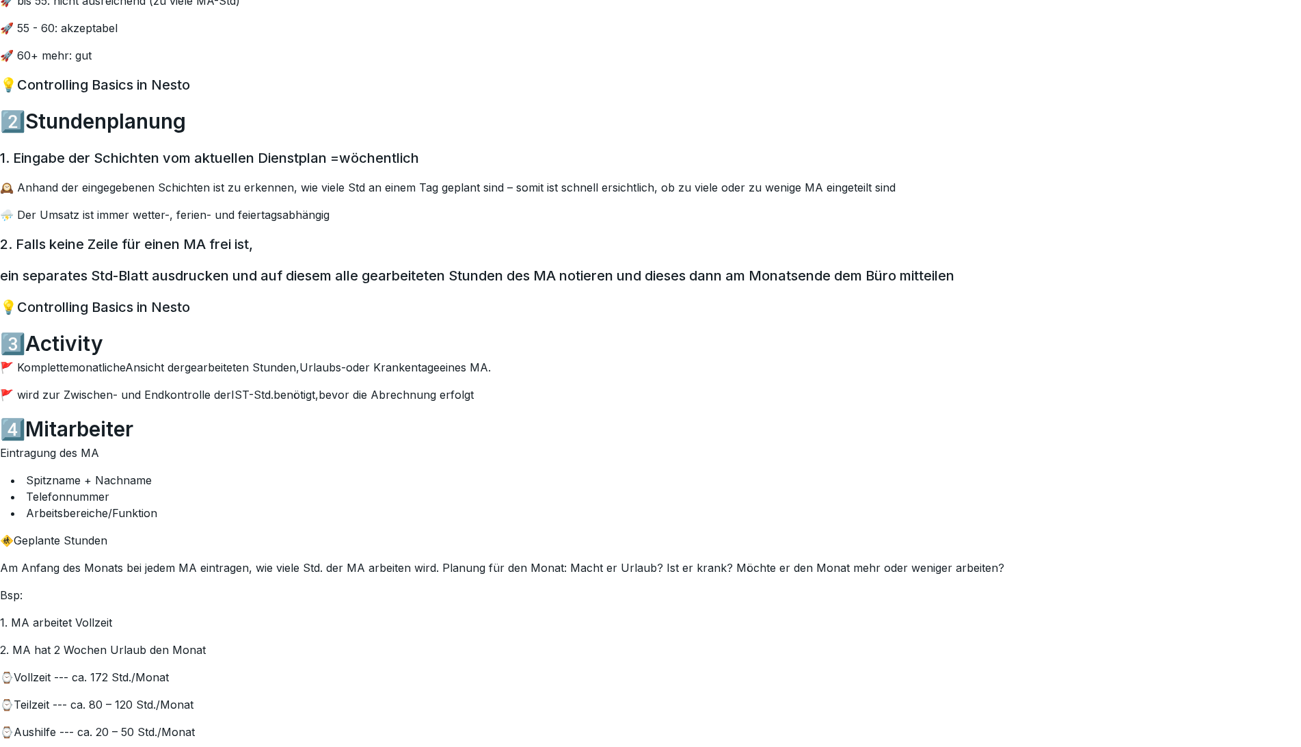
drag, startPoint x: 21, startPoint y: 183, endPoint x: 397, endPoint y: 209, distance: 377.6
click at [397, 209] on div "2️⃣​ Stundenplanung 1. Eingabe der Schichten vom aktuellen Dienstplan = wöchent…" at bounding box center [650, 196] width 1301 height 180
click at [390, 274] on h3 "ein separates Std-Blatt ausdrucken und auf diesem alle gearbeiteten Stunden des…" at bounding box center [650, 275] width 1301 height 21
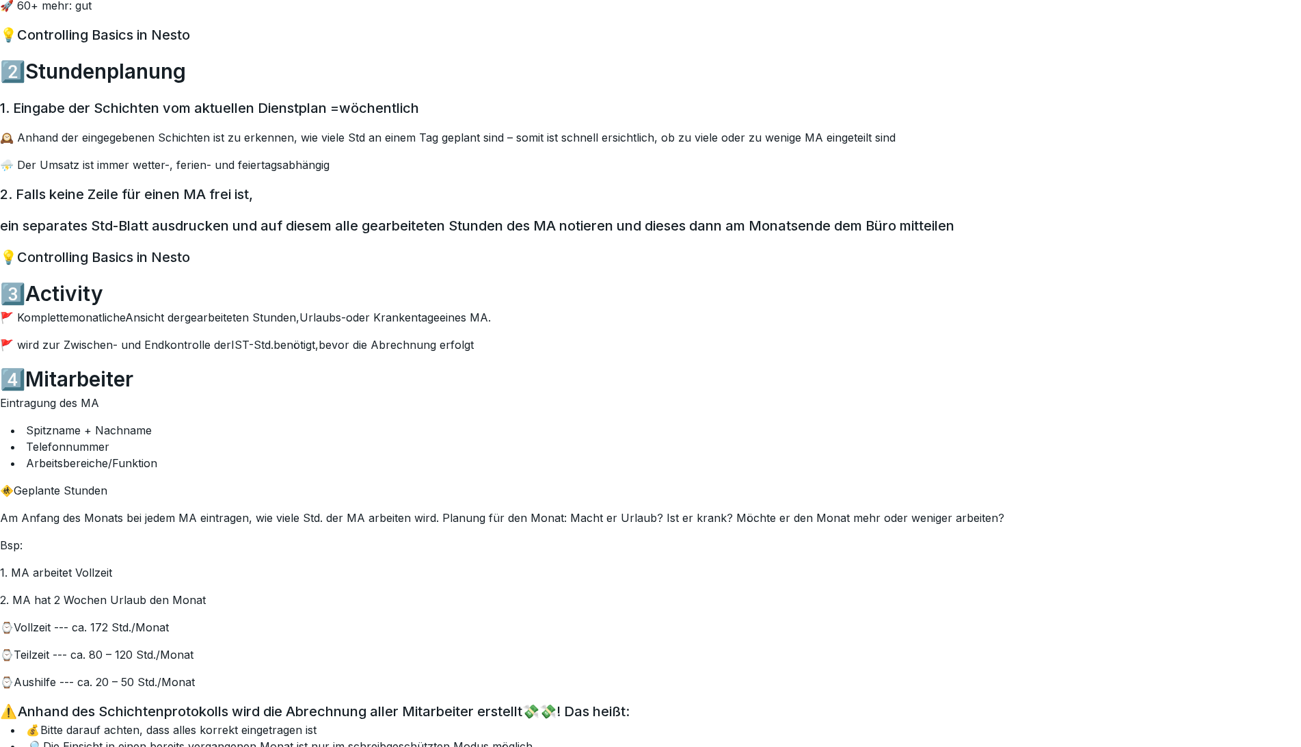
scroll to position [7444, 0]
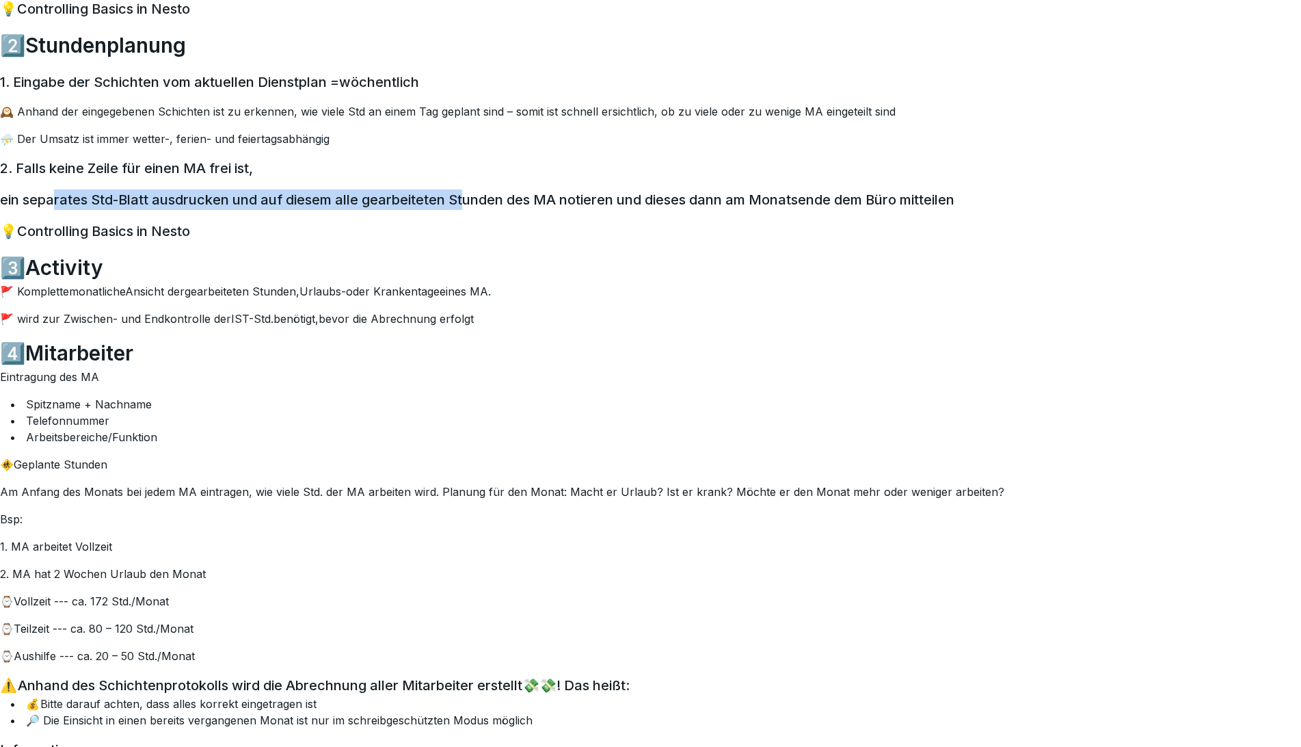
drag, startPoint x: 57, startPoint y: 197, endPoint x: 473, endPoint y: 193, distance: 416.4
click at [469, 193] on h3 "ein separates Std-Blatt ausdrucken und auf diesem alle gearbeiteten Stunden des…" at bounding box center [650, 199] width 1301 height 21
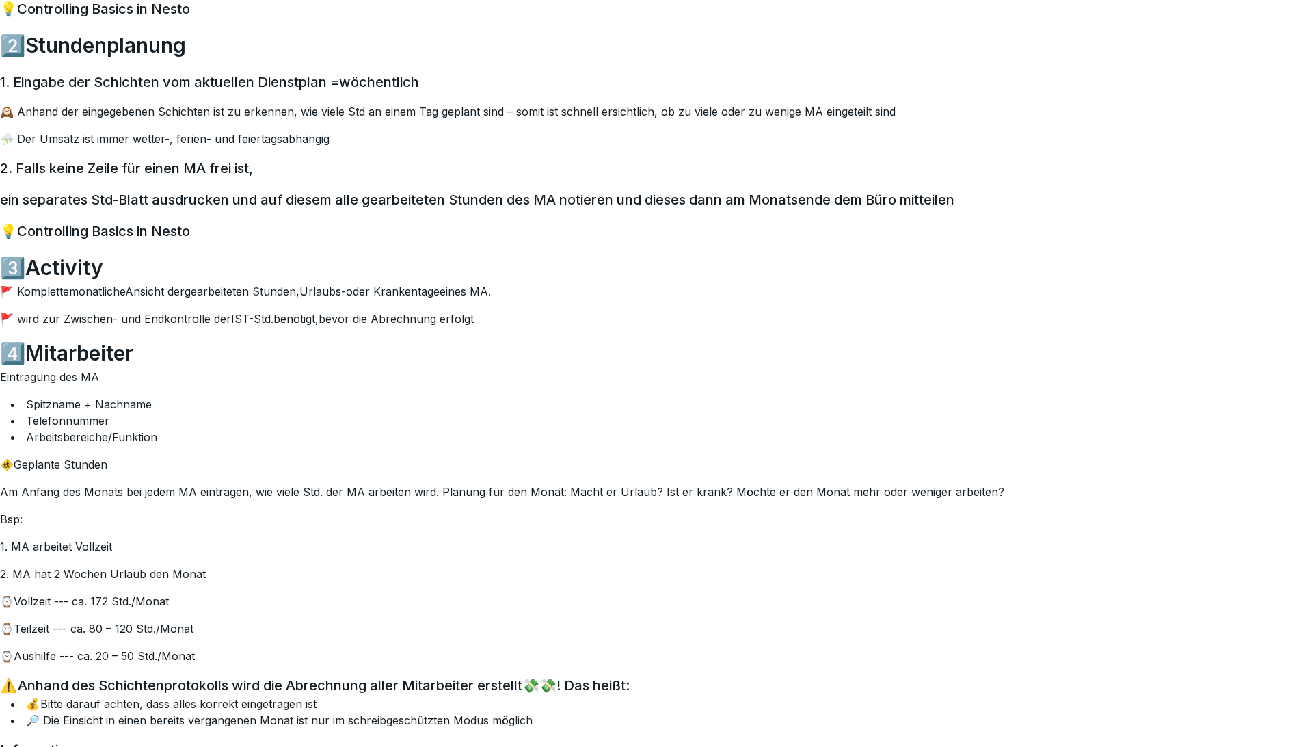
click at [487, 228] on h3 "💡Controlling Basics in Nesto" at bounding box center [650, 231] width 1301 height 21
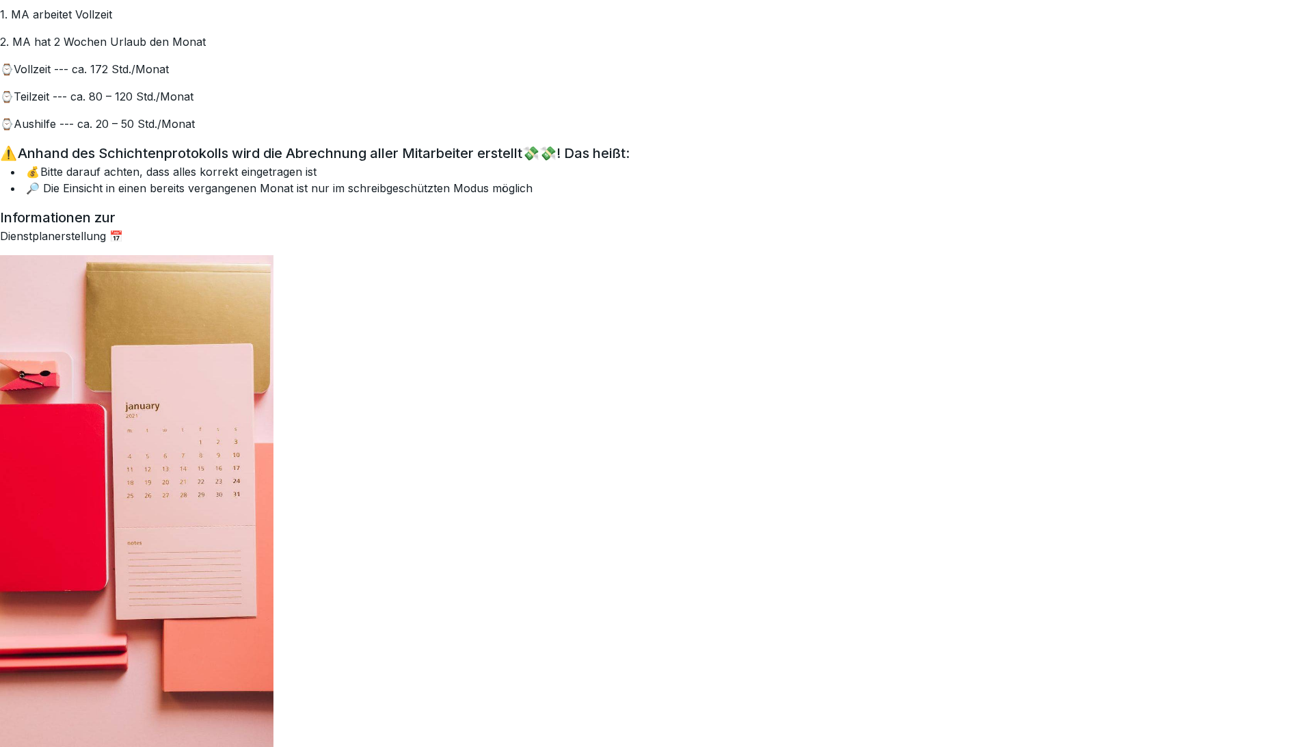
scroll to position [8051, 0]
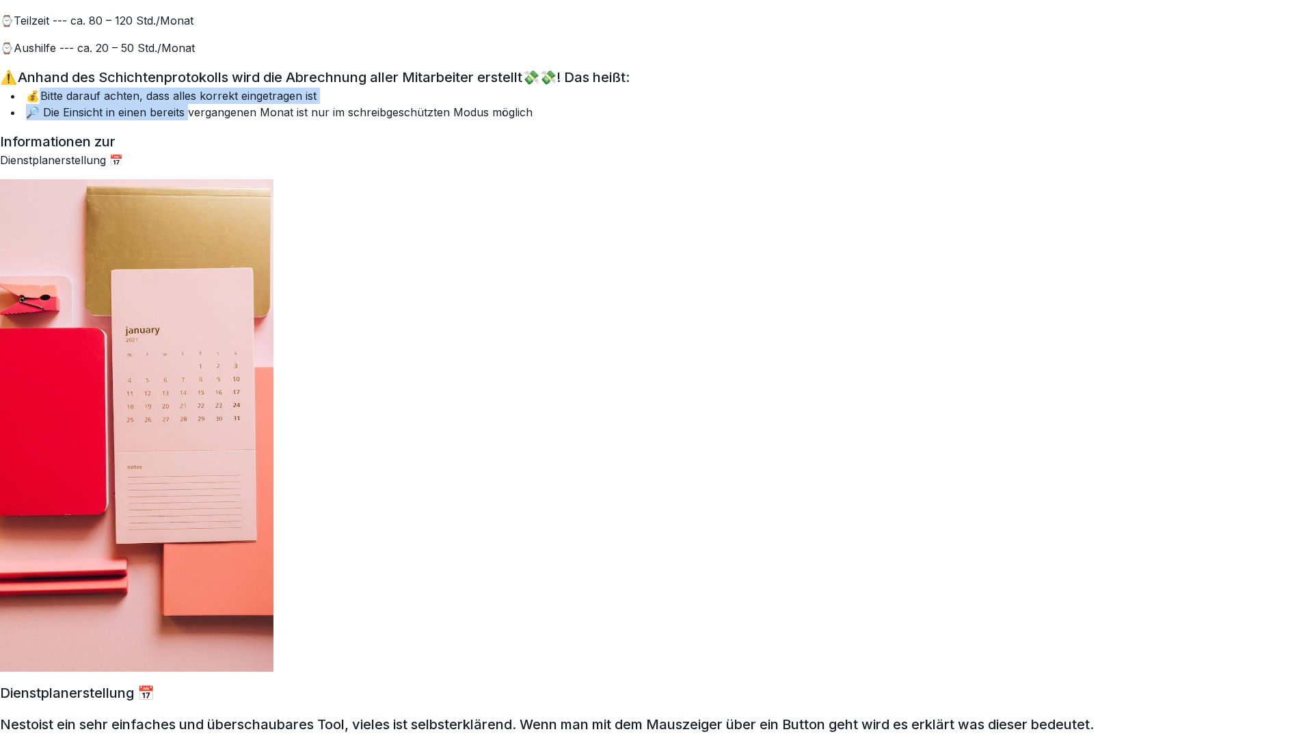
drag, startPoint x: 39, startPoint y: 98, endPoint x: 241, endPoint y: 117, distance: 202.6
click at [215, 111] on ul "💰 Bitte darauf achten, dass alles korrekt eingetragen ist 🔎 Die Einsicht in ein…" at bounding box center [656, 104] width 1290 height 33
click at [332, 139] on h3 "Informationen zur" at bounding box center [650, 141] width 1301 height 21
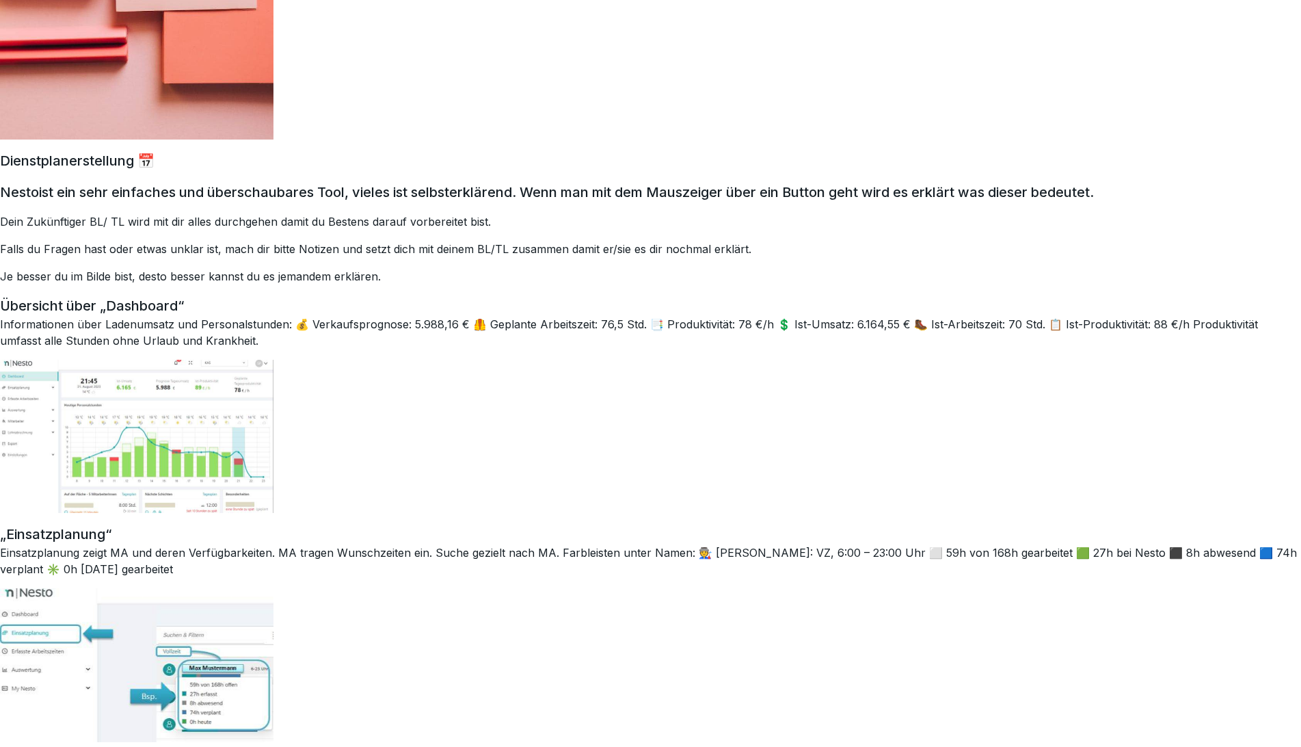
scroll to position [8659, 0]
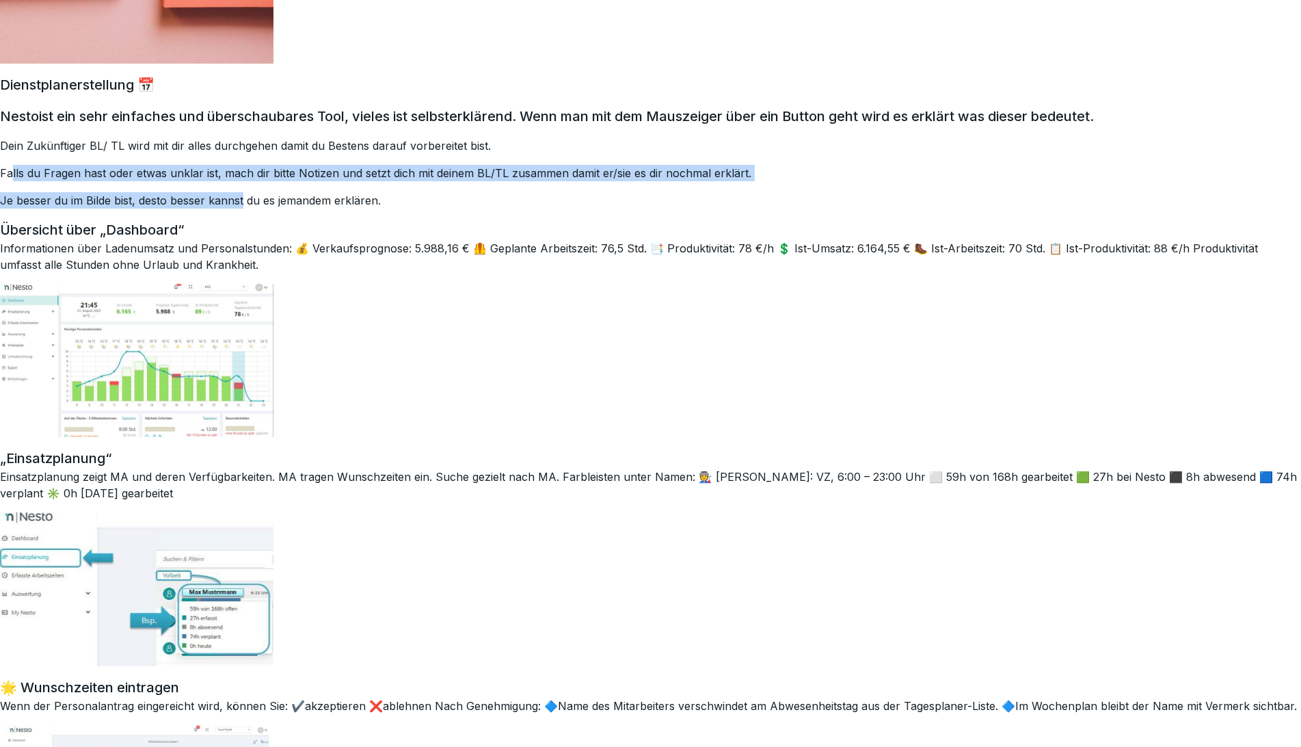
drag, startPoint x: 10, startPoint y: 174, endPoint x: 279, endPoint y: 185, distance: 268.9
click at [249, 183] on div "Nesto ist ein sehr einfaches und überschaubares Tool, vieles ist selbsterklären…" at bounding box center [650, 157] width 1301 height 103
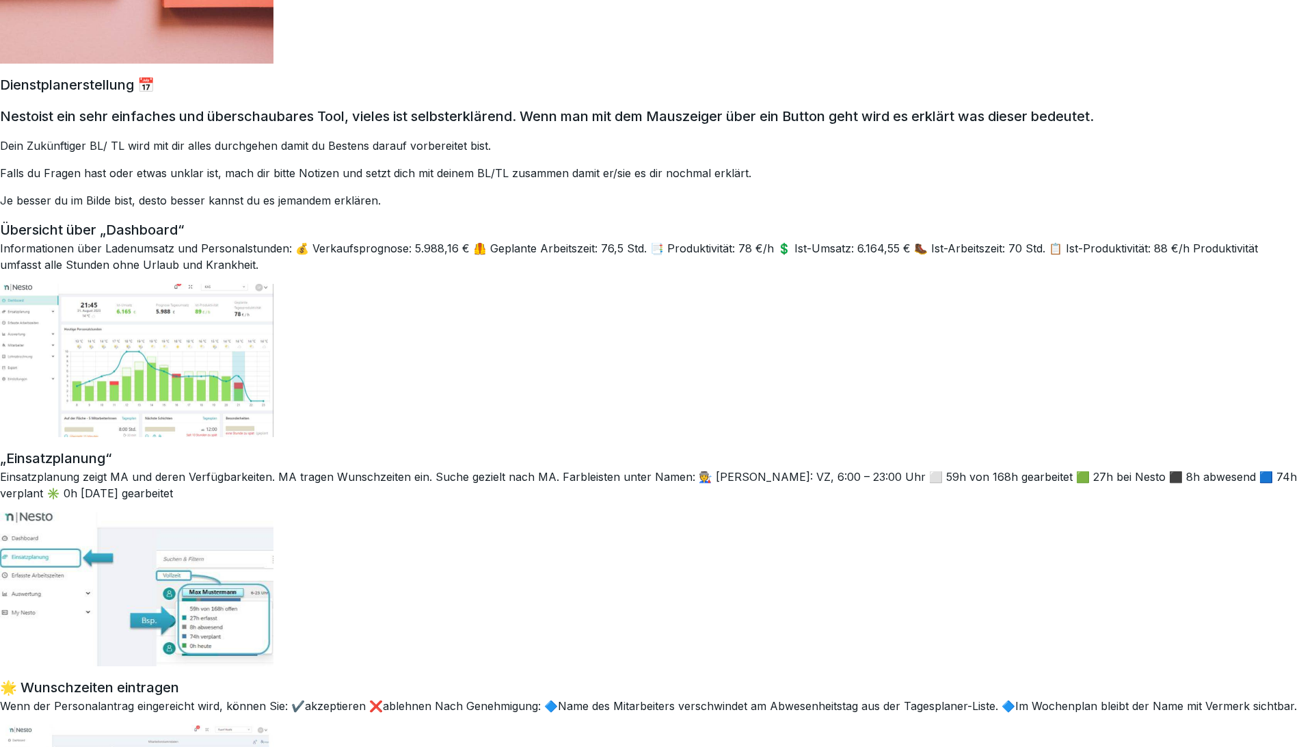
drag, startPoint x: 340, startPoint y: 202, endPoint x: 362, endPoint y: 202, distance: 22.6
click at [347, 202] on p "Je besser du im Bilde bist, desto besser kannst du es jemandem erklären." at bounding box center [650, 200] width 1301 height 16
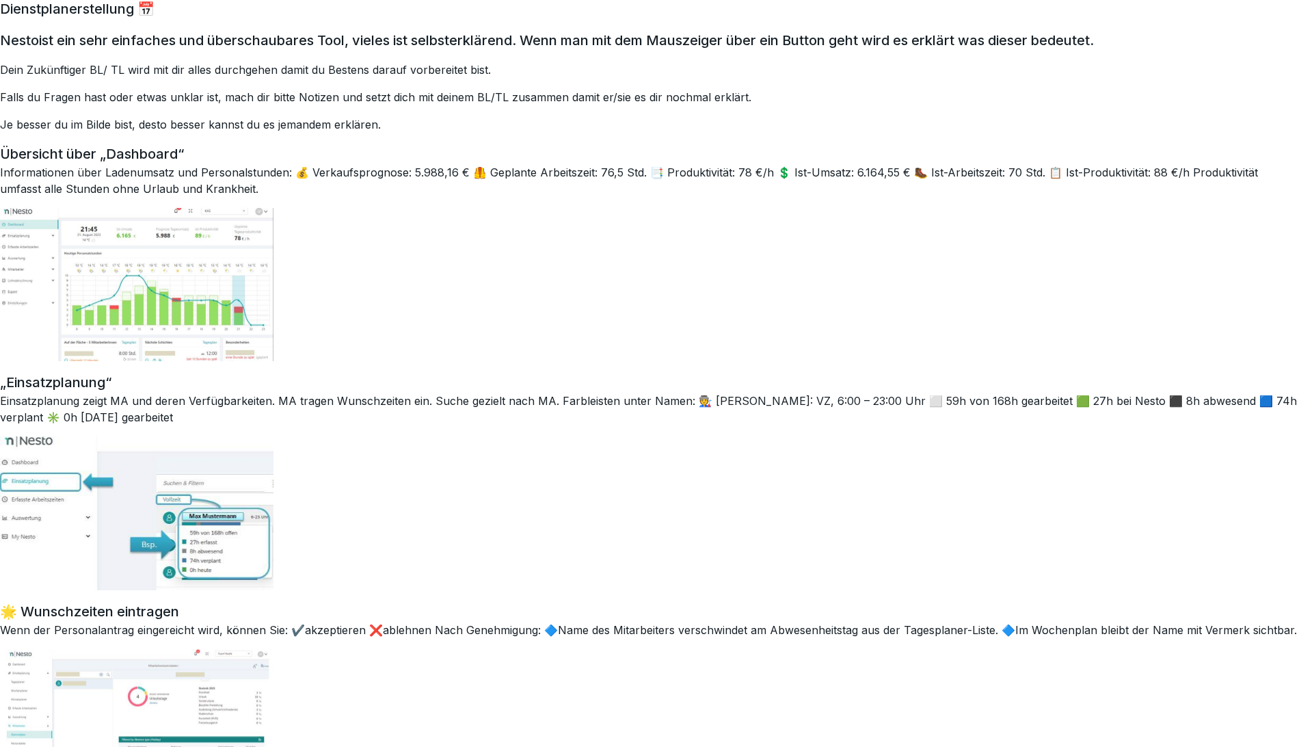
click at [404, 218] on div "Übersicht über „Dashboard“ Informationen über Ladenumsatz und Personalstunden: …" at bounding box center [650, 253] width 1301 height 218
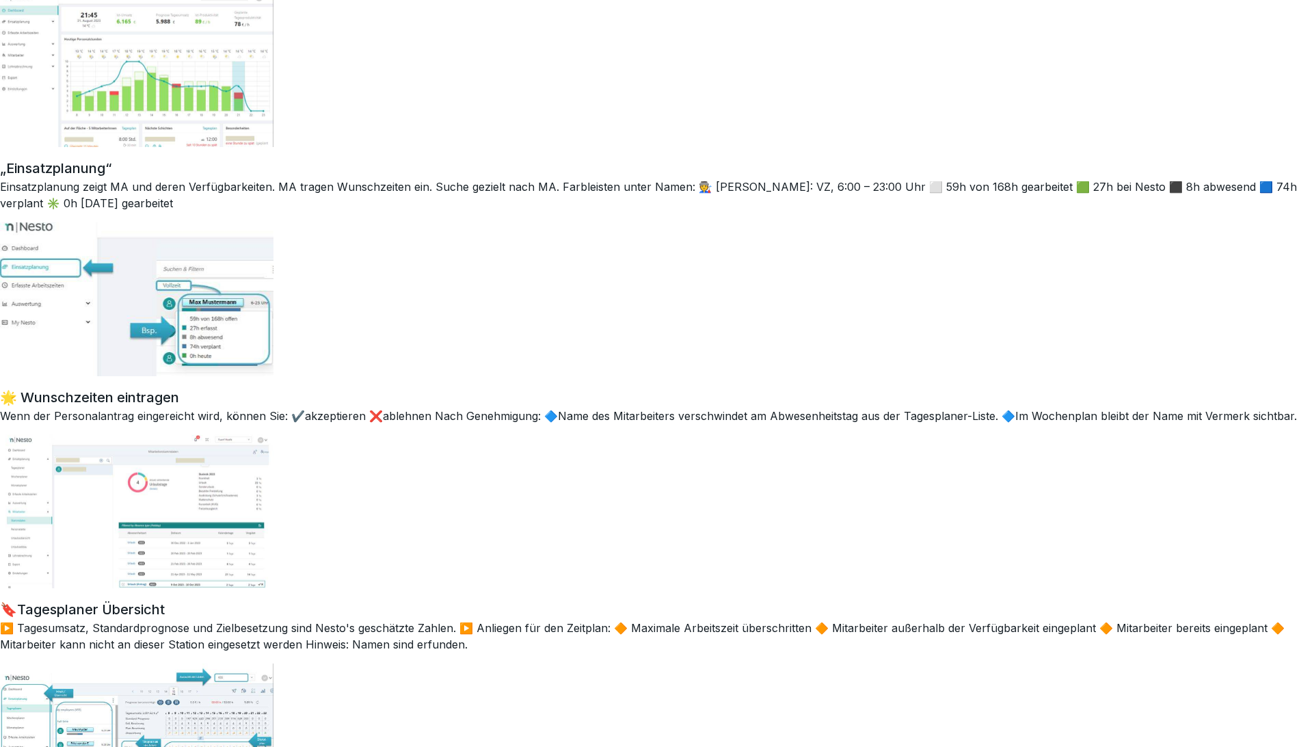
scroll to position [8963, 0]
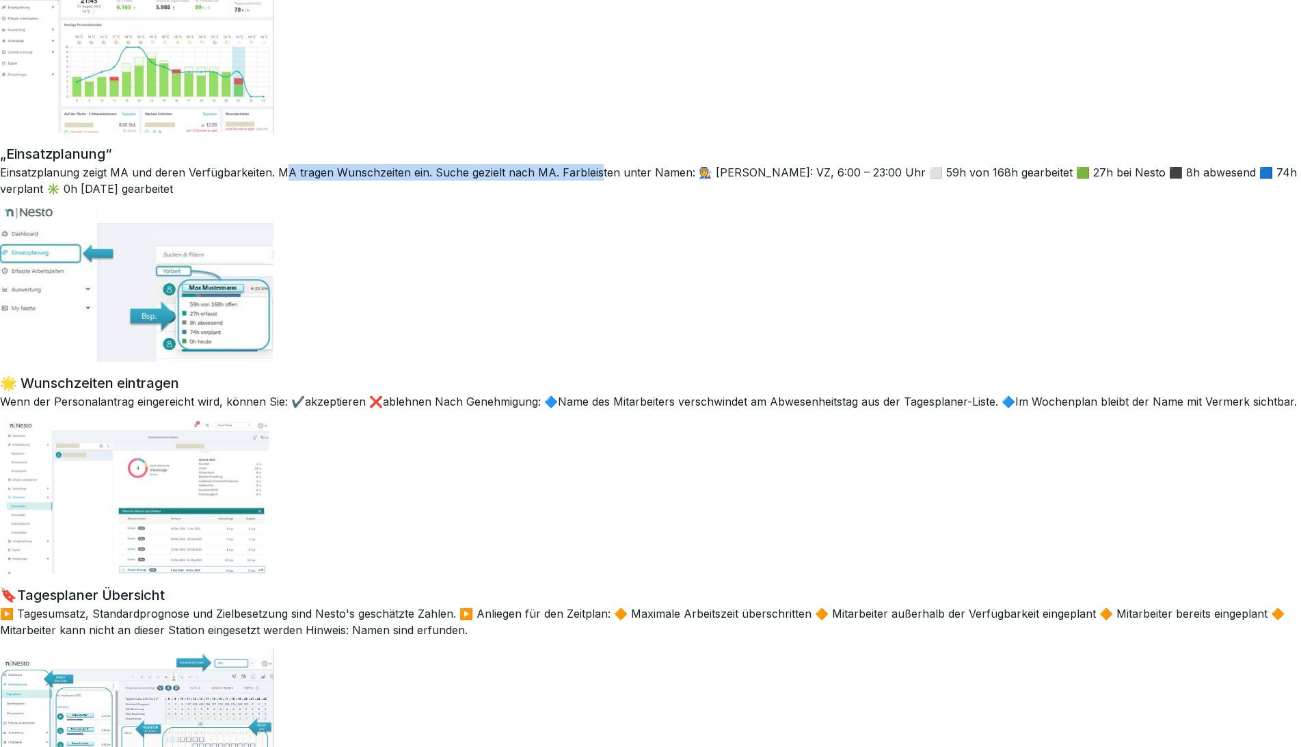
drag, startPoint x: 286, startPoint y: 168, endPoint x: 595, endPoint y: 179, distance: 309.2
click at [595, 179] on p "Einsatzplanung zeigt MA und deren Verfügbarkeiten. MA tragen Wunschzeiten ein. …" at bounding box center [650, 180] width 1301 height 33
click at [605, 190] on p "Einsatzplanung zeigt MA und deren Verfügbarkeiten. MA tragen Wunschzeiten ein. …" at bounding box center [650, 180] width 1301 height 33
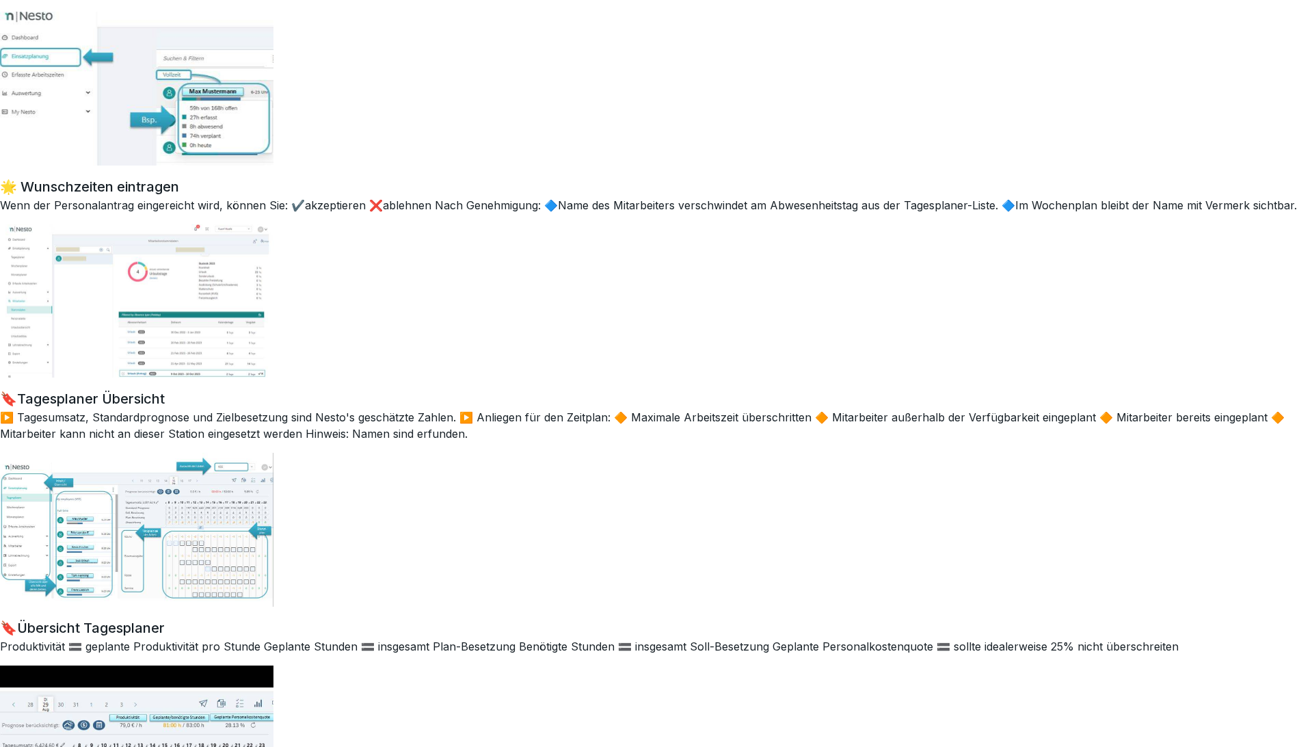
scroll to position [9191, 0]
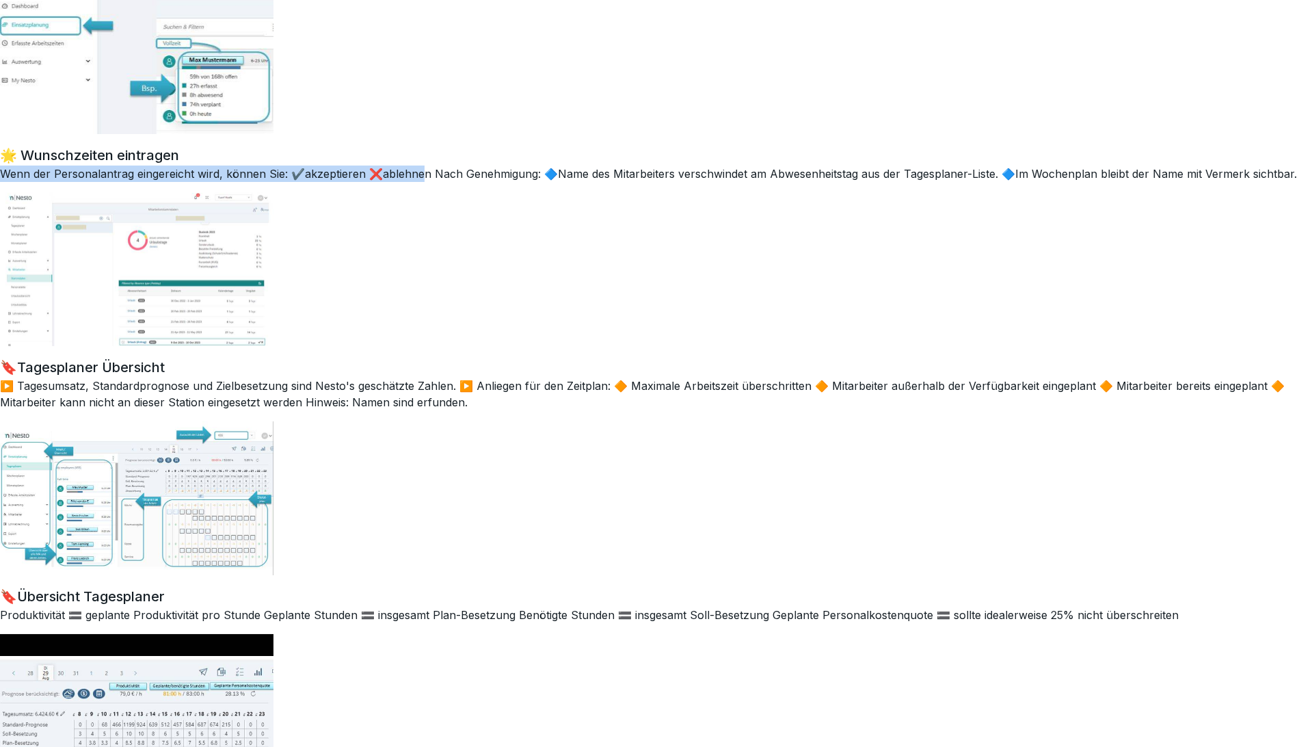
drag, startPoint x: 0, startPoint y: 167, endPoint x: 448, endPoint y: 202, distance: 449.8
click at [425, 170] on p "Wenn der Personalantrag eingereicht wird, können Sie: ✔️akzeptieren ❌ablehnen N…" at bounding box center [650, 173] width 1301 height 16
click at [450, 206] on div "🌟 Wunschzeiten eintragen Wenn der Personalantrag eingereicht wird, können Sie: …" at bounding box center [650, 246] width 1301 height 202
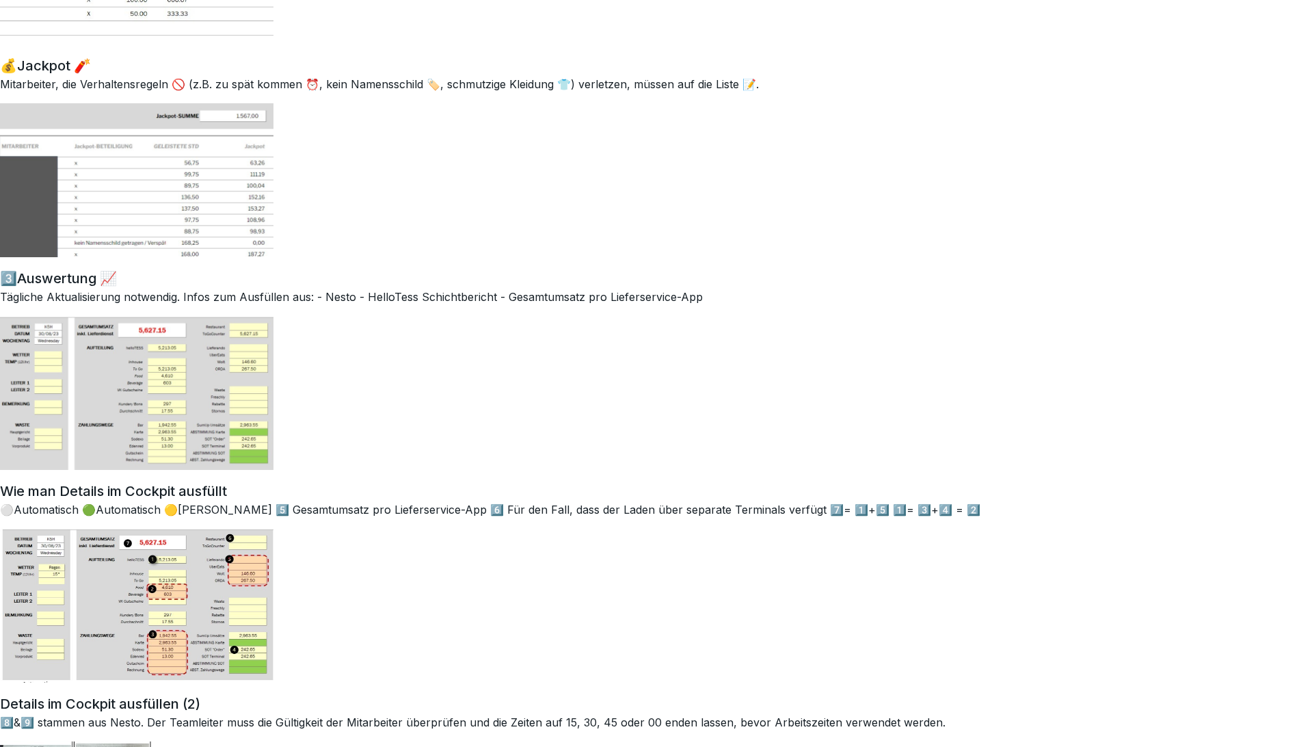
scroll to position [11546, 0]
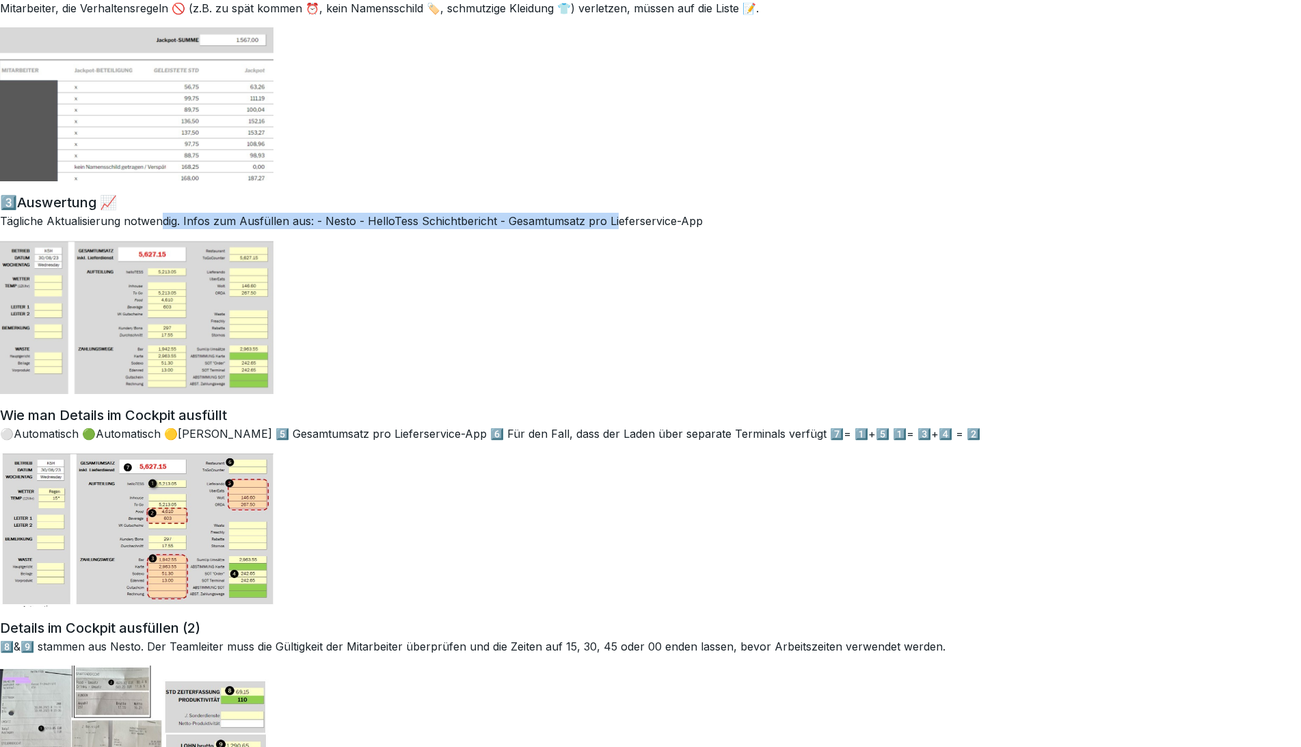
drag, startPoint x: 189, startPoint y: 226, endPoint x: 616, endPoint y: 216, distance: 426.7
click at [614, 216] on p "Tägliche Aktualisierung notwendig. Infos zum Ausfüllen aus: - Nesto - HelloTess…" at bounding box center [650, 221] width 1301 height 16
click at [613, 250] on div "3️⃣Auswertung 📈 Tägliche Aktualisierung notwendig. Infos zum Ausfüllen aus: - N…" at bounding box center [650, 293] width 1301 height 202
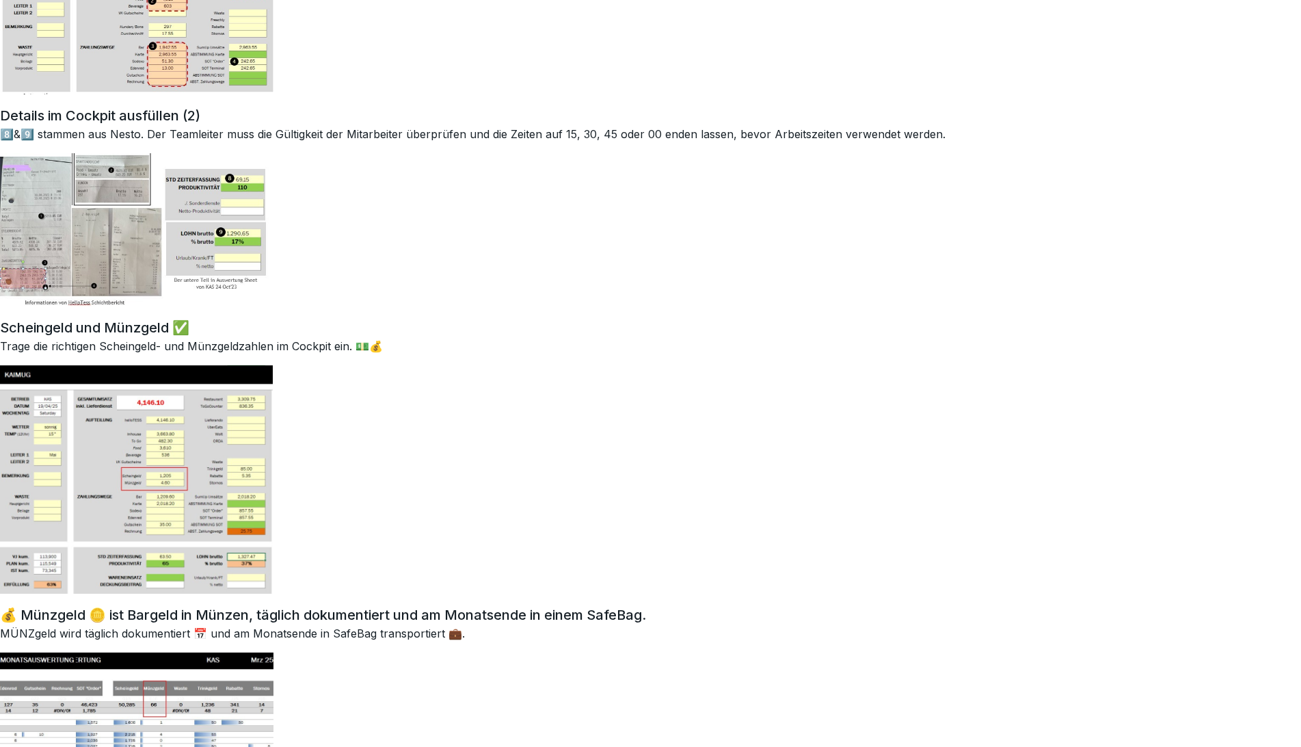
scroll to position [12078, 0]
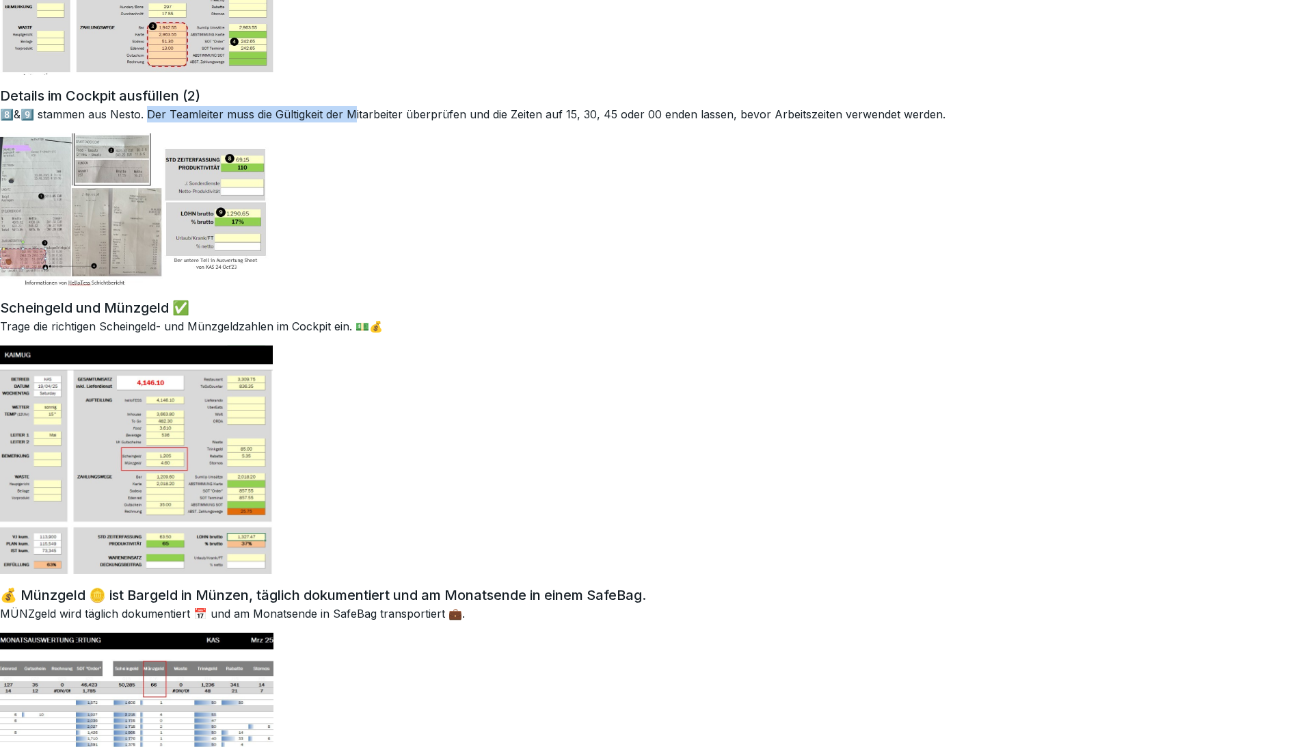
drag, startPoint x: 152, startPoint y: 113, endPoint x: 402, endPoint y: 126, distance: 249.9
click at [366, 114] on p "8️⃣&​9️⃣​ stammen aus Nesto. Der Teamleiter muss die Gültigkeit der Mitarbeiter…" at bounding box center [650, 114] width 1301 height 16
click at [444, 152] on div "Details im Cockpit ausfüllen (2) 8️⃣&​9️⃣​ stammen aus Nesto. Der Teamleiter mu…" at bounding box center [650, 186] width 1301 height 202
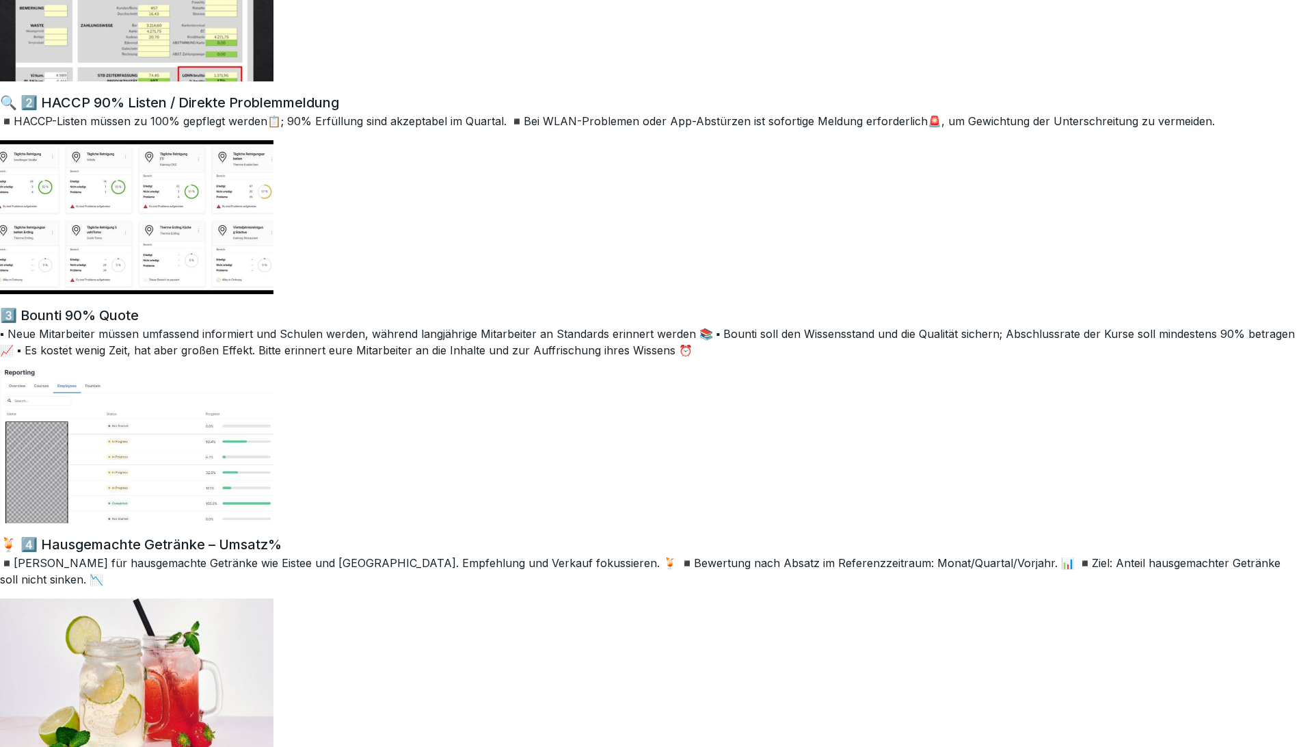
scroll to position [16560, 0]
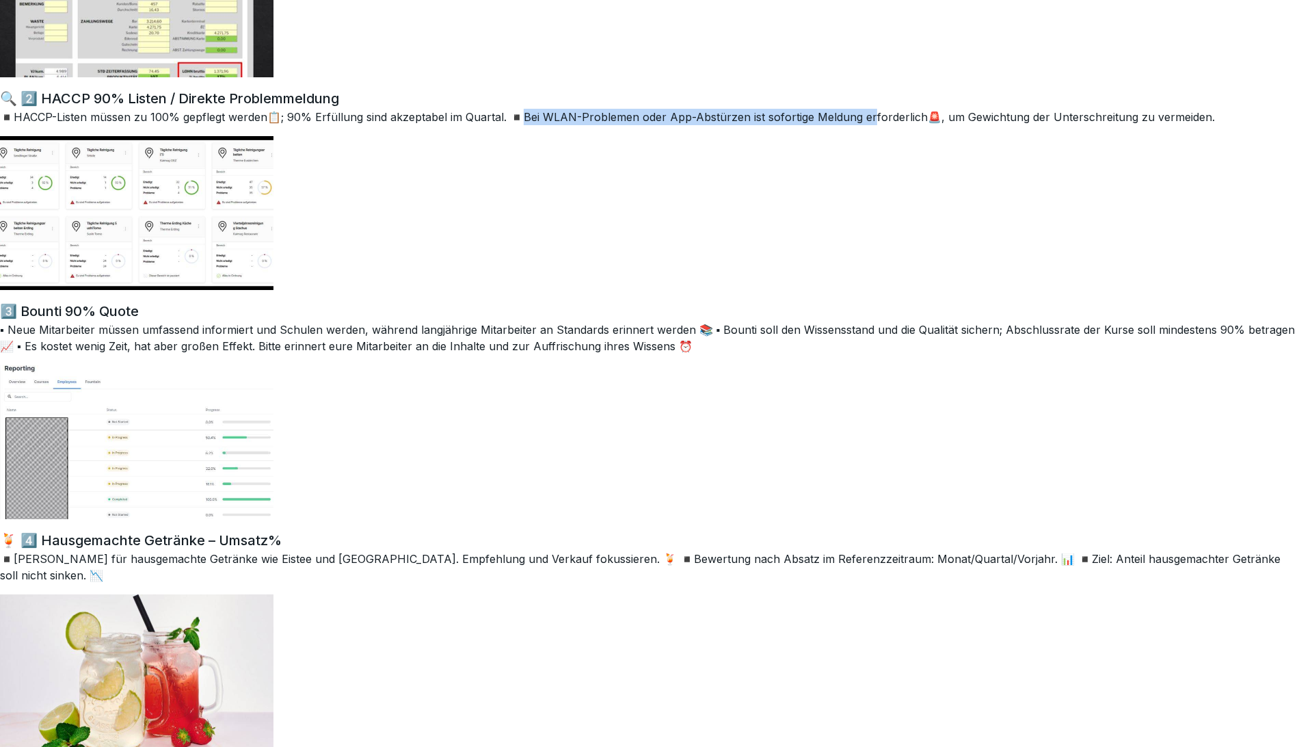
drag, startPoint x: 527, startPoint y: 116, endPoint x: 871, endPoint y: 111, distance: 343.9
click at [871, 111] on p "◾​HACCP-Listen müssen zu 100% gepflegt werden📋; 90% Erfüllung sind akzeptabel i…" at bounding box center [650, 117] width 1301 height 16
click at [682, 170] on div "🔍 2️⃣ HACCP 90% Listen / Direkte Problemmeldung ◾​HACCP-Listen müssen zu 100% g…" at bounding box center [650, 189] width 1301 height 202
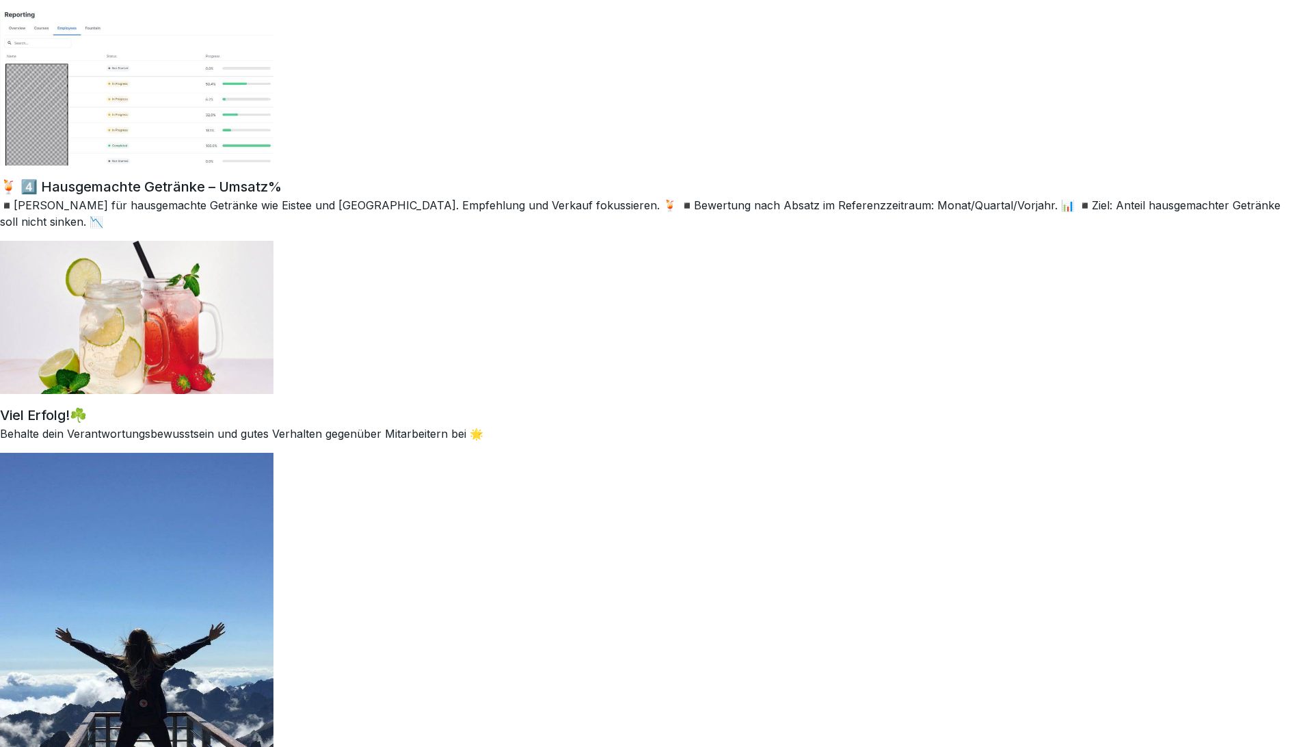
scroll to position [16939, 0]
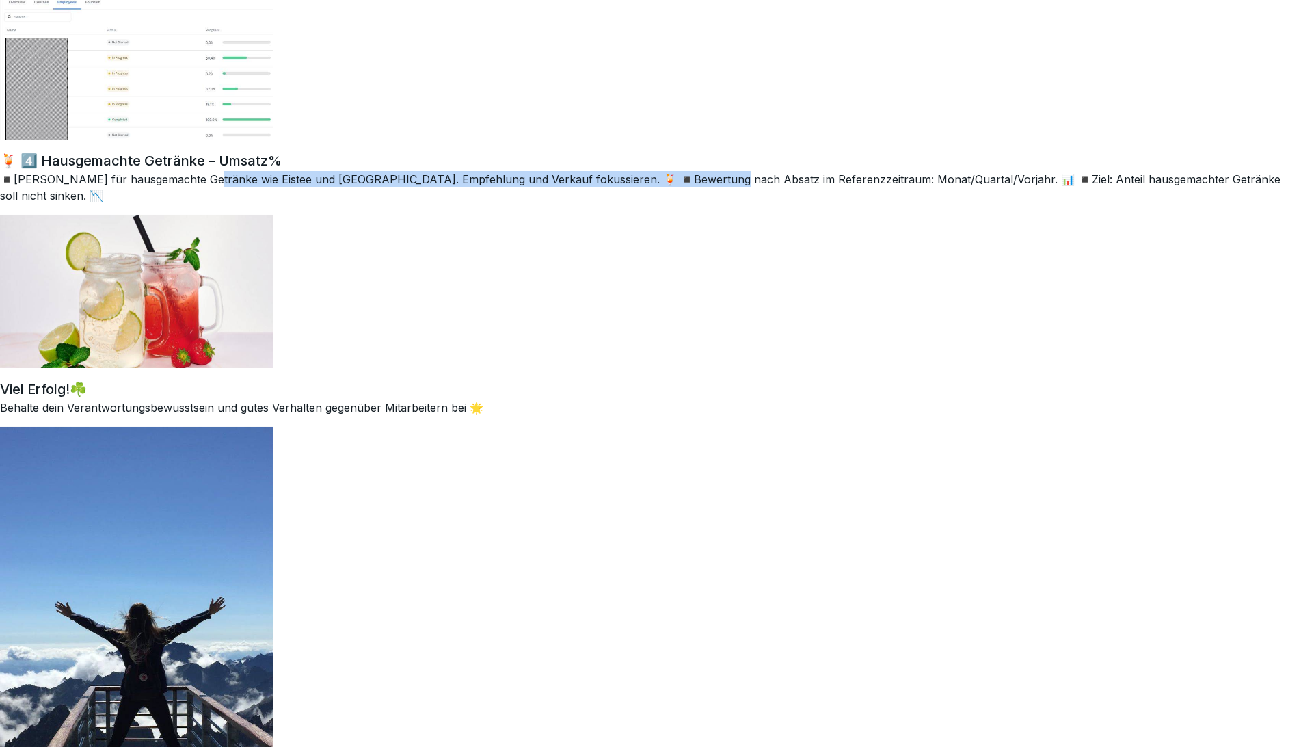
drag, startPoint x: 206, startPoint y: 176, endPoint x: 719, endPoint y: 175, distance: 512.7
click at [719, 175] on p "◾[PERSON_NAME] für hausgemachte Getränke wie Eistee und [GEOGRAPHIC_DATA]. Empf…" at bounding box center [650, 187] width 1301 height 33
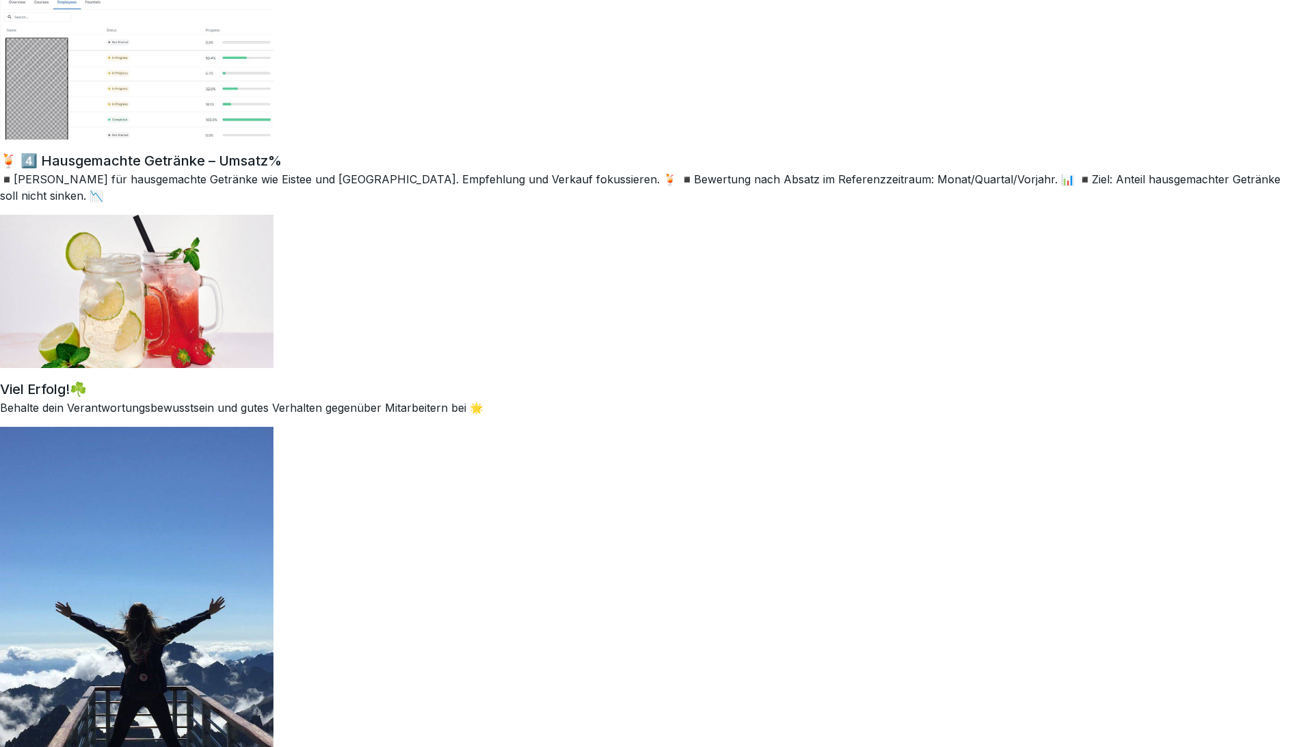
click at [716, 194] on div "🍹 4️⃣ Hausgemachte Getränke – Umsatz% ◾Hohe Margen für hausgemachte Getränke wi…" at bounding box center [650, 259] width 1301 height 218
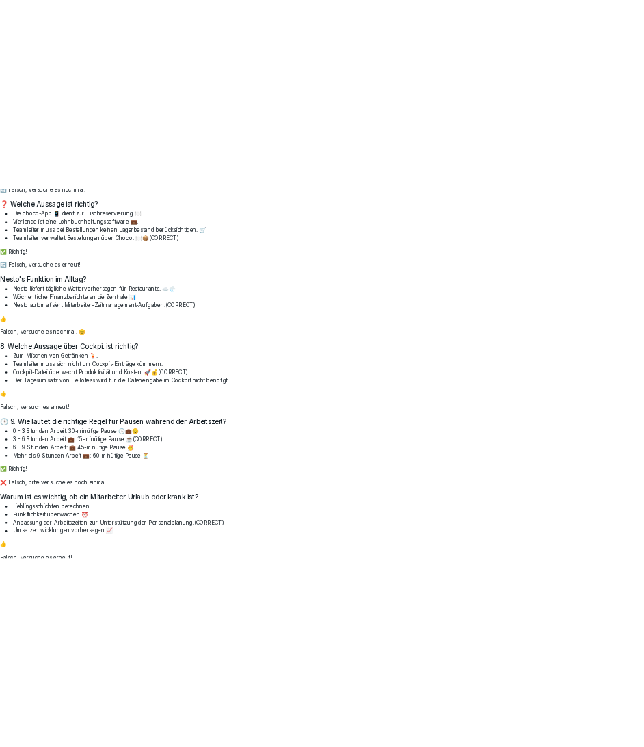
scroll to position [24886, 0]
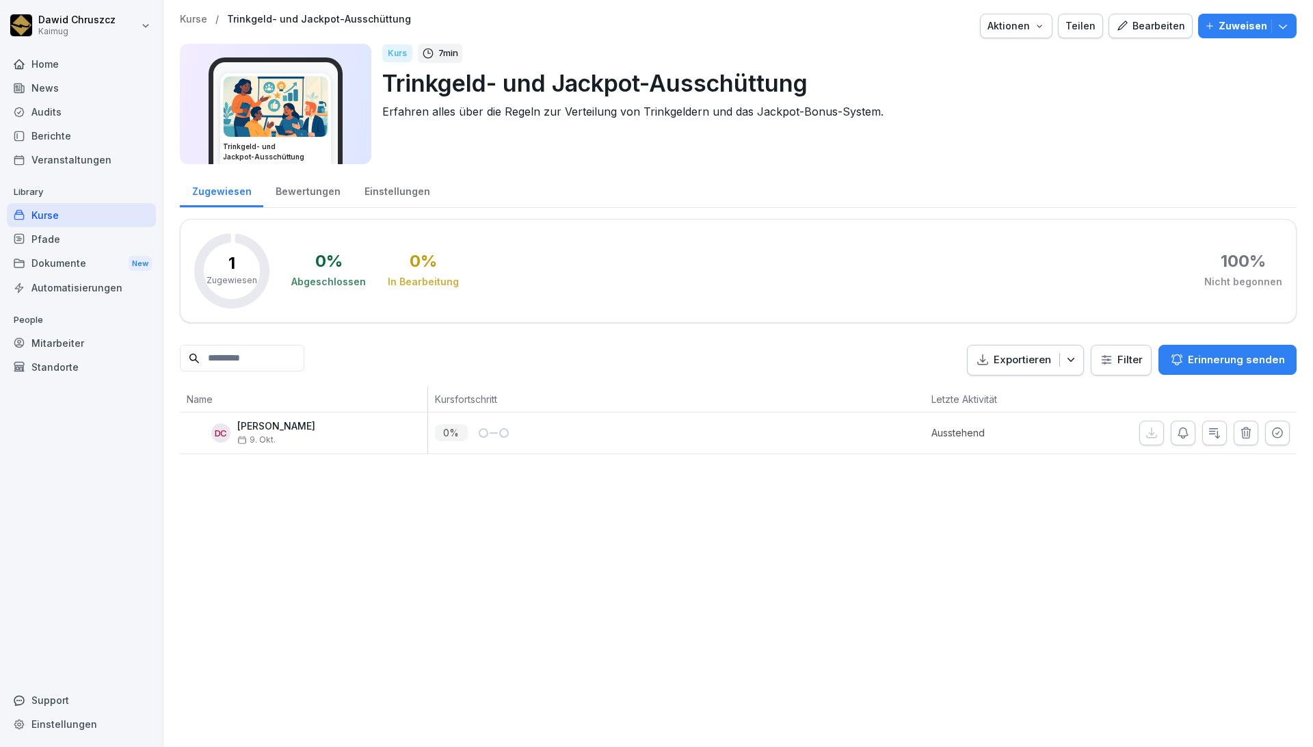
click at [1149, 27] on div "Bearbeiten" at bounding box center [1150, 25] width 69 height 15
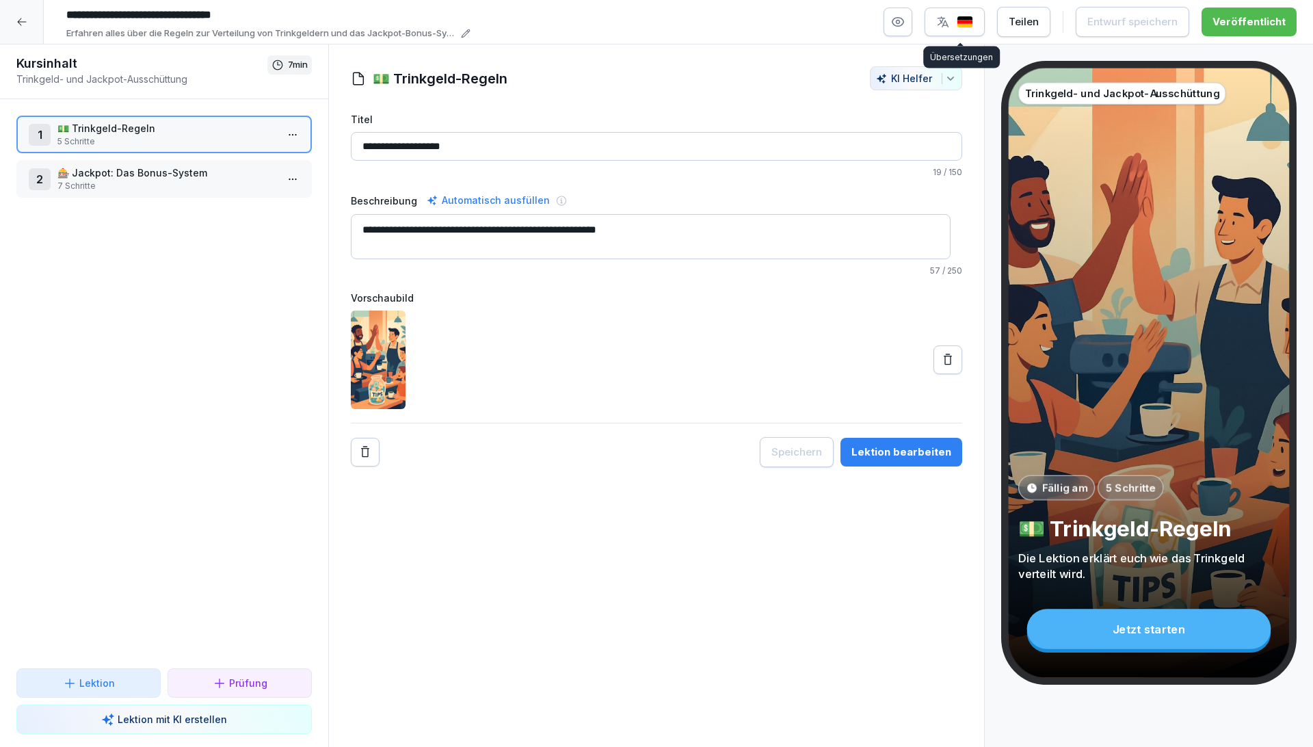
click at [970, 29] on button "button" at bounding box center [954, 22] width 60 height 29
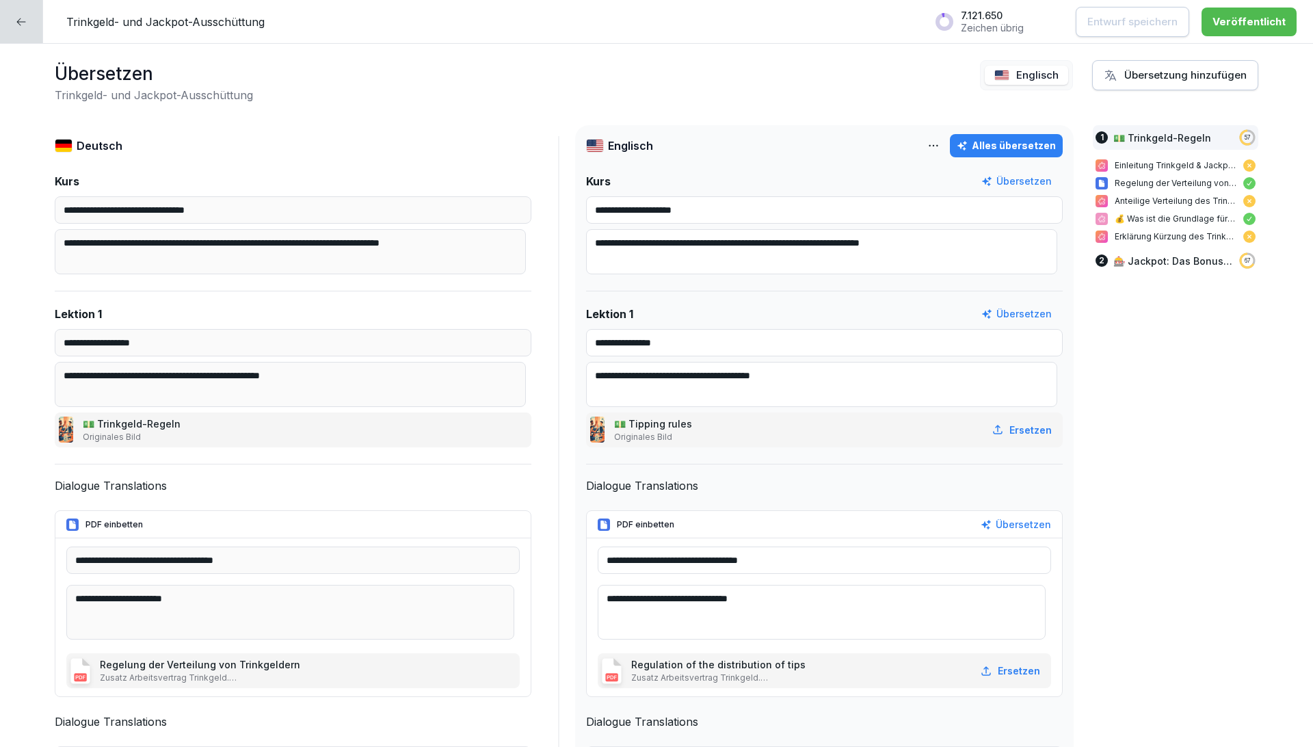
click at [1019, 74] on p "Englisch" at bounding box center [1037, 76] width 42 height 16
click at [997, 72] on img at bounding box center [1001, 75] width 15 height 11
click at [925, 145] on html "**********" at bounding box center [656, 373] width 1313 height 747
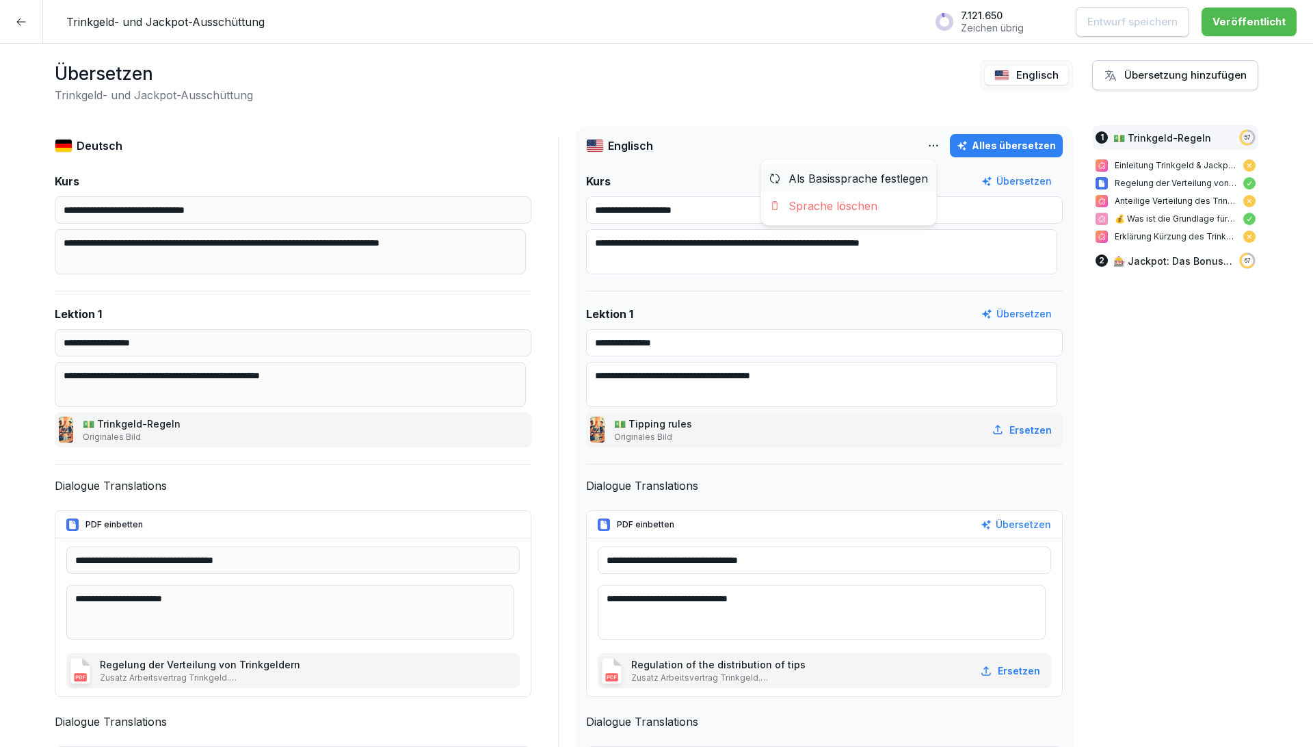
click at [902, 178] on div "Als Basissprache festlegen" at bounding box center [848, 178] width 175 height 27
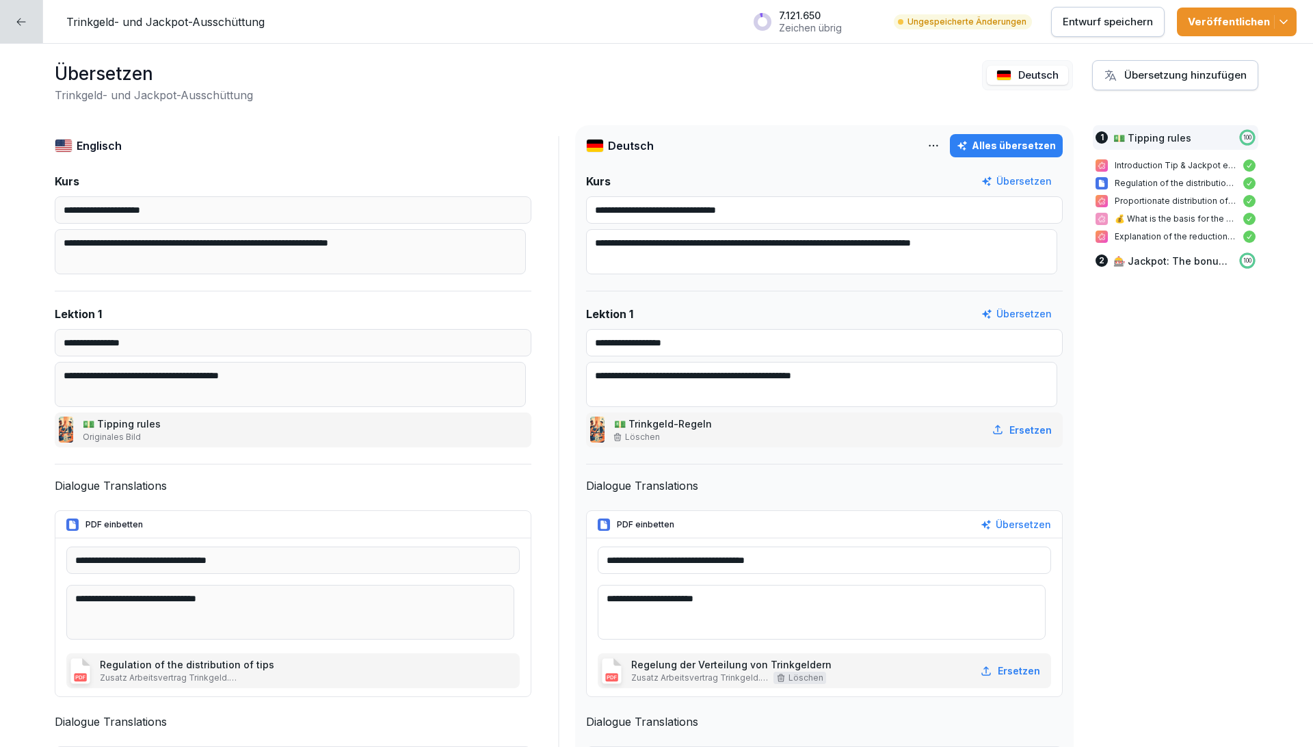
click at [1223, 4] on div "7.121.650 Zeichen übrig Ungespeicherte Änderungen Entwurf speichern Veröffentli…" at bounding box center [1021, 21] width 550 height 35
click at [1224, 15] on div "Veröffentlichen" at bounding box center [1237, 21] width 98 height 15
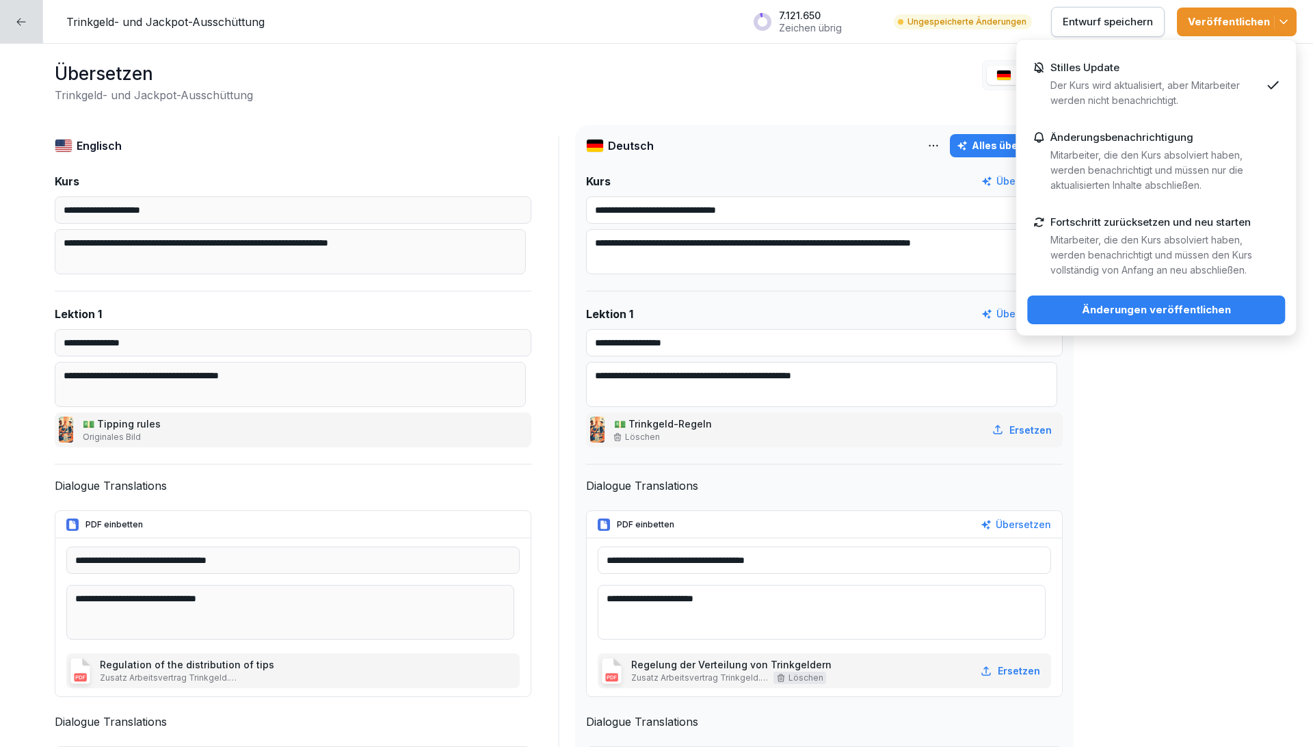
click at [1185, 304] on div "Änderungen veröffentlichen" at bounding box center [1156, 309] width 236 height 15
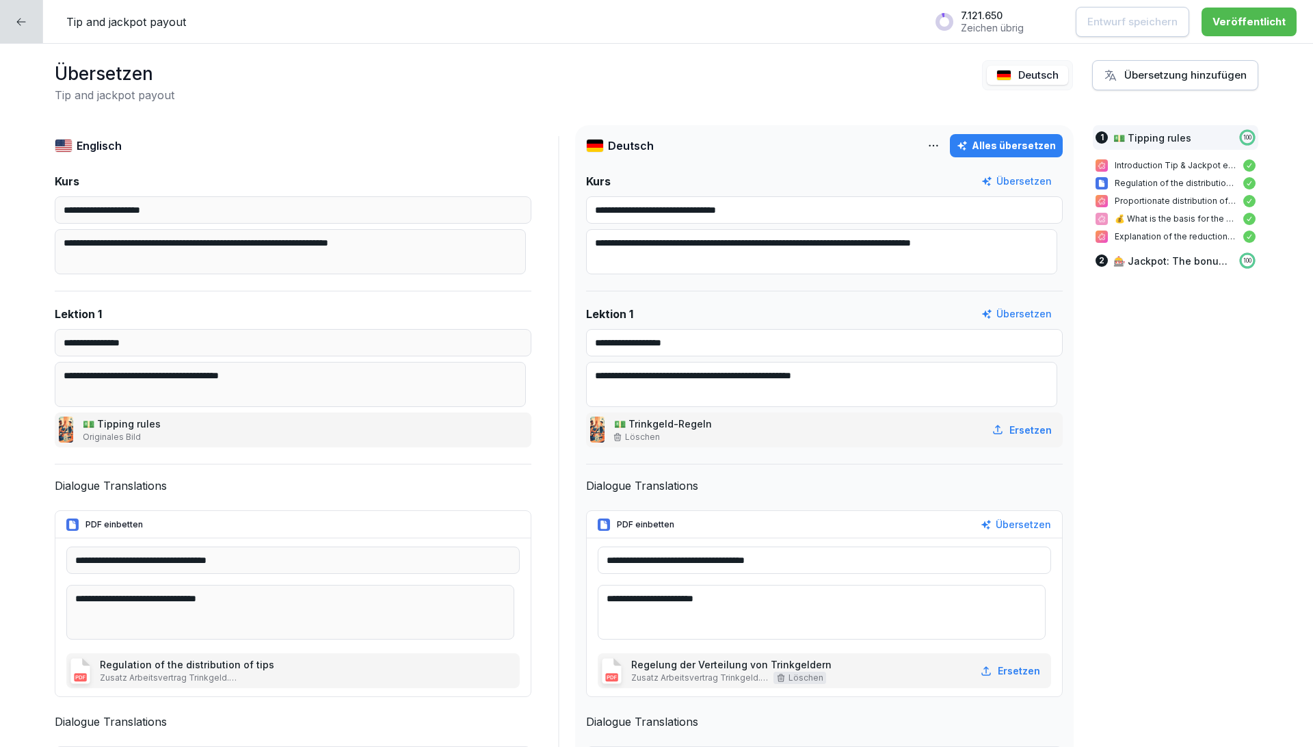
click at [16, 21] on icon at bounding box center [21, 21] width 11 height 11
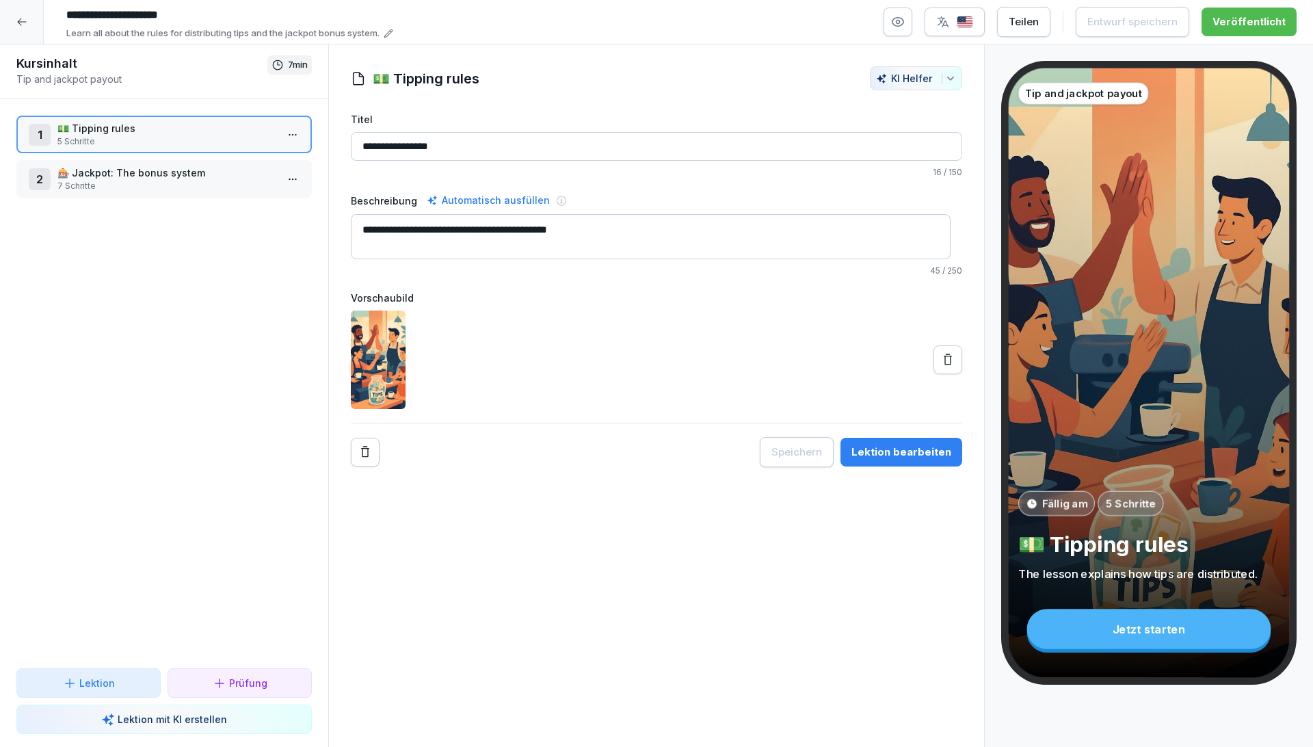
click at [880, 445] on div "Lektion bearbeiten" at bounding box center [901, 451] width 100 height 15
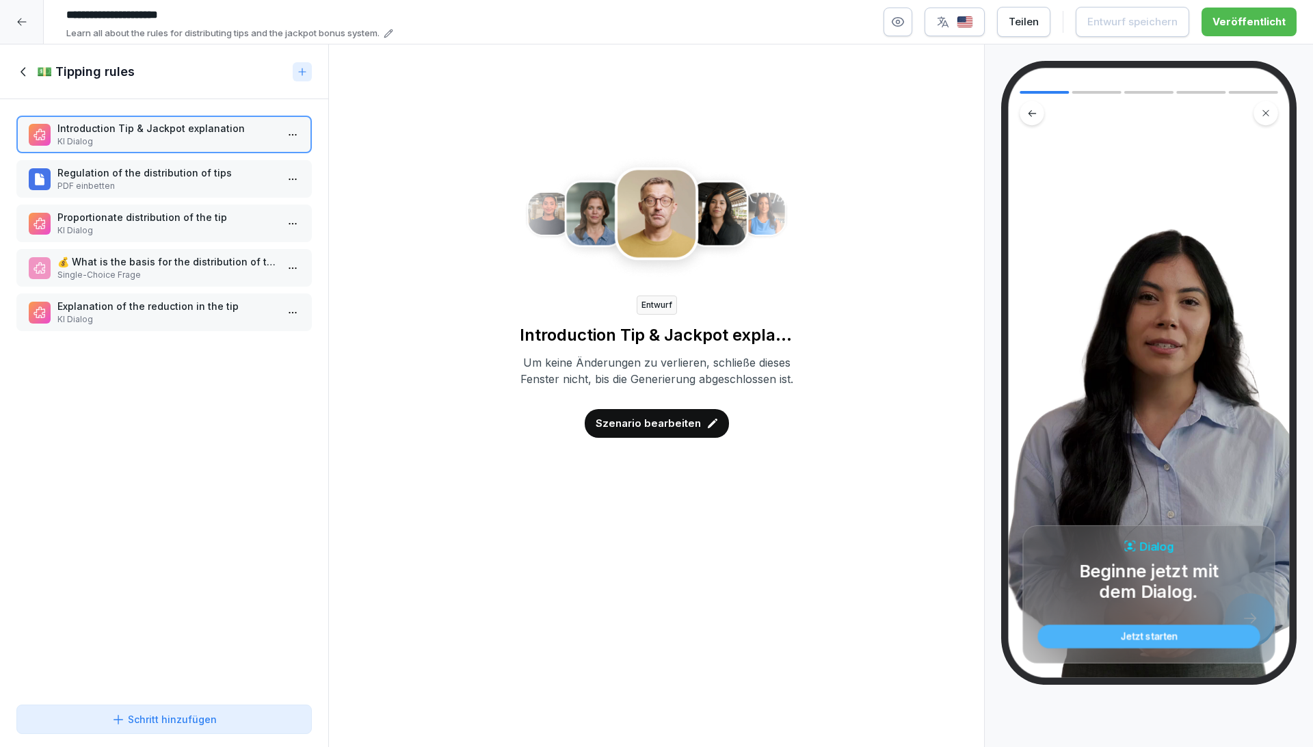
click at [156, 171] on p "Regulation of the distribution of tips" at bounding box center [166, 172] width 219 height 14
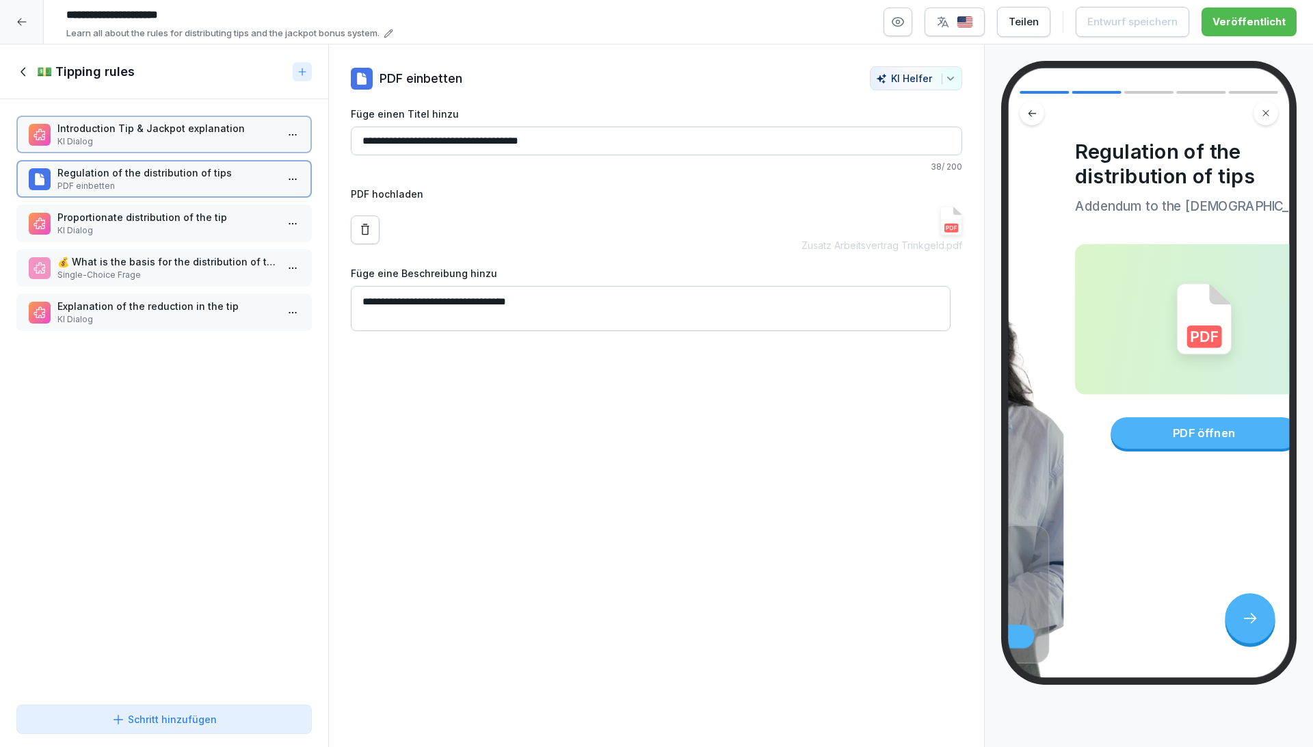
click at [148, 144] on p "KI Dialog" at bounding box center [166, 141] width 219 height 12
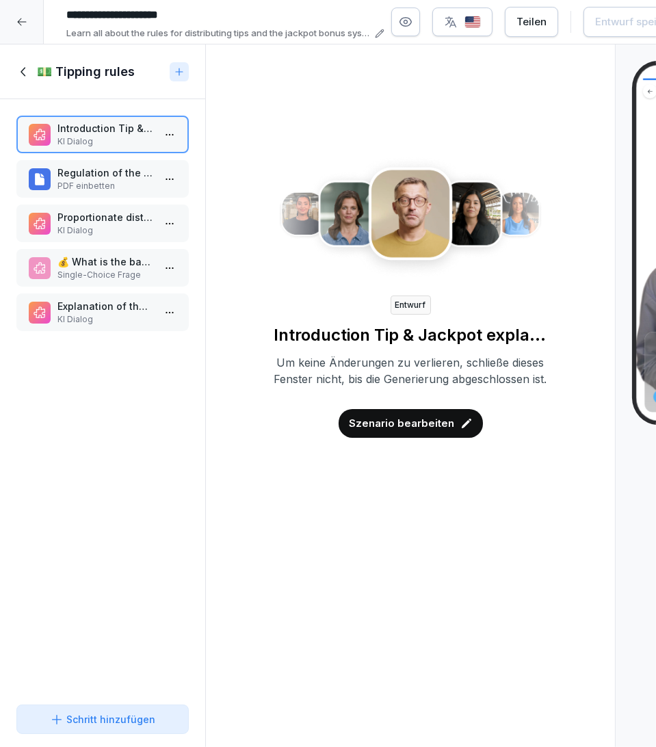
click at [388, 431] on p "Szenario bearbeiten" at bounding box center [401, 423] width 105 height 15
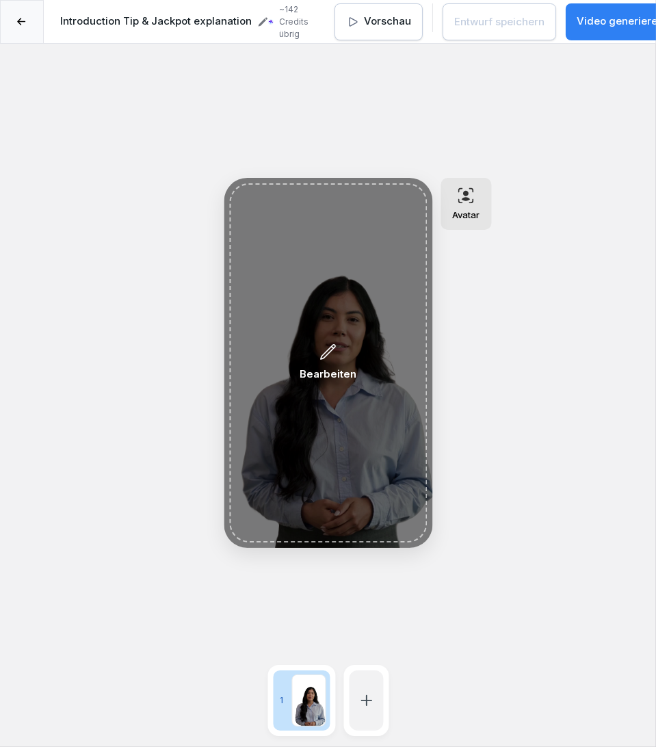
click at [326, 365] on div "Bearbeiten" at bounding box center [327, 363] width 57 height 40
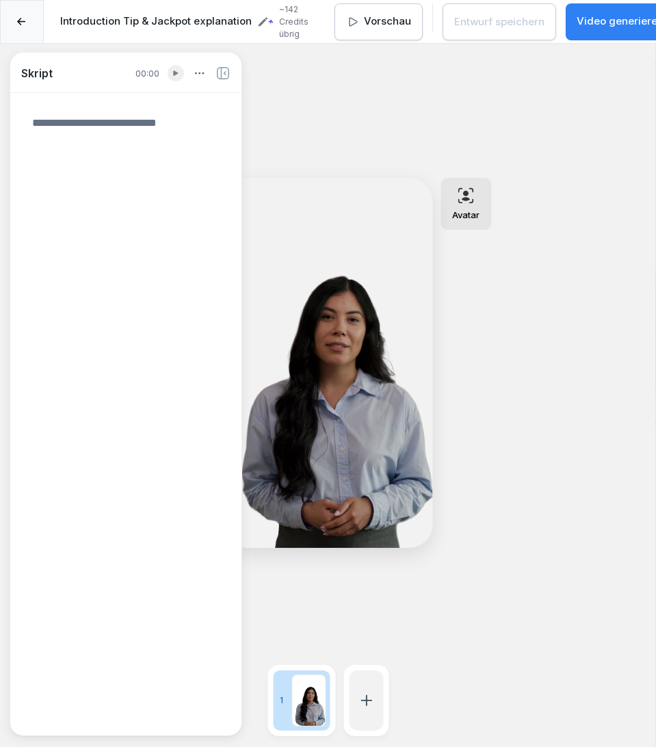
click at [472, 215] on p "Avatar" at bounding box center [465, 214] width 27 height 11
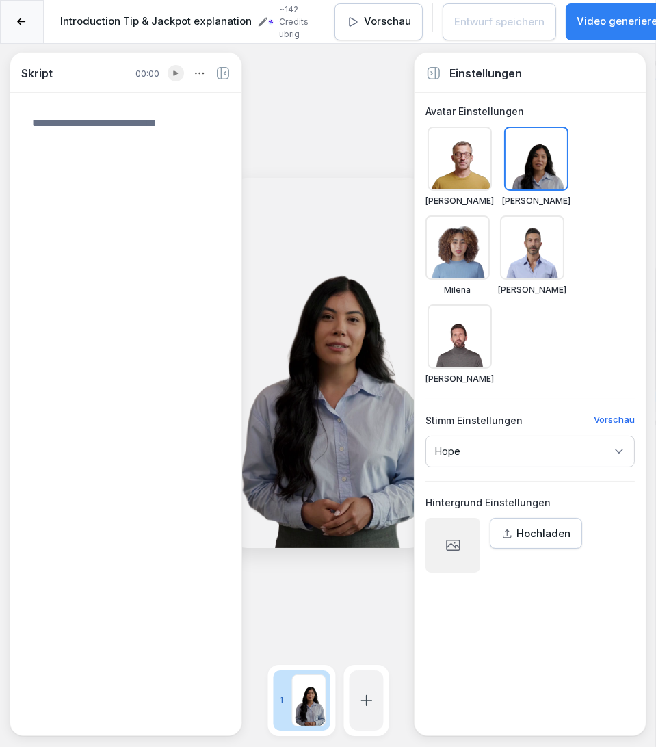
click at [452, 537] on icon at bounding box center [452, 545] width 16 height 16
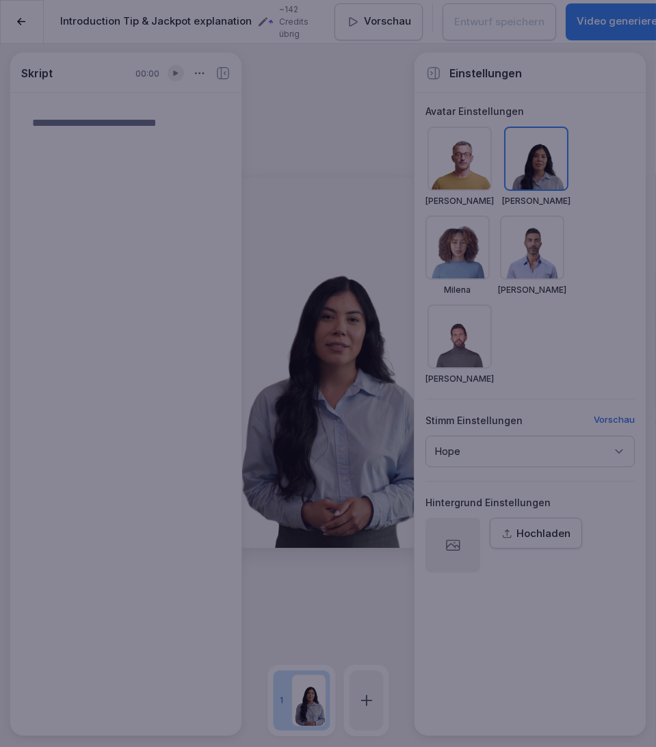
click at [623, 474] on div at bounding box center [328, 373] width 656 height 747
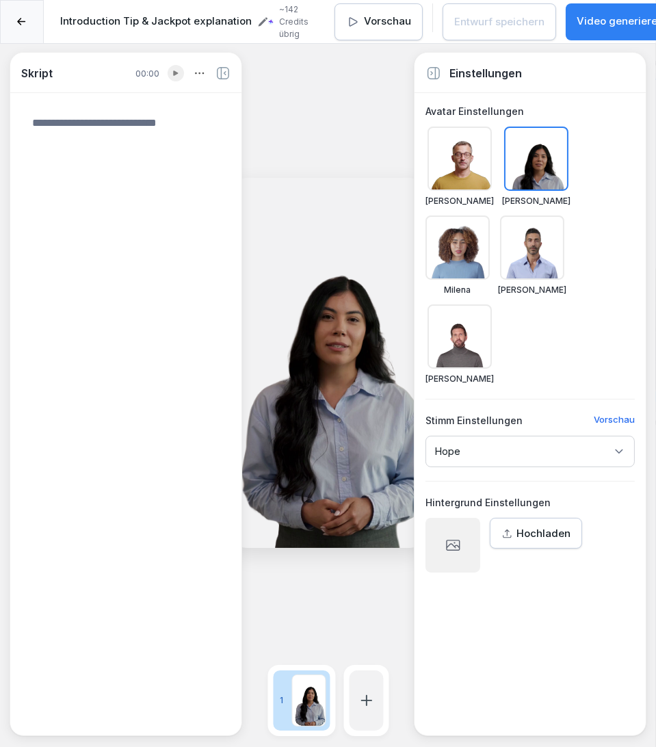
click at [453, 537] on icon at bounding box center [452, 545] width 16 height 16
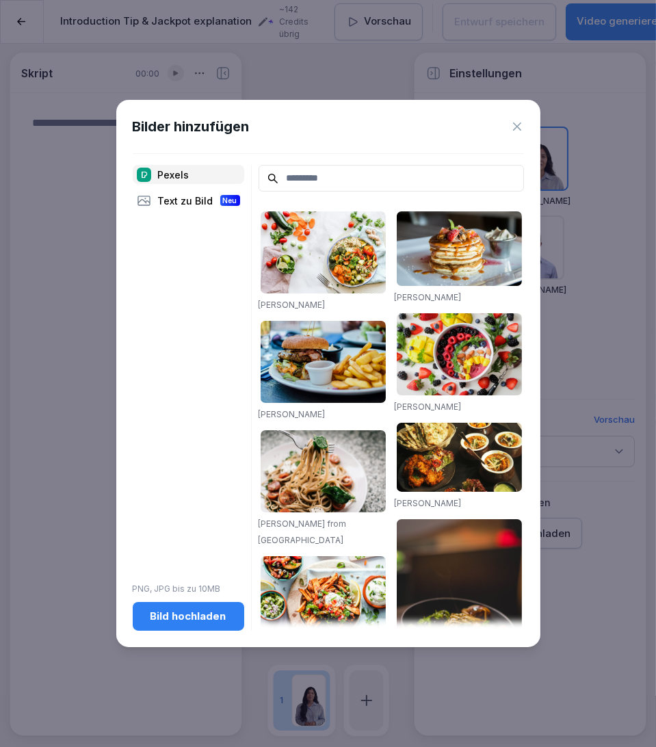
click at [166, 621] on div "Bild hochladen" at bounding box center [189, 615] width 90 height 15
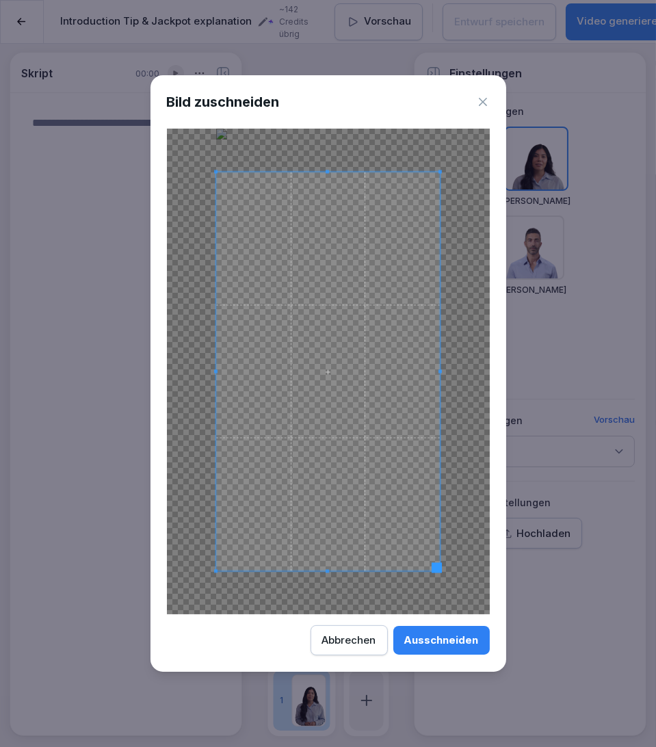
click at [438, 638] on div "Ausschneiden" at bounding box center [441, 639] width 75 height 15
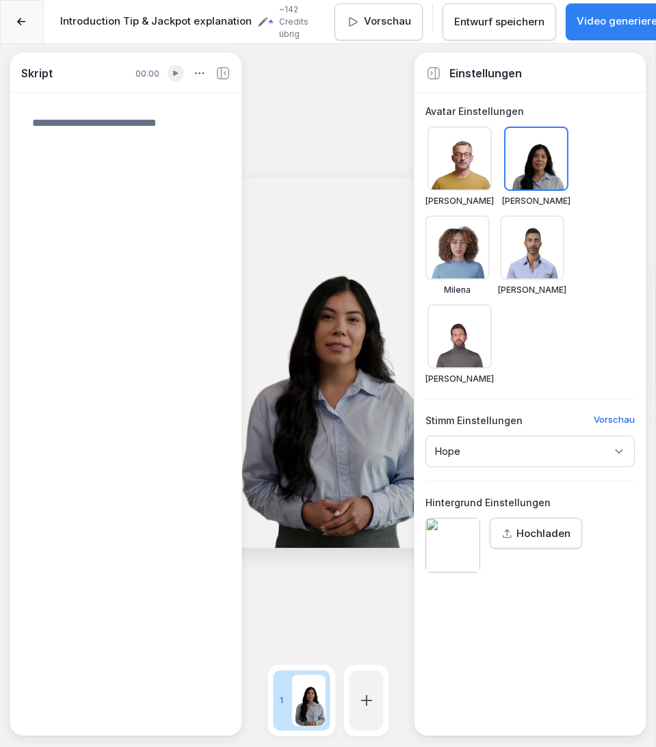
click at [159, 152] on textarea at bounding box center [125, 413] width 209 height 619
paste textarea "**********"
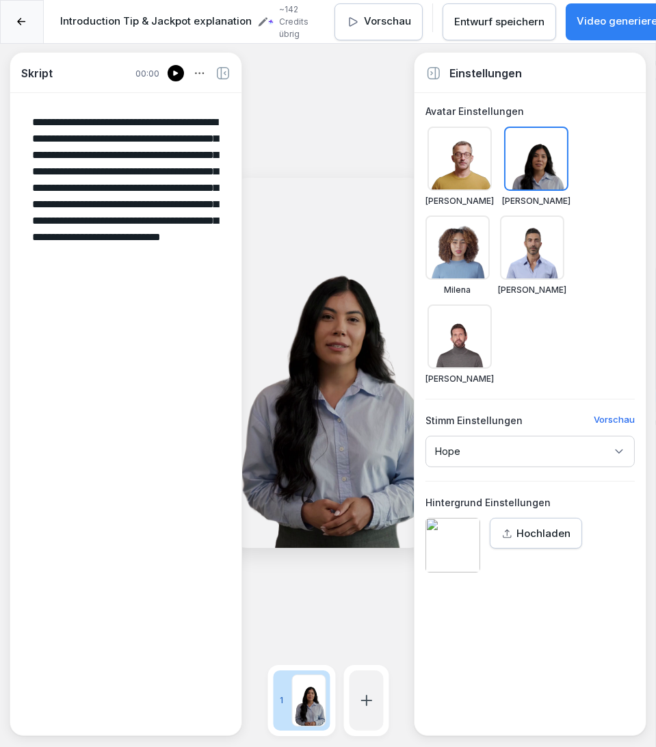
click at [594, 19] on p "Video generieren" at bounding box center [619, 22] width 87 height 16
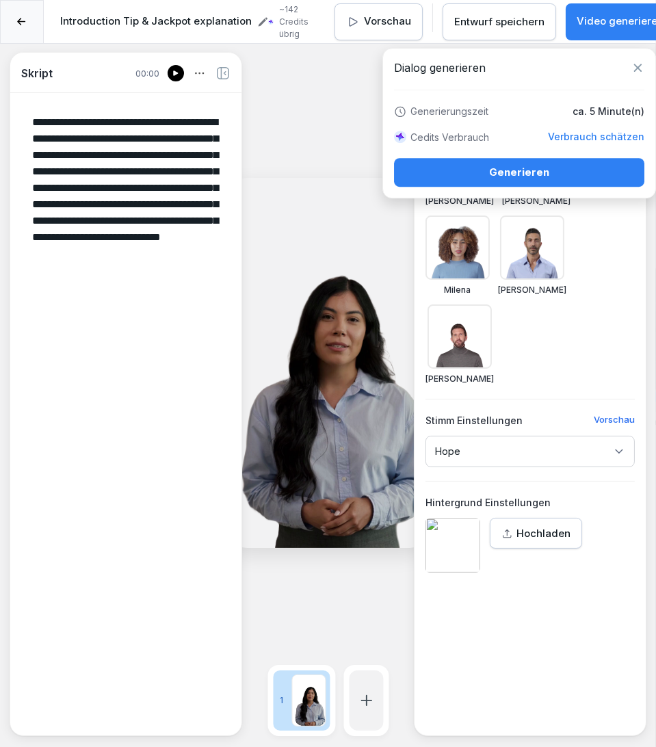
click at [534, 173] on div "Generieren" at bounding box center [519, 172] width 228 height 15
type textarea "**********"
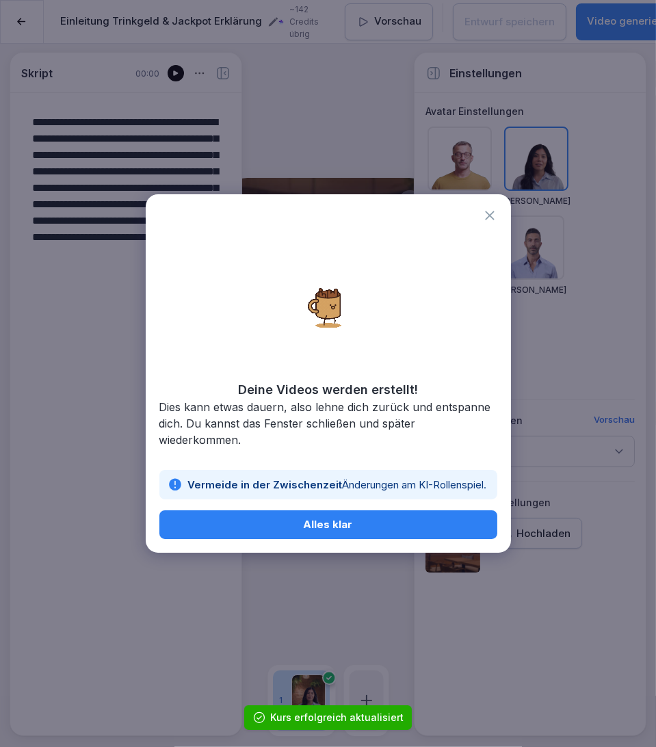
click at [273, 526] on div "Alles klar" at bounding box center [328, 524] width 316 height 15
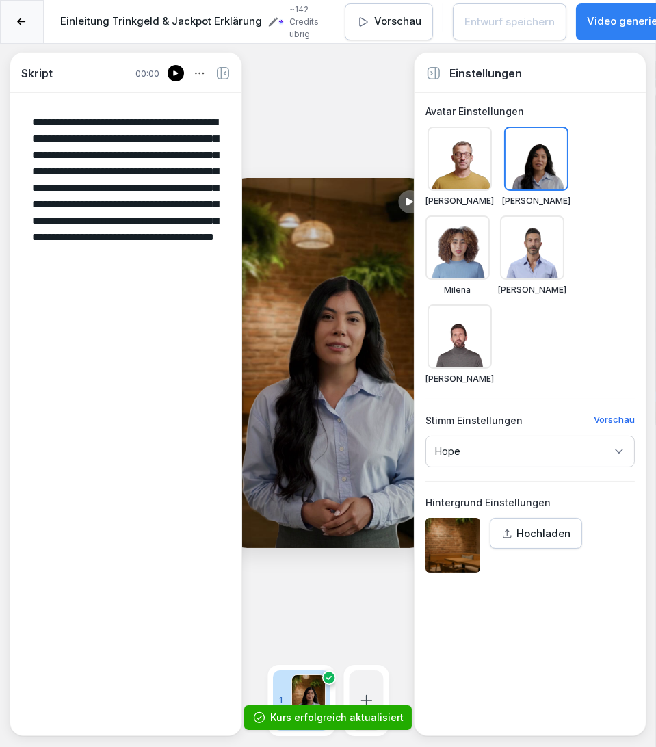
click at [22, 23] on icon at bounding box center [21, 22] width 9 height 8
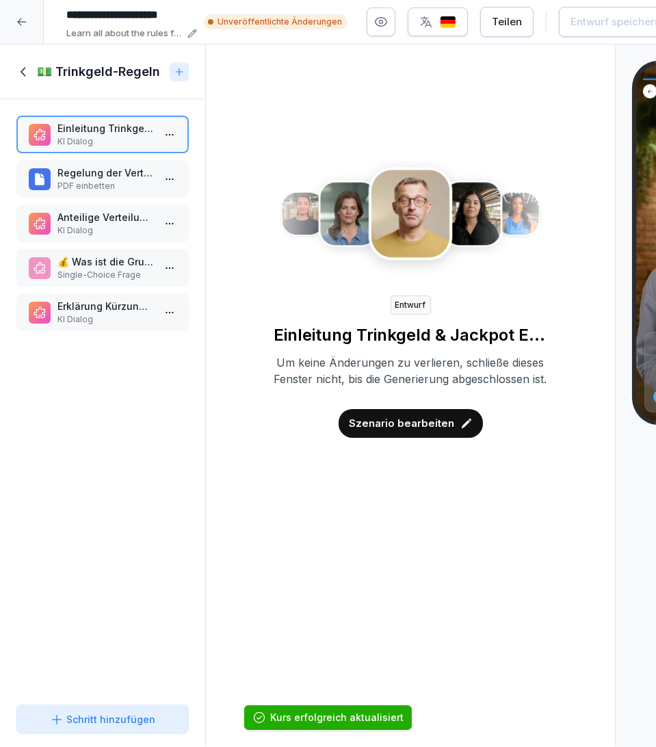
click at [92, 226] on p "KI Dialog" at bounding box center [105, 230] width 96 height 12
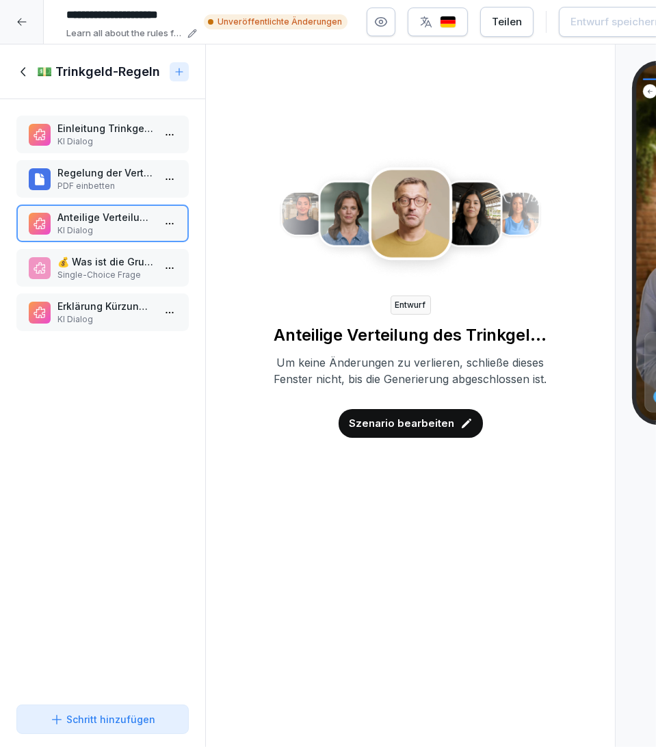
click at [418, 431] on p "Szenario bearbeiten" at bounding box center [401, 423] width 105 height 15
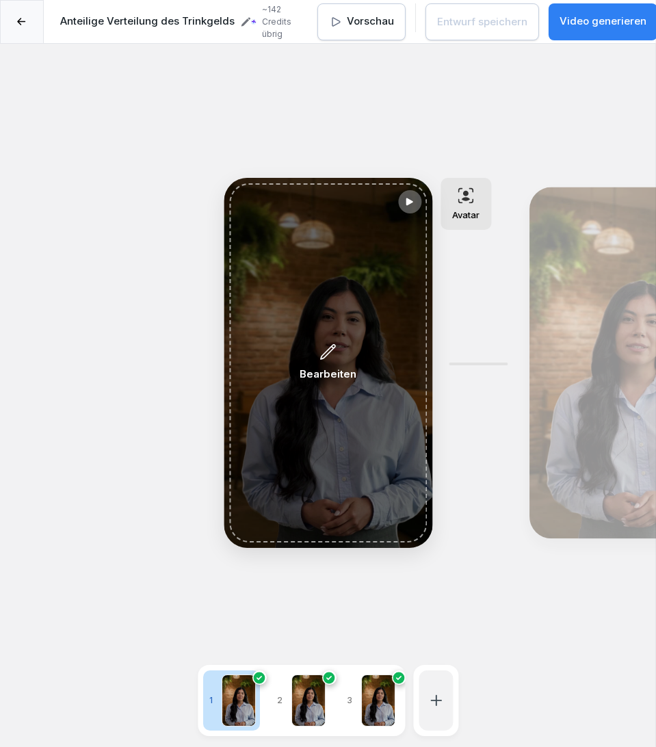
click at [342, 362] on div "Bearbeiten" at bounding box center [327, 363] width 57 height 40
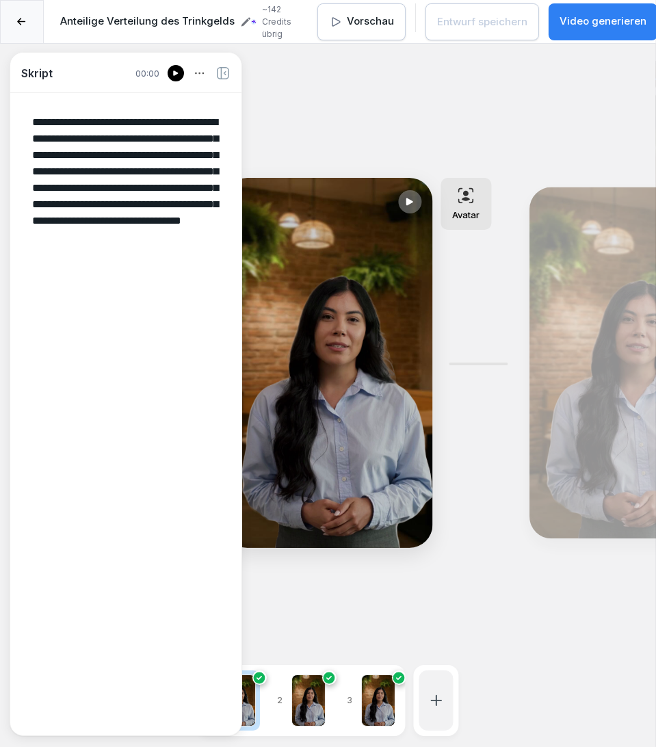
click at [18, 15] on div at bounding box center [22, 22] width 44 height 44
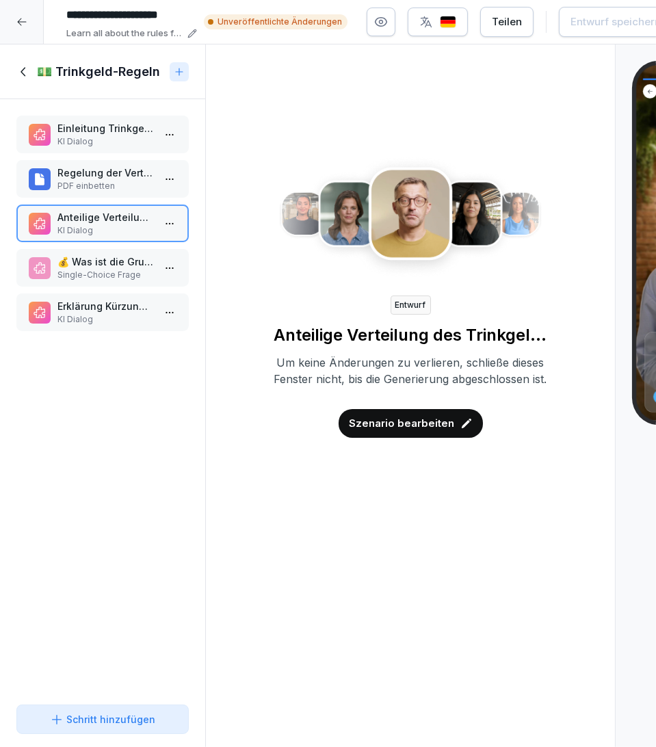
click at [20, 67] on icon at bounding box center [23, 71] width 15 height 15
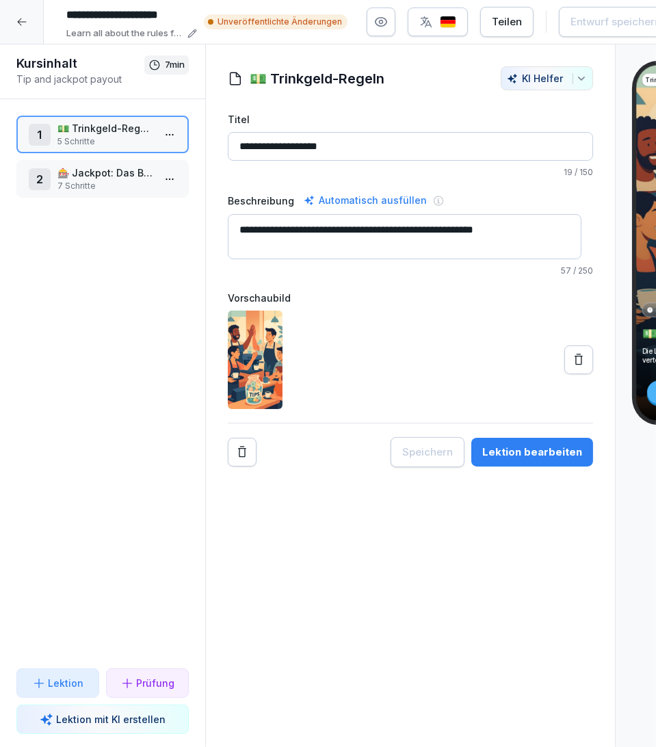
click at [556, 451] on div "Lektion bearbeiten" at bounding box center [532, 451] width 100 height 15
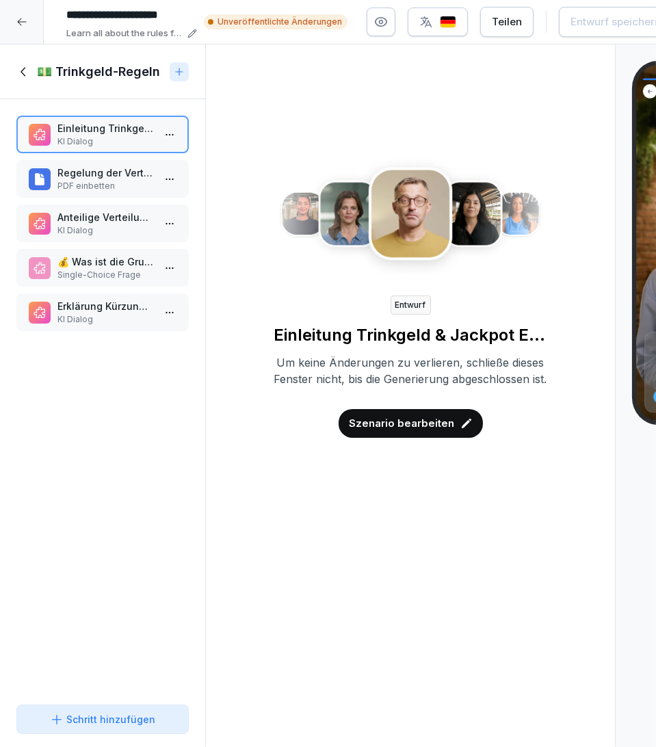
click at [436, 431] on div "Szenario bearbeiten" at bounding box center [410, 423] width 144 height 29
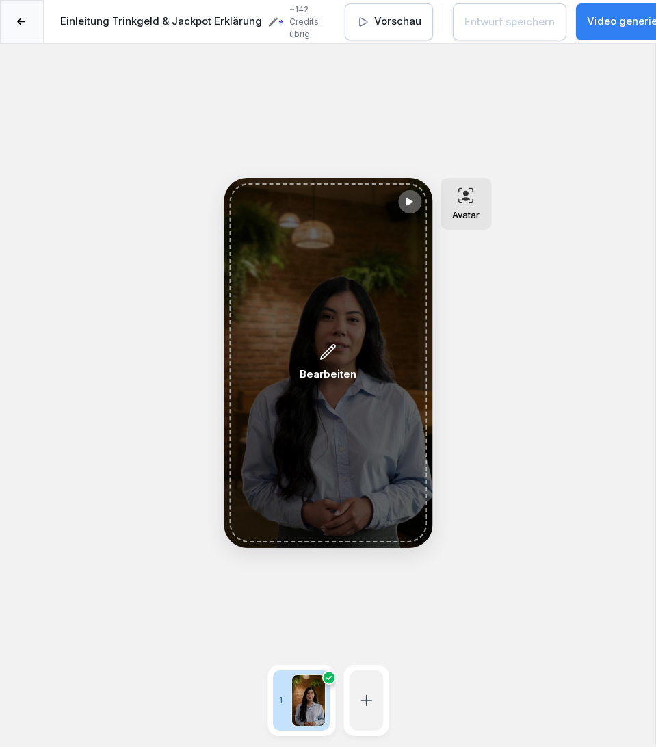
click at [325, 353] on icon at bounding box center [328, 352] width 14 height 14
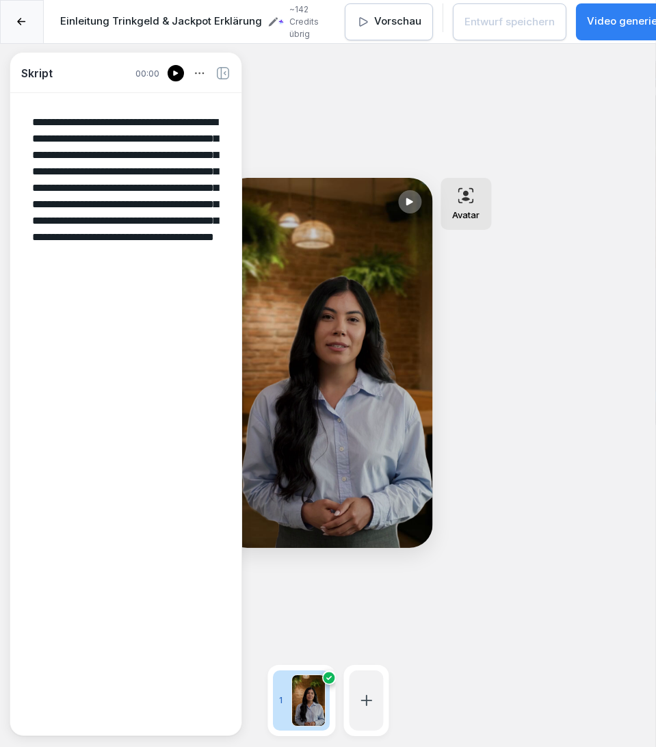
click at [20, 19] on icon at bounding box center [22, 22] width 9 height 8
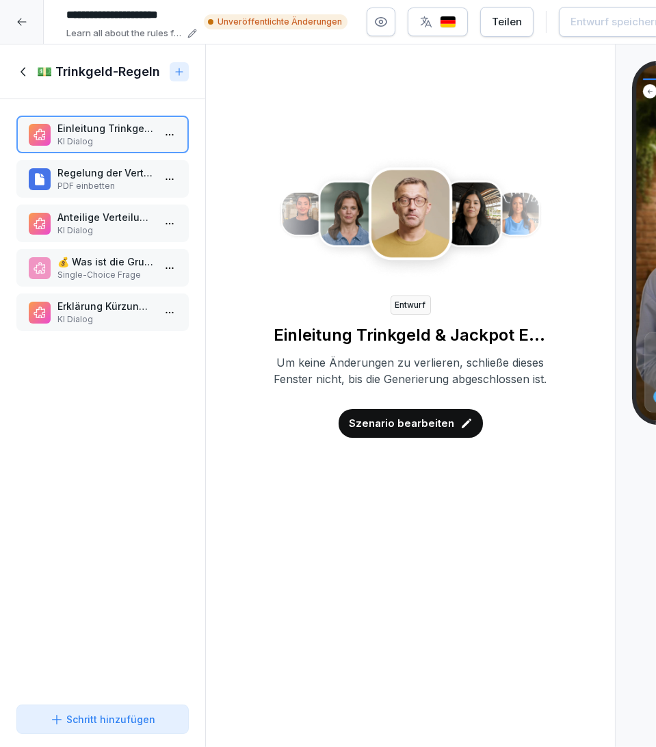
click at [20, 72] on icon at bounding box center [23, 71] width 15 height 15
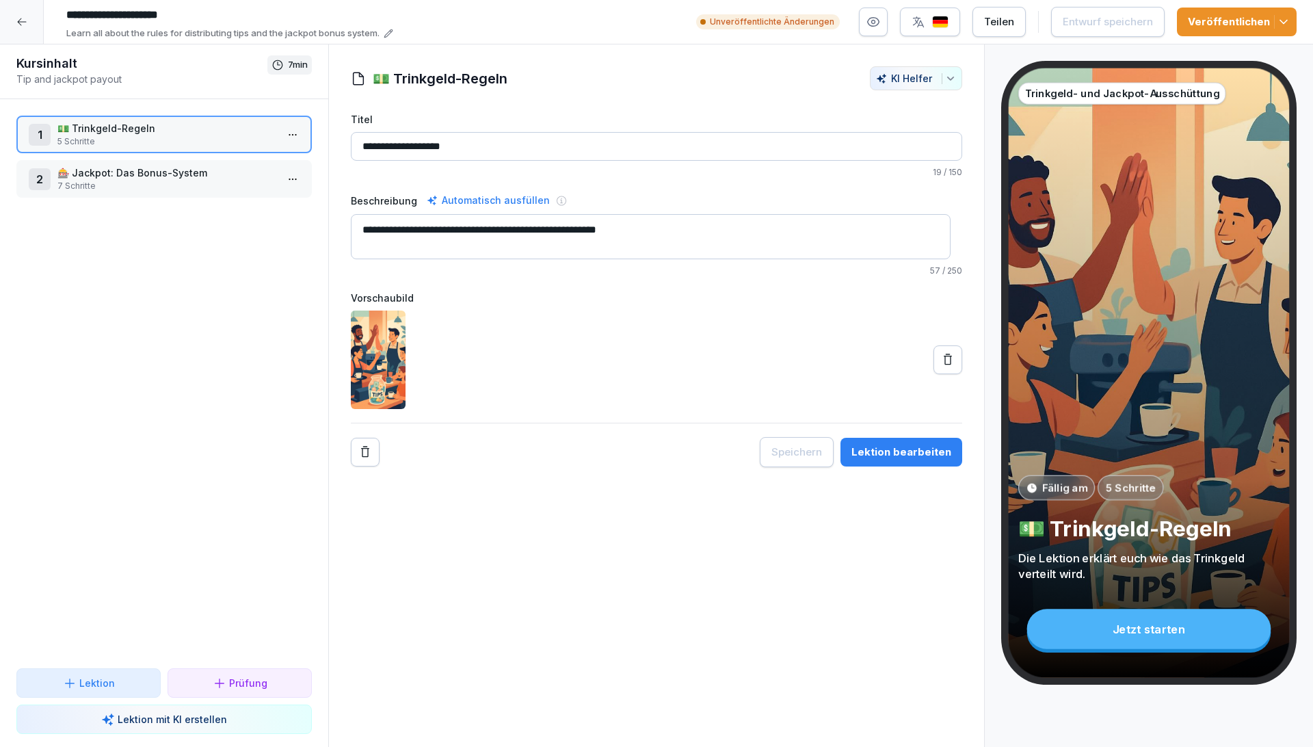
click at [712, 617] on div "**********" at bounding box center [656, 395] width 656 height 703
click at [669, 585] on div "**********" at bounding box center [656, 395] width 656 height 703
click at [617, 376] on div at bounding box center [656, 359] width 611 height 98
click at [17, 14] on div at bounding box center [22, 22] width 44 height 44
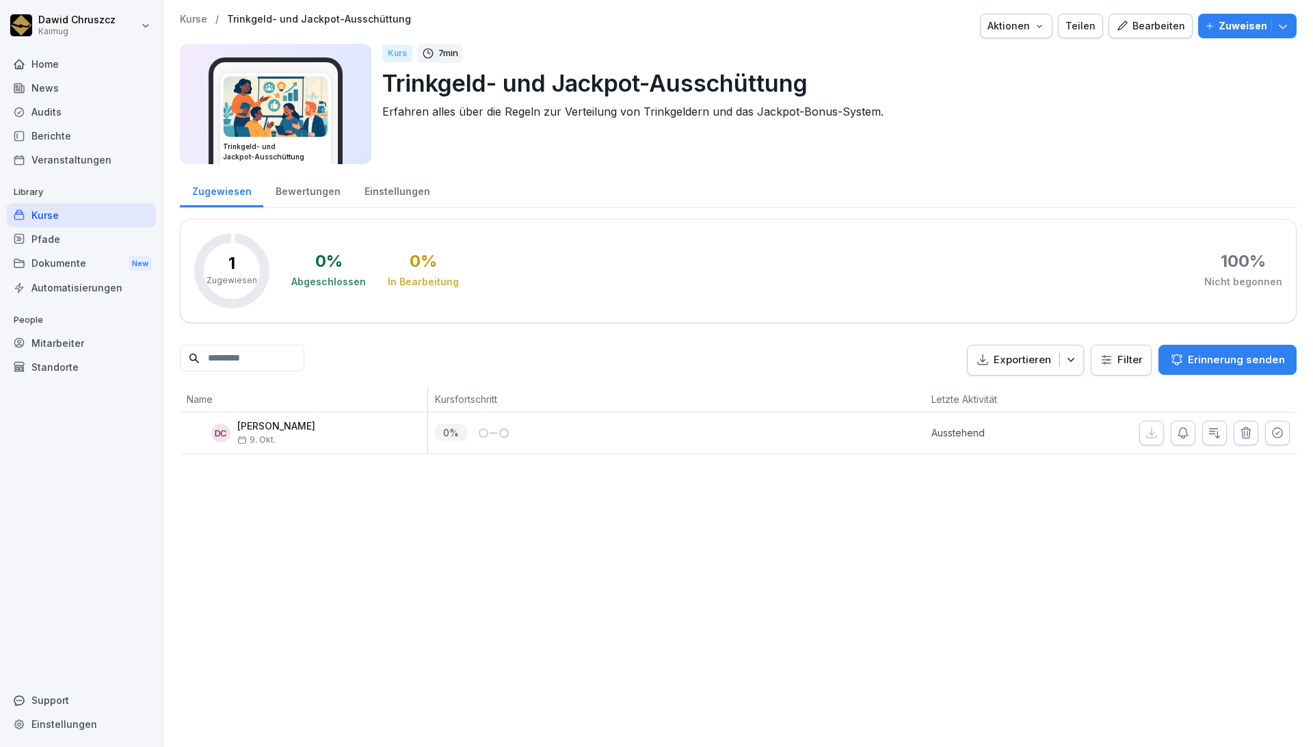
click at [1160, 24] on div "Bearbeiten" at bounding box center [1150, 25] width 69 height 15
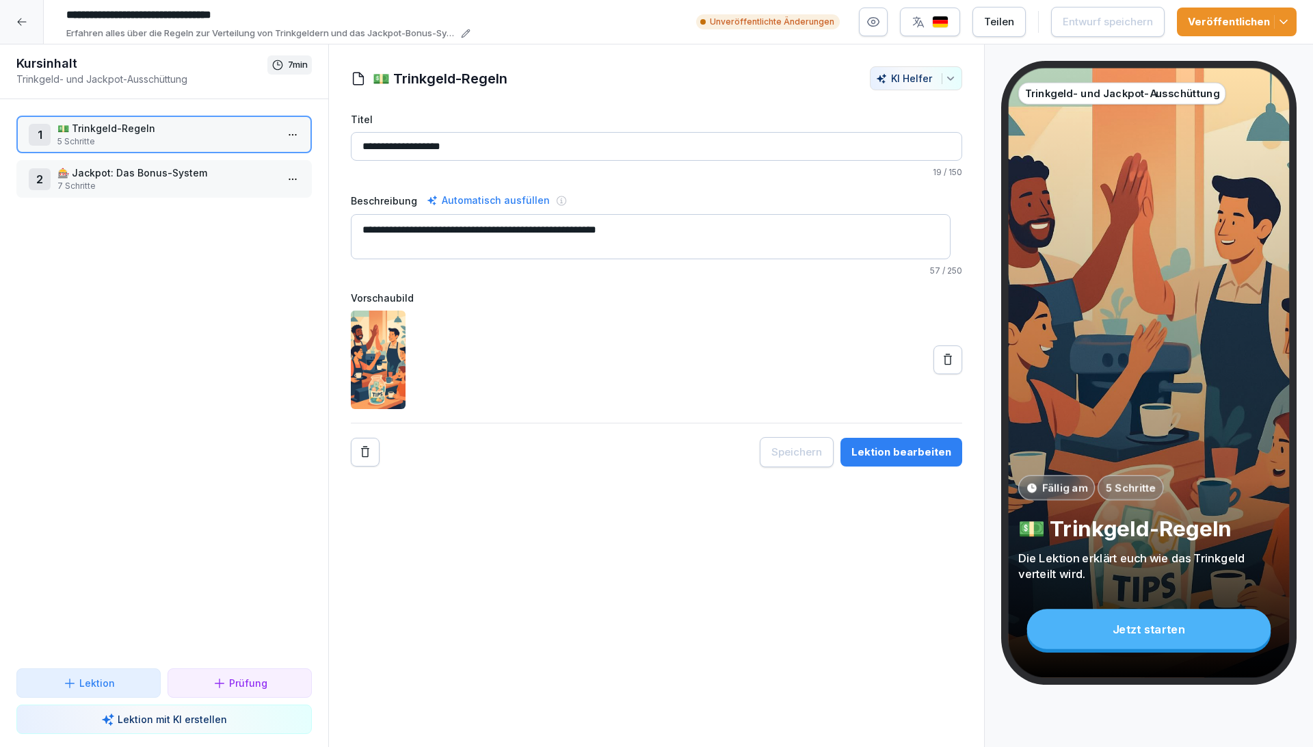
click at [22, 23] on icon at bounding box center [21, 21] width 11 height 11
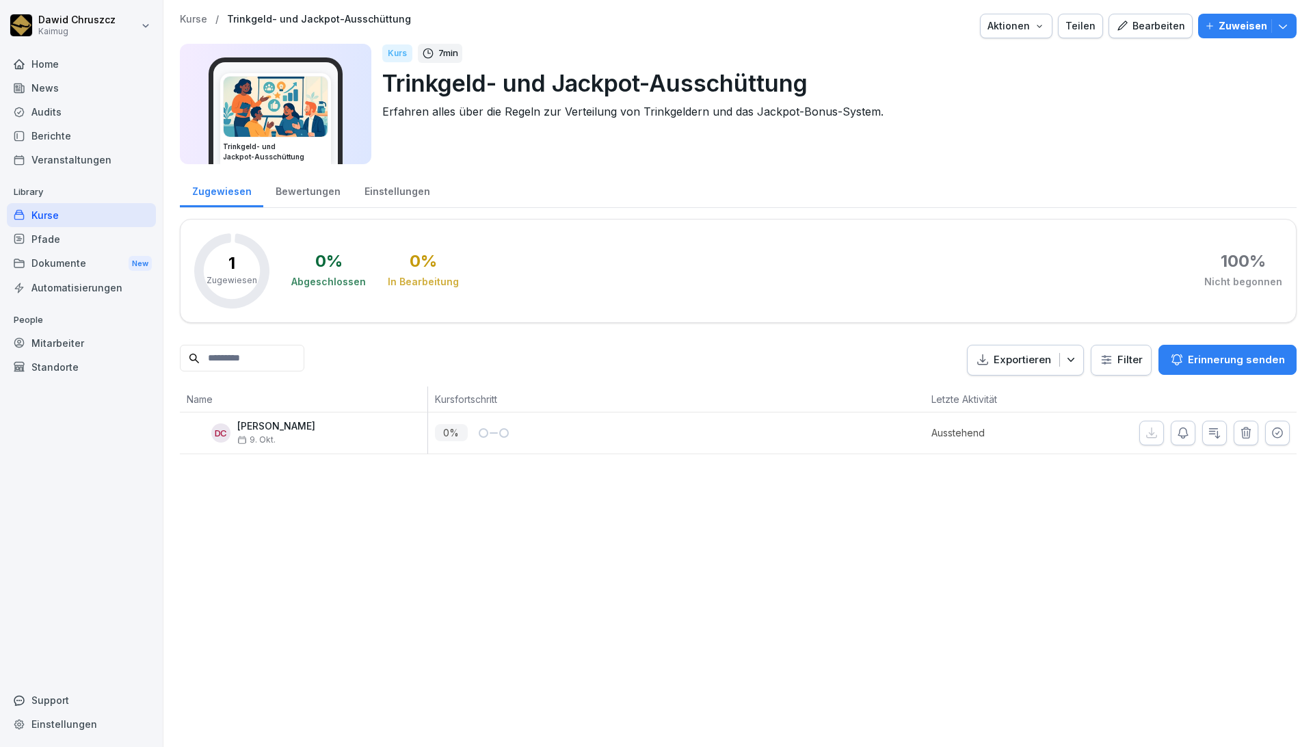
click at [576, 165] on div "Kurse / Trinkgeld- und Jackpot-Ausschüttung Aktionen Teilen Bearbeiten Zuweisen…" at bounding box center [738, 93] width 1116 height 159
